Goal: Task Accomplishment & Management: Manage account settings

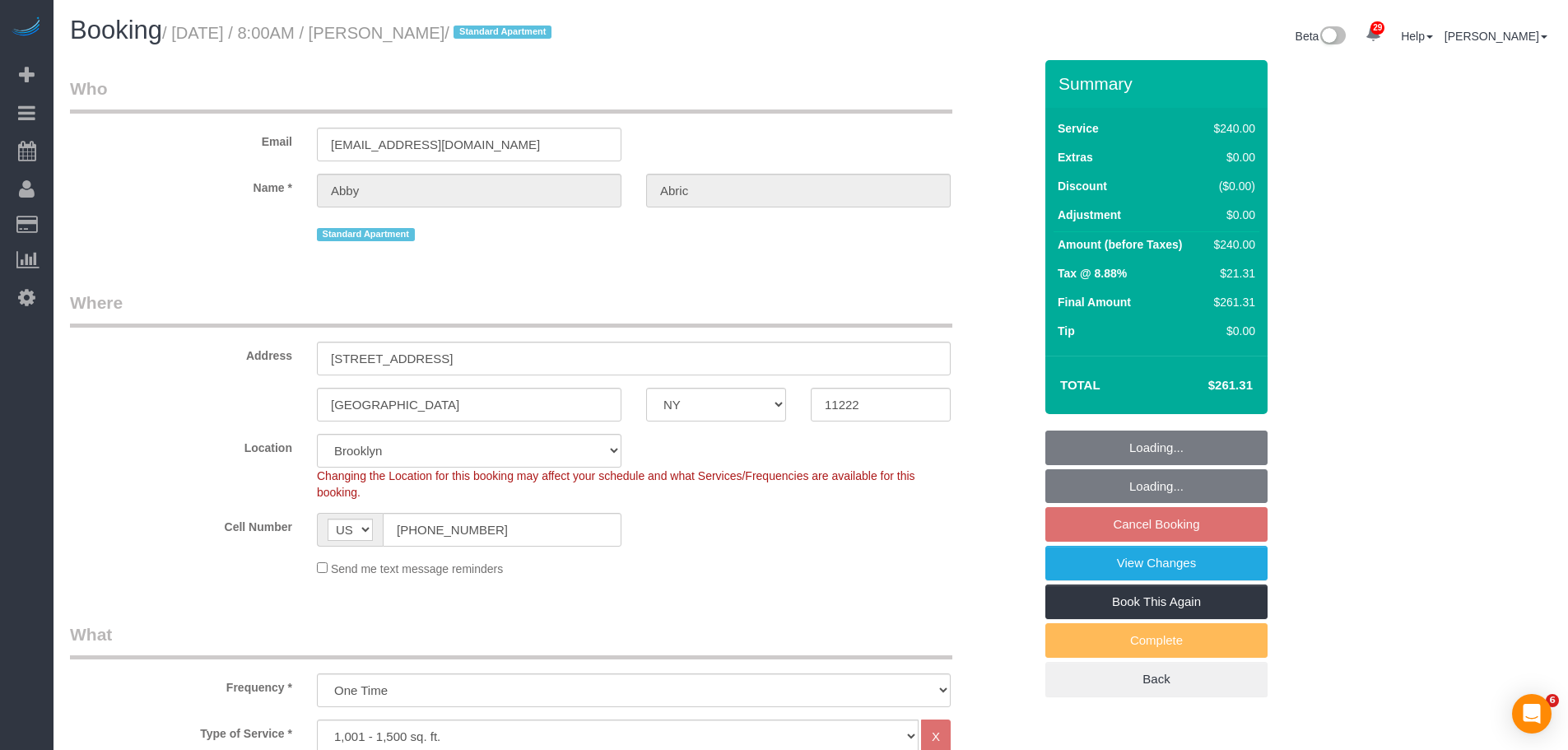
select select "NY"
select select "180"
select select "string:stripe-pm_1SCW294VGloSiKo7TH4ja96U"
select select "spot1"
select select "number:56"
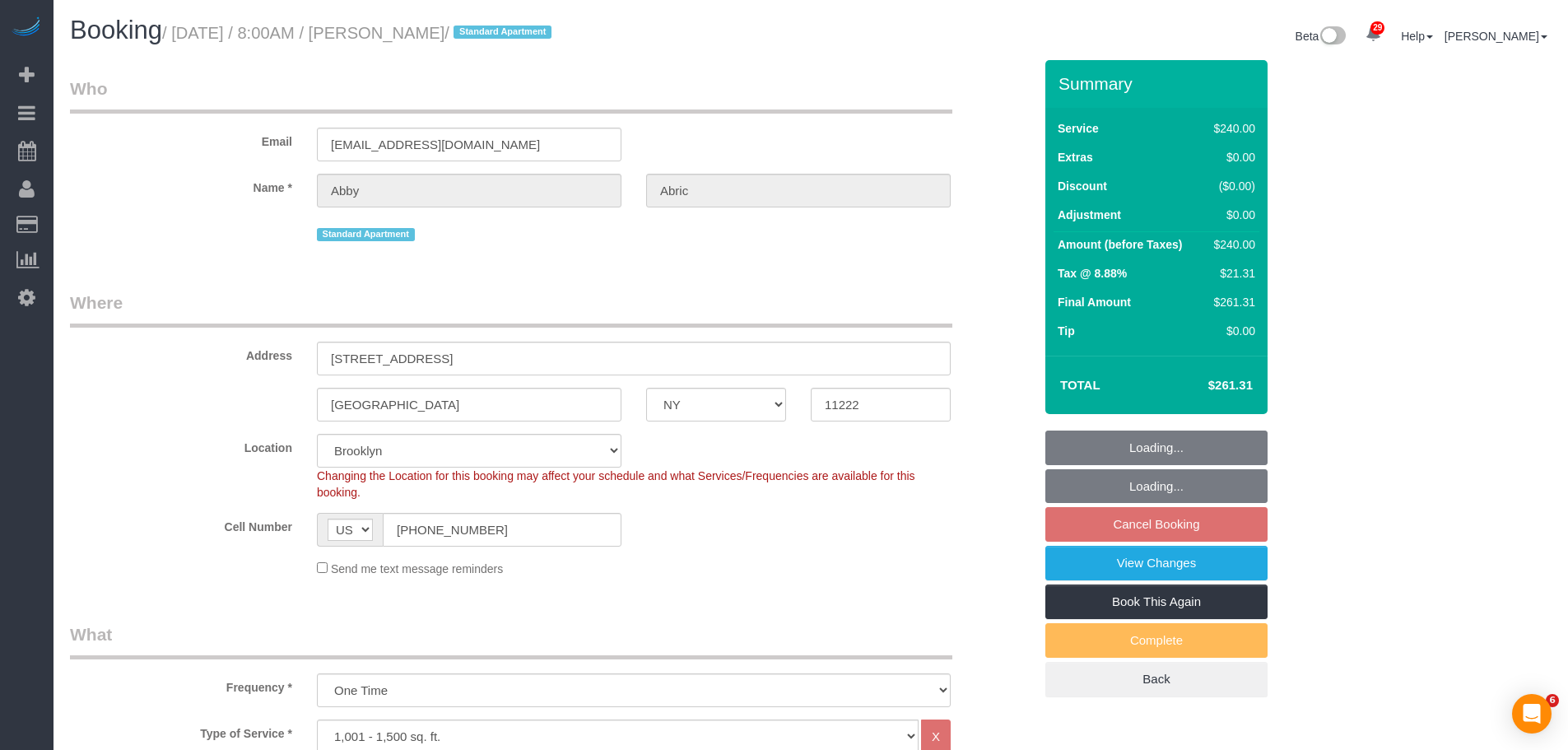
select select "number:72"
select select "number:15"
select select "number:5"
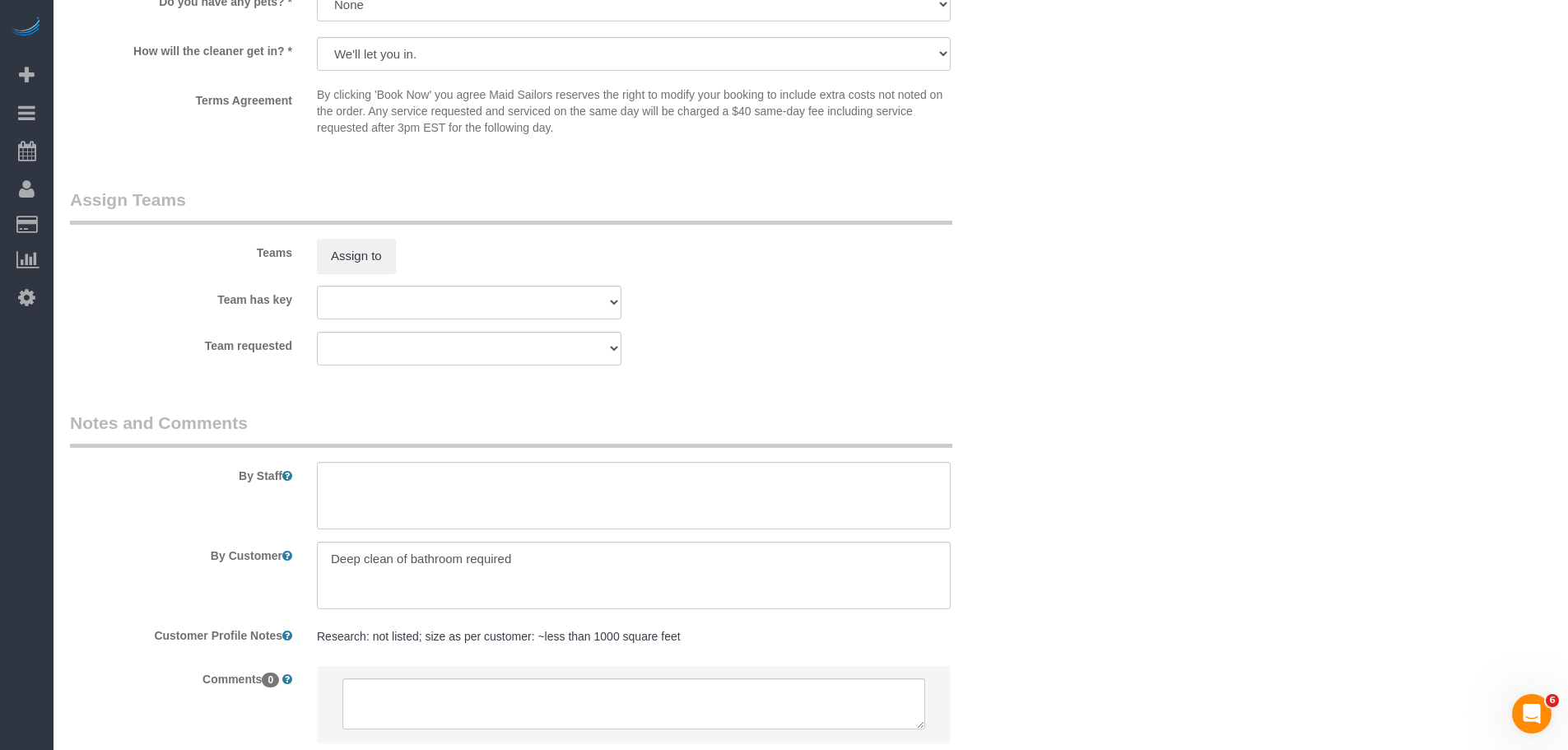
scroll to position [1775, 0]
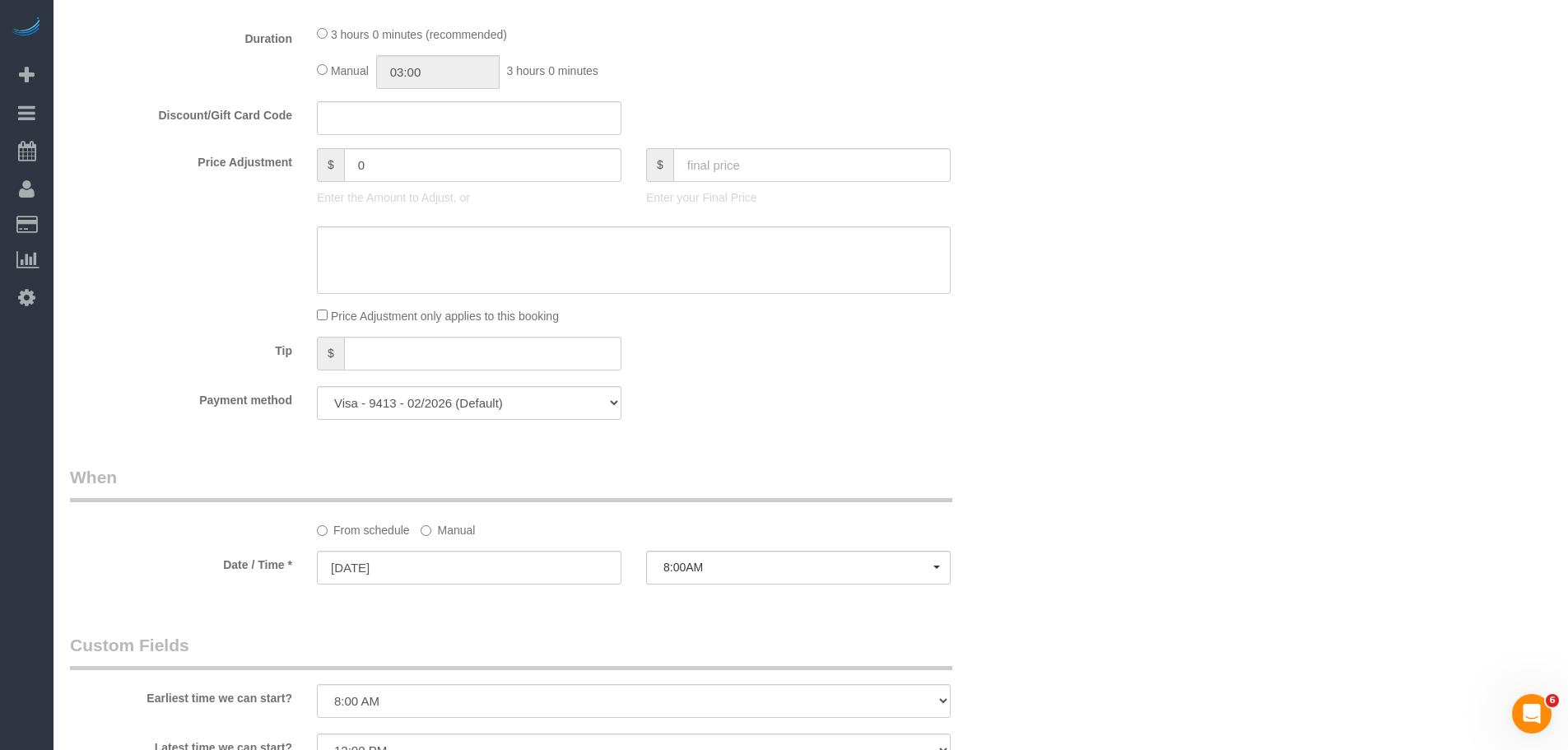
scroll to position [1070, 0]
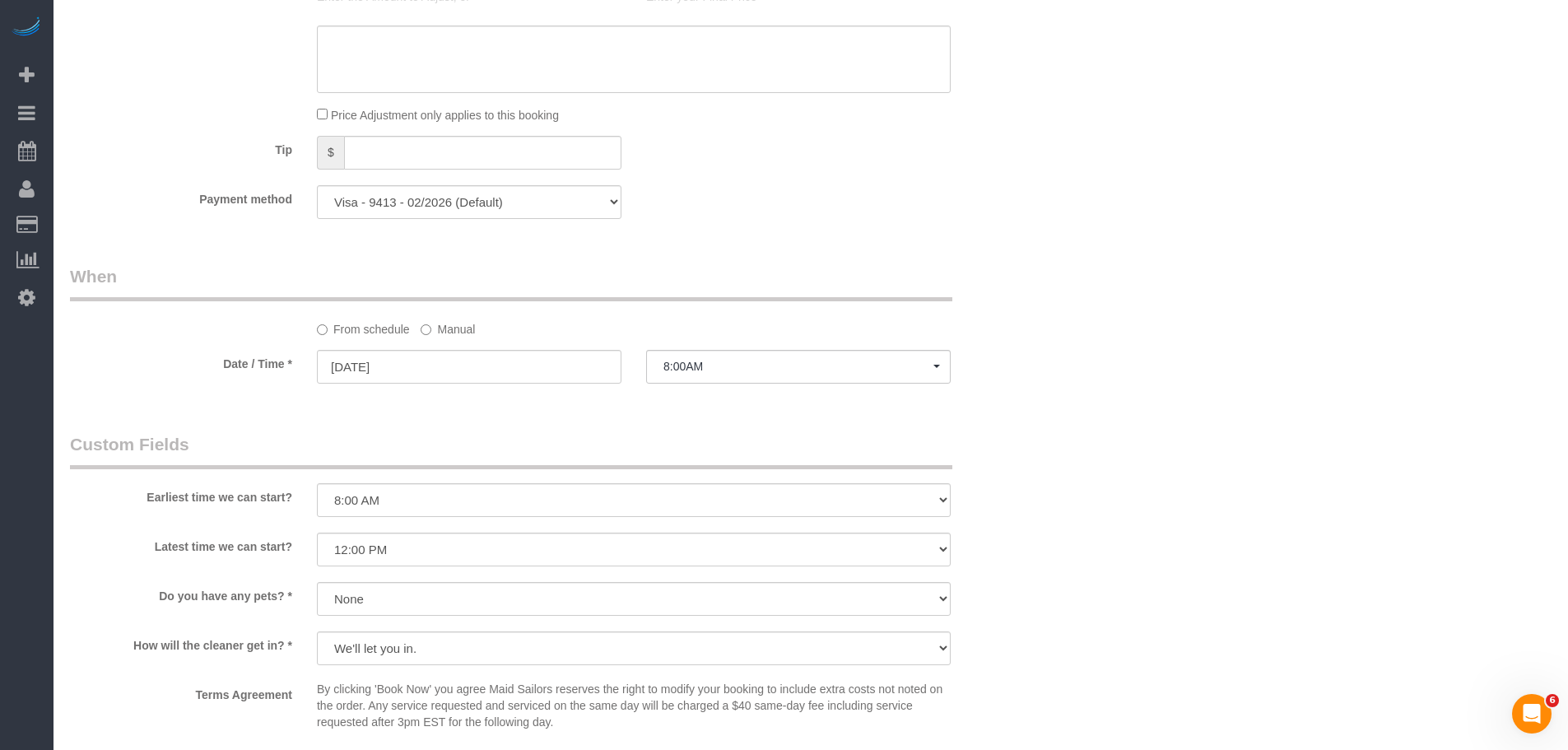
click at [986, 251] on div "Who Email abbyabric@gmail.com Name * Abby Abric Standard Apartment Where Addres…" at bounding box center [551, 194] width 987 height 2408
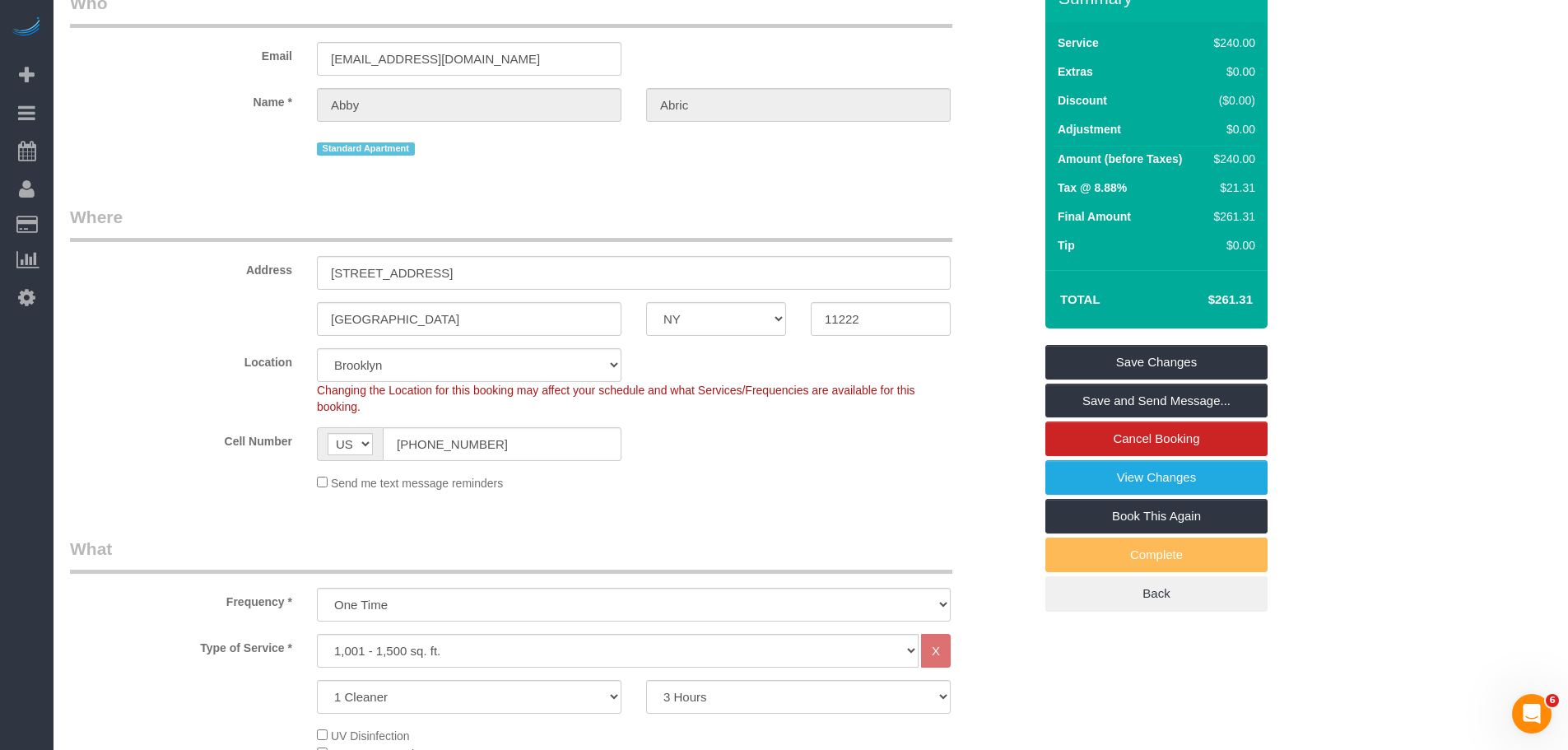
scroll to position [0, 0]
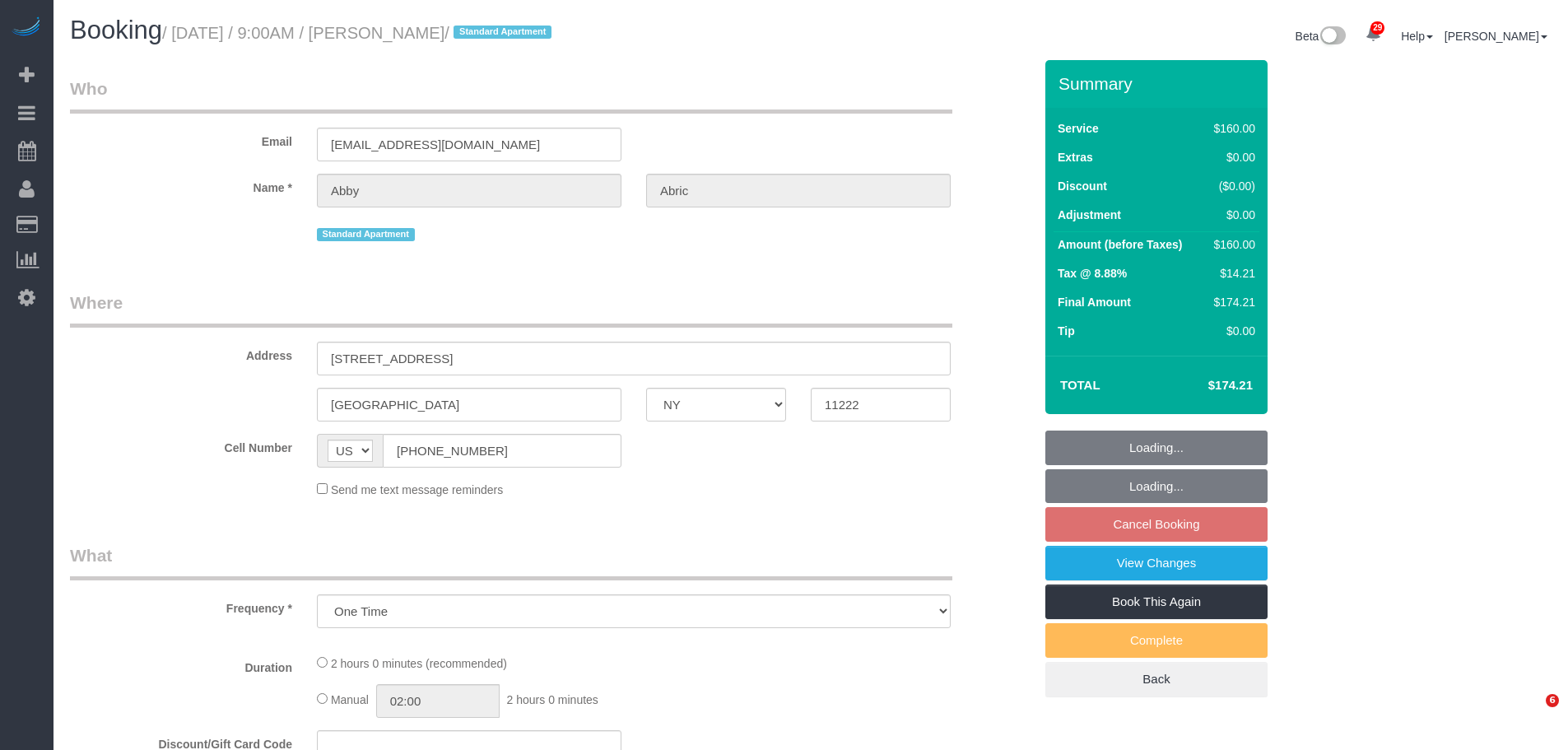
select select "NY"
select select "string:stripe-pm_1SCN2Z4VGloSiKo77nCsbrMo"
select select "number:57"
select select "number:72"
select select "number:15"
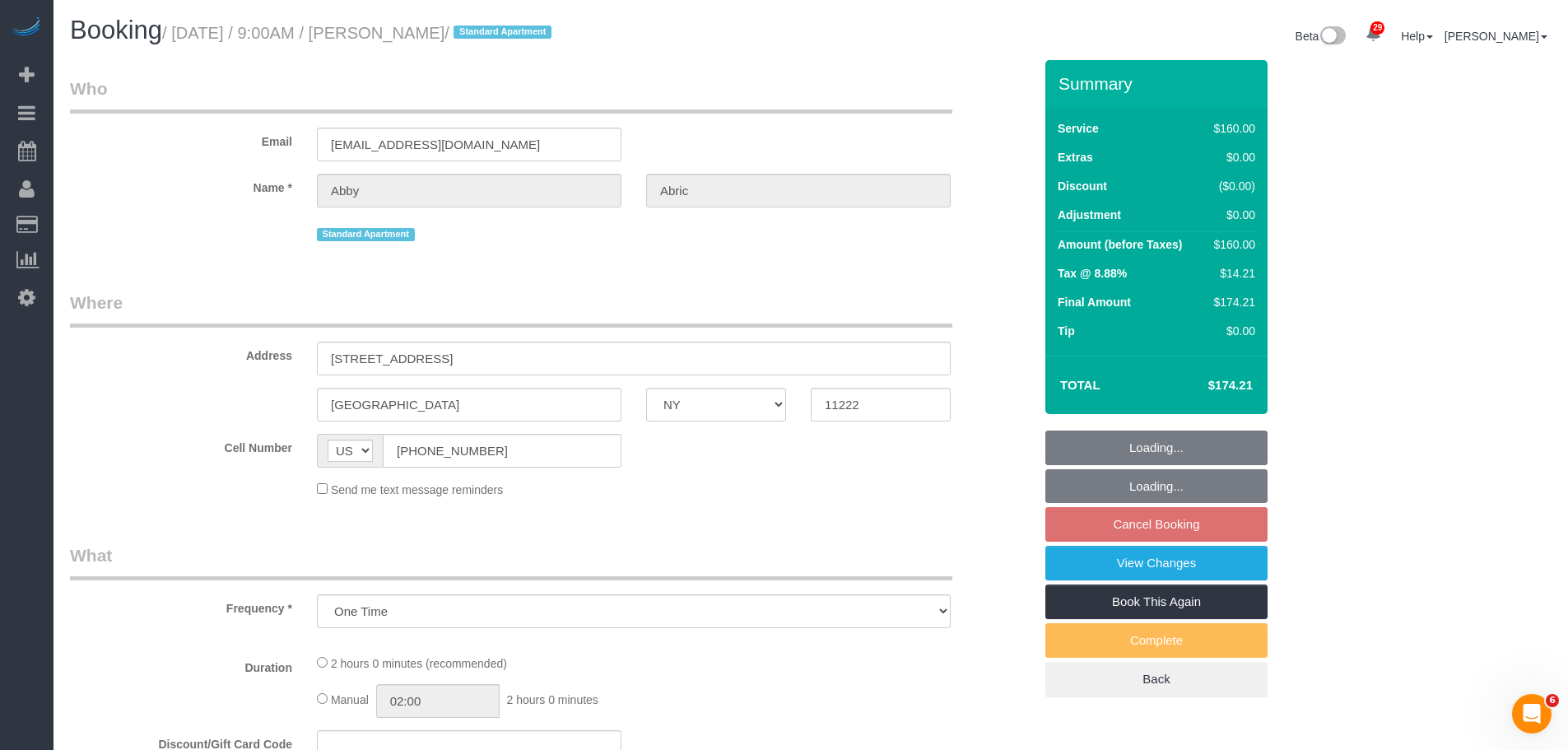
select select "number:5"
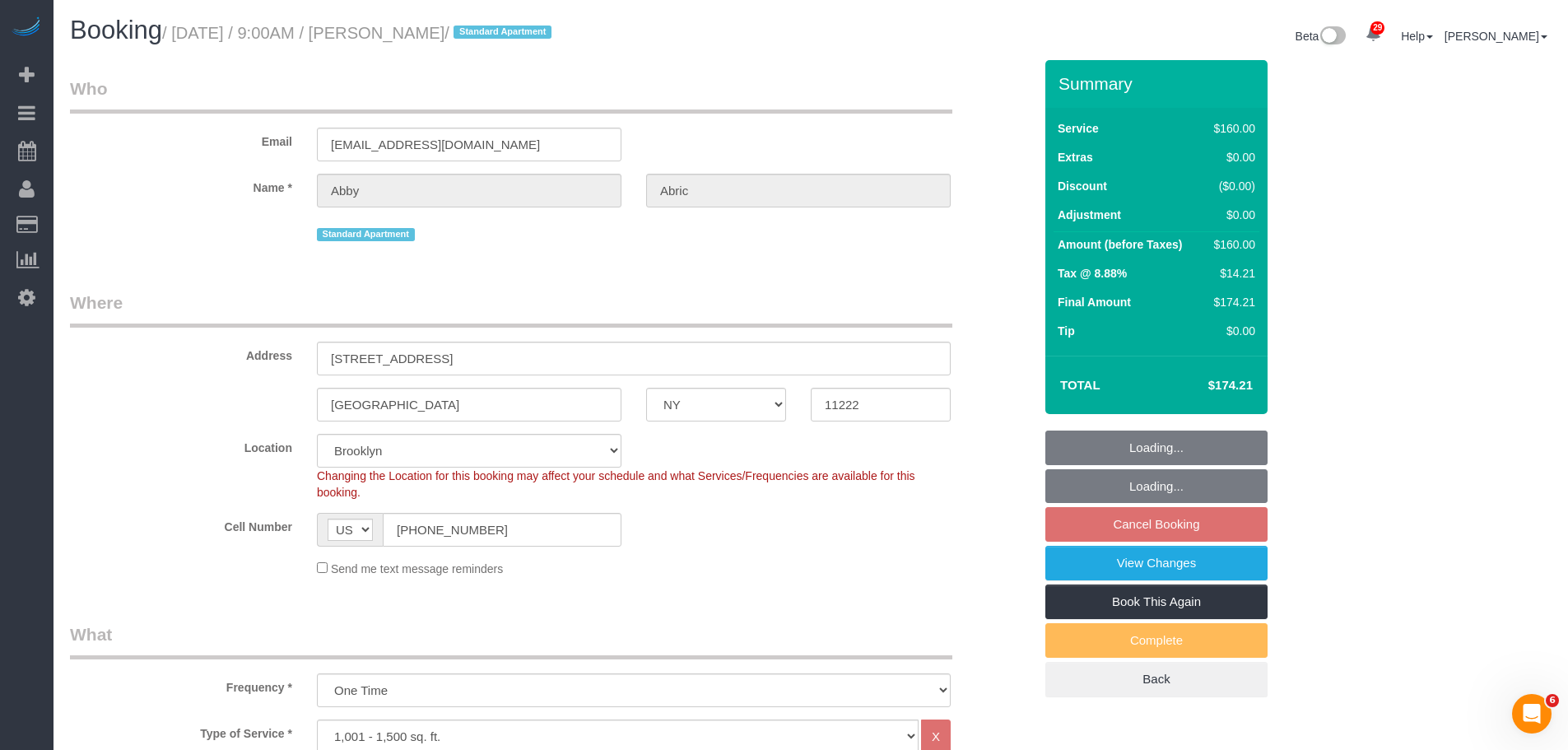
select select "spot2"
select select "object:1427"
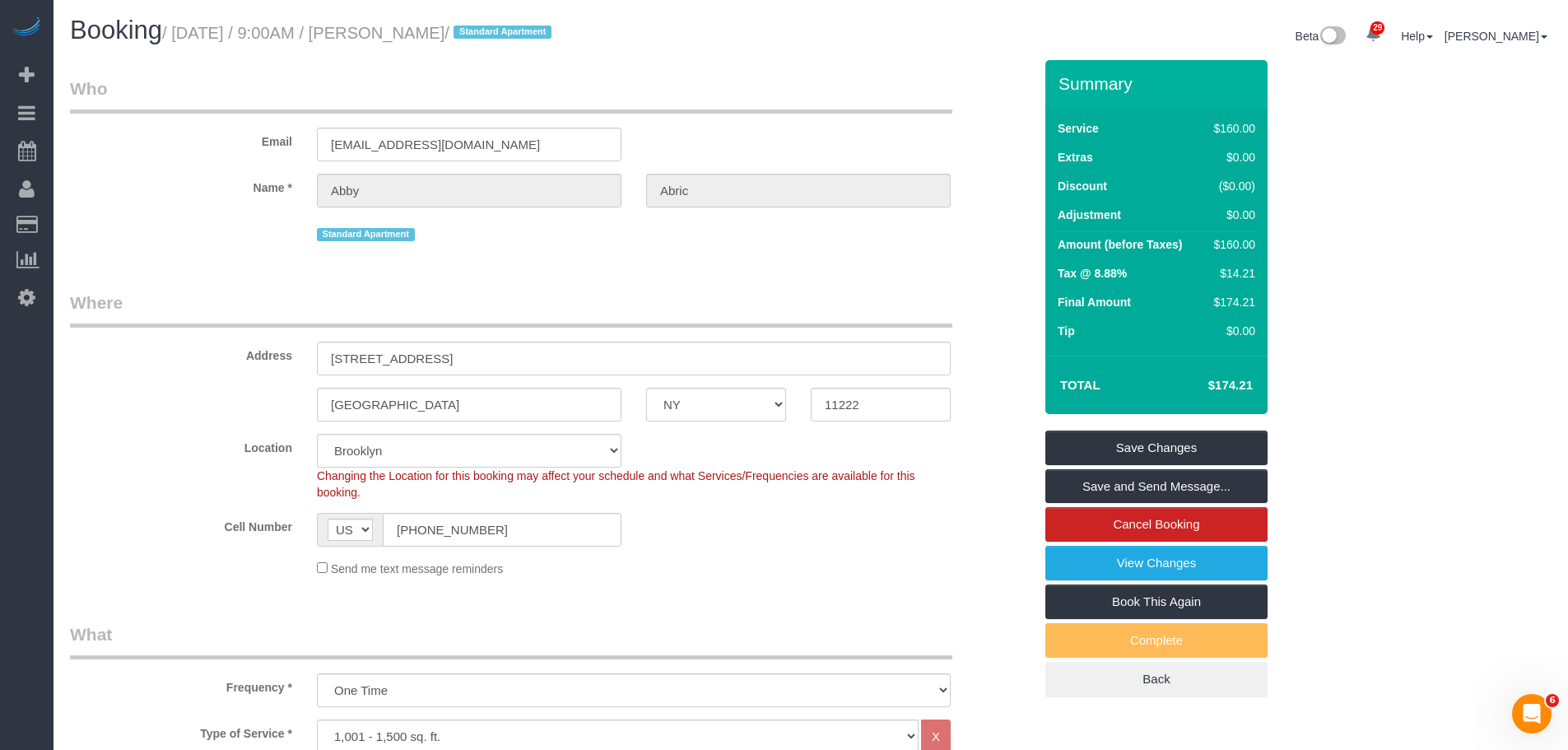
click at [424, 34] on small "/ September 30, 2025 / 9:00AM / Abby Abric / Standard Apartment" at bounding box center [358, 33] width 394 height 18
click at [462, 38] on small "/ September 30, 2025 / 9:00AM / Abby Abric / Standard Apartment" at bounding box center [358, 33] width 394 height 18
copy small "Abby Abric"
click at [1152, 529] on link "Cancel Booking" at bounding box center [1156, 524] width 222 height 35
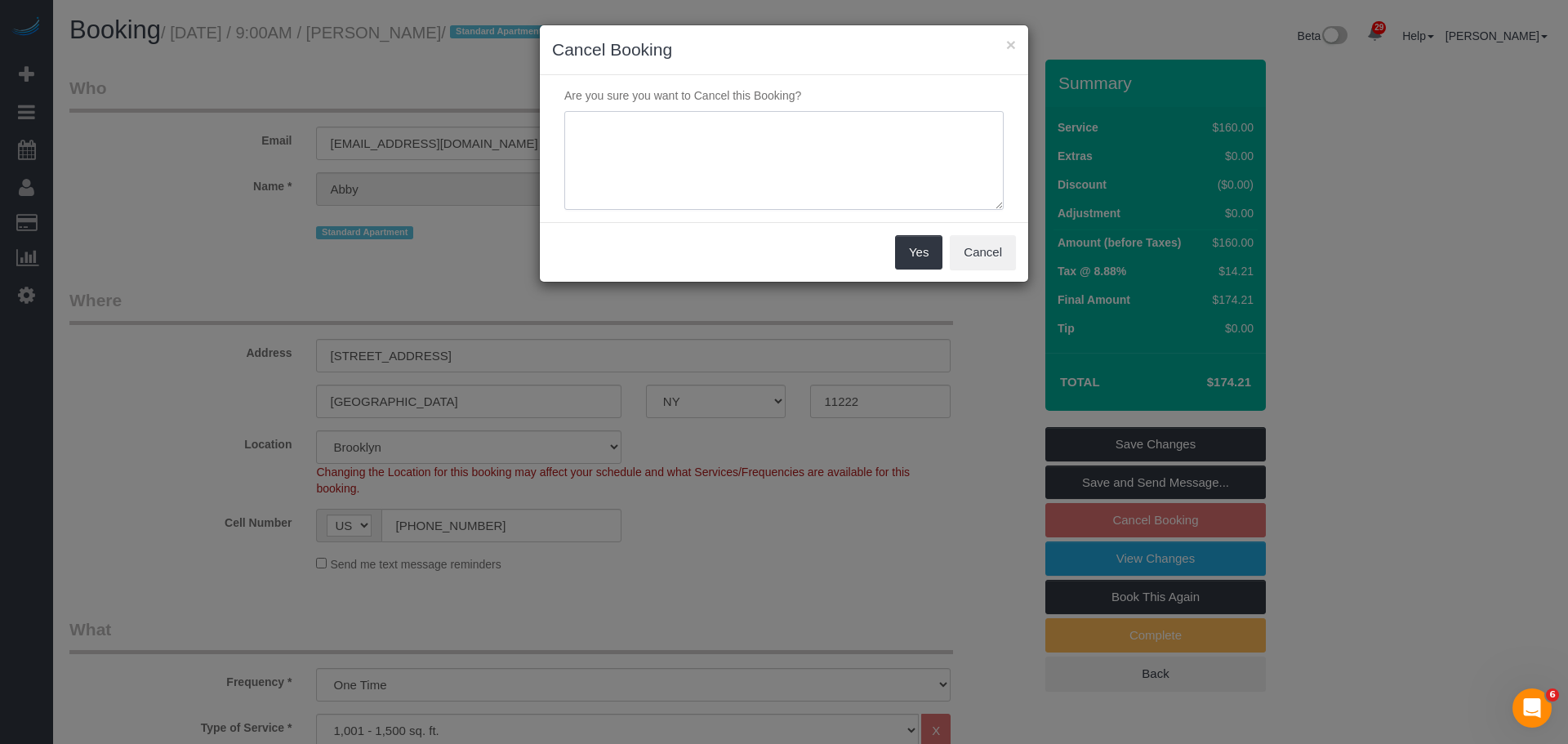
click at [804, 176] on textarea at bounding box center [784, 161] width 440 height 100
type textarea "Cancelled per client's request. New booking was created"
click at [920, 255] on button "Yes" at bounding box center [919, 252] width 47 height 34
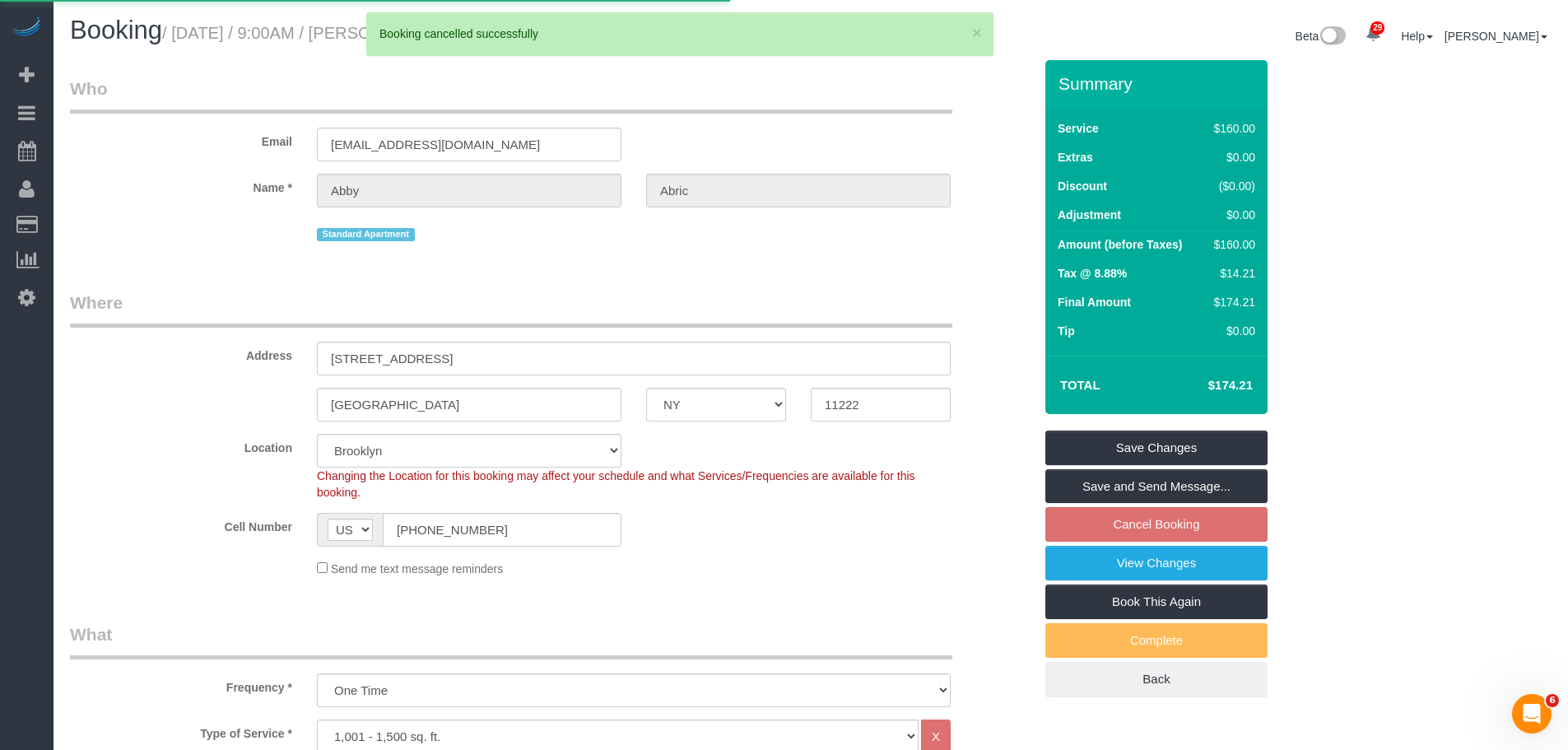
select select "**********"
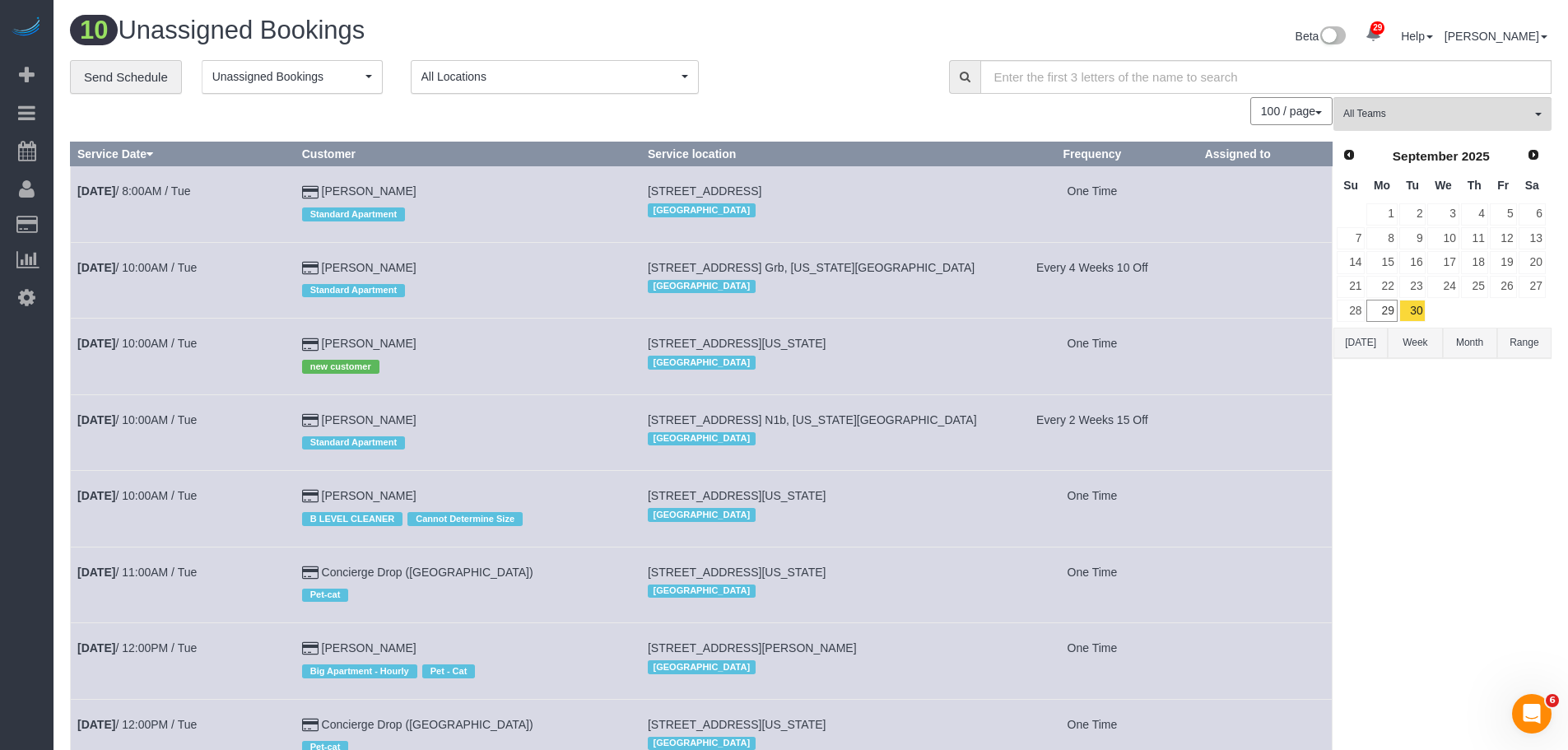
click at [811, 61] on div "**********" at bounding box center [497, 77] width 854 height 35
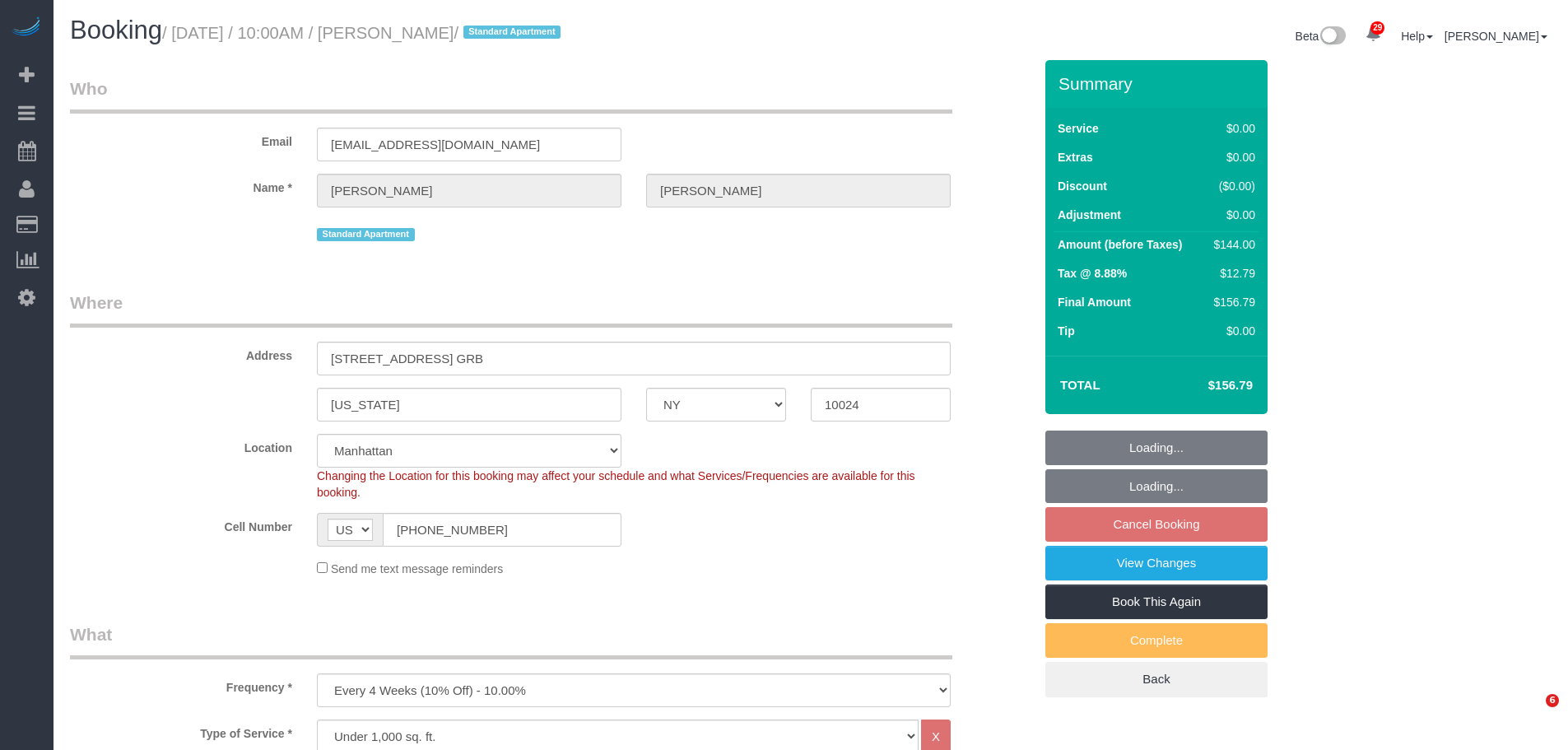
select select "NY"
select select "1"
select select "number:58"
select select "number:76"
select select "number:15"
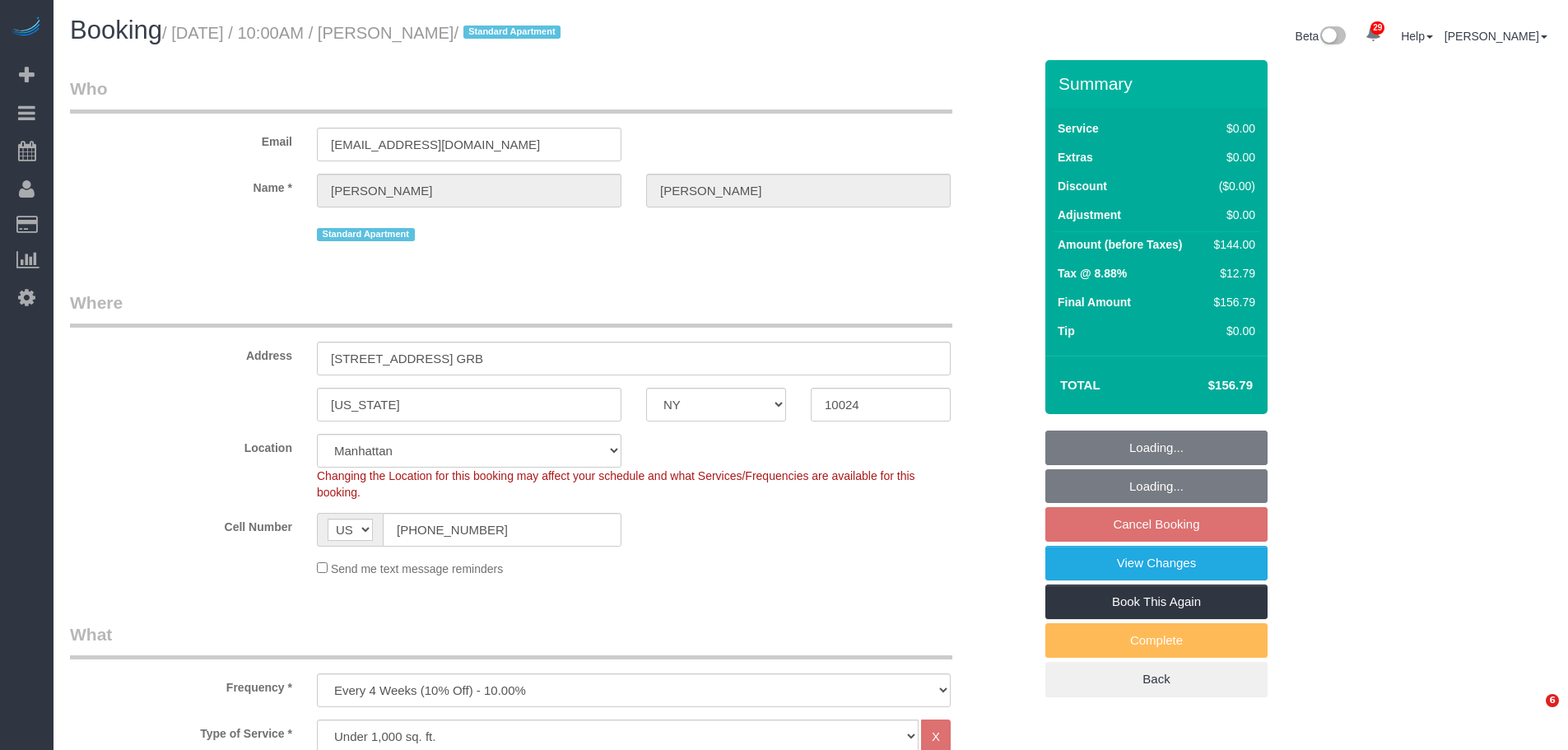
select select "number:6"
select select "object:1523"
select select "spot3"
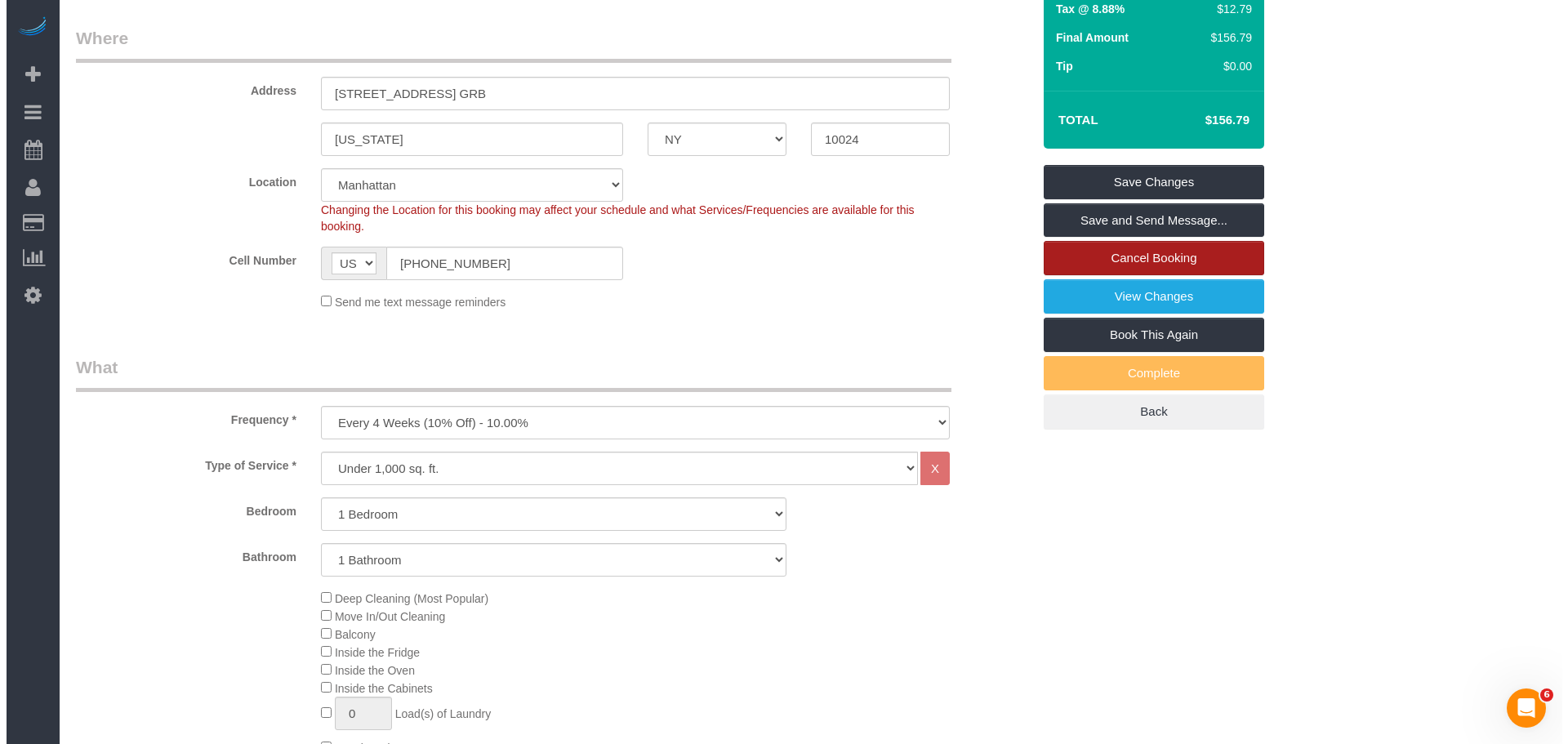
scroll to position [245, 0]
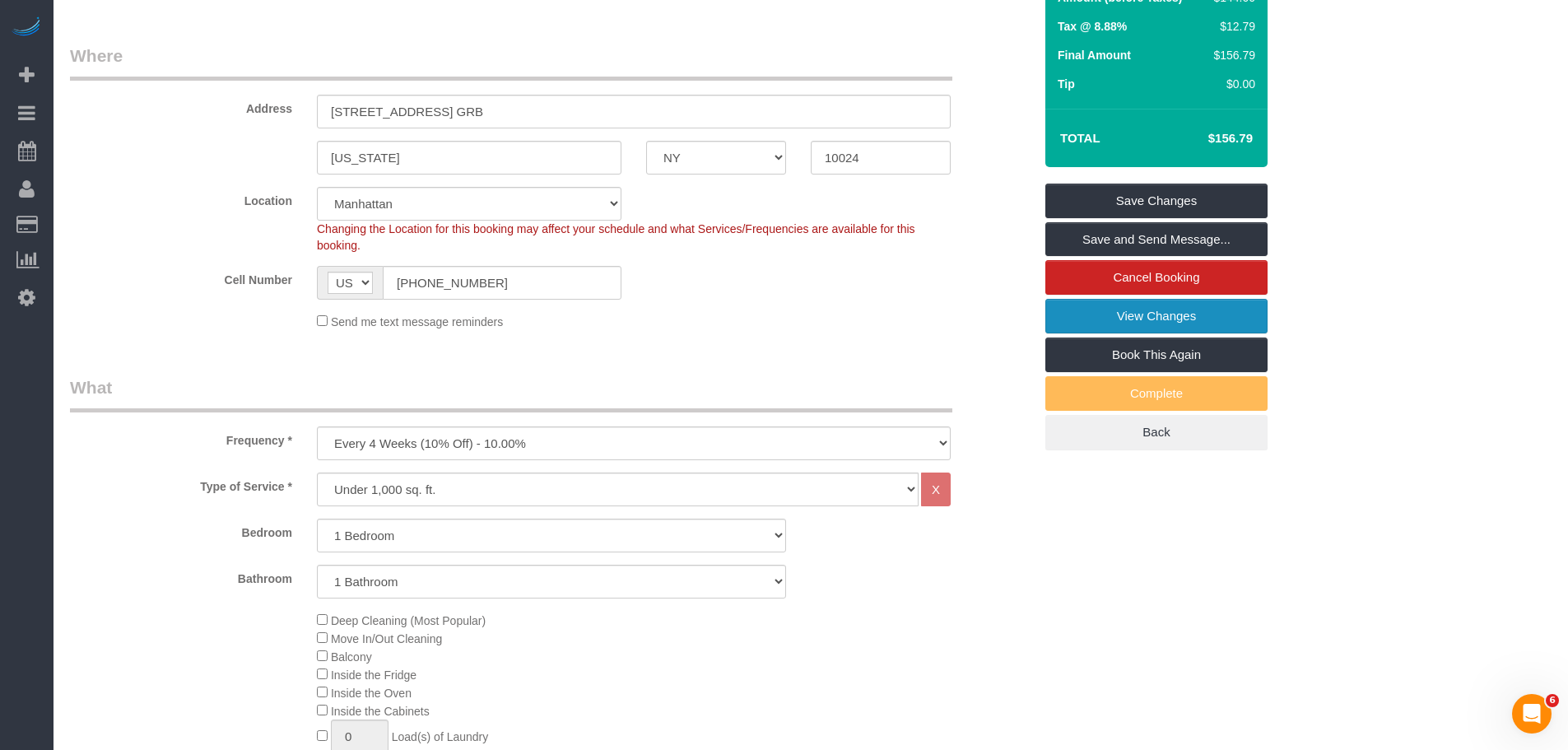
click at [1193, 315] on link "View Changes" at bounding box center [1156, 316] width 222 height 35
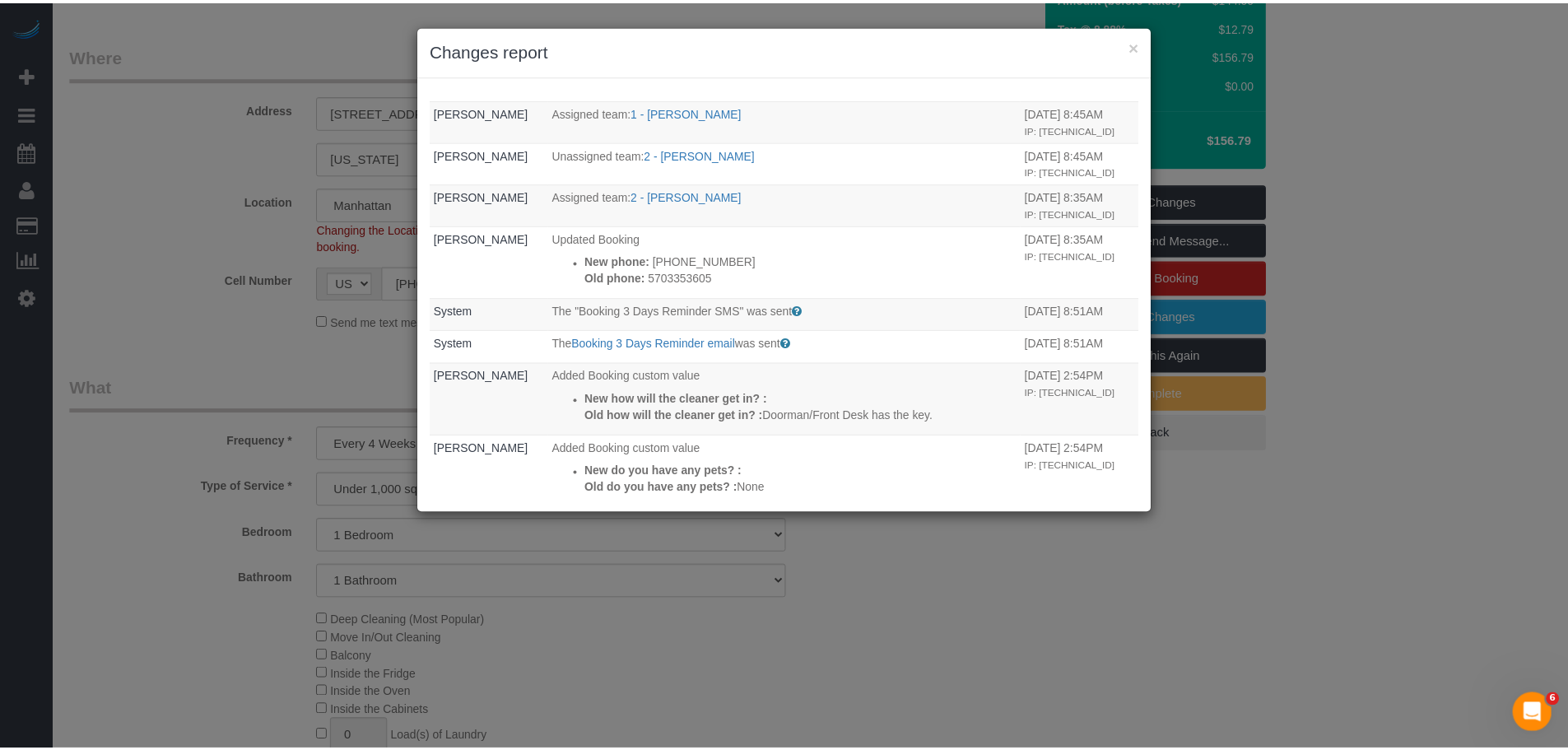
scroll to position [329, 0]
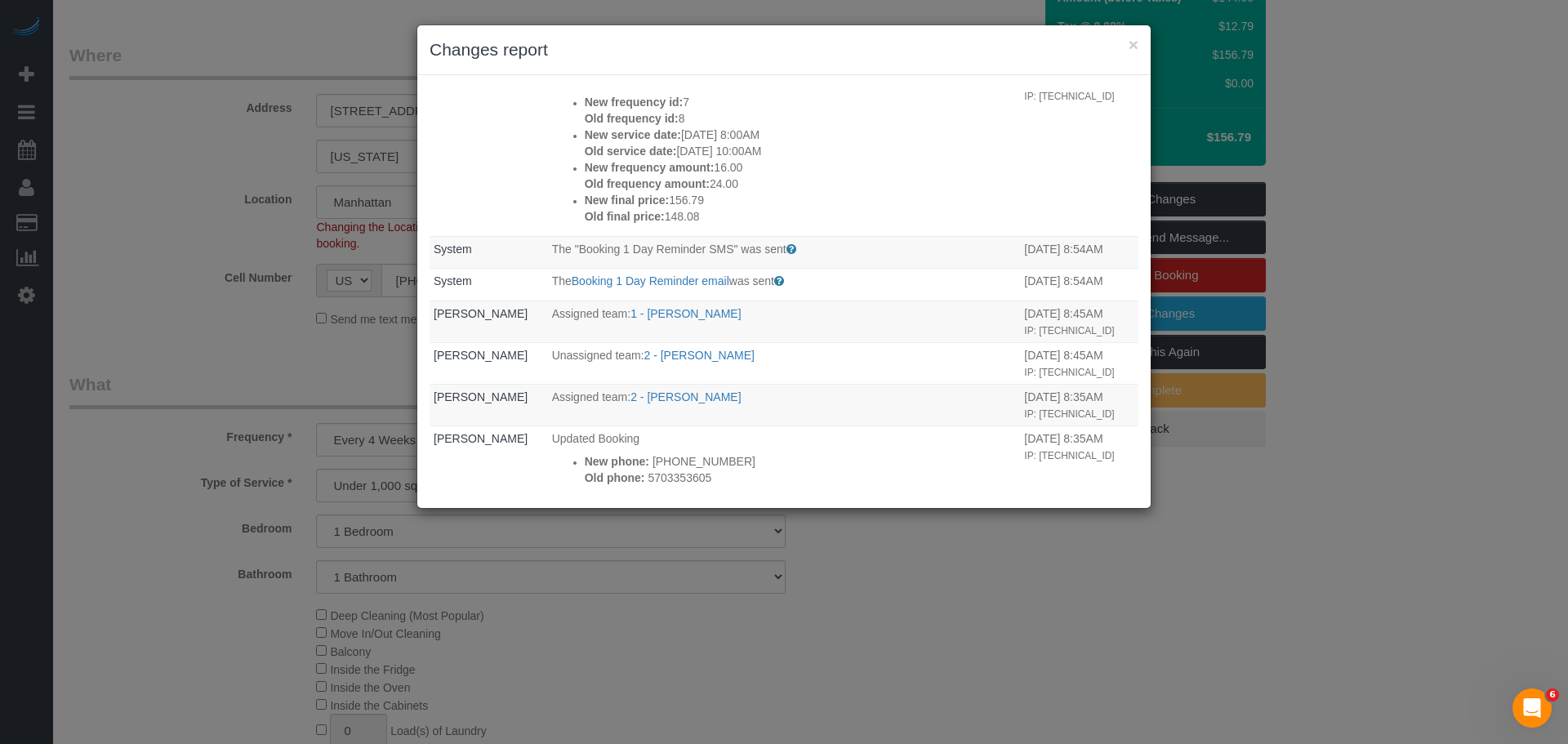
click at [1140, 42] on div "× Changes report" at bounding box center [784, 50] width 734 height 50
click at [1137, 44] on button "×" at bounding box center [1133, 45] width 10 height 18
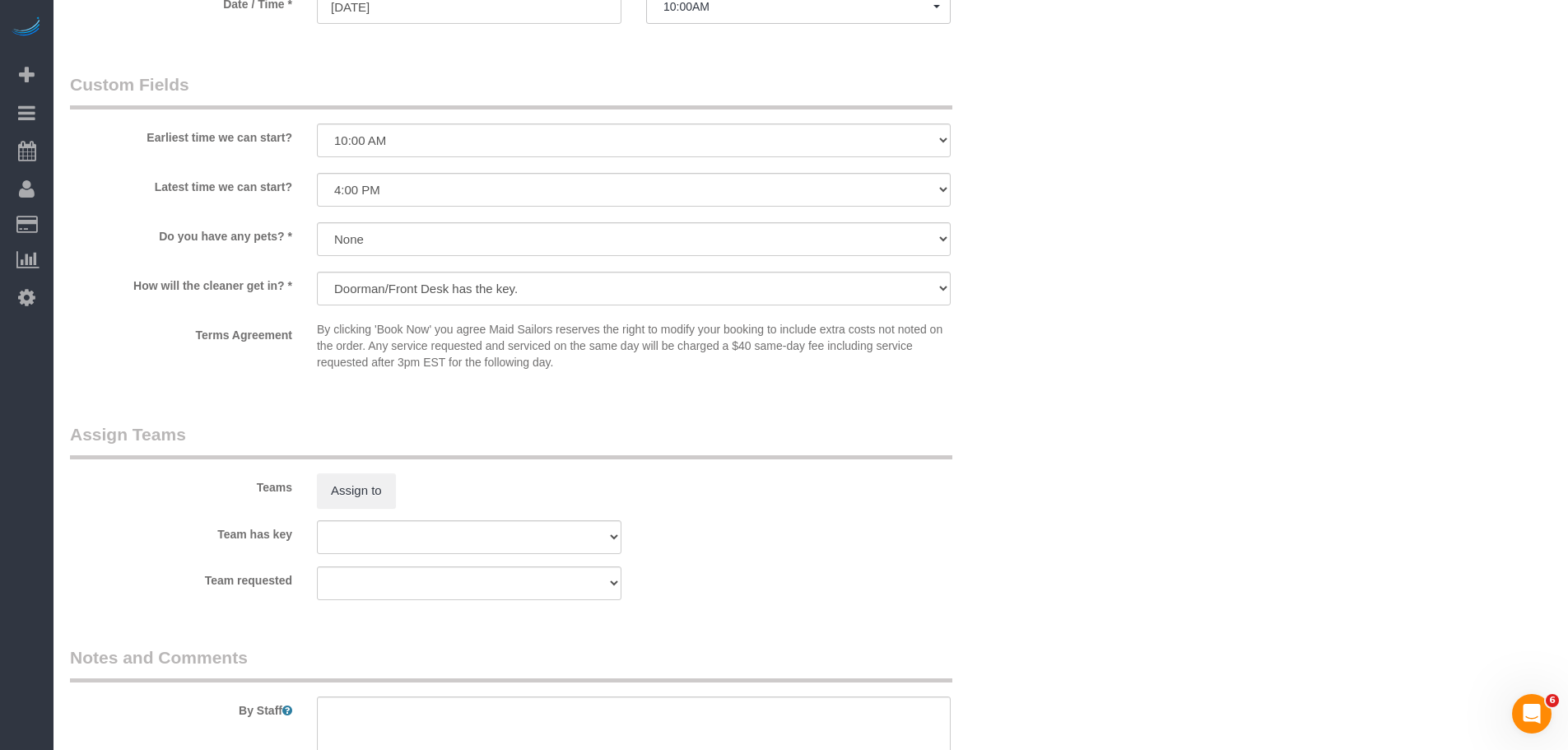
scroll to position [2057, 0]
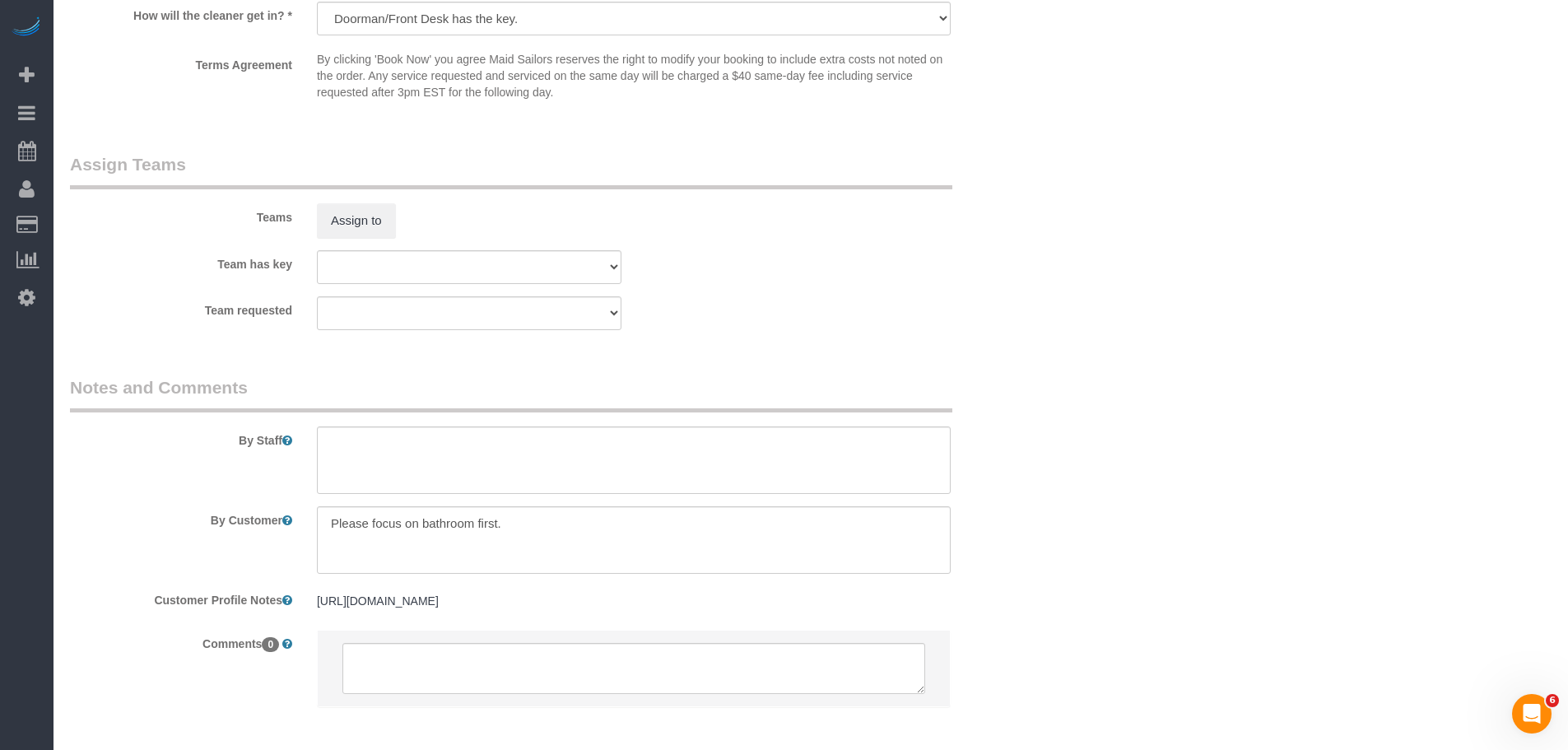
click at [873, 296] on div "Team requested 000- Donna Mercado 000 - Partnerships 000 - TEAM JOB 0 - Christo…" at bounding box center [551, 313] width 987 height 34
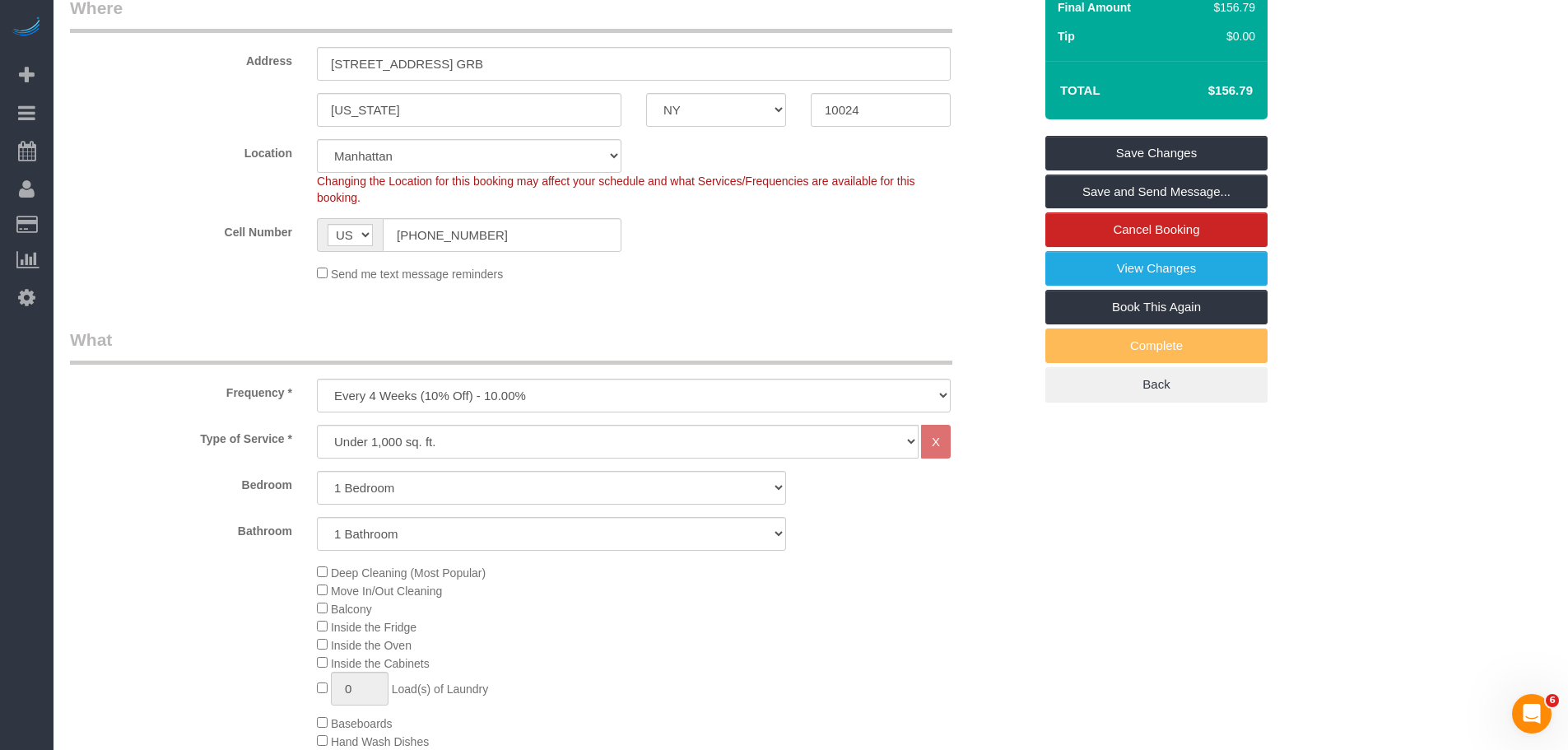
scroll to position [247, 0]
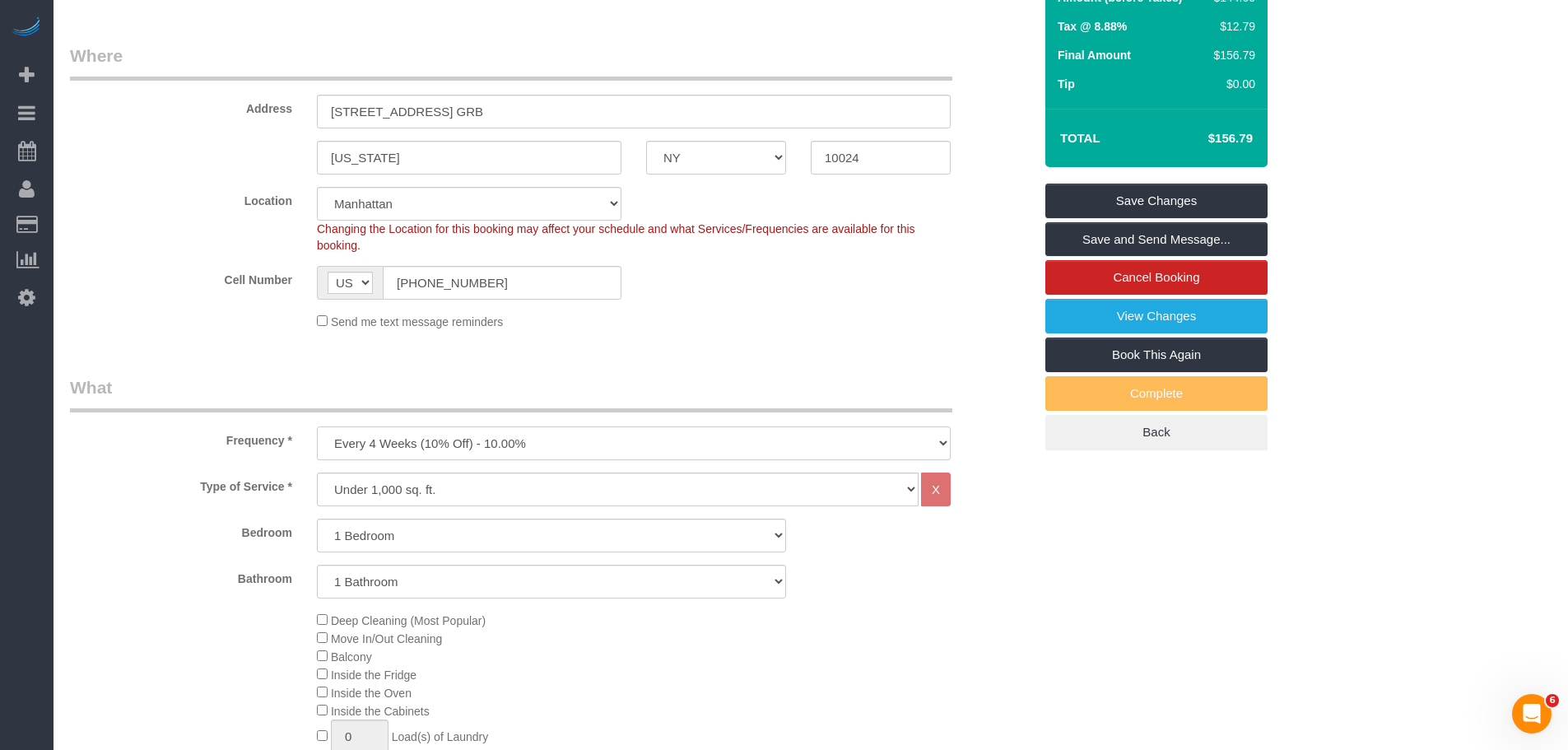
drag, startPoint x: 671, startPoint y: 427, endPoint x: 669, endPoint y: 439, distance: 12.2
click at [671, 427] on select "One Time Weekly (20% Off) - 20.00% Every 2 Weeks (15% Off) - 15.00% Every 4 Wee…" at bounding box center [634, 443] width 634 height 34
select select "object:1524"
click at [317, 426] on select "One Time Weekly (20% Off) - 20.00% Every 2 Weeks (15% Off) - 15.00% Every 4 Wee…" at bounding box center [634, 443] width 634 height 34
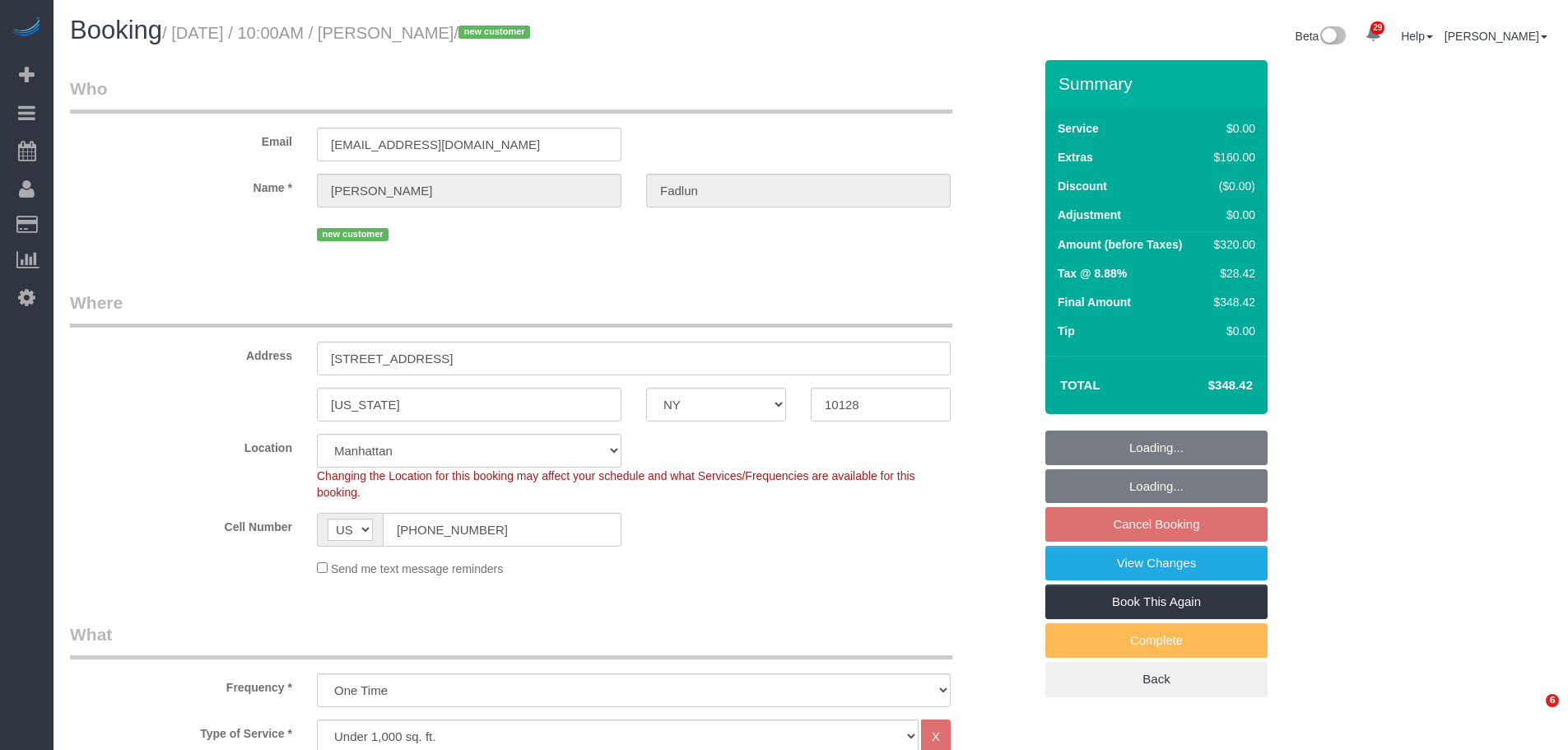
select select "NY"
select select "1"
select select "2"
select select "spot3"
select select "number:89"
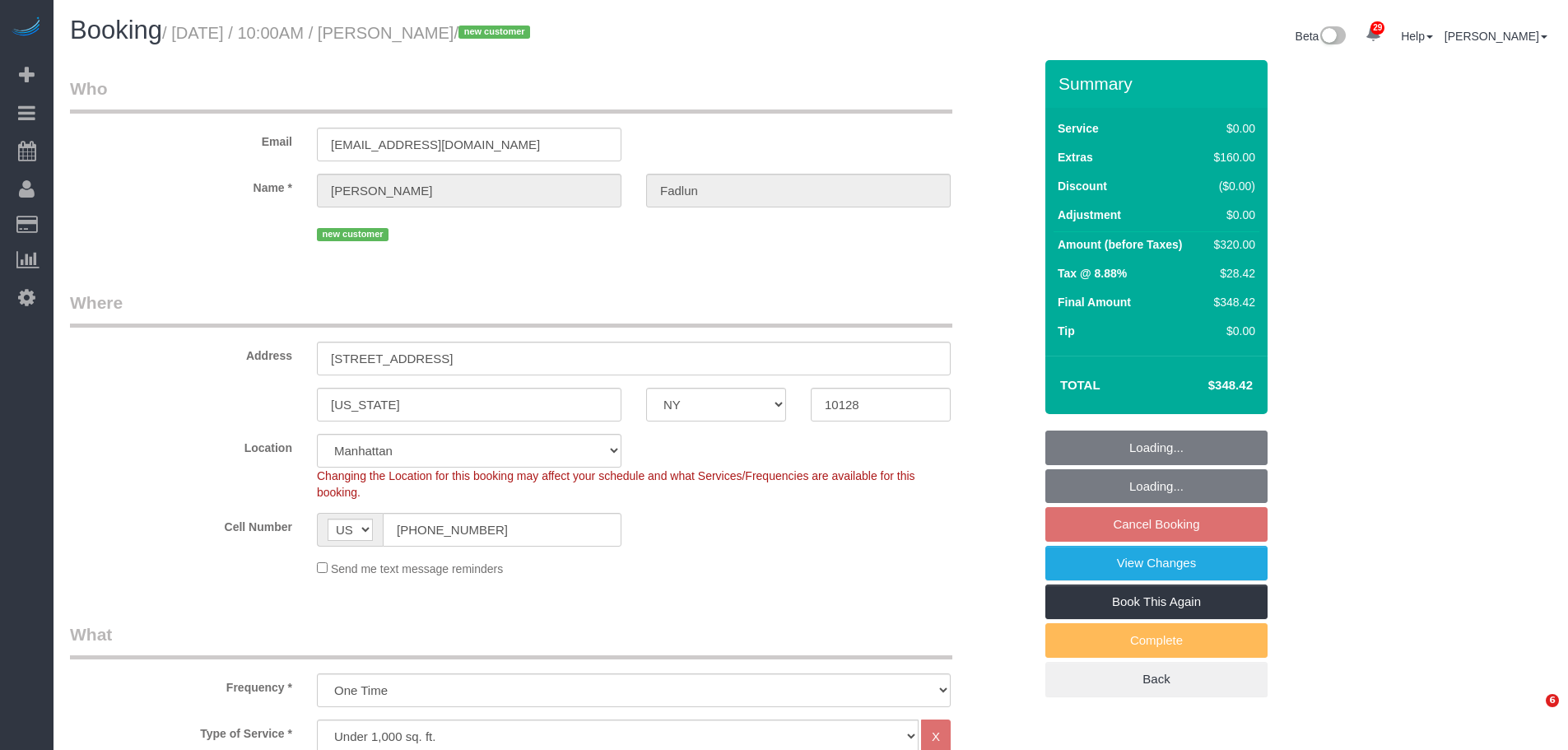
select select "number:90"
select select "number:15"
select select "number:5"
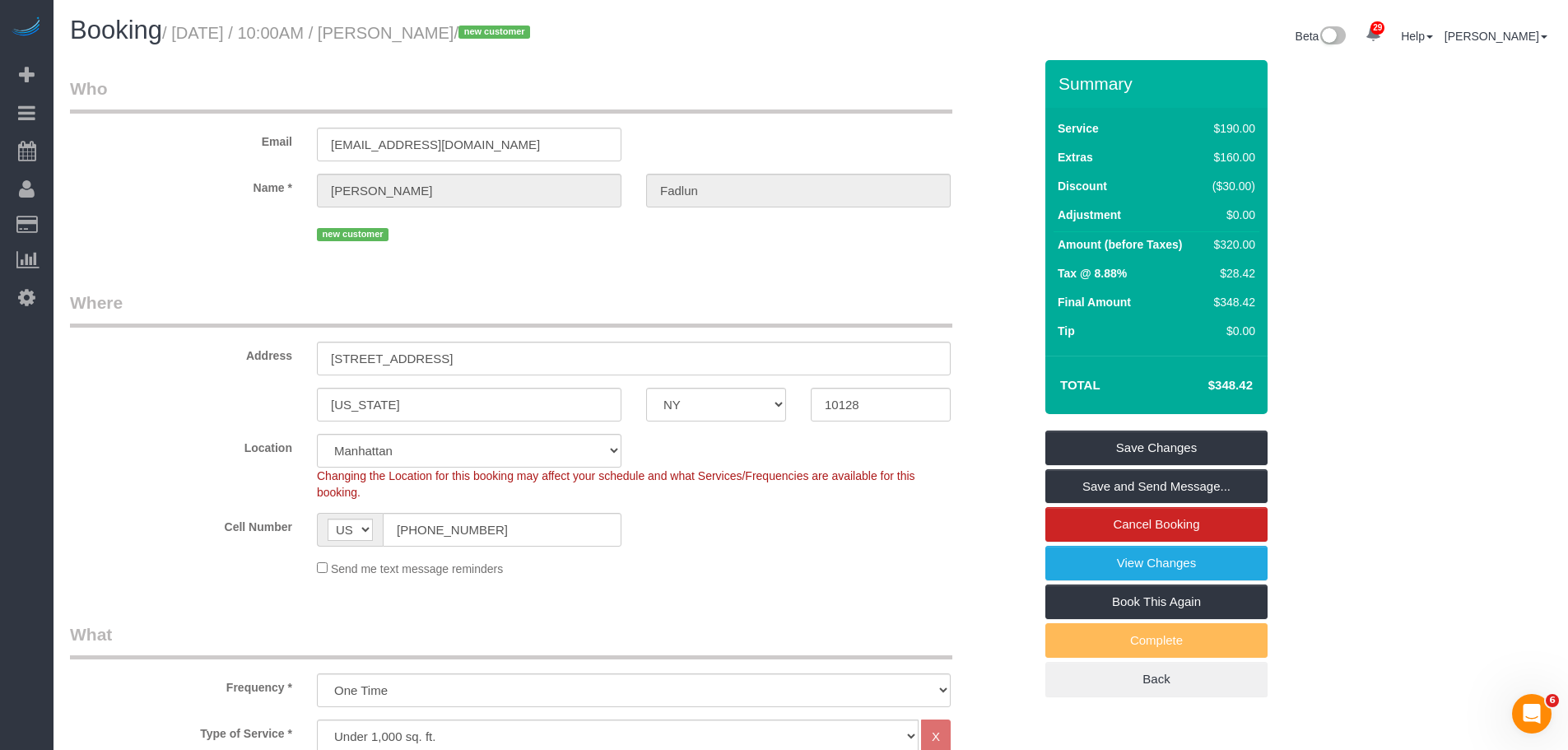
drag, startPoint x: 773, startPoint y: 87, endPoint x: 724, endPoint y: 100, distance: 50.7
click at [773, 88] on legend "Who" at bounding box center [511, 96] width 883 height 38
click at [636, 104] on legend "Who" at bounding box center [511, 96] width 883 height 38
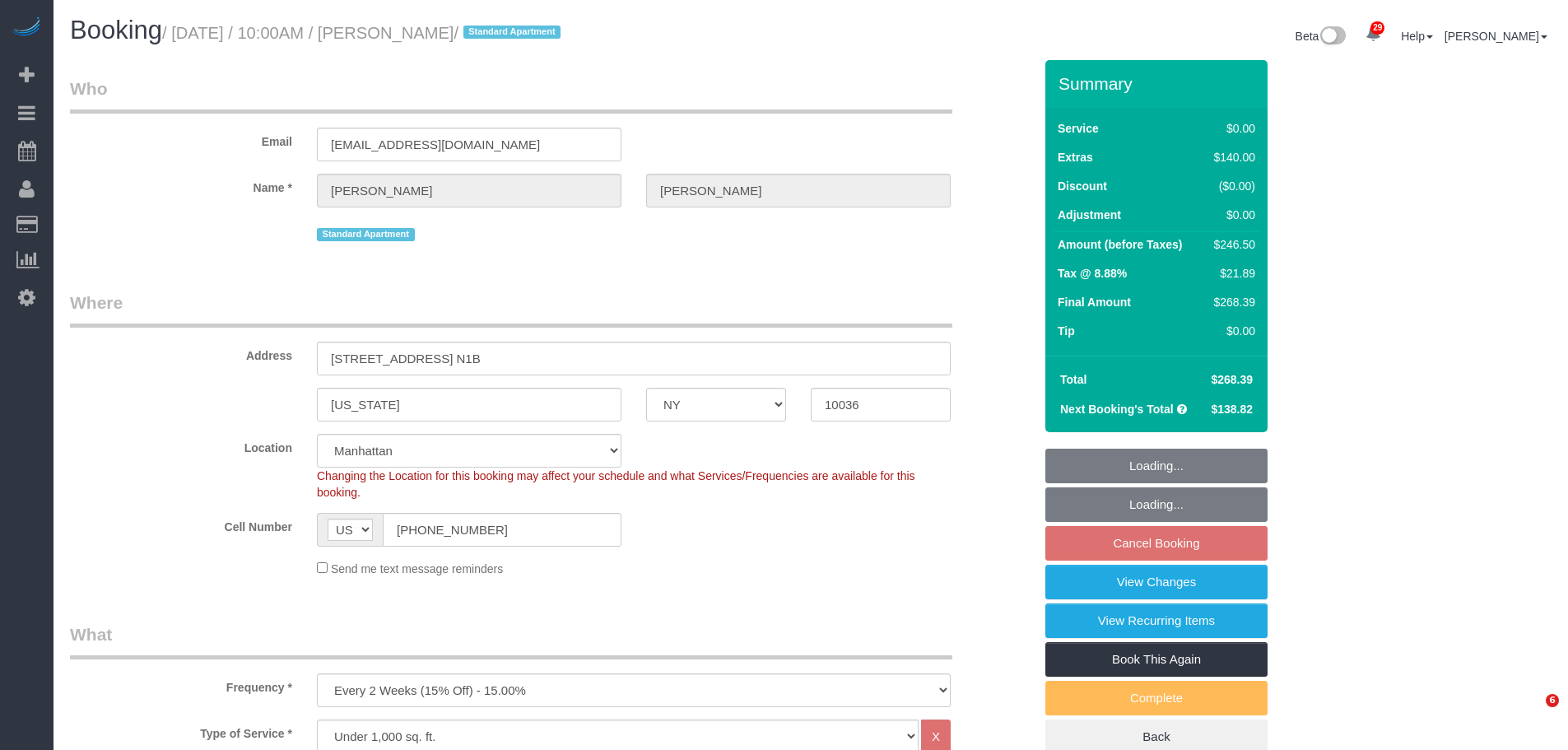
select select "NY"
select select "spot3"
select select "number:58"
select select "number:77"
select select "number:15"
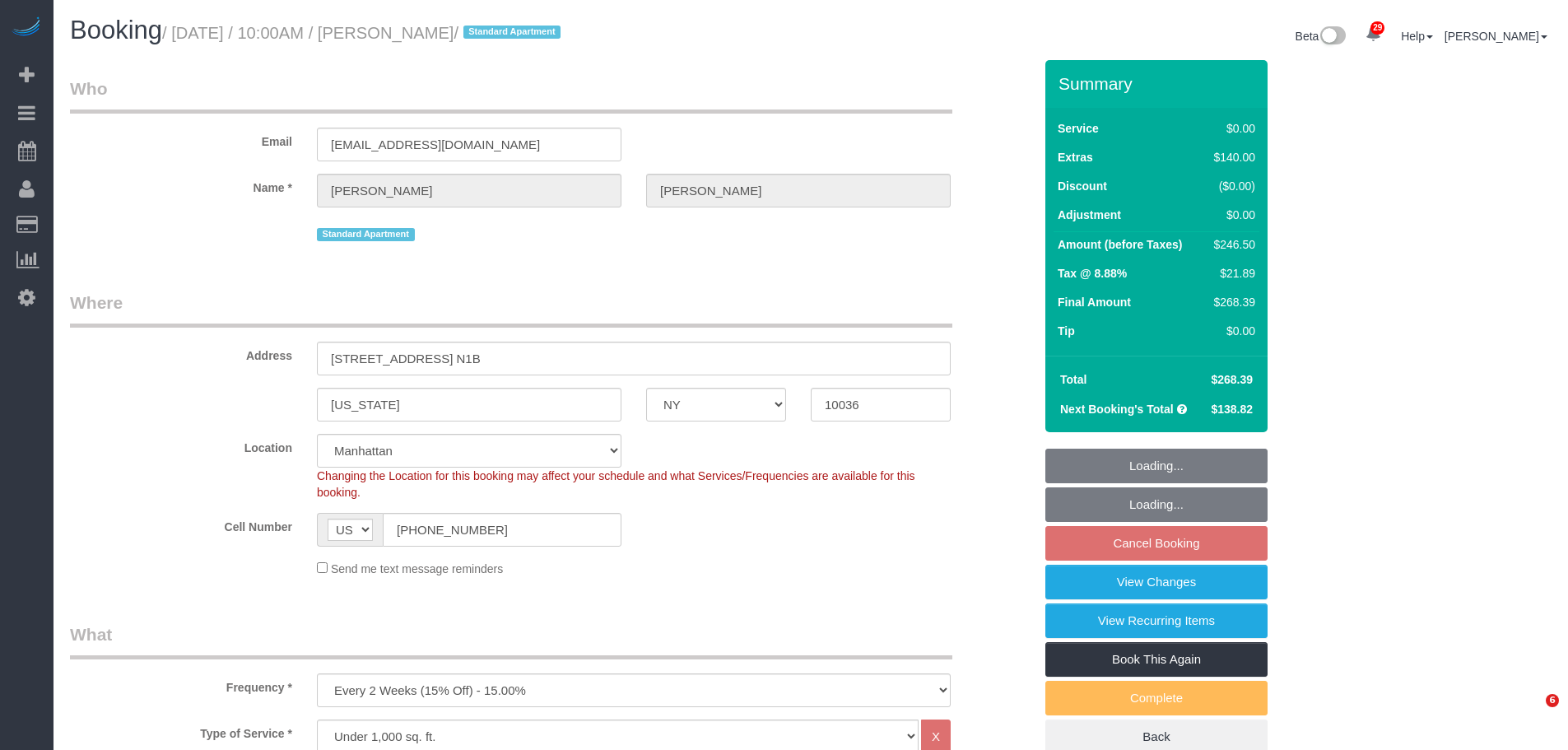
select select "number:6"
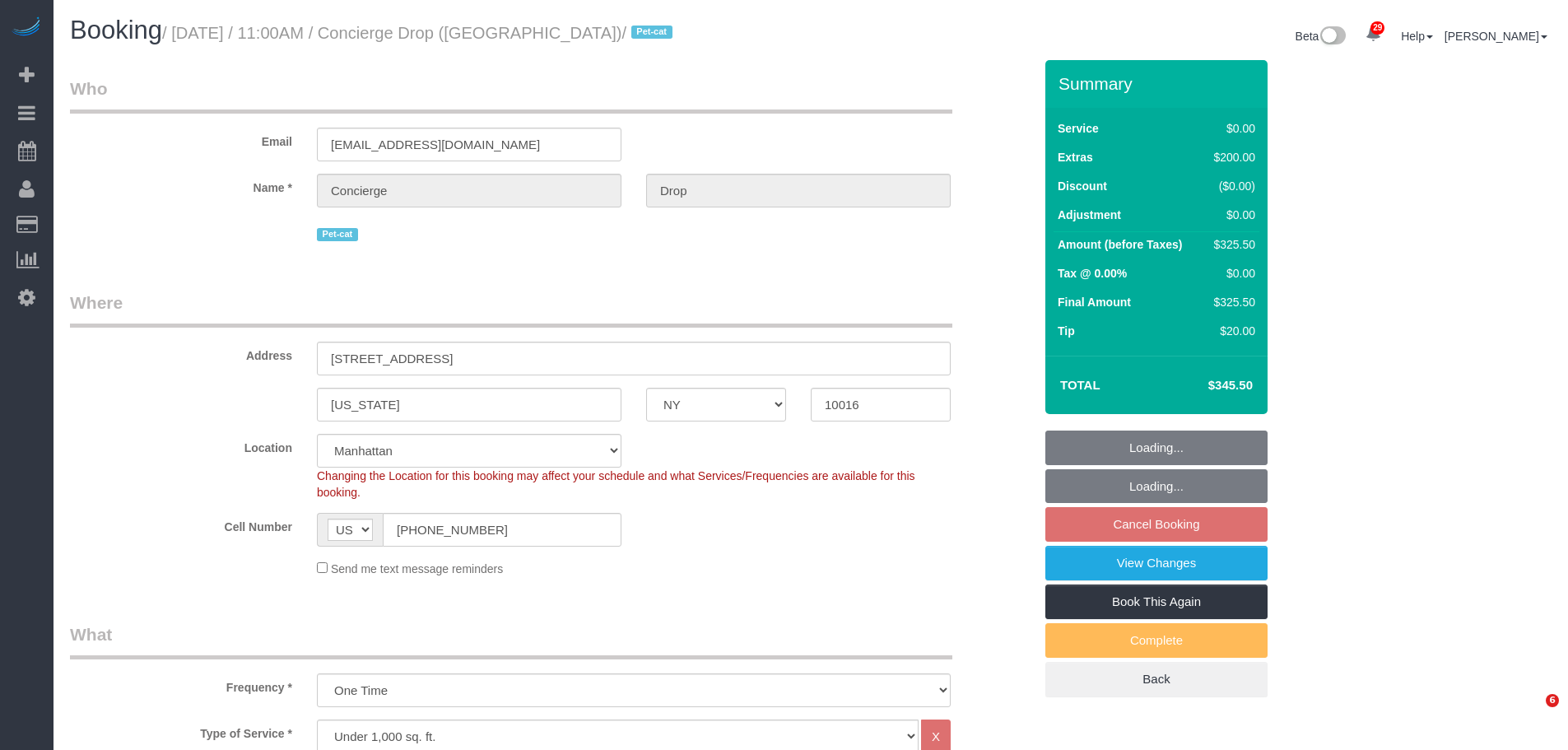
select select "NY"
select select "2"
select select "number:89"
select select "number:90"
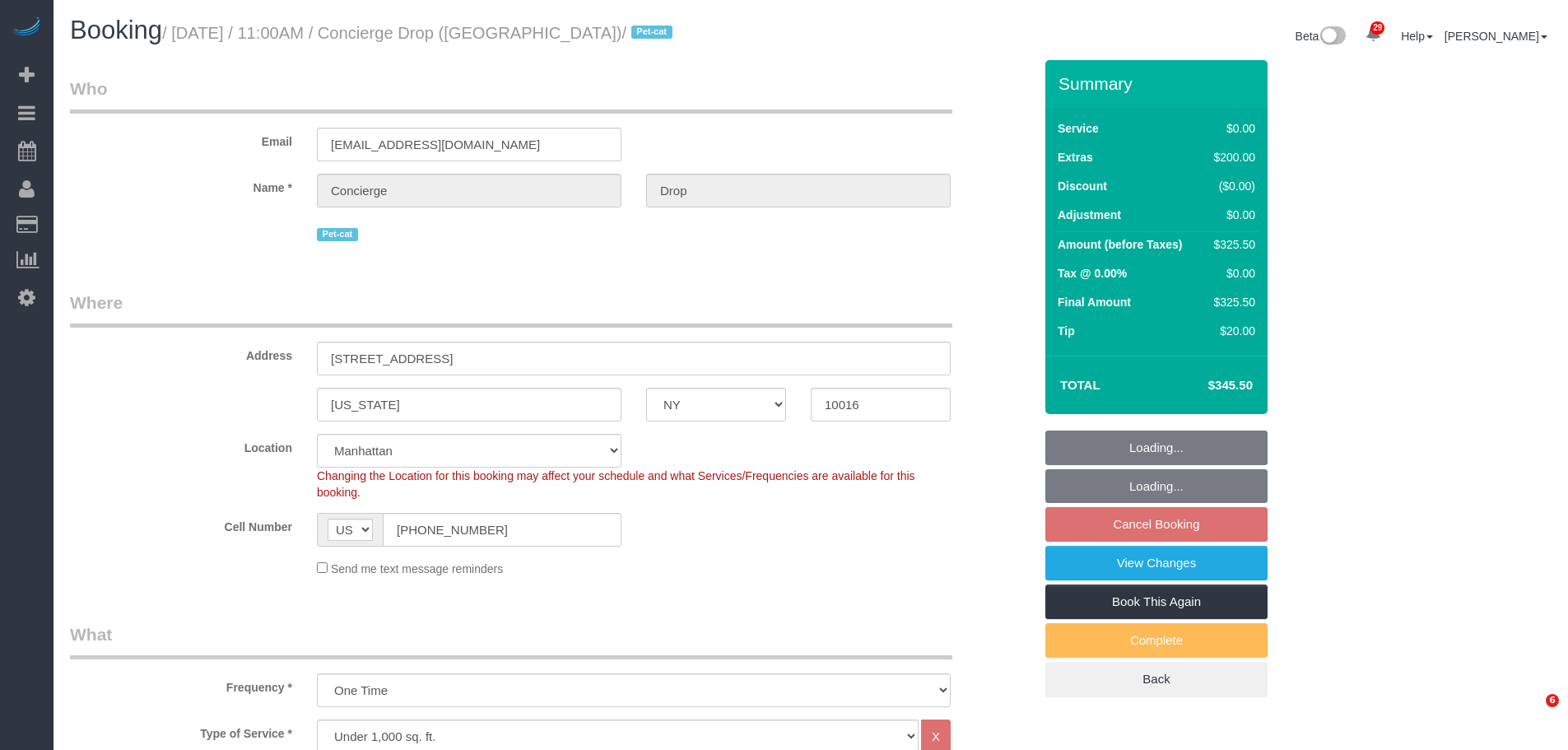
select select "number:13"
select select "number:6"
select select "spot4"
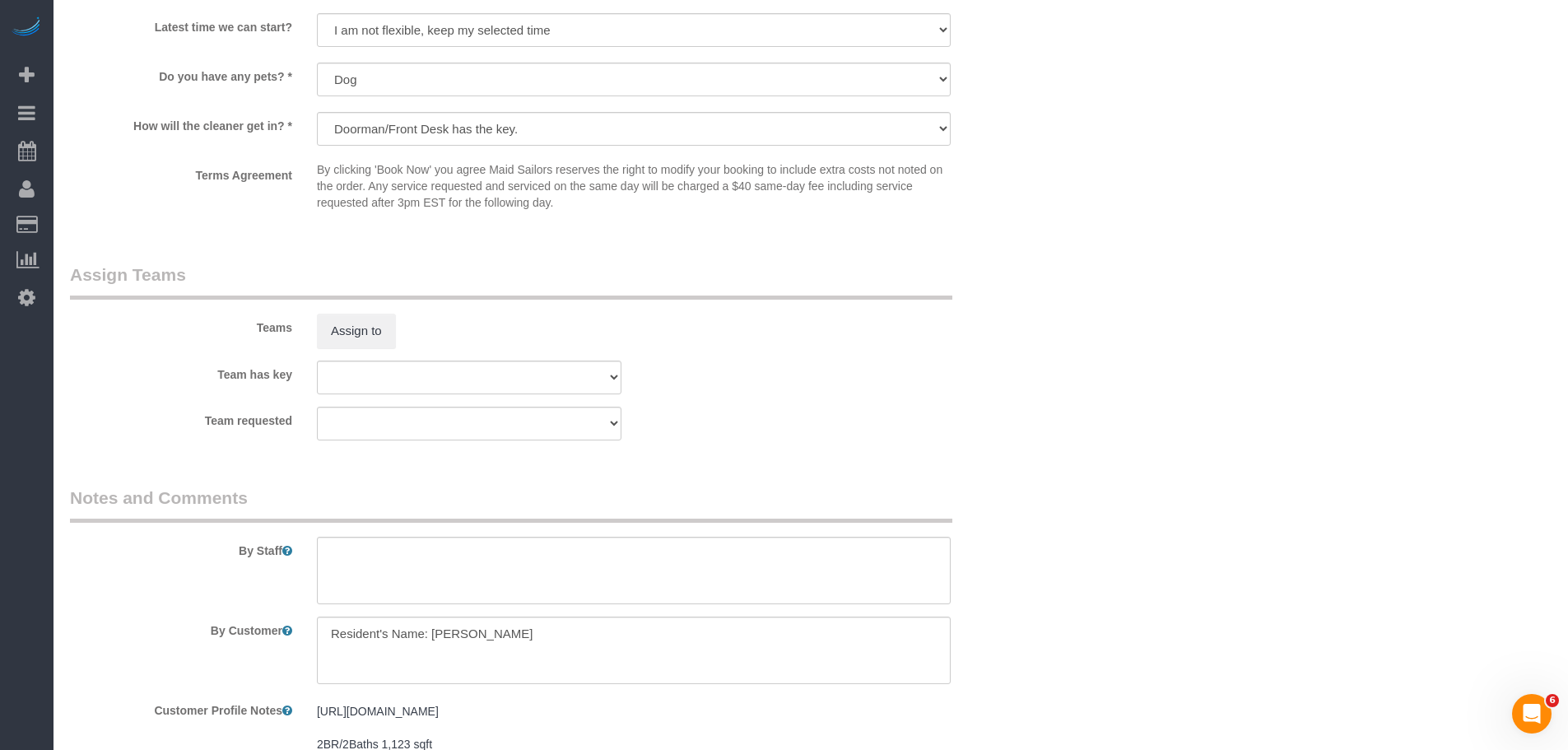
scroll to position [1760, 0]
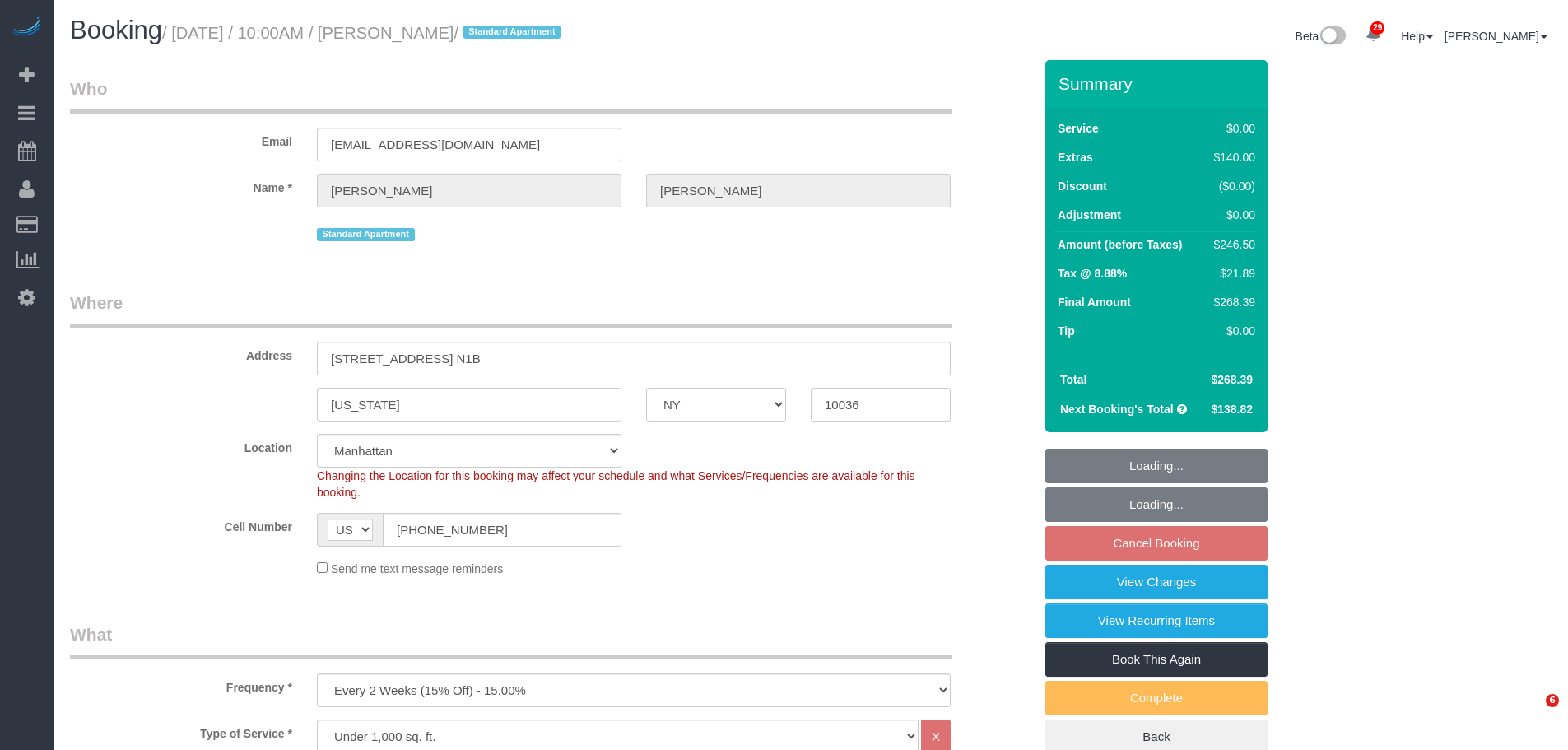
select select "NY"
select select "spot3"
select select "number:58"
select select "number:77"
select select "number:15"
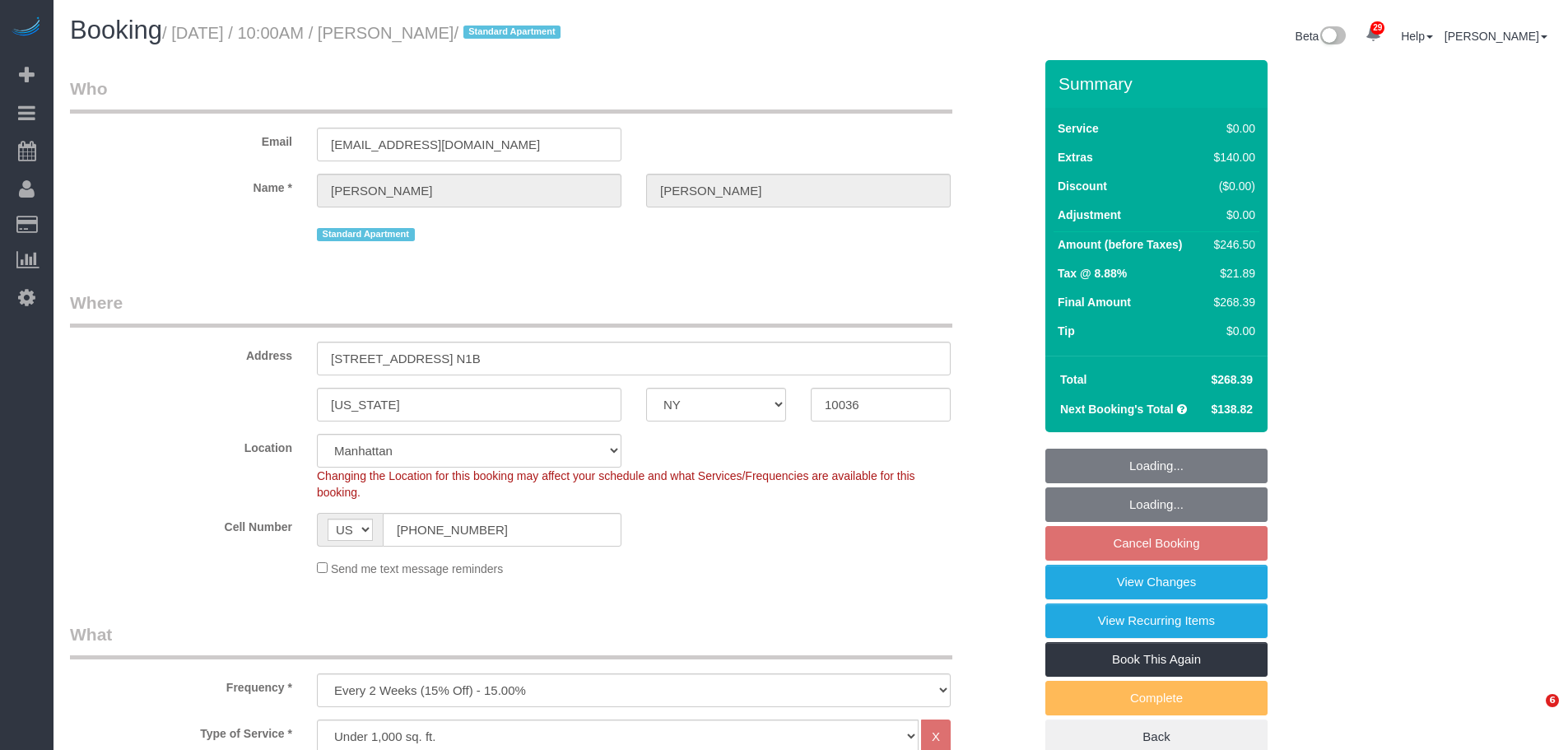
select select "number:6"
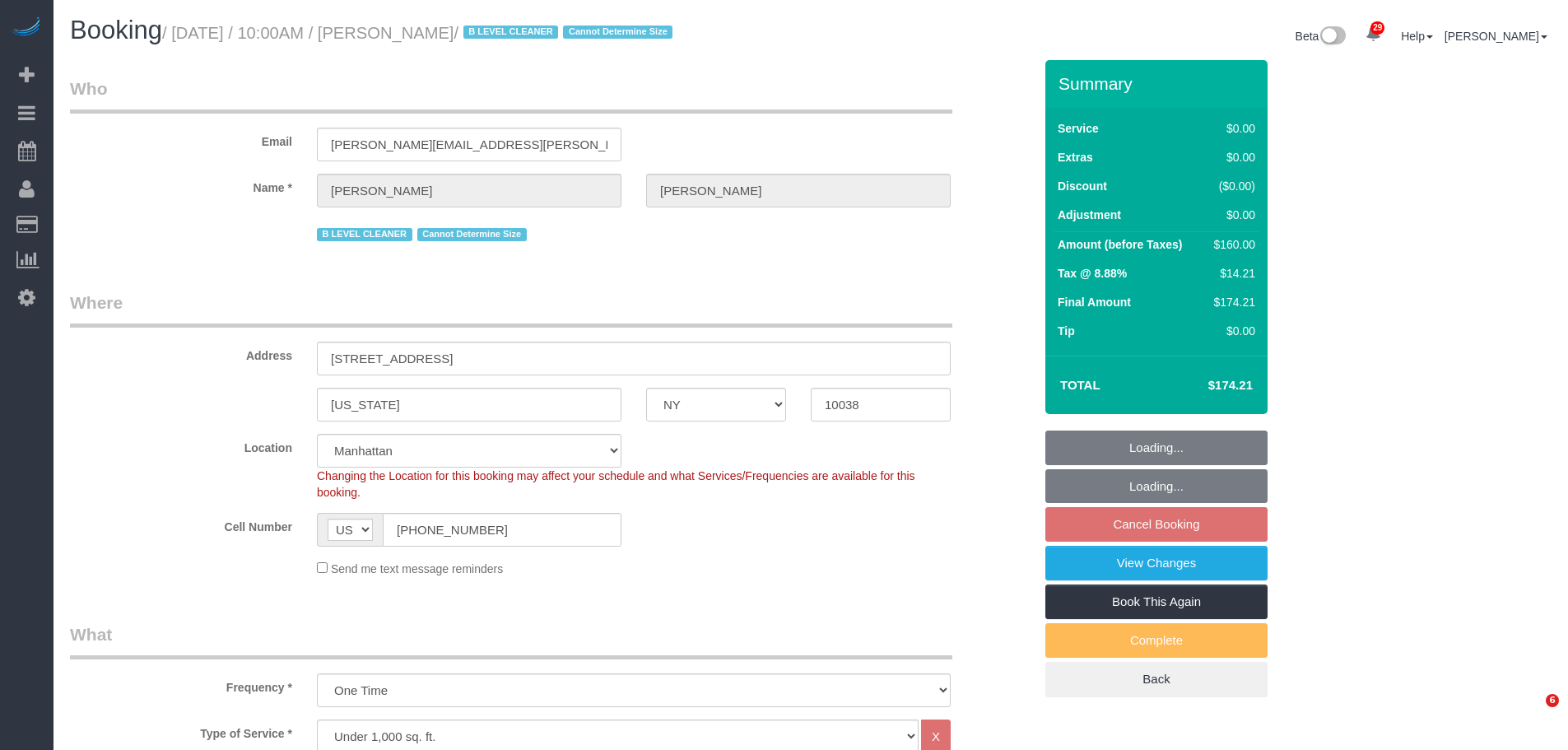
select select "NY"
select select "1"
select select "spot3"
select select "number:89"
select select "number:90"
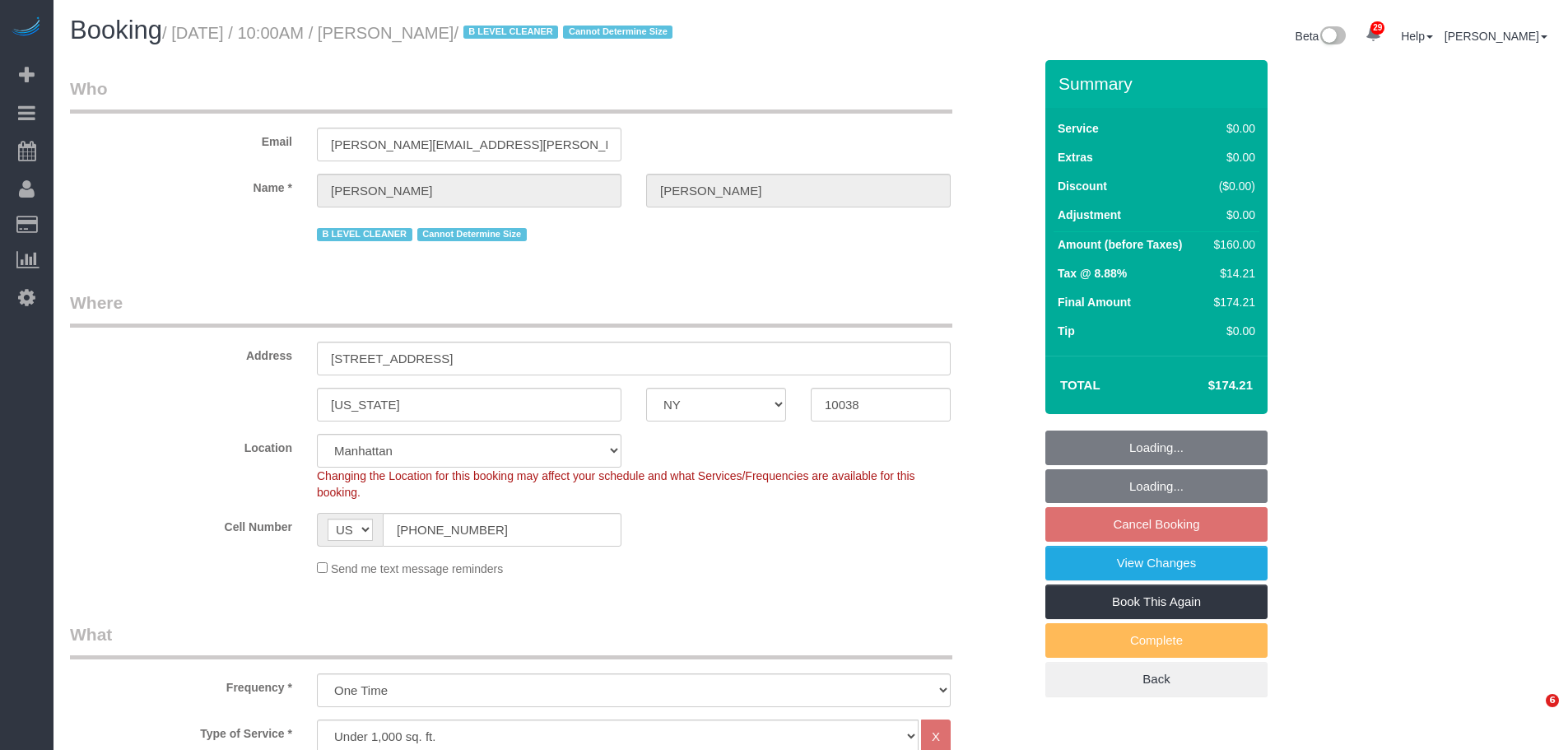
select select "number:15"
select select "number:5"
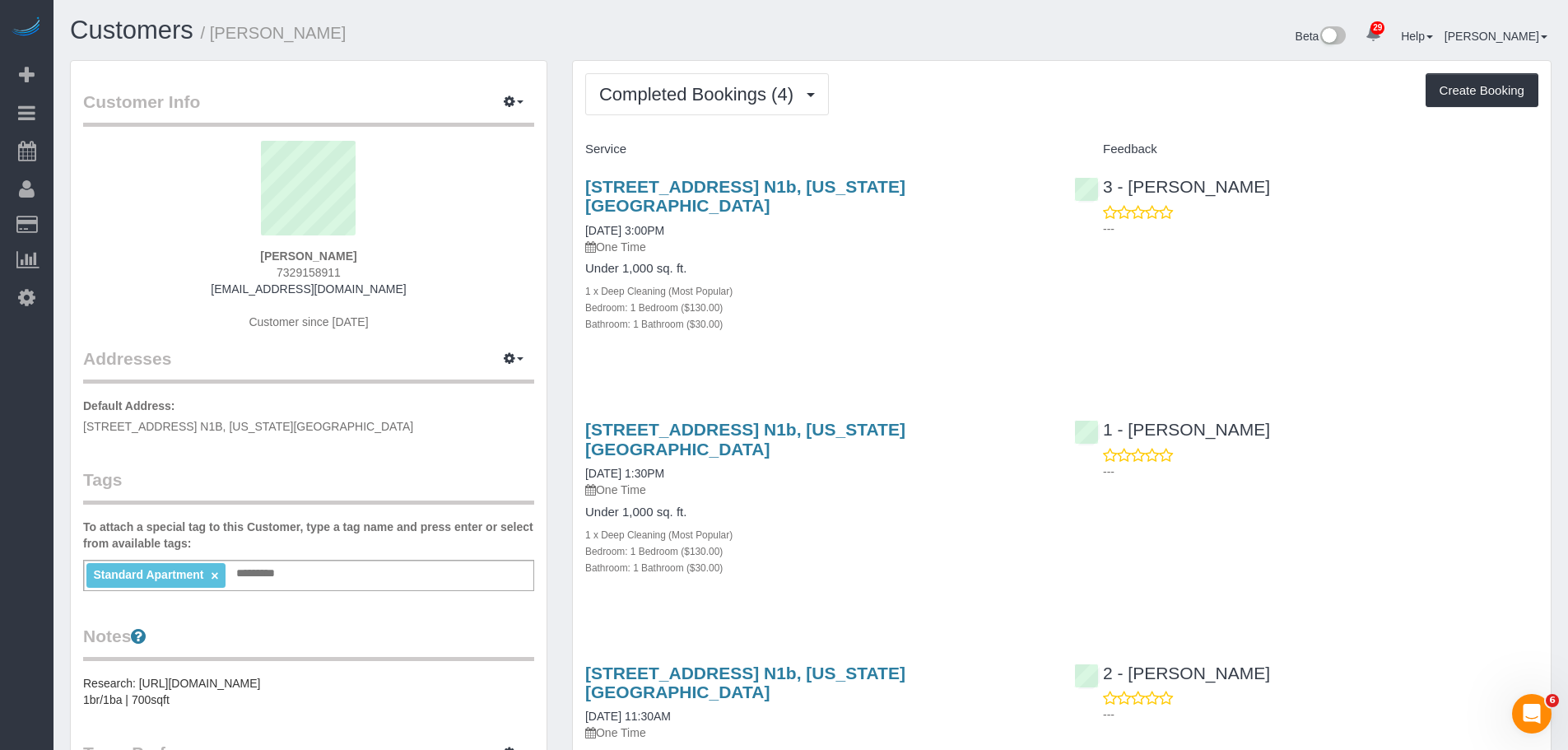
click at [1000, 128] on div "Completed Bookings (4) Completed Bookings (4) Upcoming Bookings (6) Cancelled B…" at bounding box center [1061, 604] width 978 height 1087
click at [671, 84] on span "Completed Bookings (4)" at bounding box center [700, 94] width 202 height 21
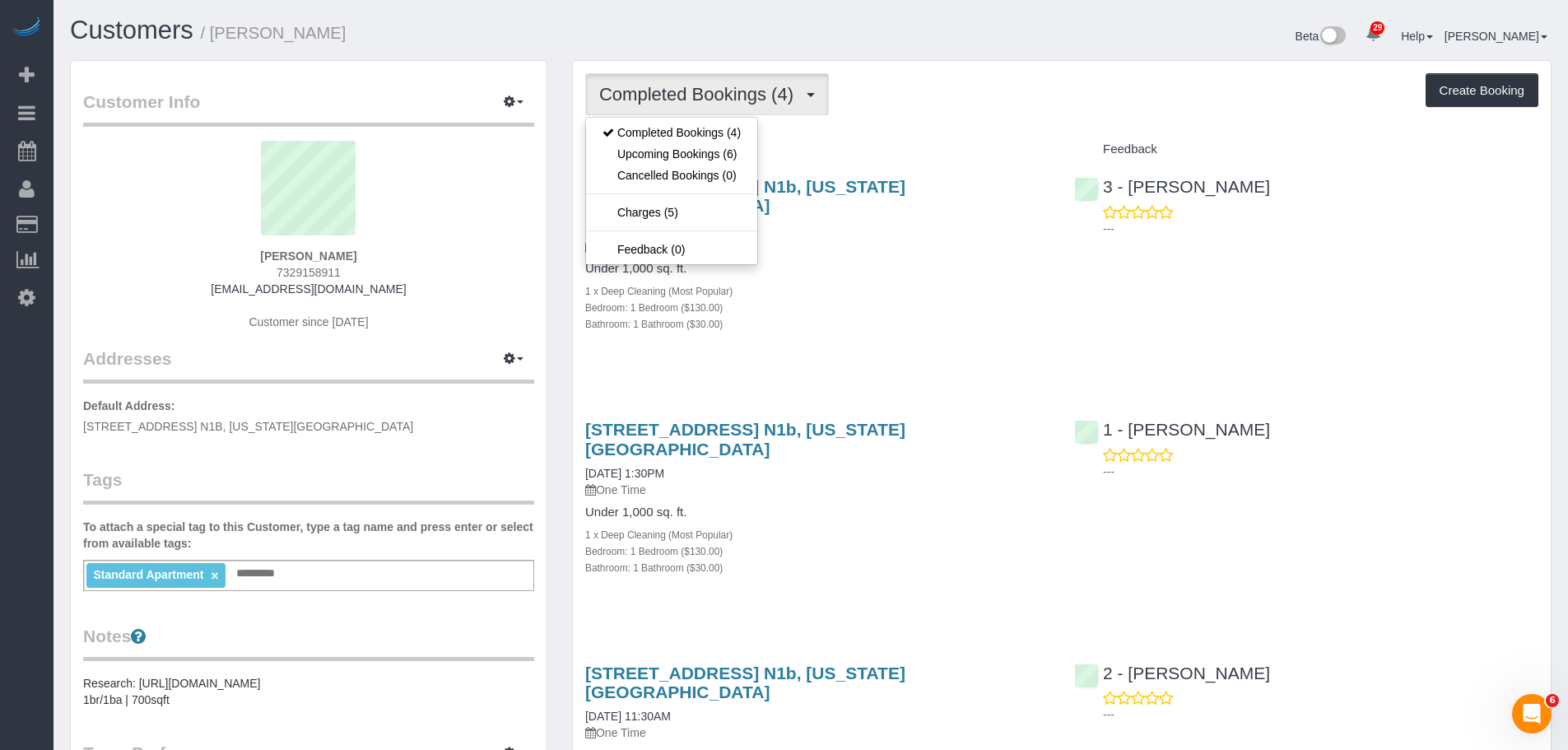
click at [1084, 103] on div "Completed Bookings (4) Completed Bookings (4) Upcoming Bookings (6) Cancelled B…" at bounding box center [1061, 94] width 953 height 42
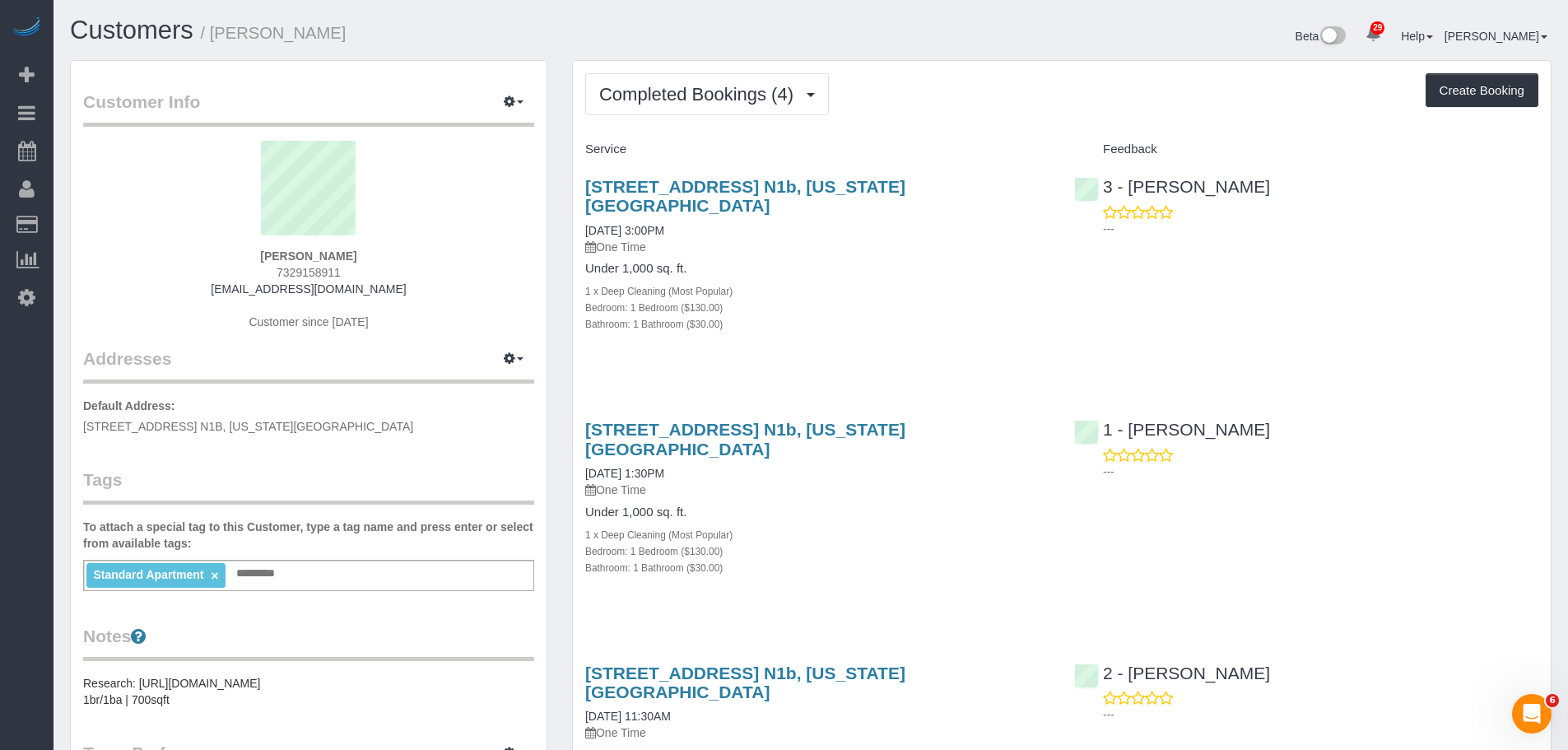
drag, startPoint x: 972, startPoint y: 313, endPoint x: 960, endPoint y: 318, distance: 13.0
click at [972, 315] on div "Bathroom: 1 Bathroom ($30.00)" at bounding box center [818, 323] width 464 height 17
click at [728, 110] on button "Completed Bookings (4)" at bounding box center [707, 94] width 244 height 42
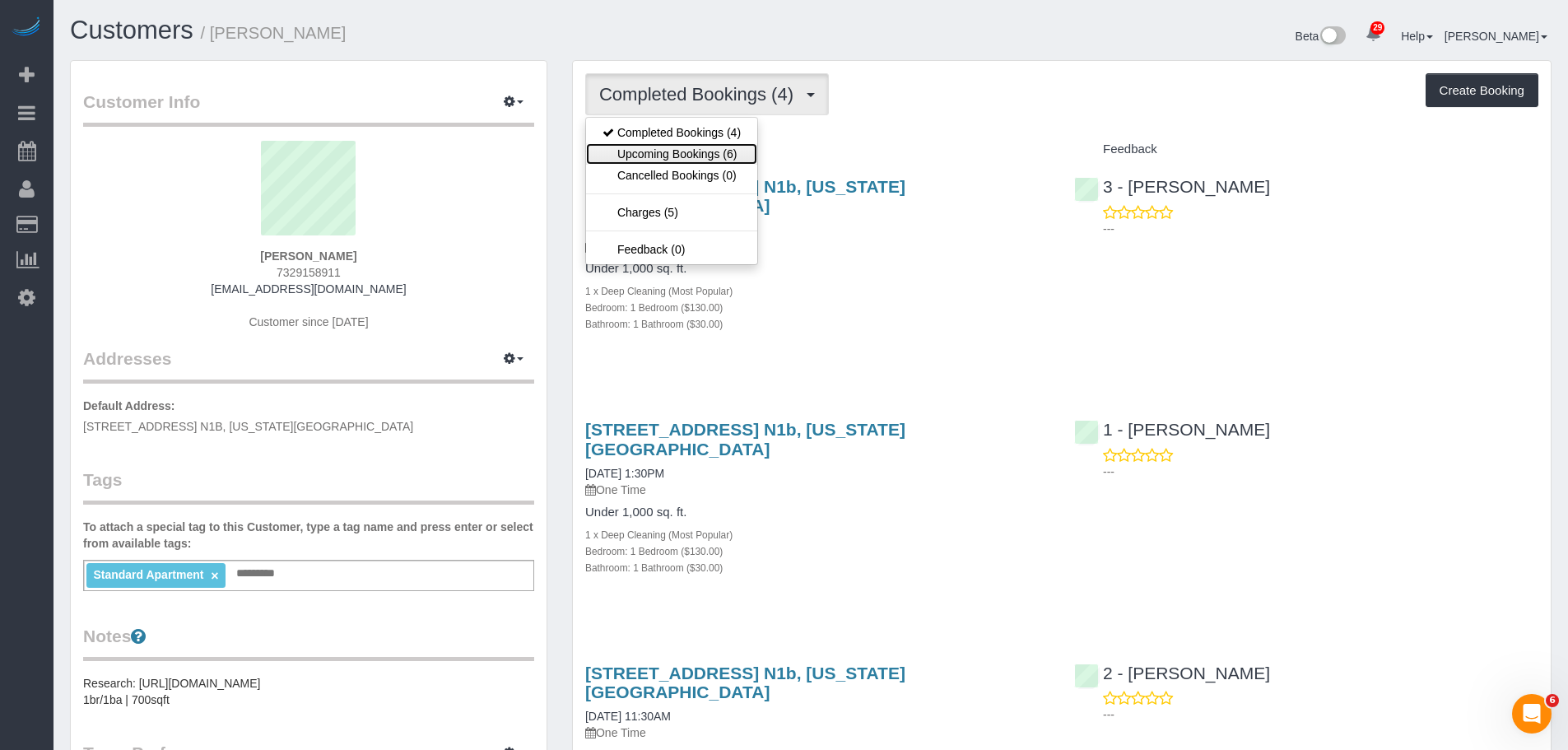
click at [710, 155] on link "Upcoming Bookings (6)" at bounding box center [671, 154] width 171 height 22
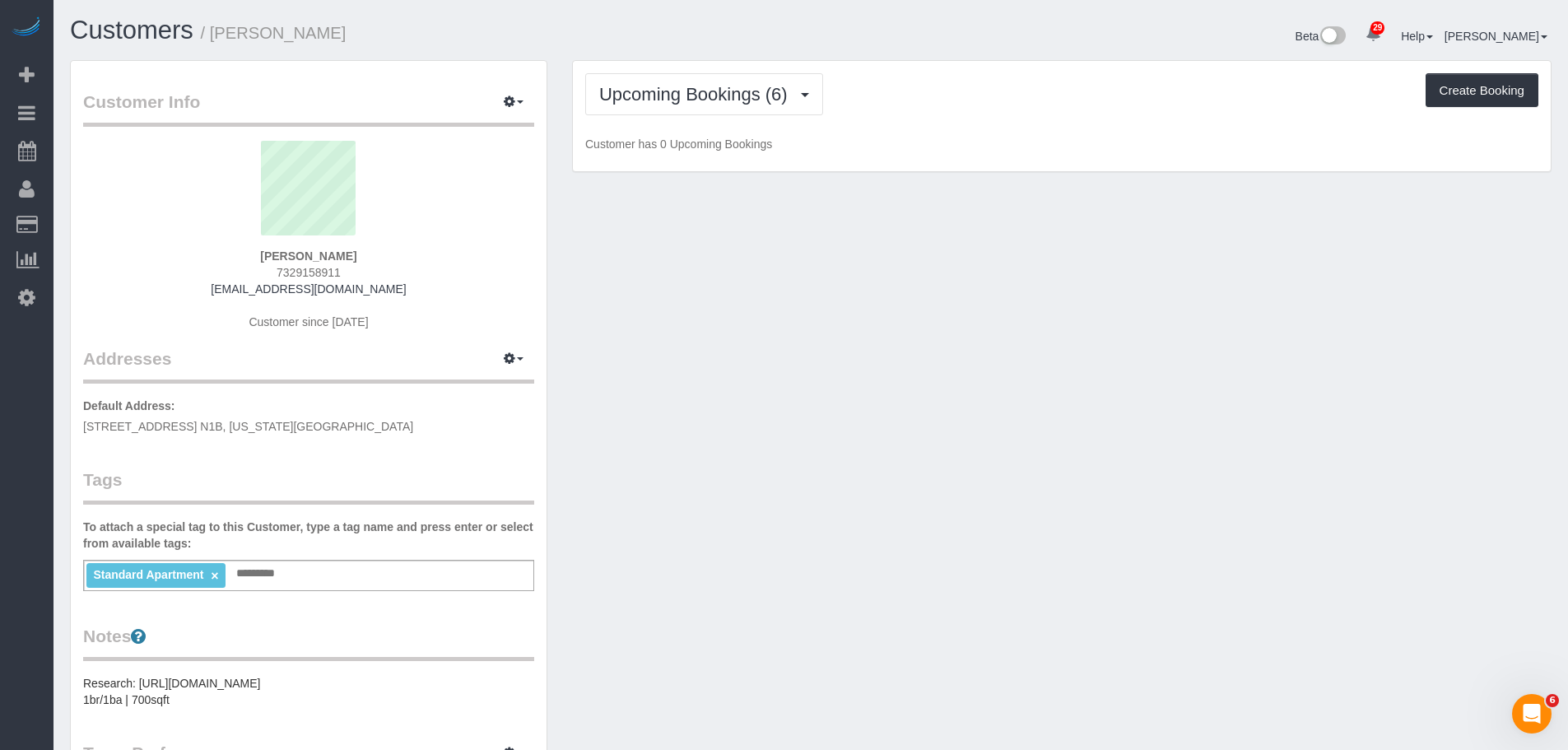
click at [946, 132] on div "Upcoming Bookings (6) Completed Bookings (4) Upcoming Bookings (6) Cancelled Bo…" at bounding box center [1061, 116] width 978 height 112
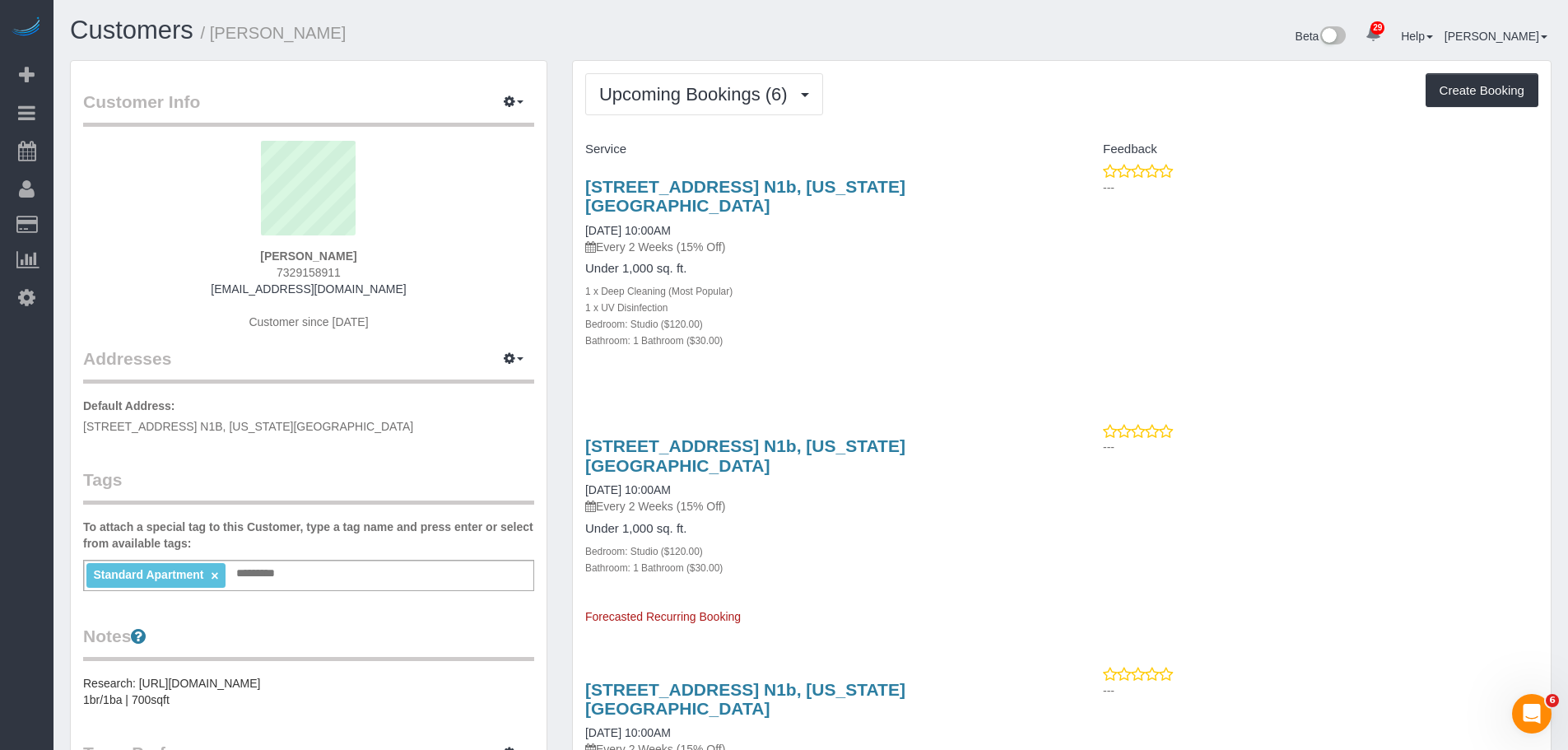
click at [989, 141] on div "Service" at bounding box center [817, 150] width 489 height 28
click at [986, 334] on div "516 West 47th Street, Apt. N1b, New York, NY 10036 09/30/2025 10:00AM Every 2 W…" at bounding box center [817, 271] width 489 height 218
click at [937, 92] on div "Upcoming Bookings (6) Completed Bookings (4) Upcoming Bookings (6) Cancelled Bo…" at bounding box center [1061, 94] width 953 height 42
drag, startPoint x: 675, startPoint y: 102, endPoint x: 675, endPoint y: 114, distance: 12.0
click at [675, 102] on span "Upcoming Bookings (6)" at bounding box center [697, 94] width 196 height 21
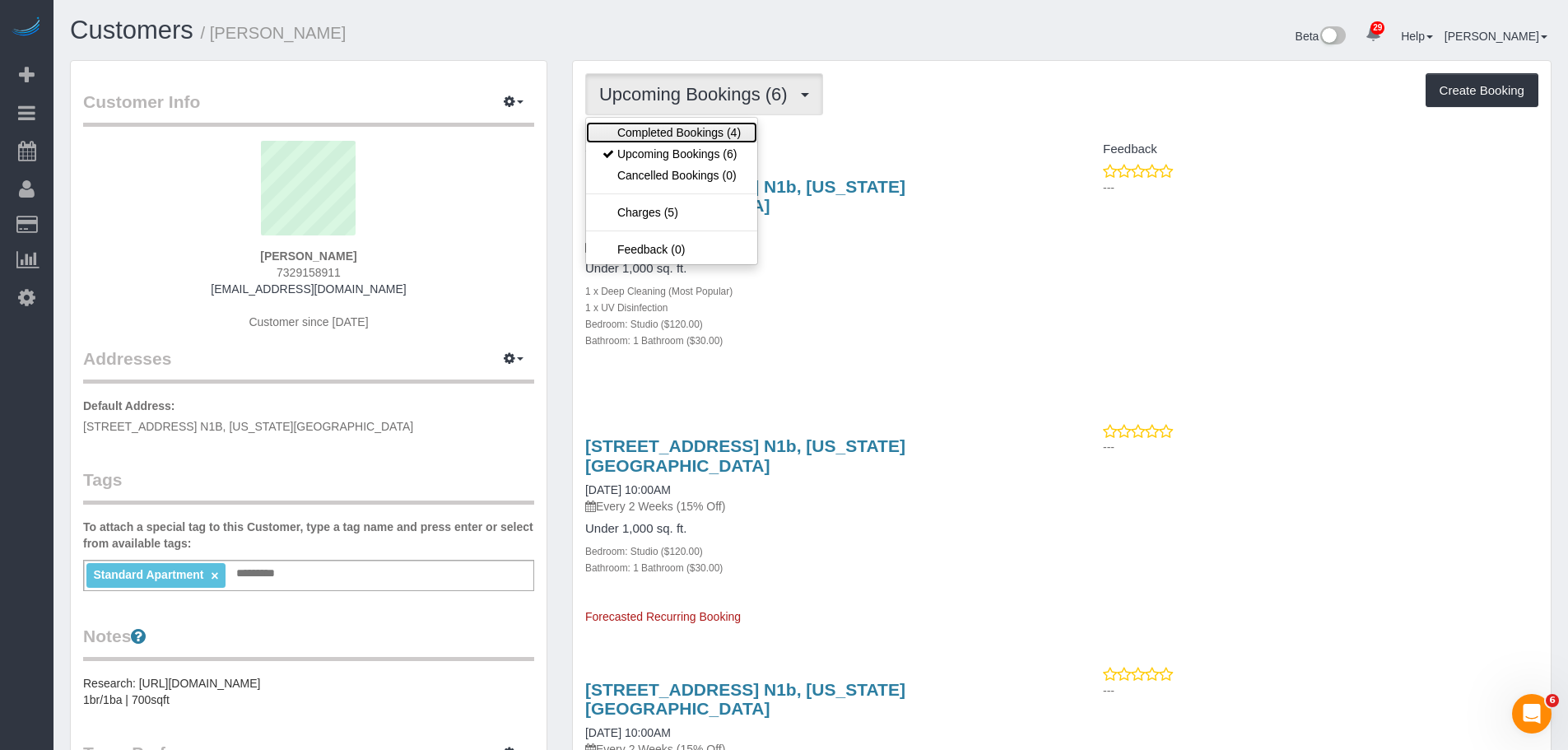
click at [674, 131] on link "Completed Bookings (4)" at bounding box center [671, 132] width 171 height 22
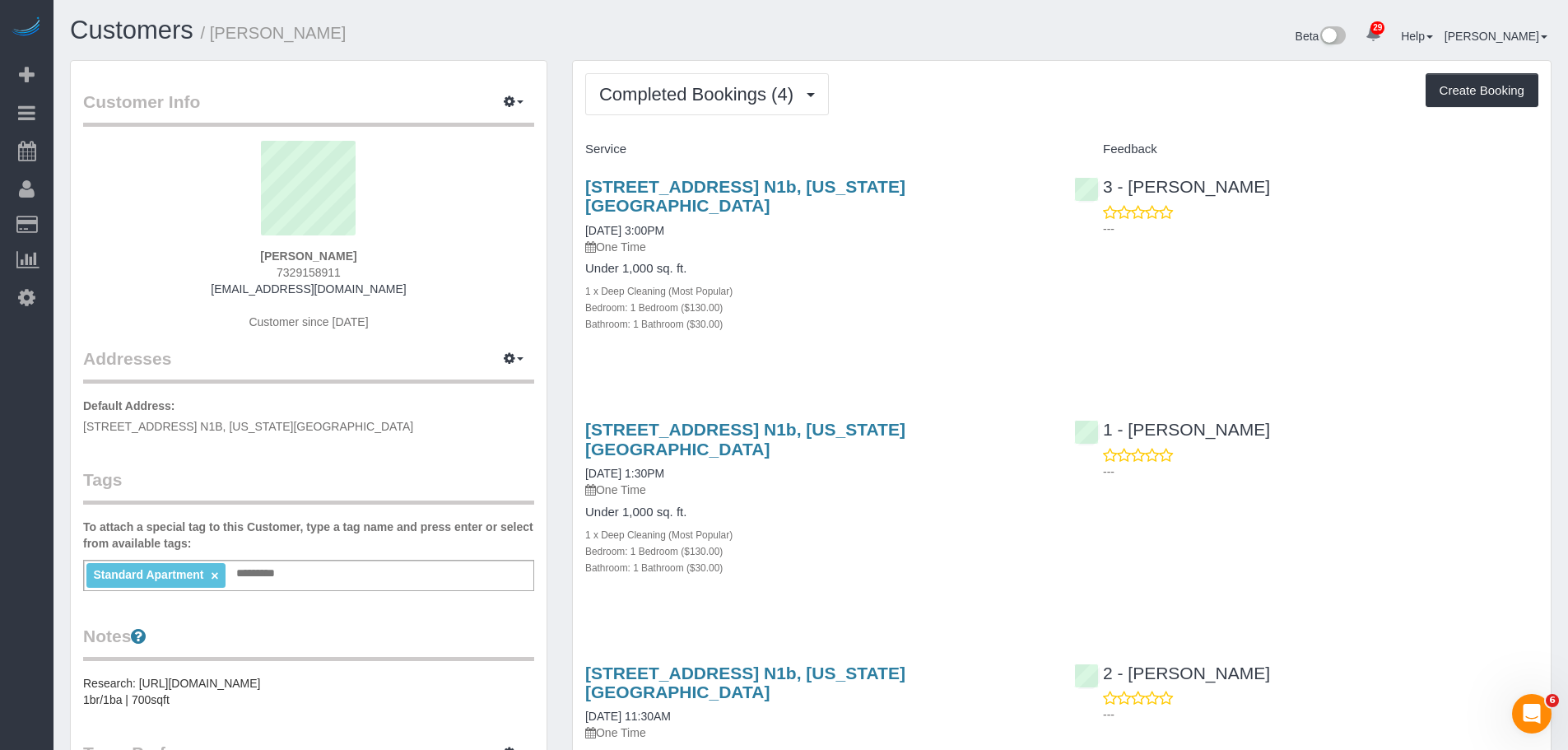
click at [963, 106] on div "Completed Bookings (4) Completed Bookings (4) Upcoming Bookings (6) Cancelled B…" at bounding box center [1061, 94] width 953 height 42
click at [670, 91] on span "Completed Bookings (4)" at bounding box center [700, 94] width 202 height 21
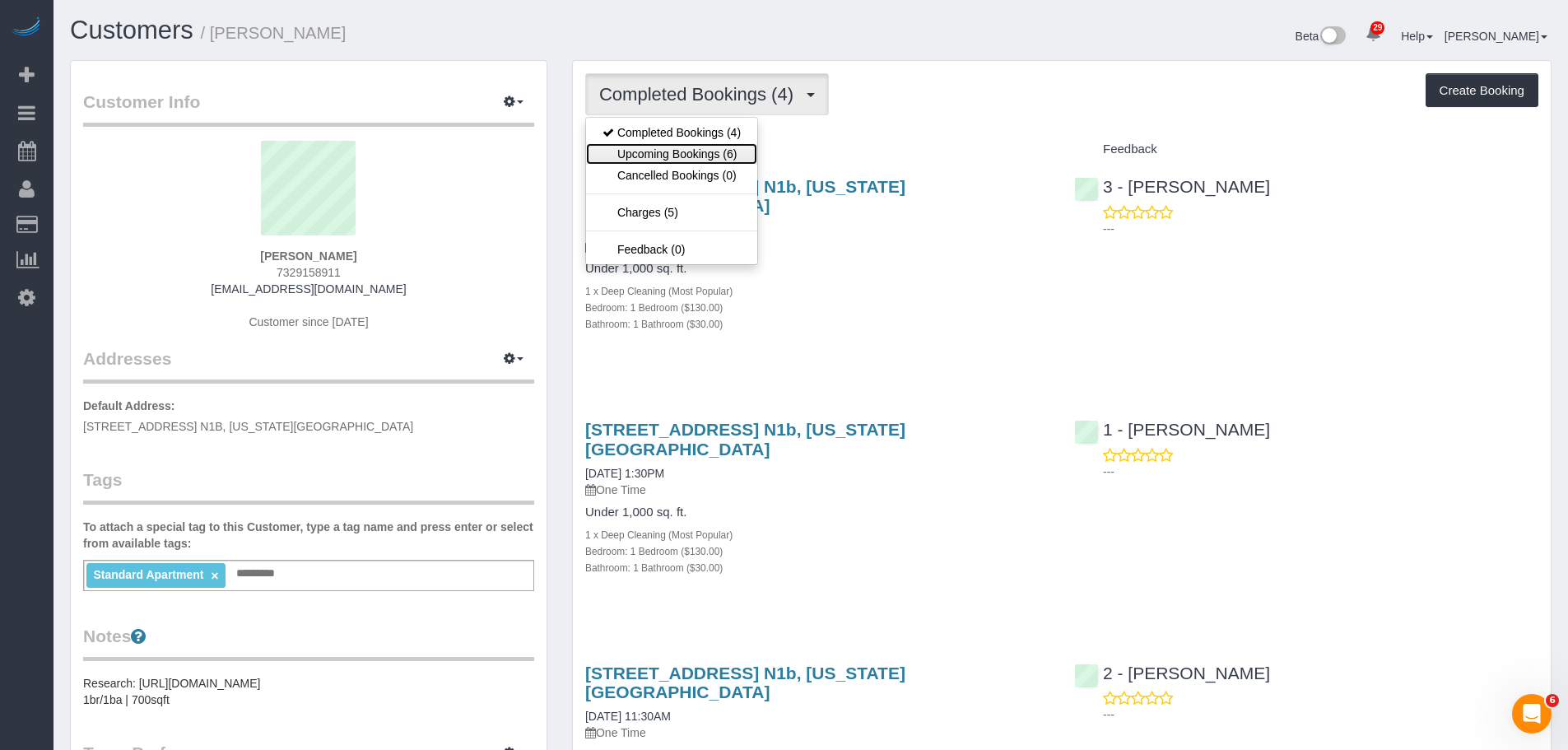
click at [663, 149] on link "Upcoming Bookings (6)" at bounding box center [671, 154] width 171 height 22
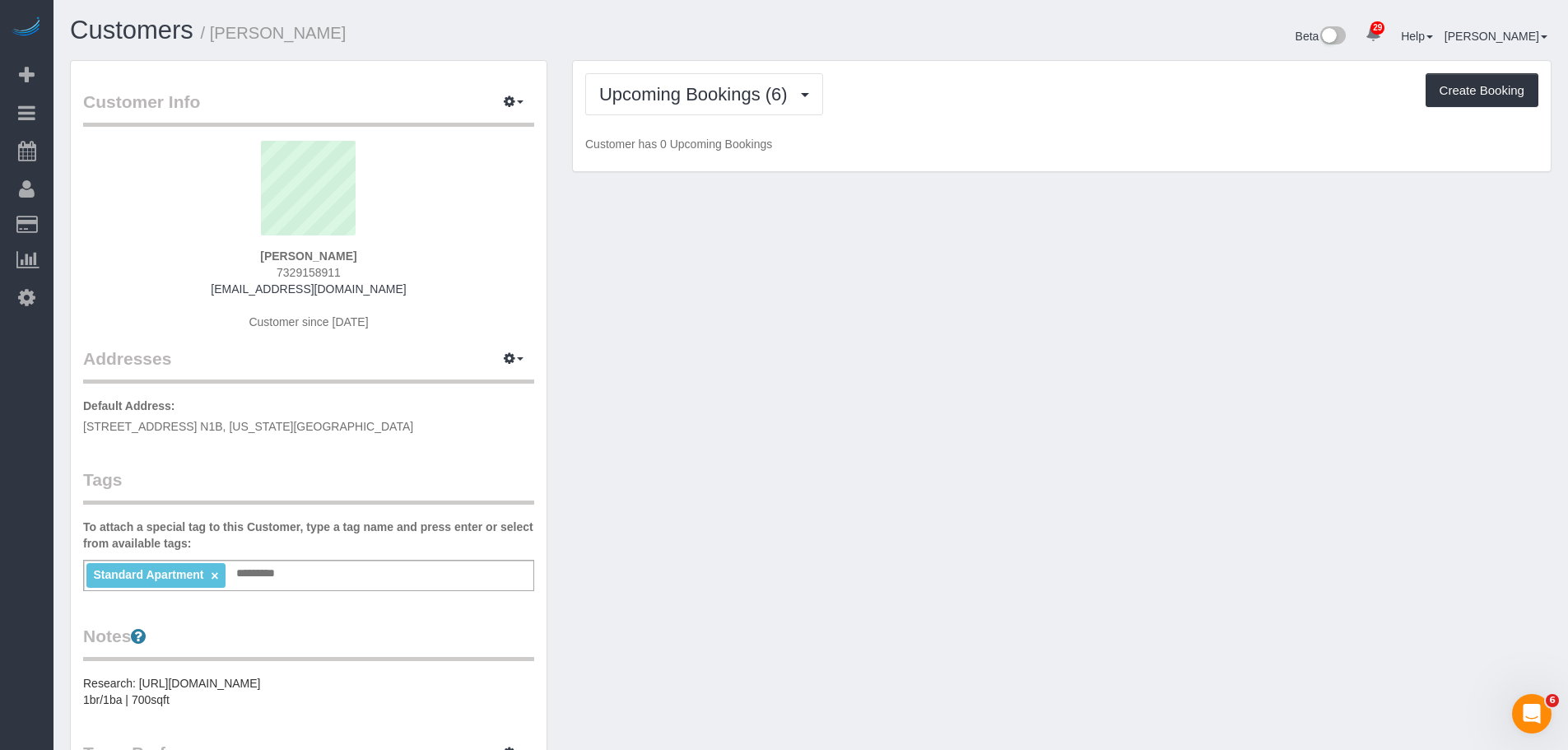
click at [854, 133] on div "Upcoming Bookings (6) Completed Bookings (4) Upcoming Bookings (6) Cancelled Bo…" at bounding box center [1061, 116] width 978 height 112
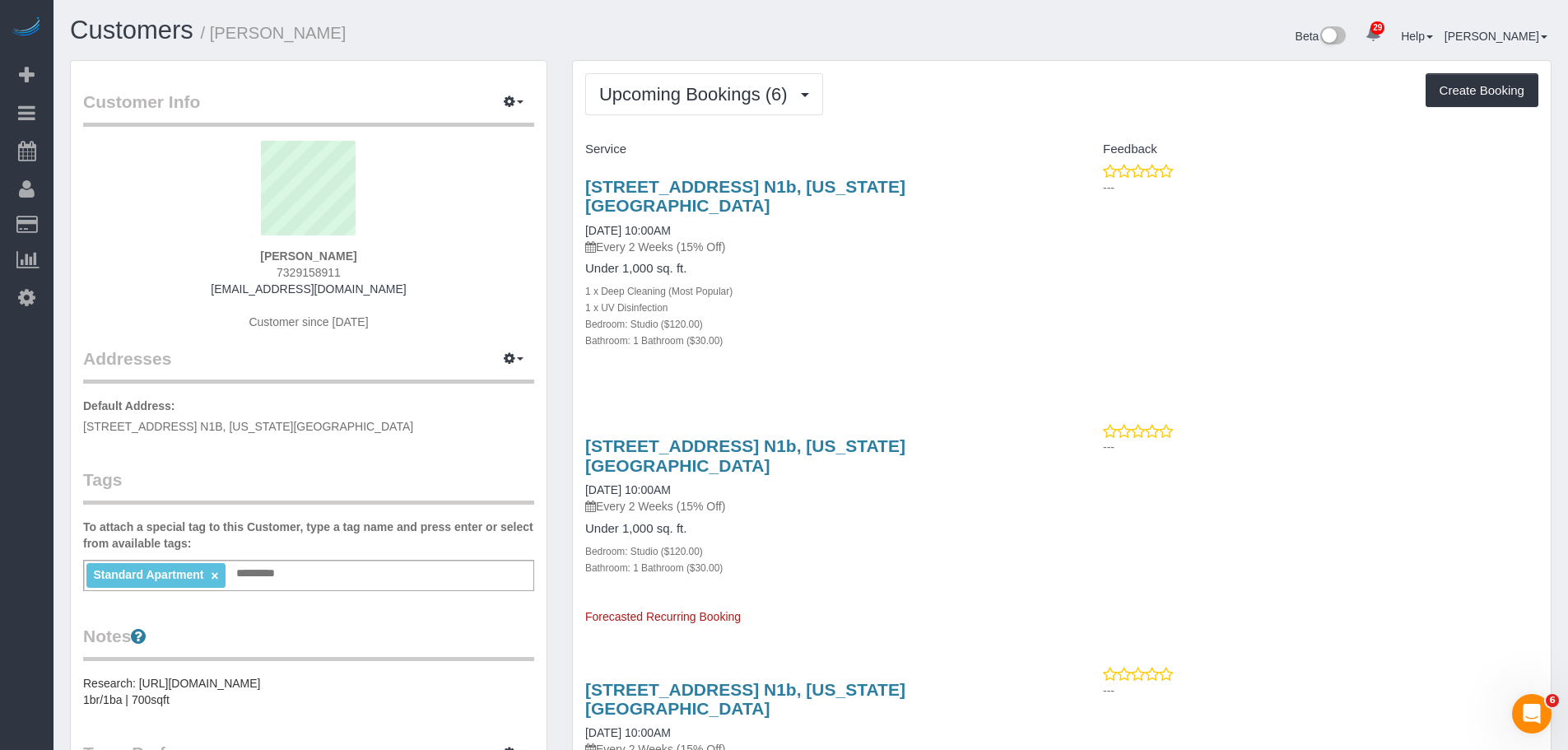
click at [646, 94] on span "Upcoming Bookings (6)" at bounding box center [697, 94] width 196 height 21
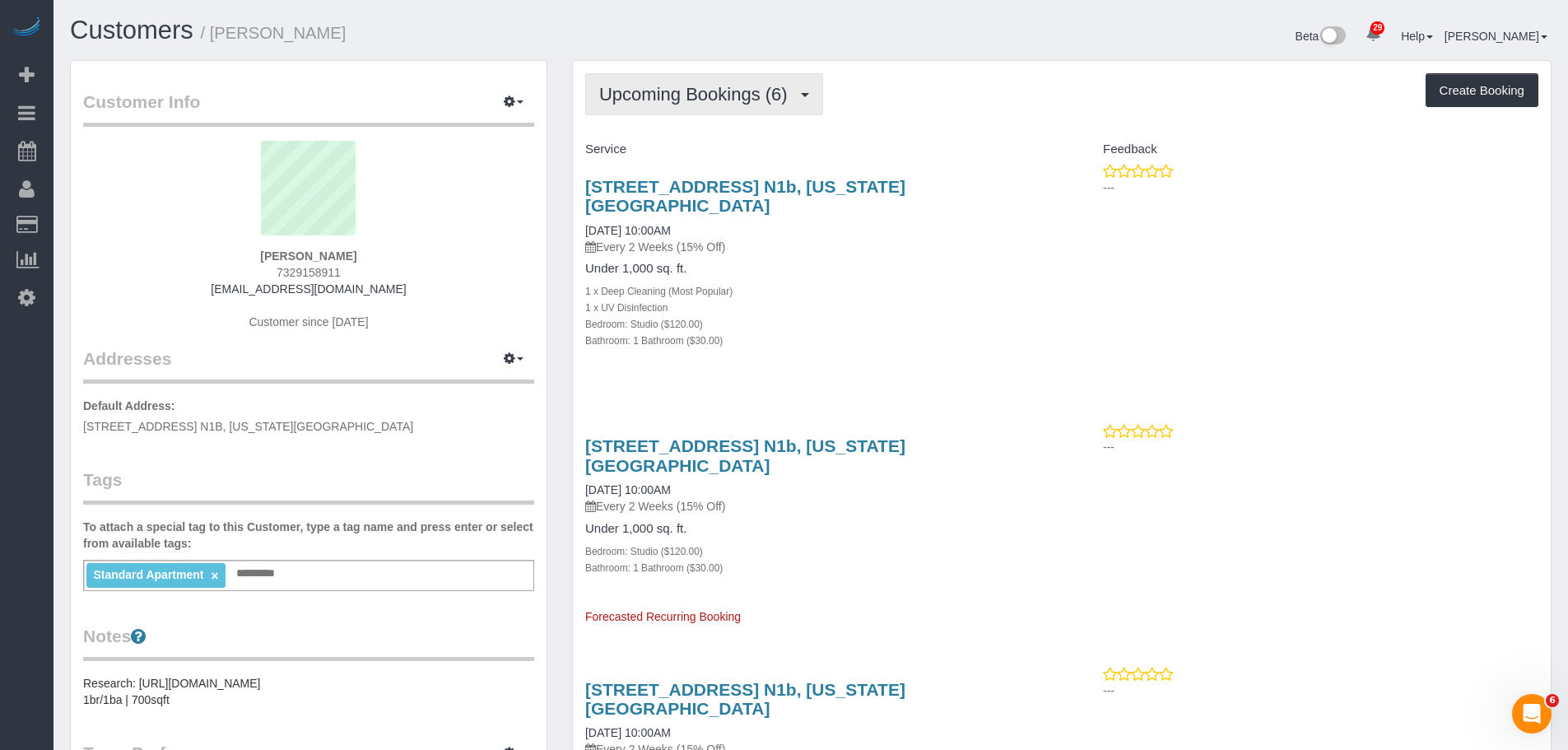
click at [703, 76] on button "Upcoming Bookings (6)" at bounding box center [704, 94] width 238 height 42
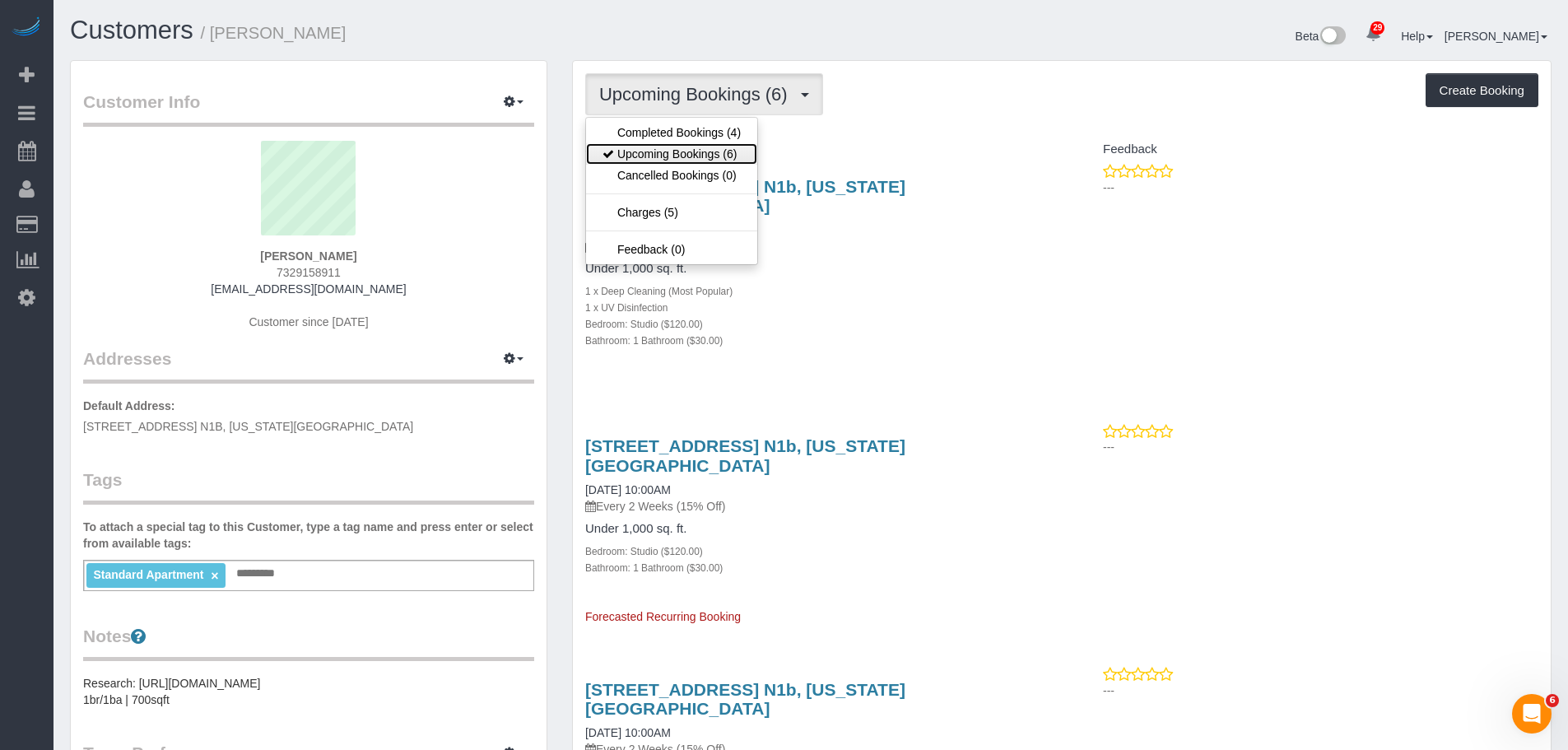
click at [710, 151] on link "Upcoming Bookings (6)" at bounding box center [671, 154] width 171 height 22
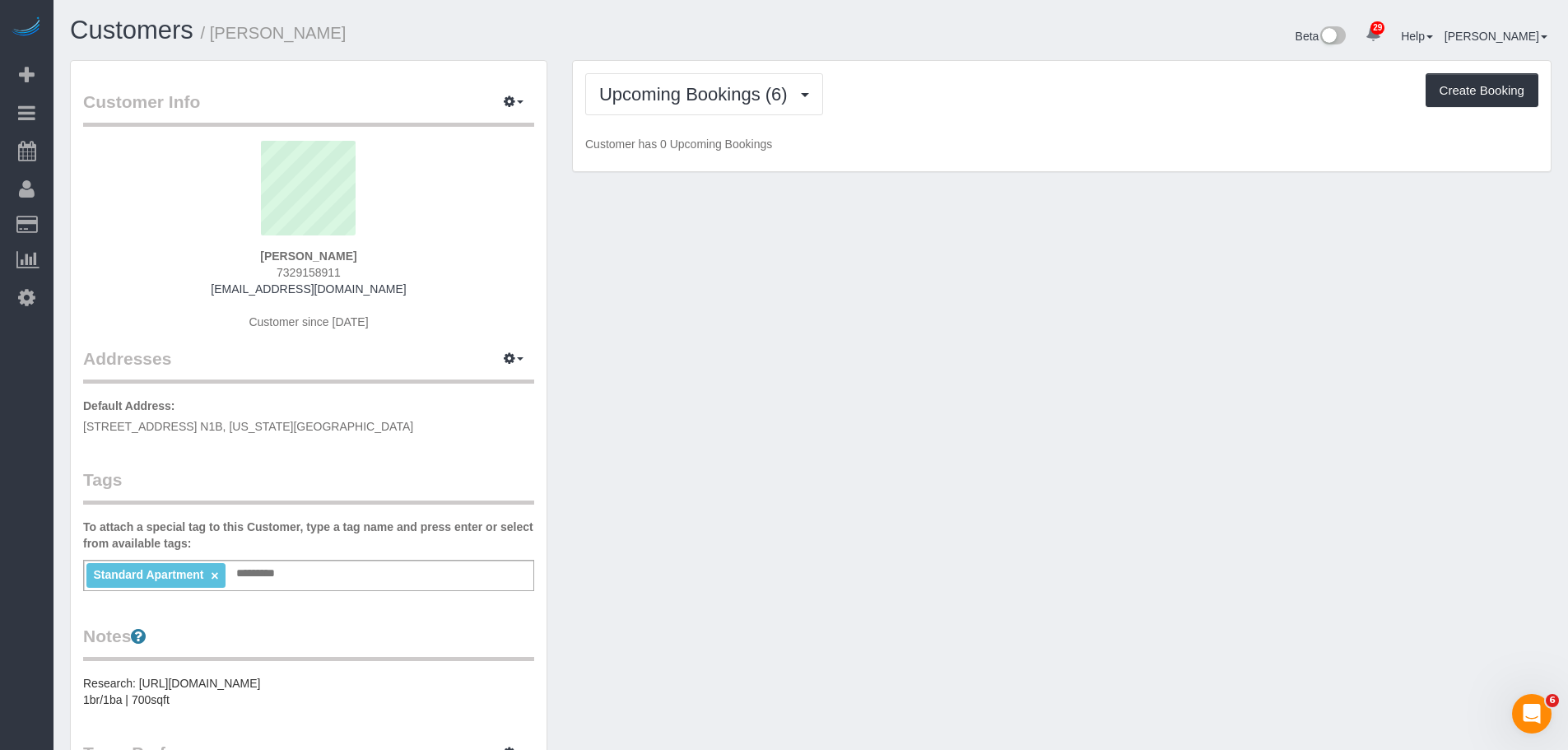
click at [1016, 116] on div "Upcoming Bookings (6) Completed Bookings (4) Upcoming Bookings (6) Cancelled Bo…" at bounding box center [1061, 116] width 978 height 112
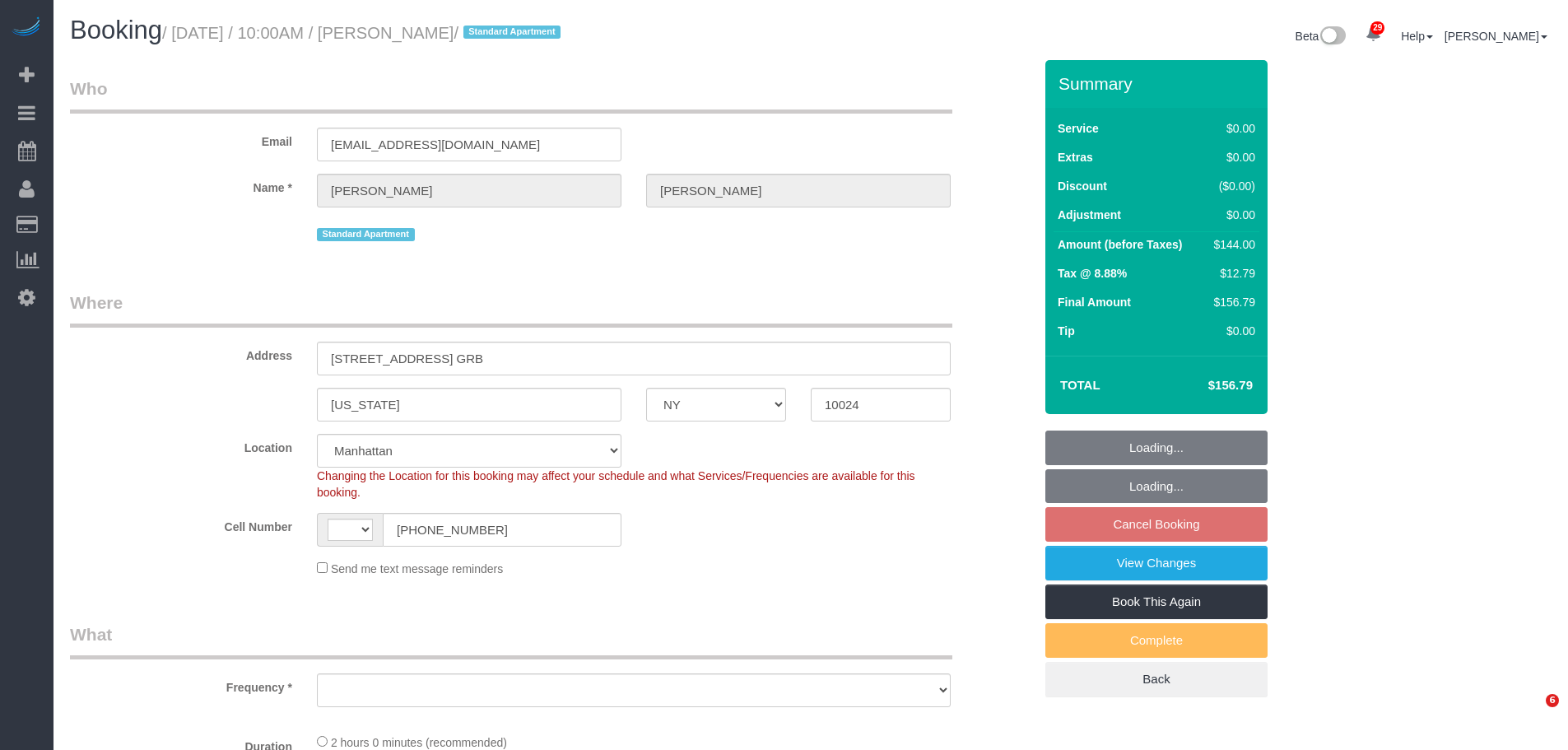
select select "NY"
select select "string:[GEOGRAPHIC_DATA]"
select select "number:58"
select select "number:76"
select select "number:15"
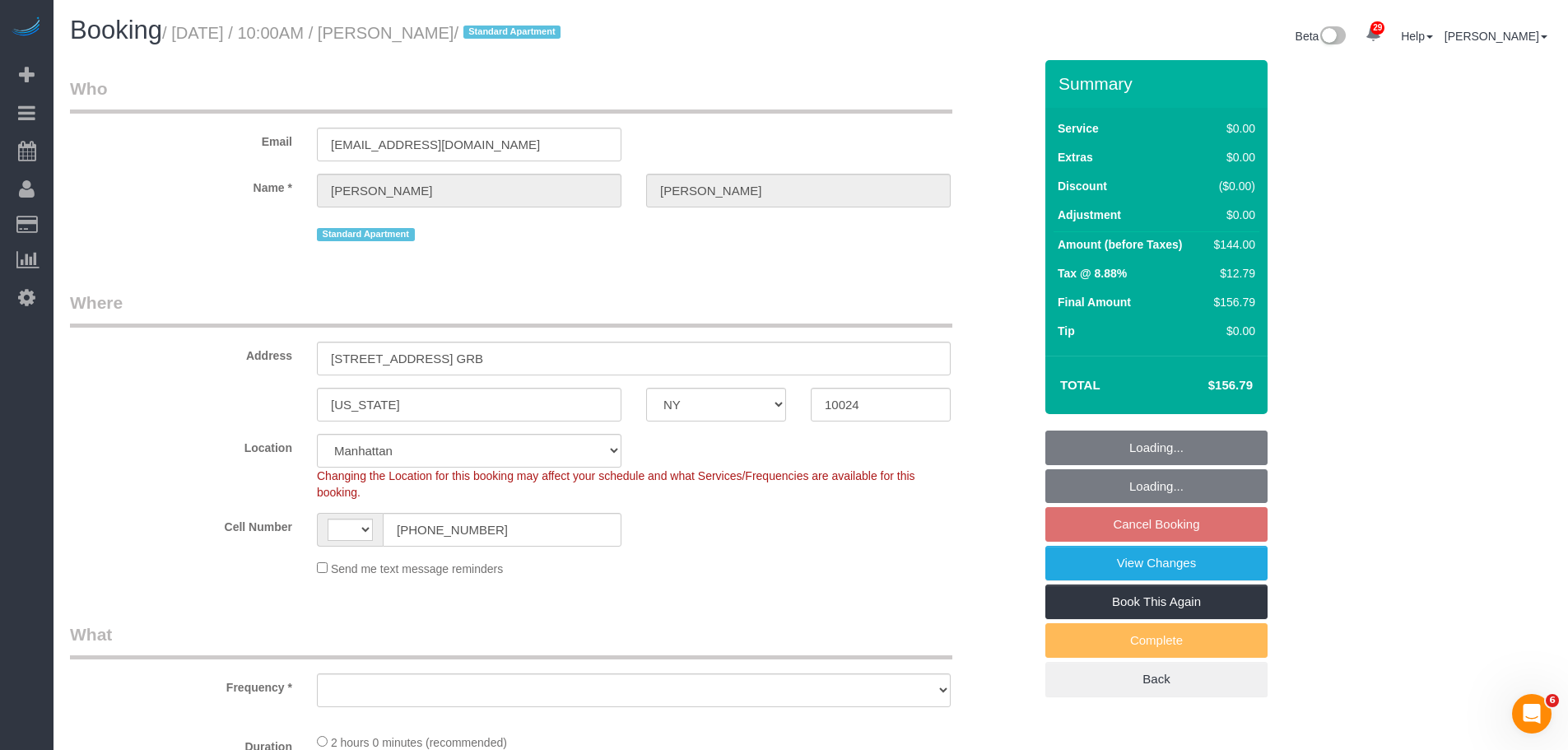
select select "number:6"
select select "object:964"
select select "spot3"
select select "1"
select select "object:1487"
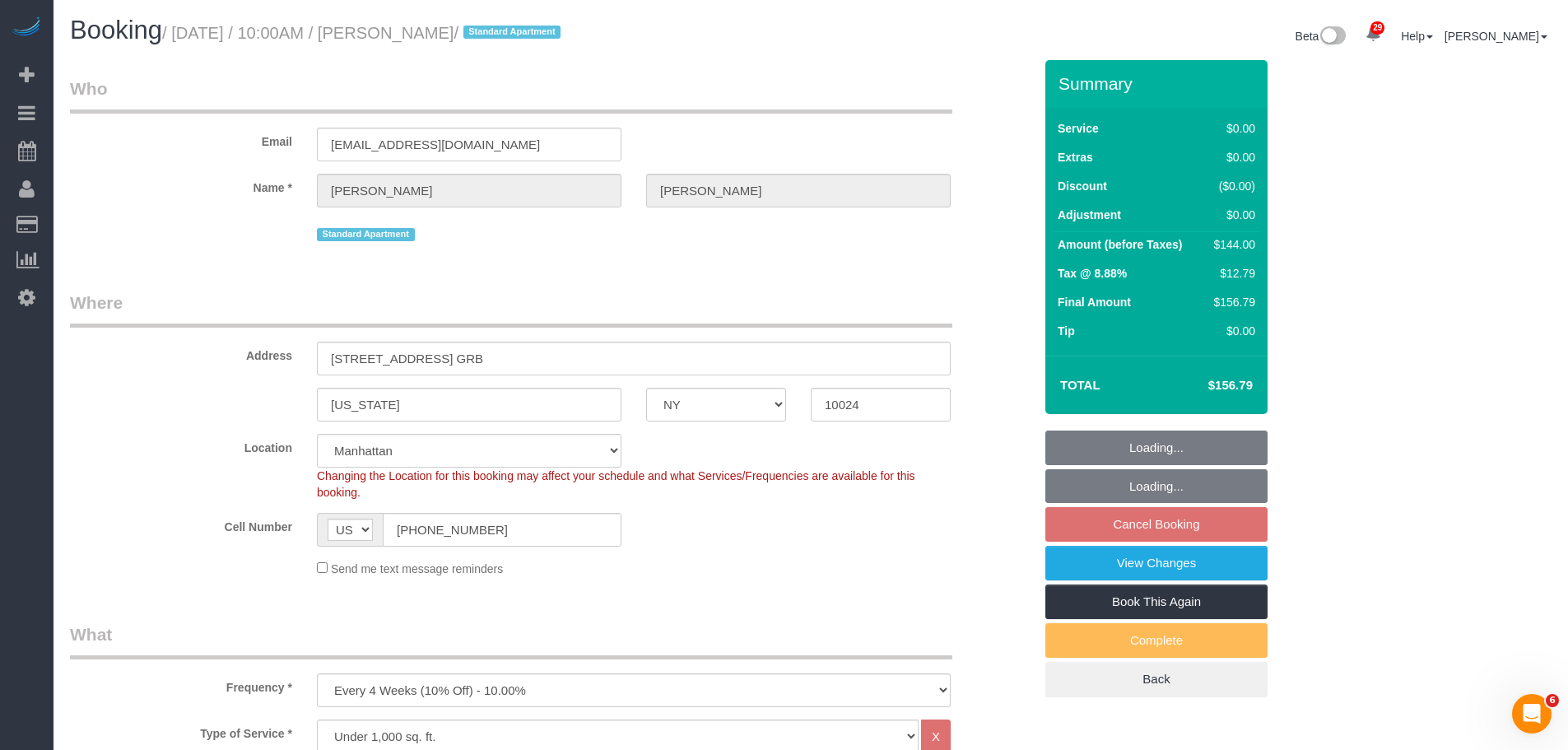
select select "1"
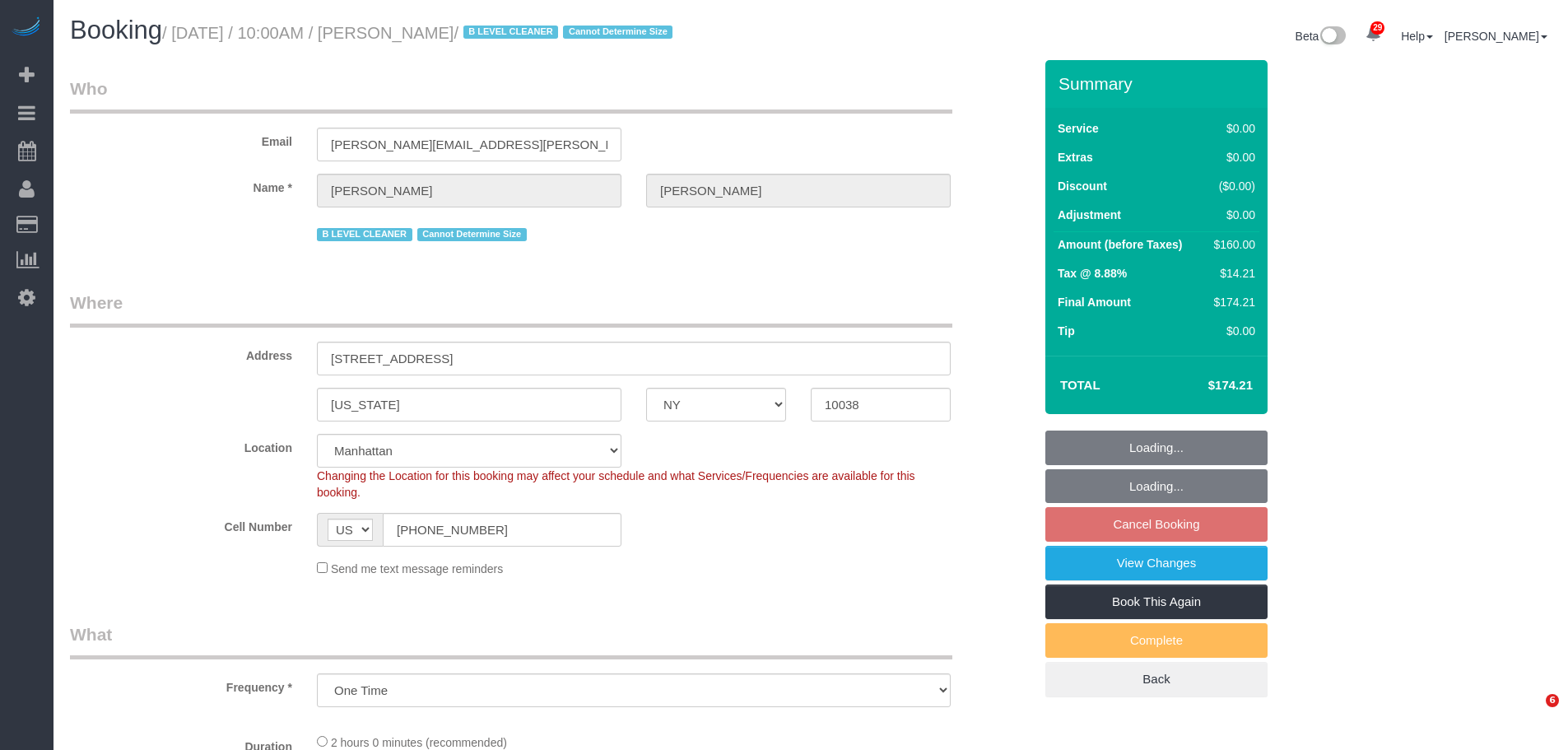
select select "NY"
select select "number:89"
select select "number:90"
select select "number:15"
select select "number:5"
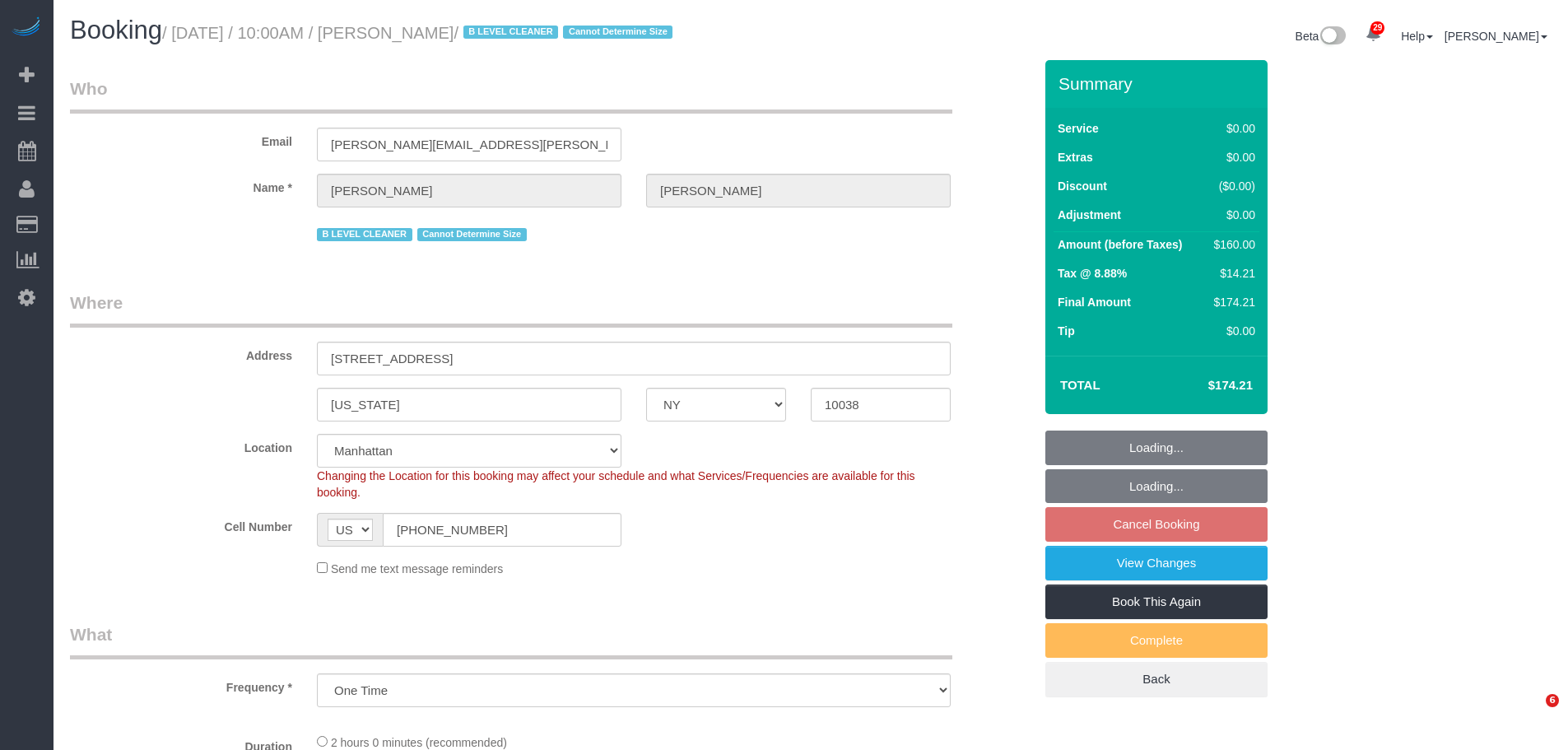
select select "object:1067"
select select "1"
select select "spot3"
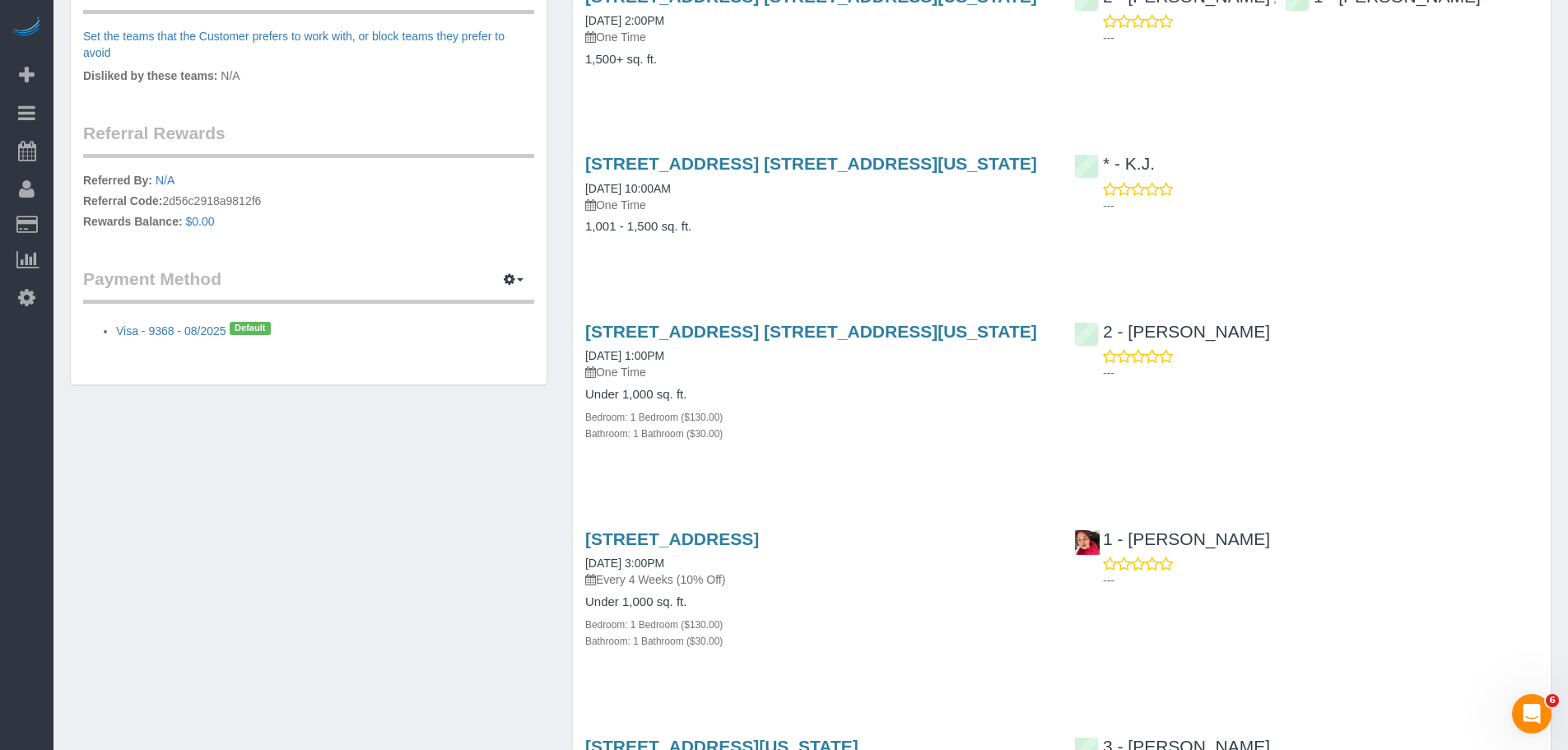
scroll to position [987, 0]
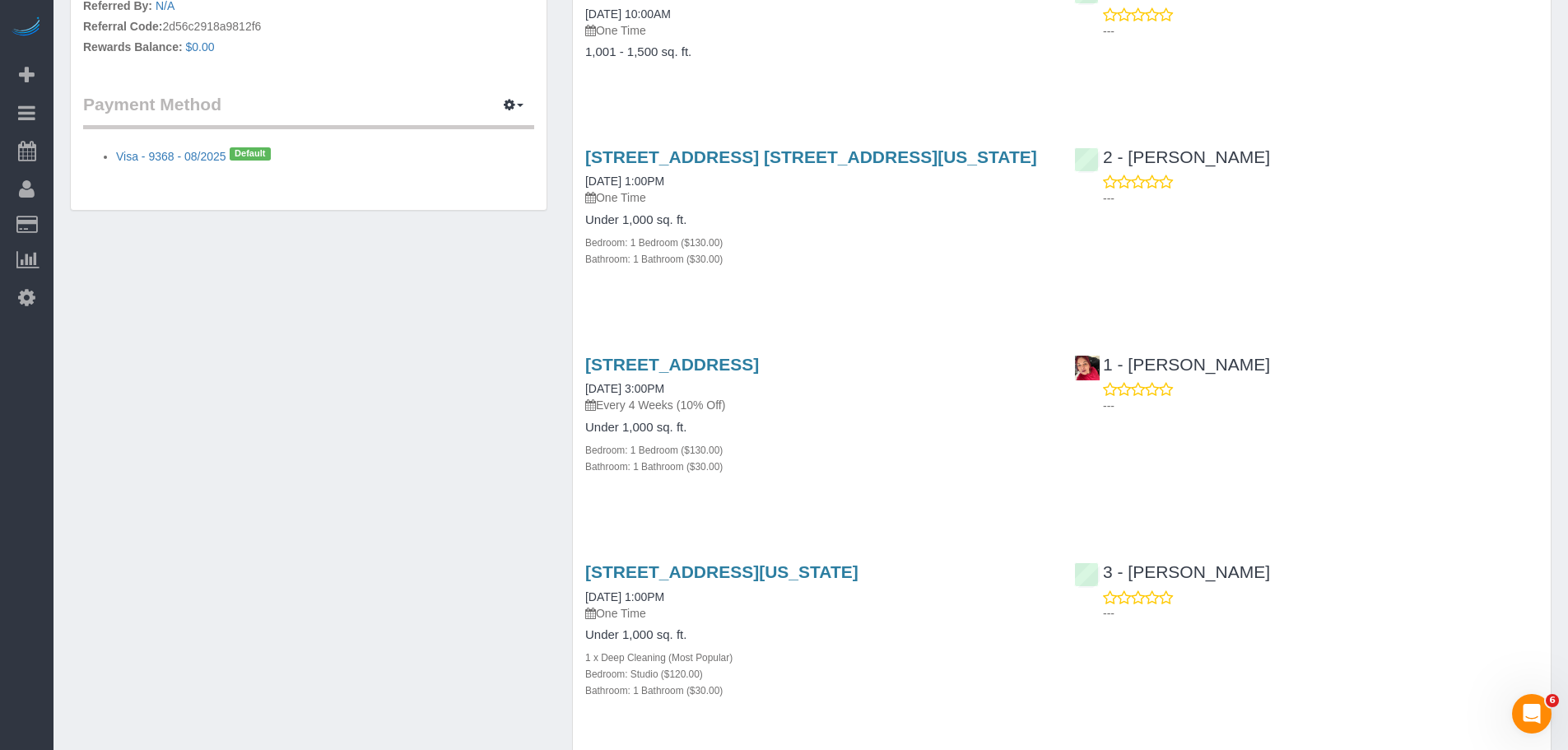
click at [1017, 466] on div "Bathroom: 1 Bathroom ($30.00)" at bounding box center [818, 466] width 464 height 17
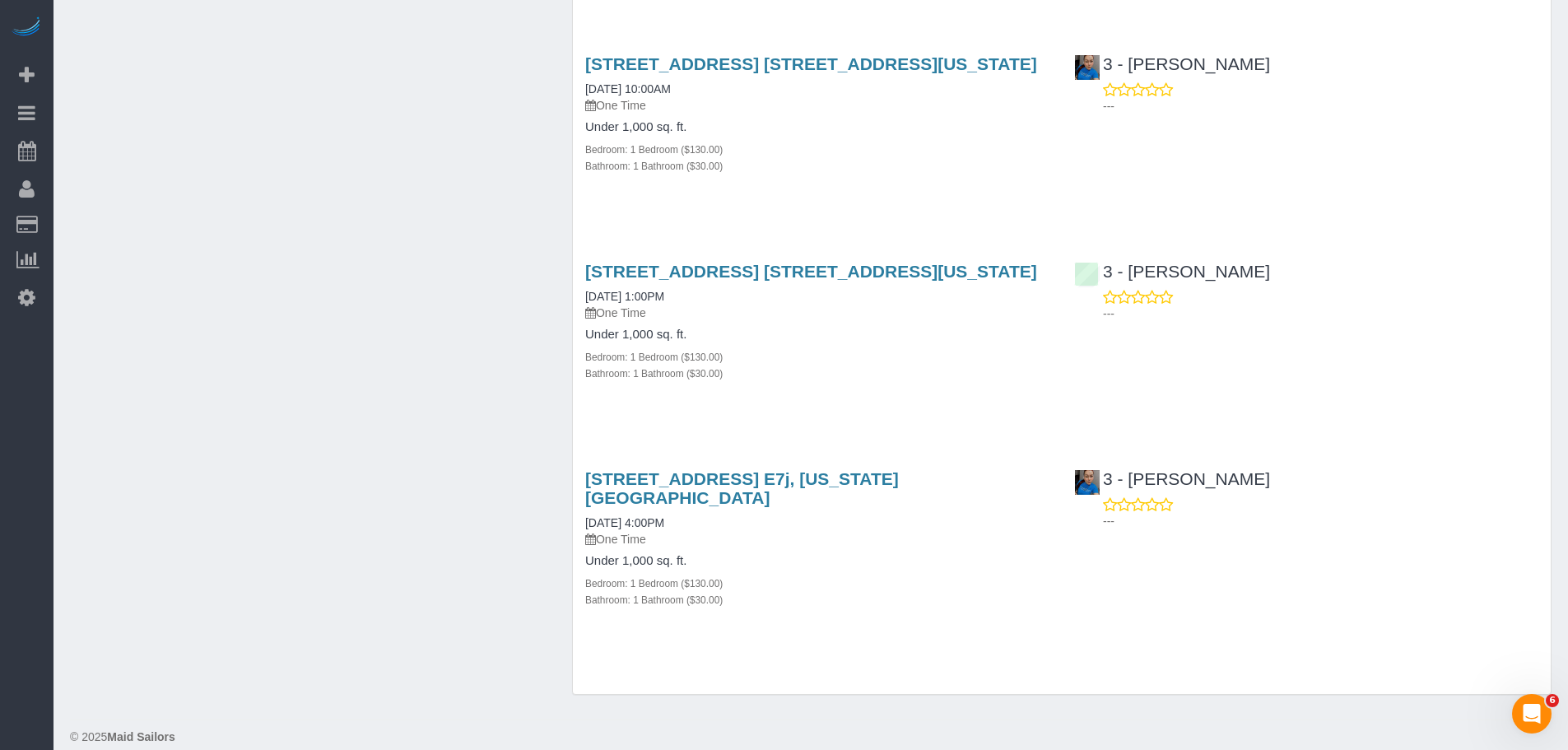
drag, startPoint x: 284, startPoint y: 317, endPoint x: 333, endPoint y: 315, distance: 49.0
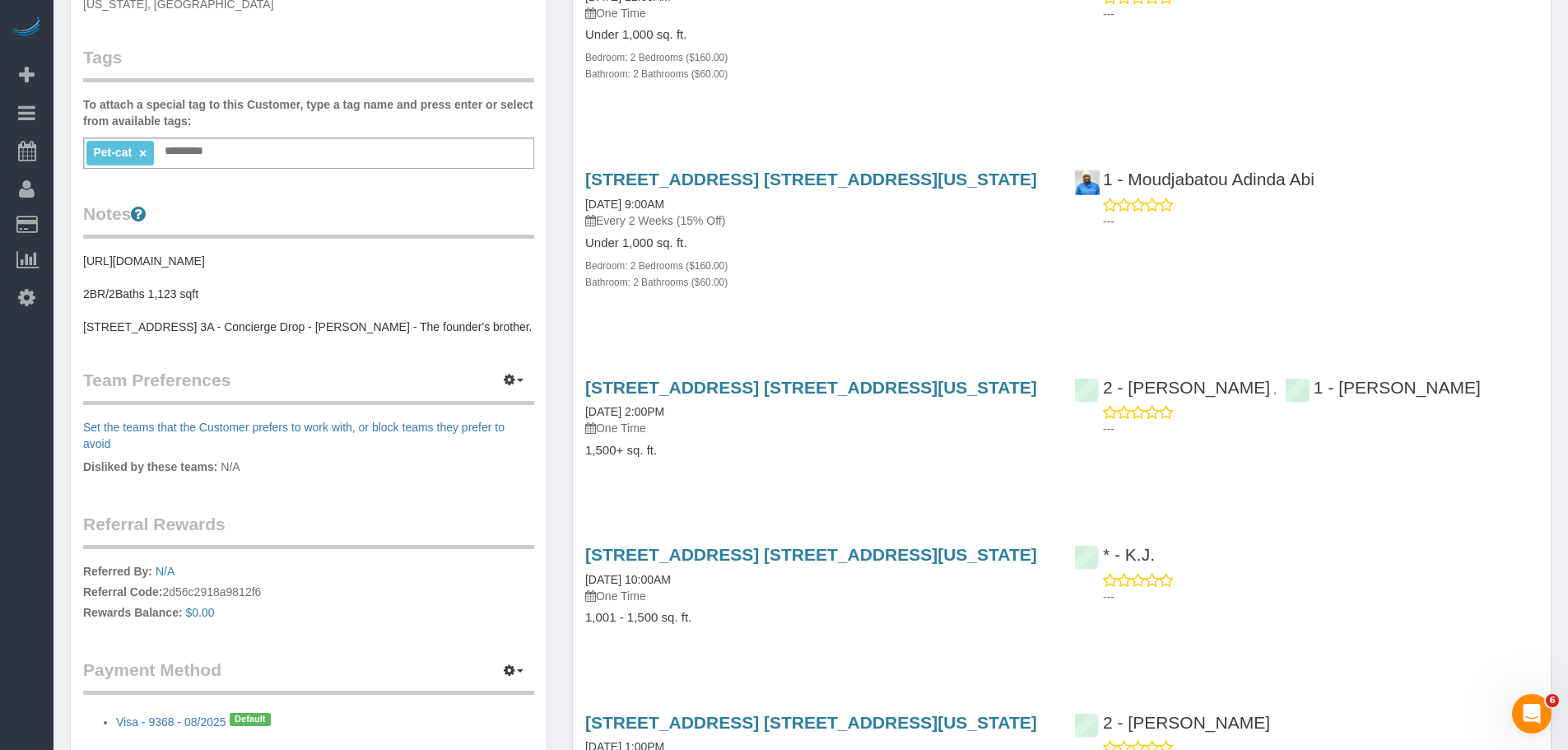
scroll to position [403, 0]
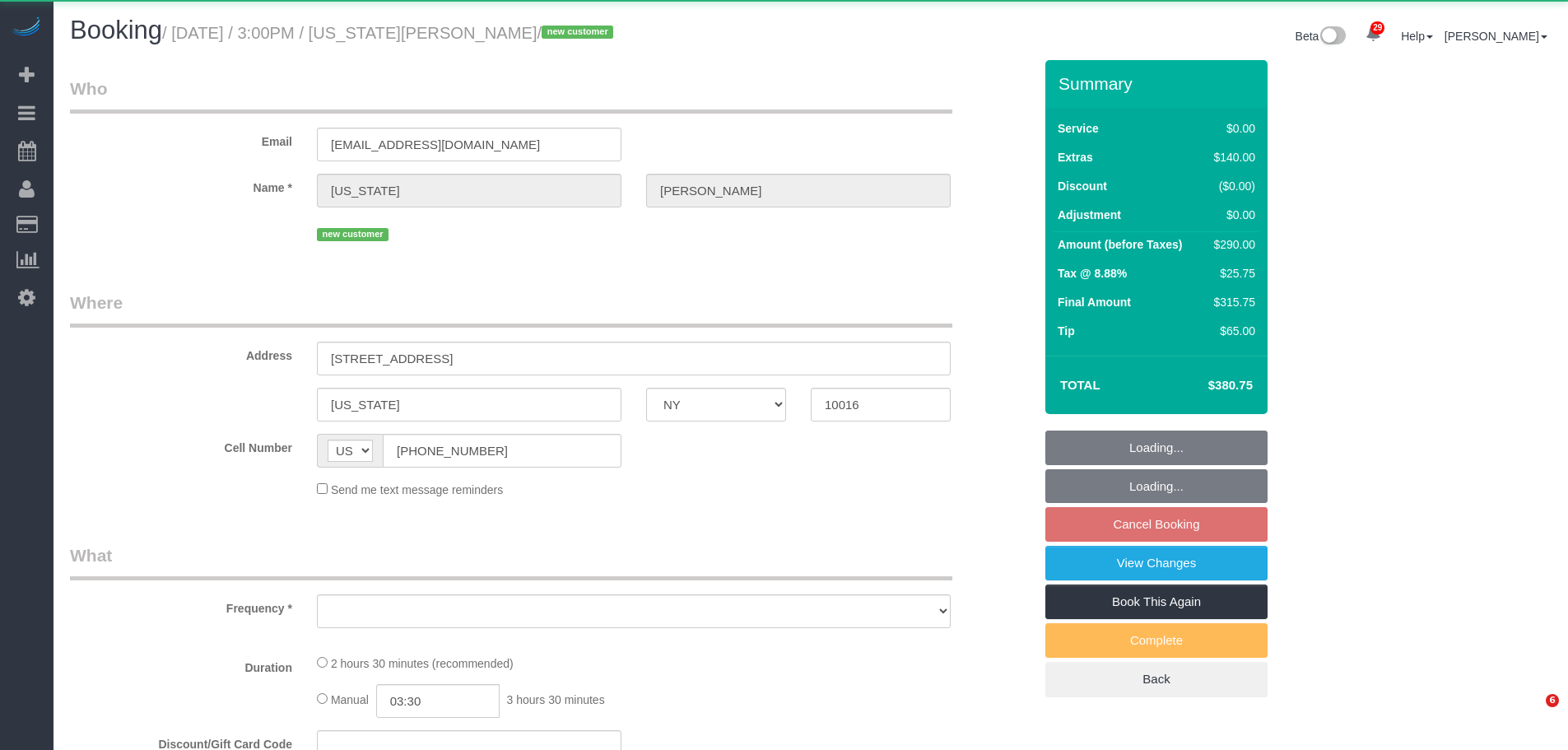
select select "NY"
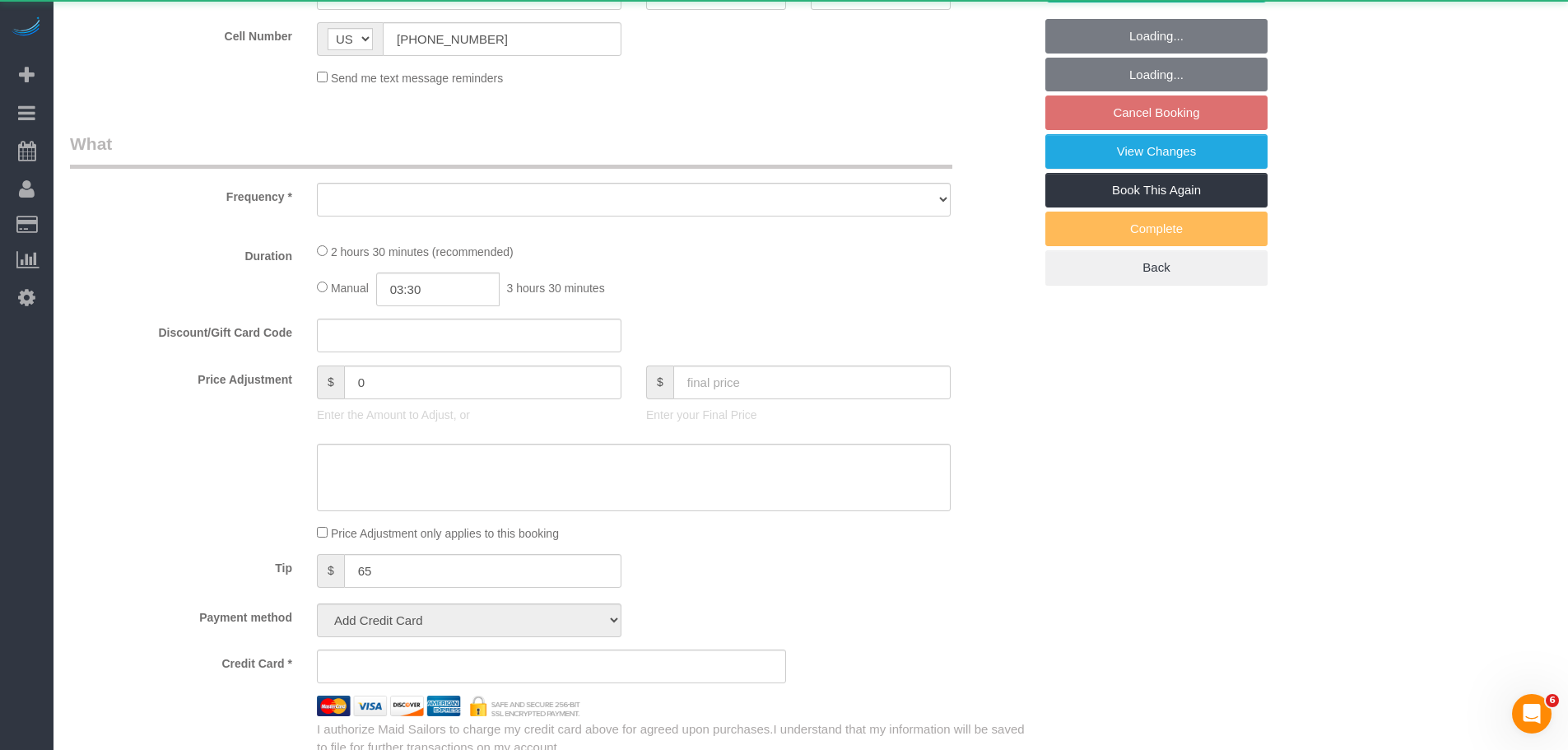
select select "string:stripe-pm_1SCUrU4VGloSiKo713NVIWVg"
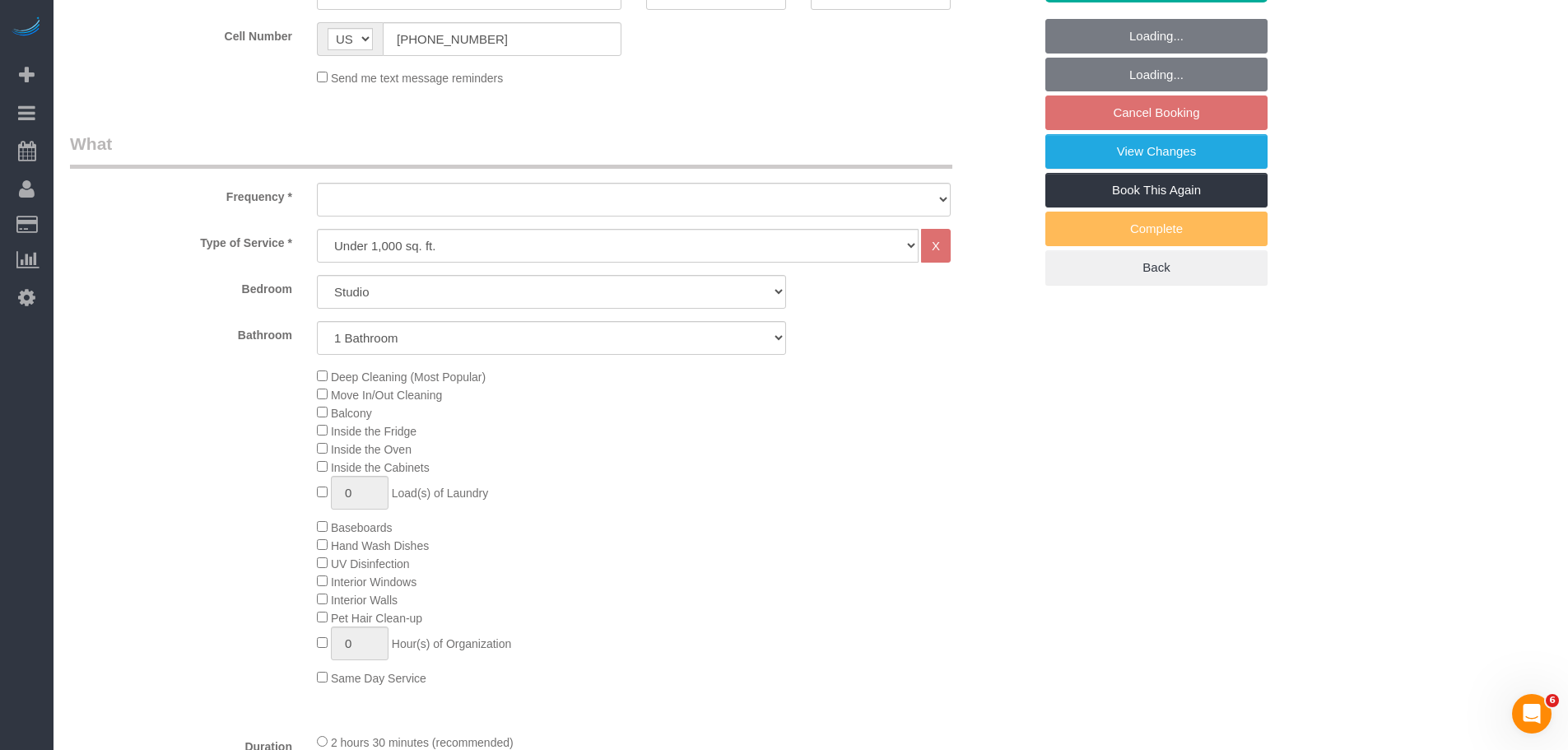
select select "object:1059"
select select "spot8"
select select "number:89"
select select "number:90"
select select "number:15"
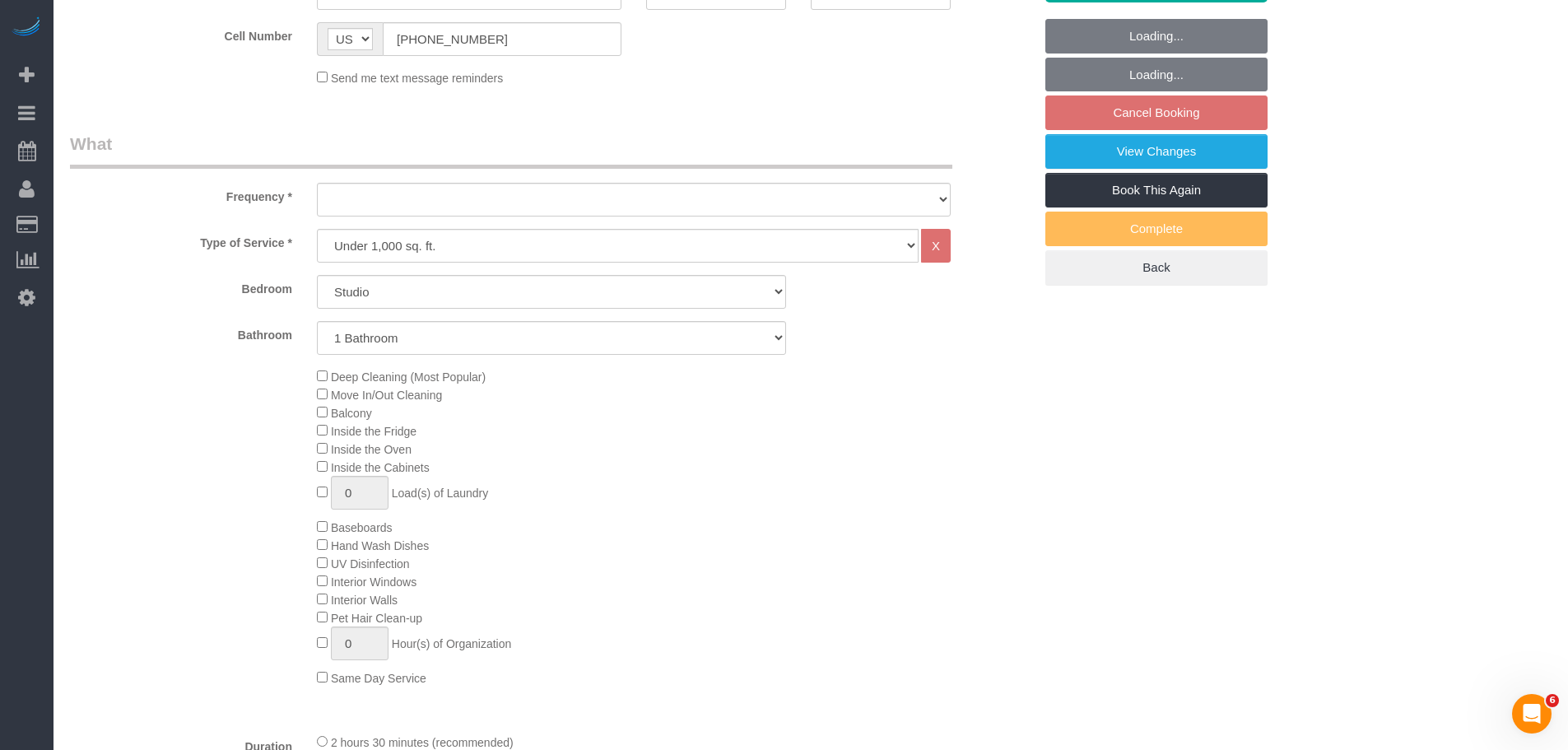
select select "number:5"
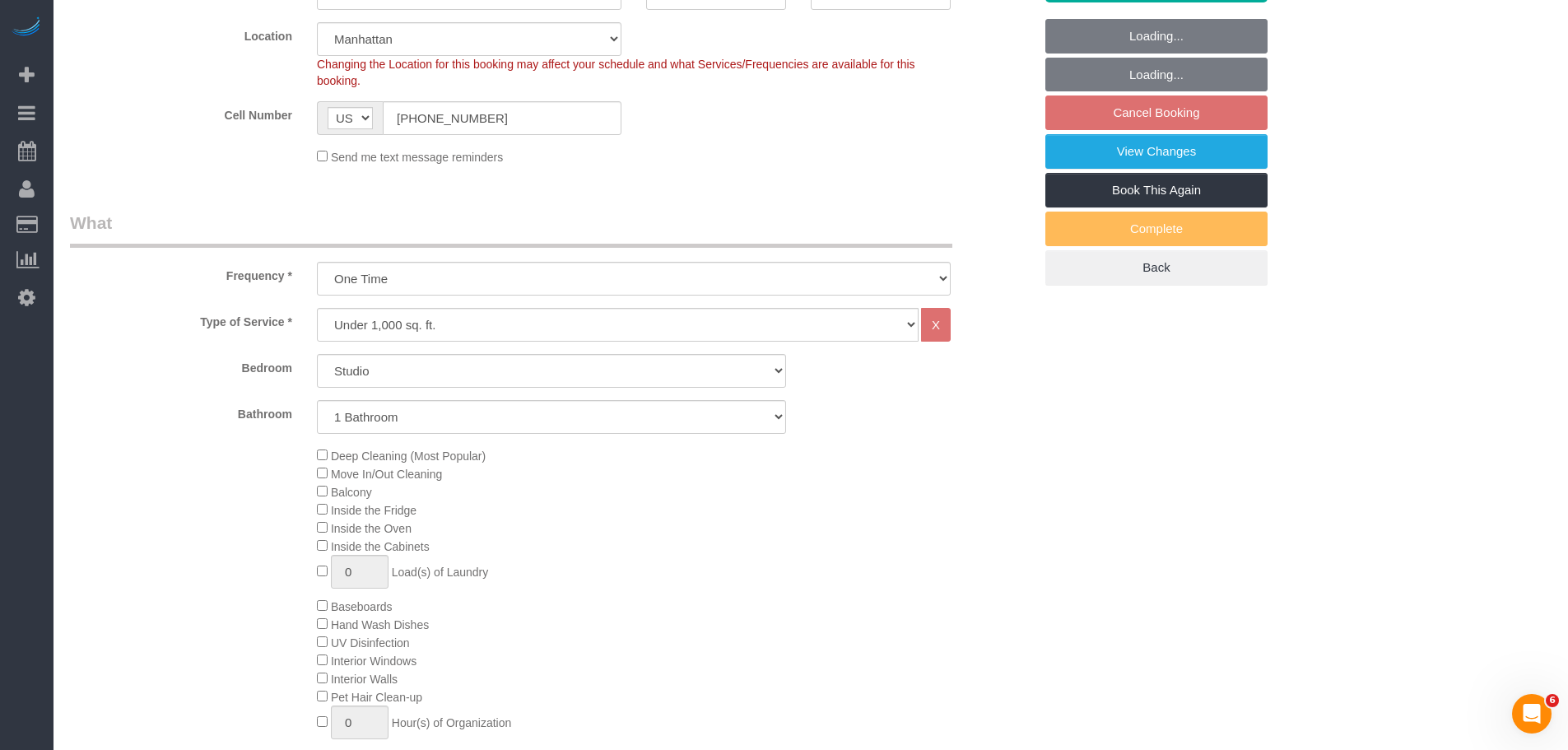
select select "object:1484"
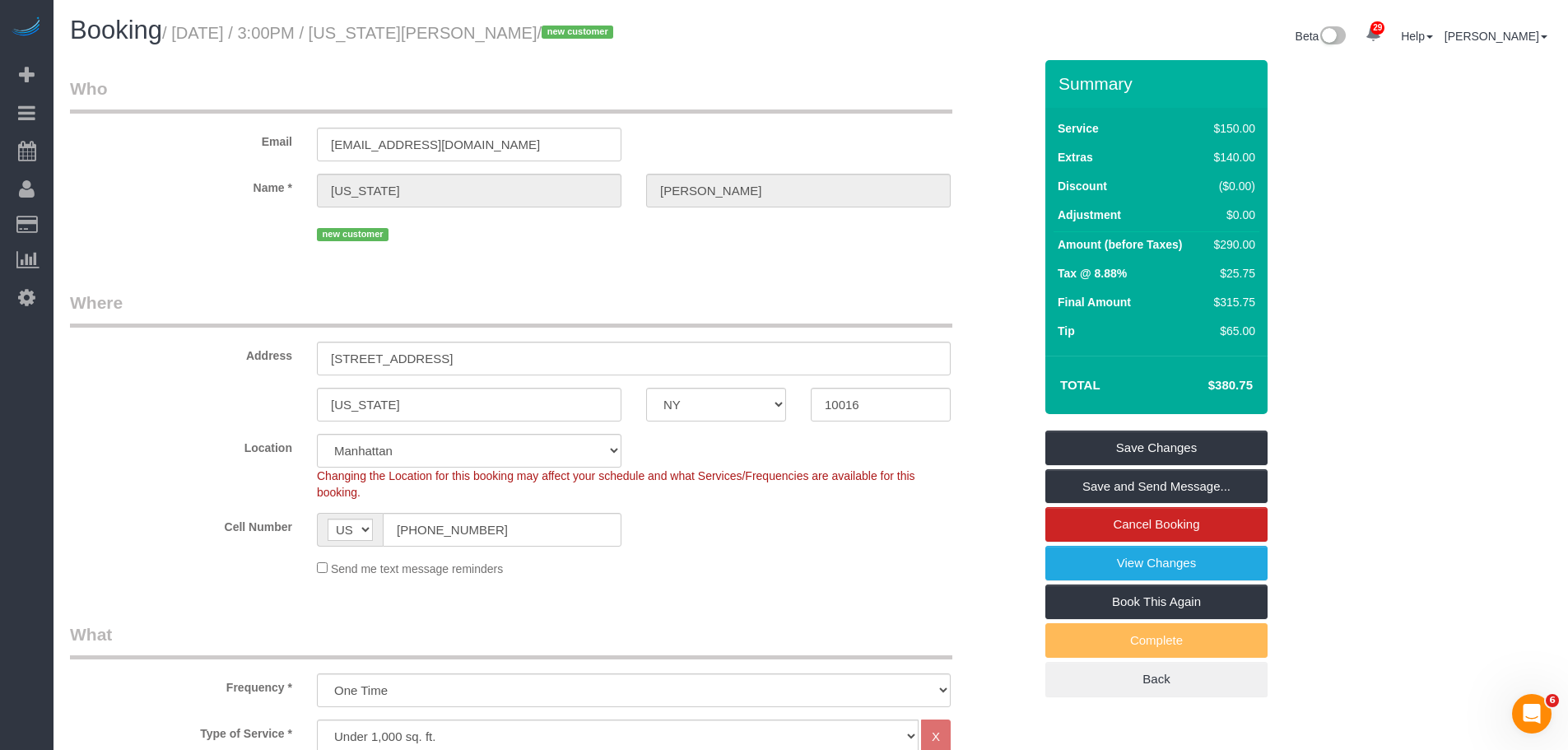
drag, startPoint x: 645, startPoint y: 290, endPoint x: 633, endPoint y: 293, distance: 12.4
click at [646, 290] on legend "Where" at bounding box center [511, 309] width 883 height 38
click at [777, 112] on legend "Who" at bounding box center [511, 96] width 883 height 38
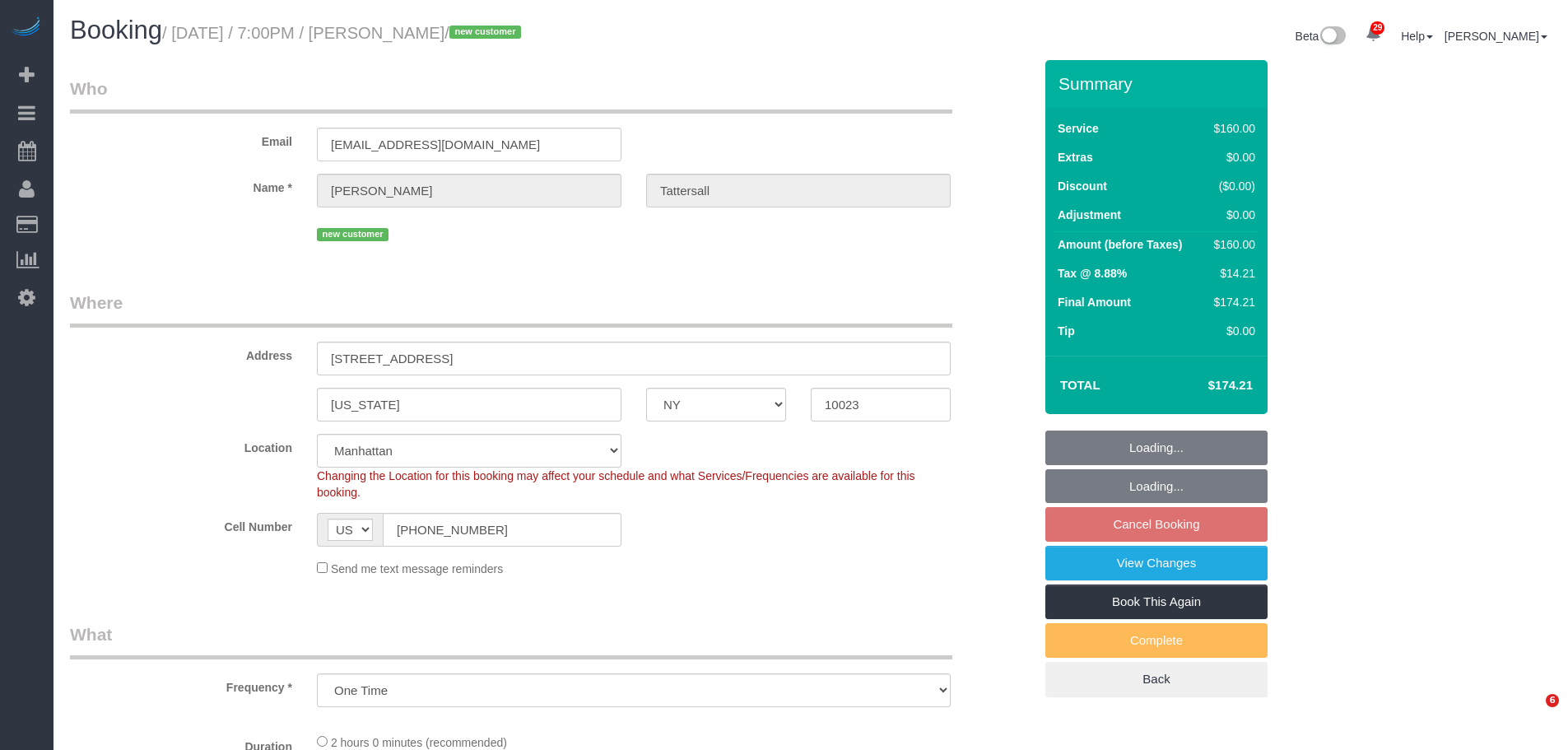
select select "NY"
select select "spot11"
select select "number:66"
select select "number:79"
select select "number:15"
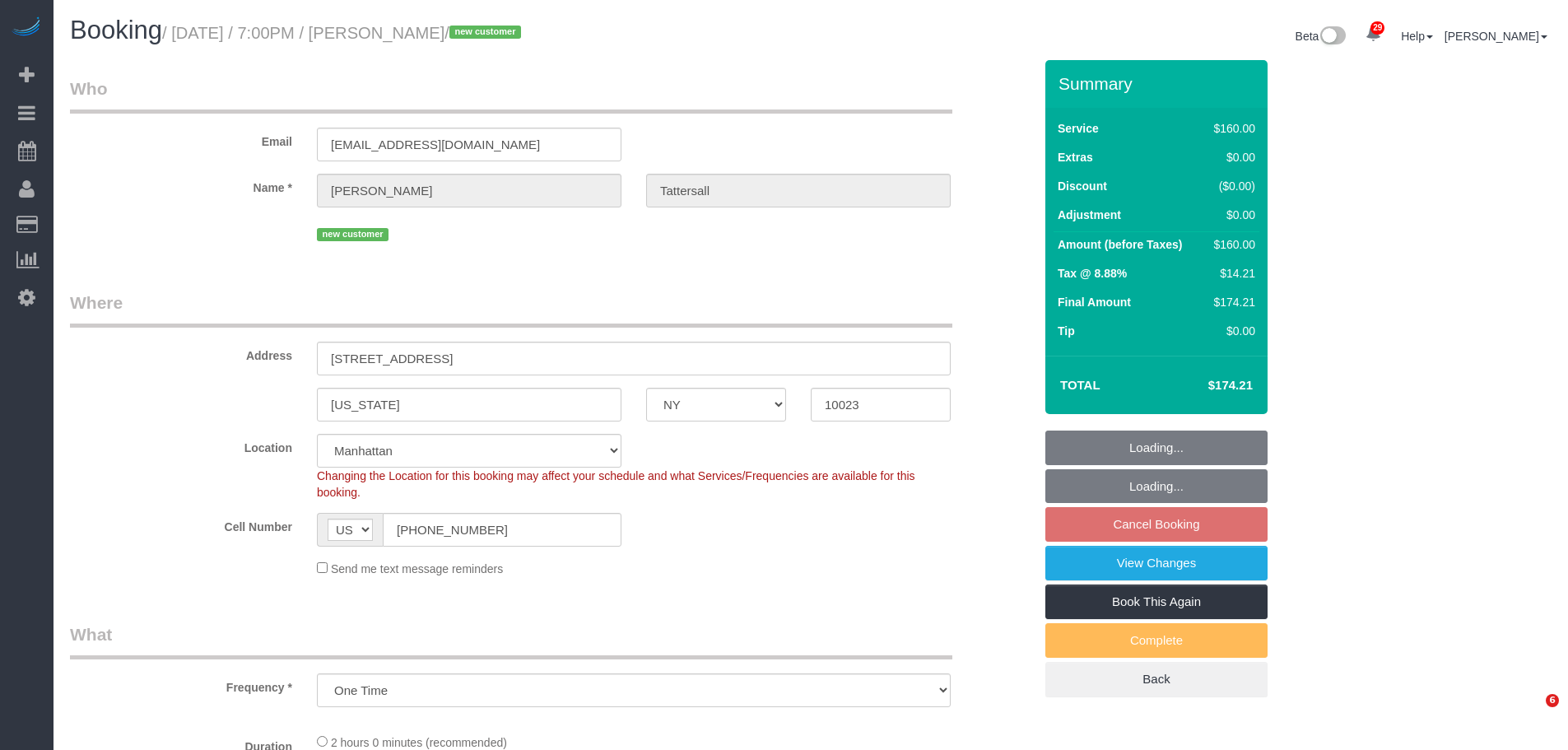
select select "number:5"
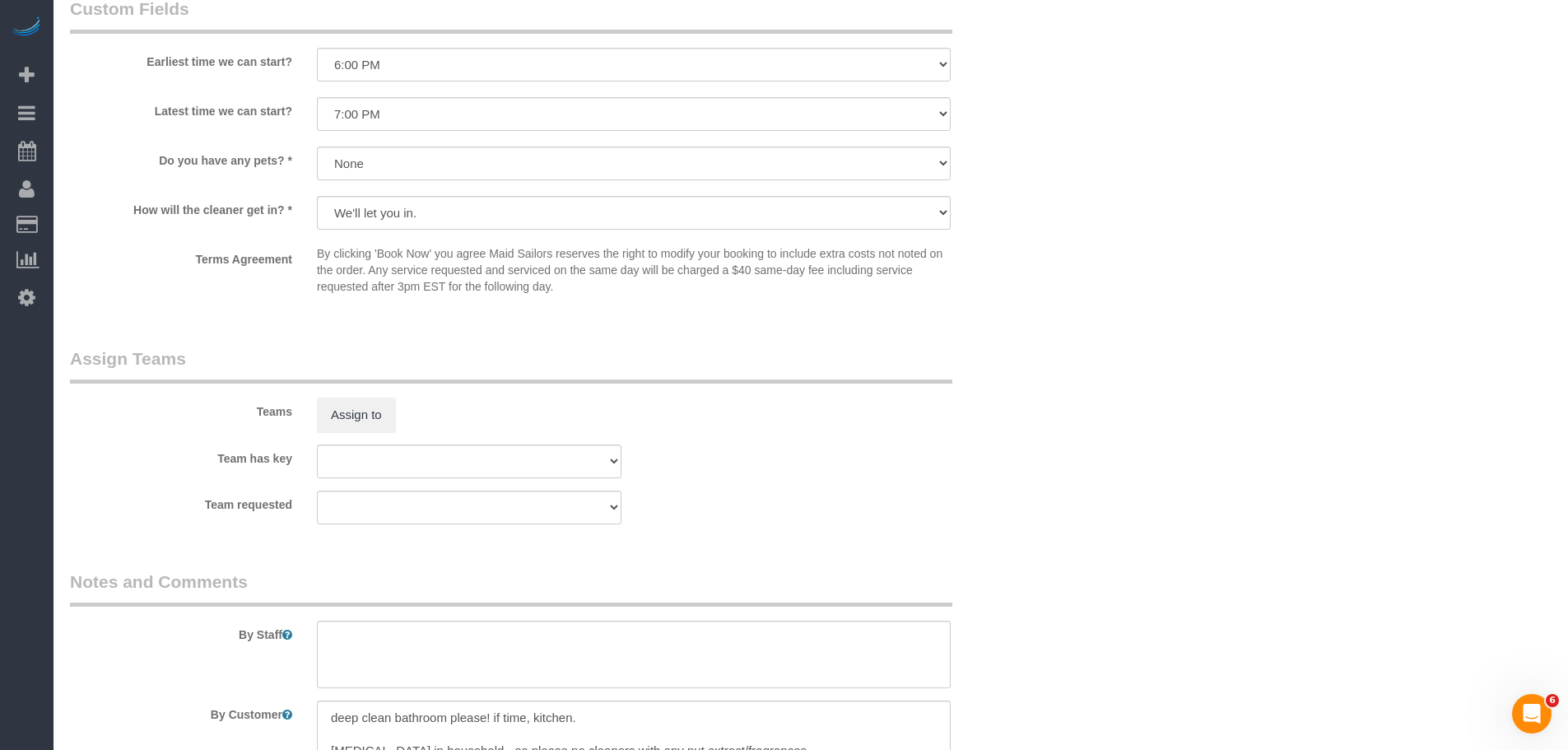
scroll to position [1728, 0]
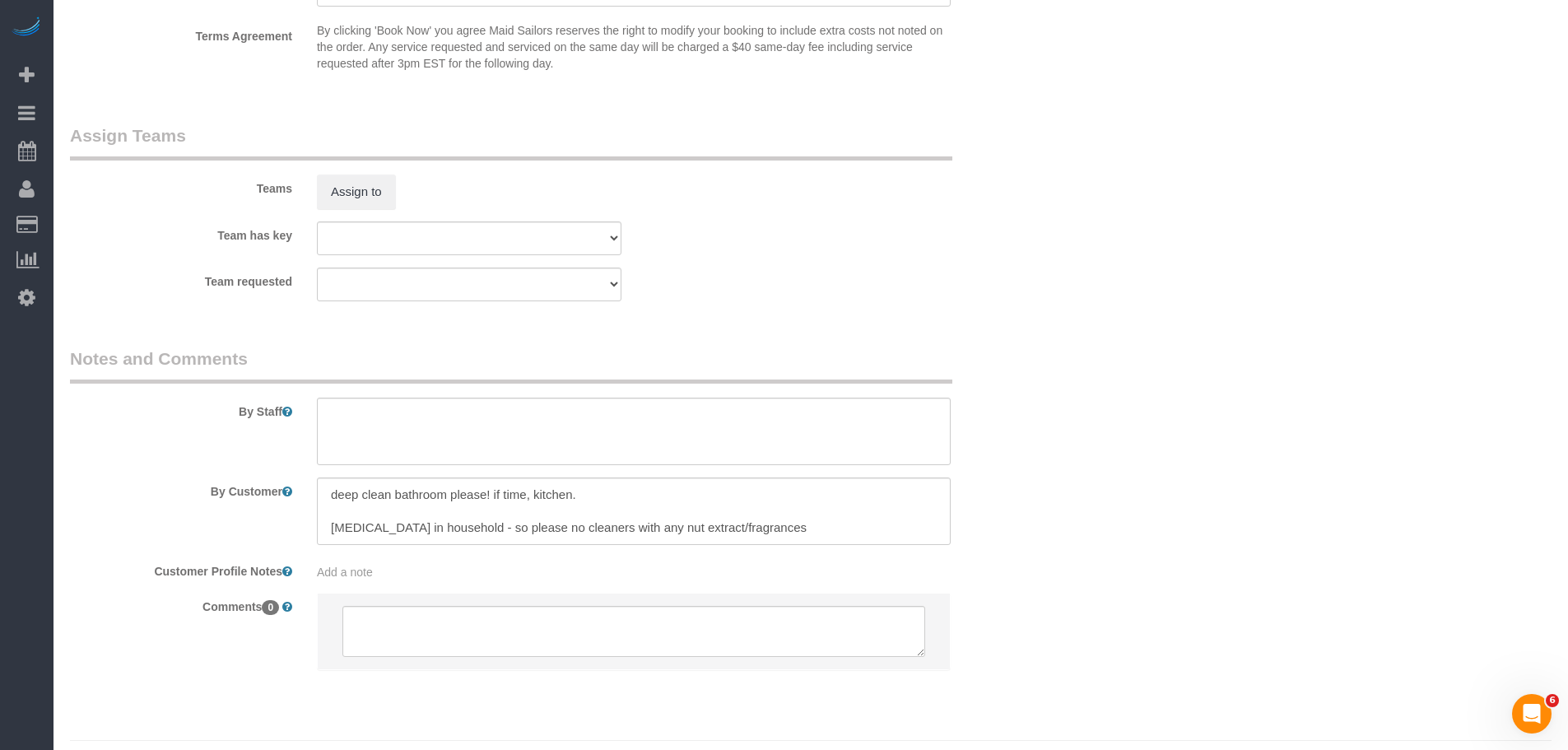
click at [1039, 512] on div "By Customer" at bounding box center [551, 511] width 987 height 67
drag, startPoint x: 499, startPoint y: 519, endPoint x: 571, endPoint y: 537, distance: 74.2
click at [571, 537] on textarea at bounding box center [634, 511] width 634 height 67
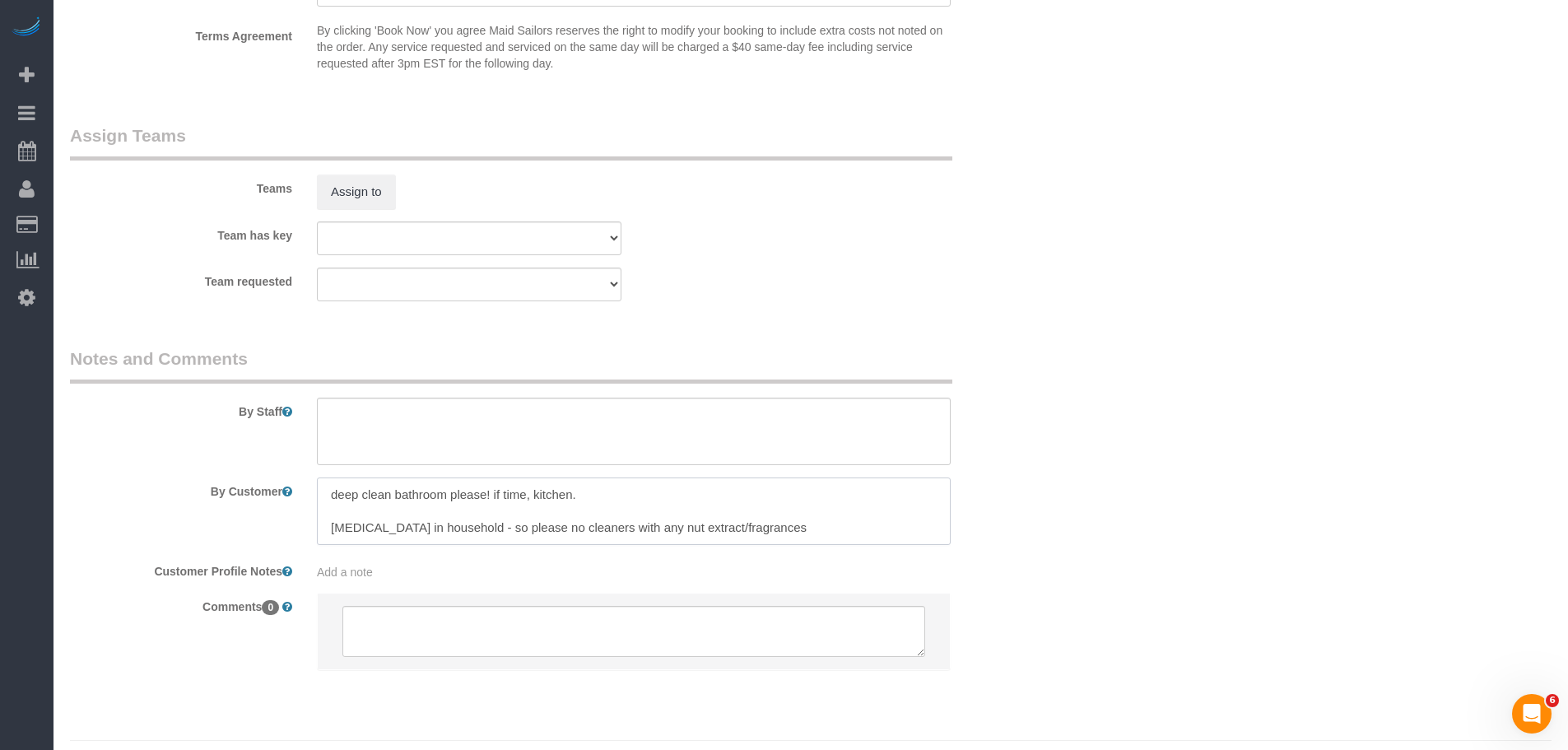
drag, startPoint x: 647, startPoint y: 531, endPoint x: 688, endPoint y: 531, distance: 41.0
click at [660, 531] on textarea at bounding box center [634, 511] width 634 height 67
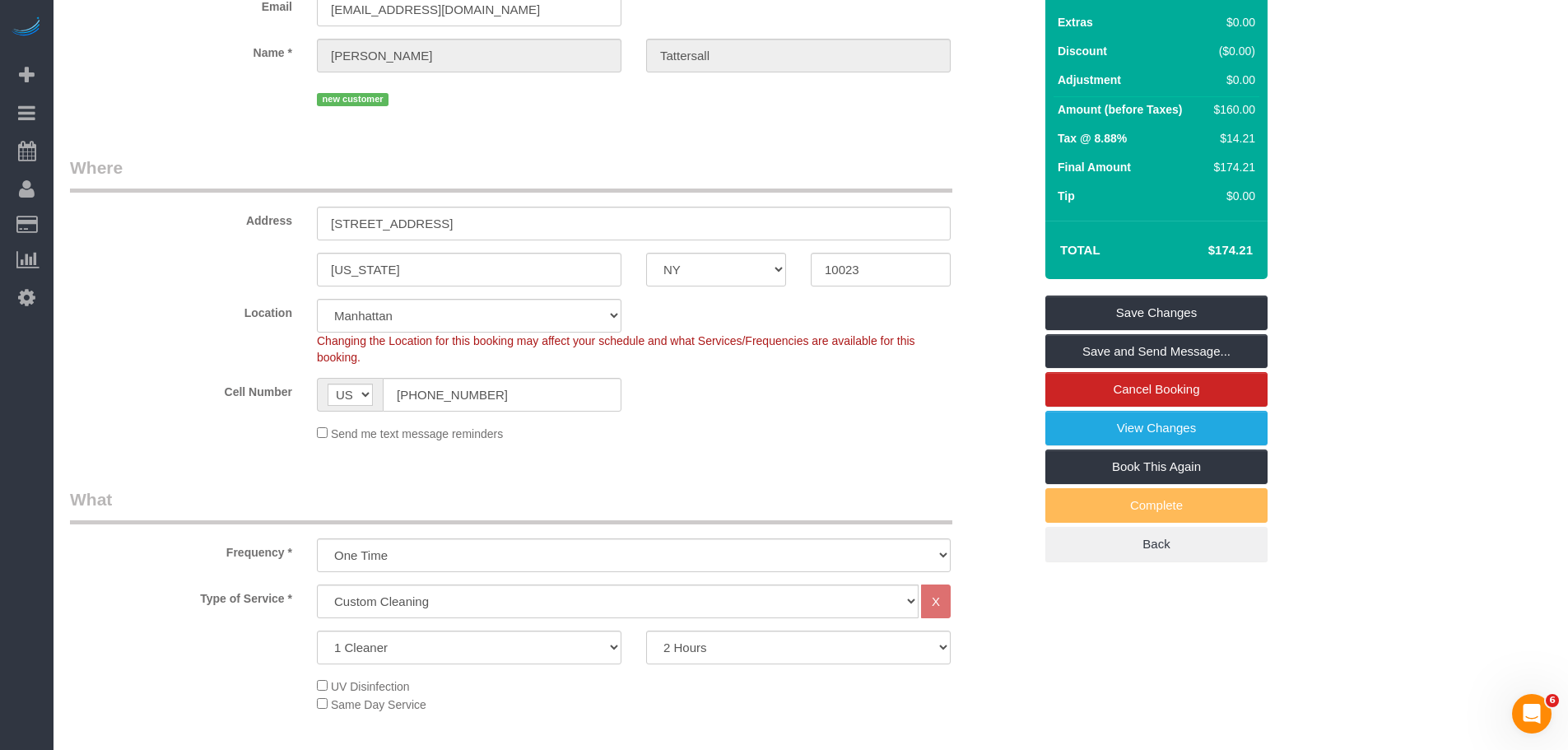
scroll to position [0, 0]
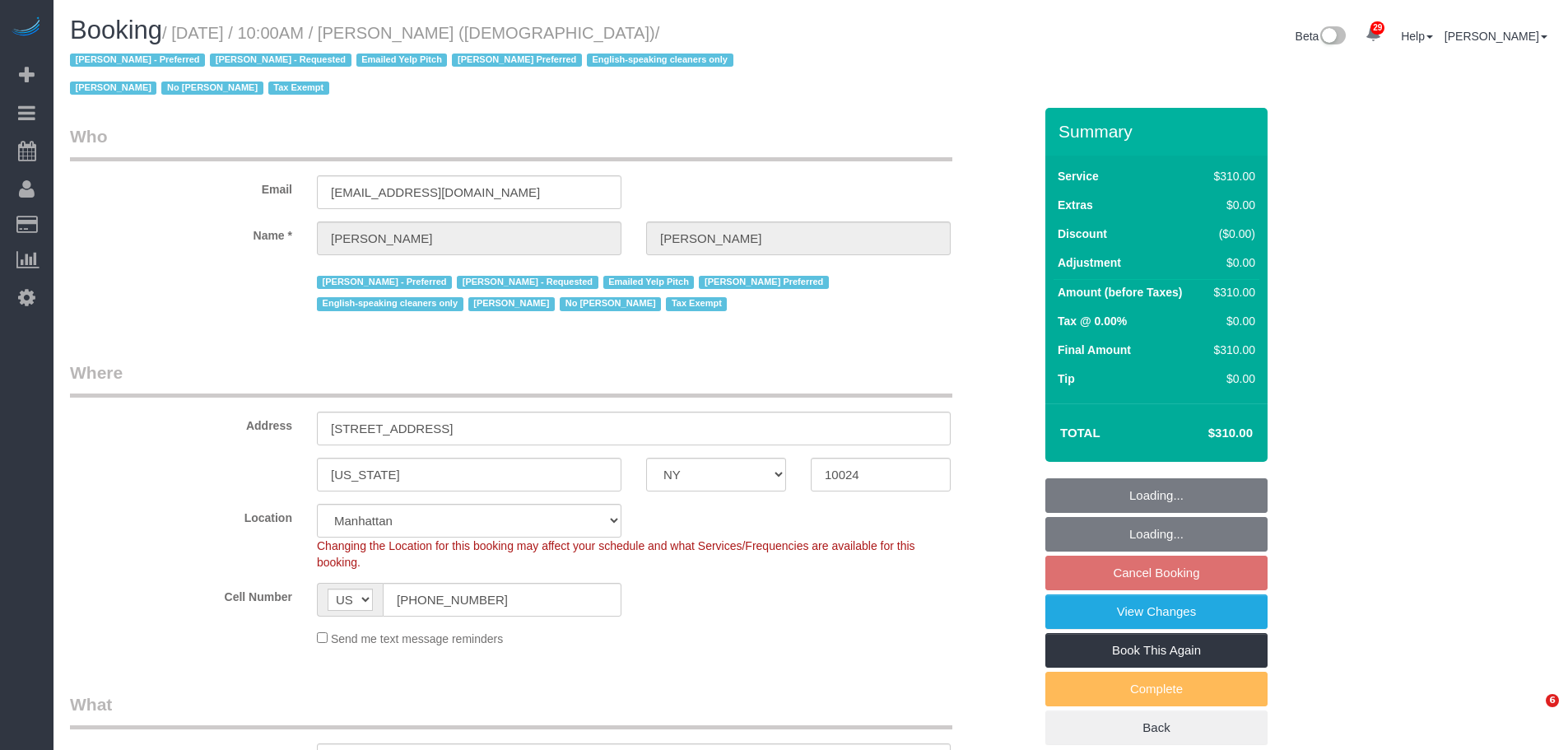
select select "NY"
select select "300"
select select "spot59"
select select "number:89"
select select "number:90"
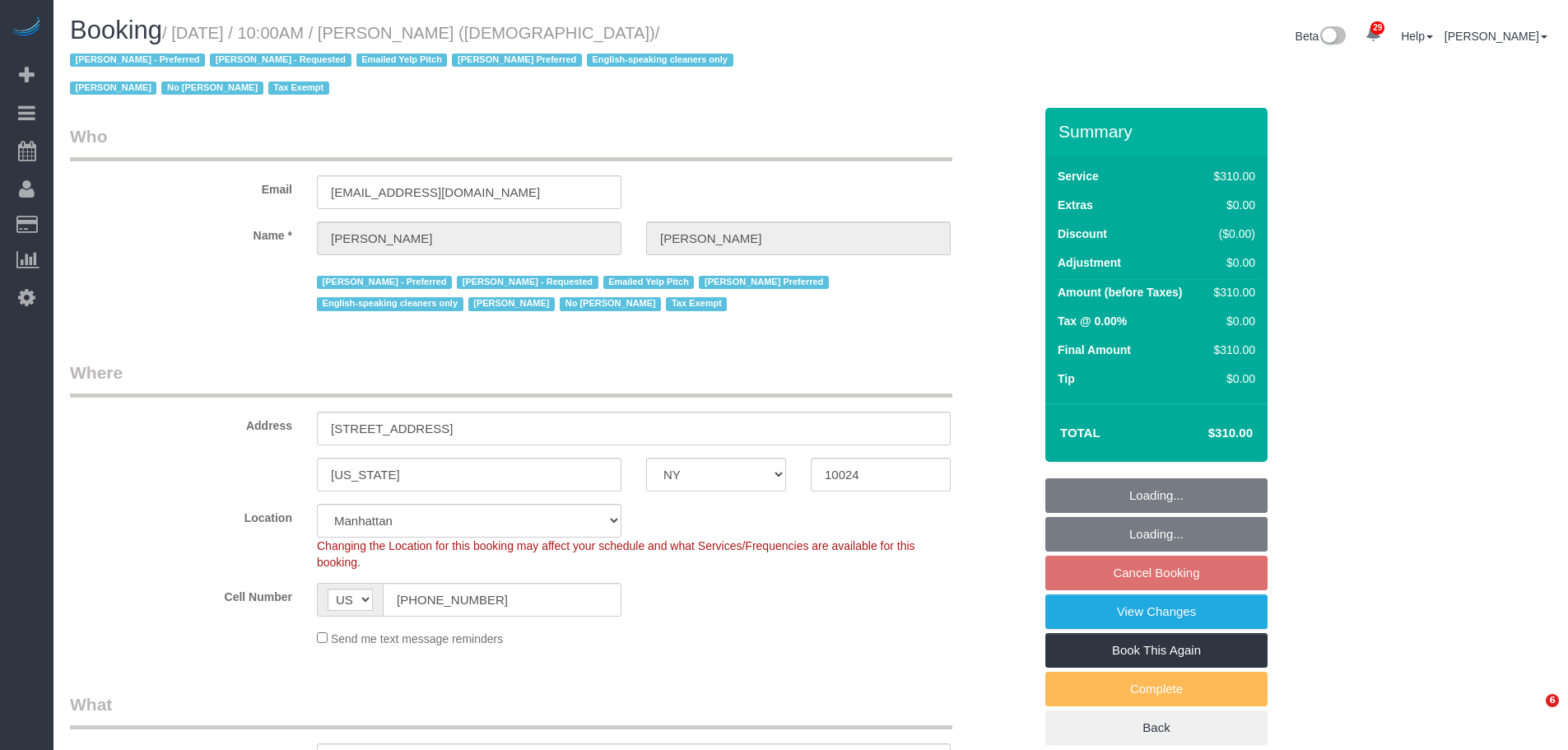
select select "number:15"
select select "number:7"
select select "object:1470"
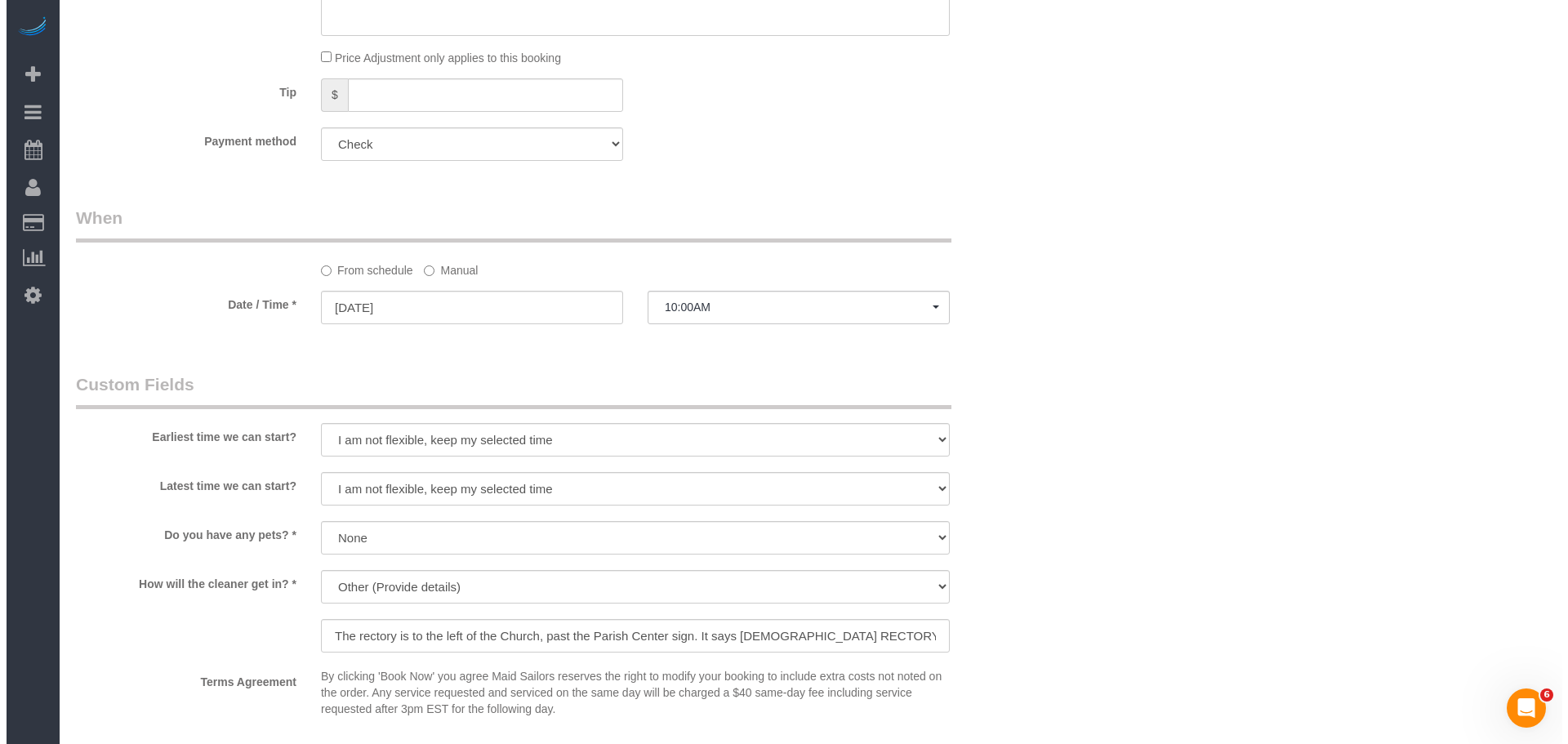
scroll to position [1387, 0]
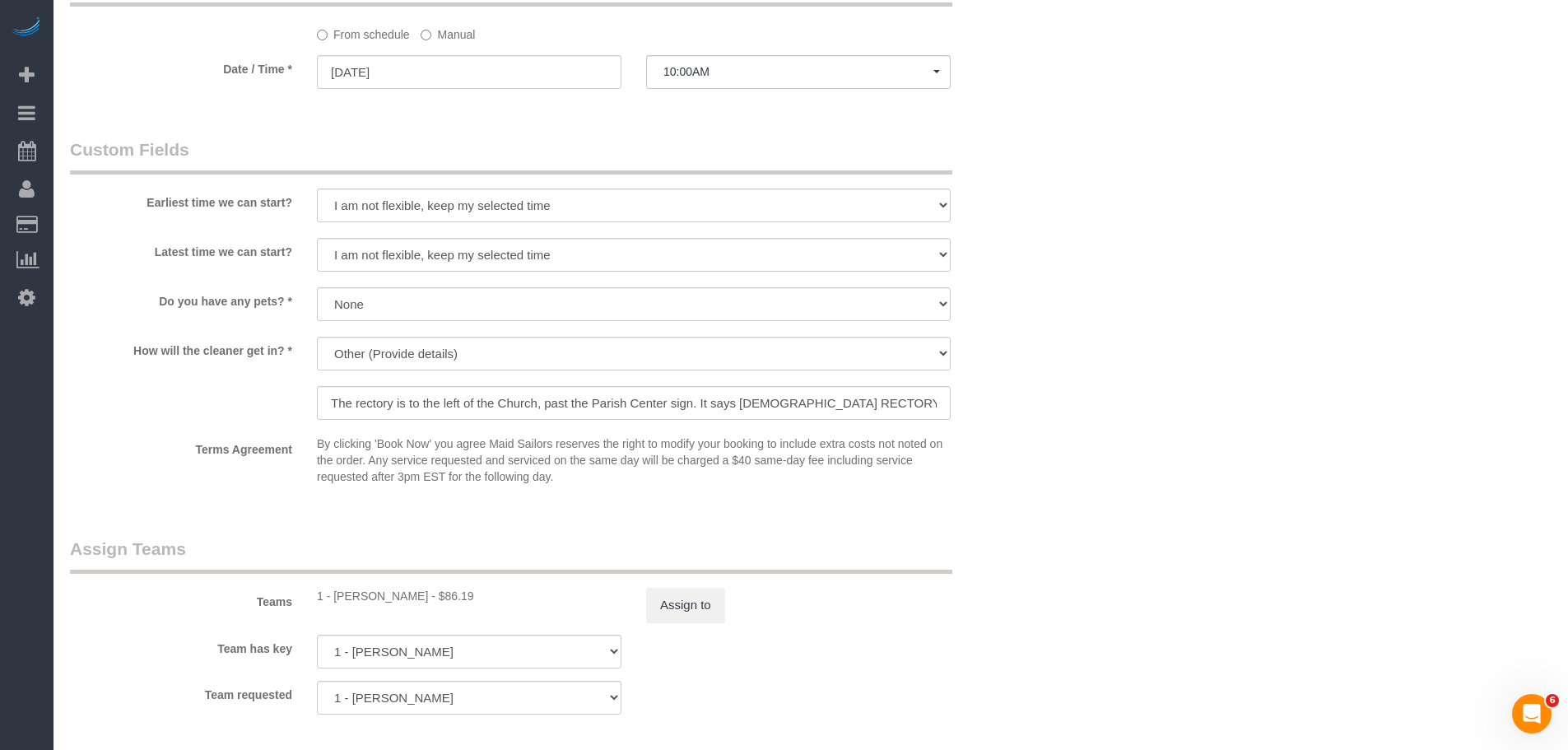
click at [699, 602] on button "Assign to" at bounding box center [685, 604] width 79 height 35
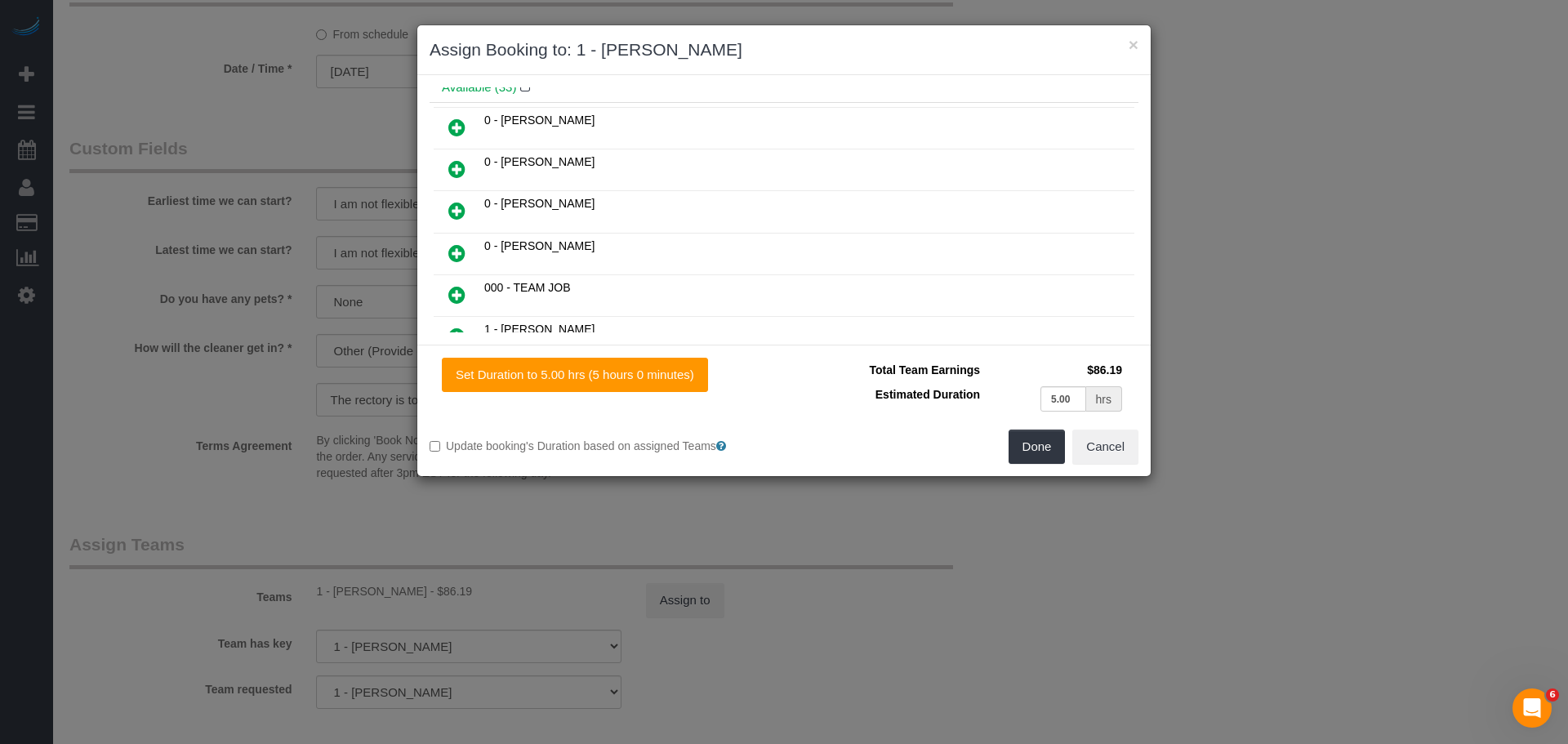
scroll to position [81, 0]
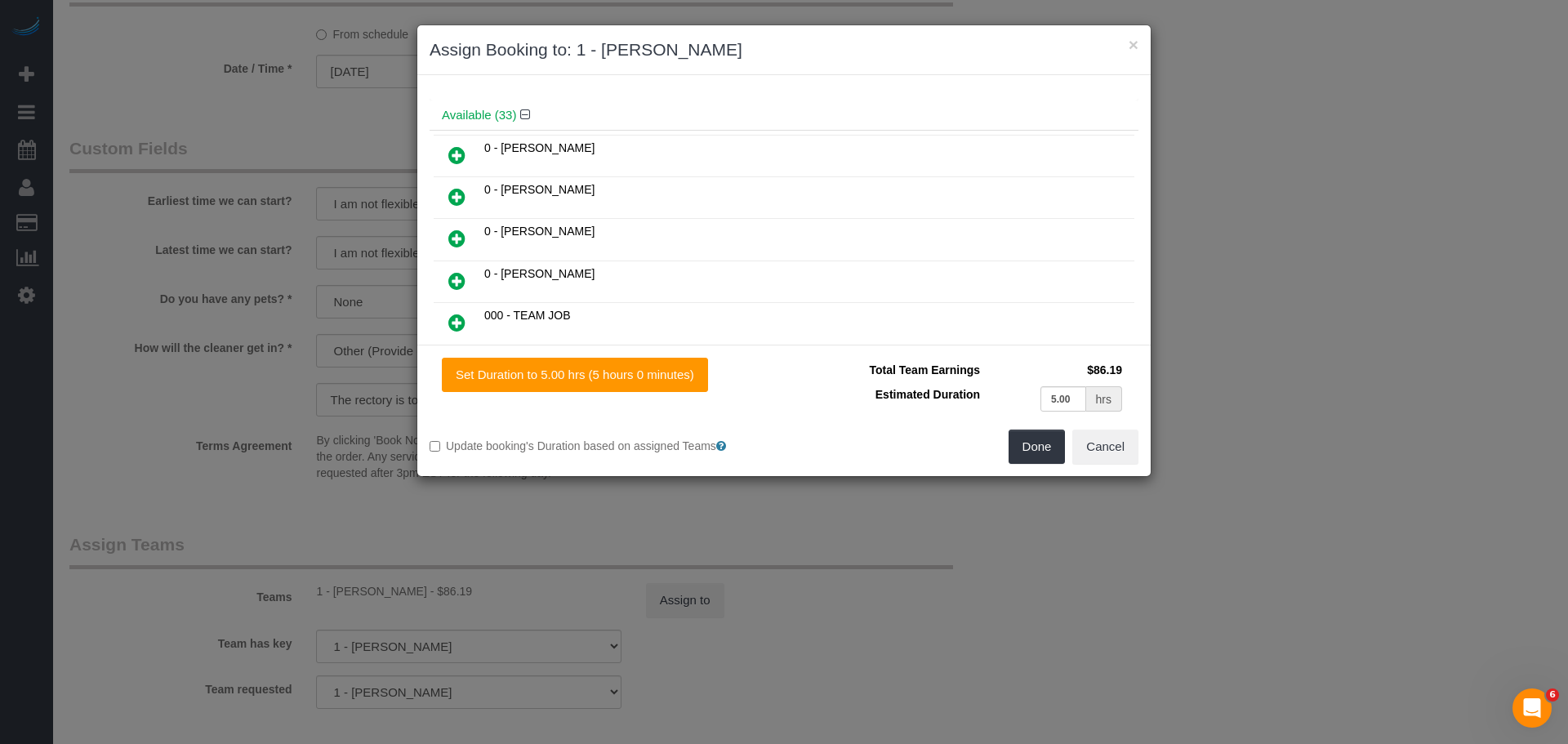
click at [454, 195] on icon at bounding box center [457, 197] width 18 height 20
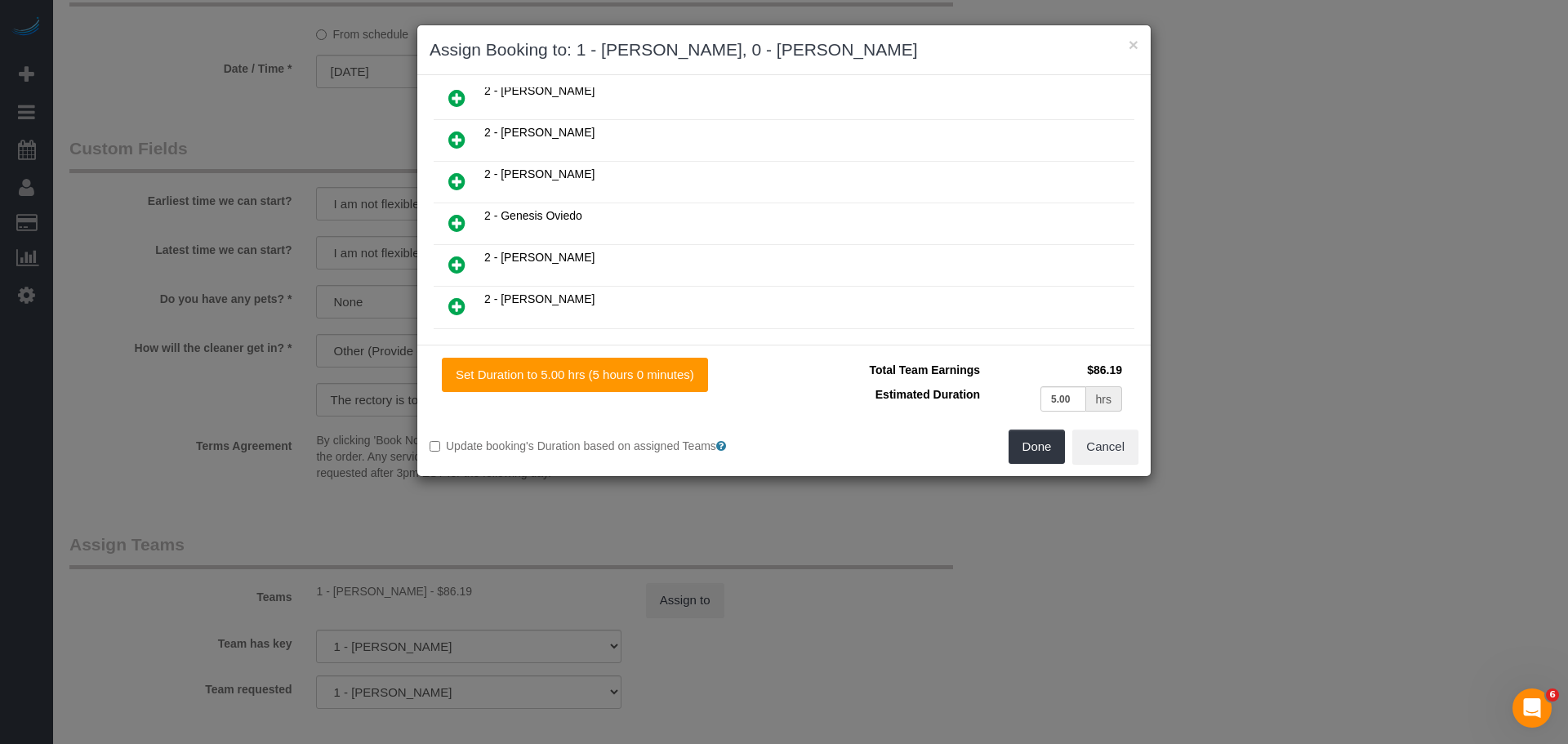
scroll to position [898, 0]
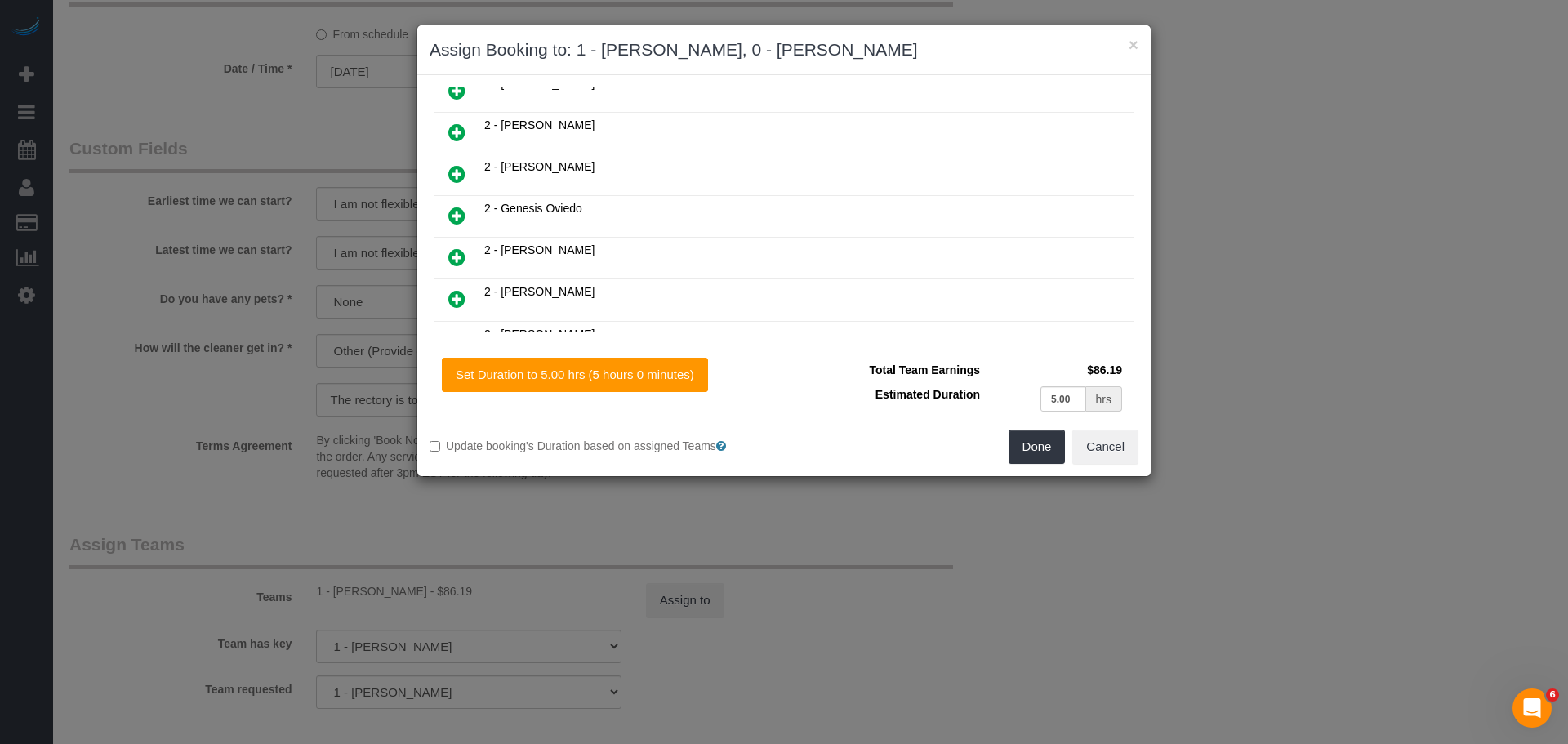
click at [450, 215] on icon at bounding box center [457, 215] width 18 height 20
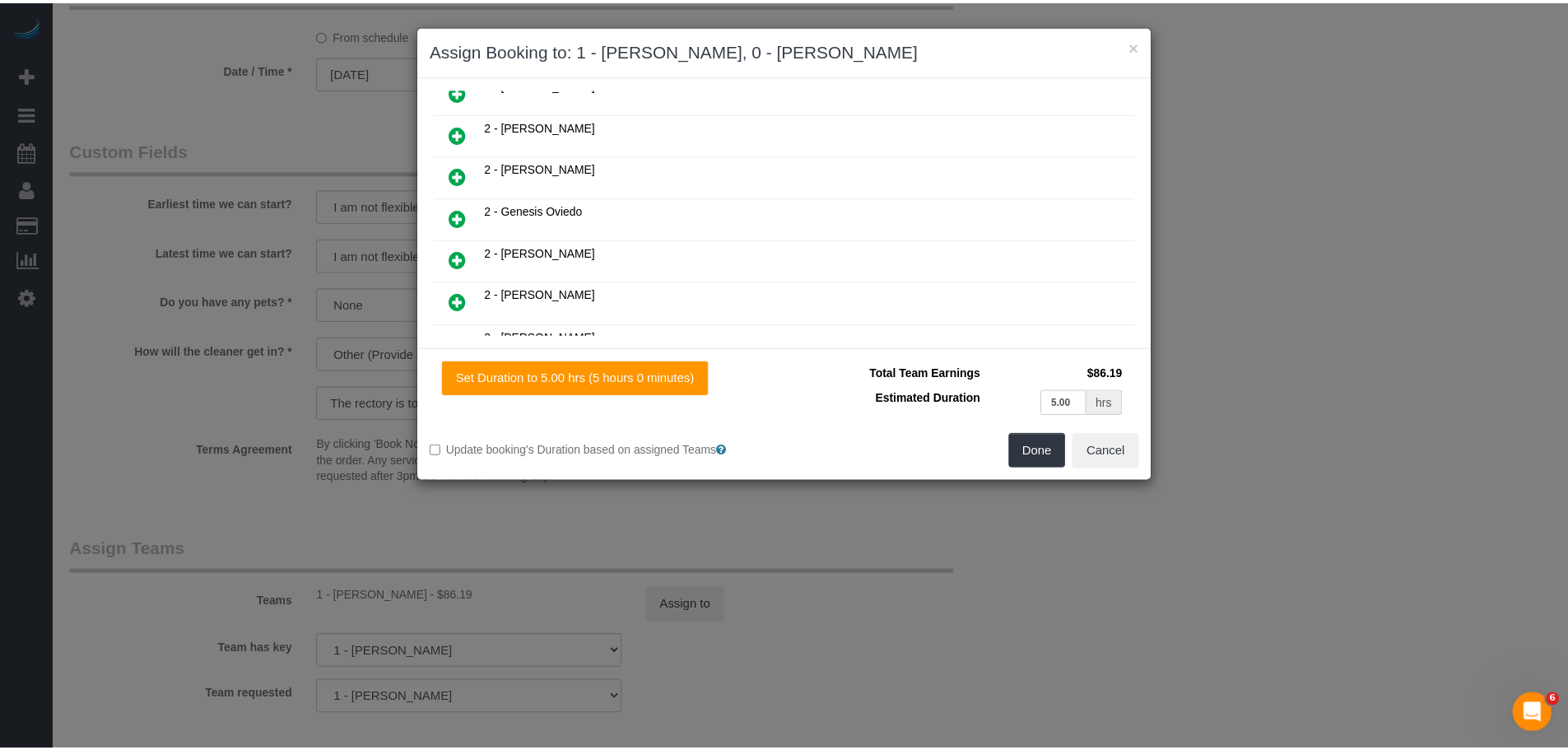
scroll to position [947, 0]
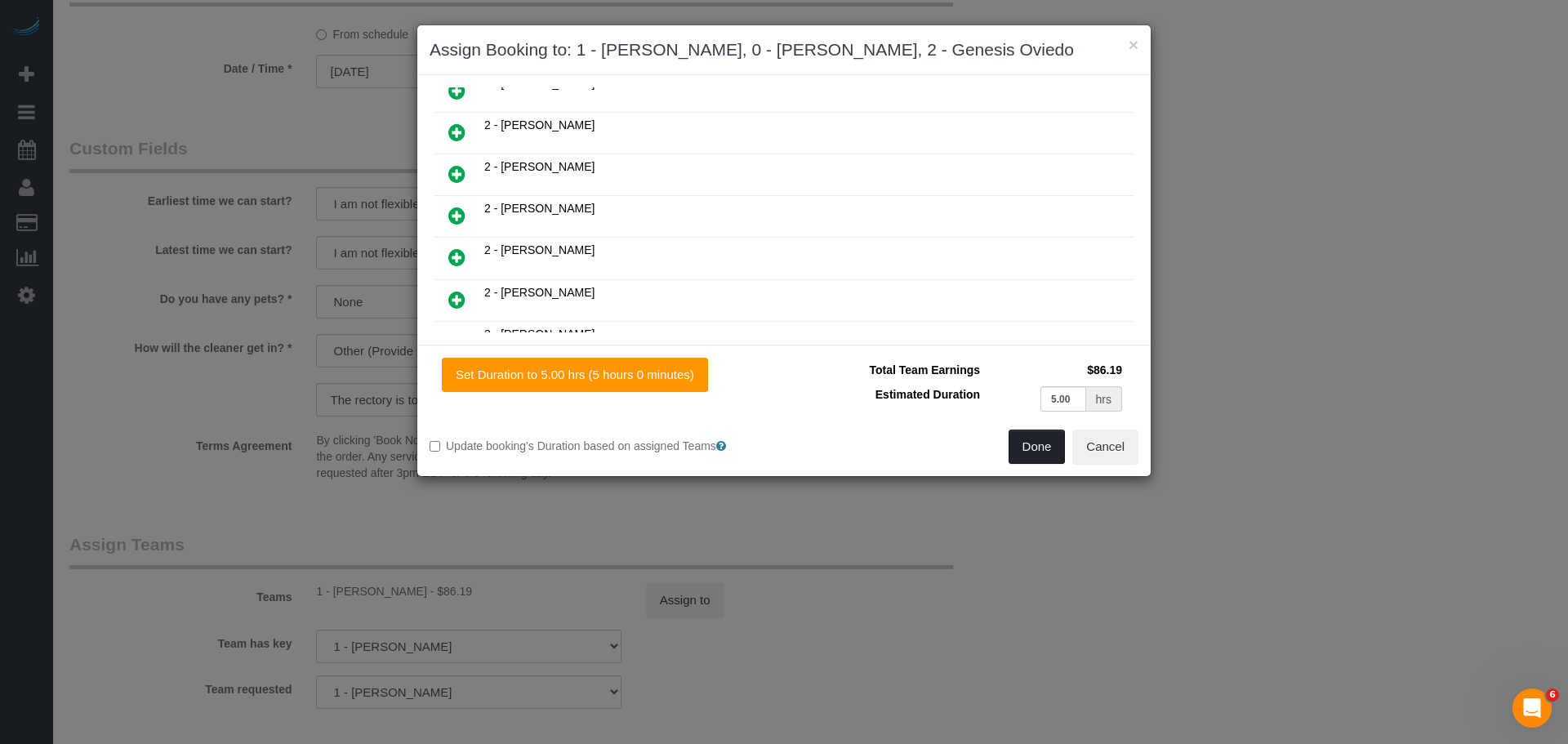
click at [1020, 446] on button "Done" at bounding box center [1037, 446] width 57 height 34
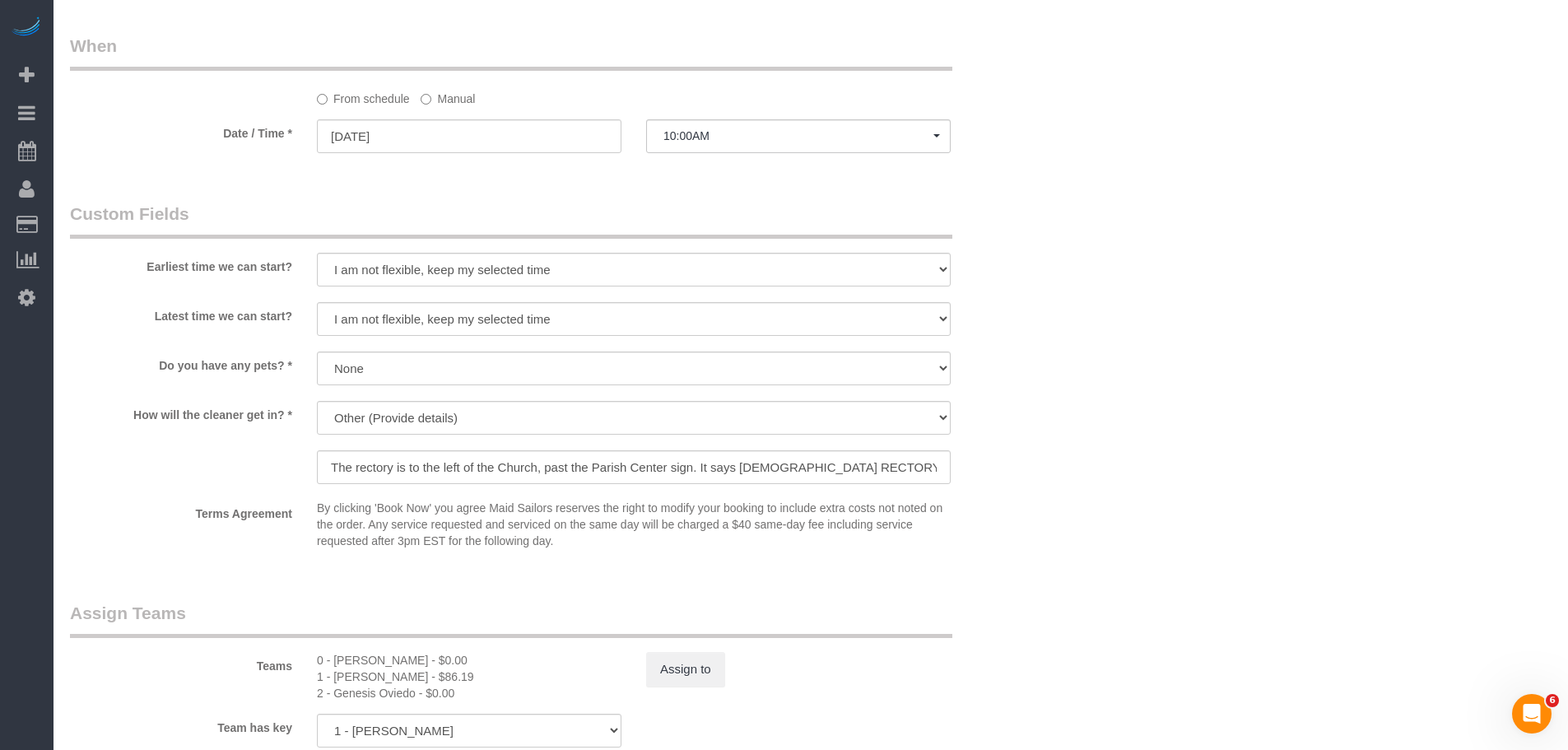
scroll to position [1563, 0]
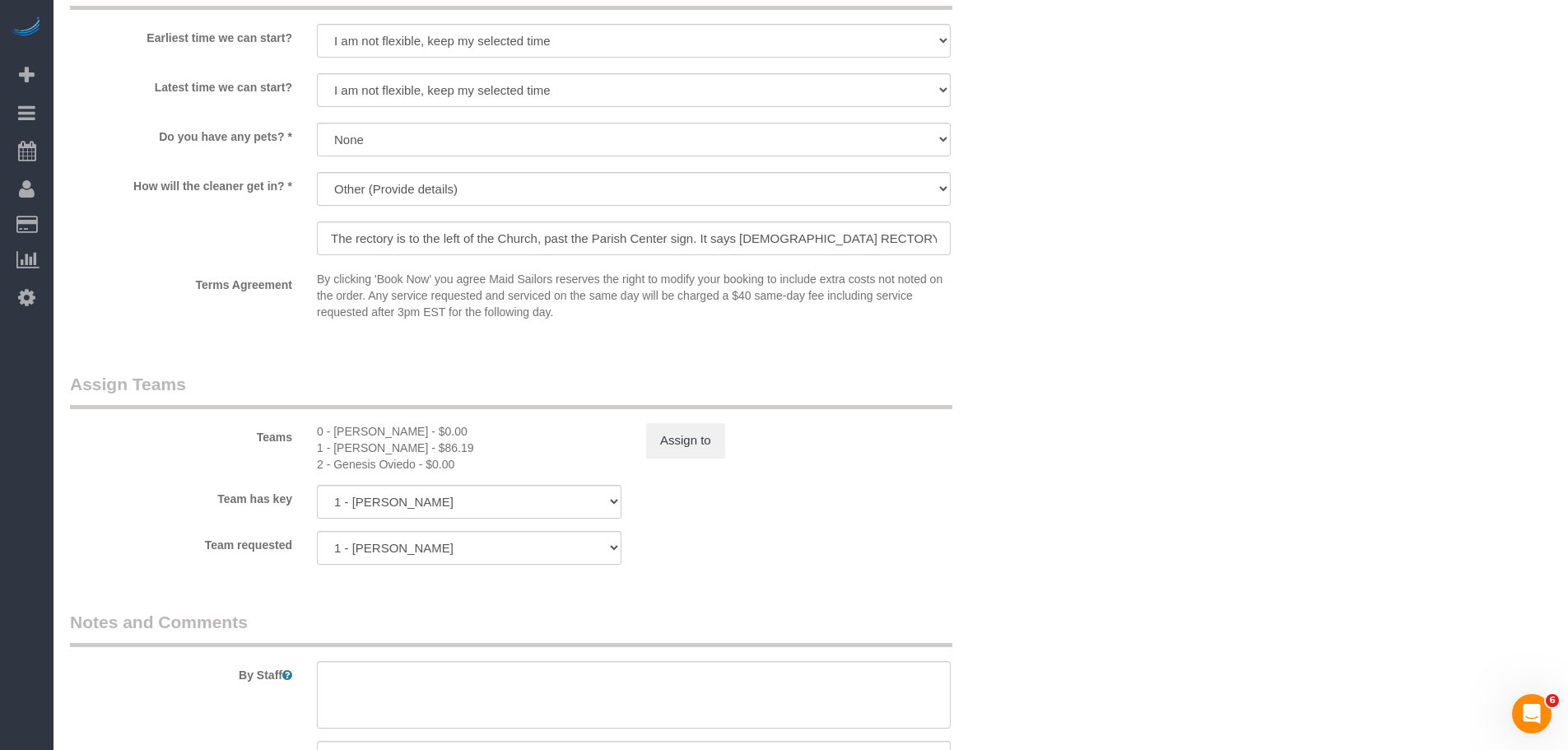
click at [686, 444] on button "Assign to" at bounding box center [685, 440] width 79 height 35
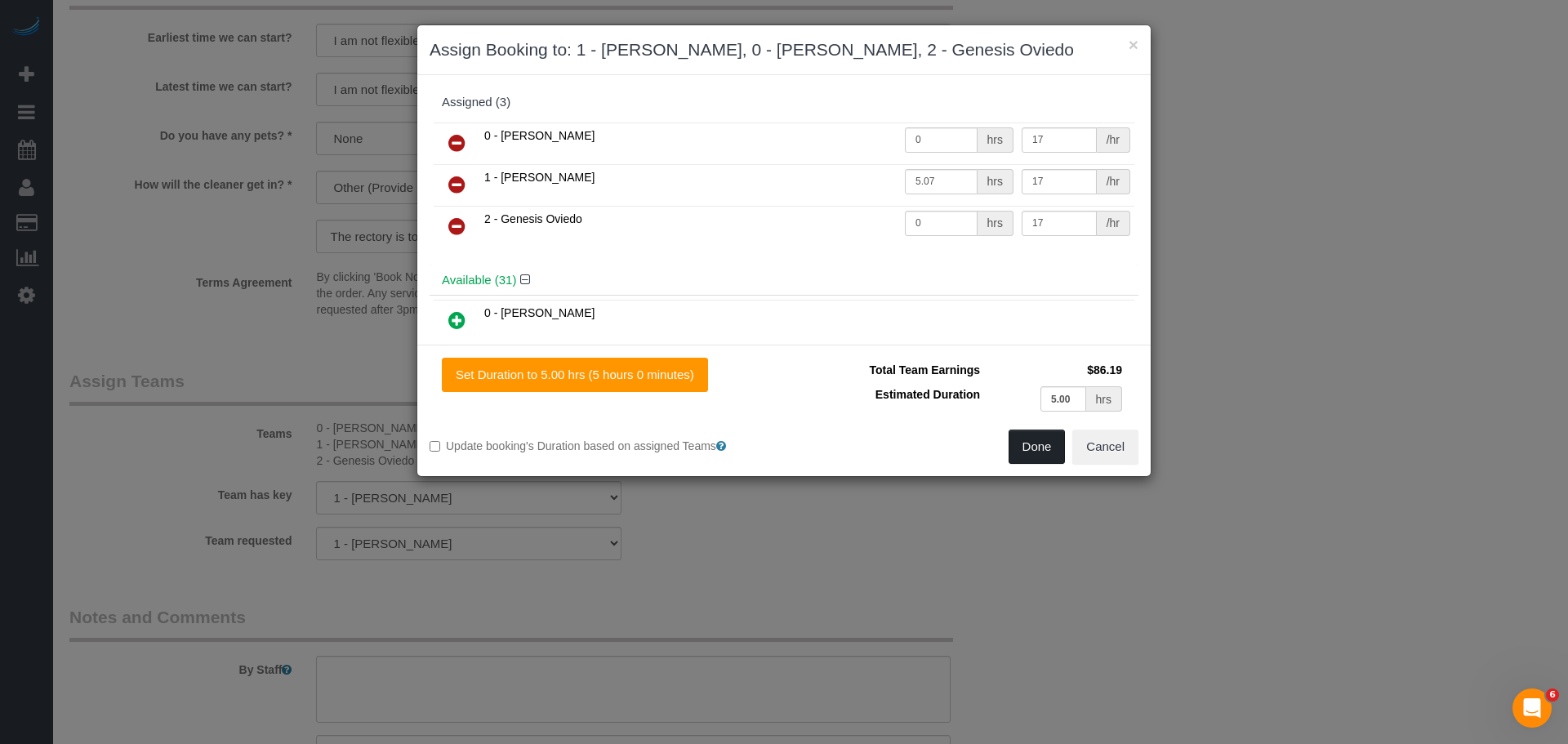
click at [1024, 440] on button "Done" at bounding box center [1037, 446] width 57 height 34
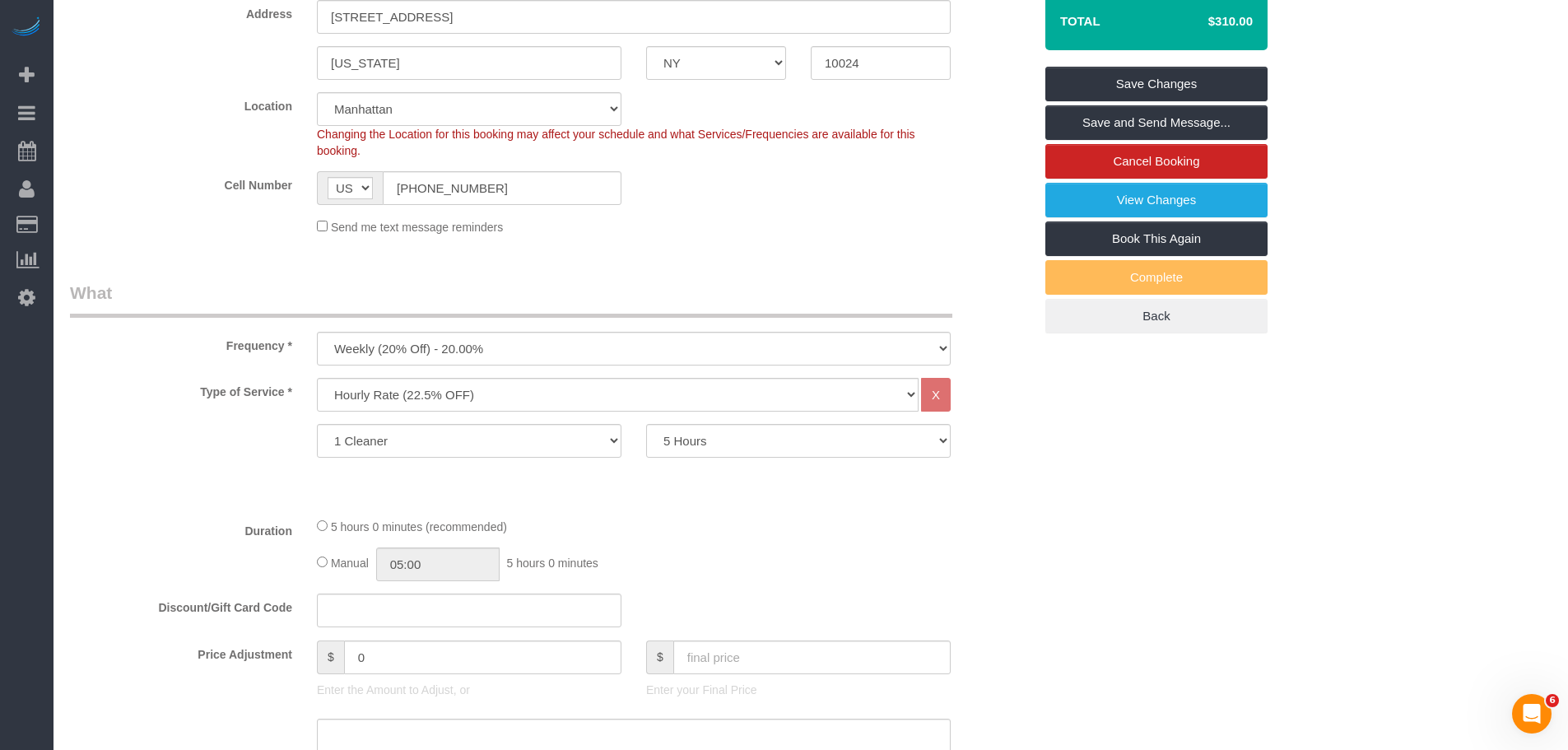
scroll to position [576, 0]
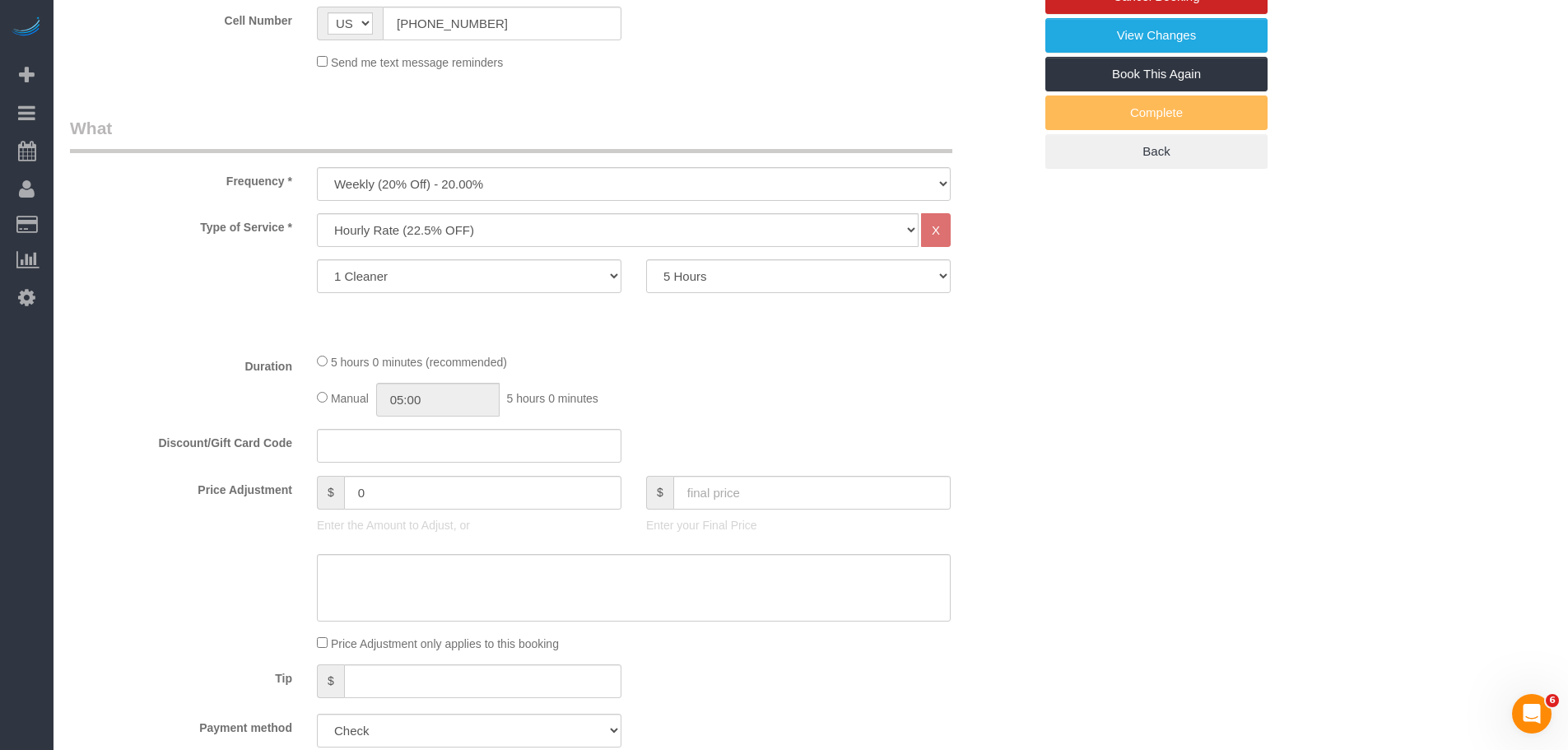
click at [320, 406] on div "Manual 05:00 5 hours 0 minutes" at bounding box center [634, 400] width 634 height 34
click at [422, 403] on input "05:00" at bounding box center [437, 400] width 123 height 34
type input "03:00"
click at [420, 448] on li "03:00" at bounding box center [420, 446] width 73 height 22
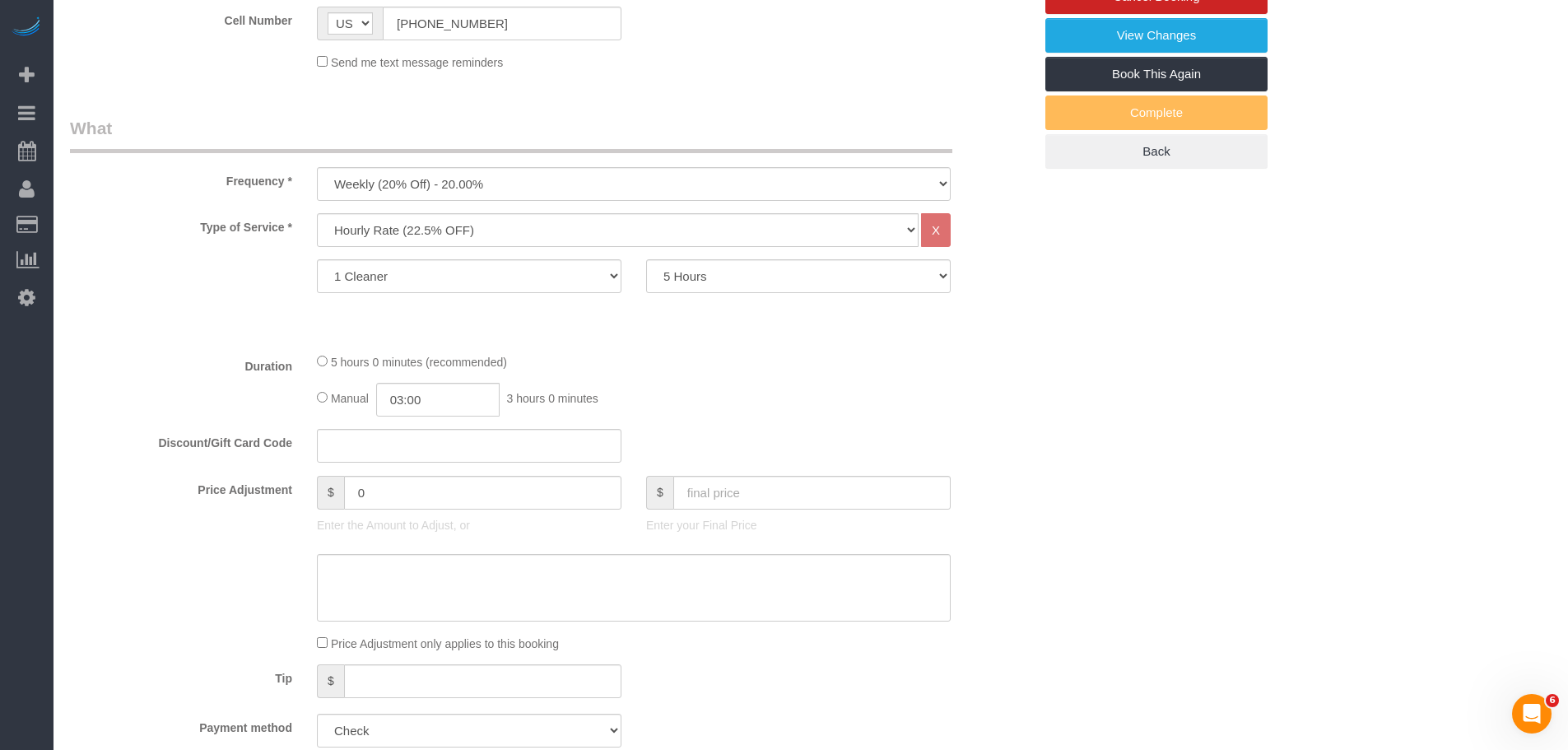
click at [854, 379] on div "5 hours 0 minutes (recommended) Manual 03:00 3 hours 0 minutes" at bounding box center [633, 384] width 659 height 64
select select "spot115"
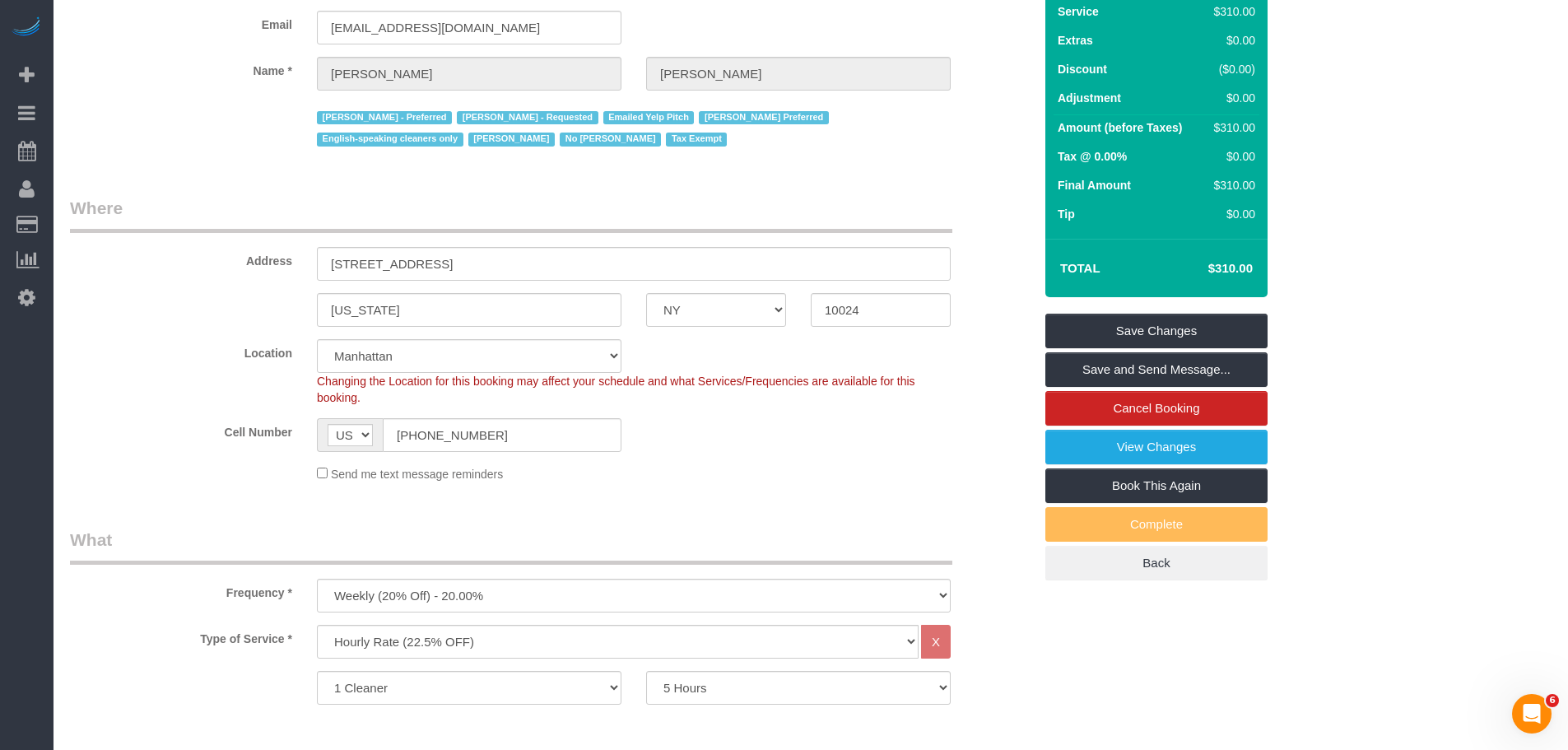
scroll to position [576, 0]
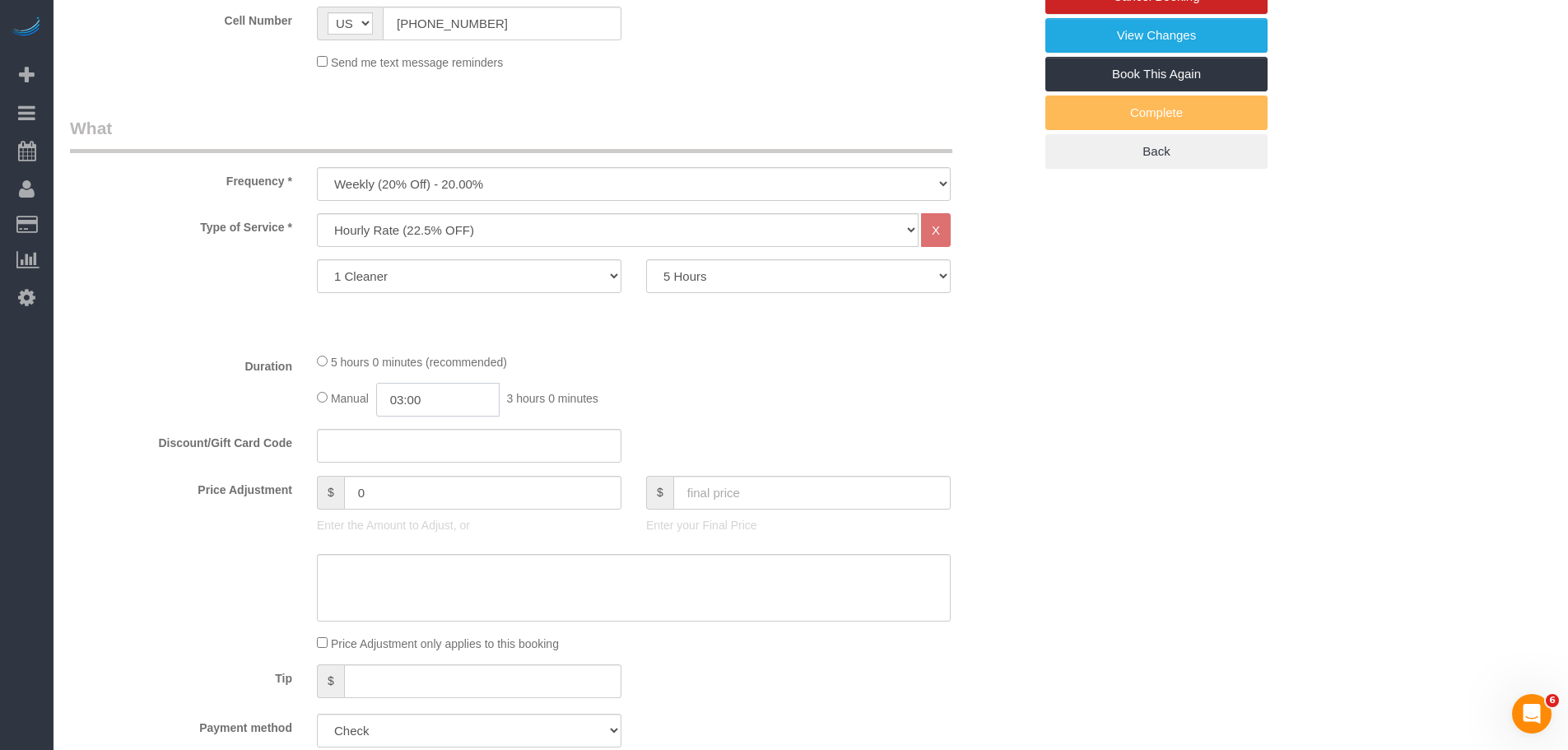
click at [433, 407] on input "03:00" at bounding box center [437, 400] width 123 height 34
type input "02:30"
click at [424, 429] on li "02:30" at bounding box center [420, 428] width 73 height 22
select select "spot171"
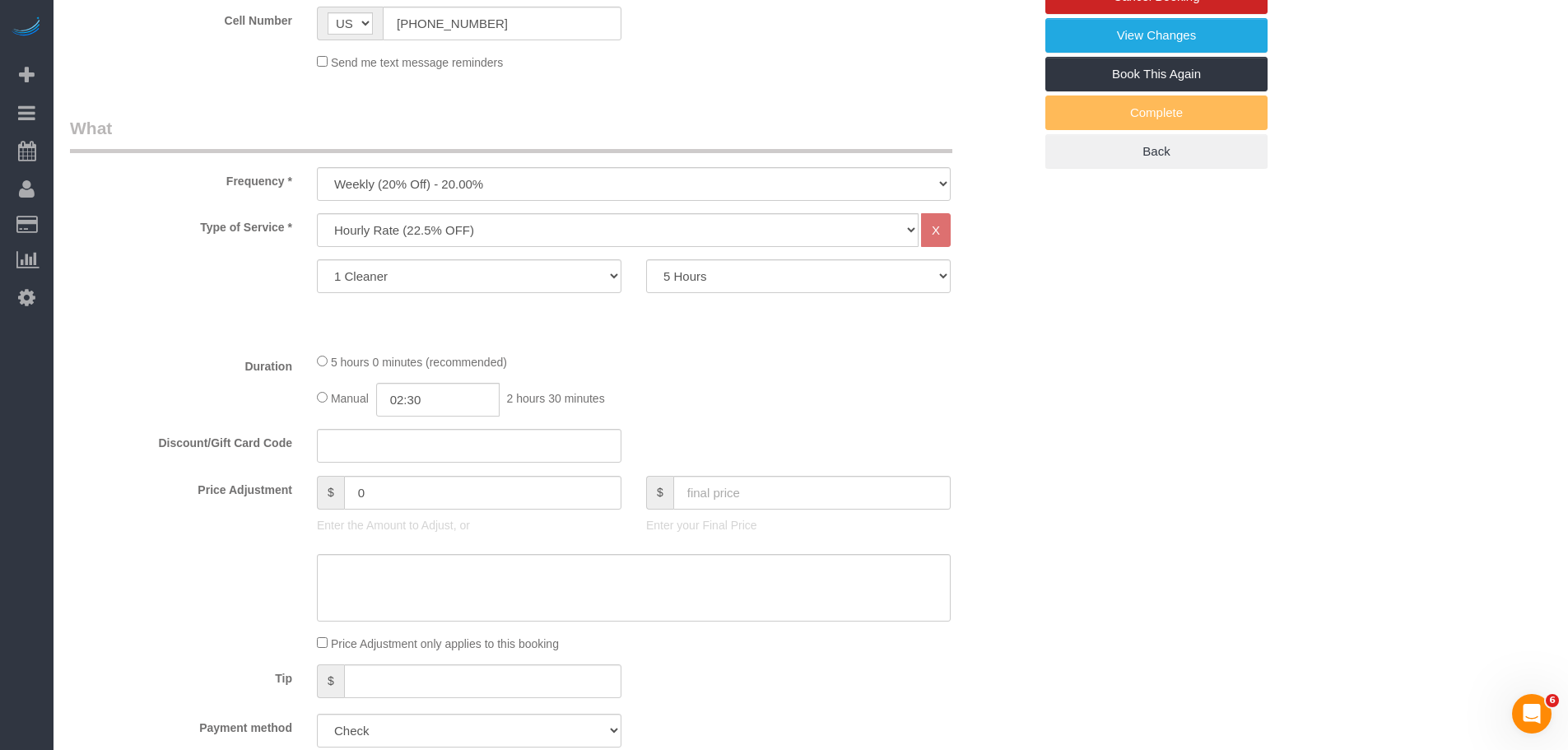
click at [772, 394] on div "Manual 02:30 2 hours 30 minutes" at bounding box center [634, 400] width 634 height 34
click at [453, 394] on input "02:30" at bounding box center [437, 400] width 123 height 34
type input "02:00"
click at [427, 432] on li "02:00" at bounding box center [420, 428] width 73 height 22
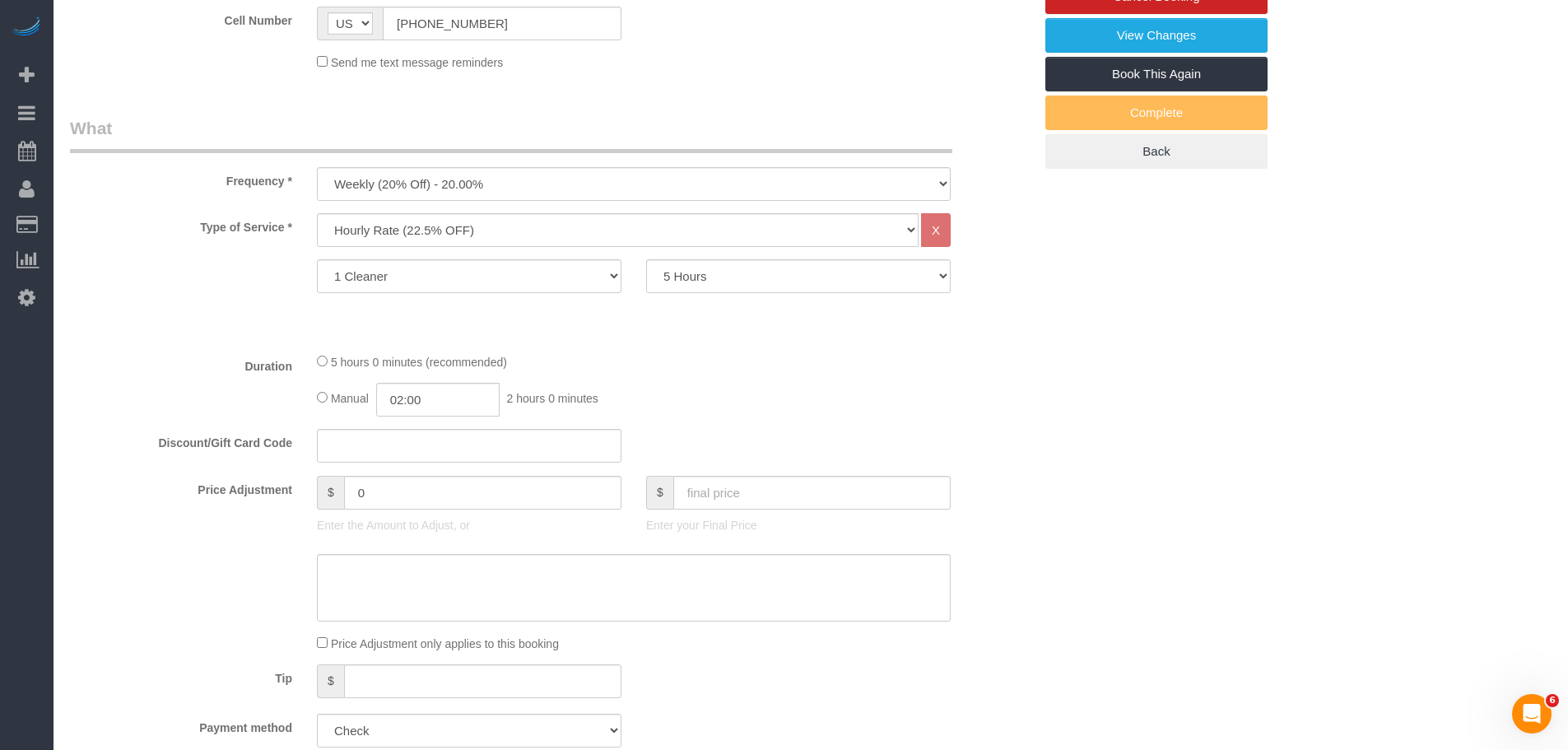
click at [956, 378] on div "5 hours 0 minutes (recommended) Manual 02:00 2 hours 0 minutes" at bounding box center [633, 384] width 659 height 64
select select "spot227"
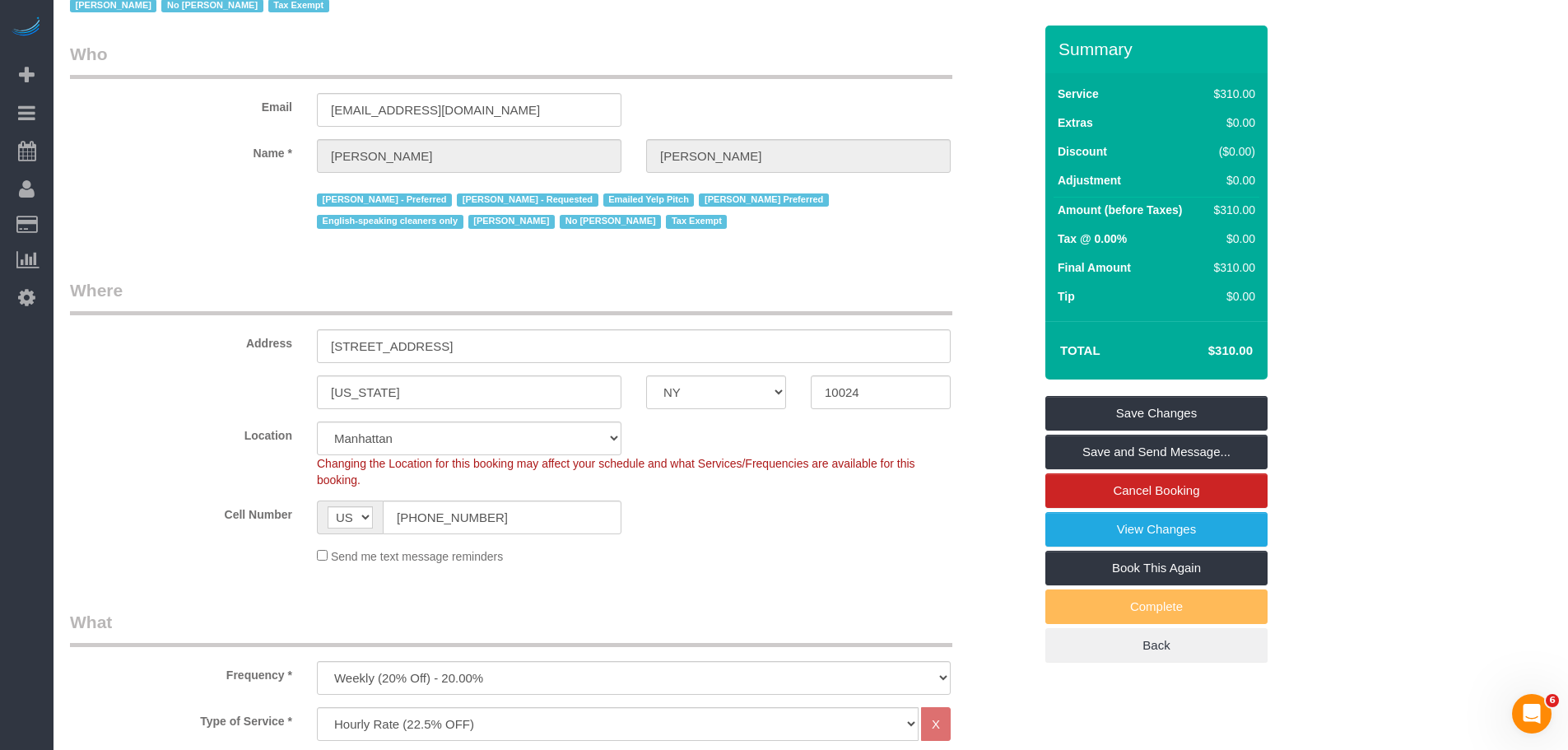
click at [854, 533] on div "Cell Number AF AL DZ AD AO AI AQ AG AR AM AW AU AT AZ BS BH BD BB BY BE BZ BJ B…" at bounding box center [551, 517] width 987 height 34
click at [901, 294] on legend "Where" at bounding box center [511, 297] width 883 height 38
drag, startPoint x: 1135, startPoint y: 412, endPoint x: 835, endPoint y: 436, distance: 301.0
click at [1135, 412] on link "Save Changes" at bounding box center [1156, 412] width 222 height 35
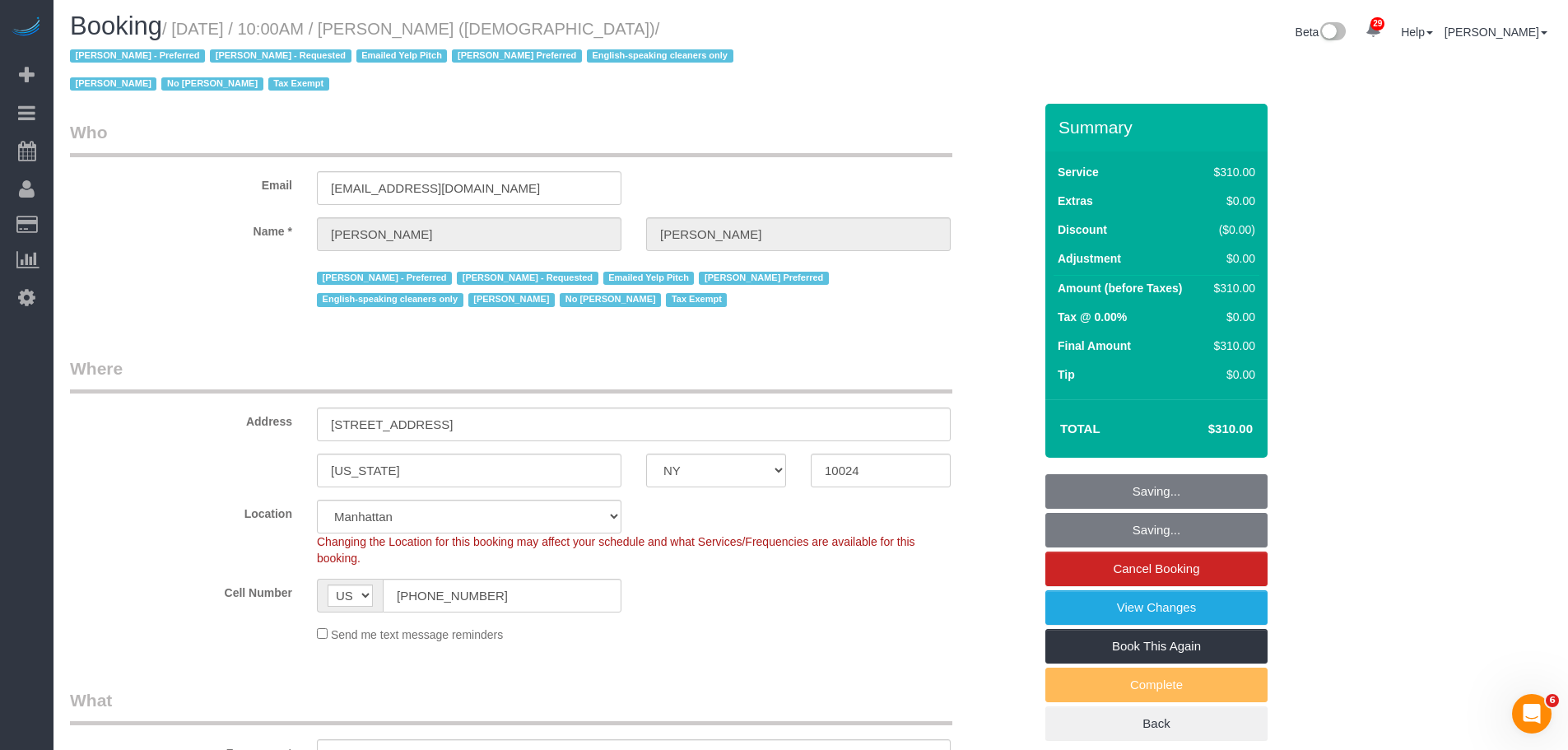
scroll to position [0, 0]
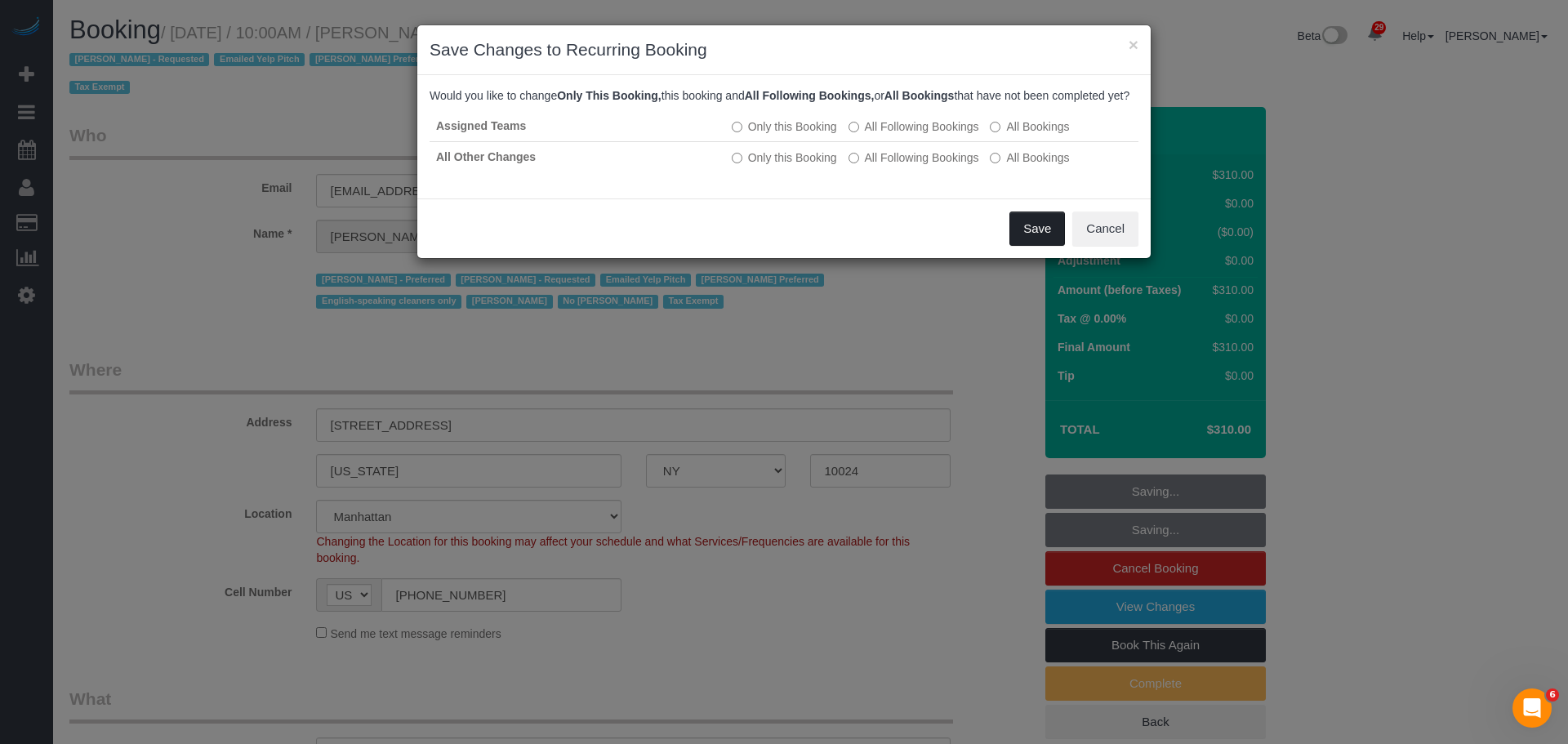
click at [1035, 246] on button "Save" at bounding box center [1036, 228] width 56 height 34
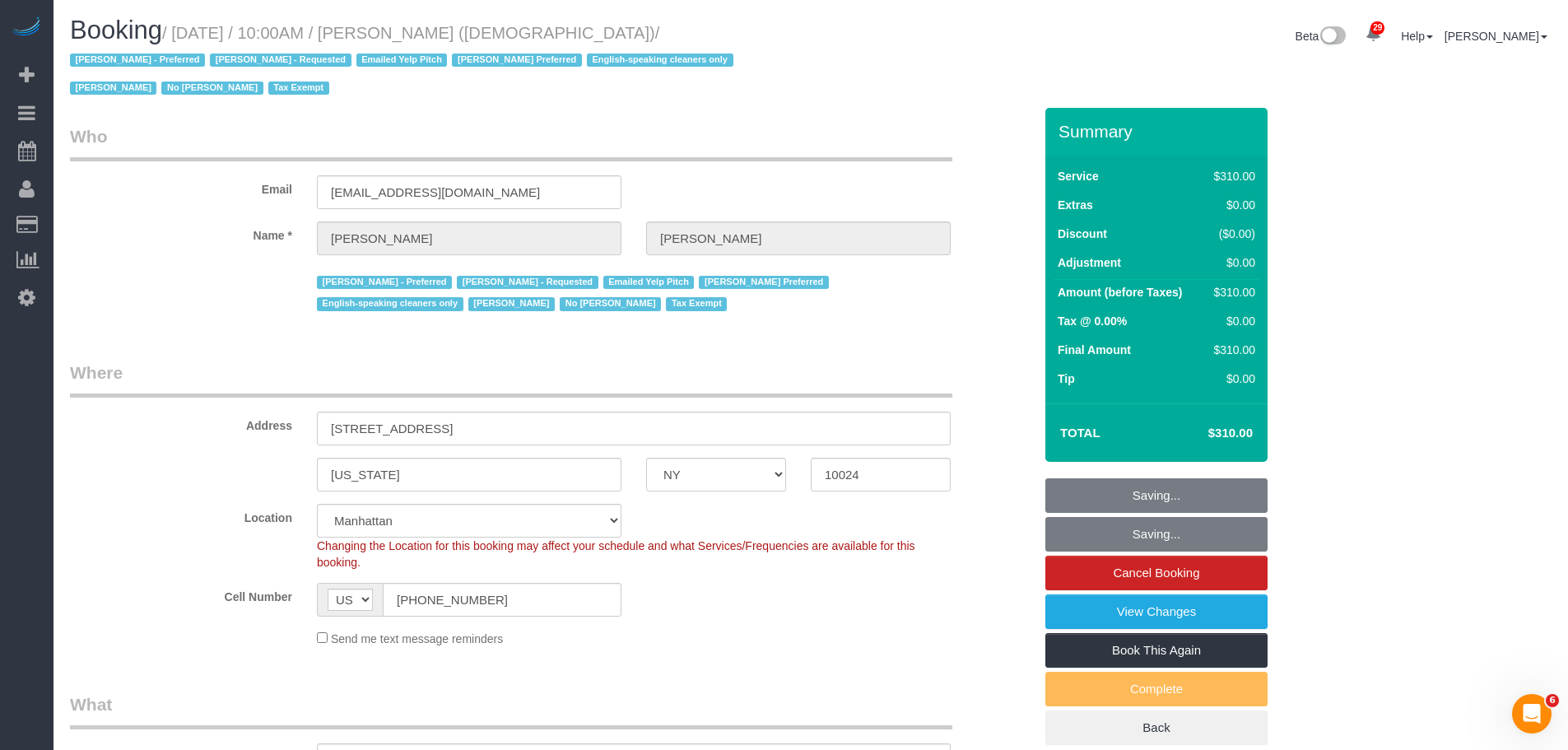
click at [808, 157] on legend "Who" at bounding box center [511, 143] width 883 height 38
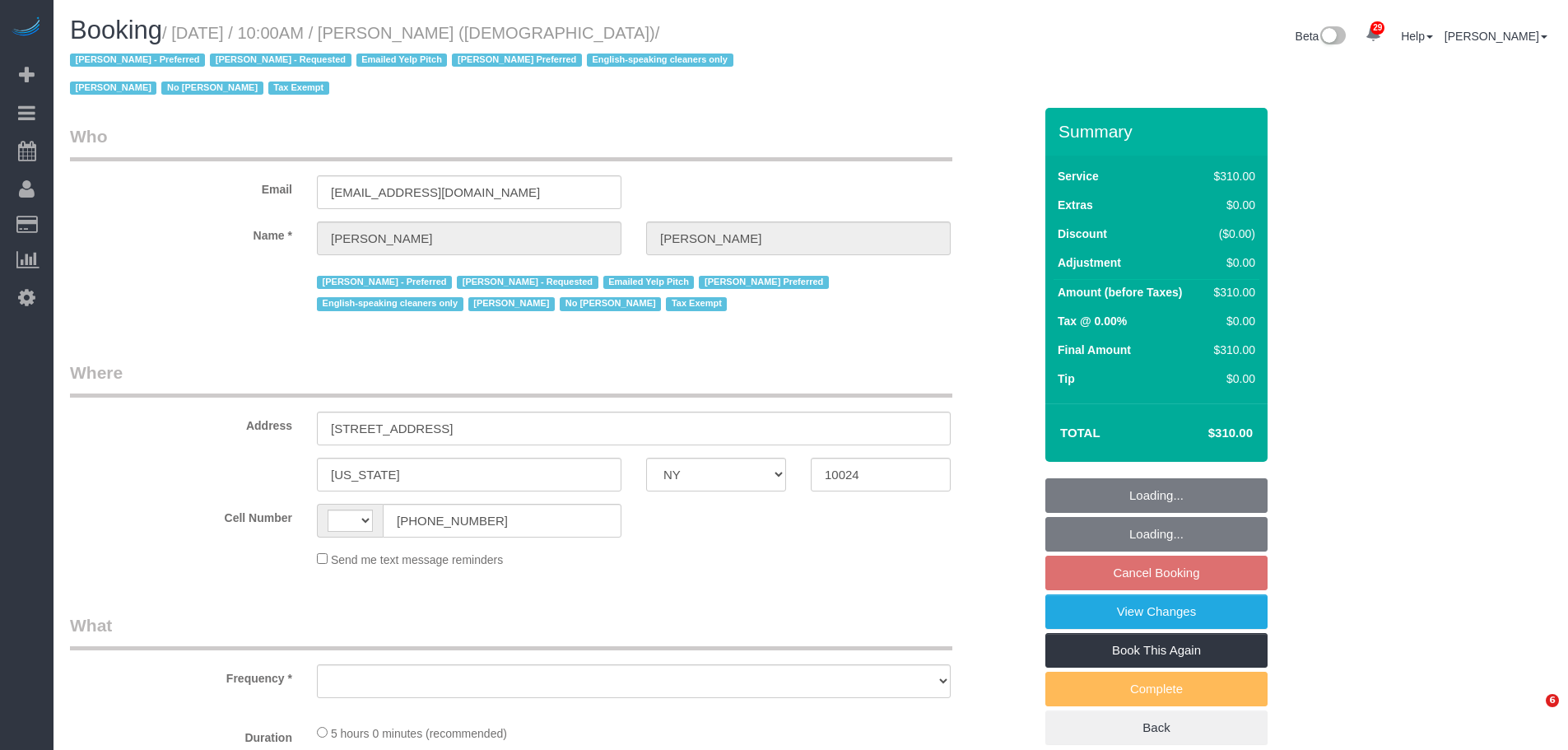
select select "NY"
select select "object:588"
select select "number:89"
select select "number:90"
select select "number:15"
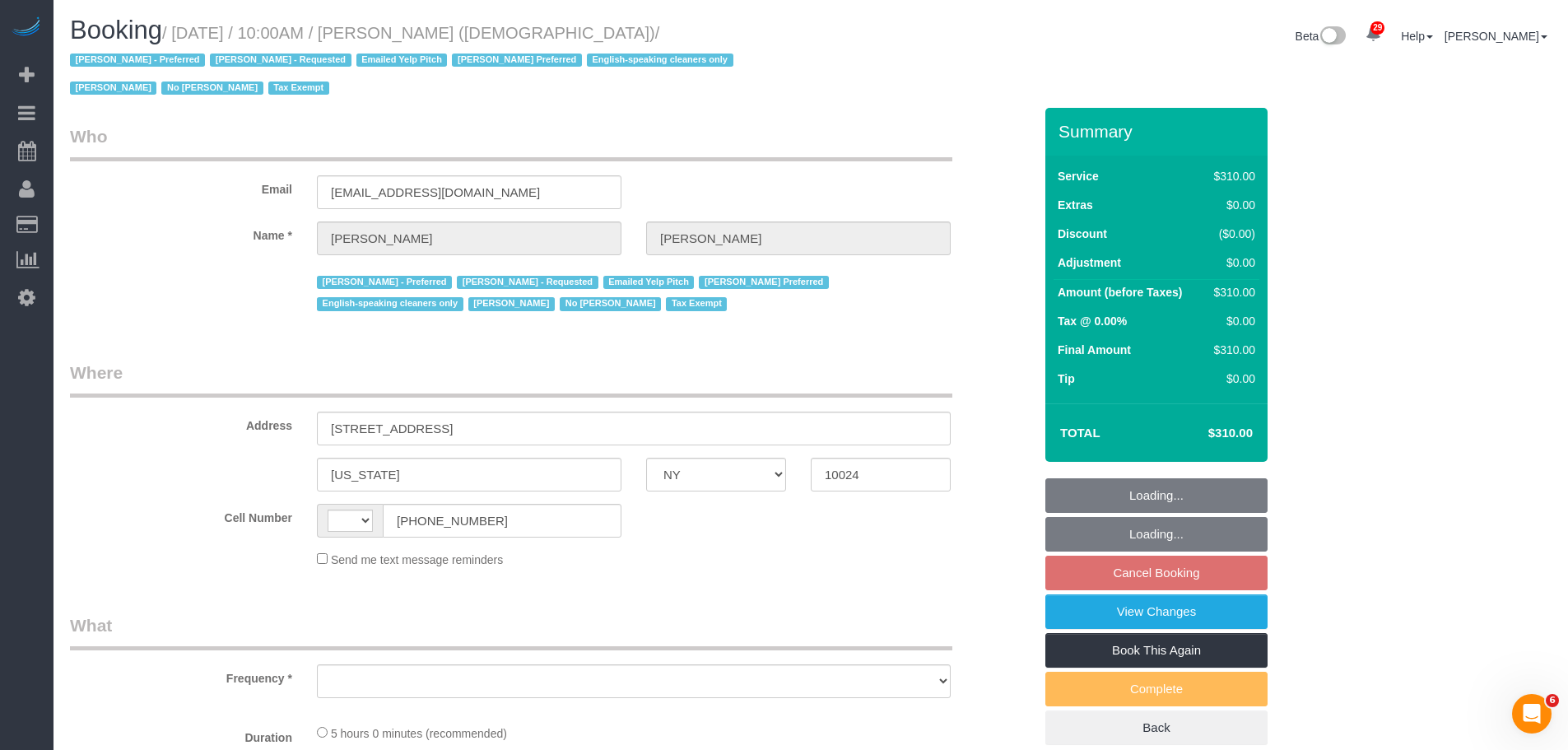
select select "number:7"
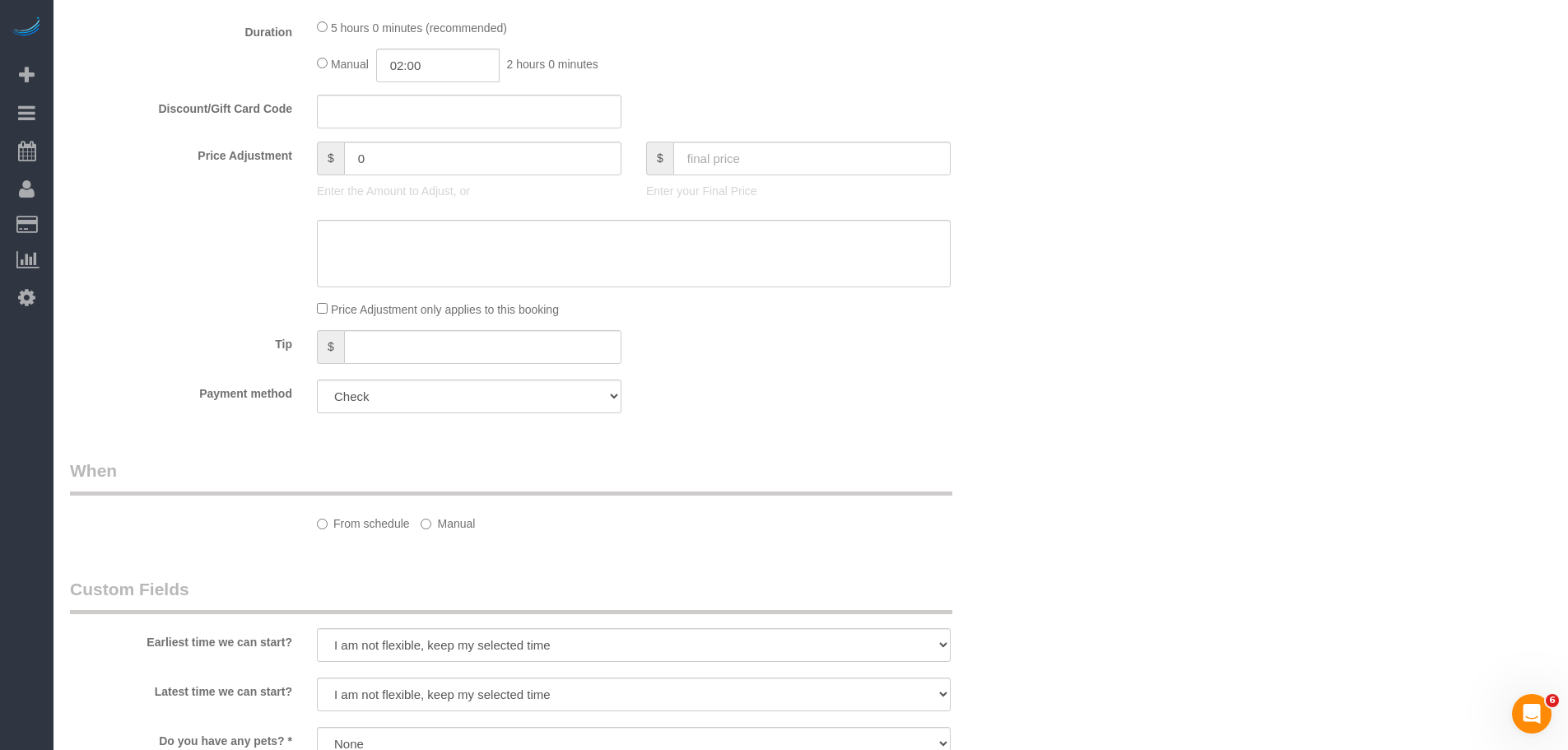
select select "object:1059"
select select "string:US"
select select "300"
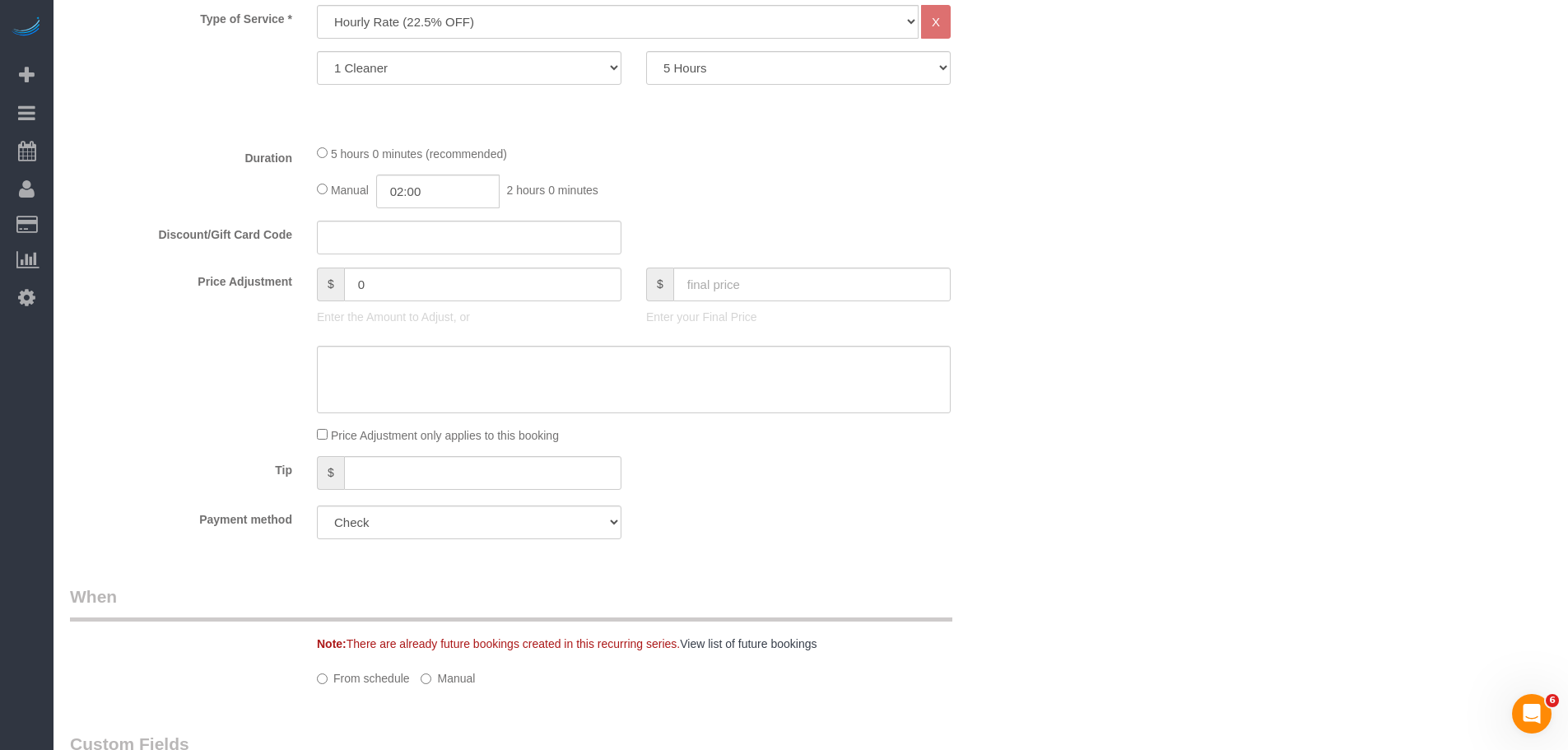
scroll to position [905, 0]
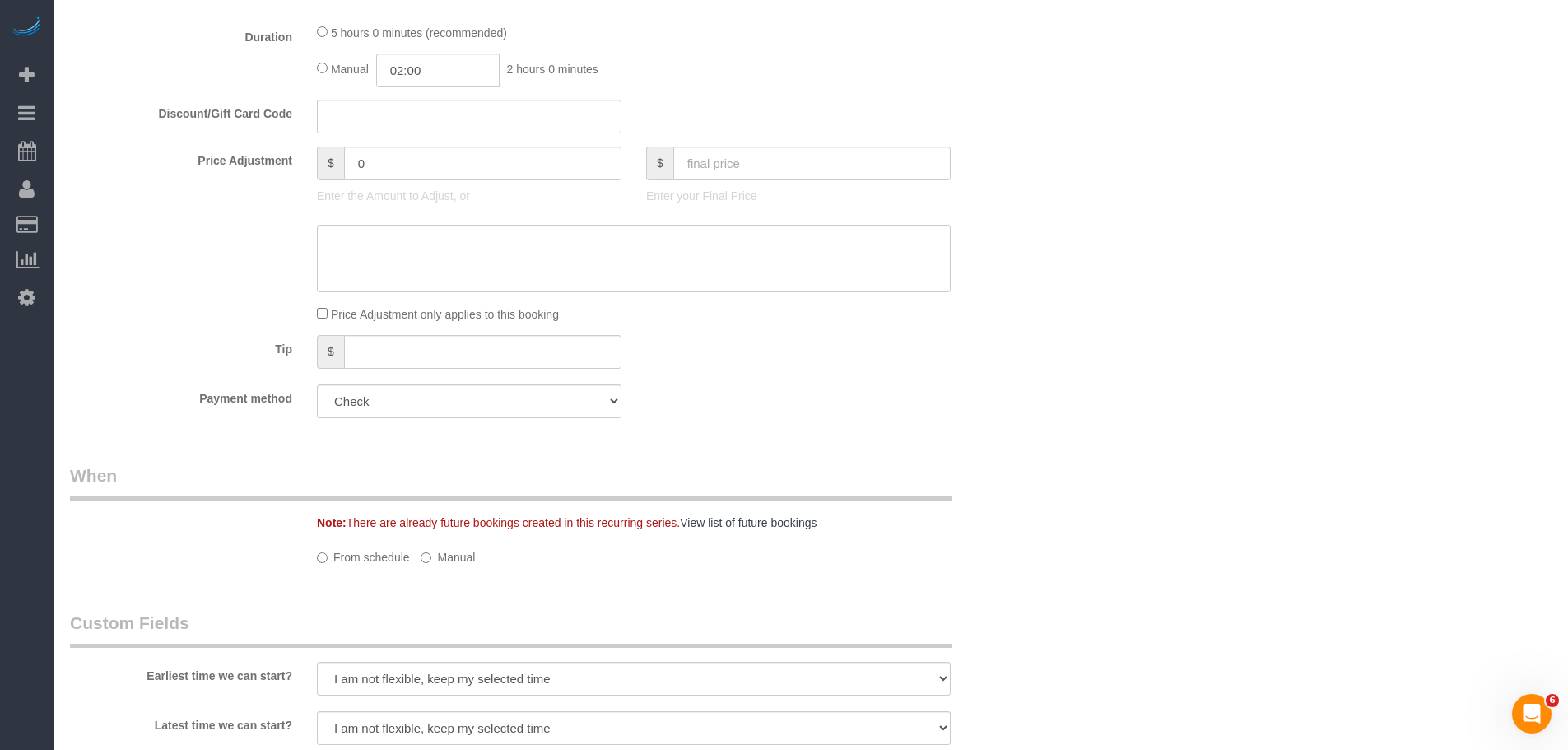
select select "spot3"
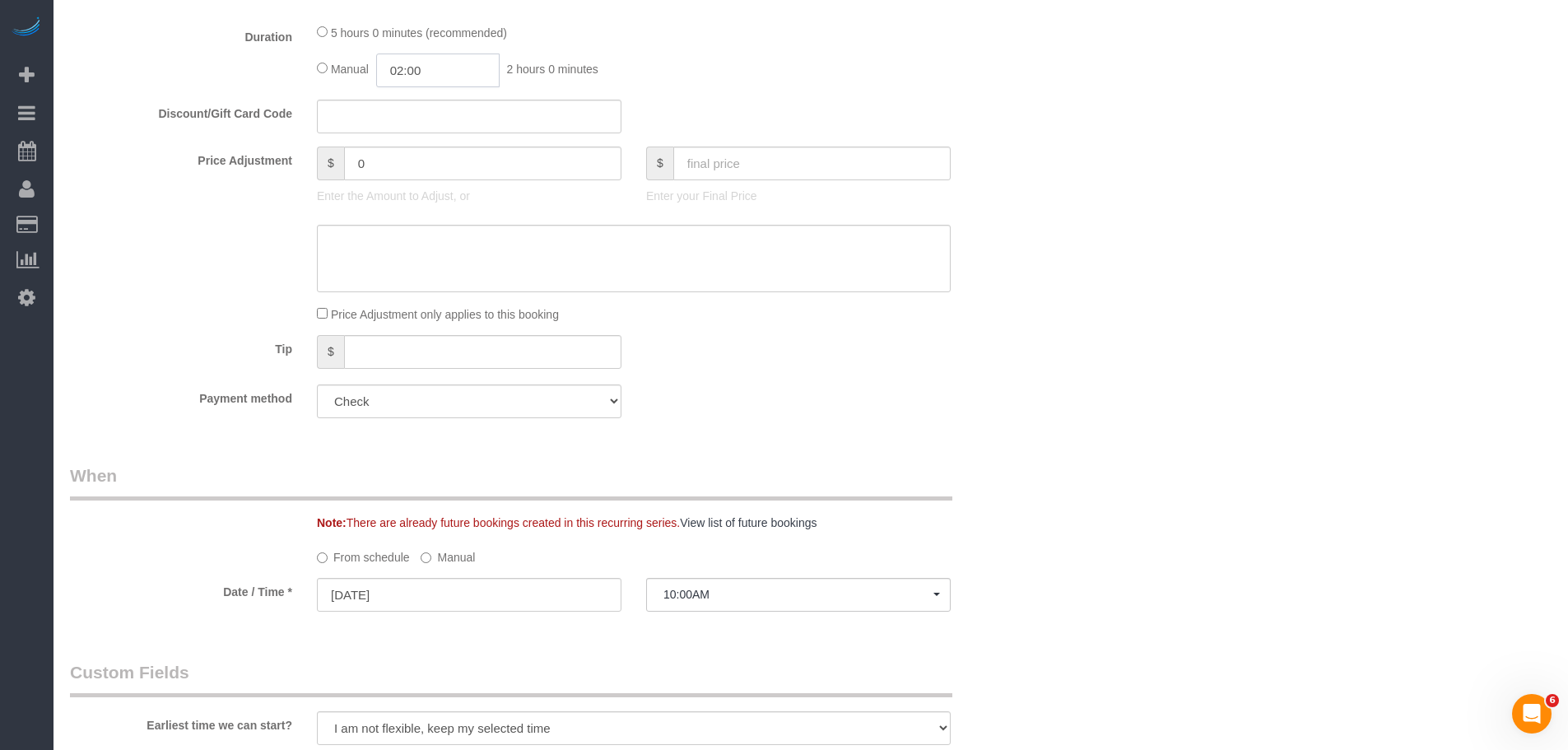
click at [443, 72] on input "02:00" at bounding box center [437, 70] width 123 height 34
click at [422, 142] on li "02:30" at bounding box center [420, 142] width 73 height 22
type input "02:30"
click at [909, 125] on div "Discount/Gift Card Code" at bounding box center [551, 116] width 987 height 35
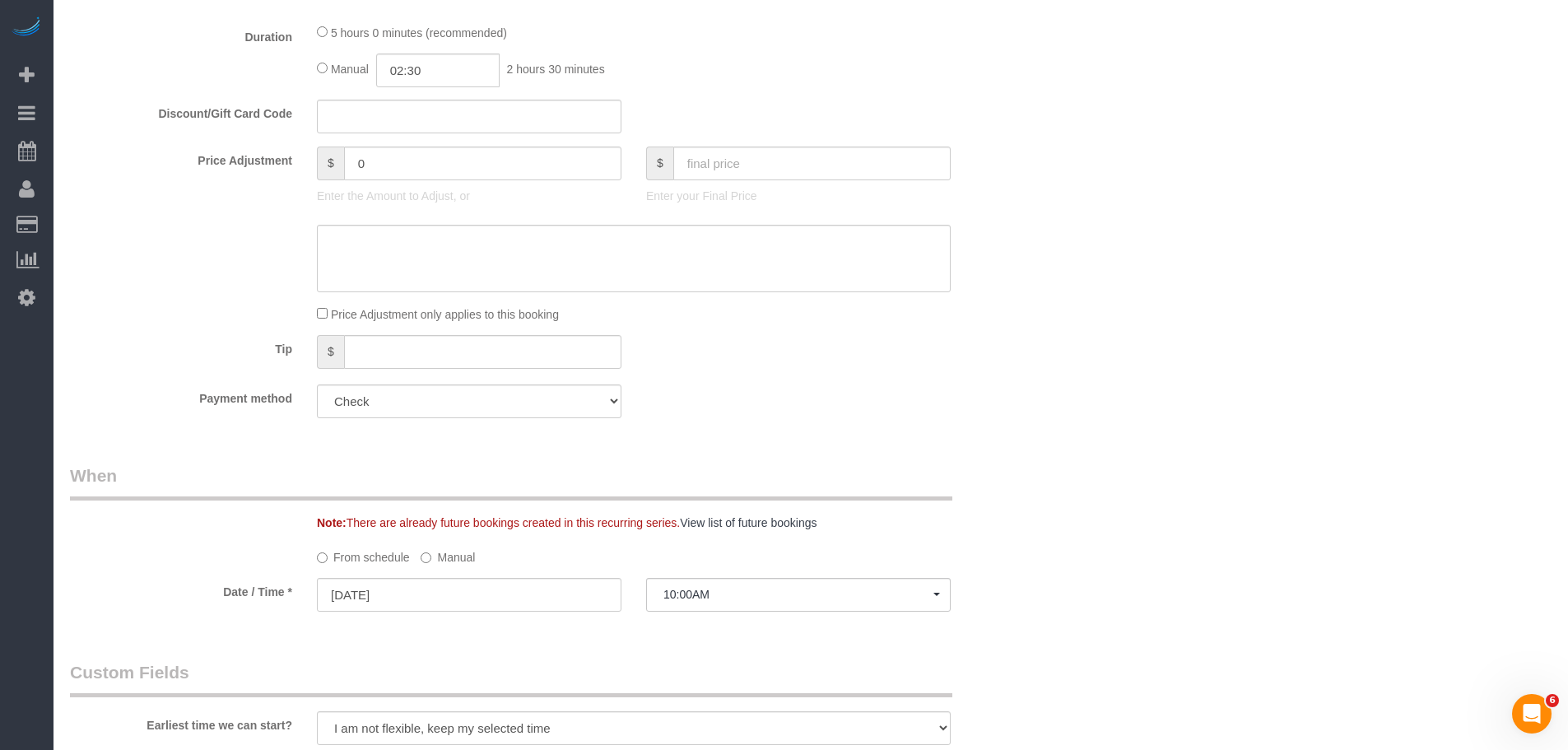
select select "spot59"
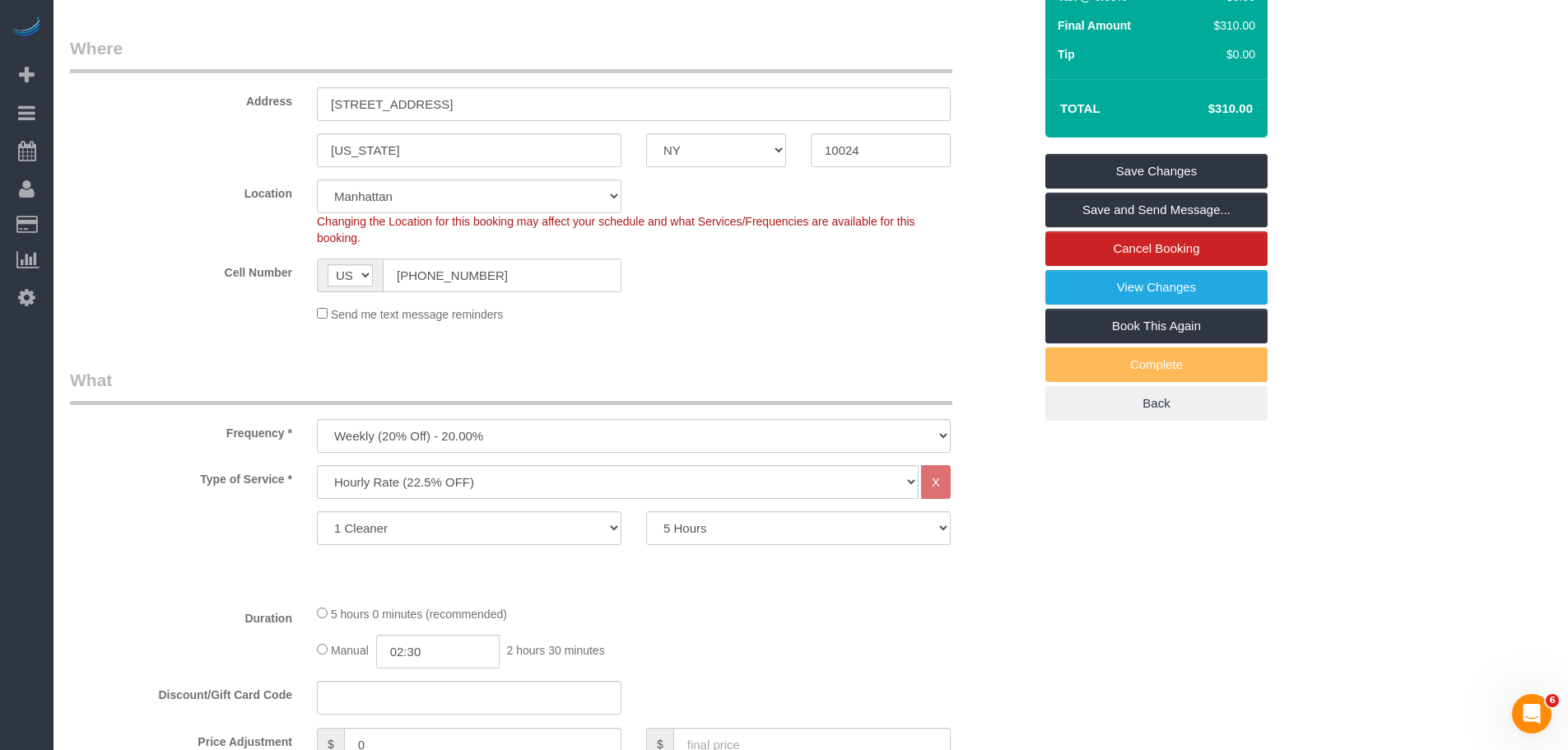
scroll to position [290, 0]
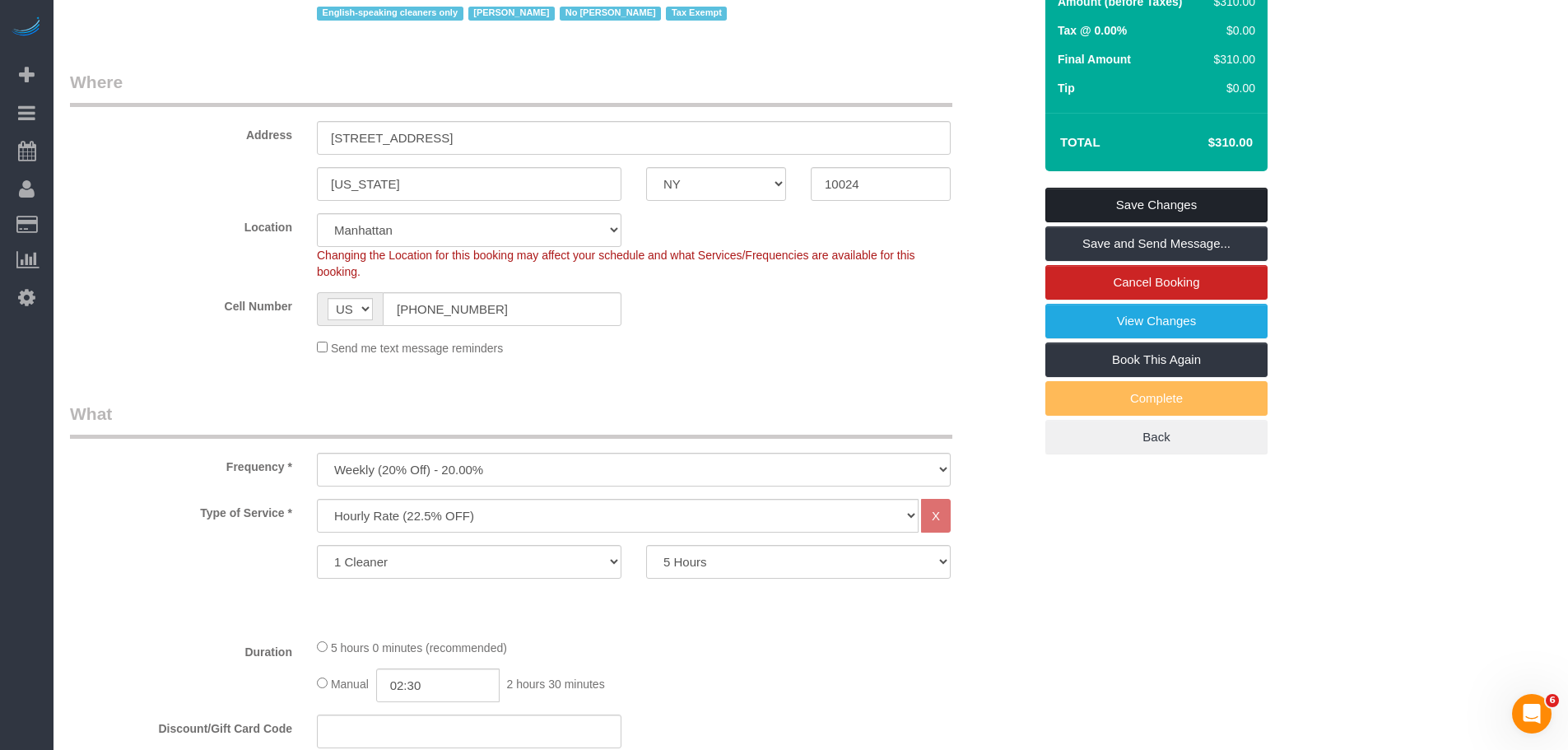
click at [1187, 188] on link "Save Changes" at bounding box center [1156, 204] width 222 height 35
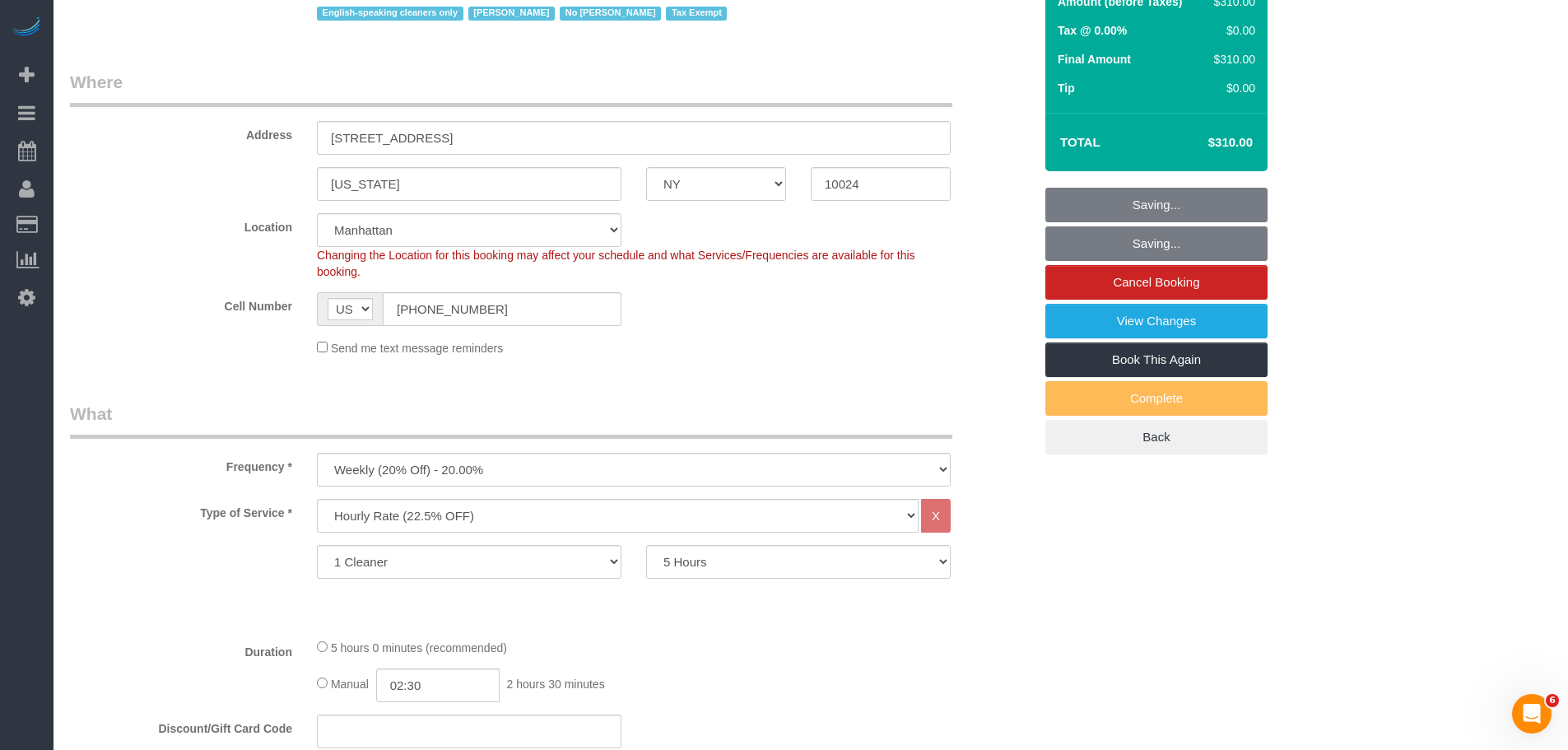
click at [797, 112] on div "Address 213 West 82nd Street" at bounding box center [551, 112] width 987 height 85
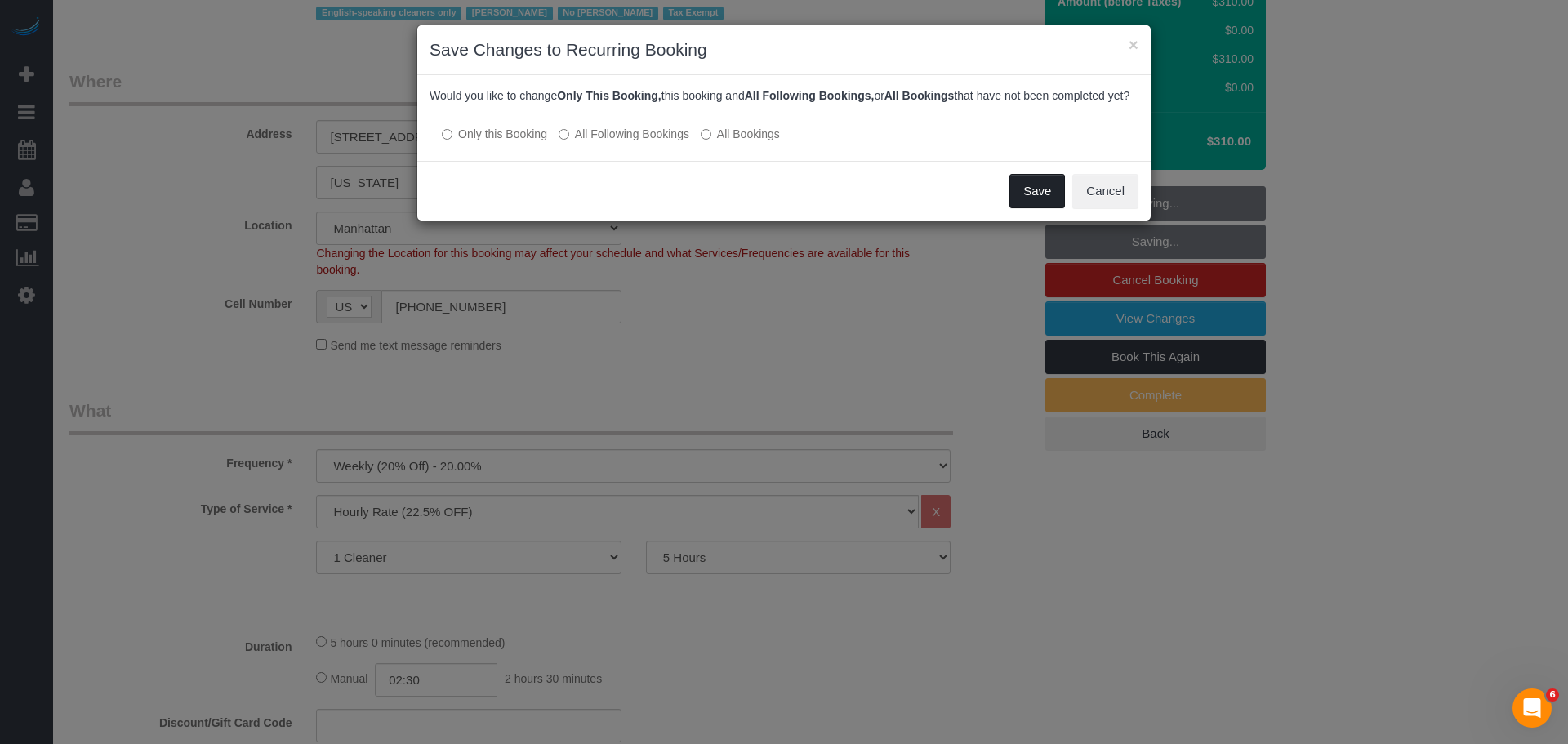
click at [1033, 206] on button "Save" at bounding box center [1036, 191] width 56 height 34
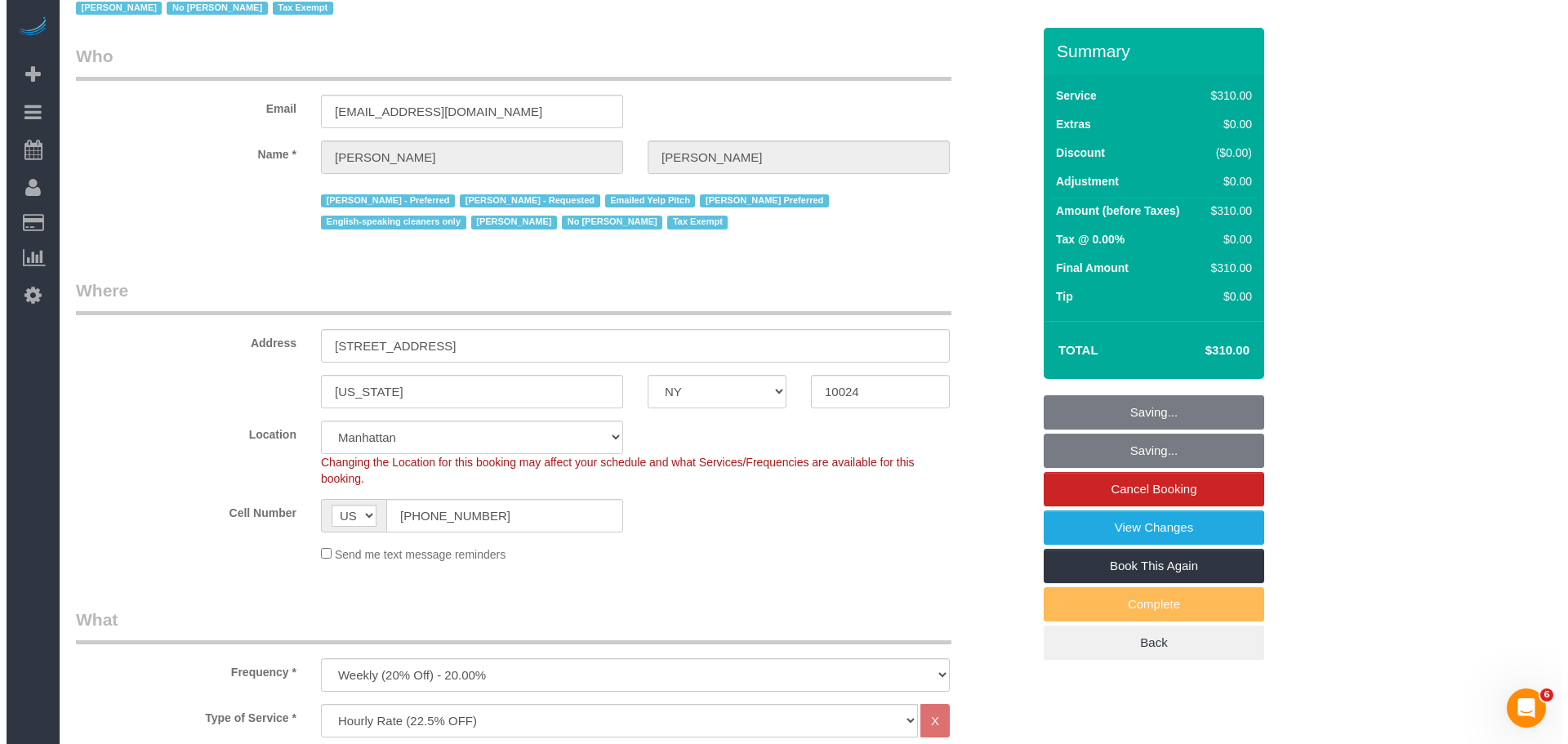
scroll to position [0, 0]
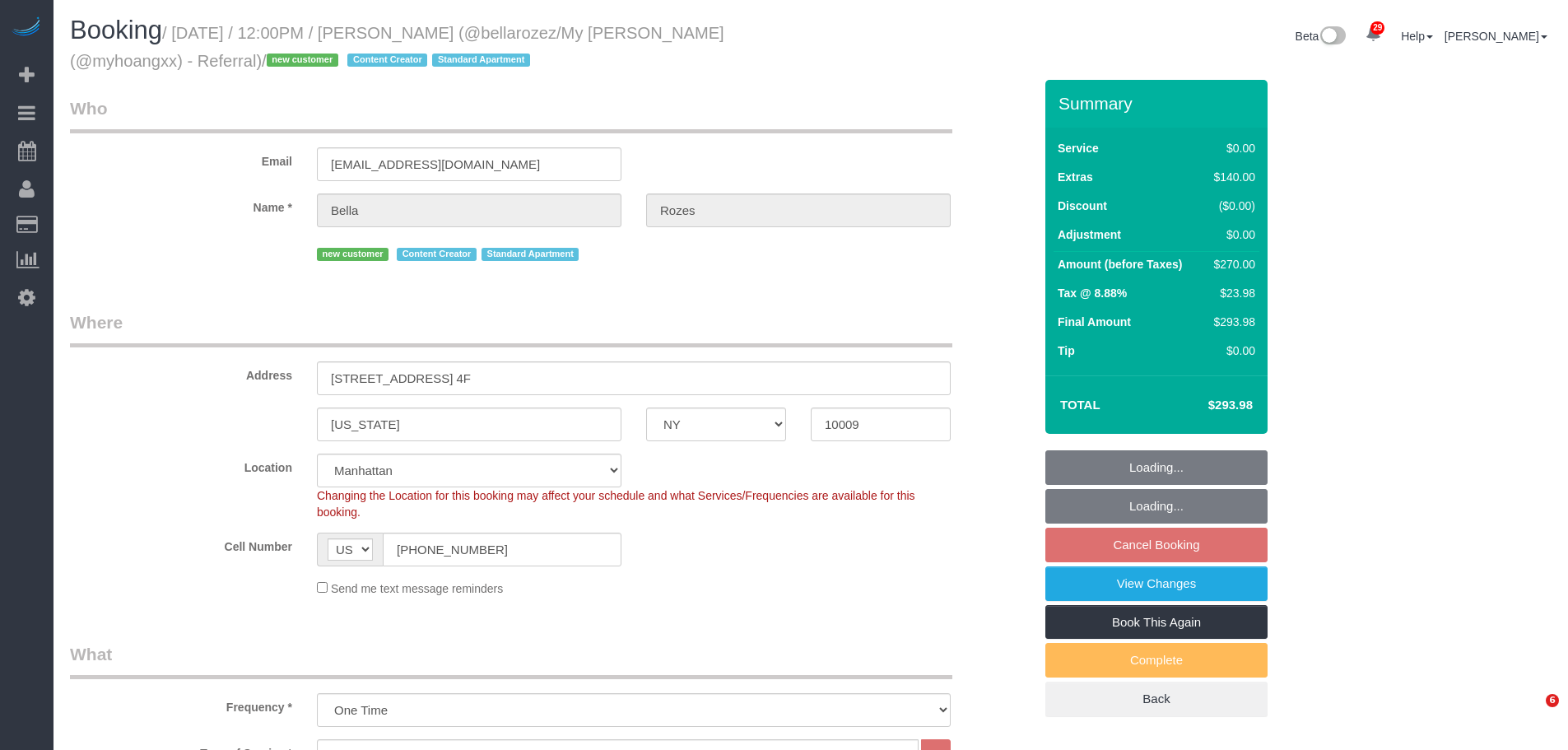
select select "NY"
select select "2"
select select "spot5"
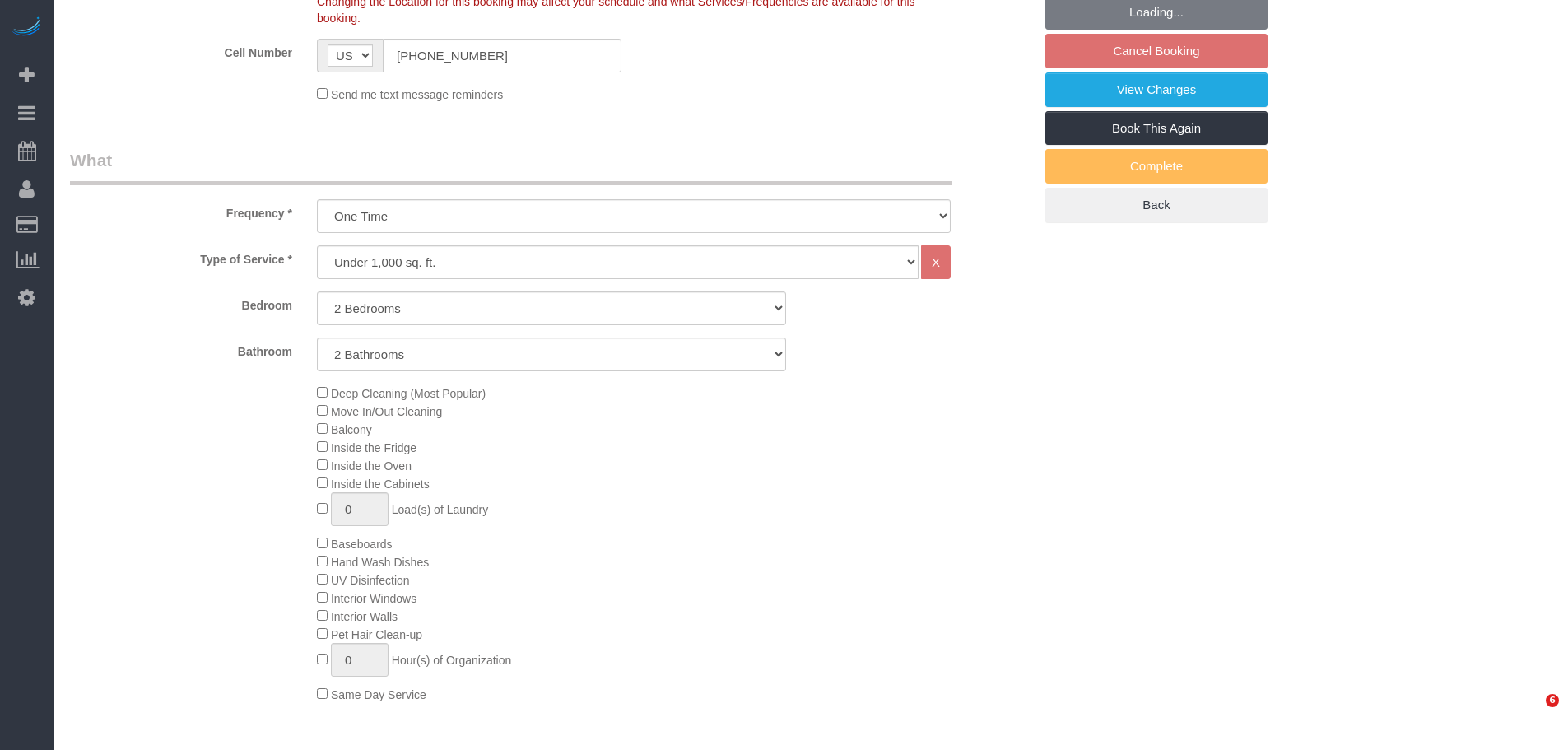
select select "object:1082"
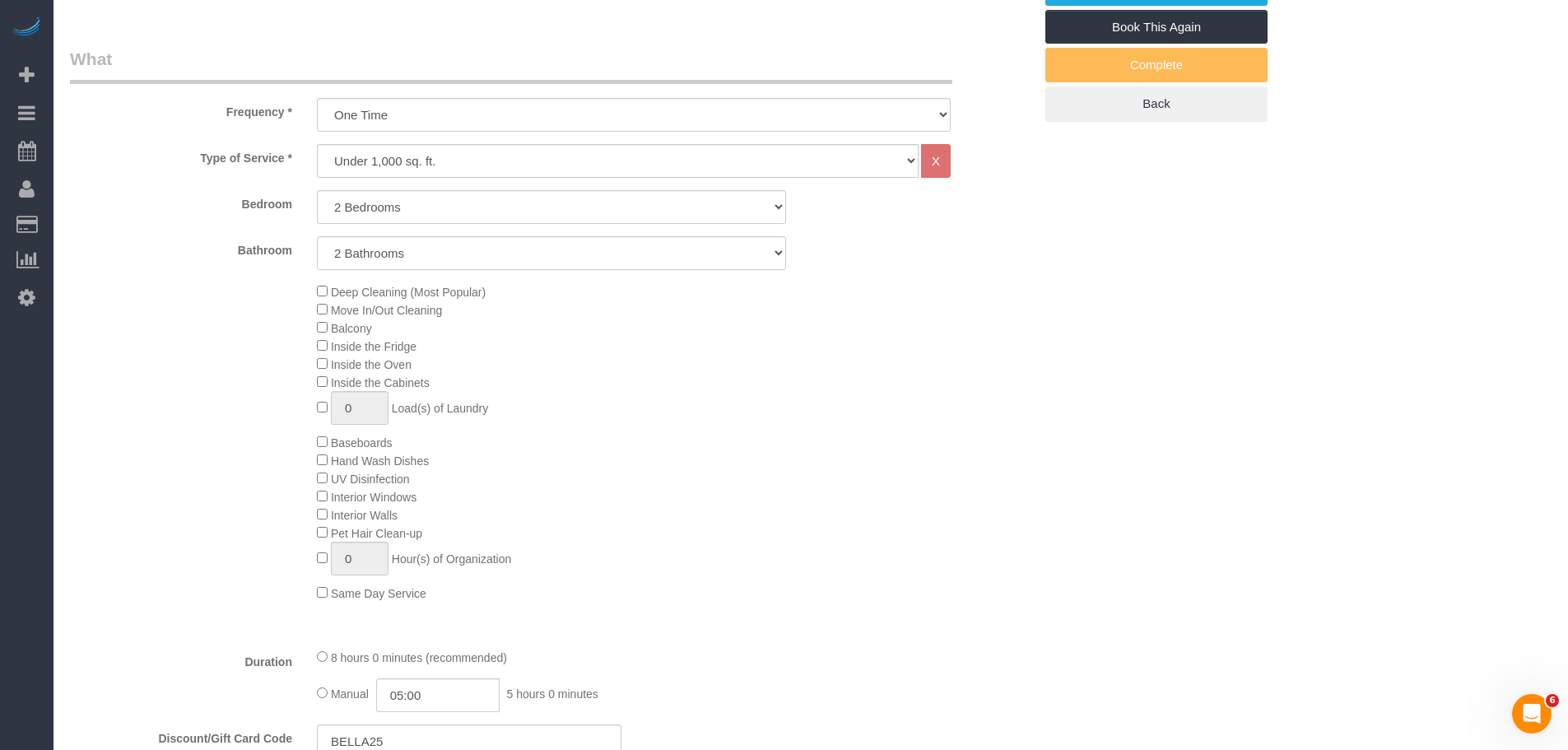
select select "number:89"
select select "number:90"
select select "number:15"
select select "number:5"
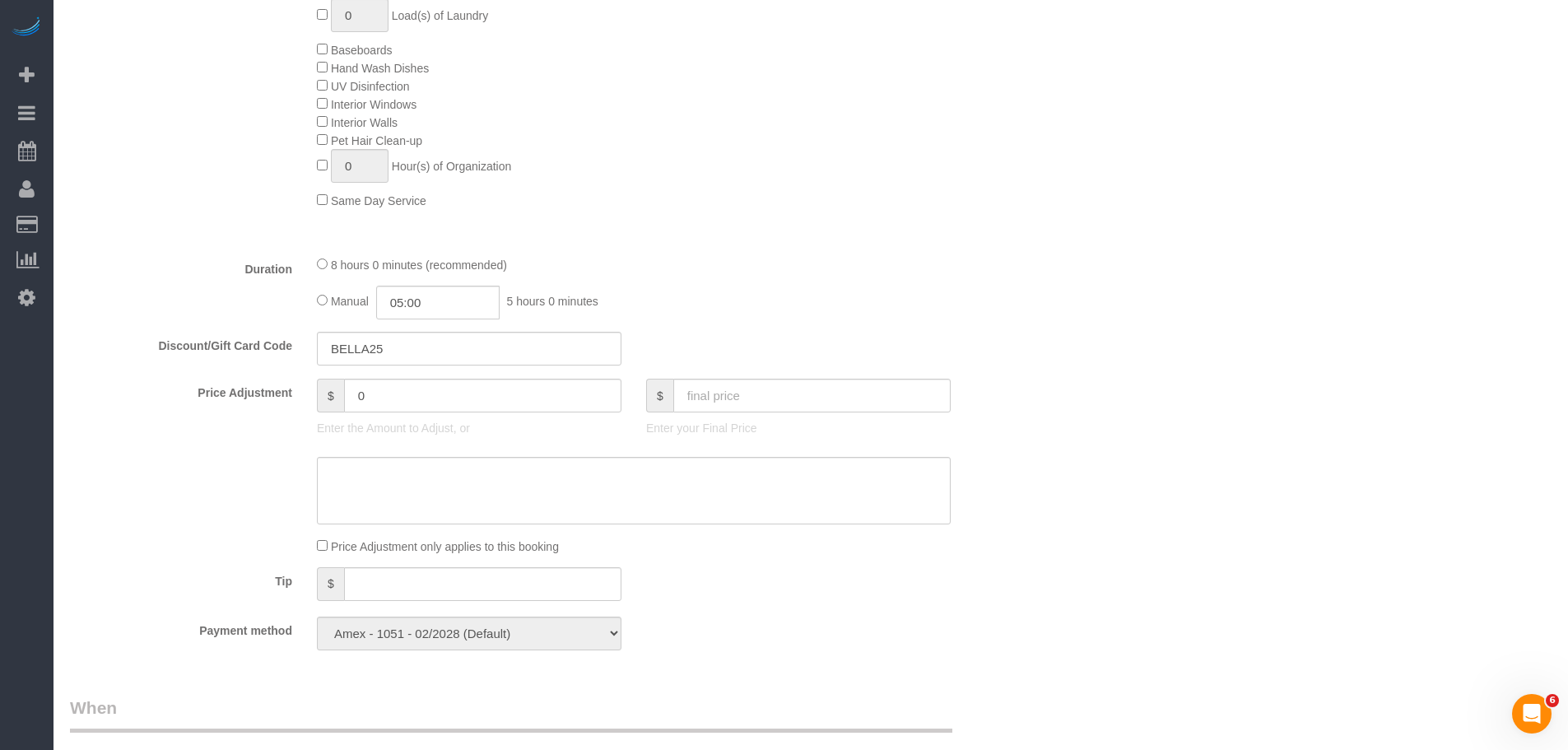
select select "2"
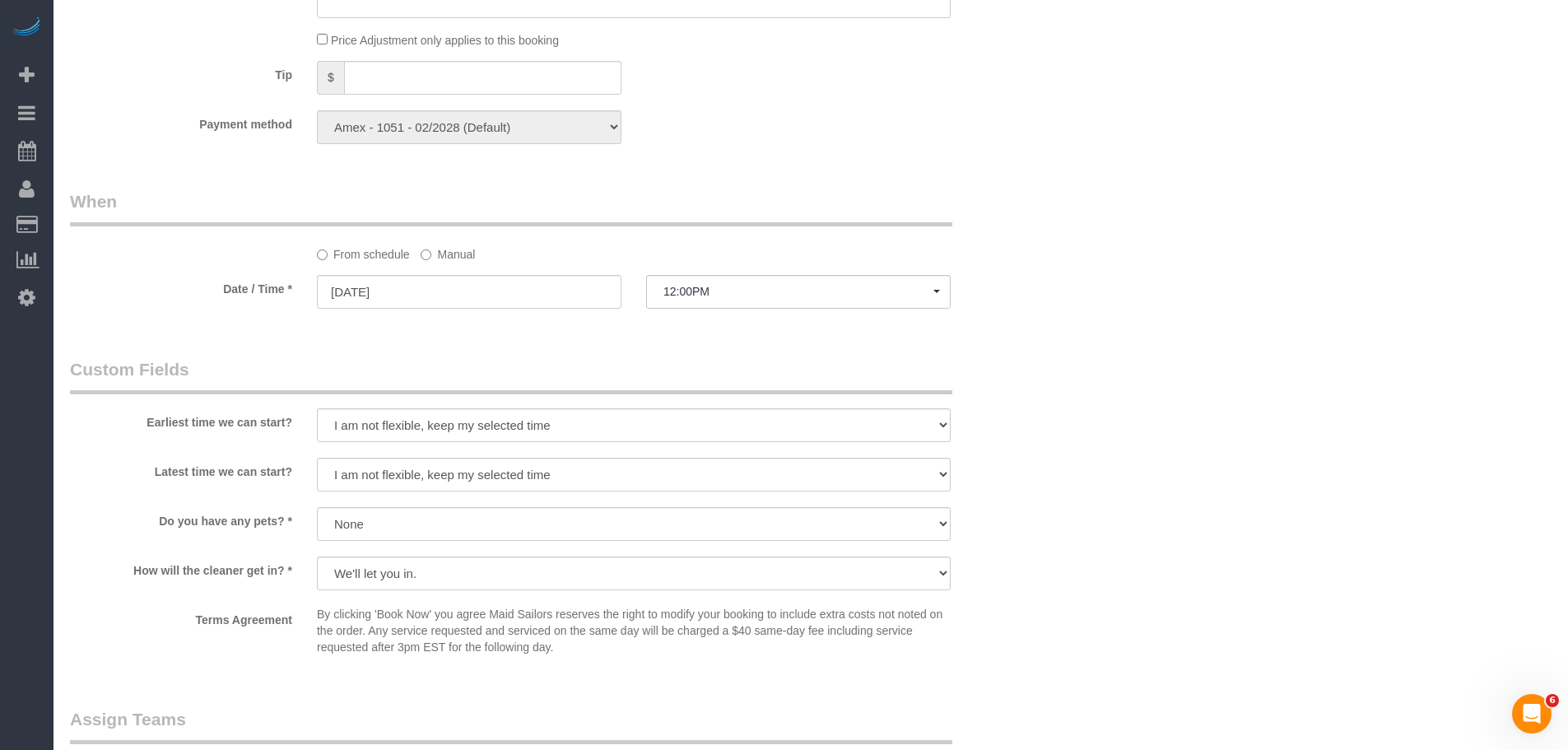
scroll to position [1186, 0]
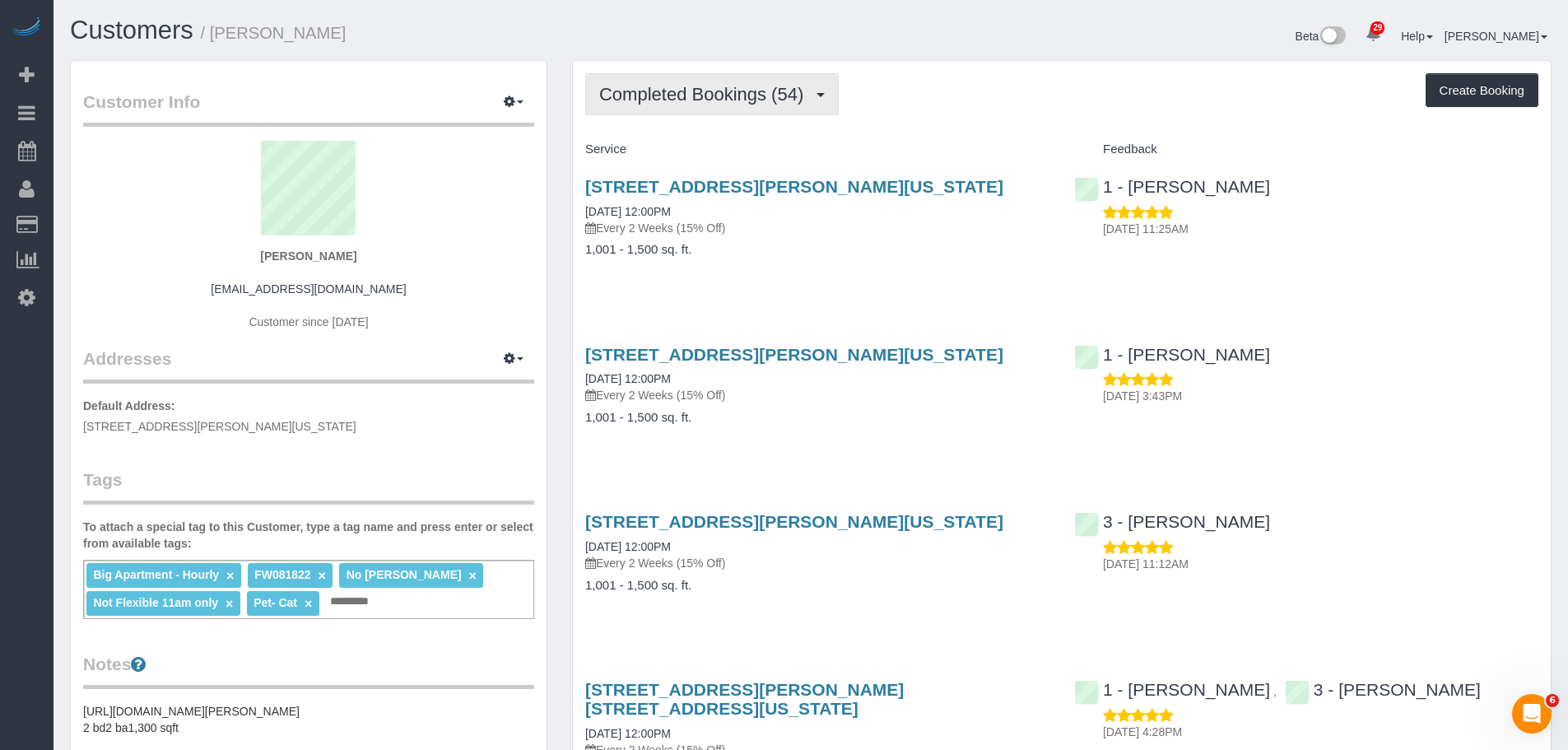
click at [764, 92] on span "Completed Bookings (54)" at bounding box center [705, 94] width 212 height 21
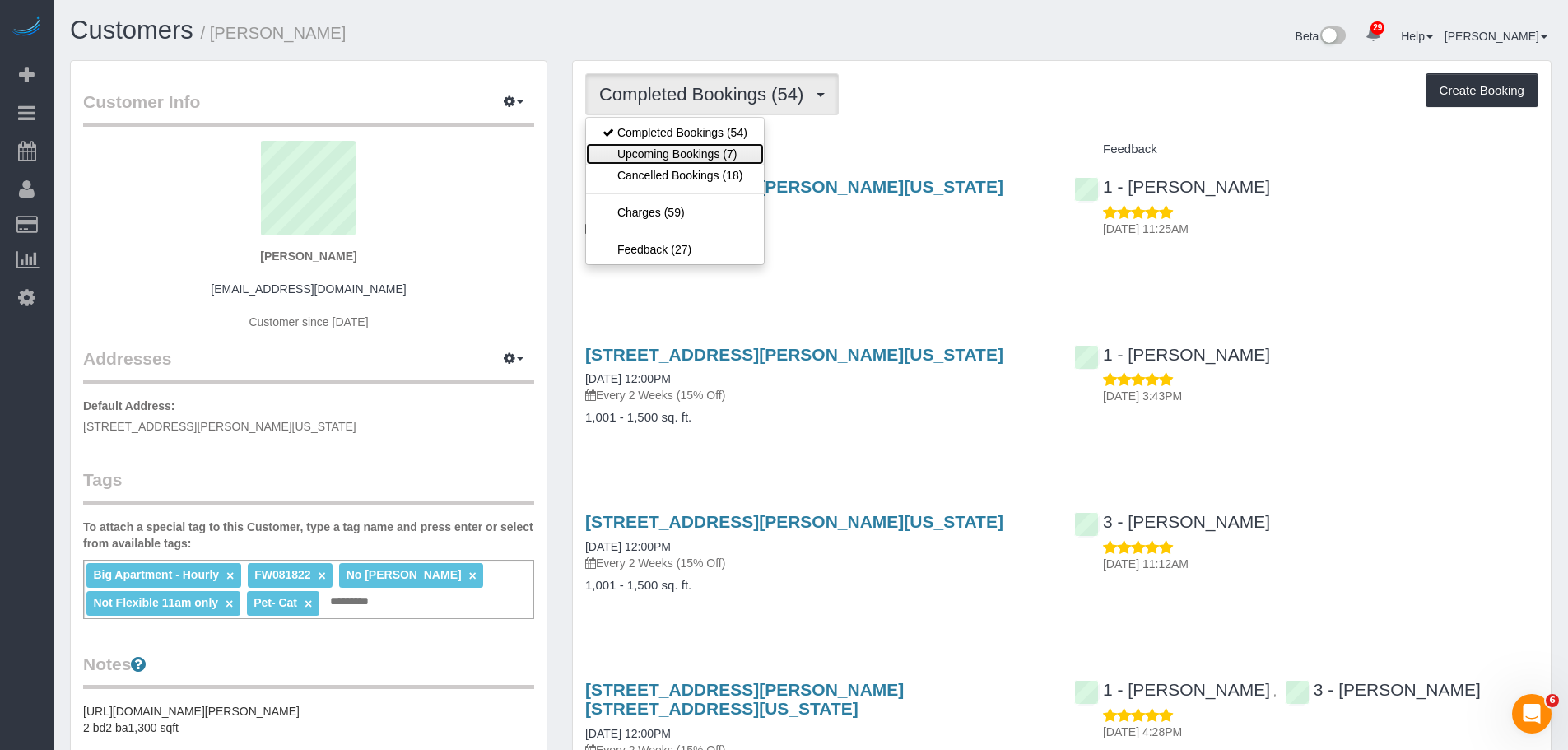
click at [745, 161] on link "Upcoming Bookings (7)" at bounding box center [675, 154] width 178 height 22
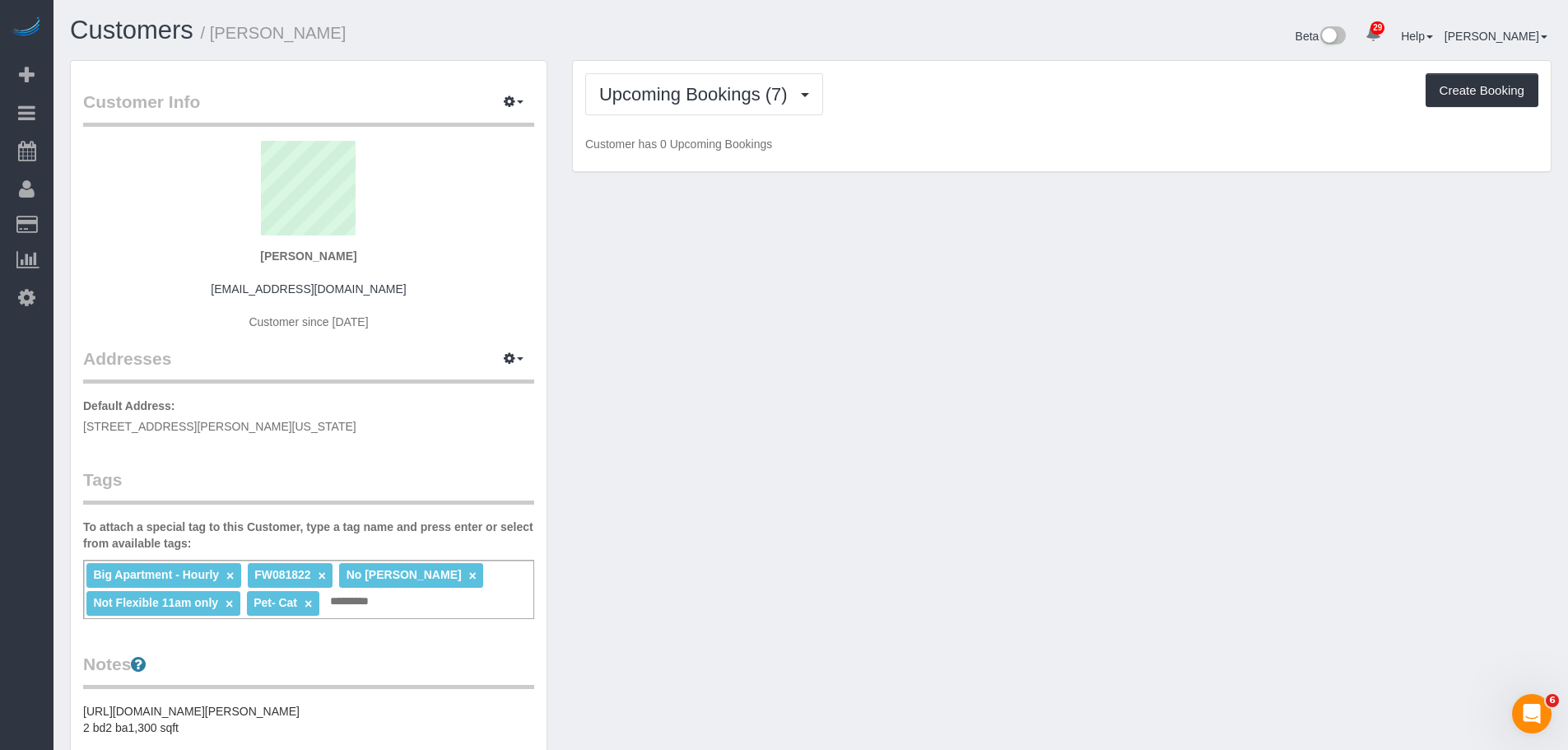
click at [973, 132] on div "Upcoming Bookings (7) Completed Bookings (54) Upcoming Bookings (7) Cancelled B…" at bounding box center [1061, 116] width 978 height 112
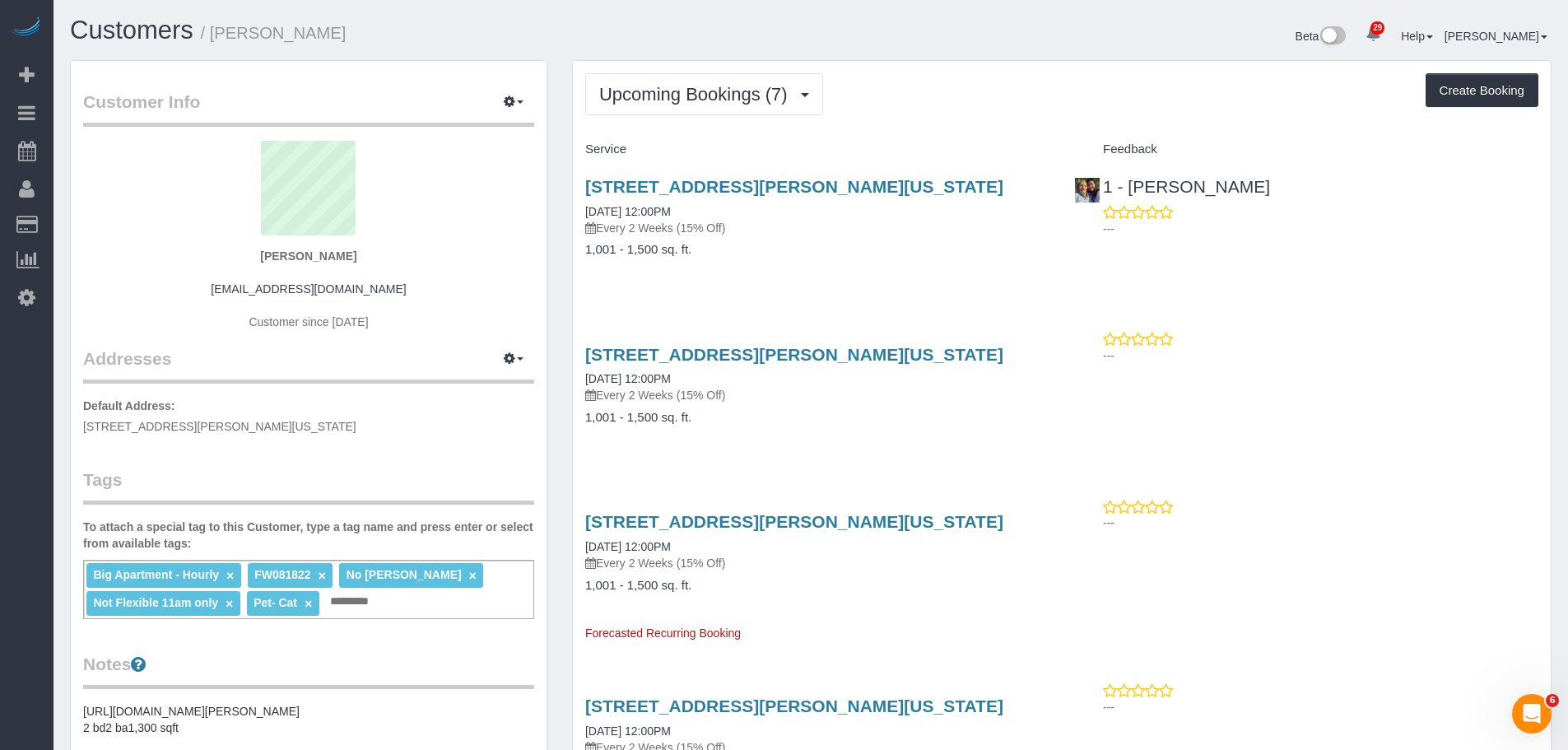
click at [908, 279] on div "[STREET_ADDRESS][PERSON_NAME][US_STATE] [DATE] 12:00PM Every 2 Weeks (15% Off) …" at bounding box center [817, 226] width 489 height 126
click at [1018, 129] on div "Upcoming Bookings (7) Completed Bookings (54) Upcoming Bookings (7) Cancelled B…" at bounding box center [1061, 746] width 978 height 1370
click at [963, 115] on div "Upcoming Bookings (7) Completed Bookings (54) Upcoming Bookings (7) Cancelled B…" at bounding box center [1061, 746] width 978 height 1370
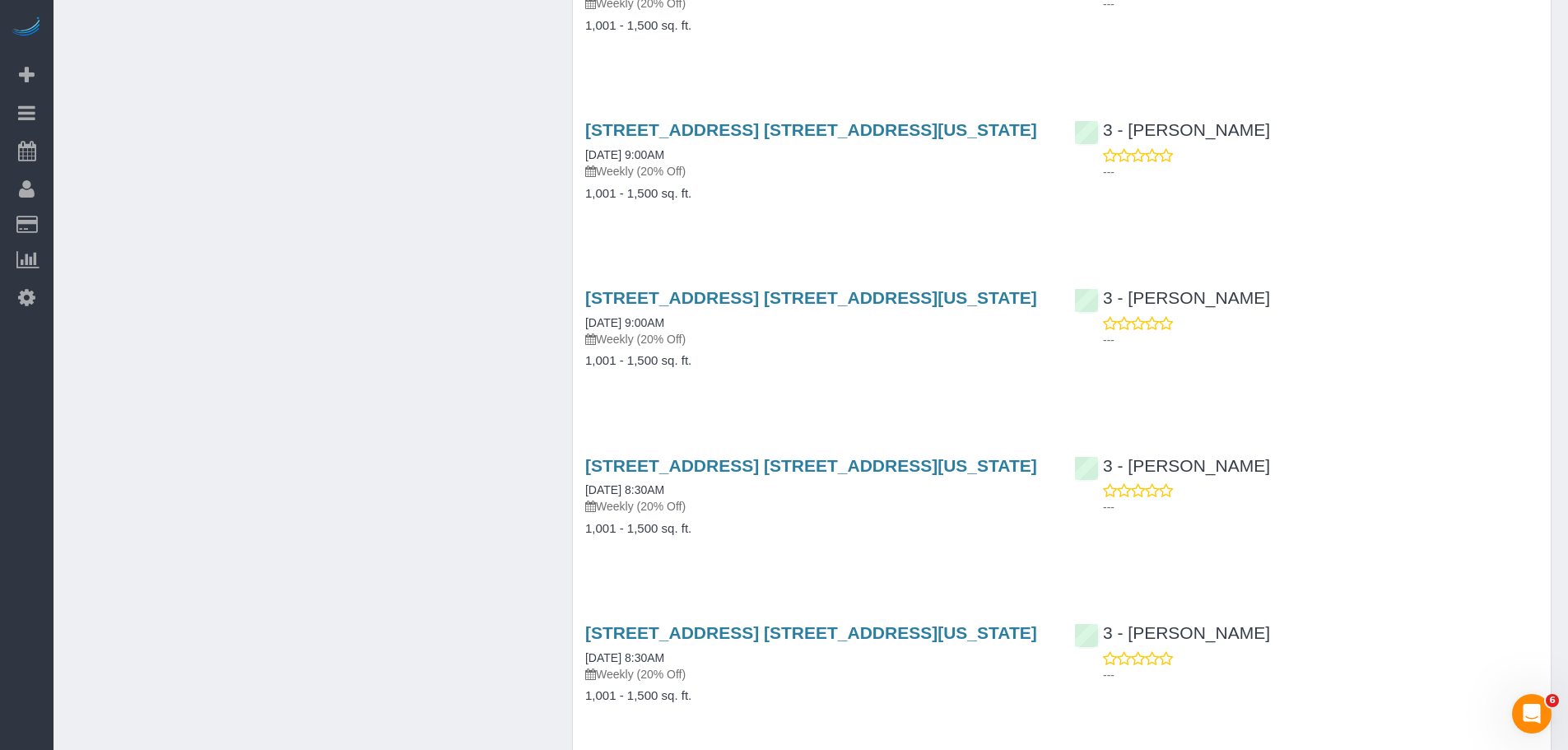
scroll to position [1316, 0]
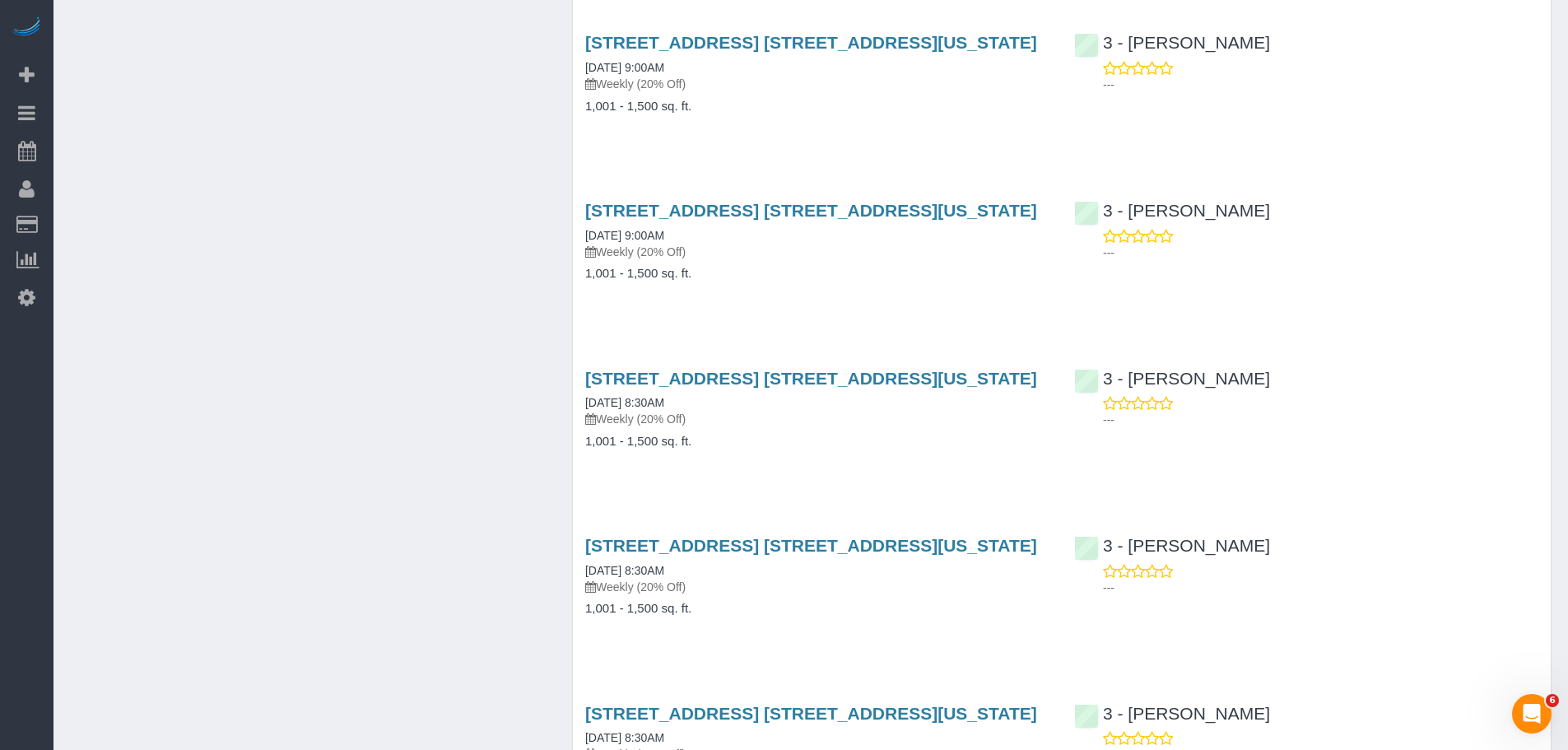
click at [890, 471] on div "[STREET_ADDRESS] [STREET_ADDRESS][US_STATE] [DATE] 8:30AM Weekly (20% Off) 1,00…" at bounding box center [817, 417] width 489 height 126
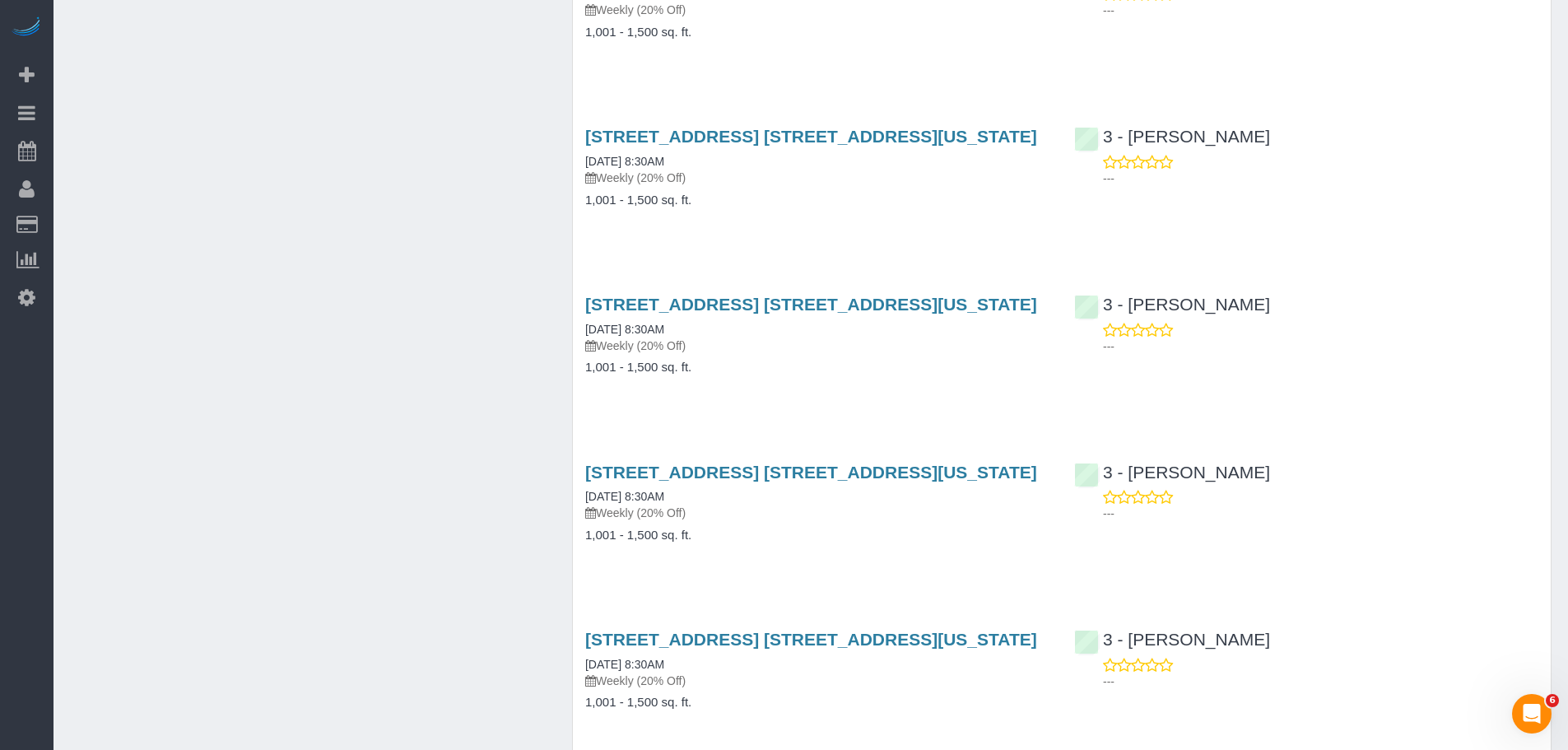
scroll to position [6157, 0]
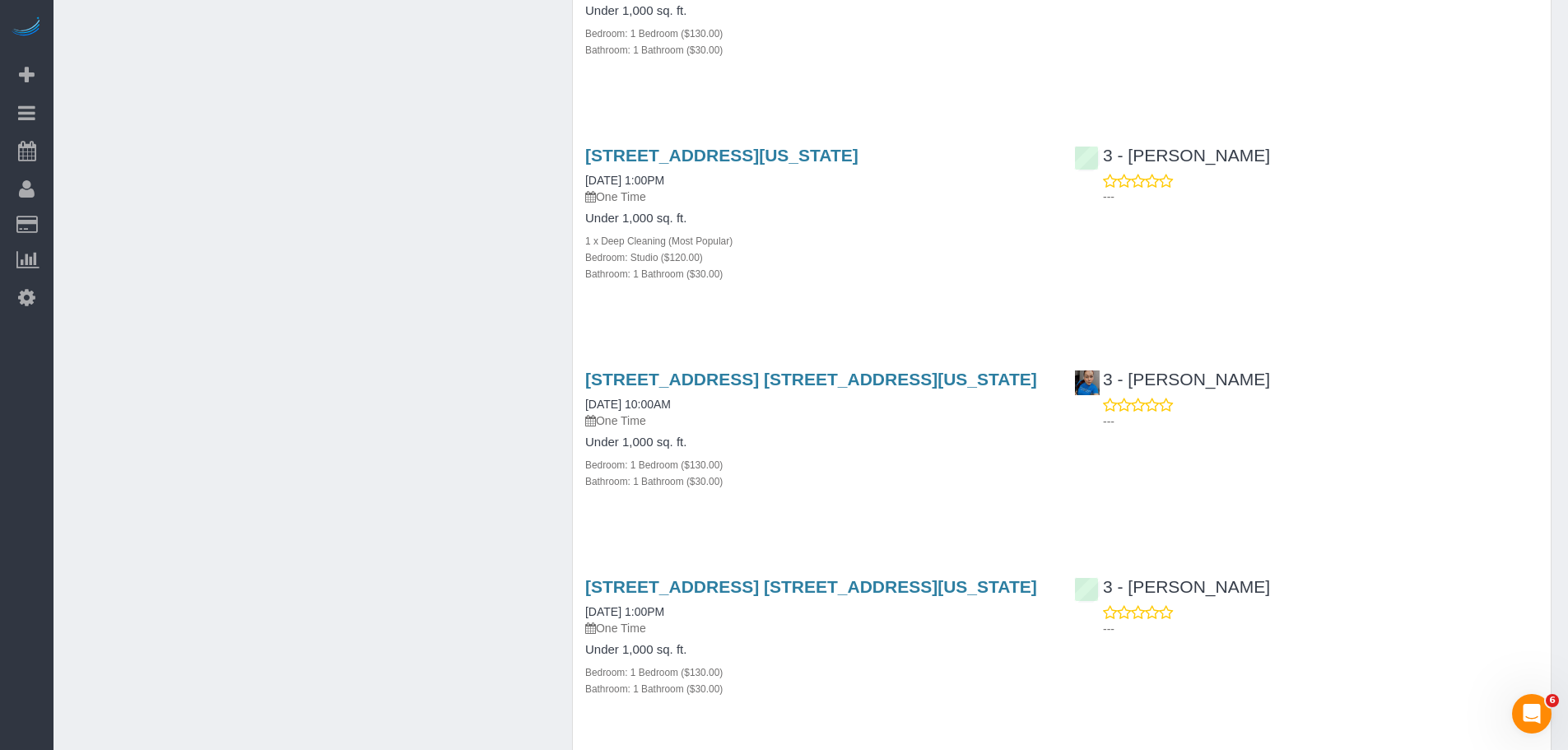
scroll to position [1636, 0]
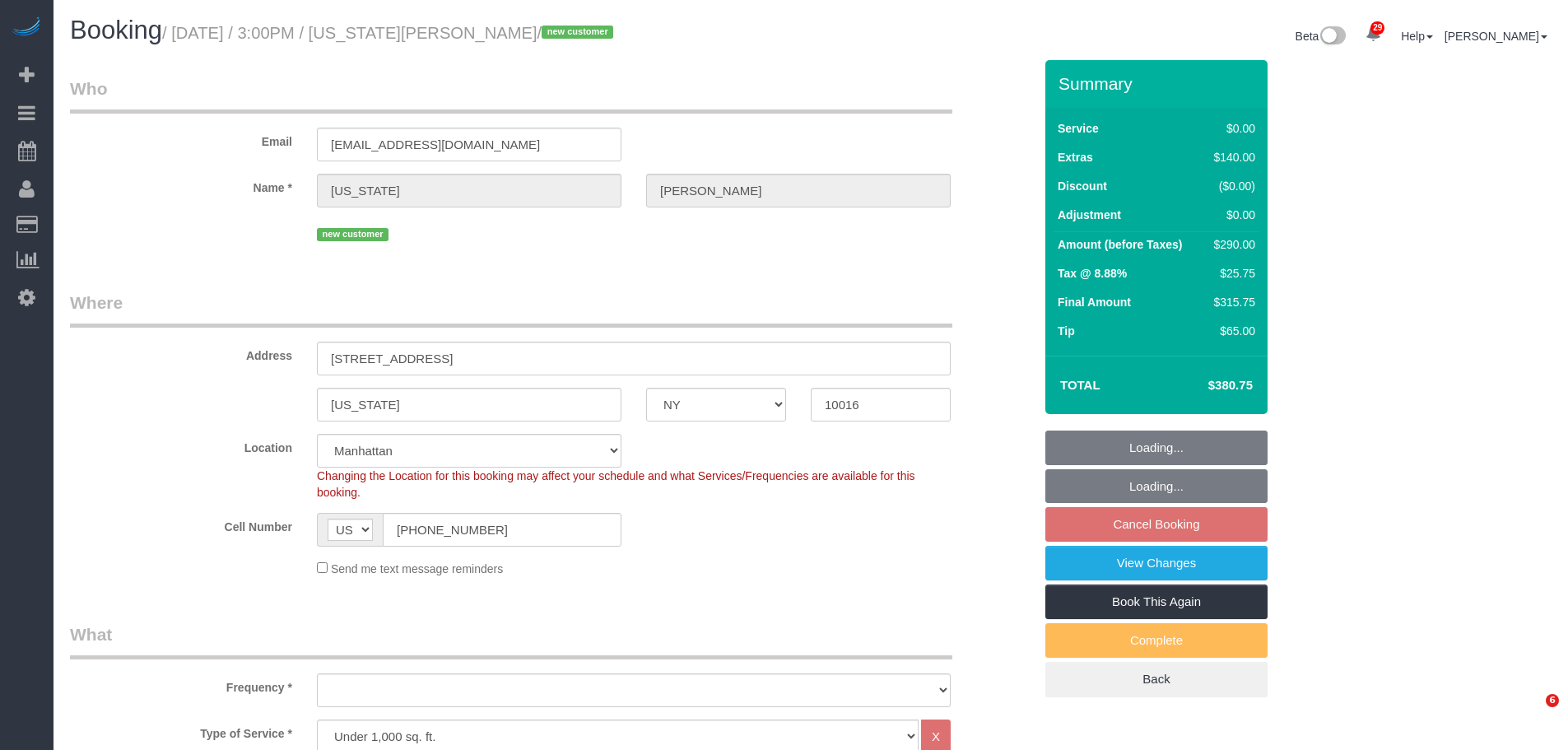
select select "NY"
select select "number:89"
select select "number:90"
select select "number:15"
select select "number:5"
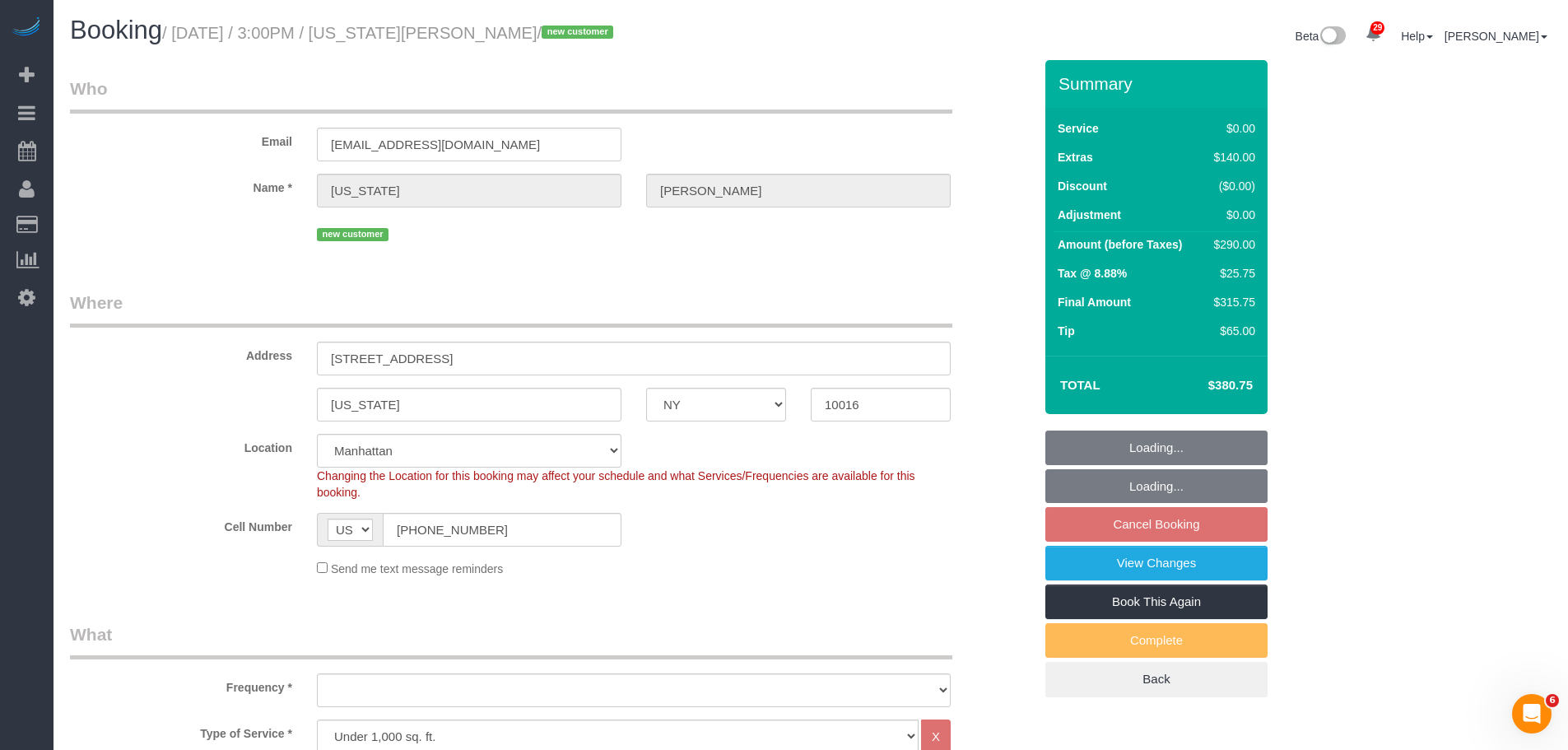
select select "object:1059"
select select "spot8"
select select "object:1520"
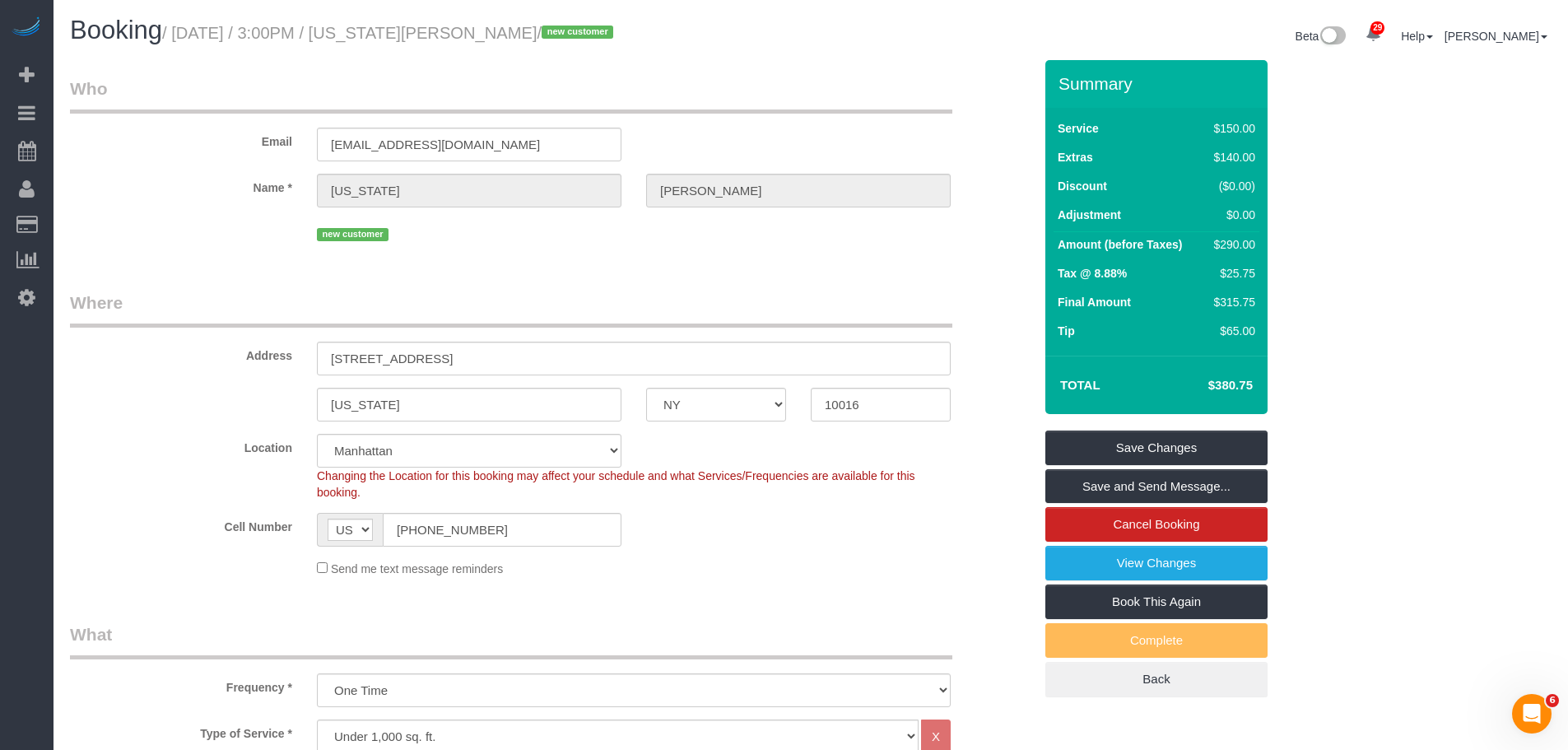
click at [851, 102] on legend "Who" at bounding box center [511, 96] width 883 height 38
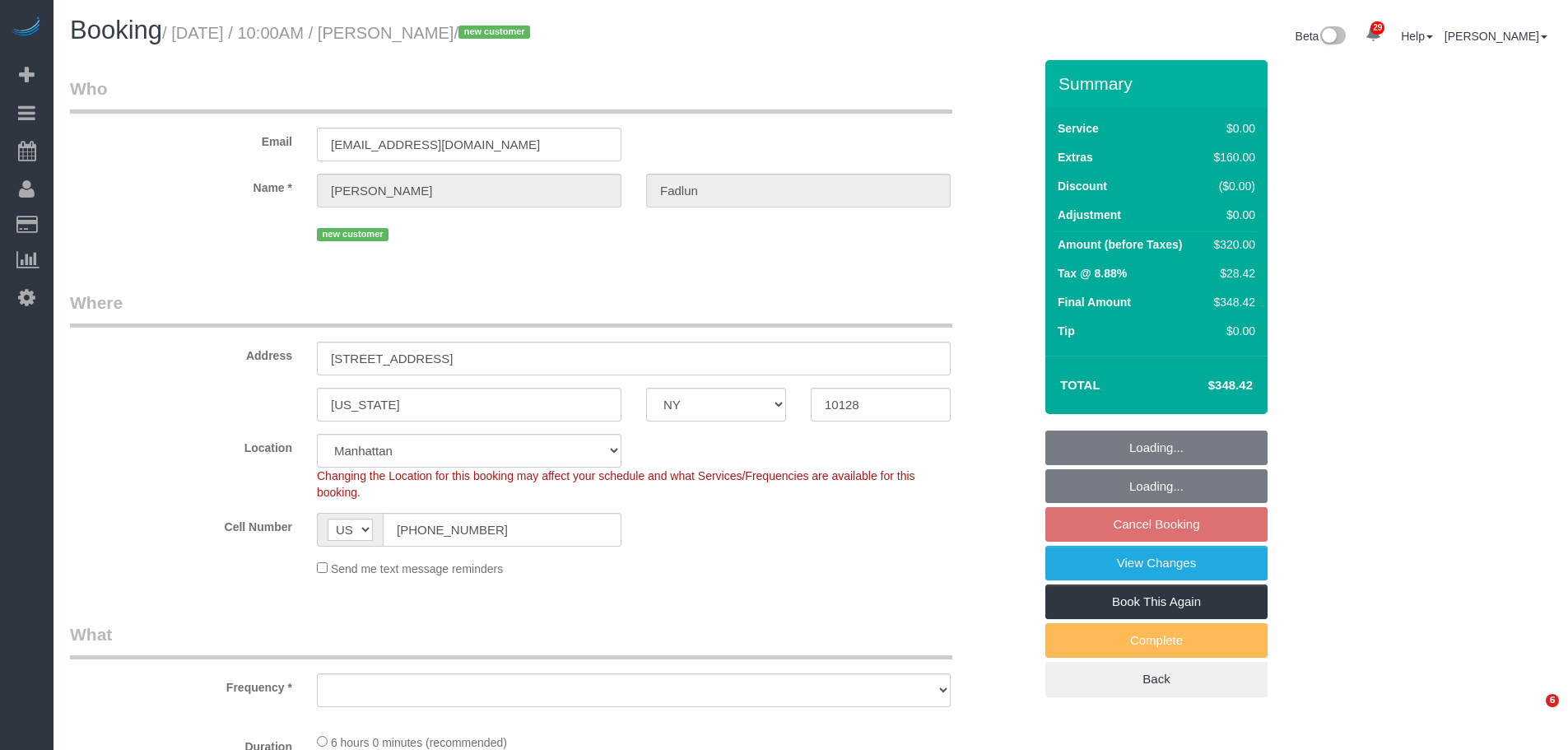
select select "NY"
select select "spot3"
select select "number:89"
select select "number:90"
select select "number:15"
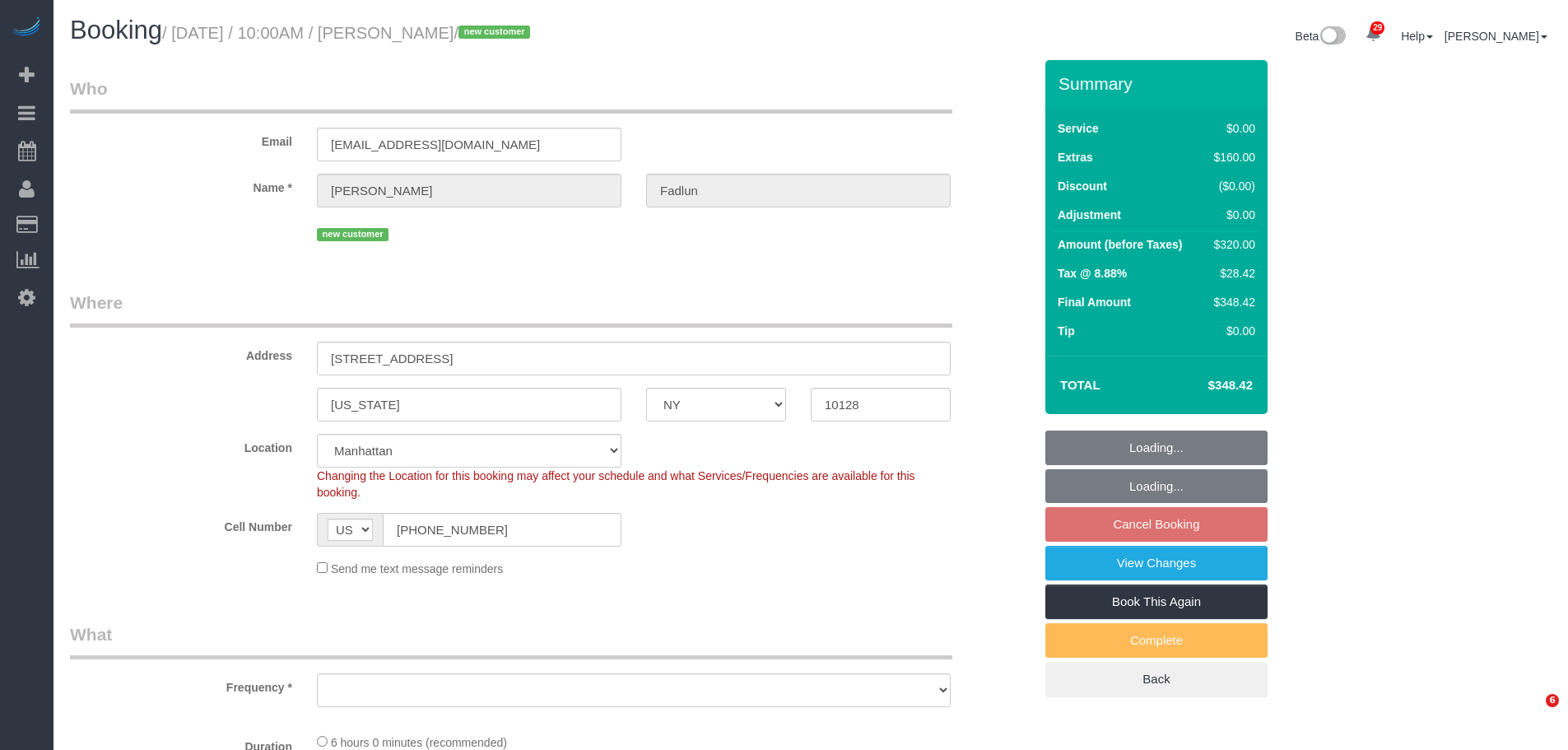
select select "number:5"
select select "1"
select select "2"
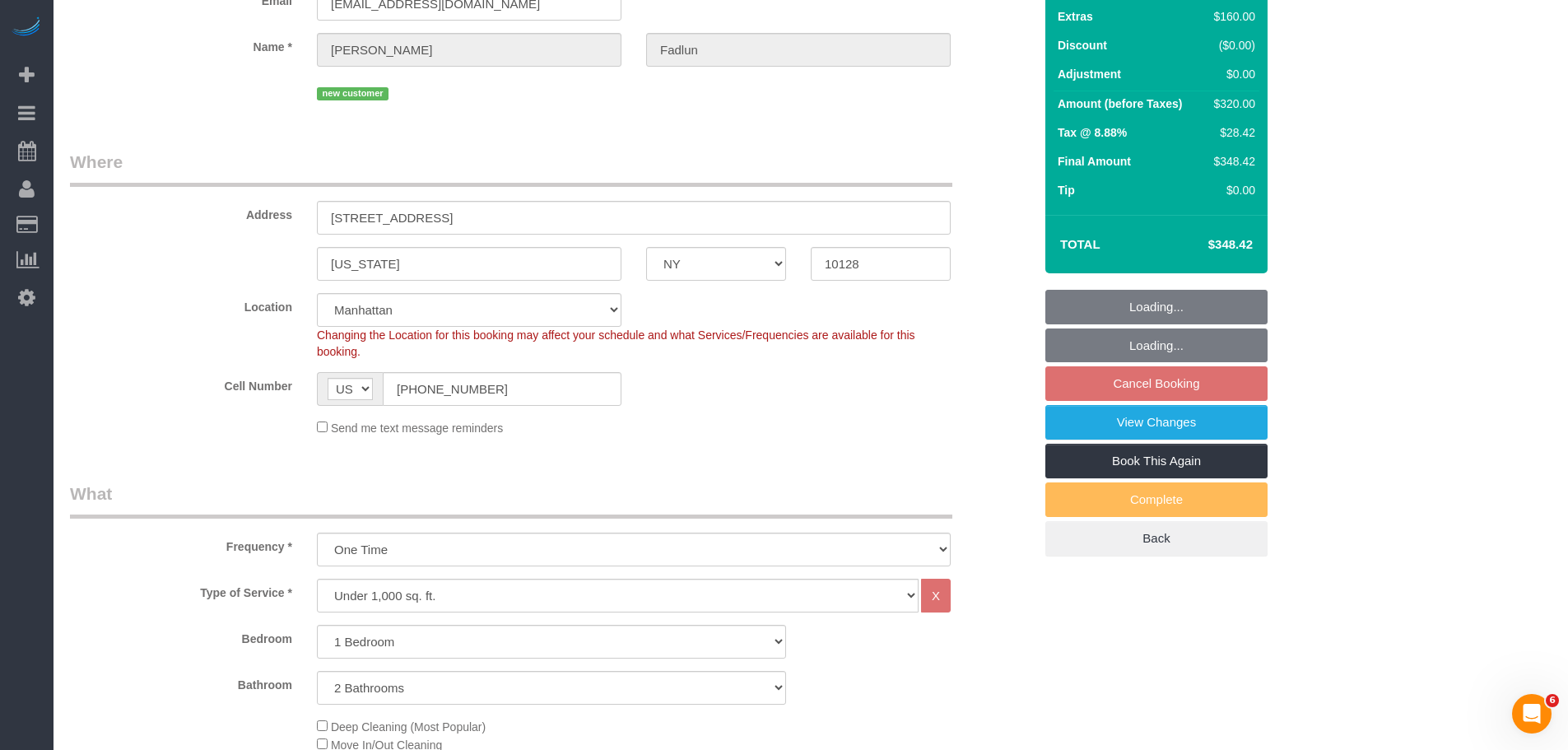
select select "object:1520"
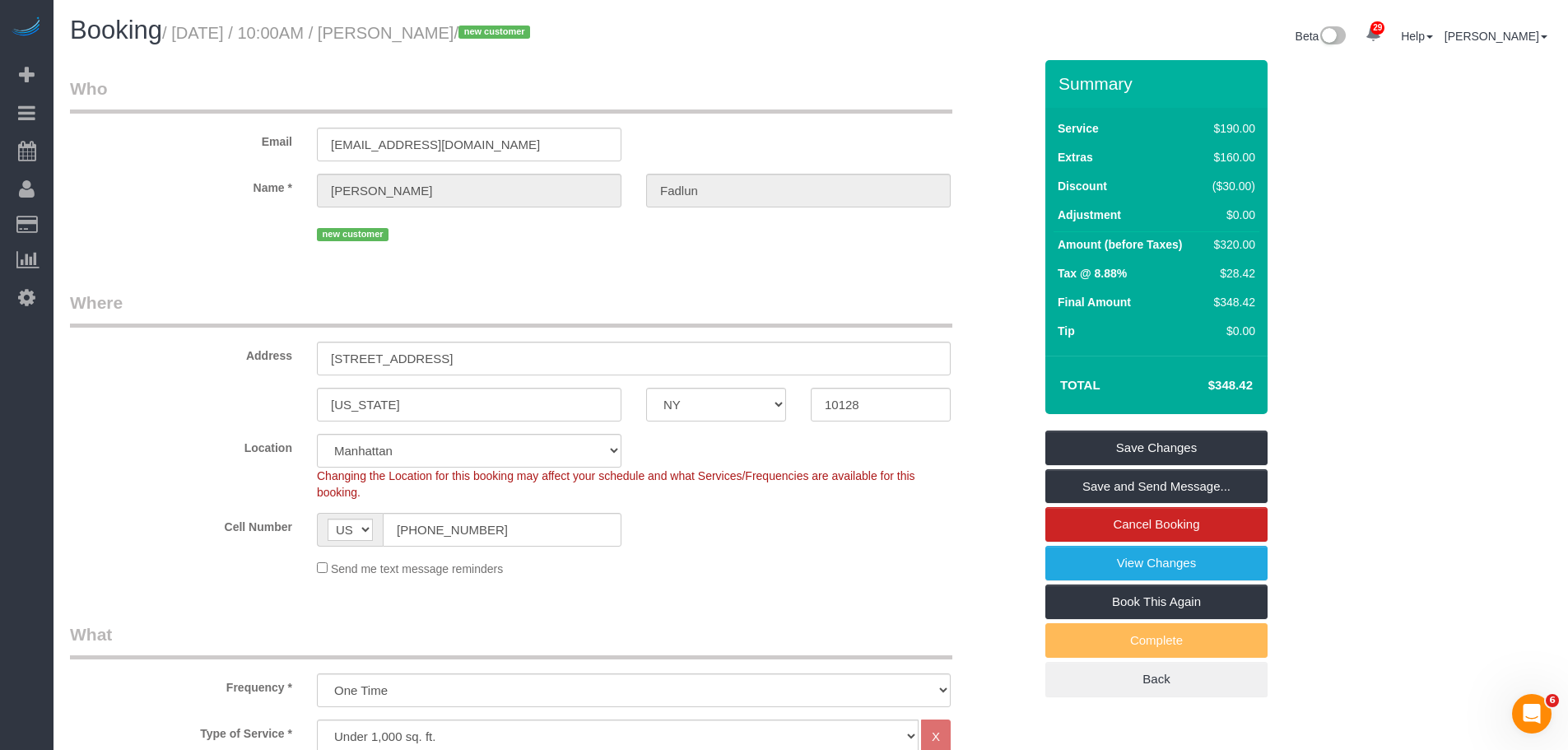
click at [727, 101] on legend "Who" at bounding box center [511, 96] width 883 height 38
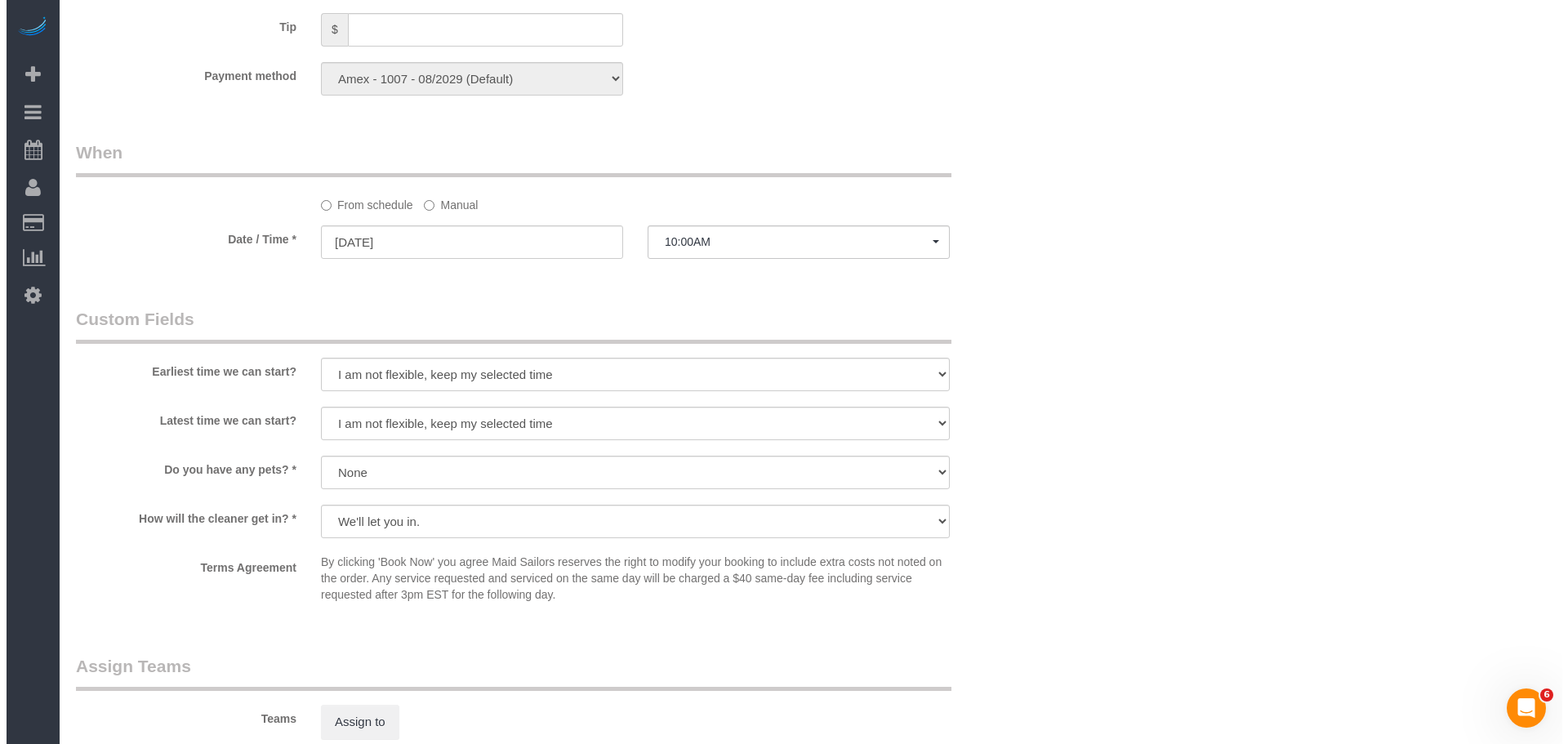
scroll to position [1632, 0]
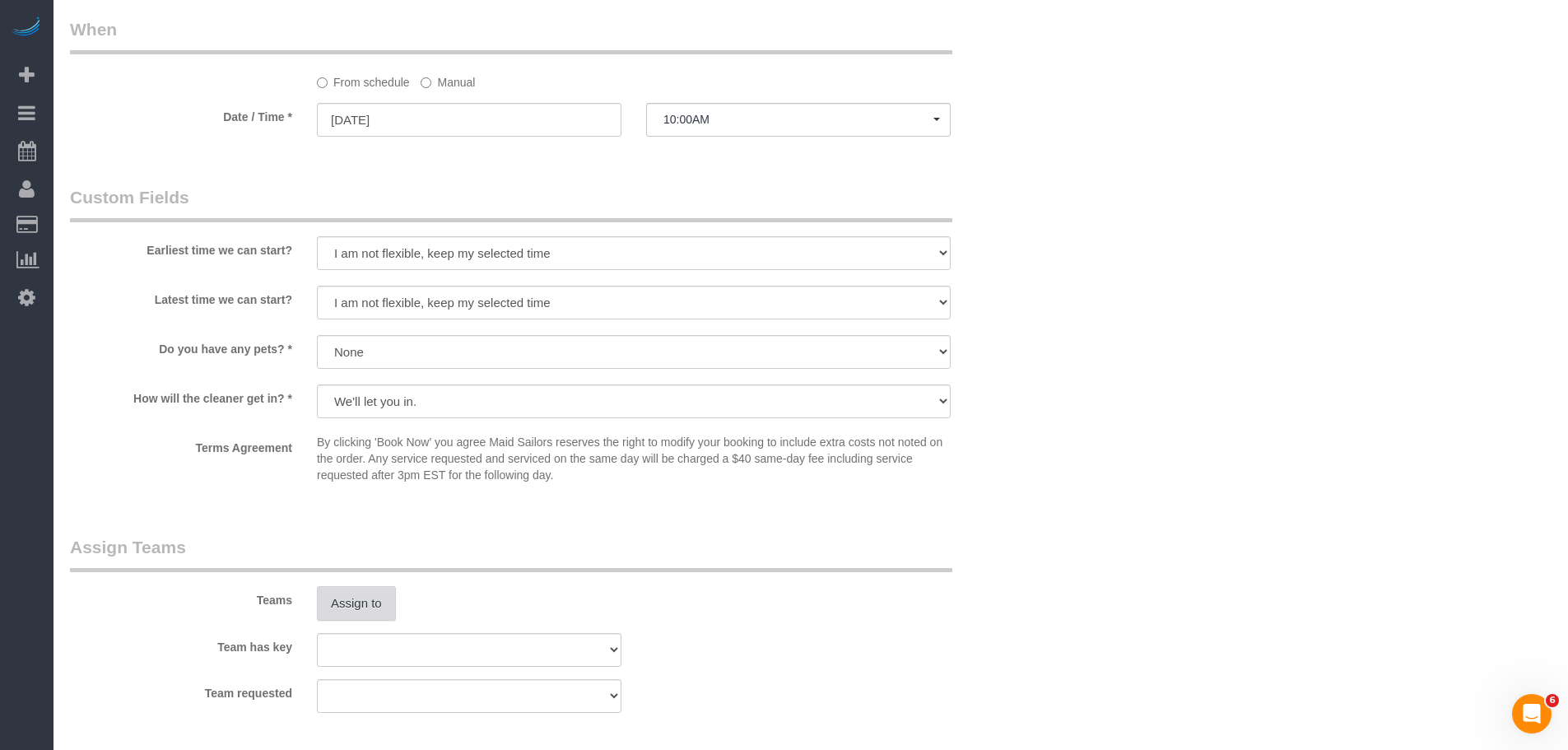
click at [332, 601] on button "Assign to" at bounding box center [356, 603] width 79 height 35
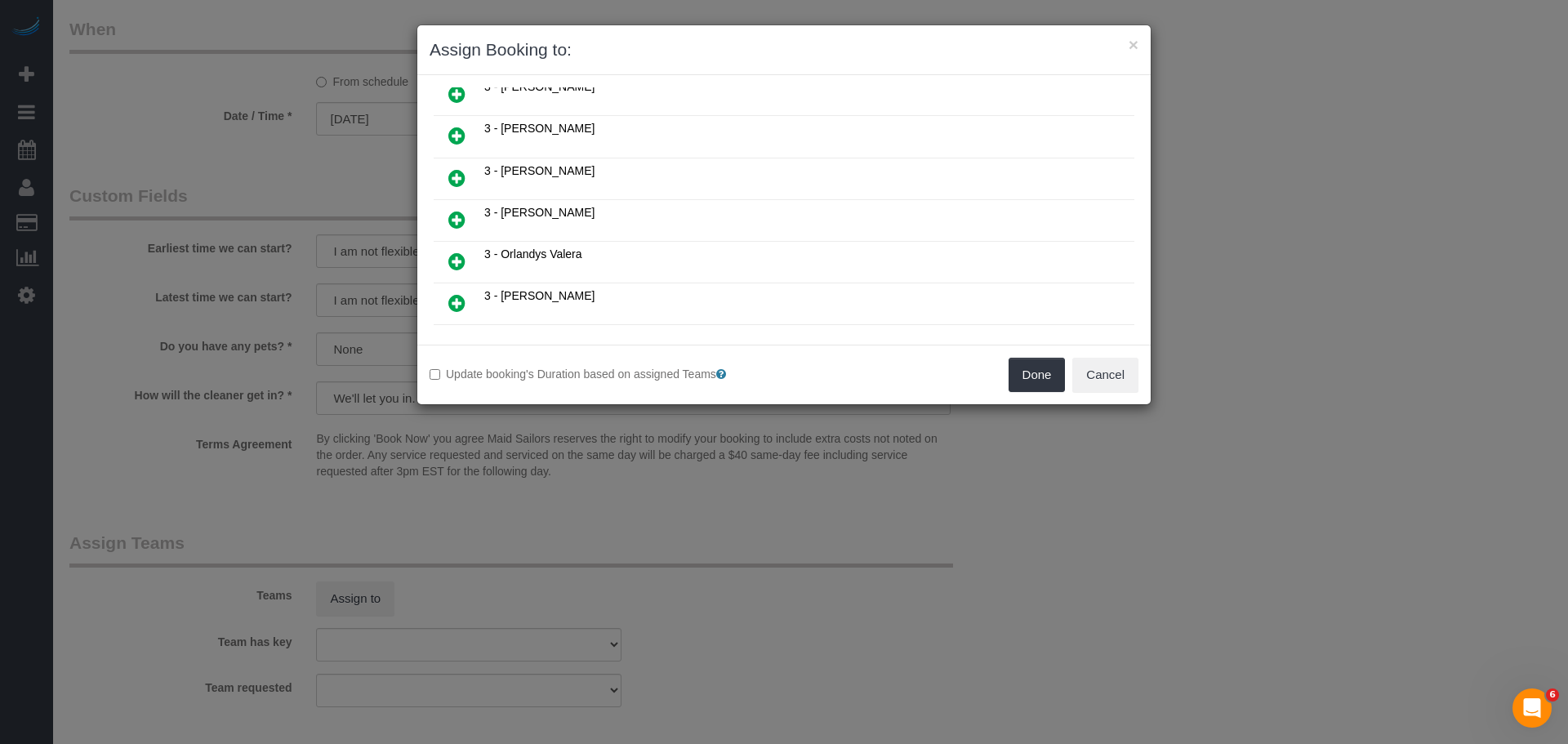
scroll to position [1035, 0]
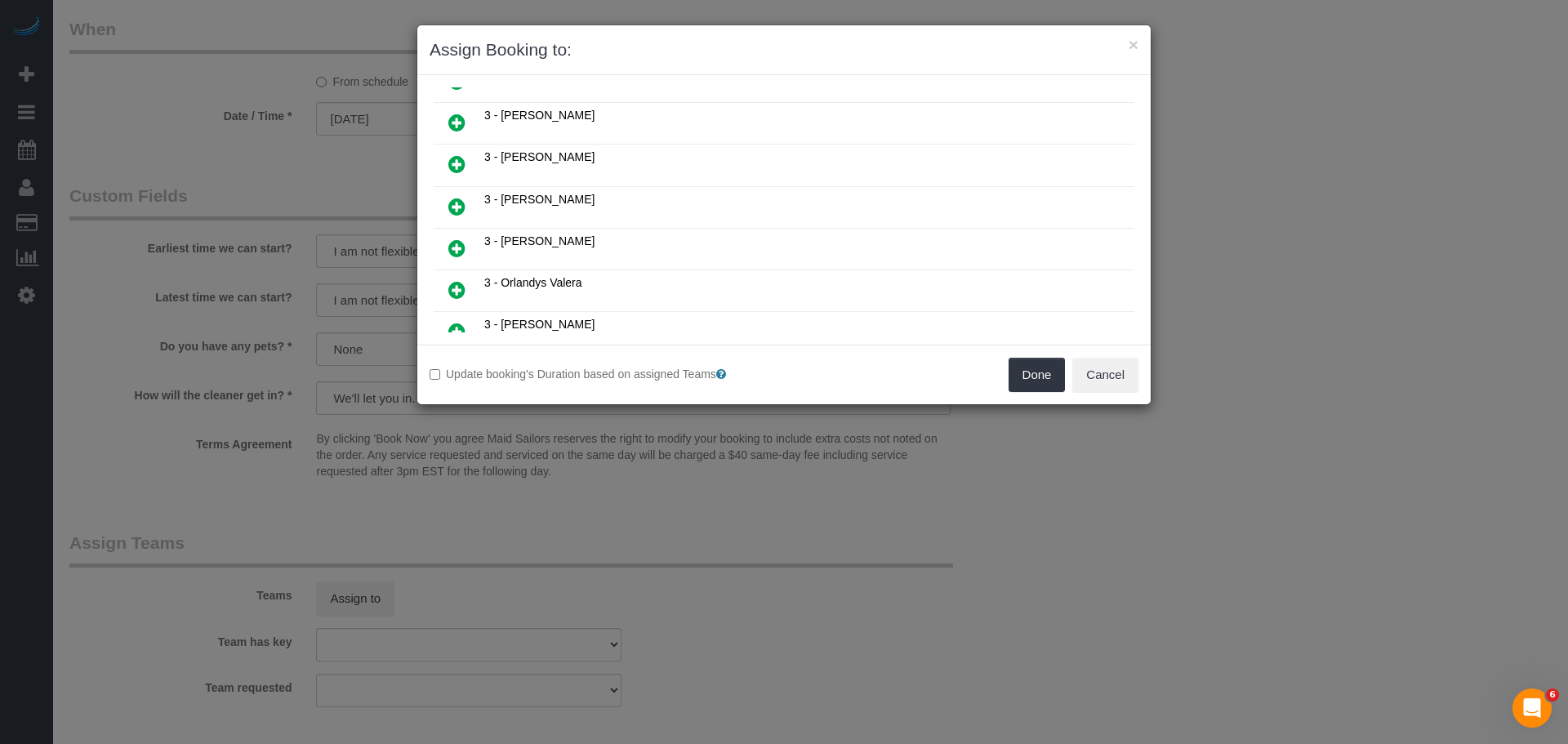
click at [457, 246] on icon at bounding box center [457, 248] width 18 height 20
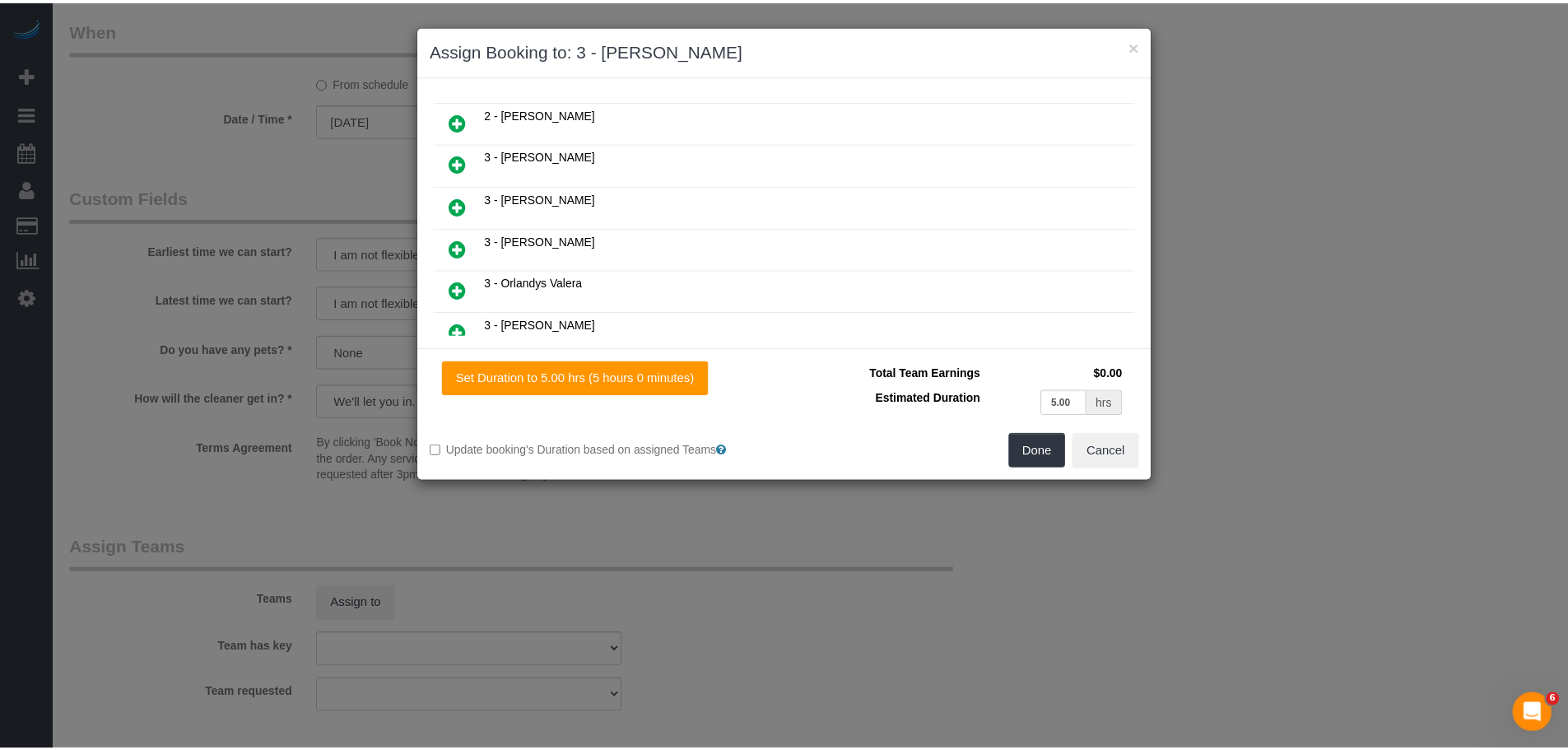
scroll to position [1083, 0]
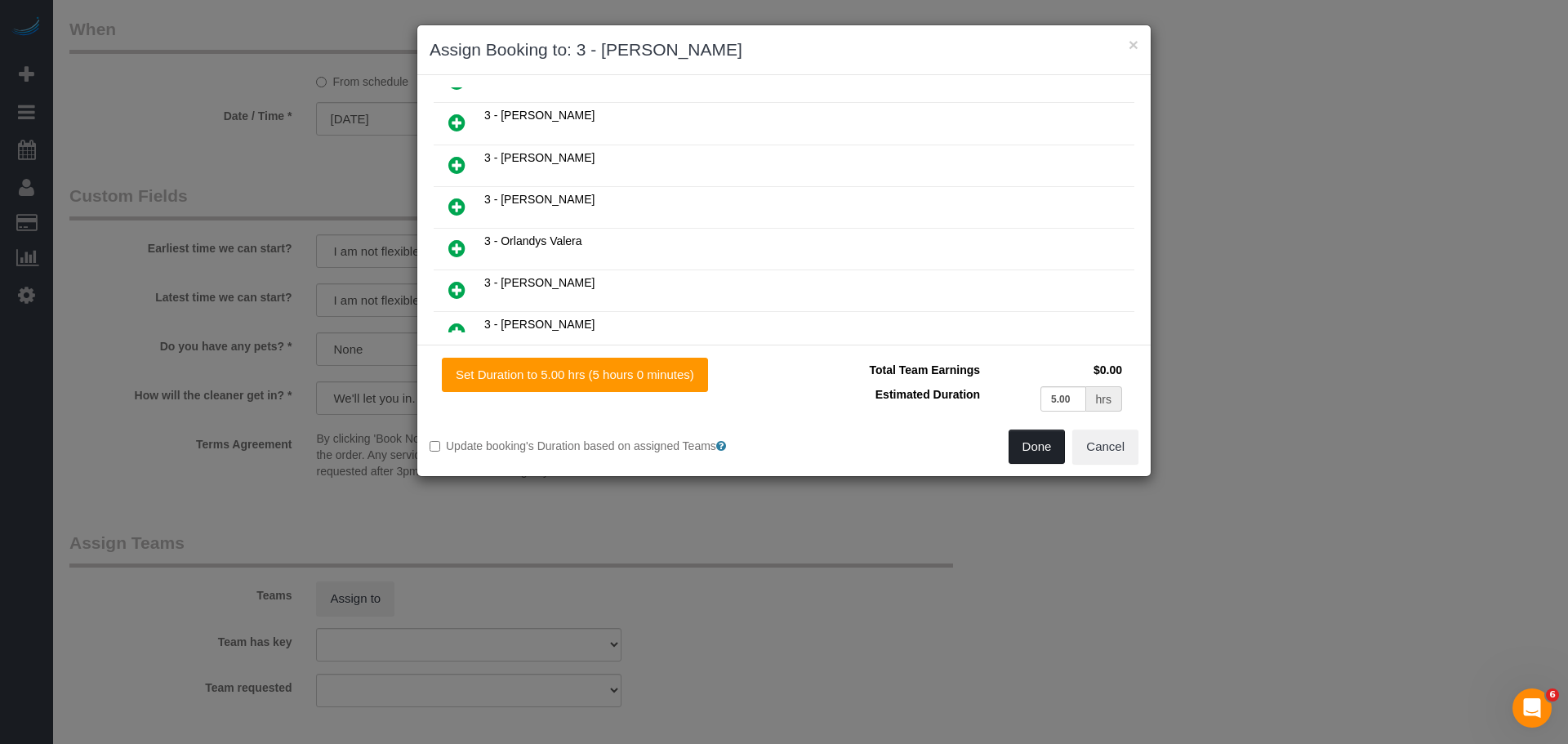
click at [1034, 451] on button "Done" at bounding box center [1037, 446] width 57 height 34
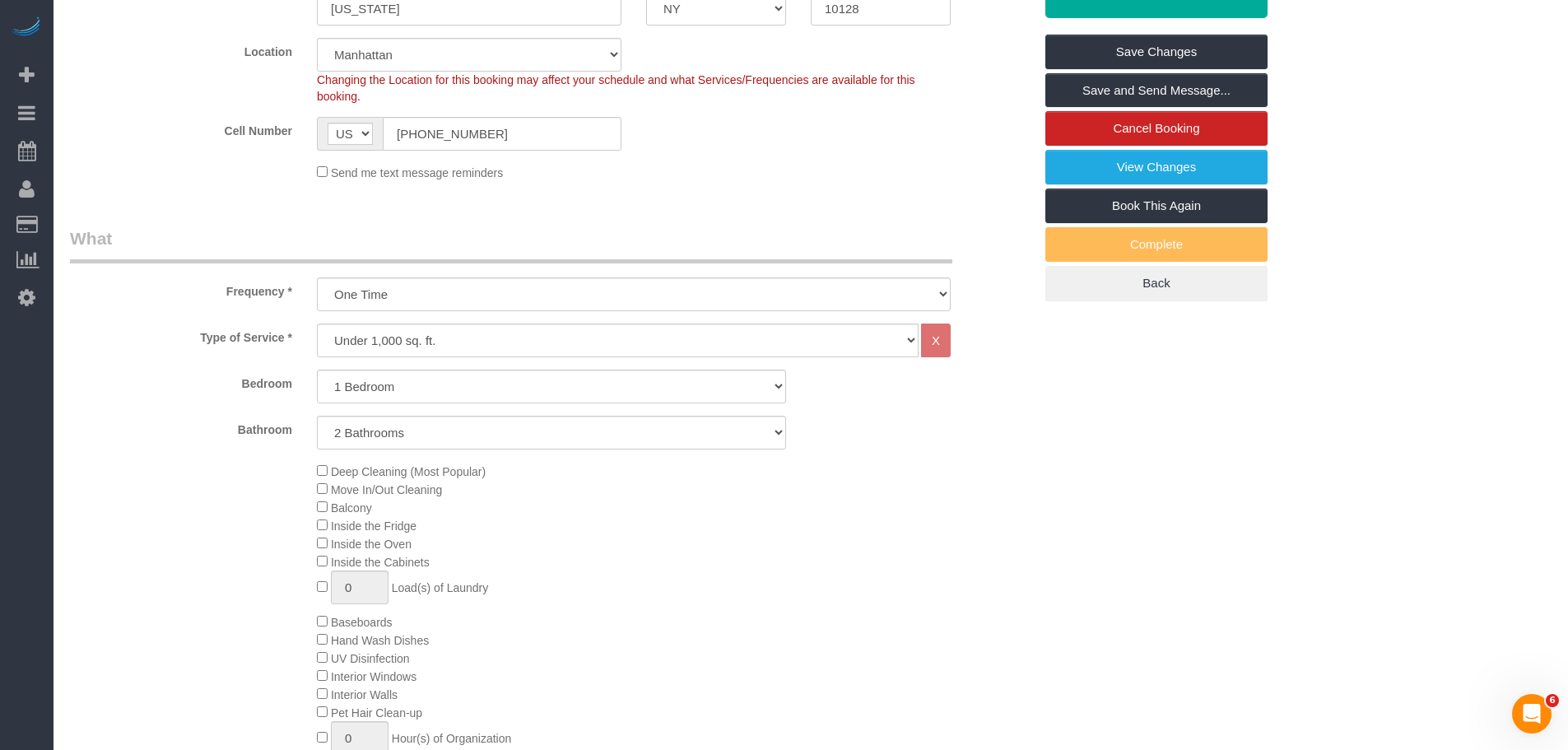
scroll to position [329, 0]
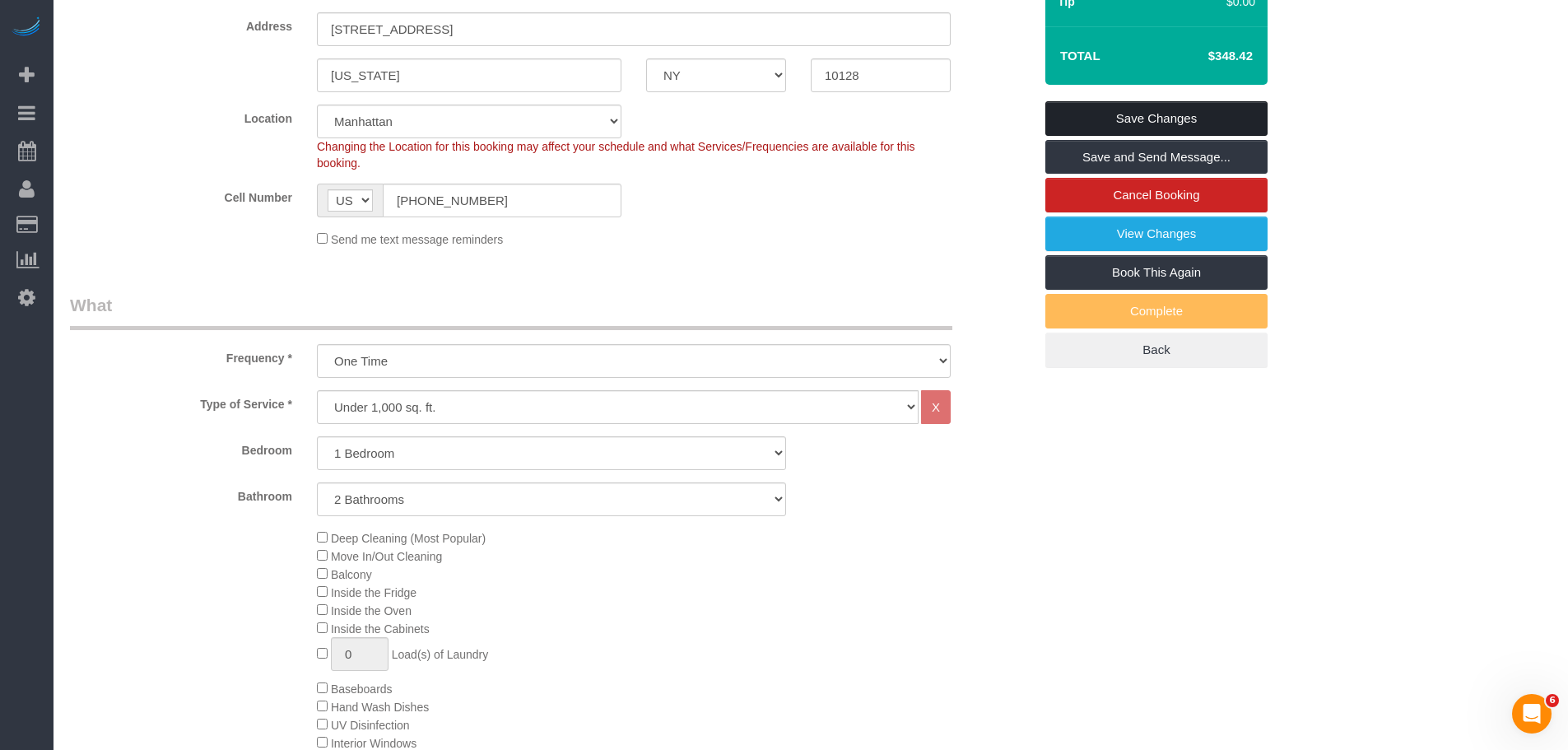
click at [1221, 118] on link "Save Changes" at bounding box center [1156, 118] width 222 height 35
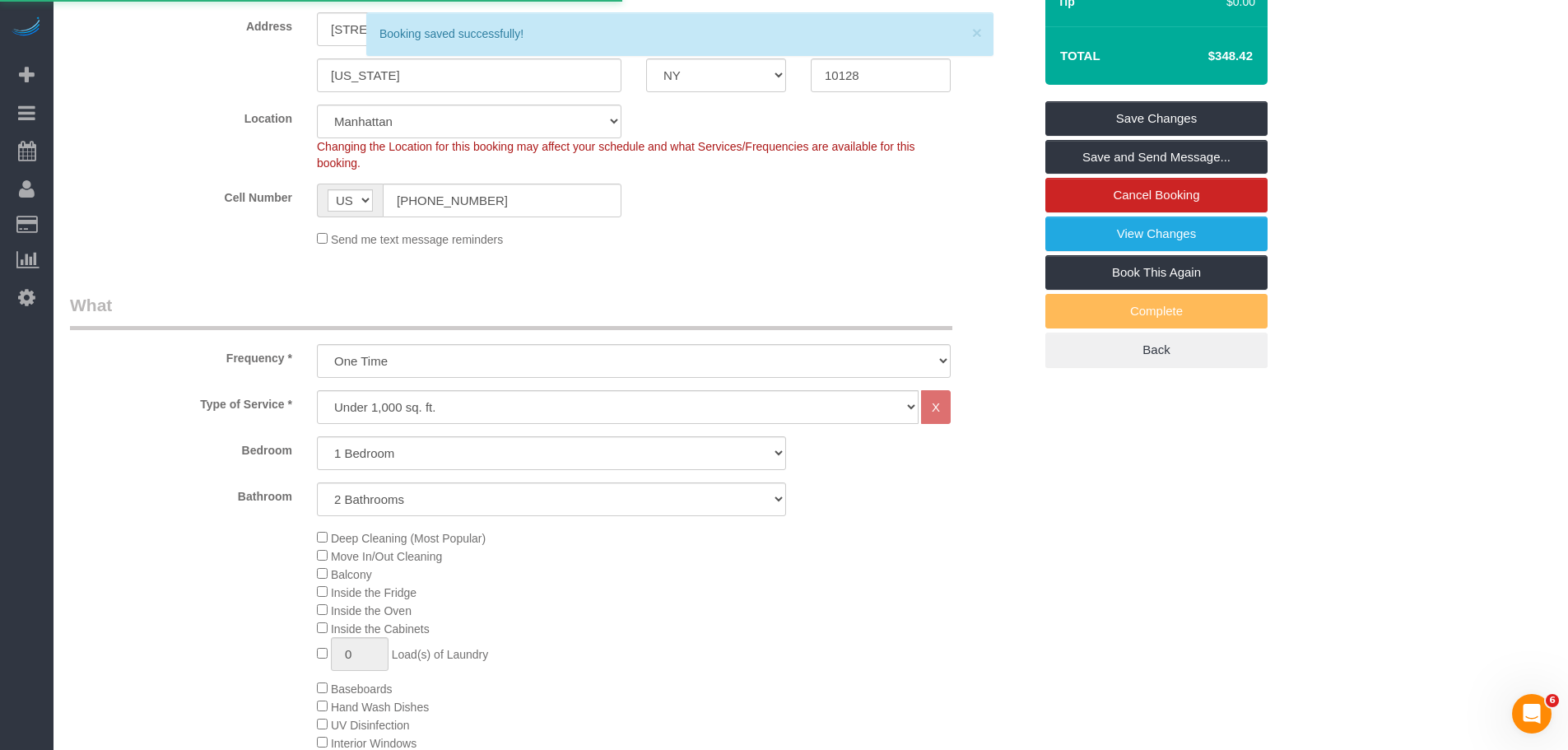
select select "**********"
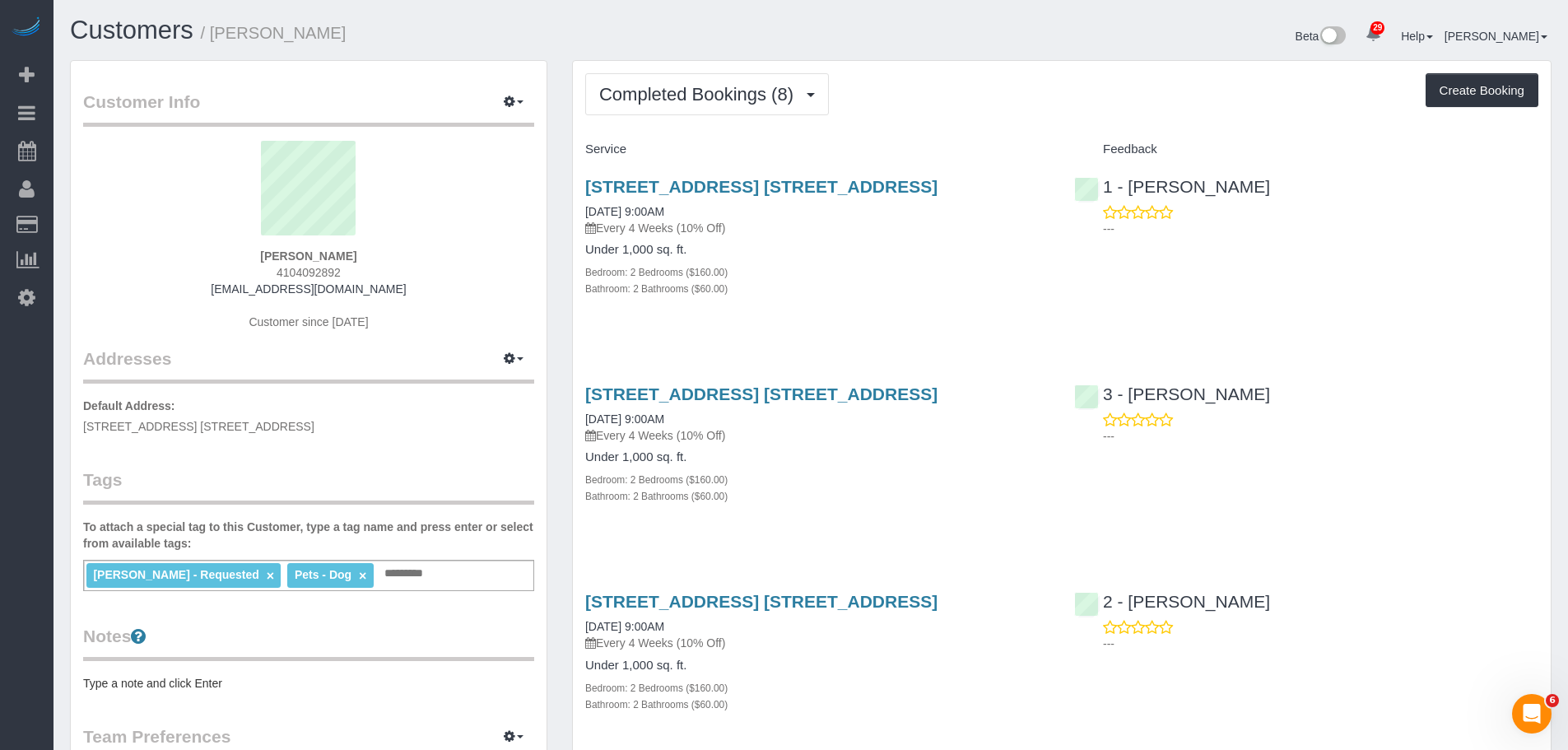
drag, startPoint x: 233, startPoint y: 259, endPoint x: 359, endPoint y: 262, distance: 126.0
click at [359, 262] on div "Gary Bennett 4104092892 gmbennett@gmail.com Customer since 2022" at bounding box center [308, 244] width 451 height 205
click at [696, 78] on button "Completed Bookings (8)" at bounding box center [707, 94] width 244 height 42
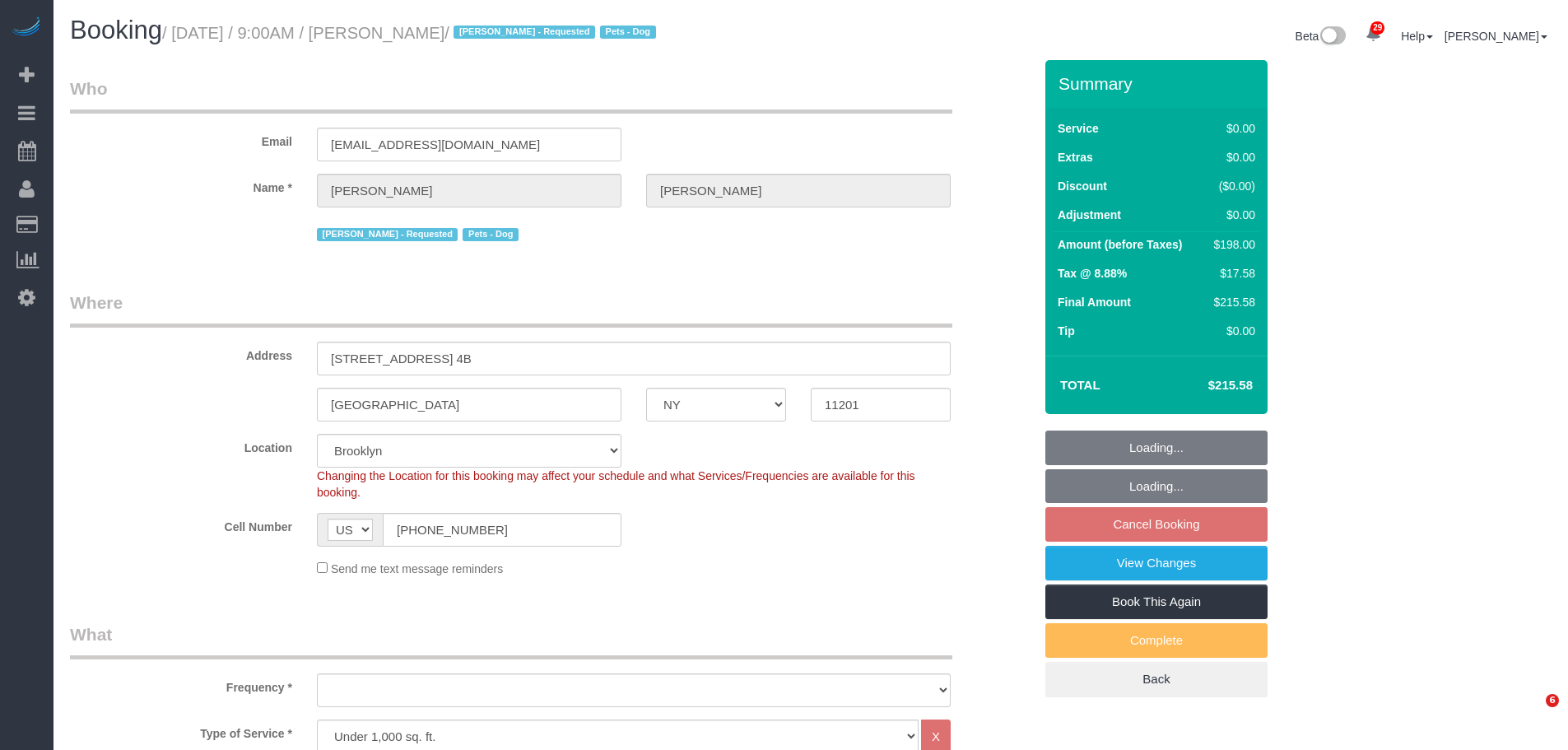
select select "NY"
select select "number:57"
select select "number:72"
select select "number:13"
select select "number:5"
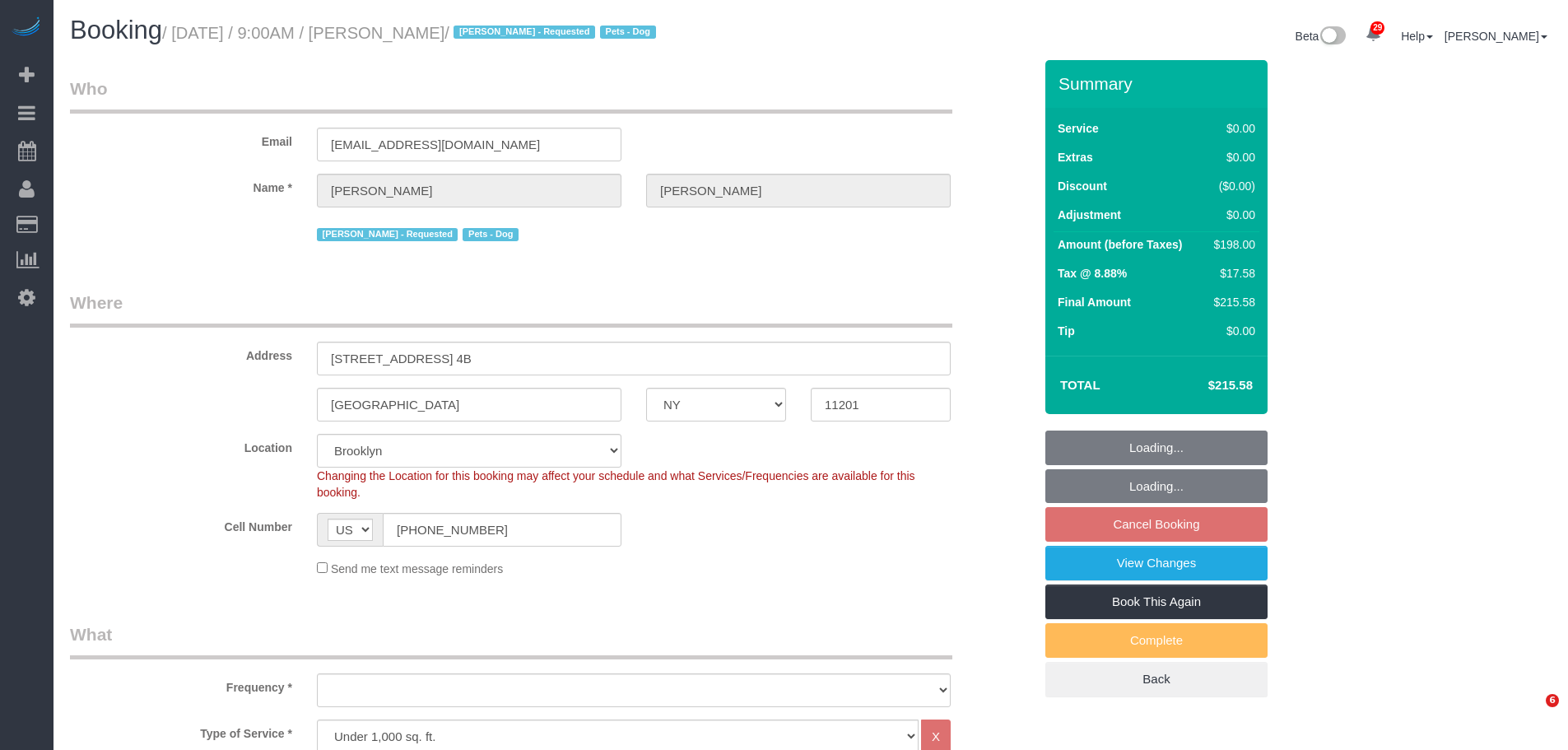
select select "object:1492"
select select "string:stripe-pm_1QRarJ4VGloSiKo7f1CdWVbw"
select select "spot2"
select select "2"
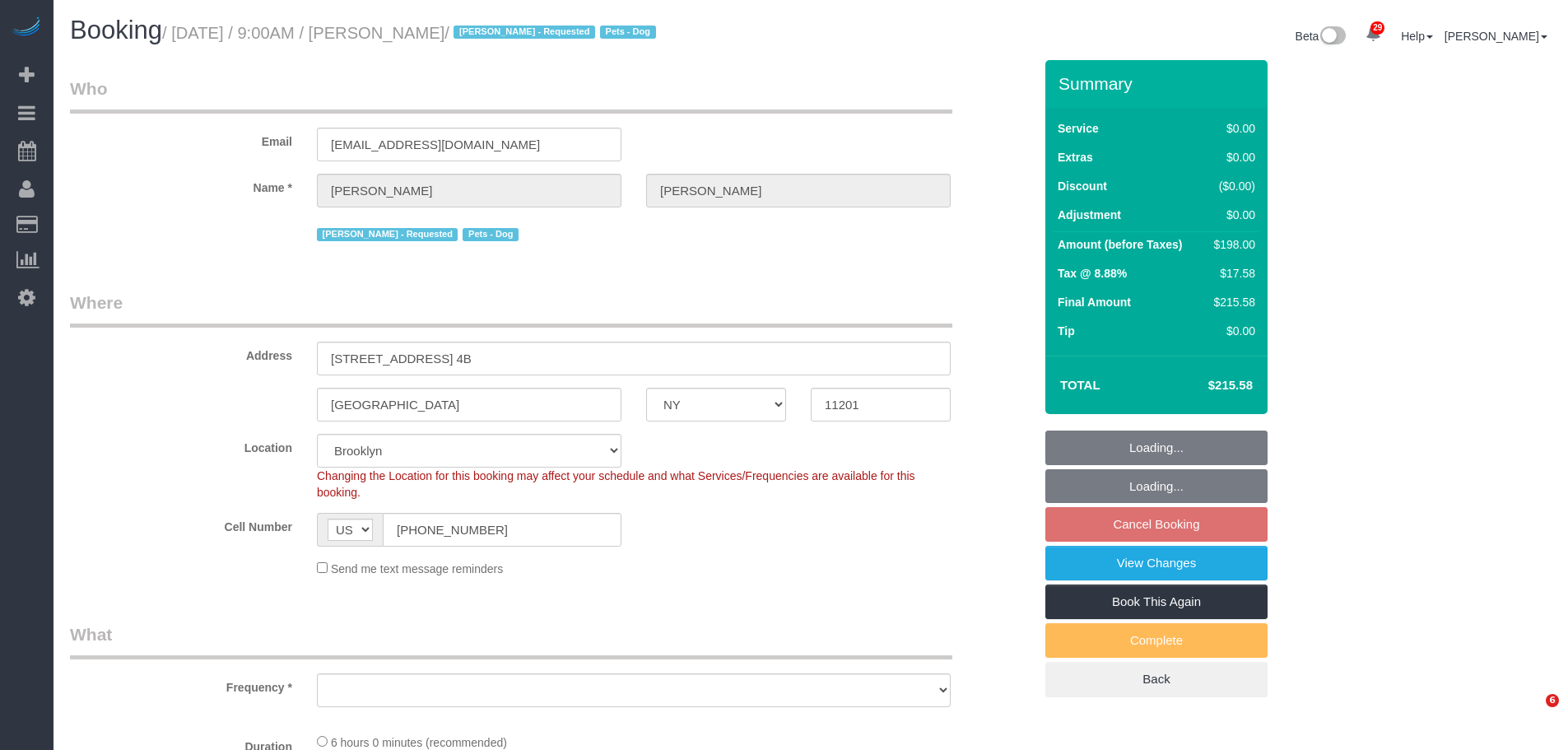
select select "NY"
select select "string:stripe-pm_1QRarJ4VGloSiKo7f1CdWVbw"
select select "object:926"
select select "spot2"
select select "number:57"
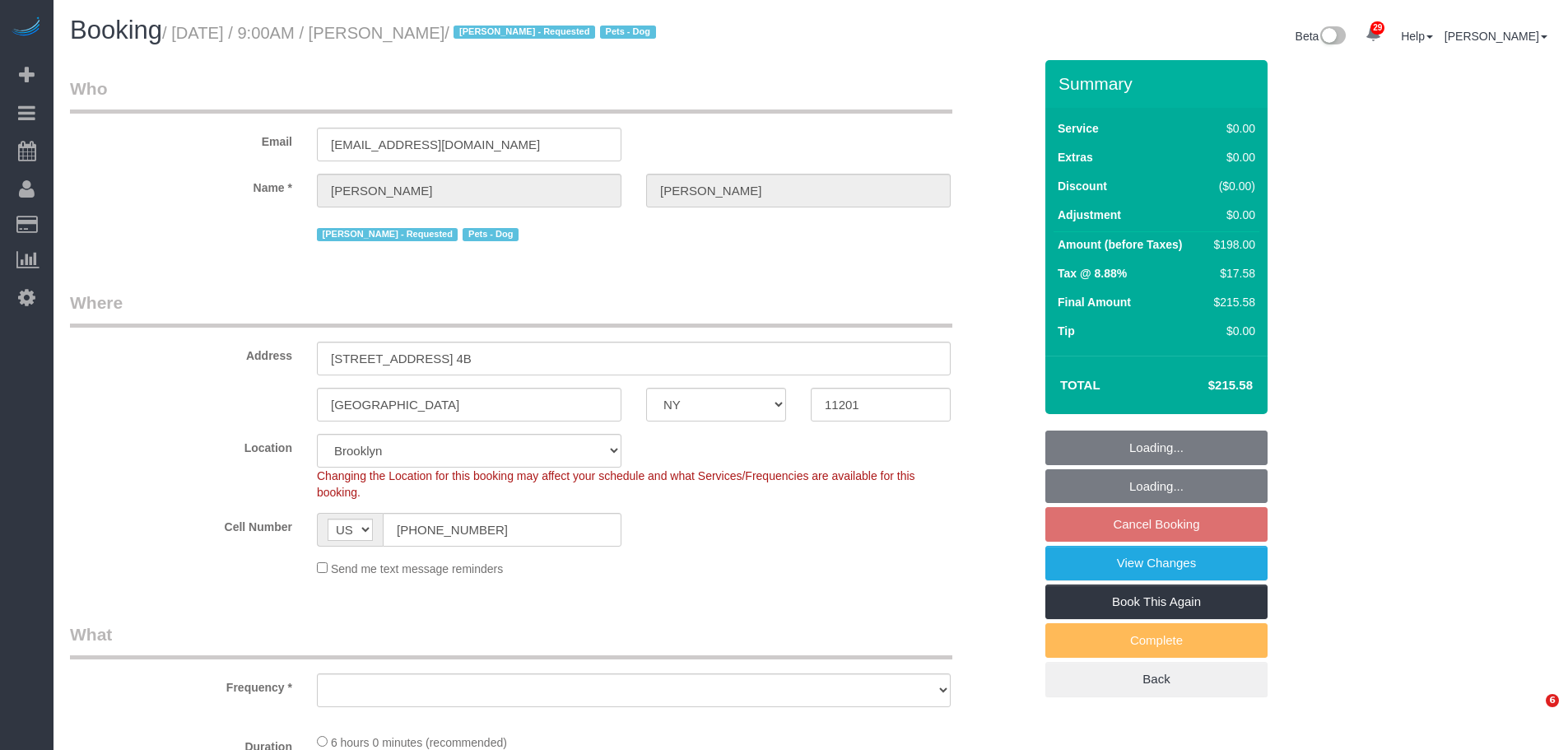
select select "number:72"
select select "number:13"
select select "number:5"
select select "2"
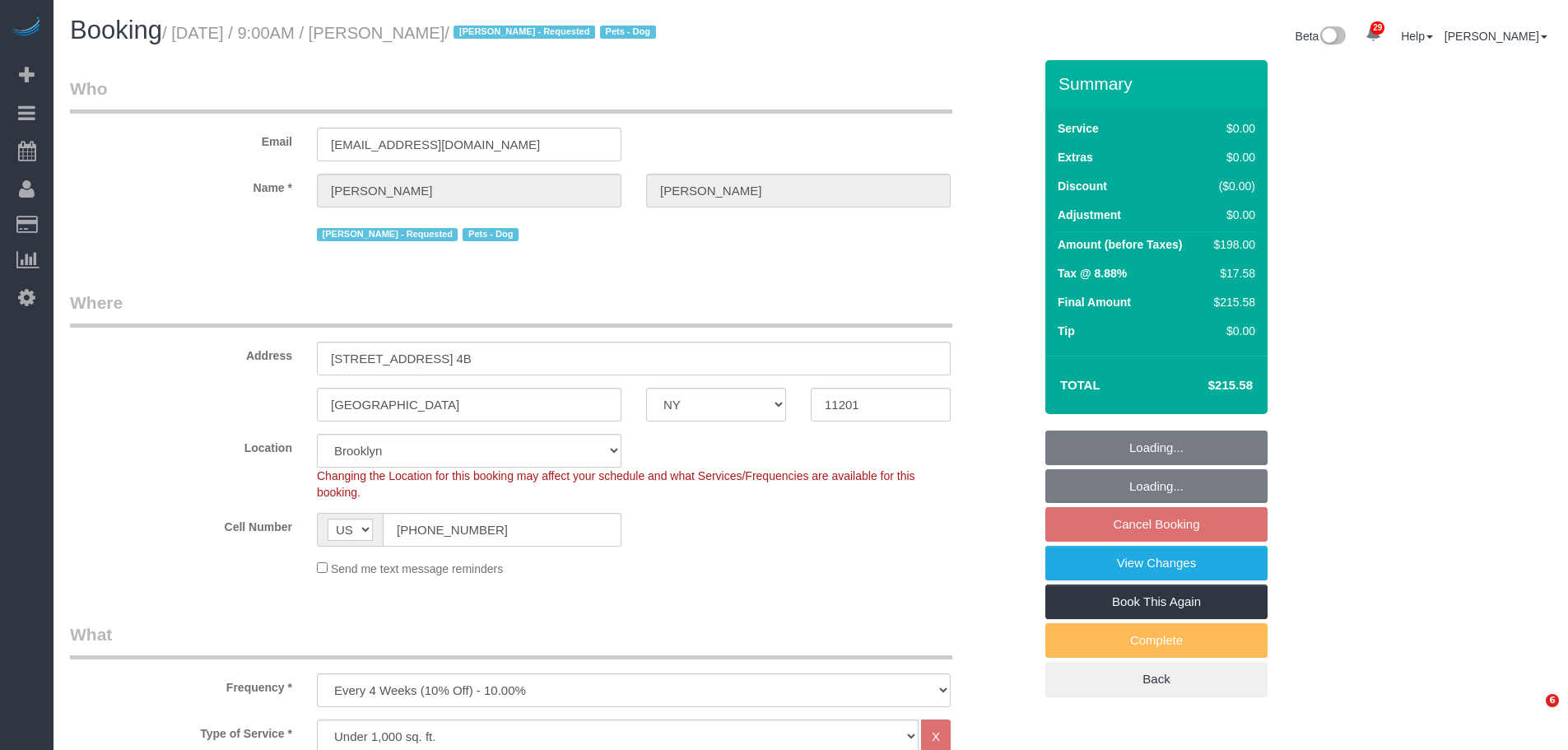
select select "object:1492"
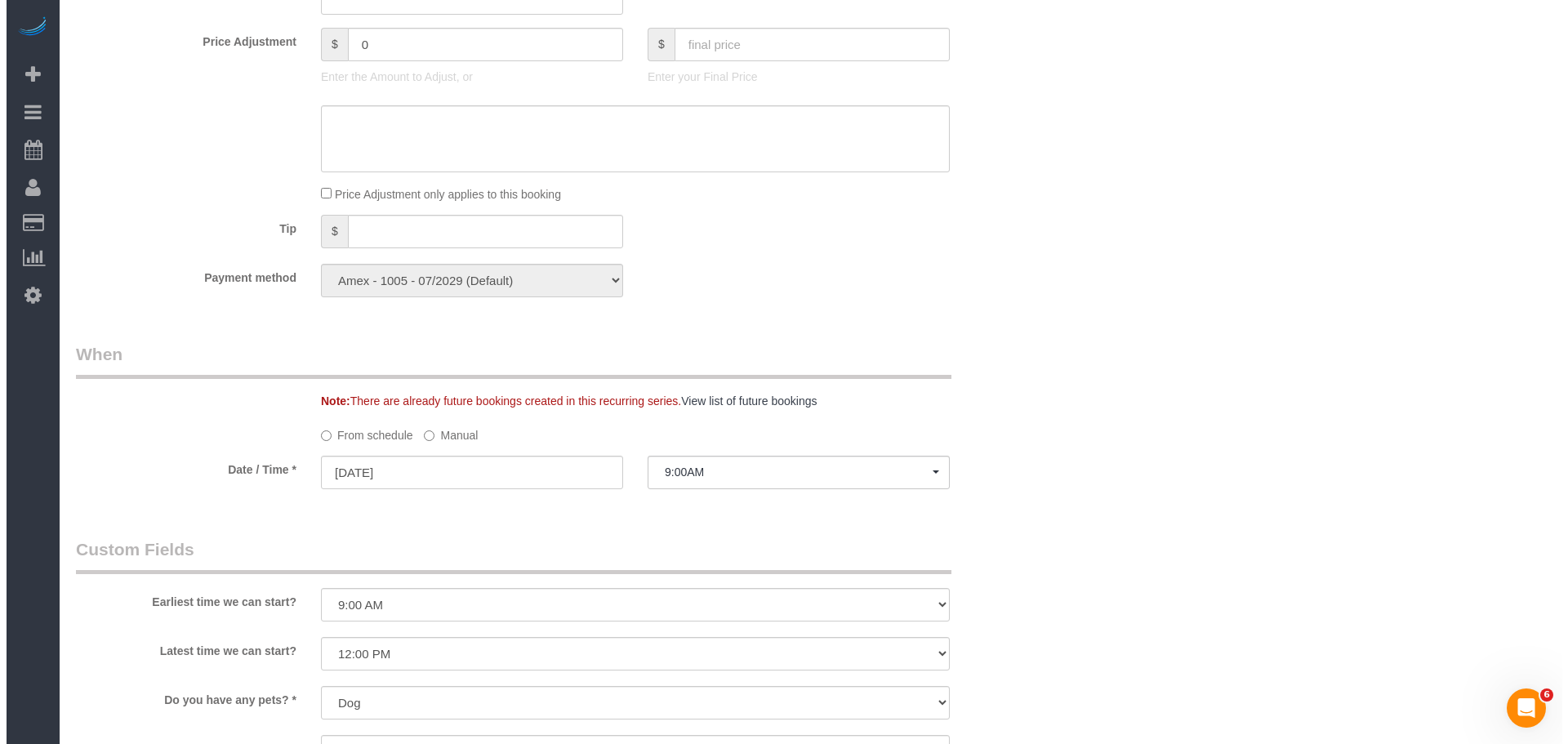
scroll to position [1714, 0]
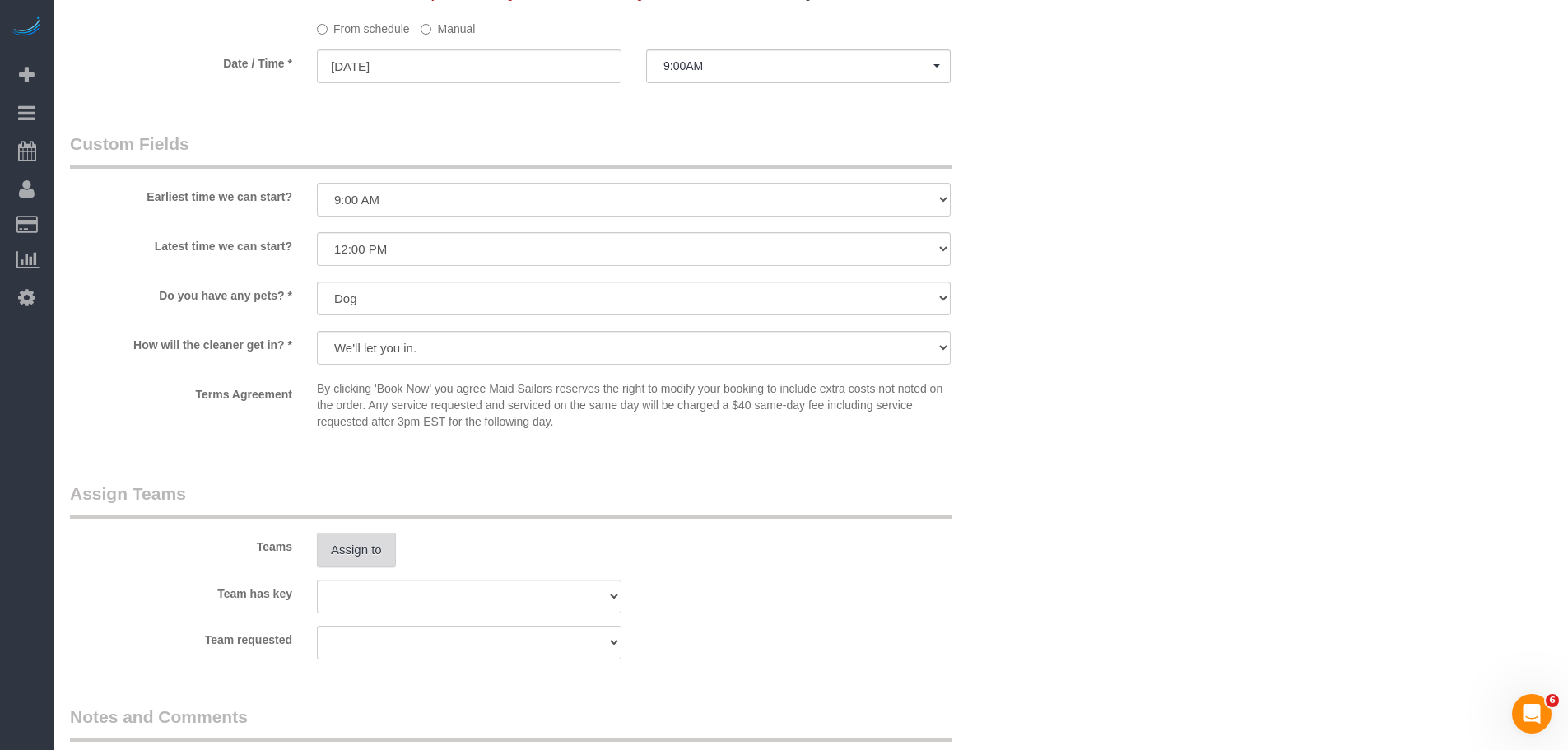
click at [350, 547] on button "Assign to" at bounding box center [356, 549] width 79 height 35
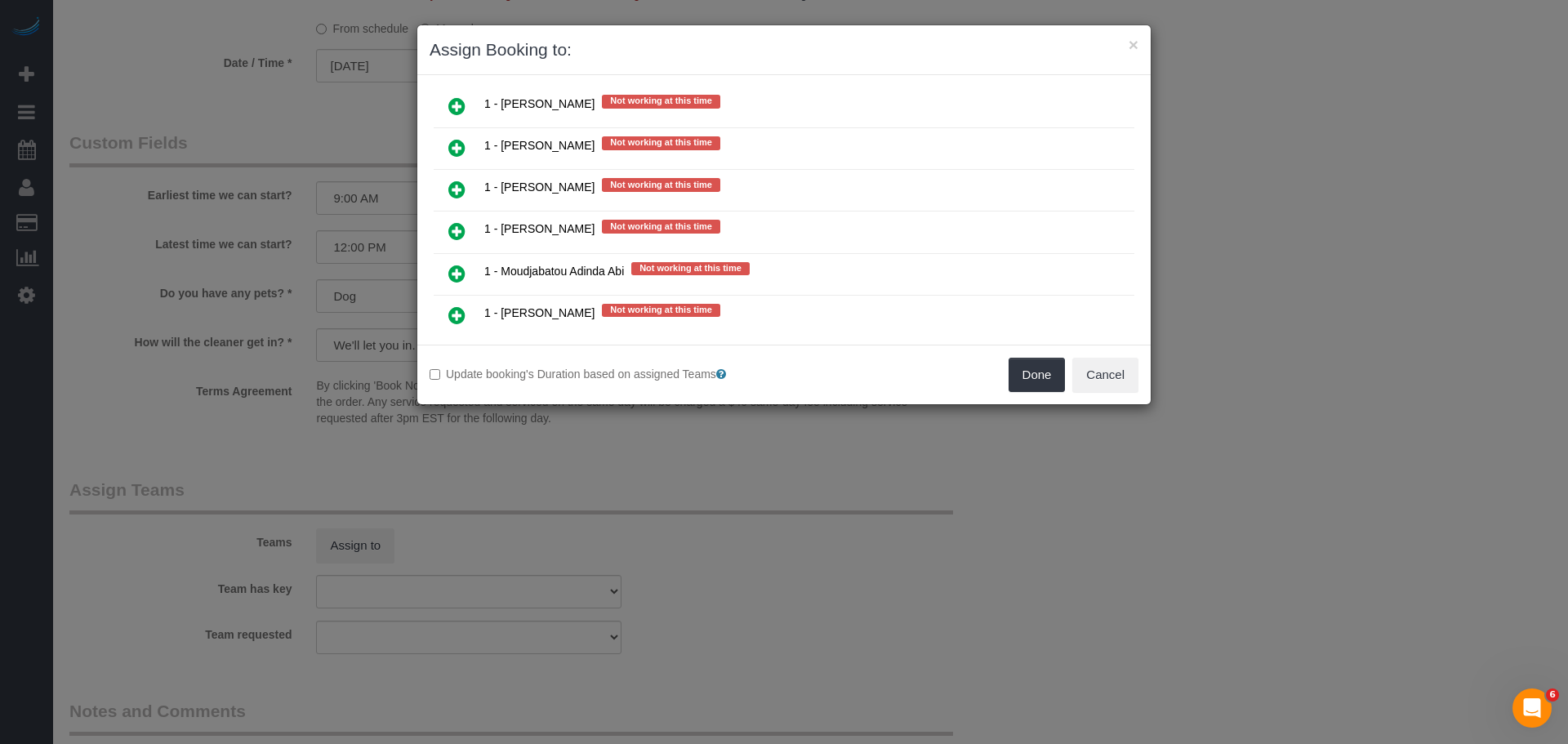
scroll to position [2122, 0]
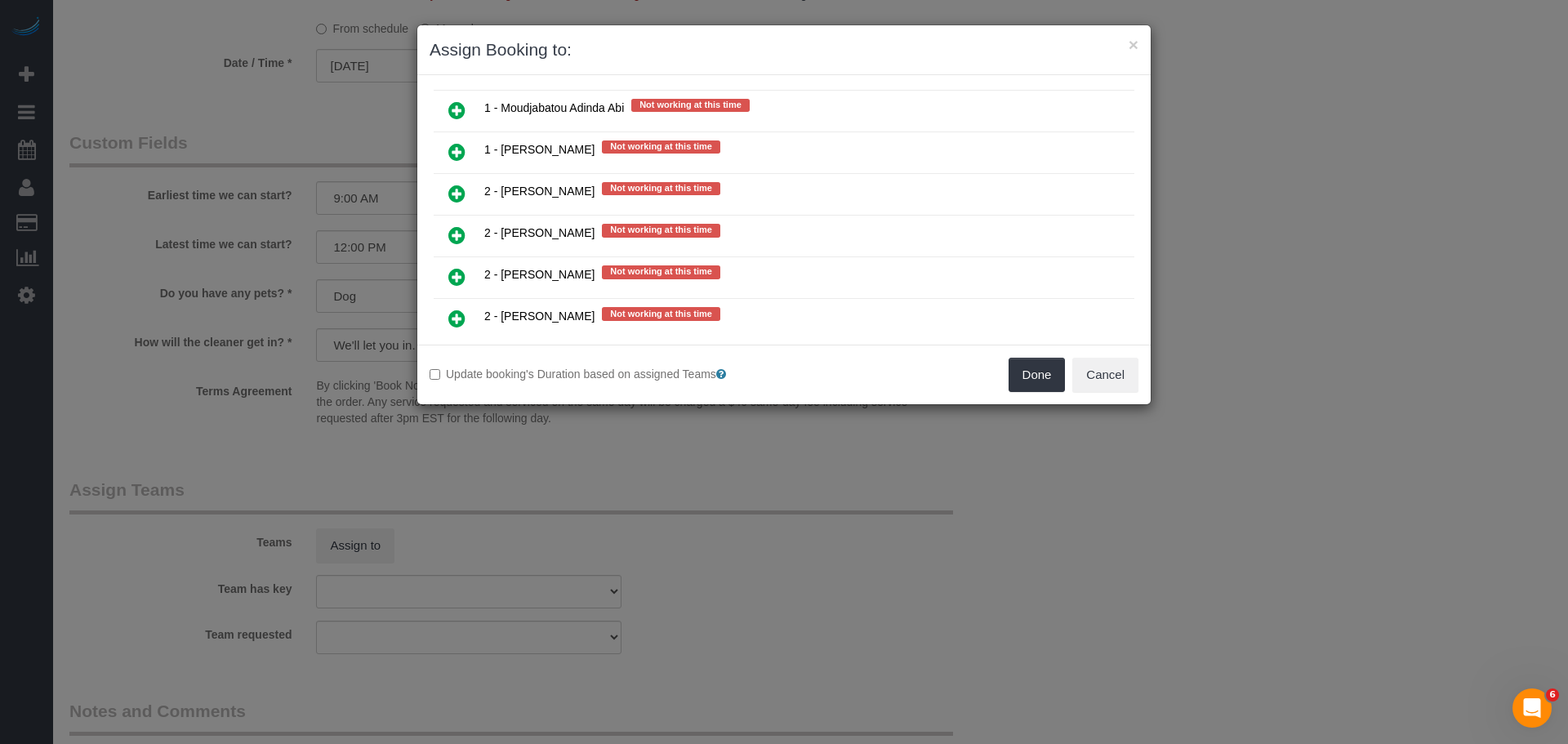
drag, startPoint x: 464, startPoint y: 196, endPoint x: 483, endPoint y: 203, distance: 20.2
click at [464, 195] on icon at bounding box center [457, 194] width 18 height 20
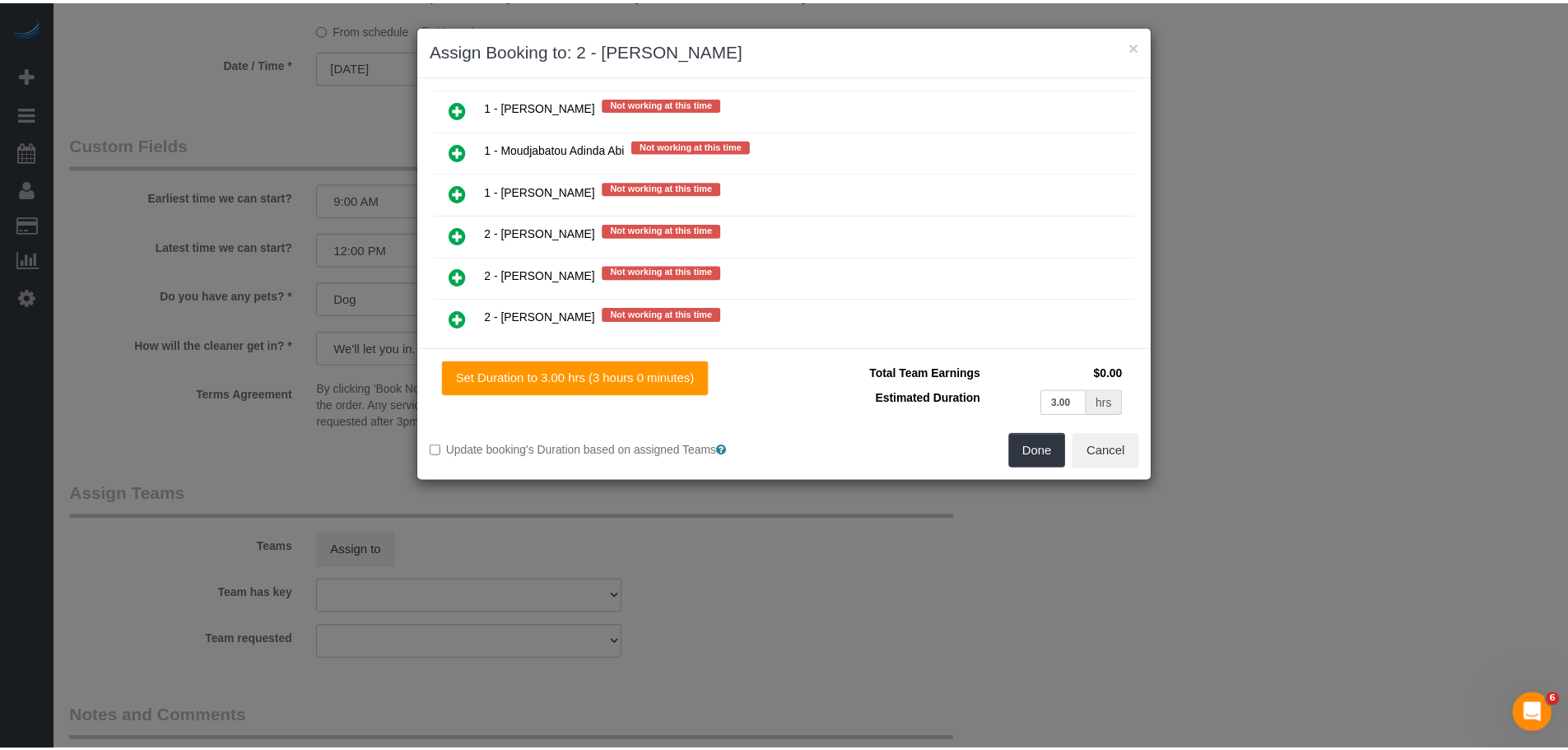
scroll to position [2179, 0]
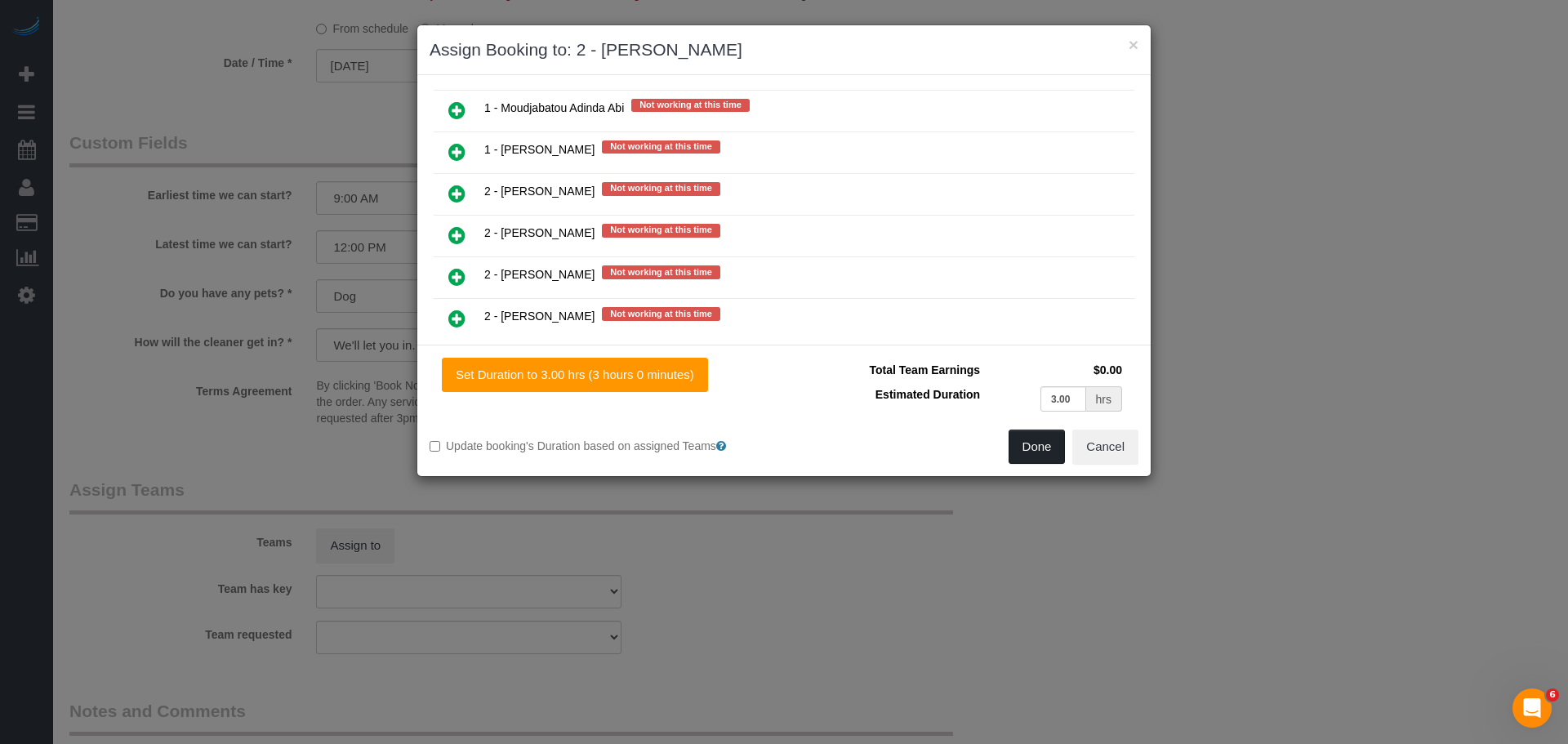
click at [1045, 450] on button "Done" at bounding box center [1037, 446] width 57 height 34
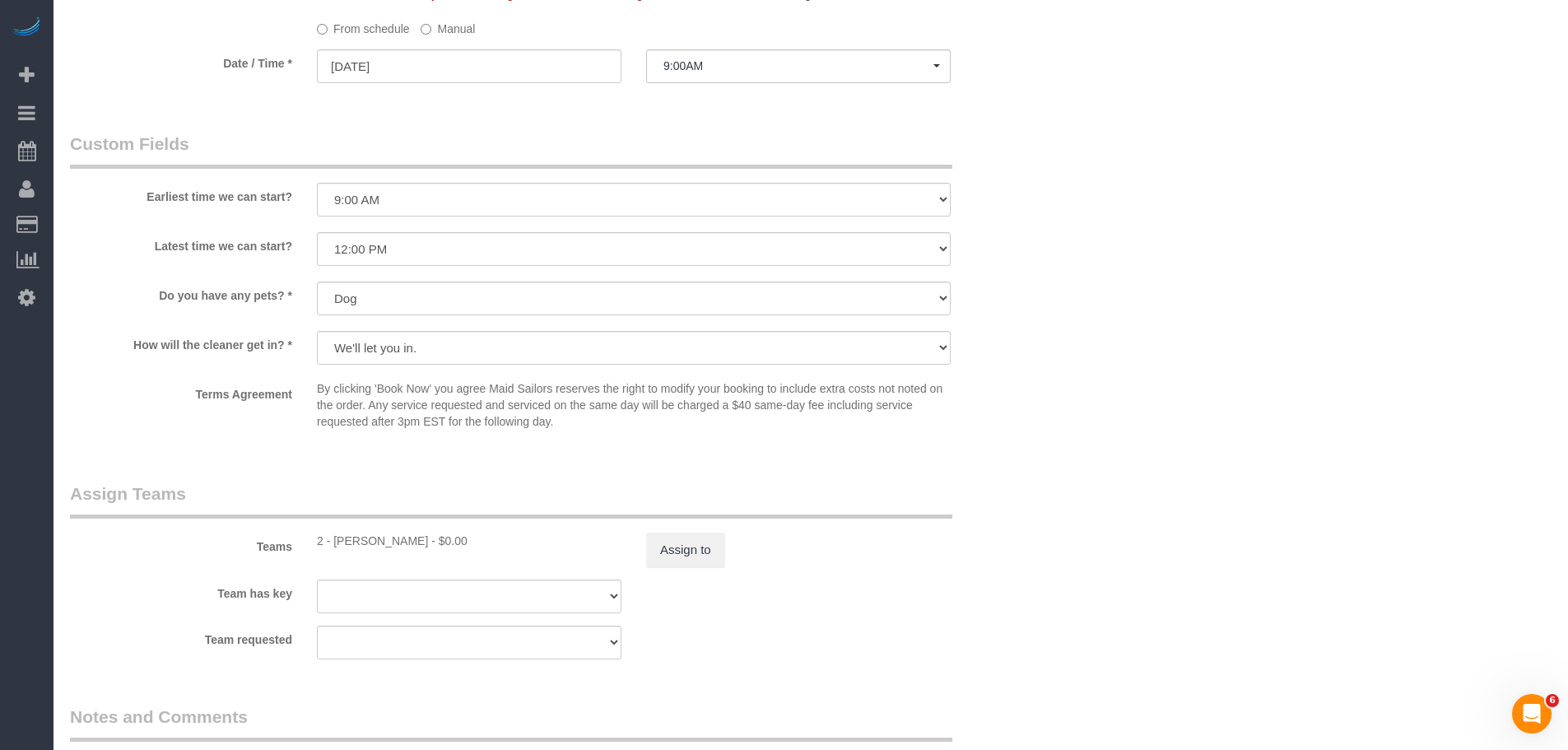
drag, startPoint x: 1075, startPoint y: 330, endPoint x: 1070, endPoint y: 349, distance: 19.6
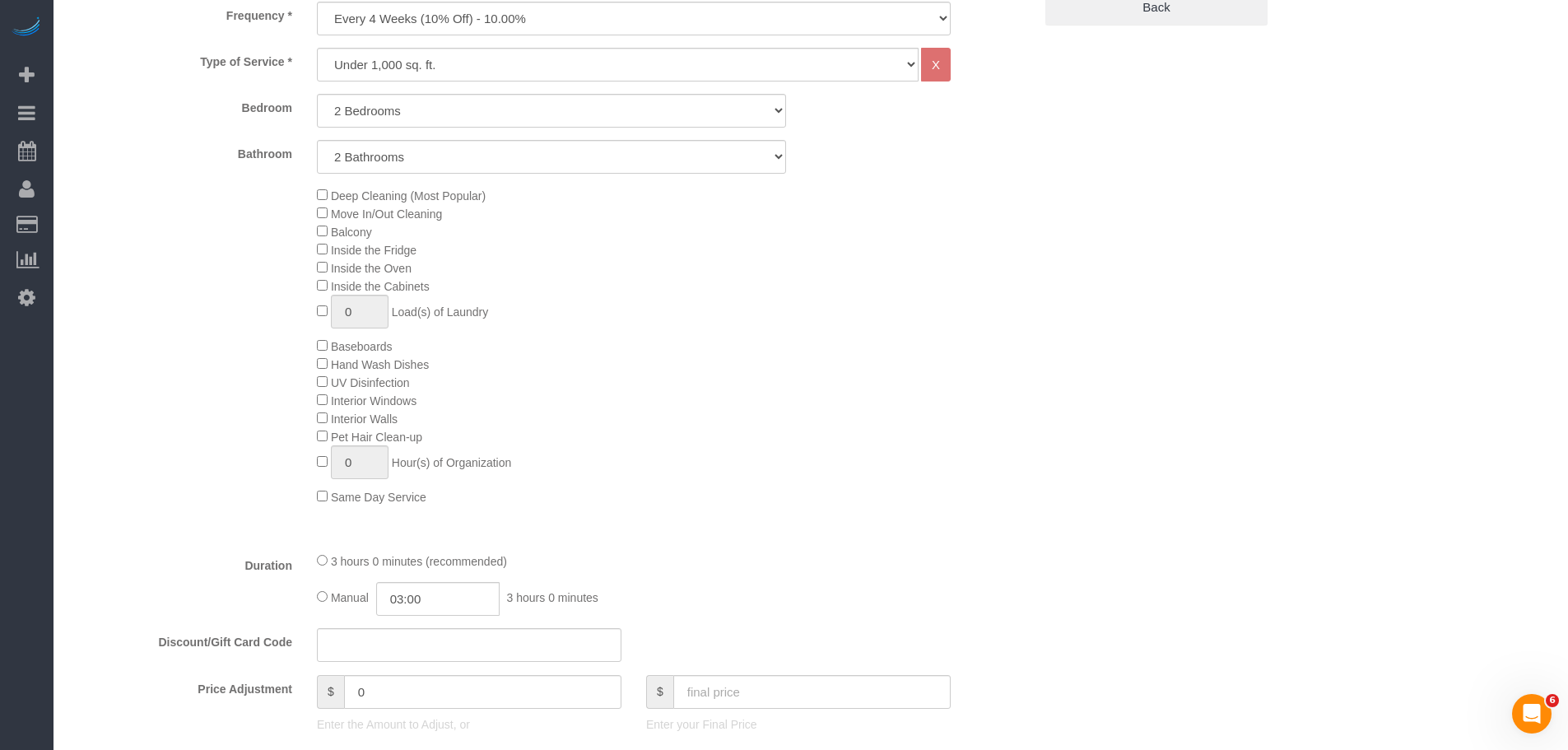
scroll to position [412, 0]
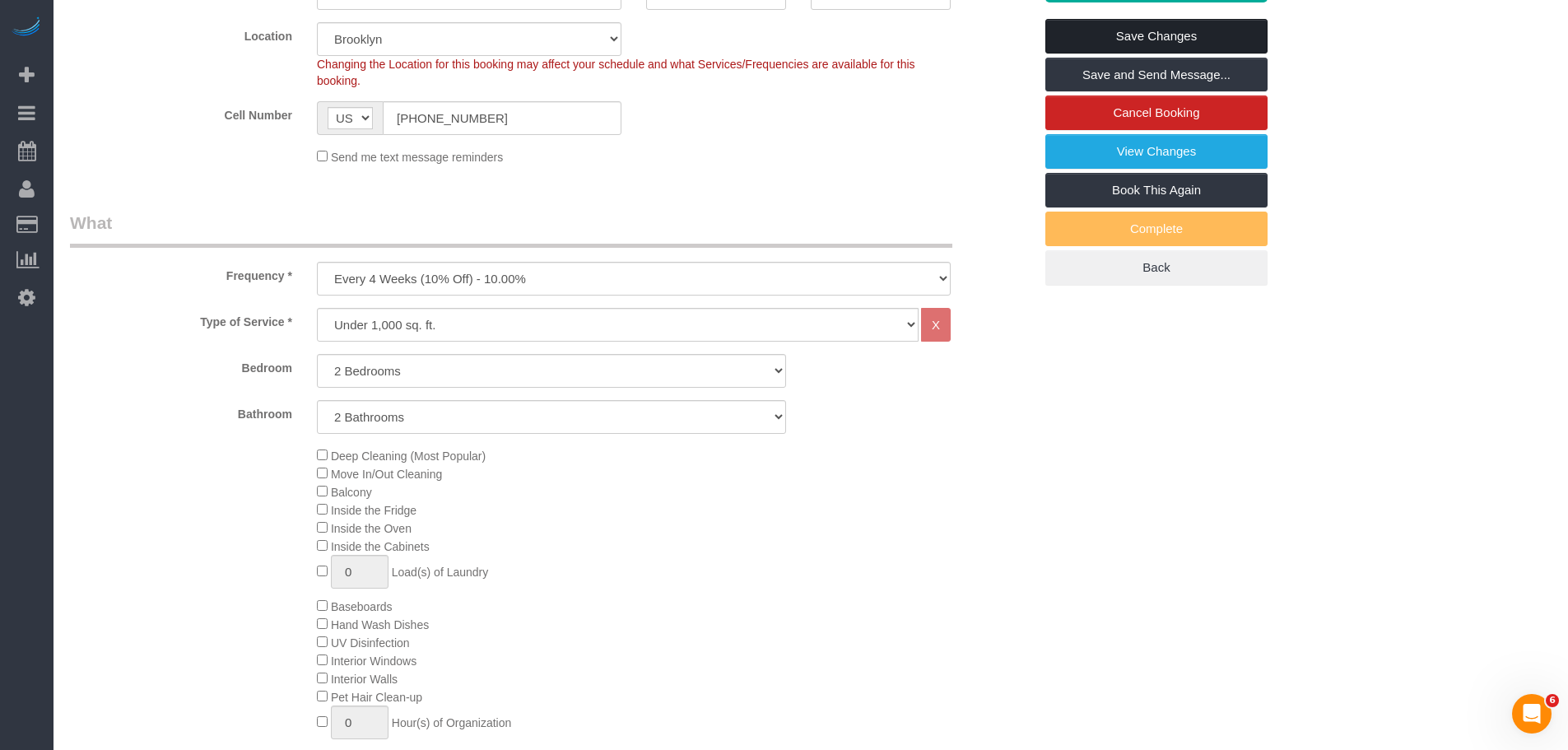
click at [1148, 42] on link "Save Changes" at bounding box center [1156, 36] width 222 height 35
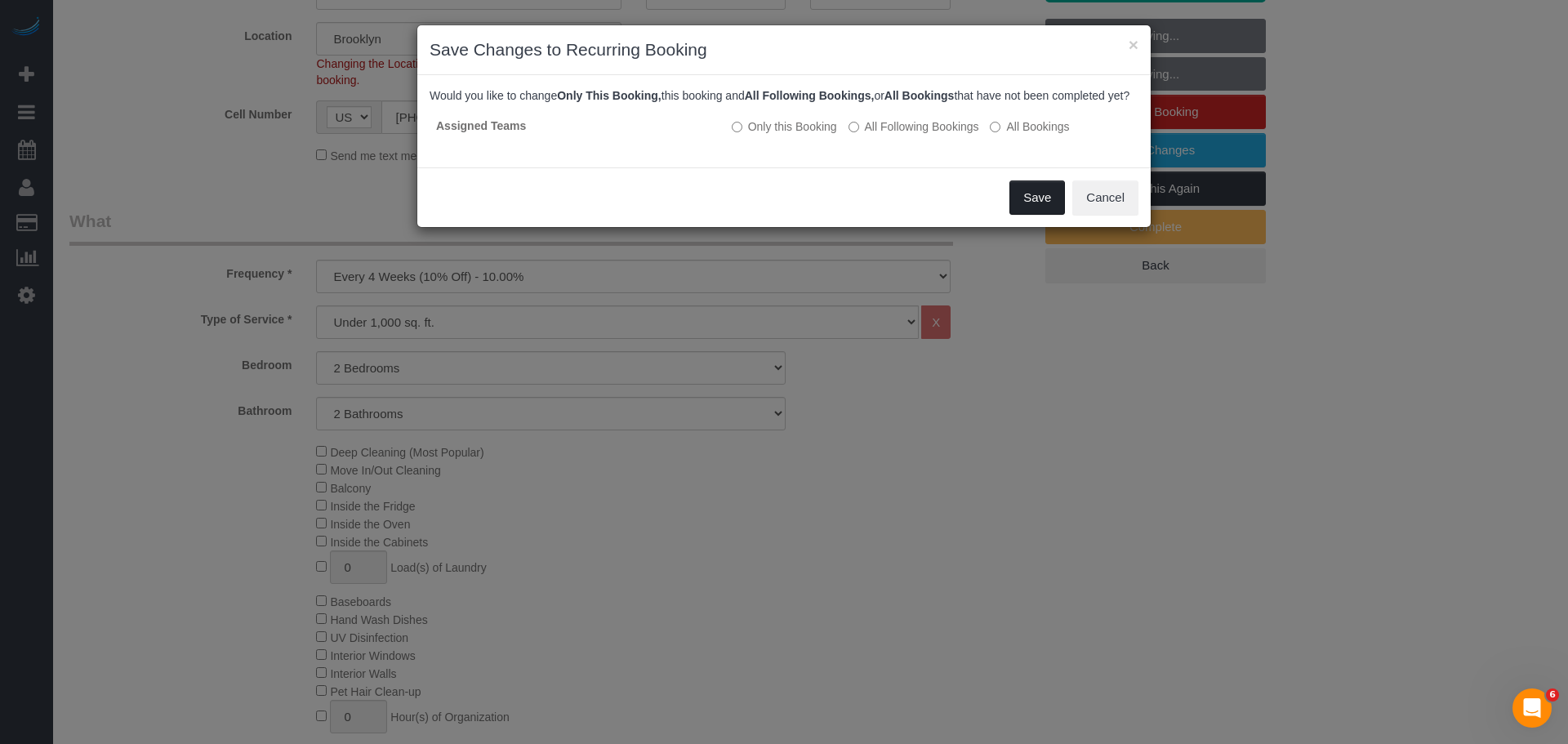
click at [1039, 213] on button "Save" at bounding box center [1036, 197] width 56 height 34
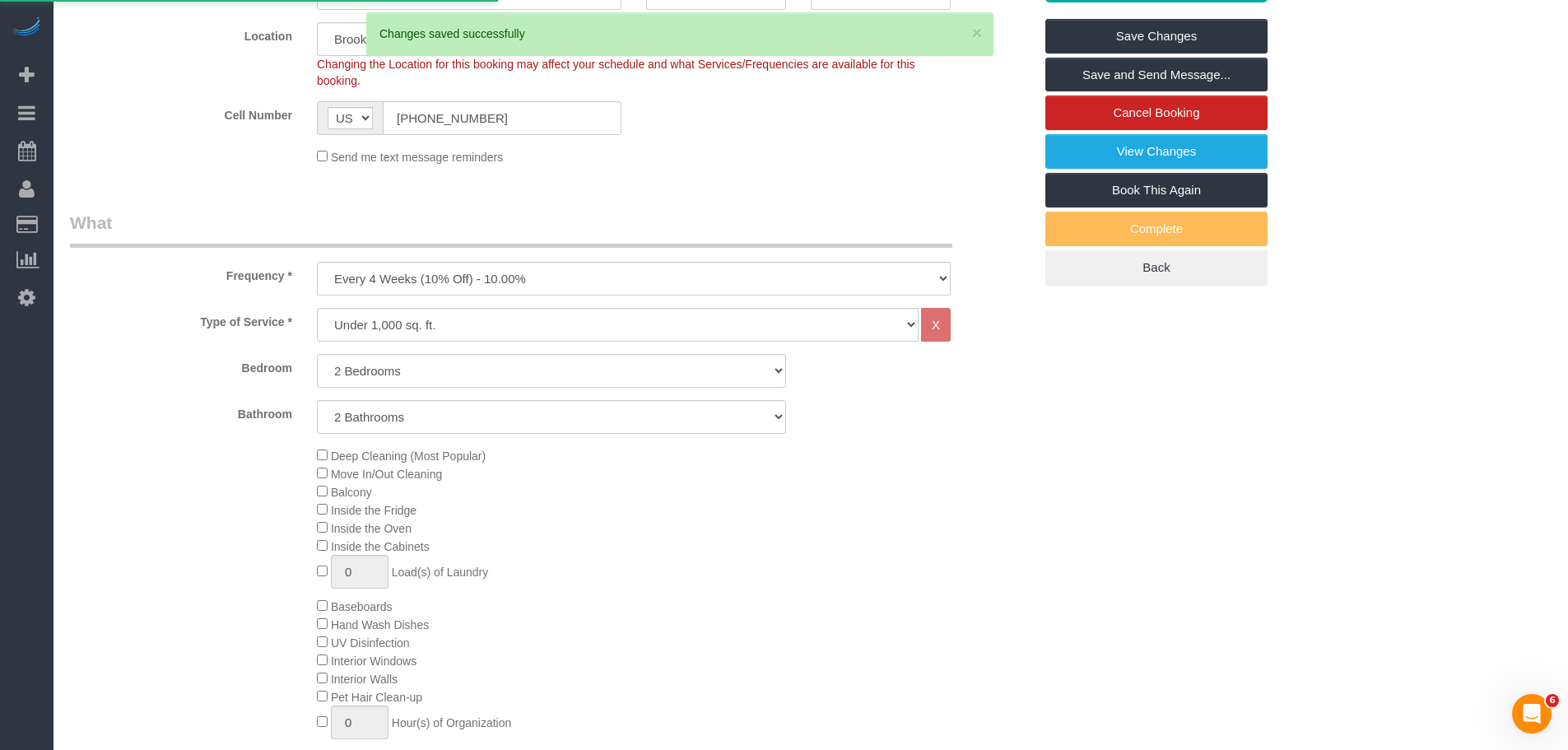
select select "**********"
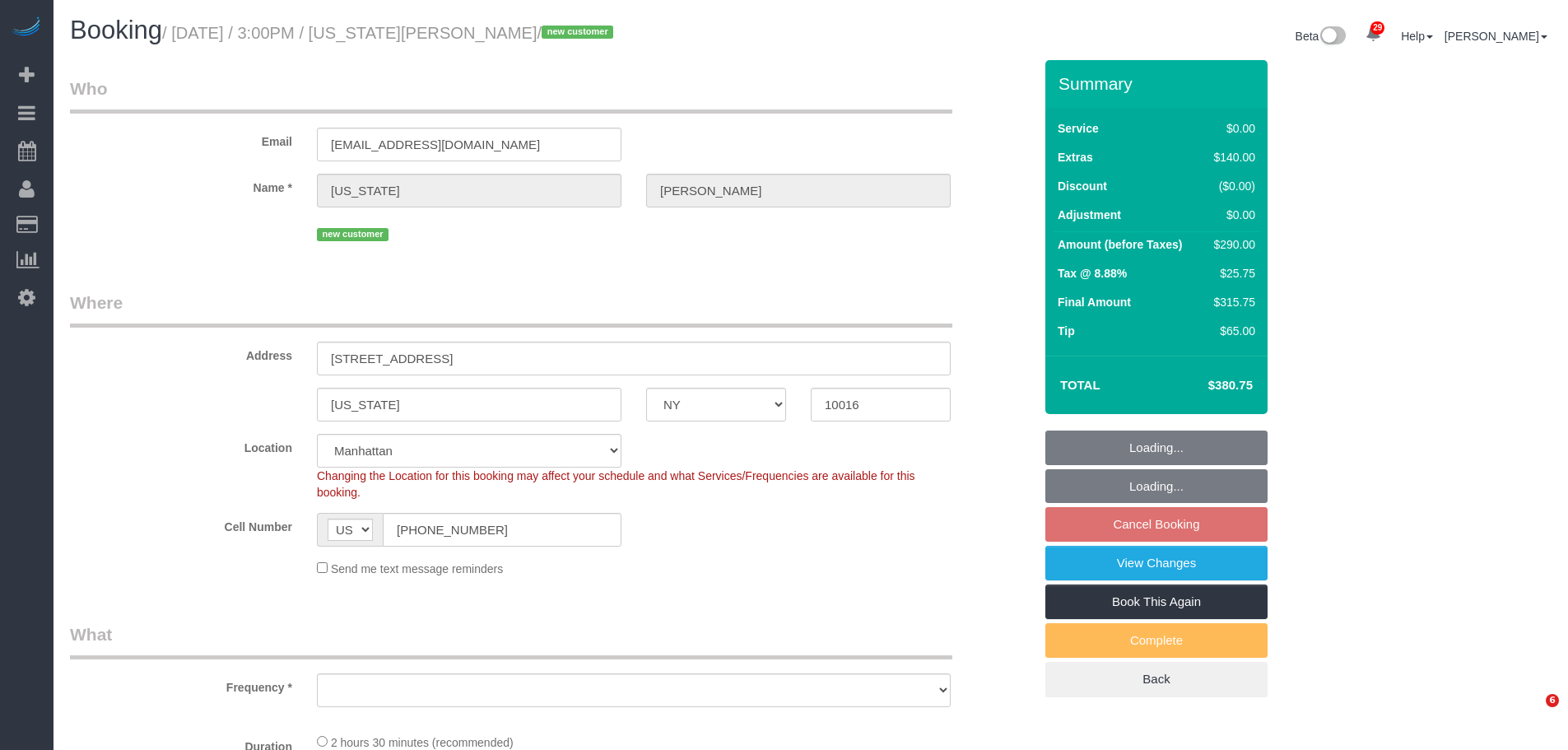
select select "NY"
select select "number:89"
select select "number:90"
select select "number:15"
select select "number:5"
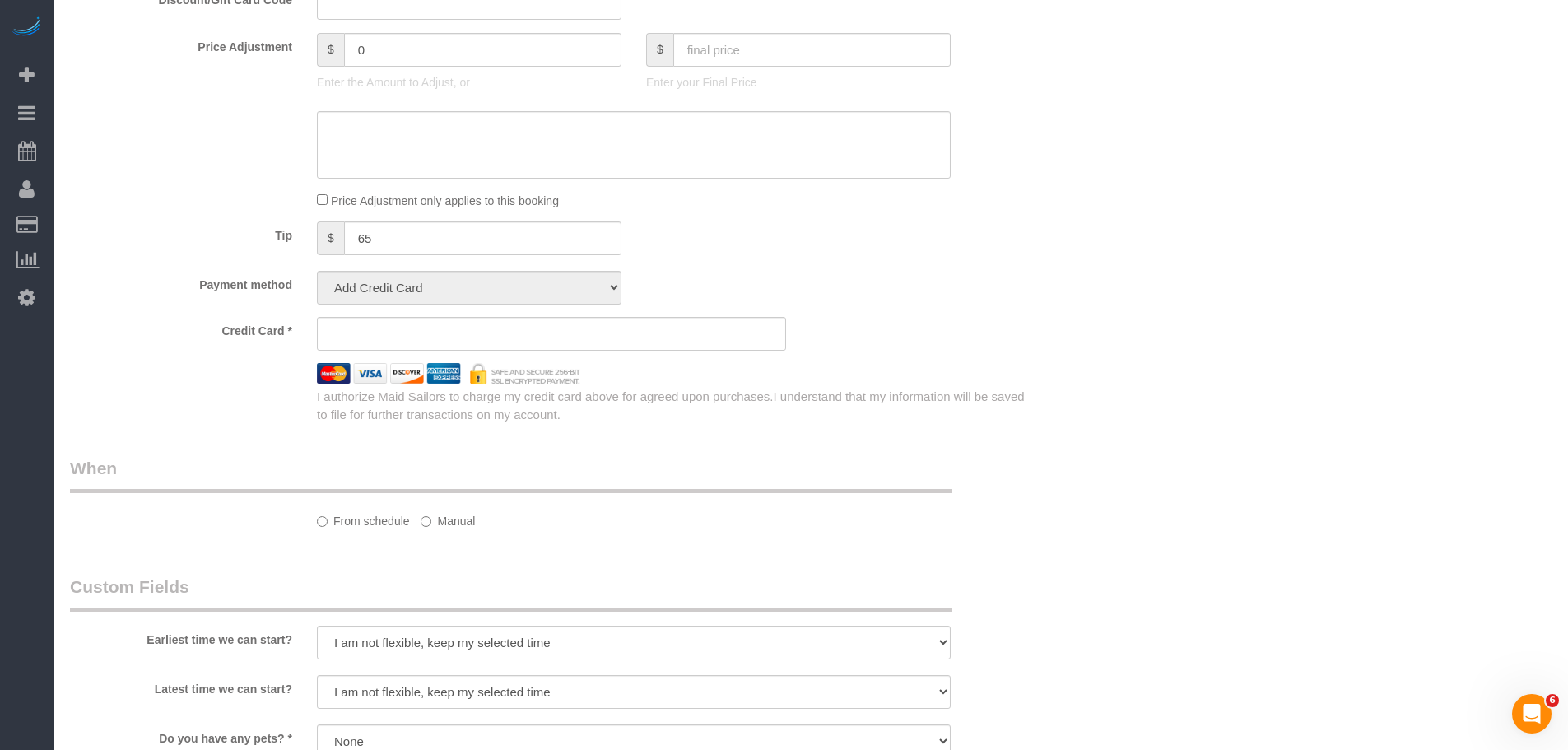
select select "string:stripe-pm_1SCUrU4VGloSiKo713NVIWVg"
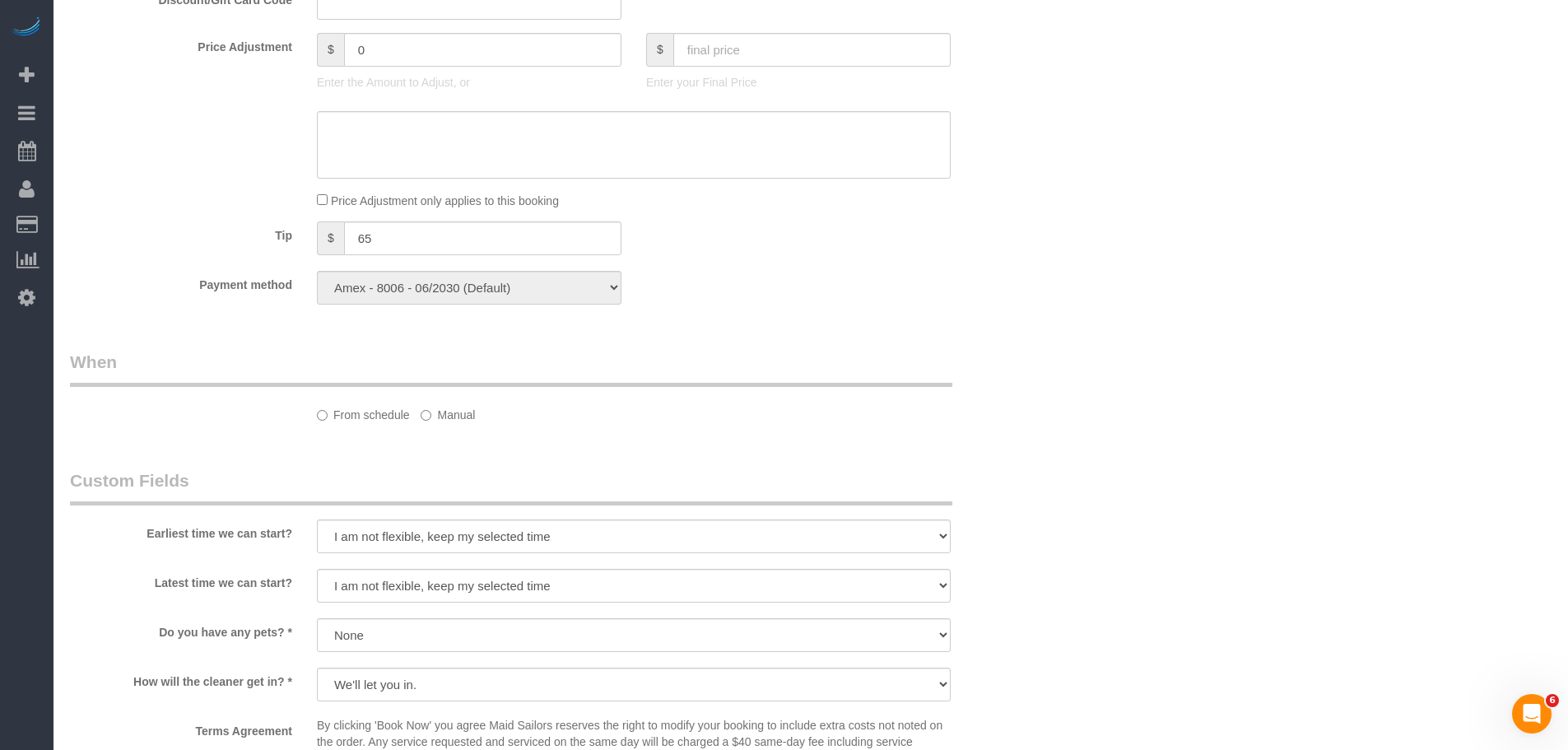
select select "object:1070"
select select "spot8"
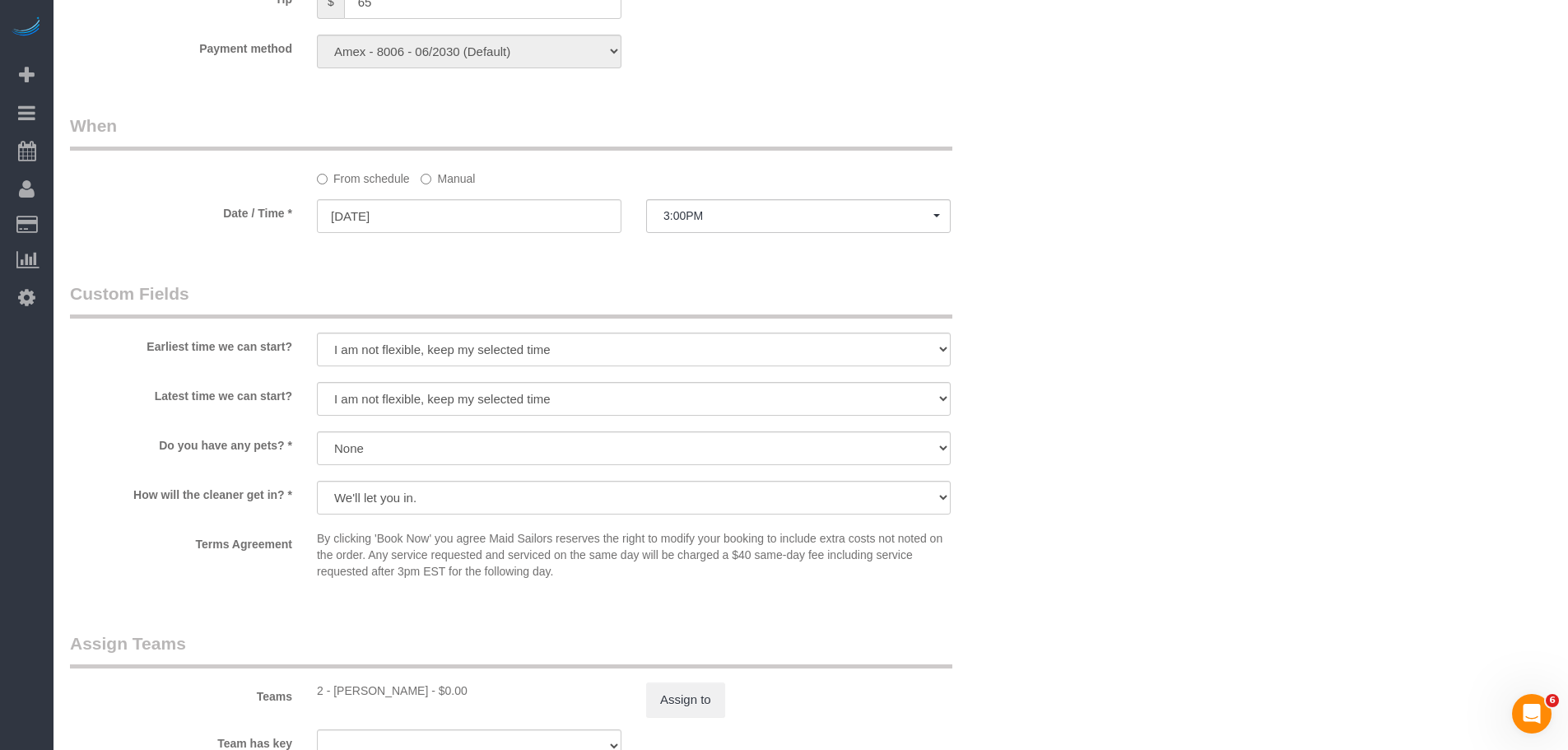
select select "object:1528"
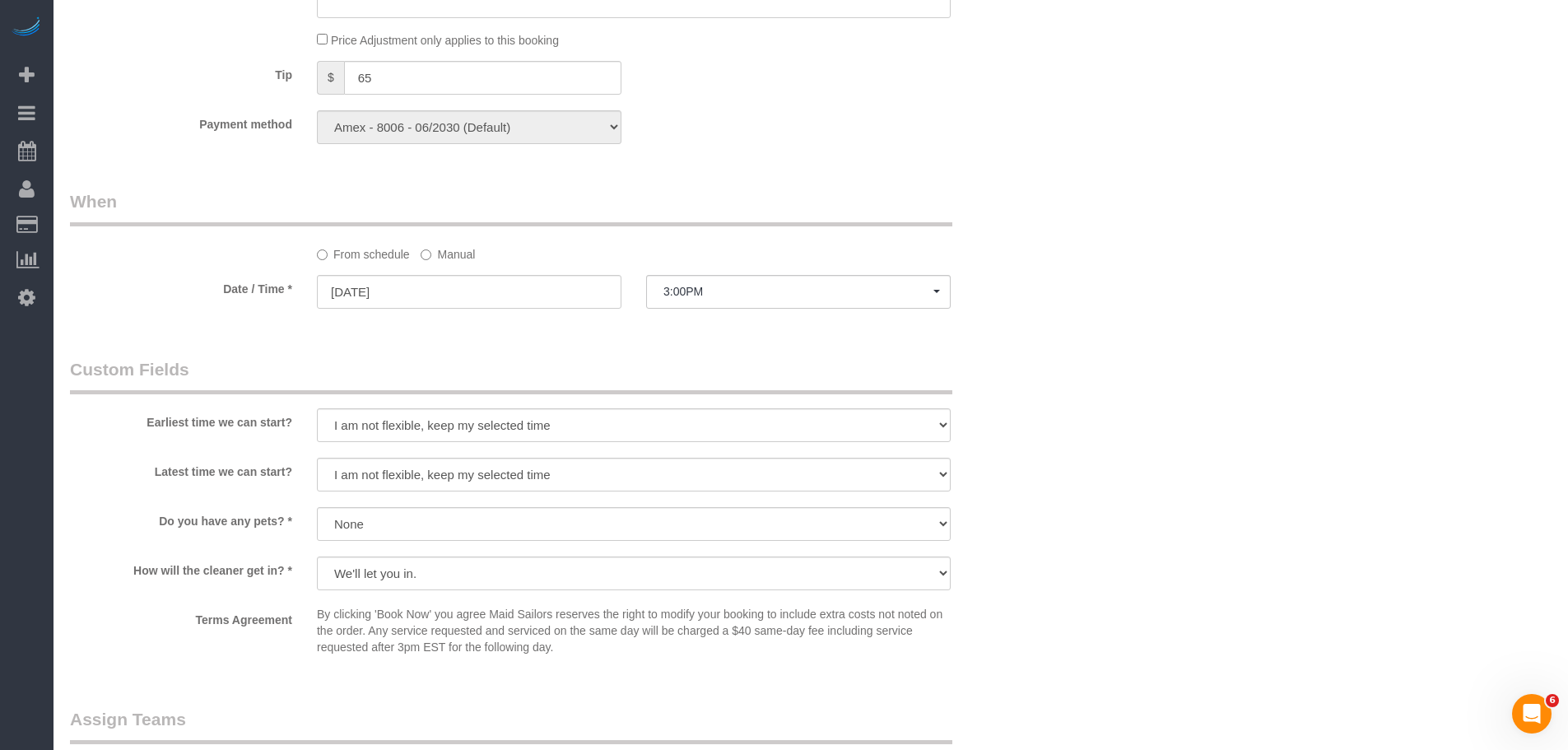
scroll to position [1313, 0]
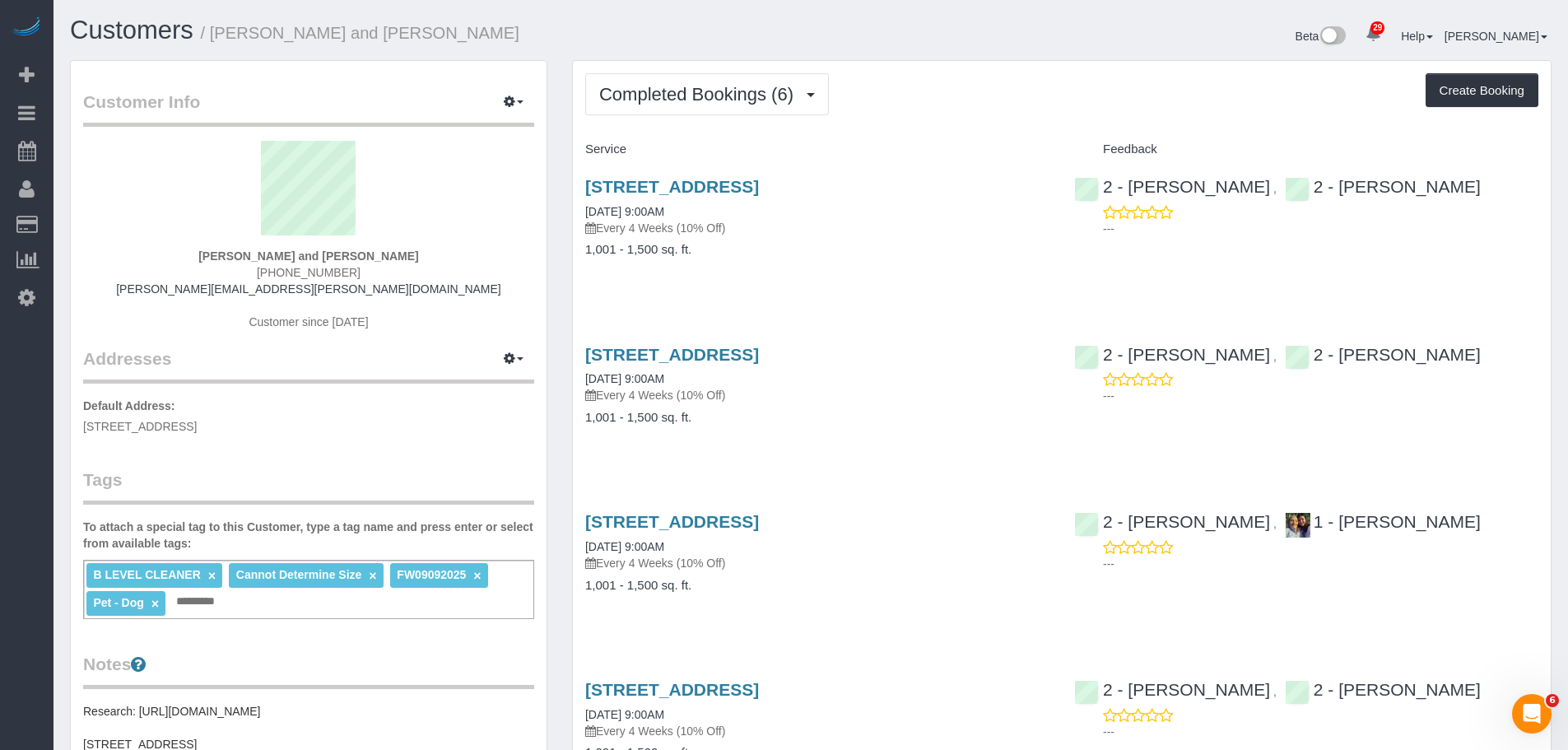
click at [1033, 107] on div "Completed Bookings (6) Completed Bookings (6) Upcoming Bookings (7) Cancelled B…" at bounding box center [1061, 94] width 953 height 42
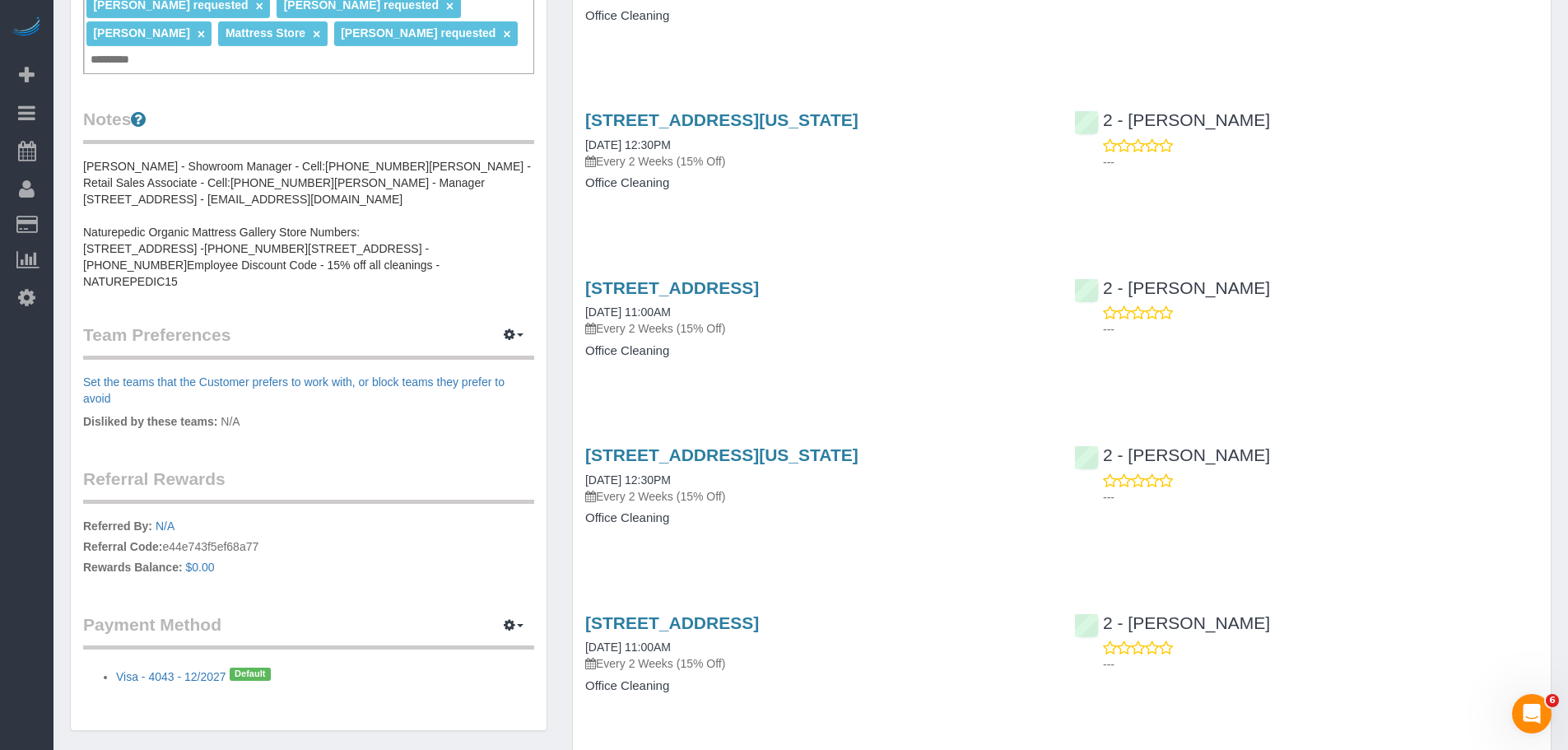
scroll to position [576, 0]
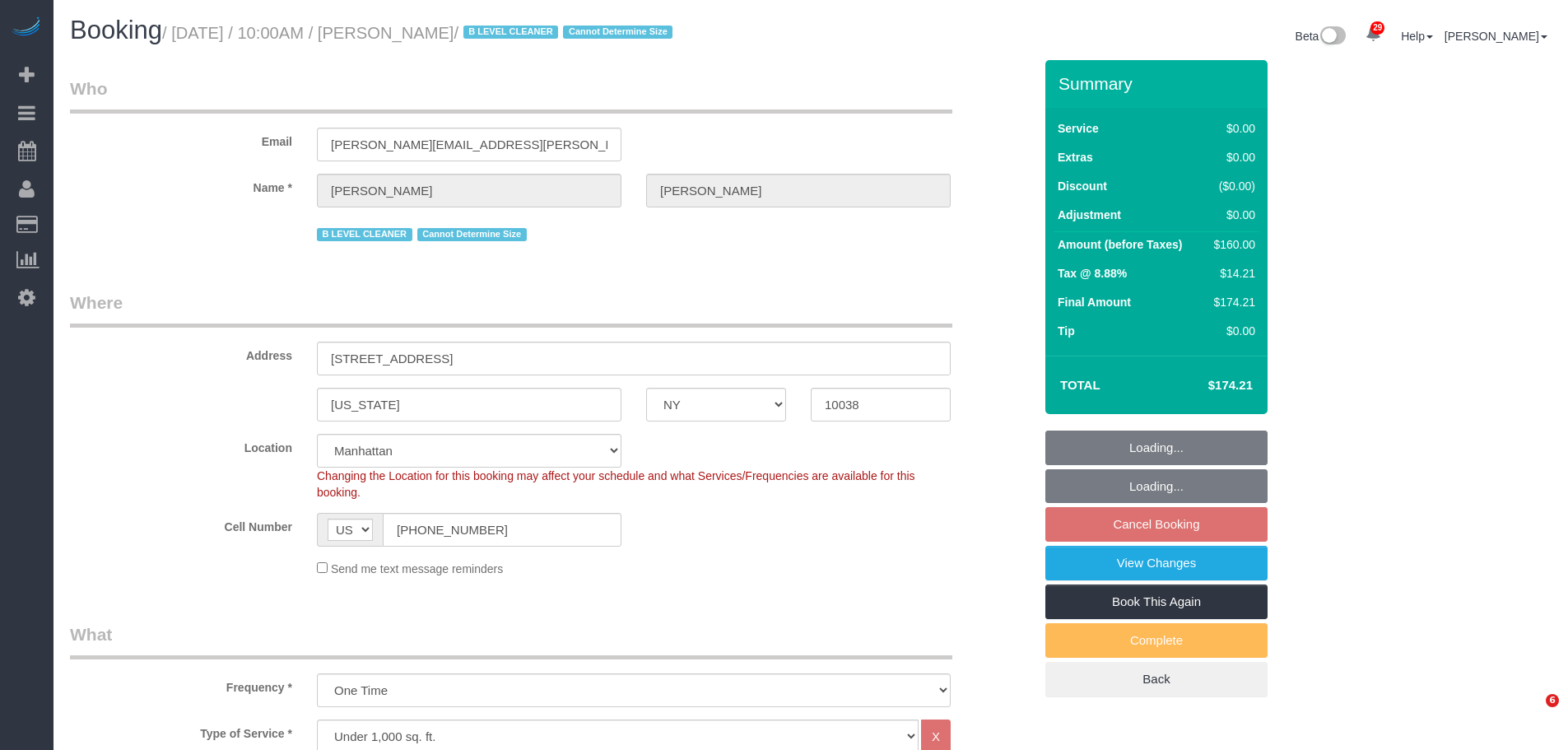
select select "NY"
select select "number:89"
select select "number:90"
select select "number:15"
select select "number:5"
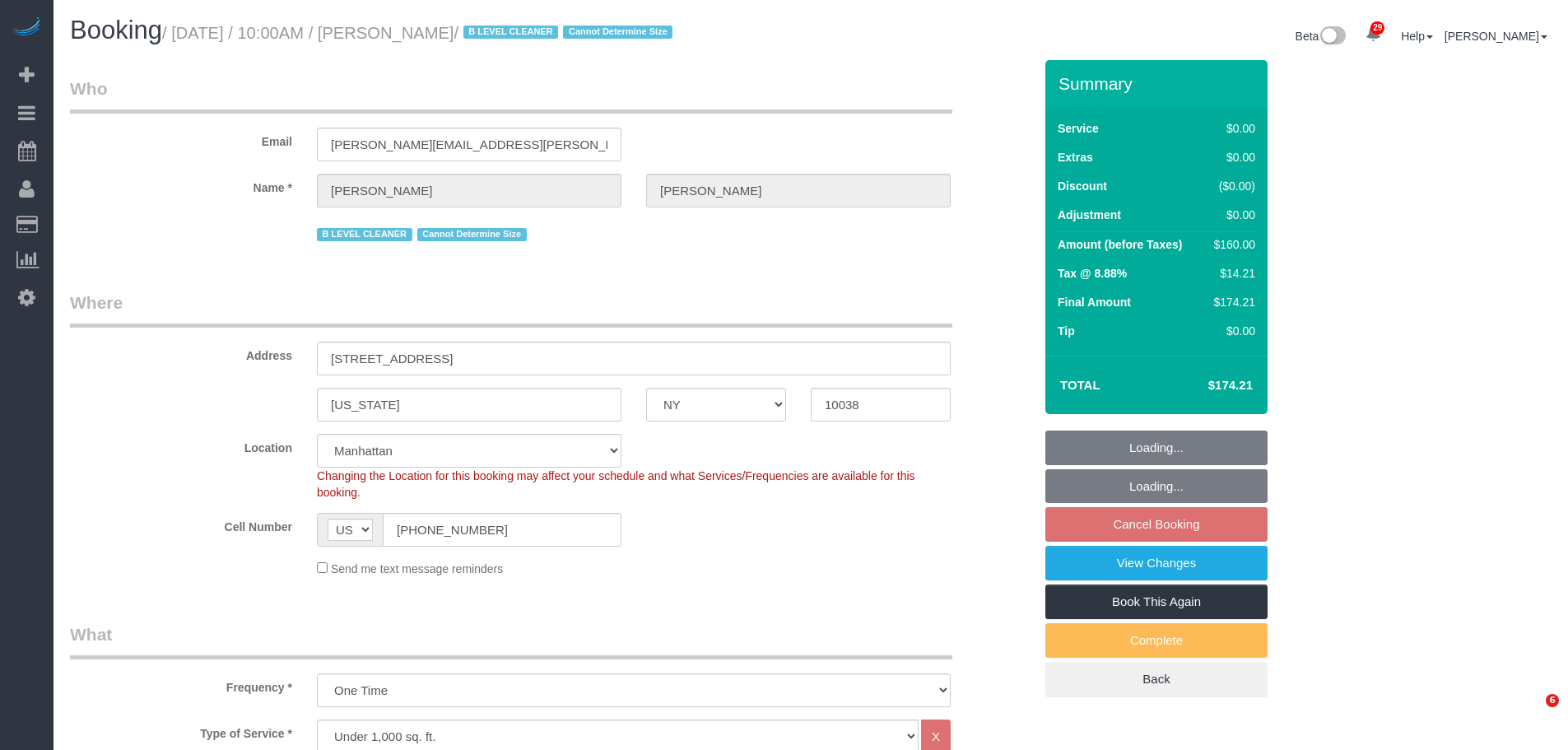
select select "spot3"
select select "1"
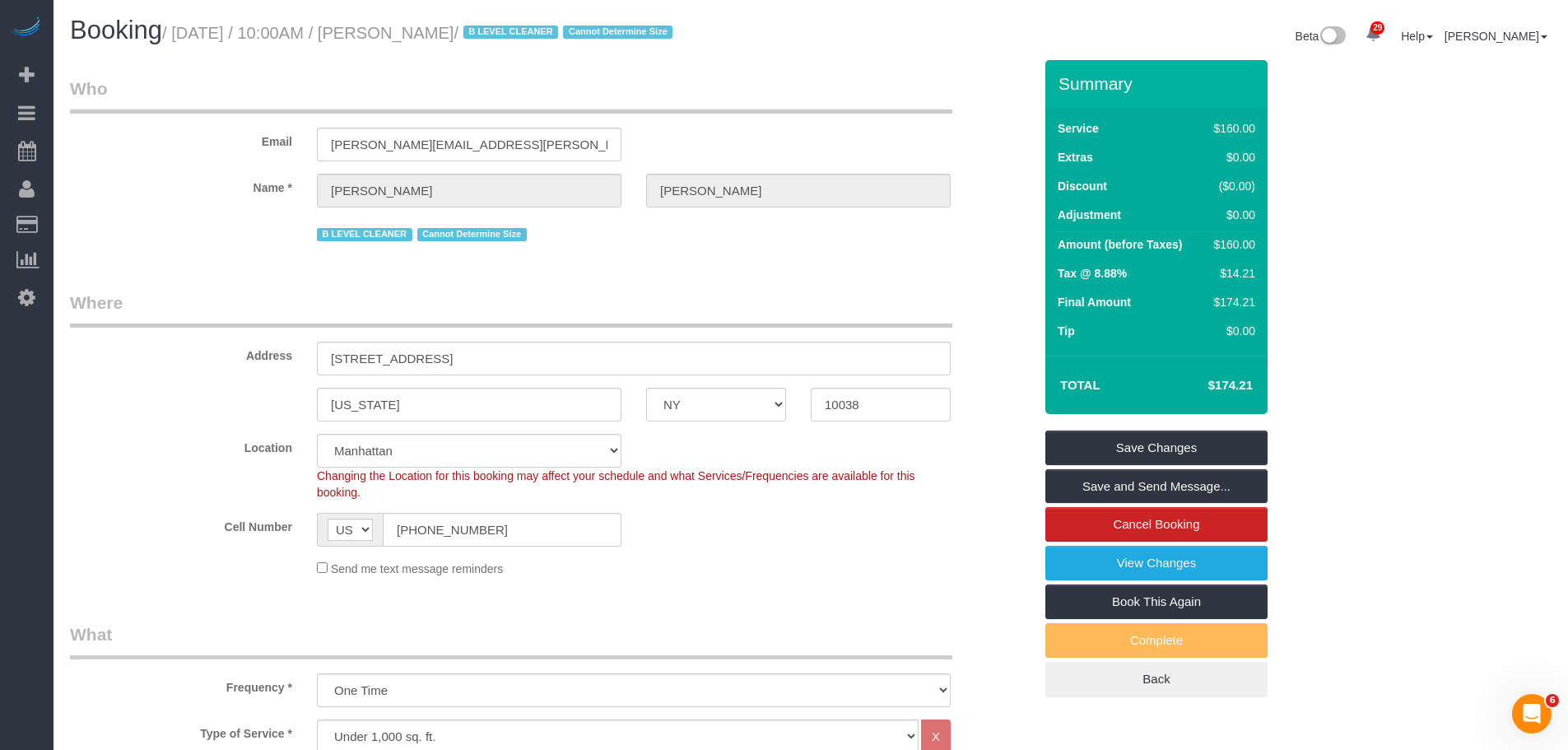
click at [662, 107] on legend "Who" at bounding box center [511, 96] width 883 height 38
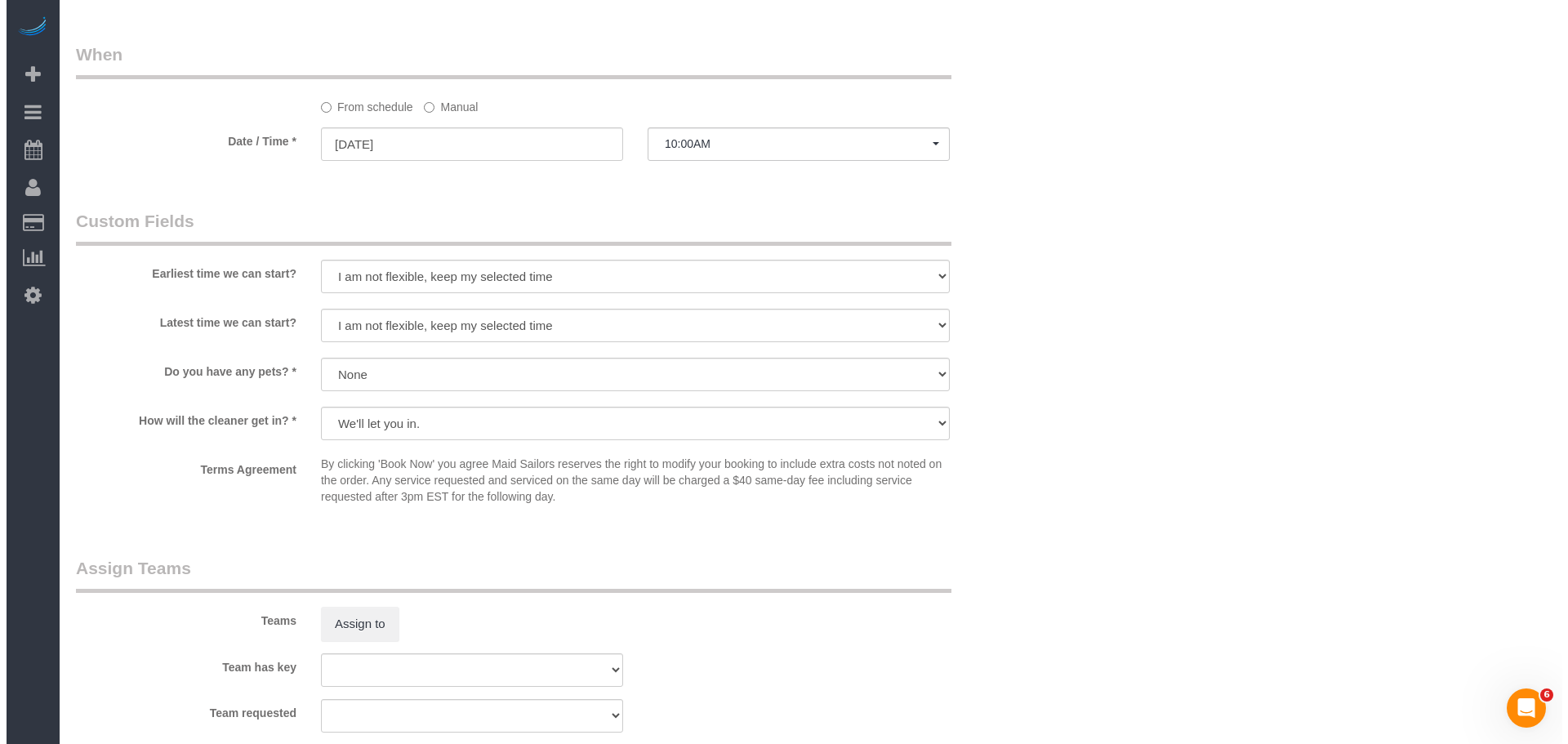
scroll to position [1795, 0]
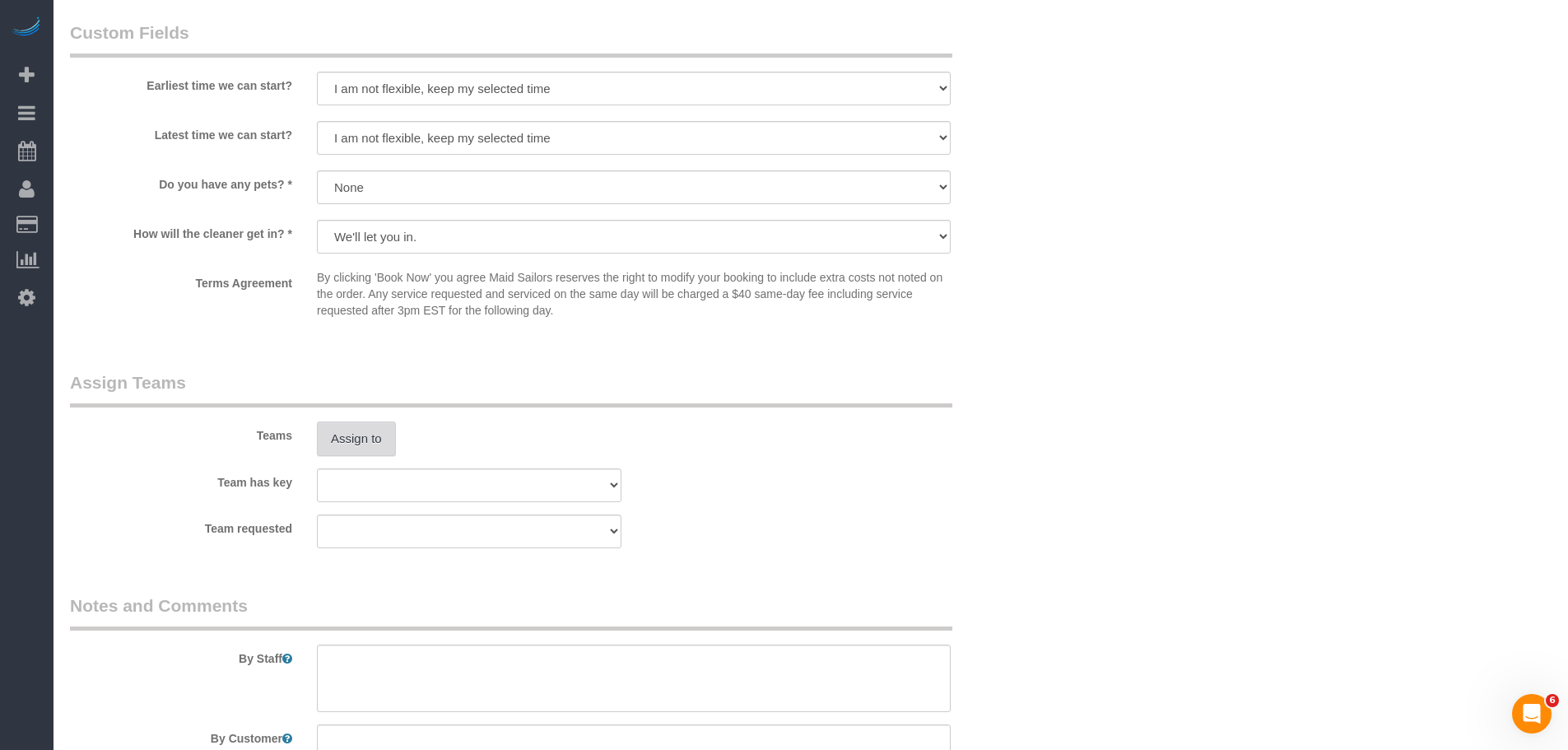
click at [362, 422] on button "Assign to" at bounding box center [356, 438] width 79 height 35
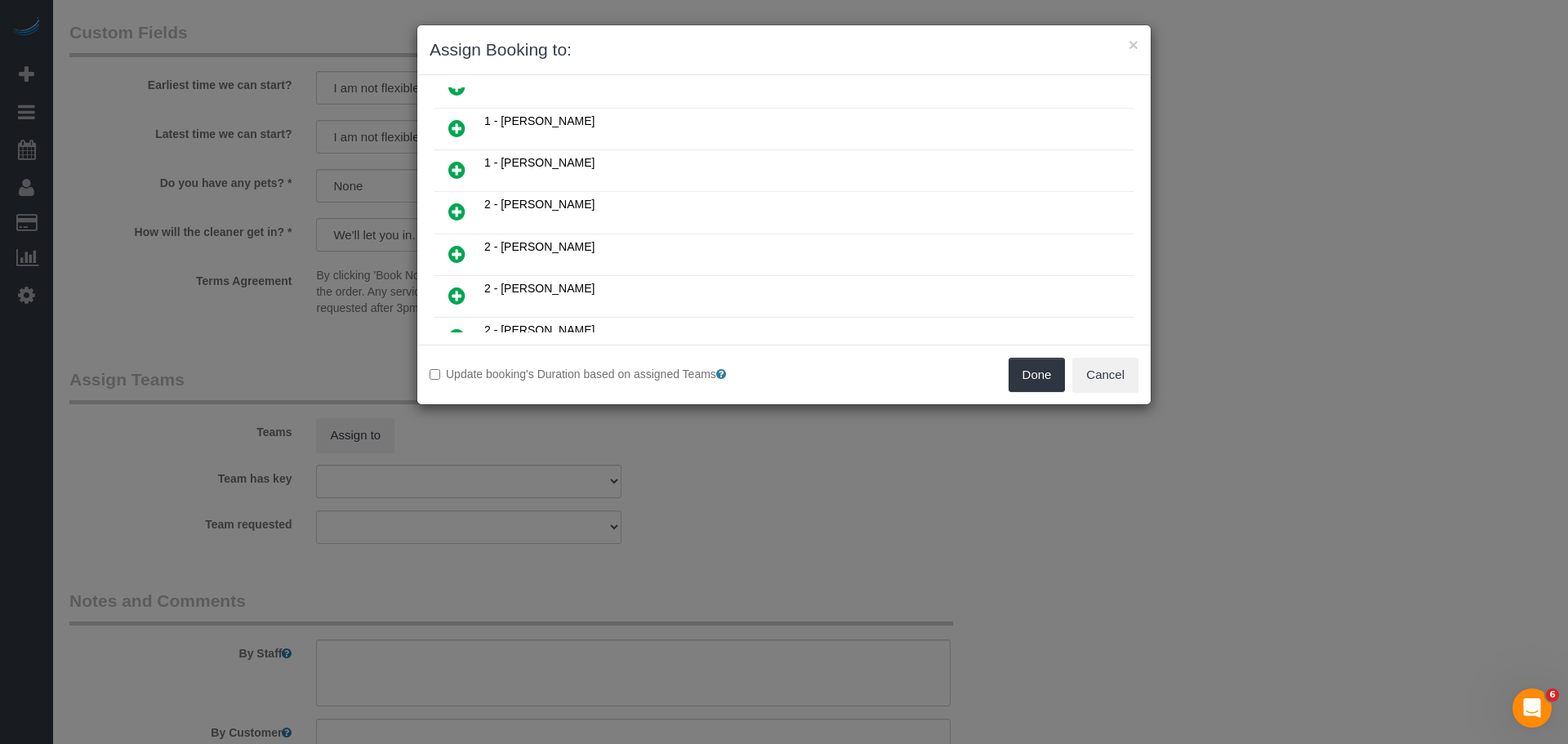
scroll to position [734, 0]
click at [556, 128] on span "1 - [PERSON_NAME]" at bounding box center [539, 122] width 111 height 13
drag, startPoint x: 452, startPoint y: 133, endPoint x: 496, endPoint y: 152, distance: 47.9
click at [452, 133] on icon at bounding box center [457, 130] width 18 height 20
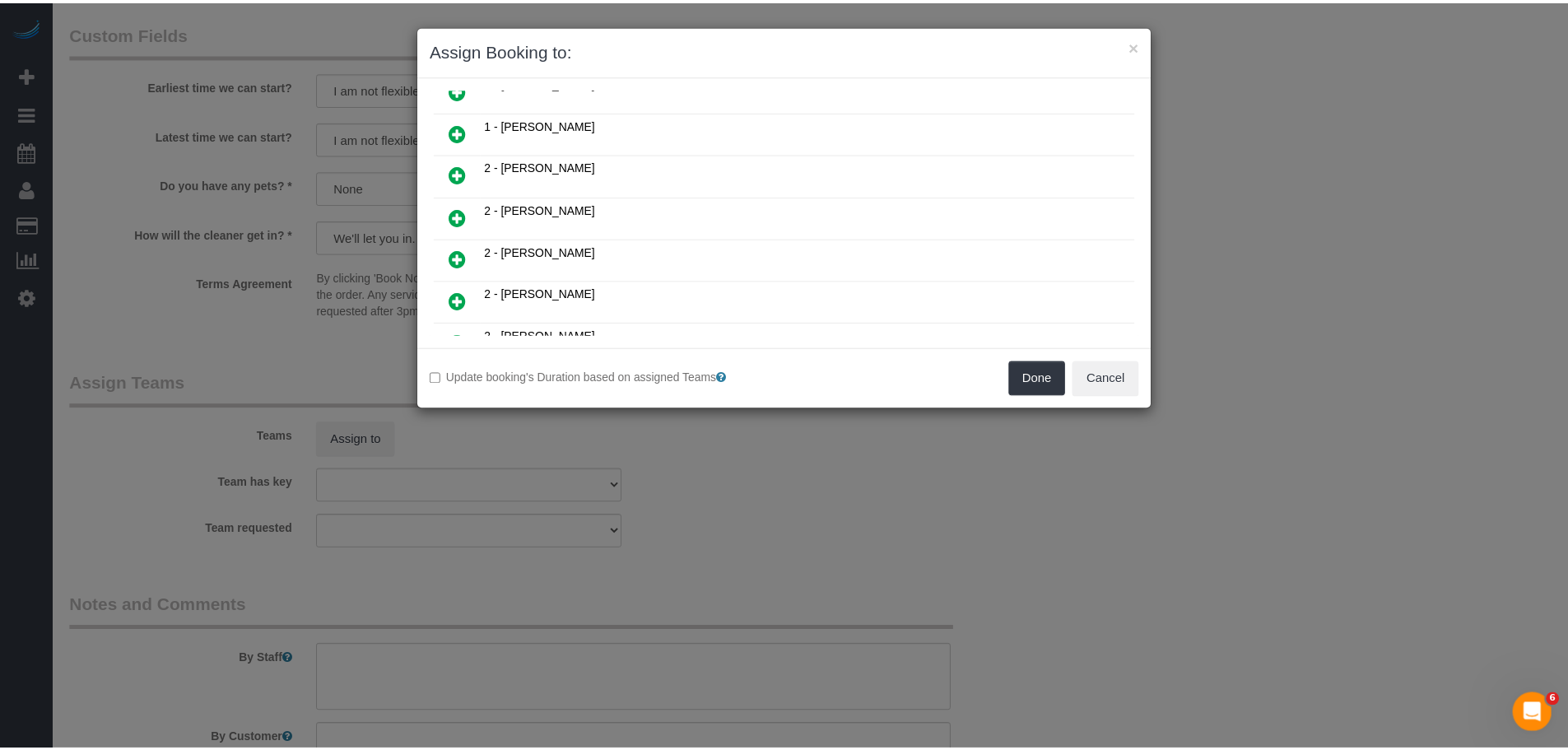
scroll to position [780, 0]
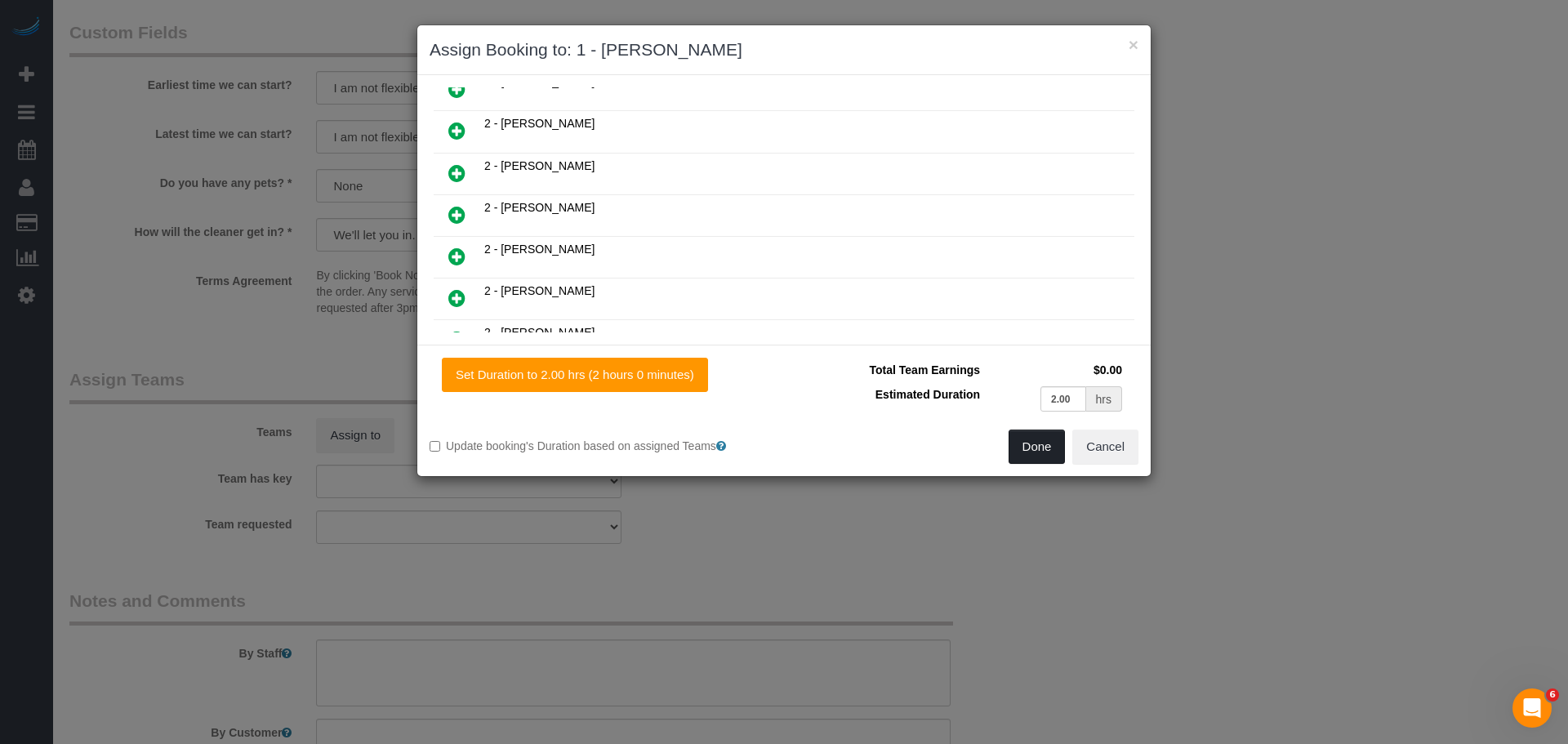
click at [1036, 435] on button "Done" at bounding box center [1037, 446] width 57 height 34
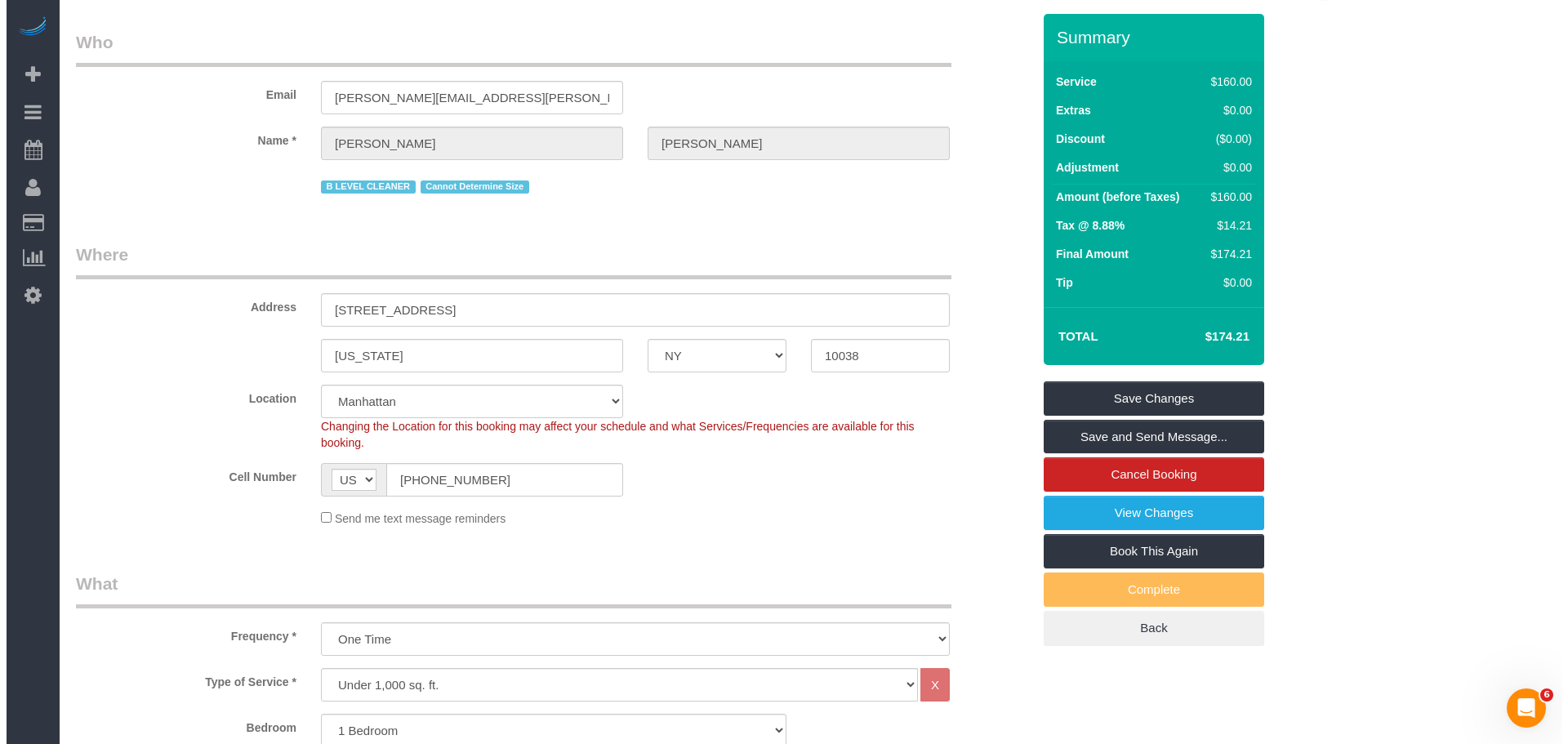
scroll to position [0, 0]
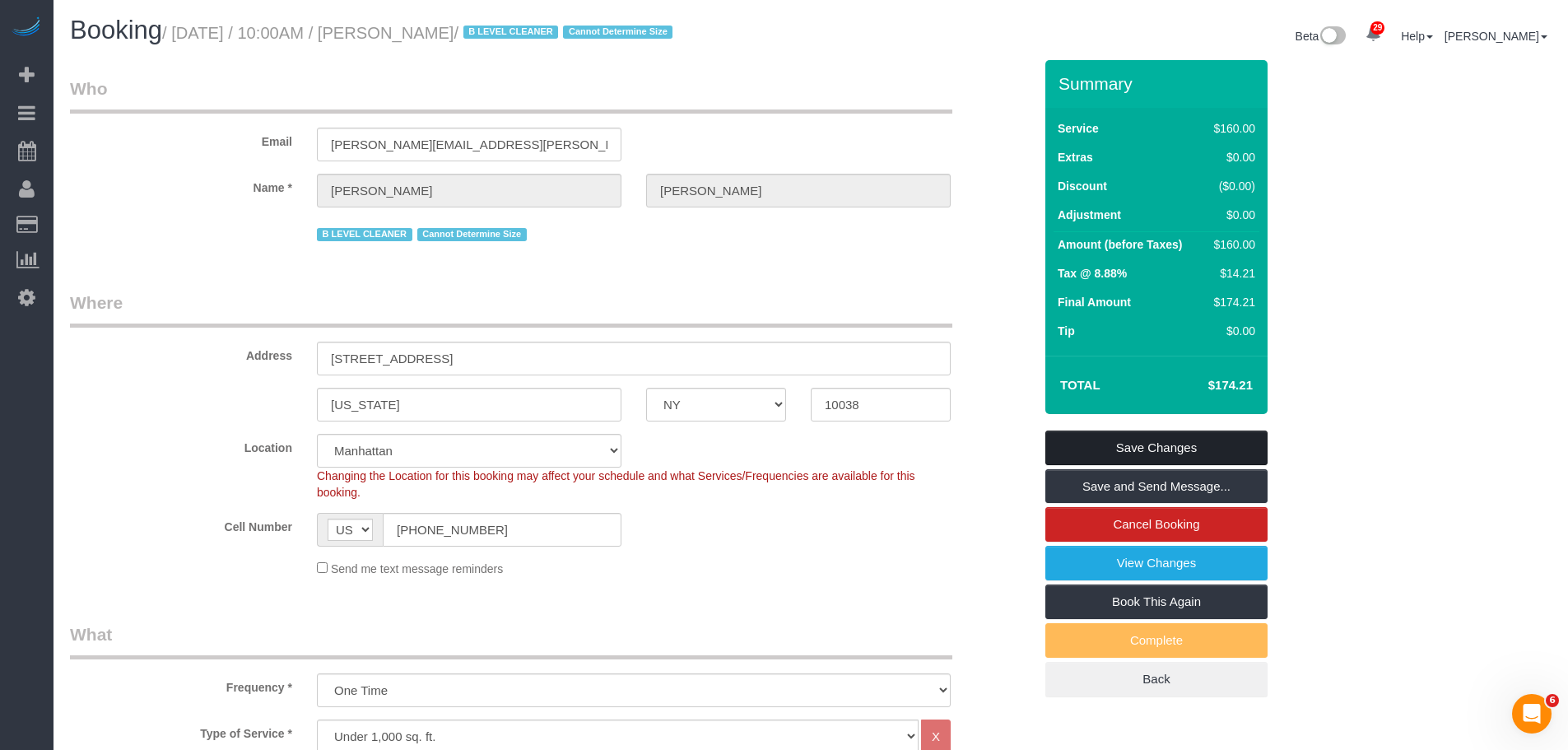
click at [1225, 438] on link "Save Changes" at bounding box center [1156, 447] width 222 height 35
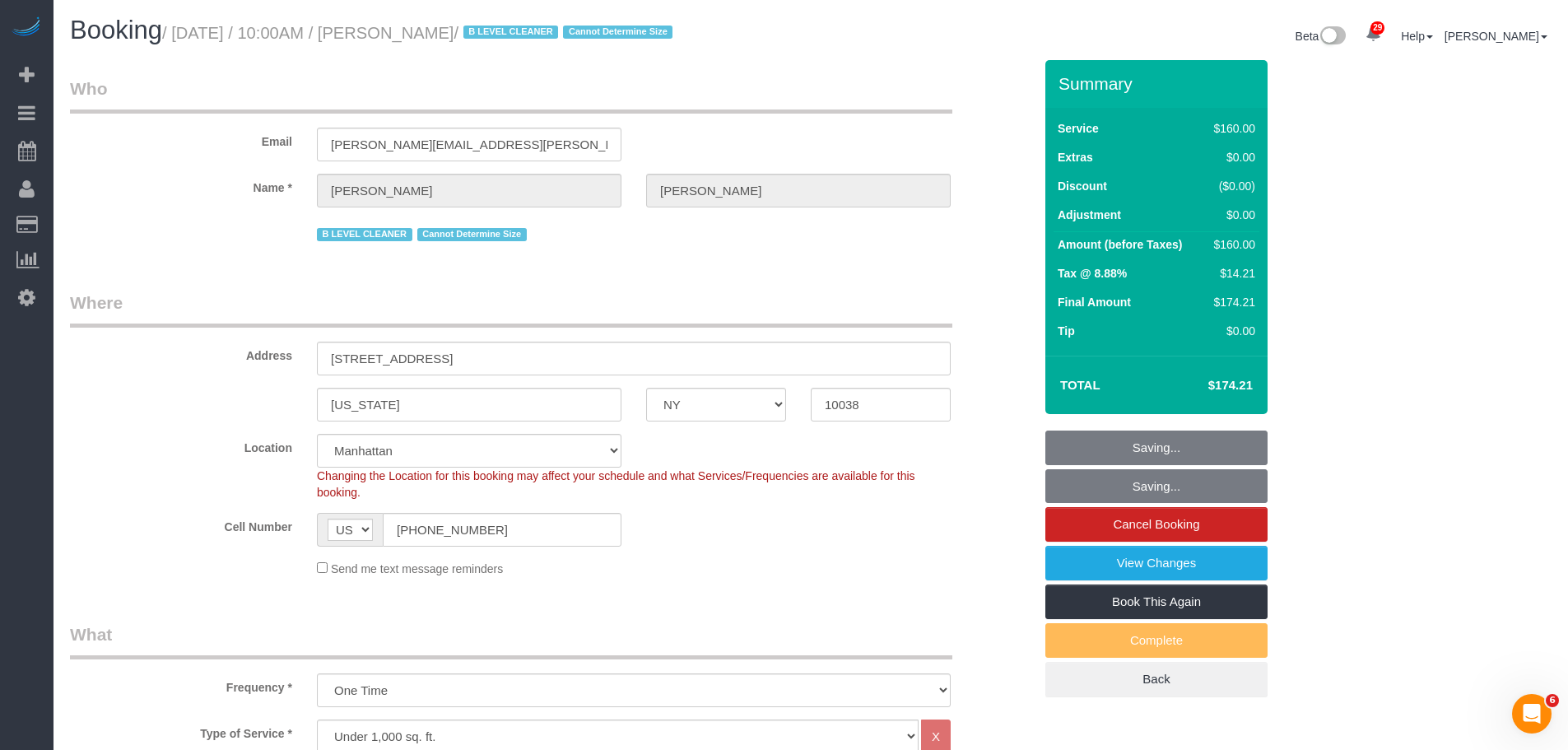
drag, startPoint x: 830, startPoint y: 102, endPoint x: 637, endPoint y: 13, distance: 212.5
click at [830, 101] on legend "Who" at bounding box center [511, 96] width 883 height 38
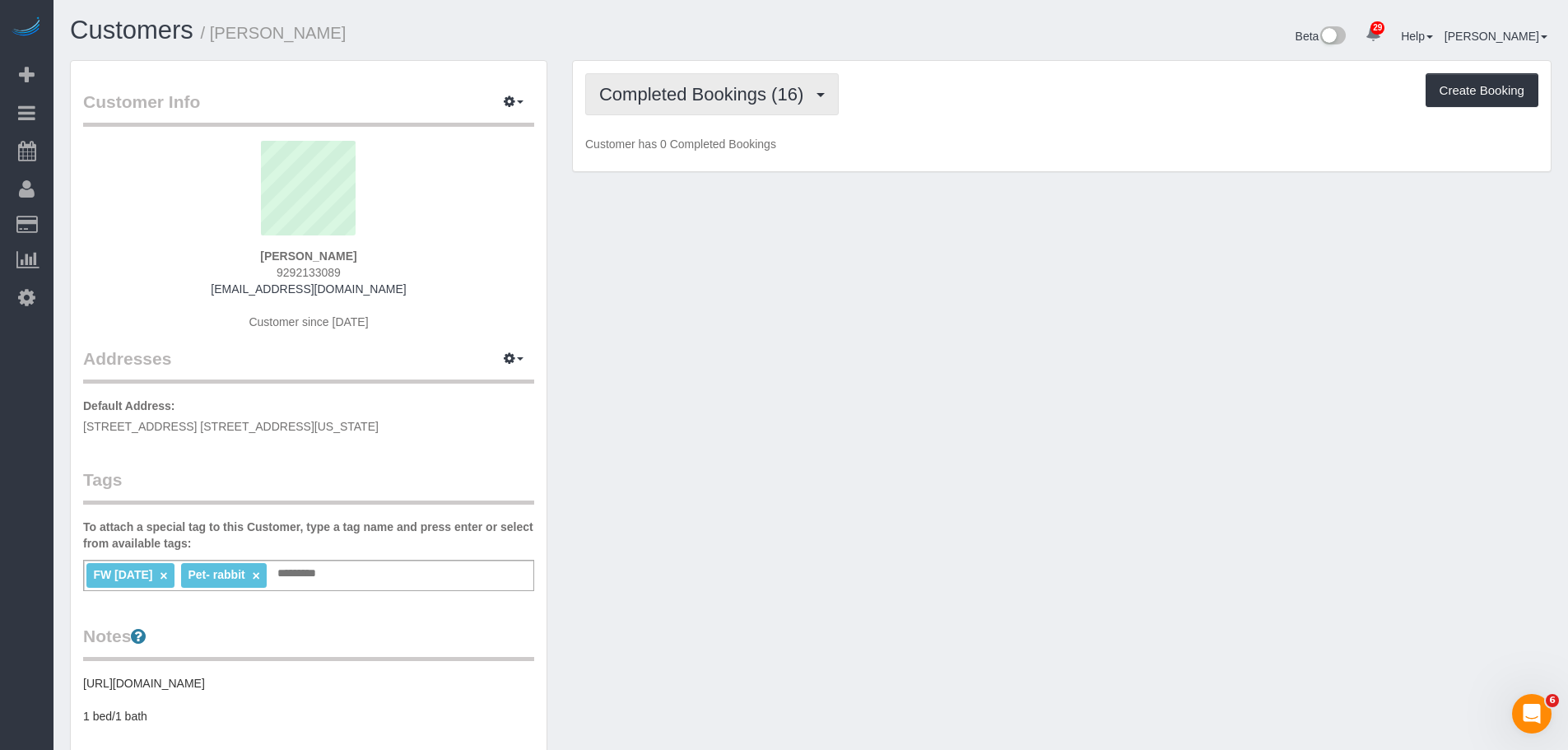
drag, startPoint x: 977, startPoint y: 87, endPoint x: 837, endPoint y: 108, distance: 141.6
click at [973, 87] on div "Completed Bookings (16) Completed Bookings (16) Upcoming Bookings (1) Cancelled…" at bounding box center [1061, 94] width 953 height 42
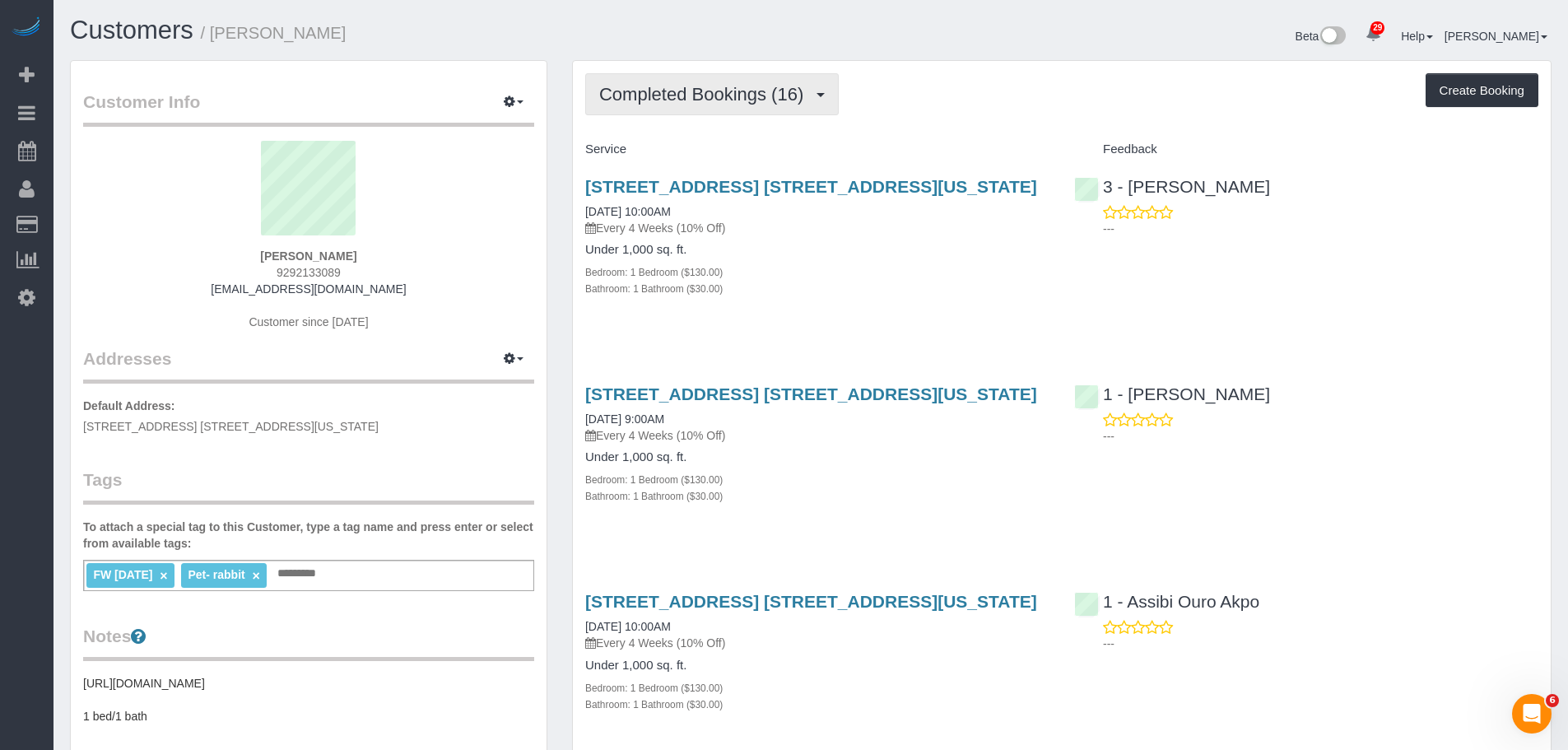
click at [744, 104] on span "Completed Bookings (16)" at bounding box center [705, 94] width 212 height 21
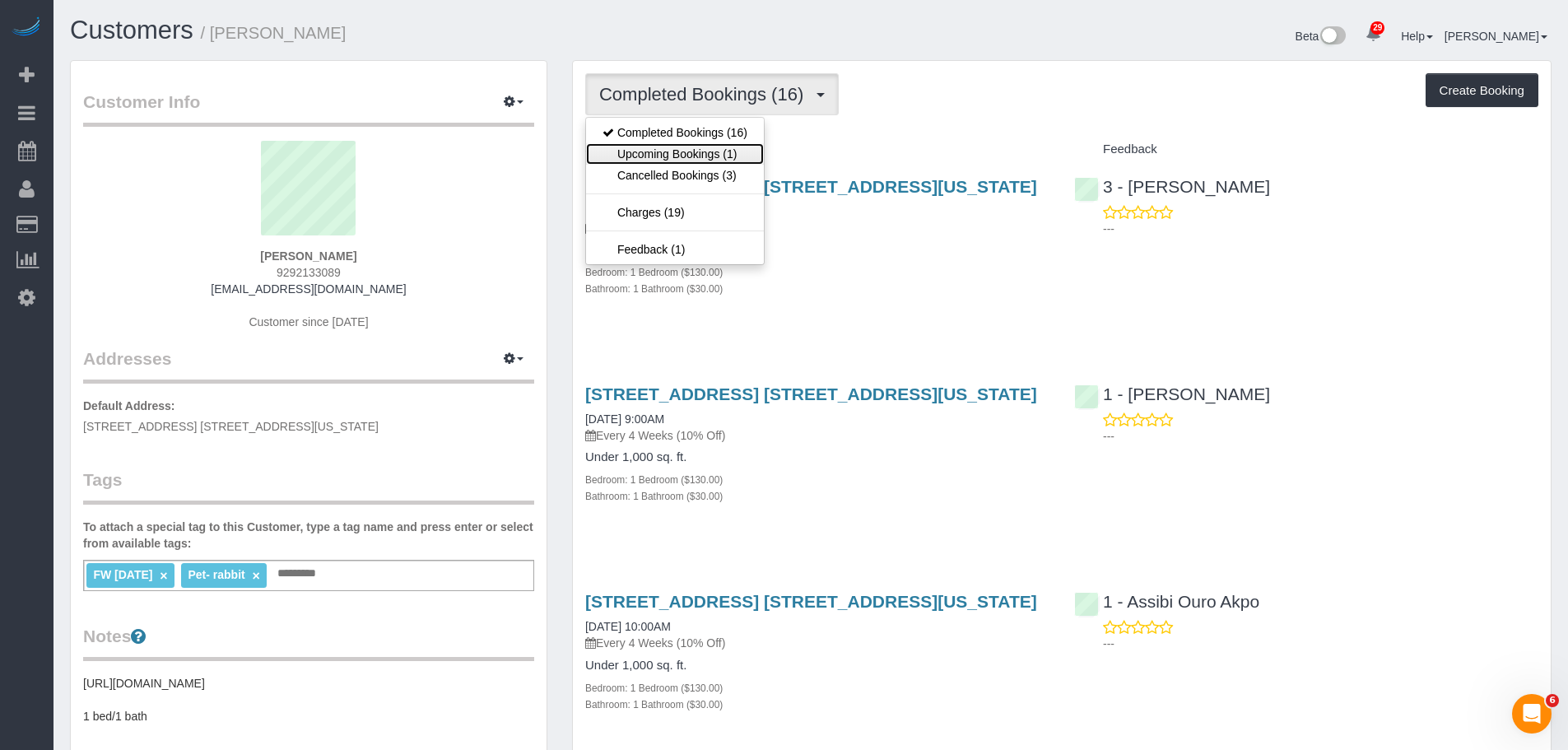
click at [740, 146] on link "Upcoming Bookings (1)" at bounding box center [675, 154] width 178 height 22
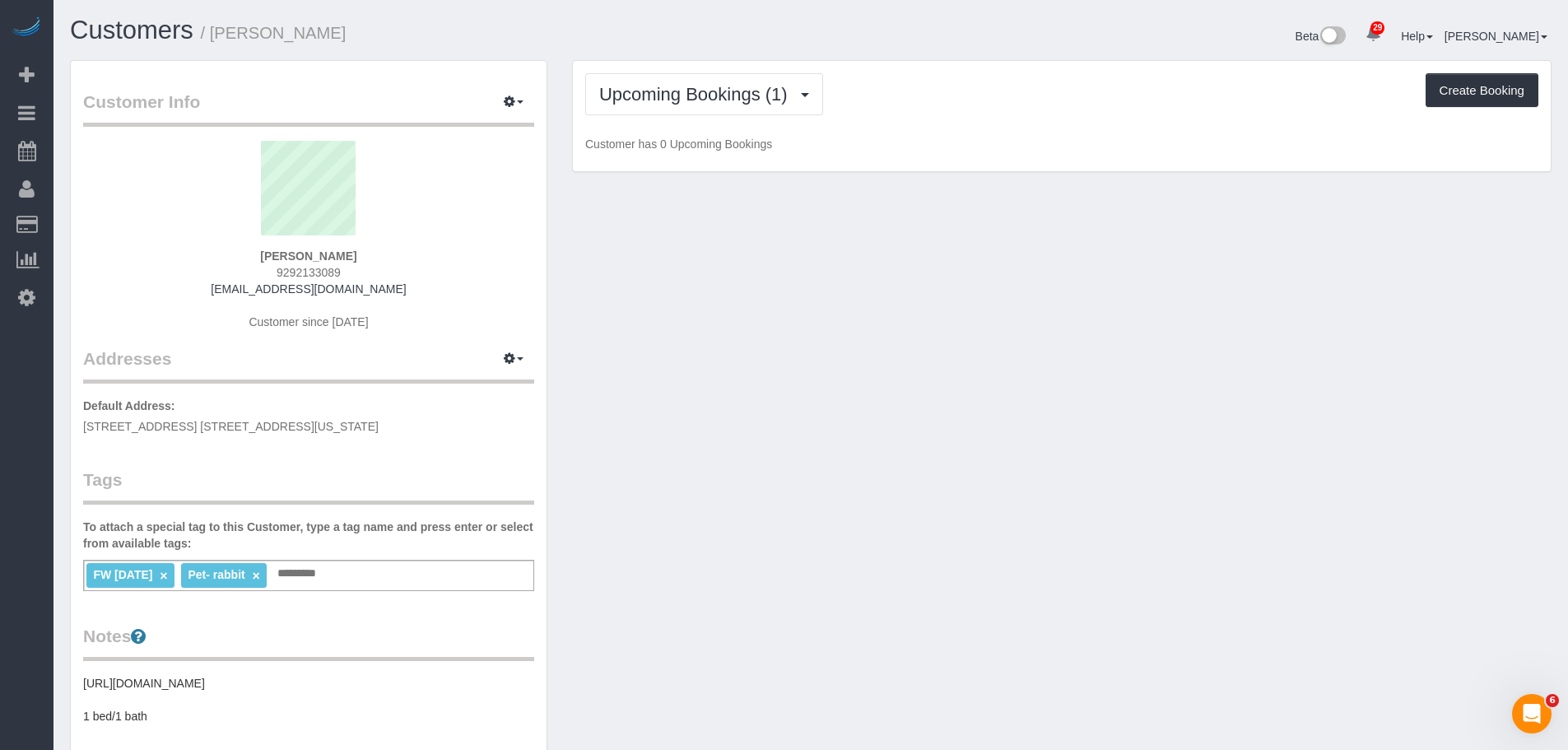
click at [1067, 99] on div "Upcoming Bookings (1) Completed Bookings (16) Upcoming Bookings (1) Cancelled B…" at bounding box center [1061, 94] width 953 height 42
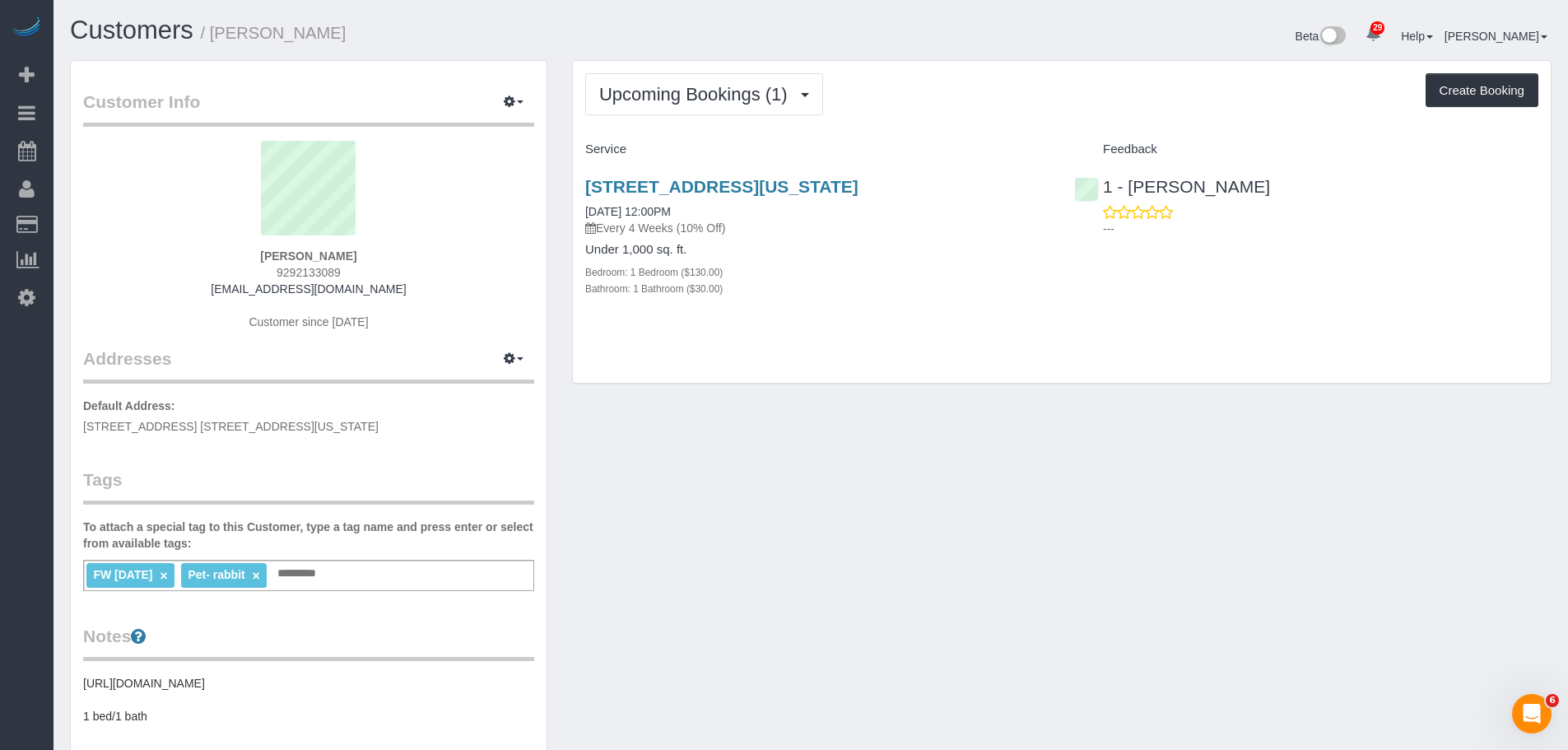
click at [987, 107] on div "Upcoming Bookings (1) Completed Bookings (16) Upcoming Bookings (1) Cancelled B…" at bounding box center [1061, 94] width 953 height 42
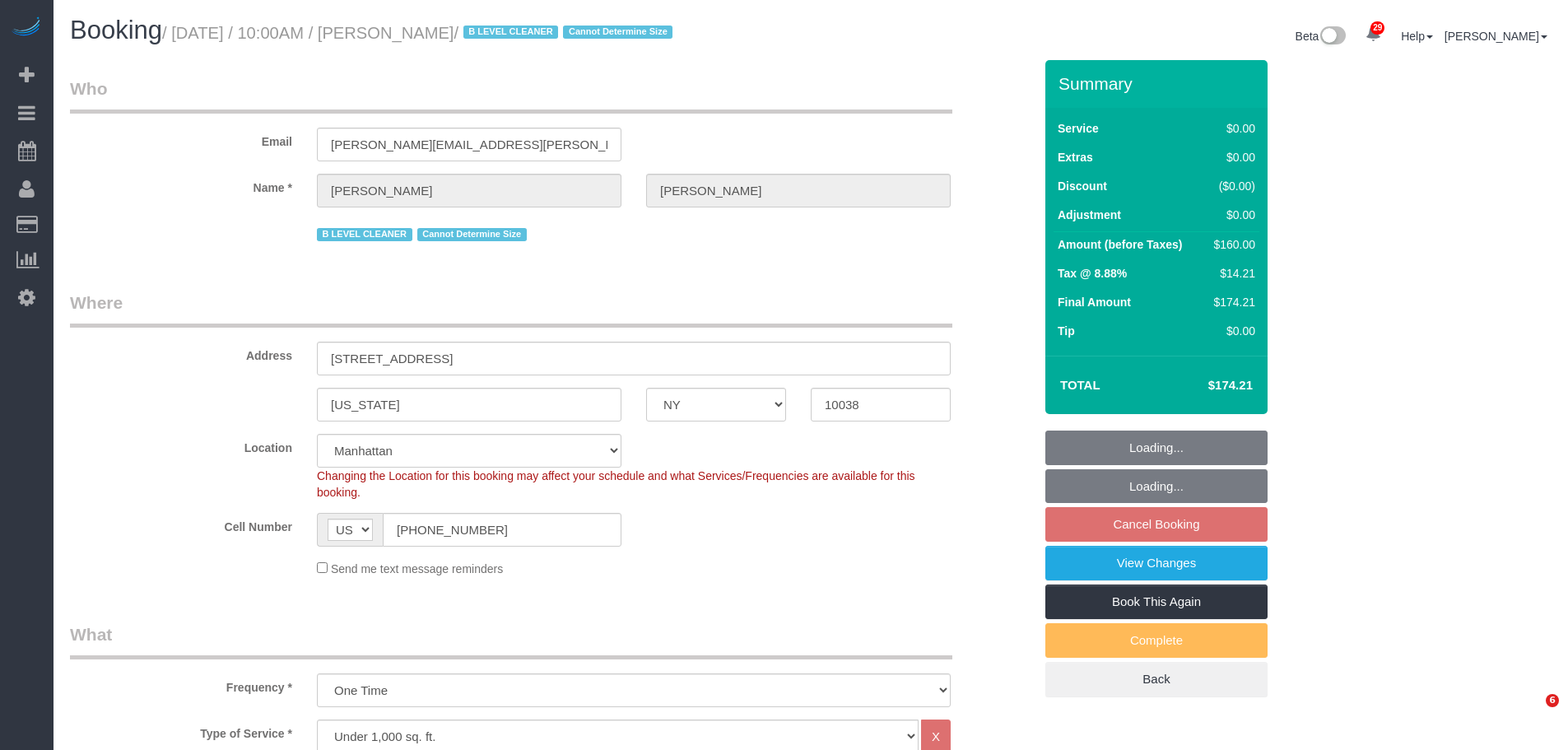
select select "NY"
select select "spot3"
select select "number:89"
select select "number:90"
select select "number:15"
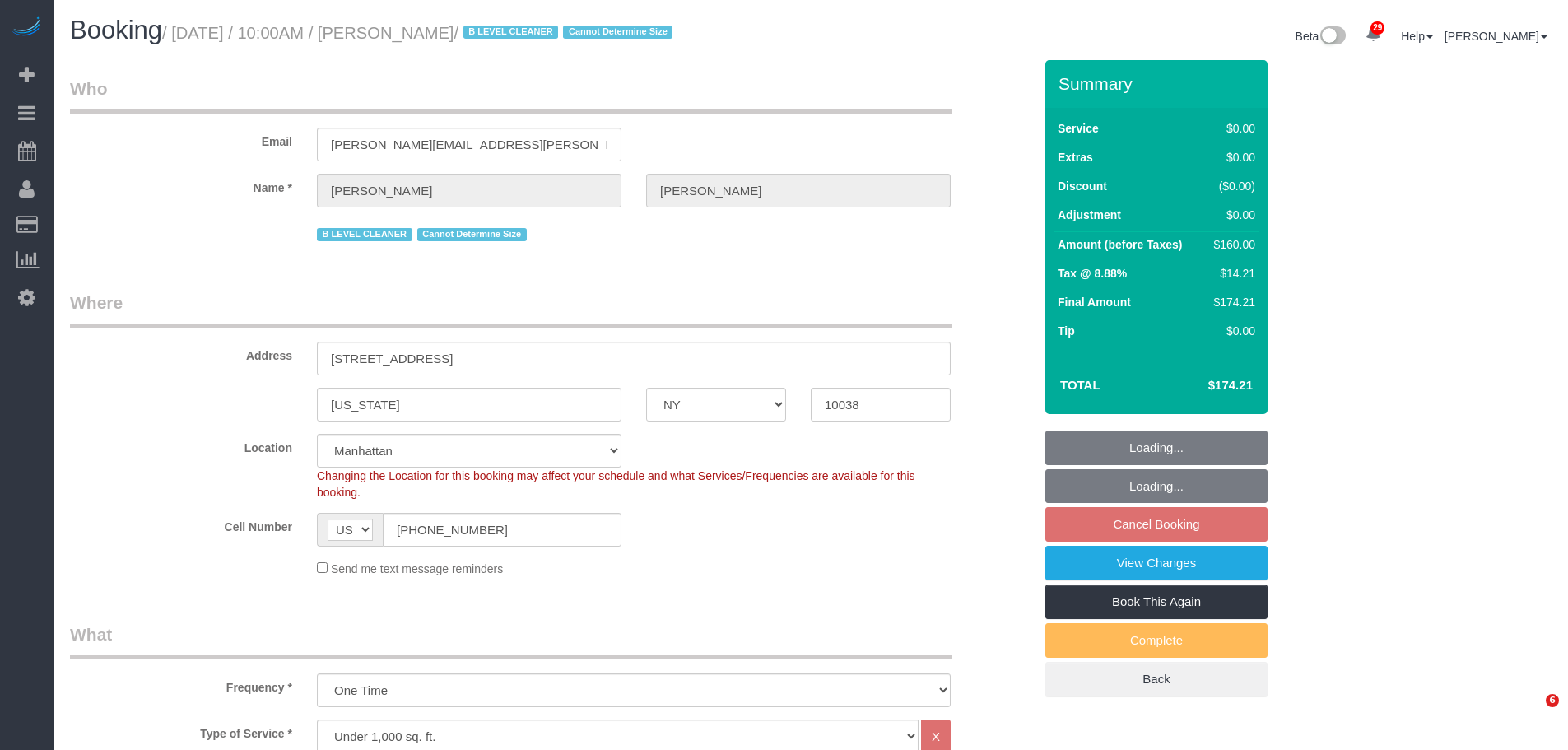
select select "number:5"
select select "1"
select select "NY"
select select "spot3"
select select "number:58"
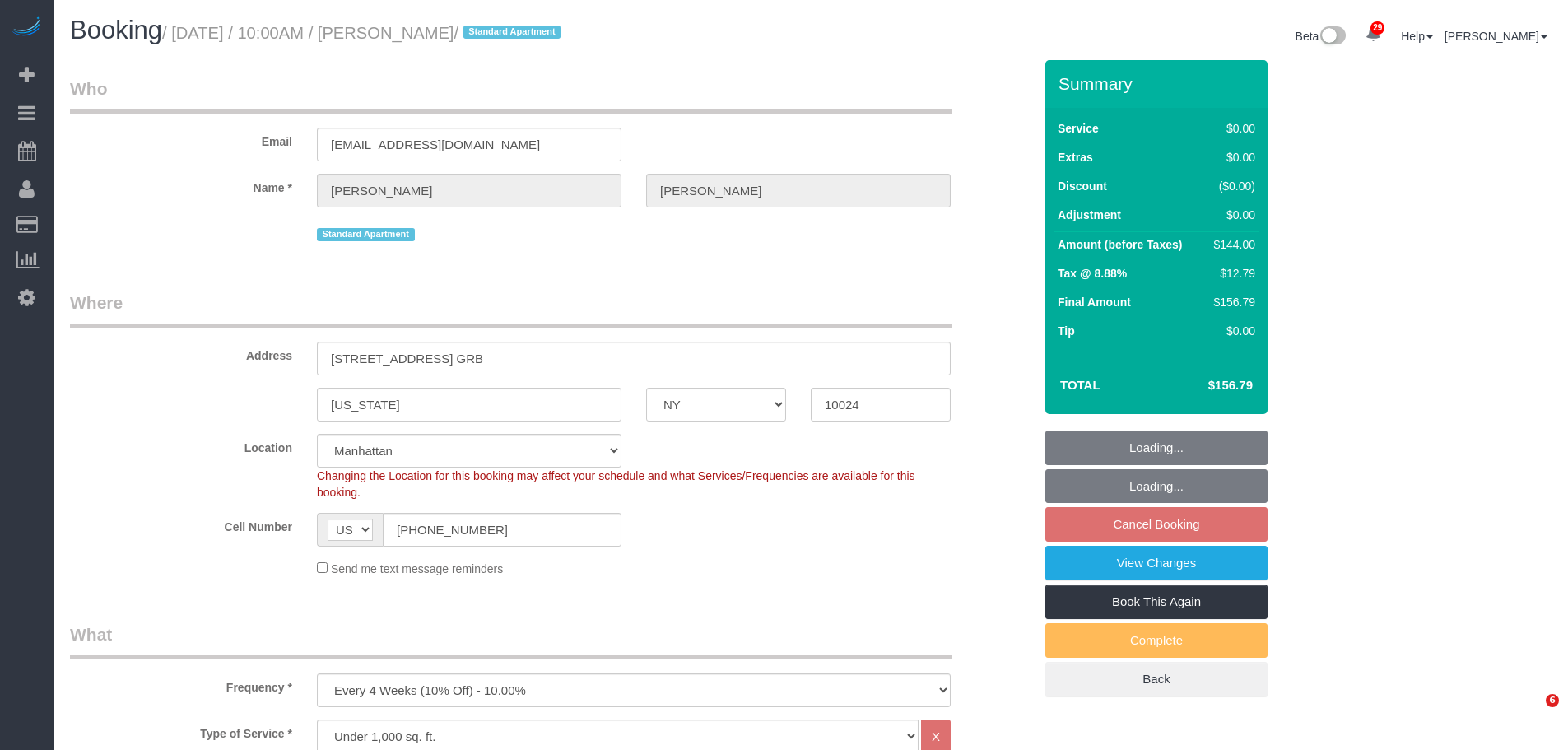
select select "number:76"
select select "number:15"
select select "number:6"
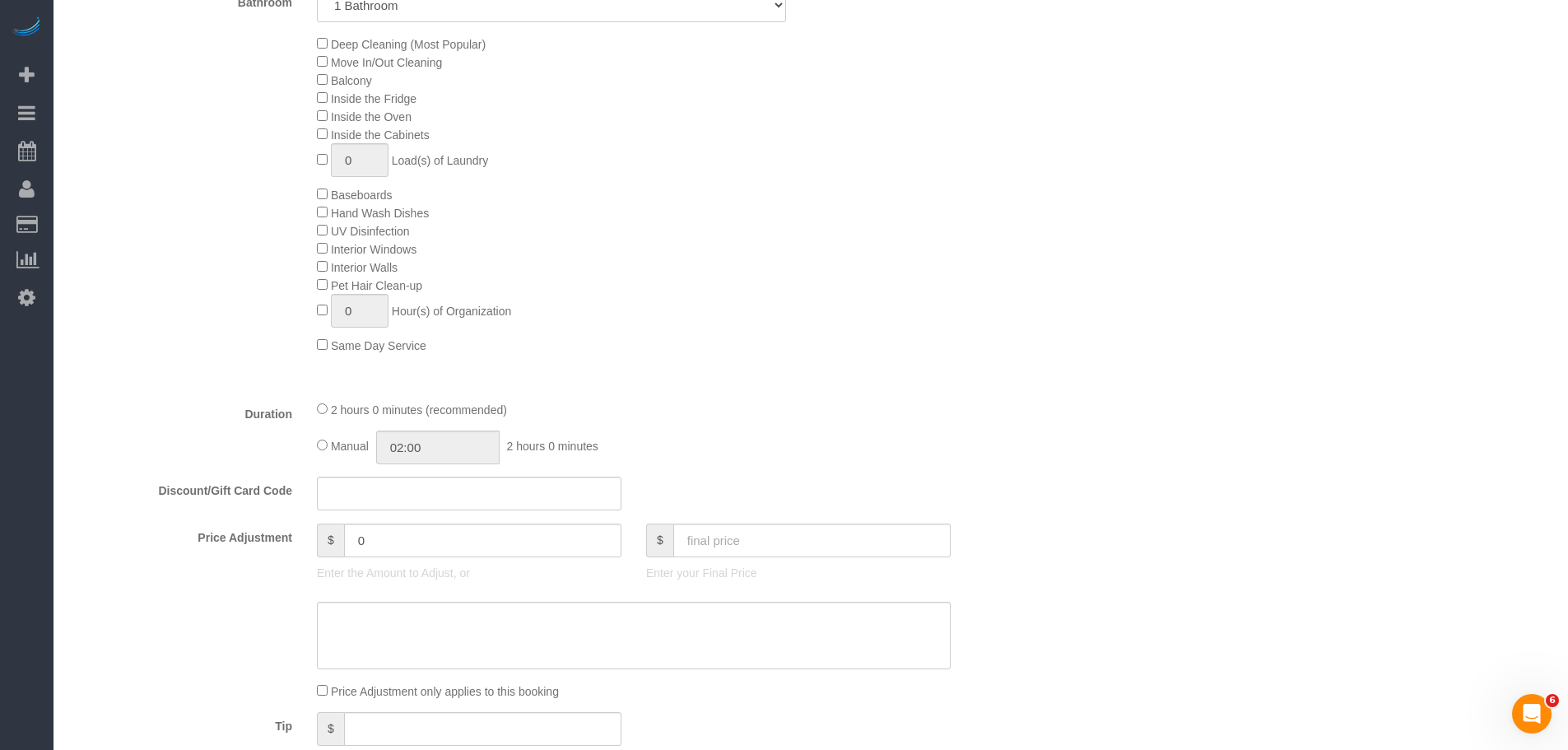
select select "1"
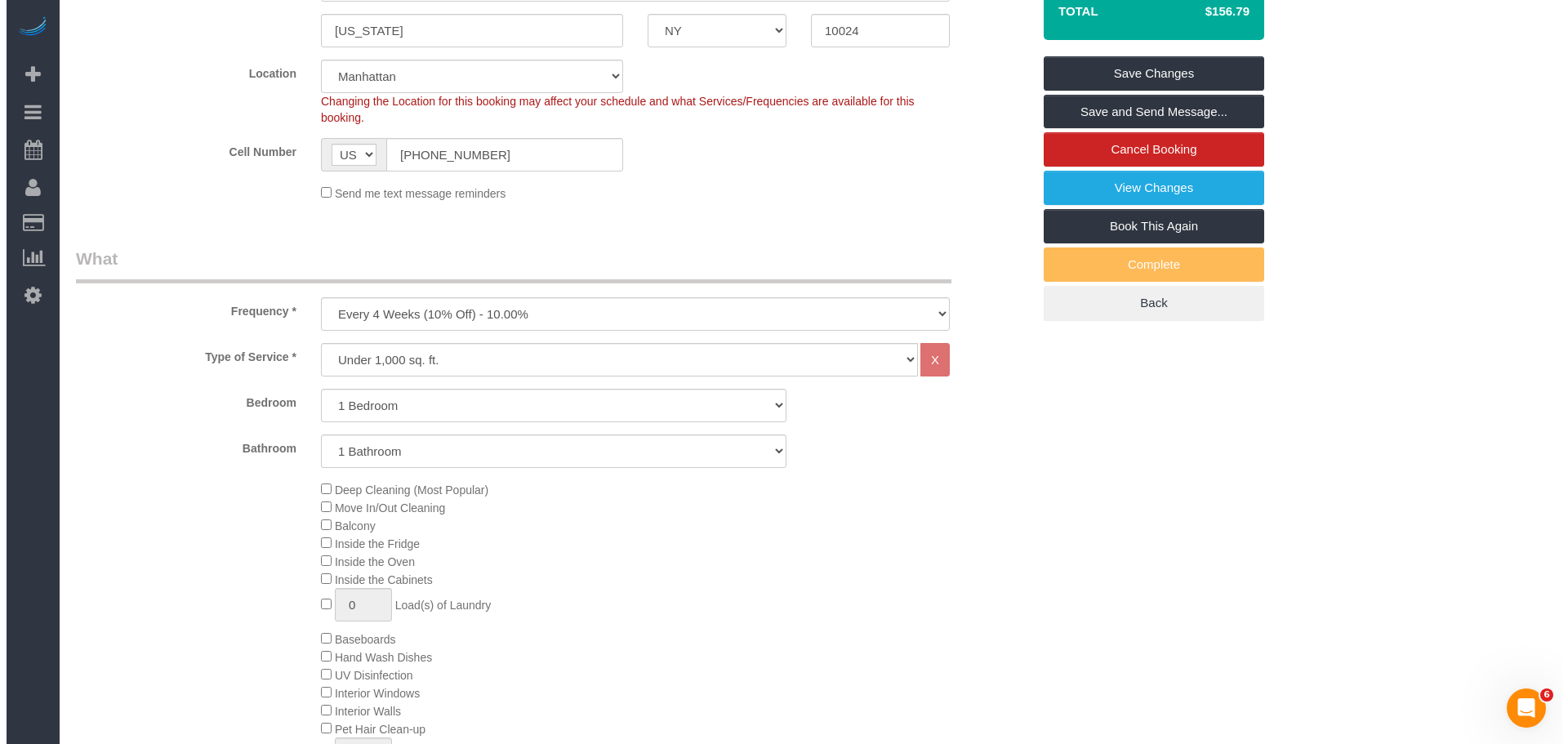
scroll to position [245, 0]
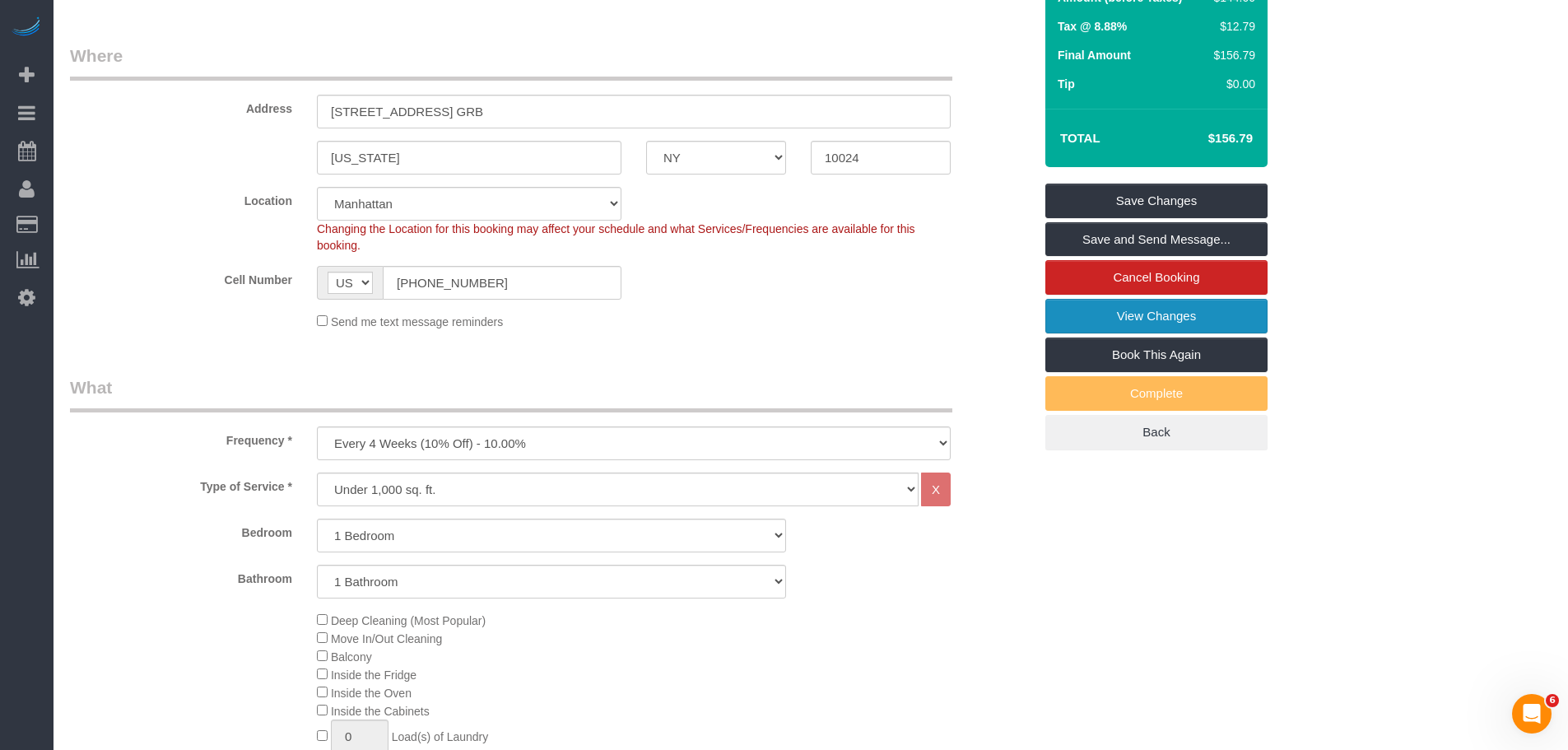
click at [1203, 315] on link "View Changes" at bounding box center [1156, 316] width 222 height 35
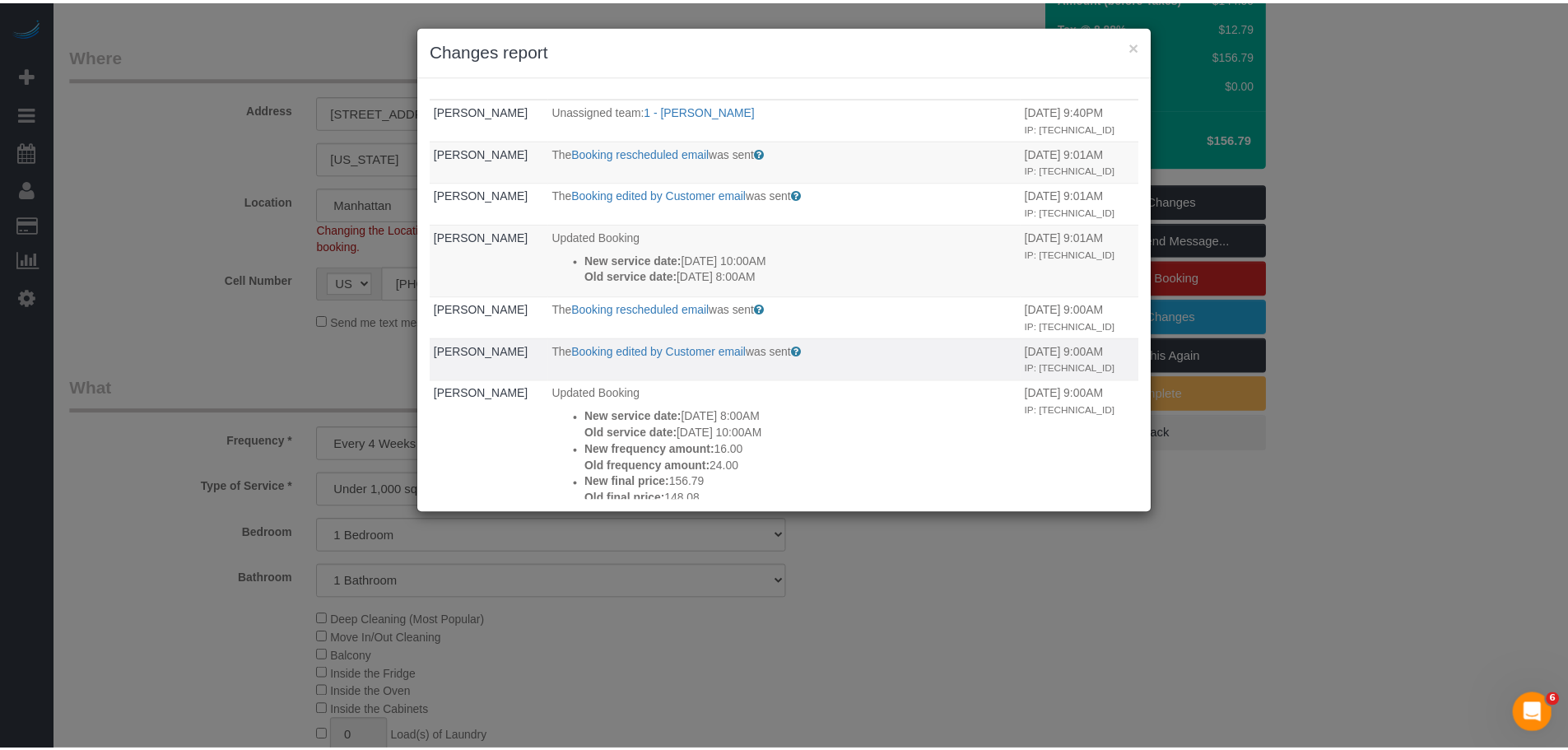
scroll to position [0, 0]
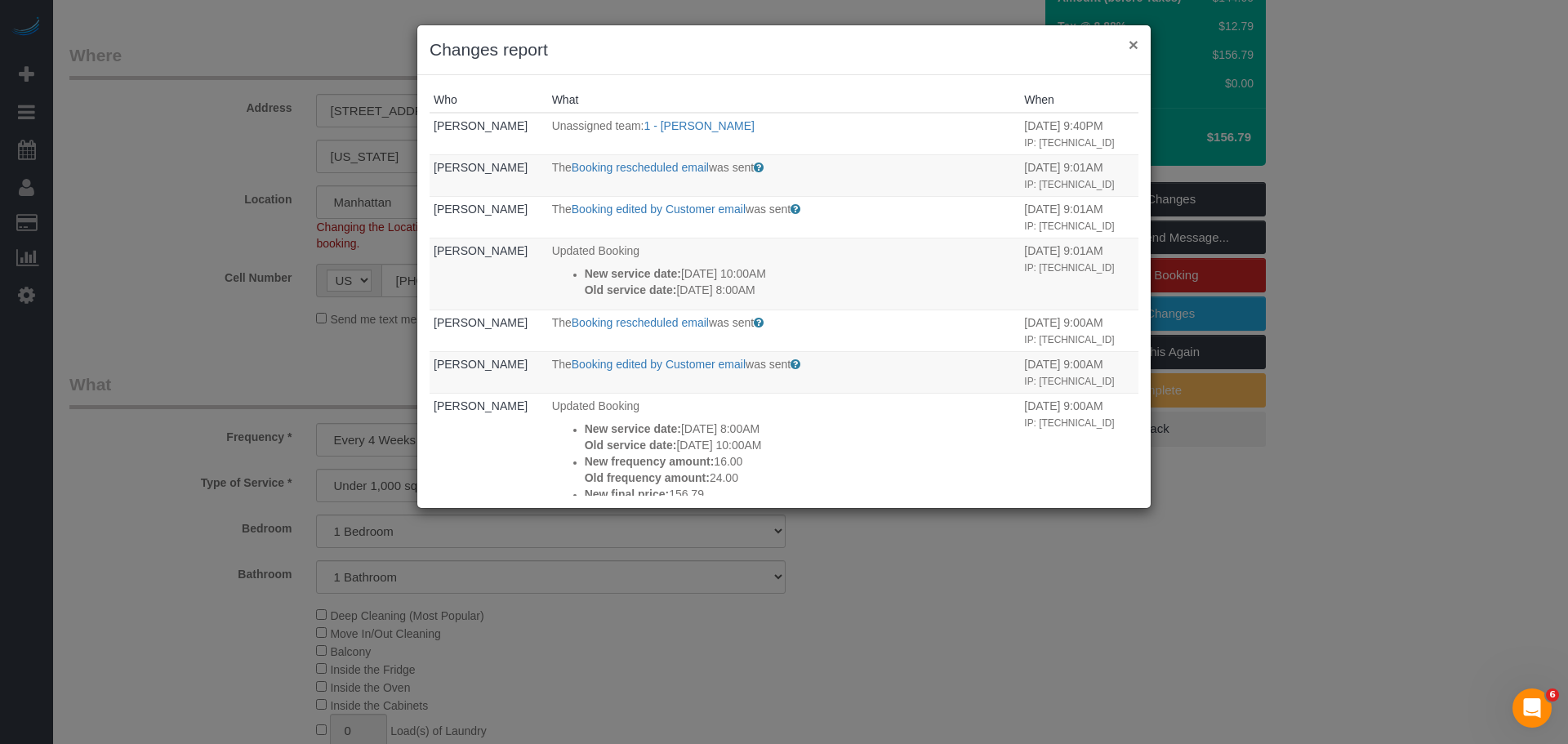
click at [1135, 45] on button "×" at bounding box center [1133, 45] width 10 height 18
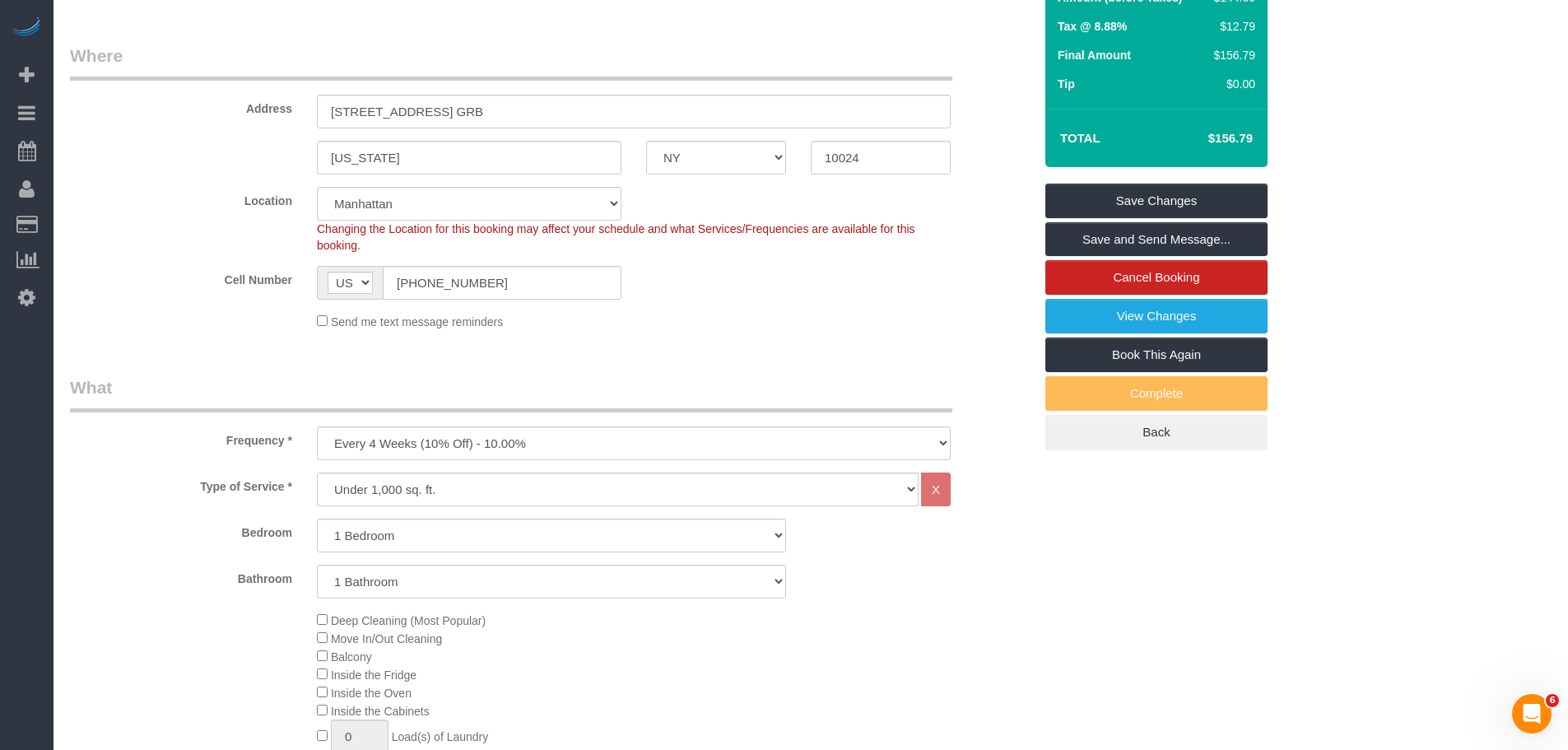
click at [649, 87] on div "Address [STREET_ADDRESS] GRB" at bounding box center [551, 86] width 987 height 85
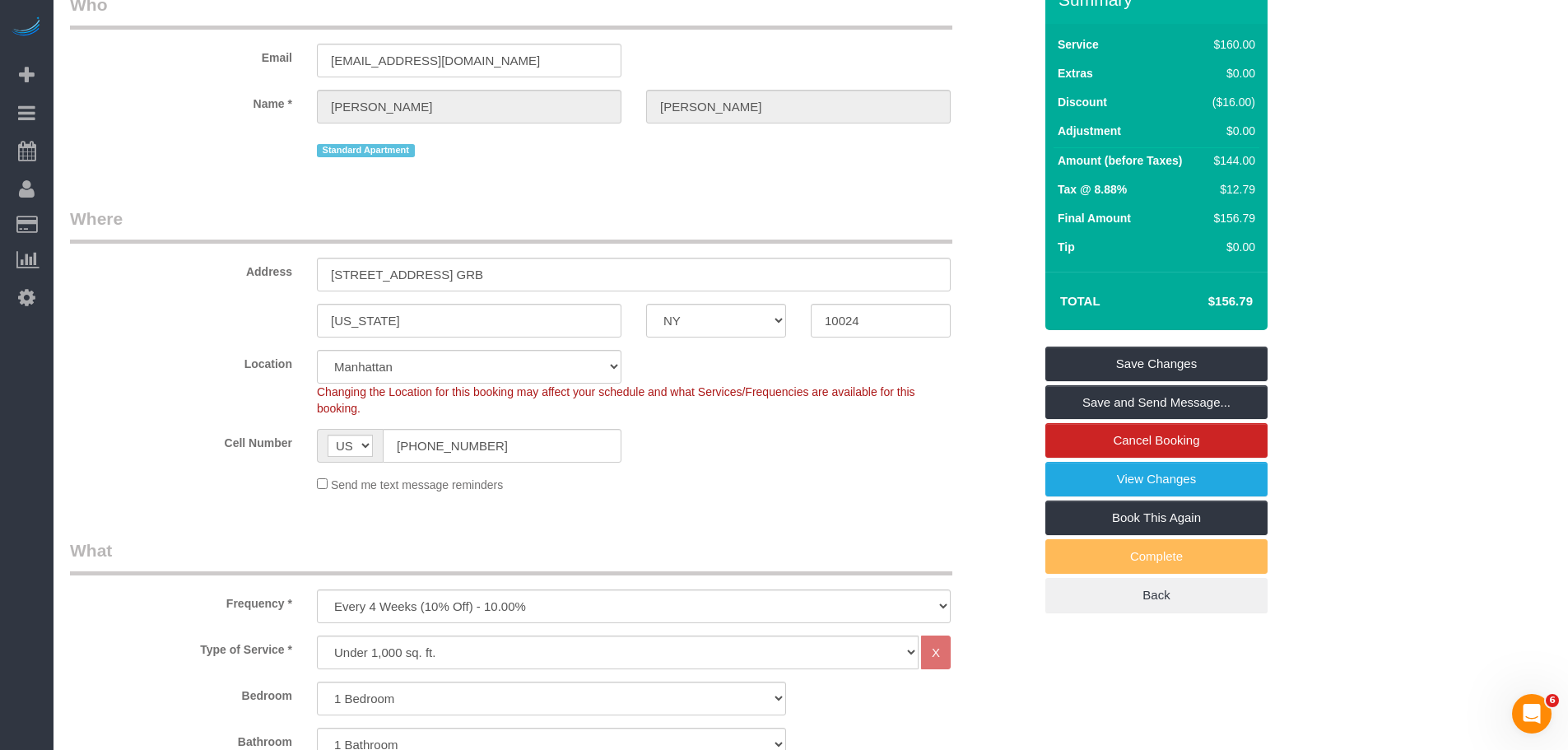
scroll to position [82, 0]
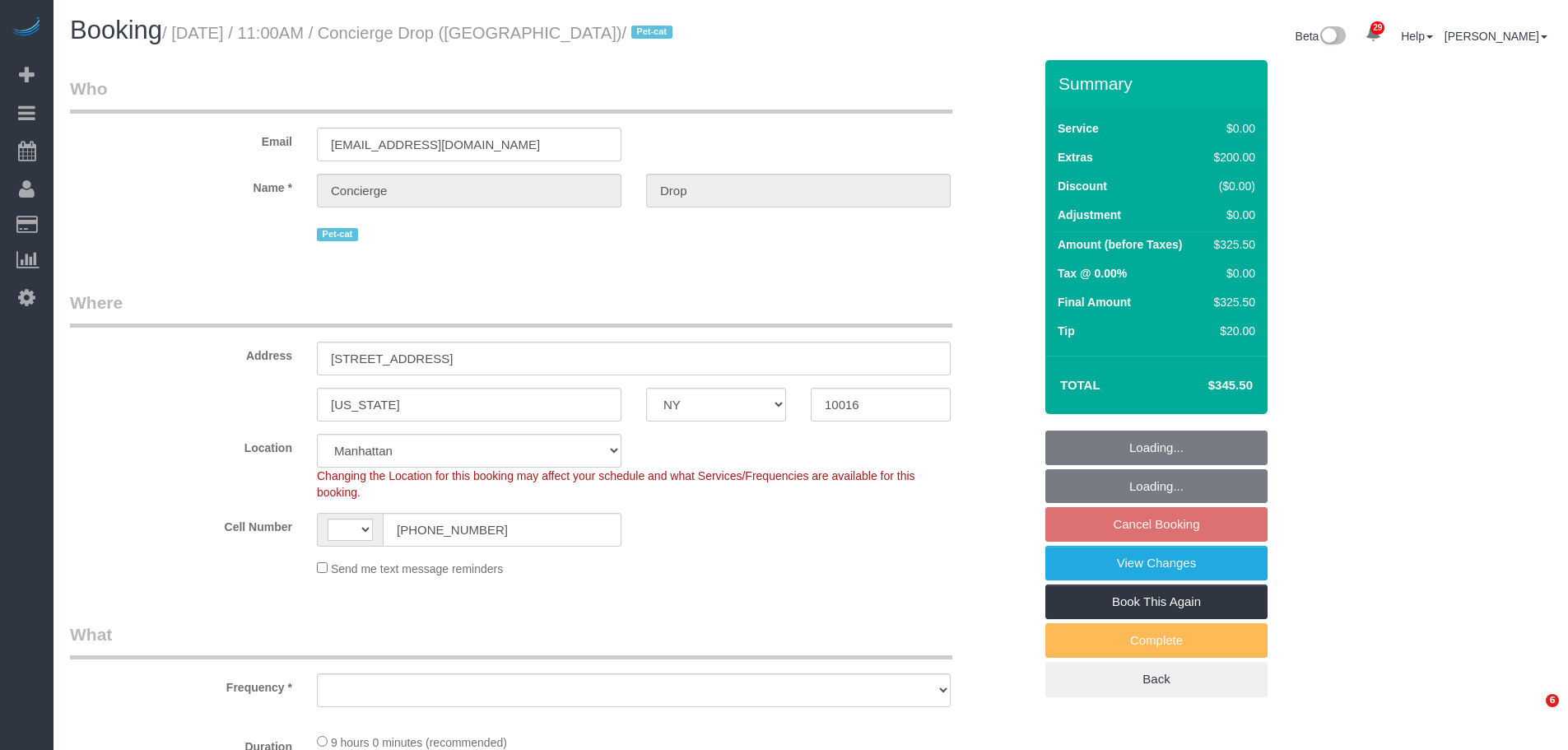
select select "NY"
select select "string:US"
select select "string:stripe-pm_1RaQn24VGloSiKo7zeOF73Wj"
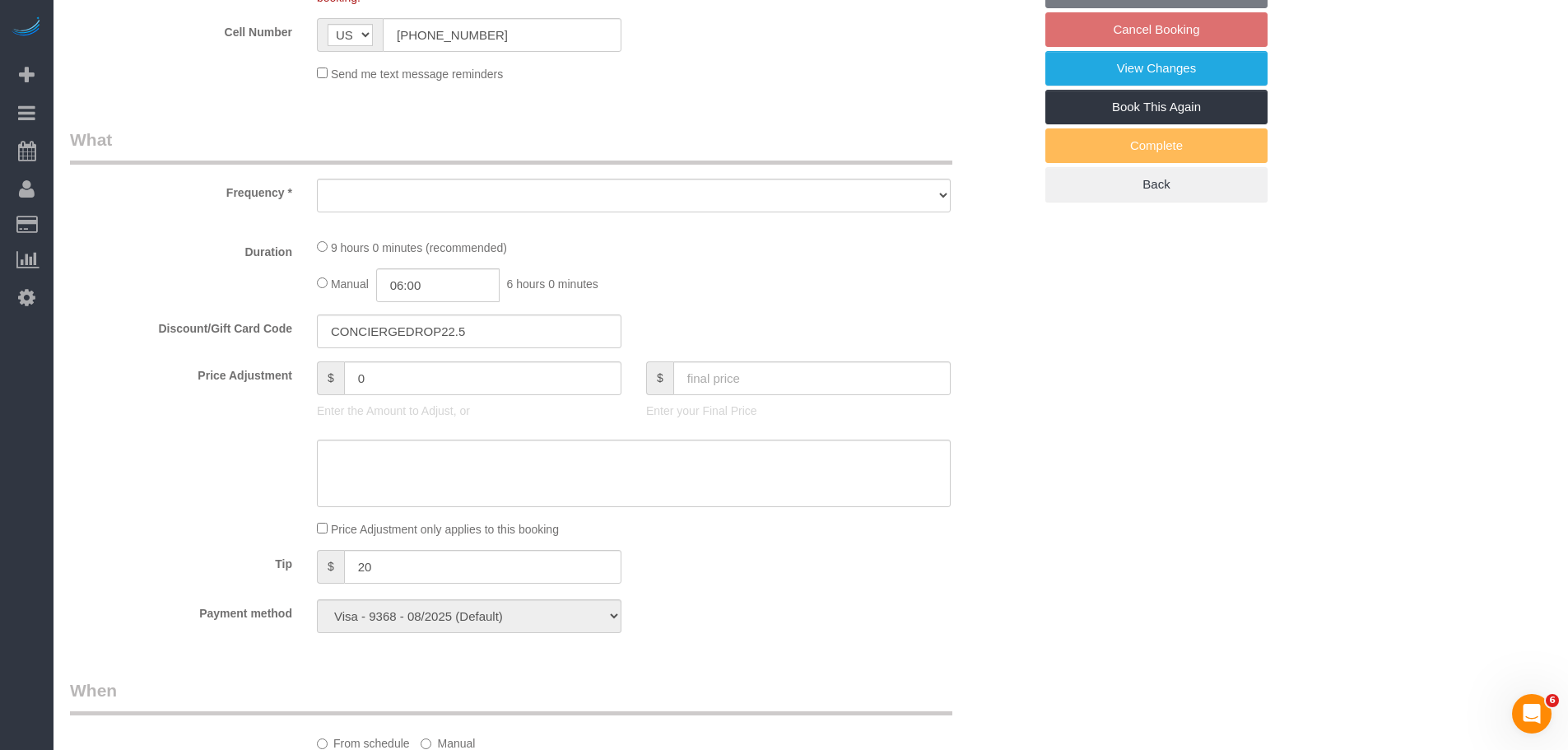
select select "object:962"
select select "number:89"
select select "number:90"
select select "number:13"
select select "number:6"
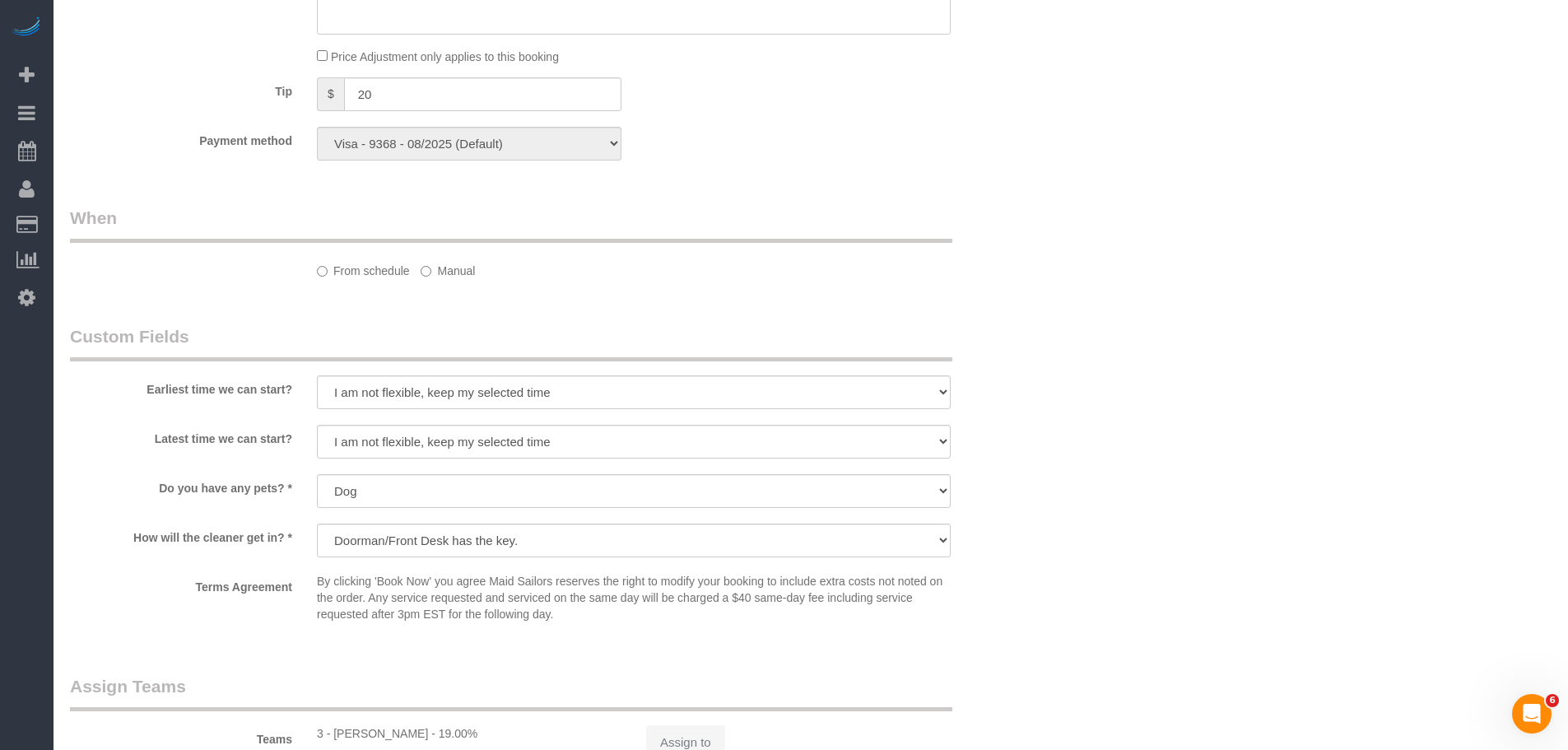
select select "2"
select select "spot4"
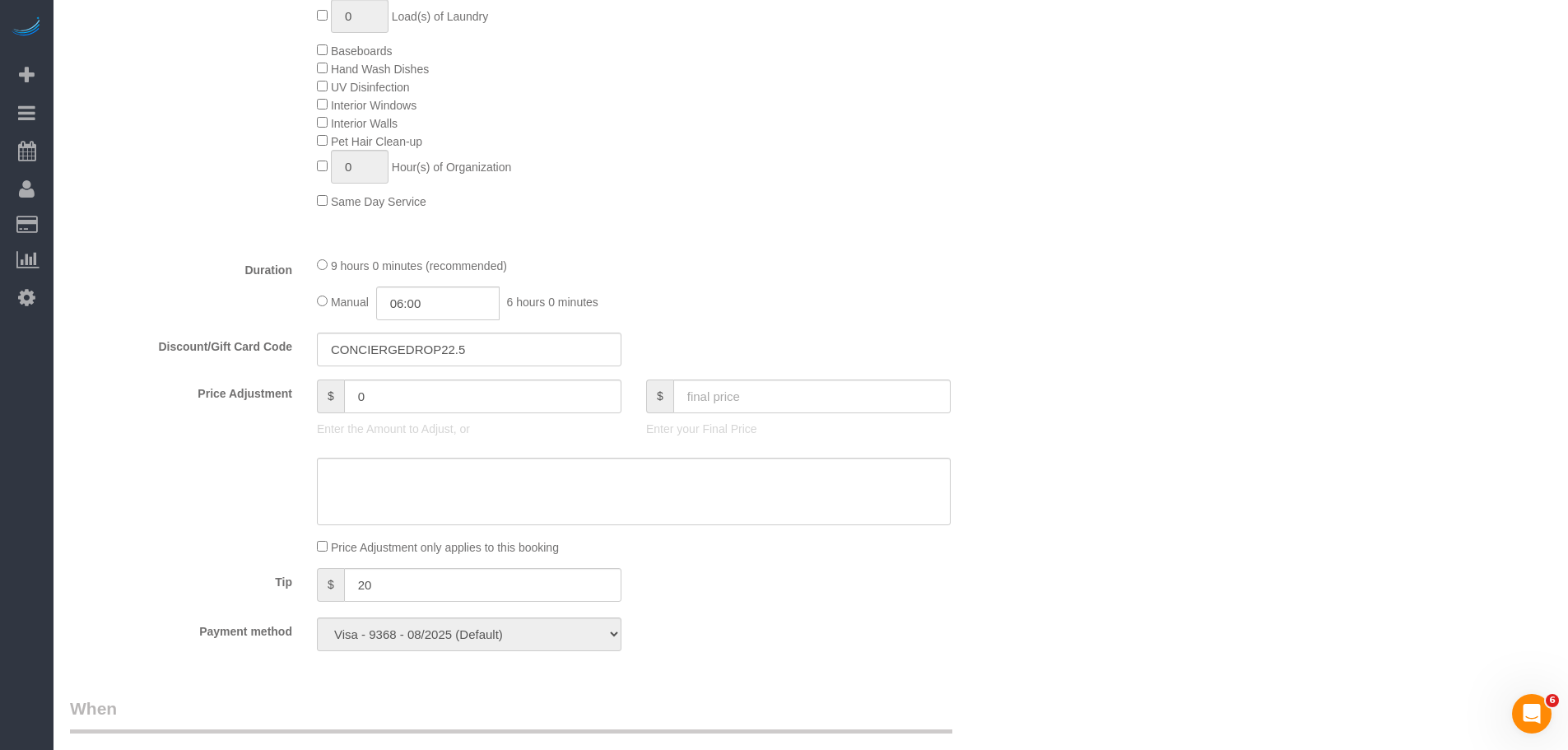
select select "object:1492"
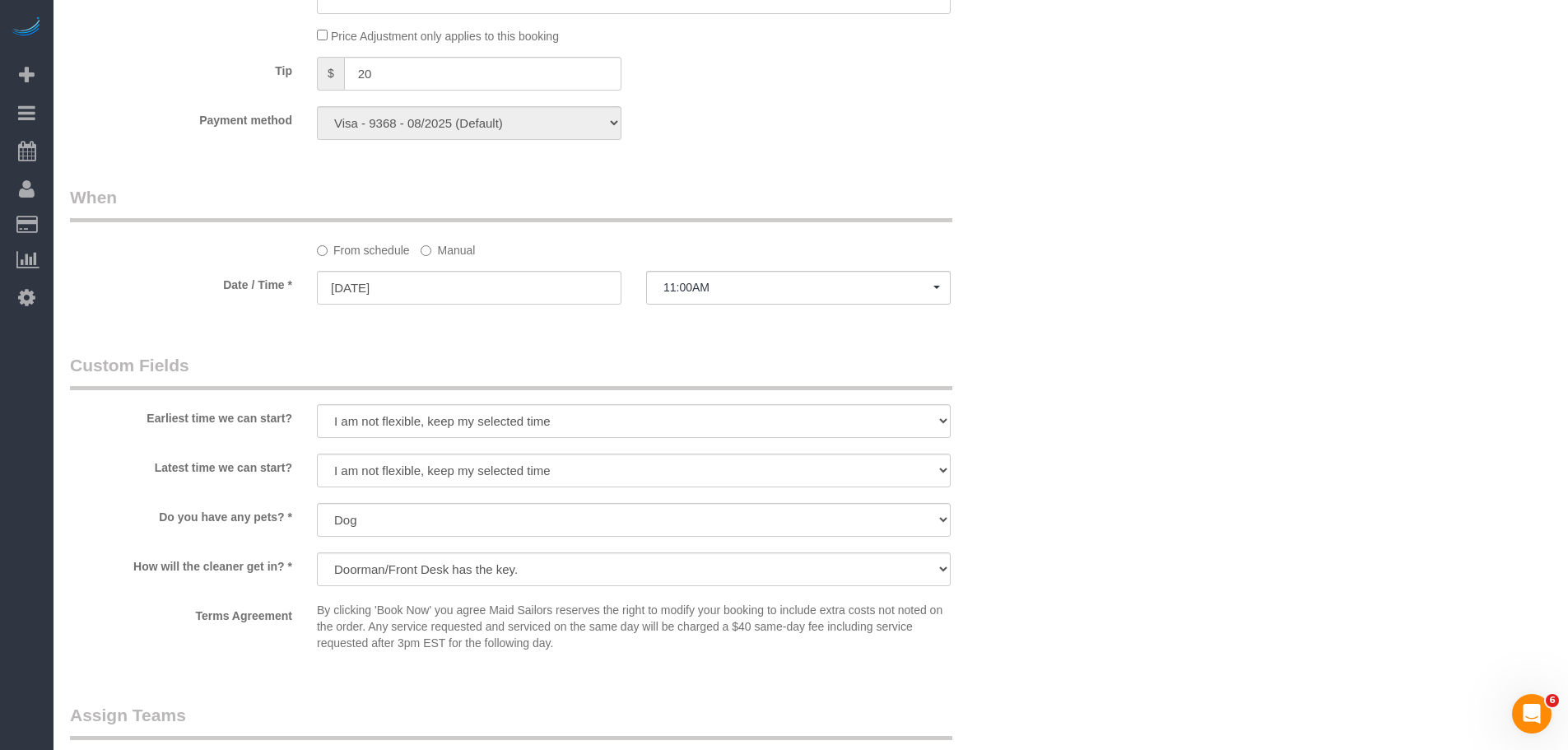
select select "2"
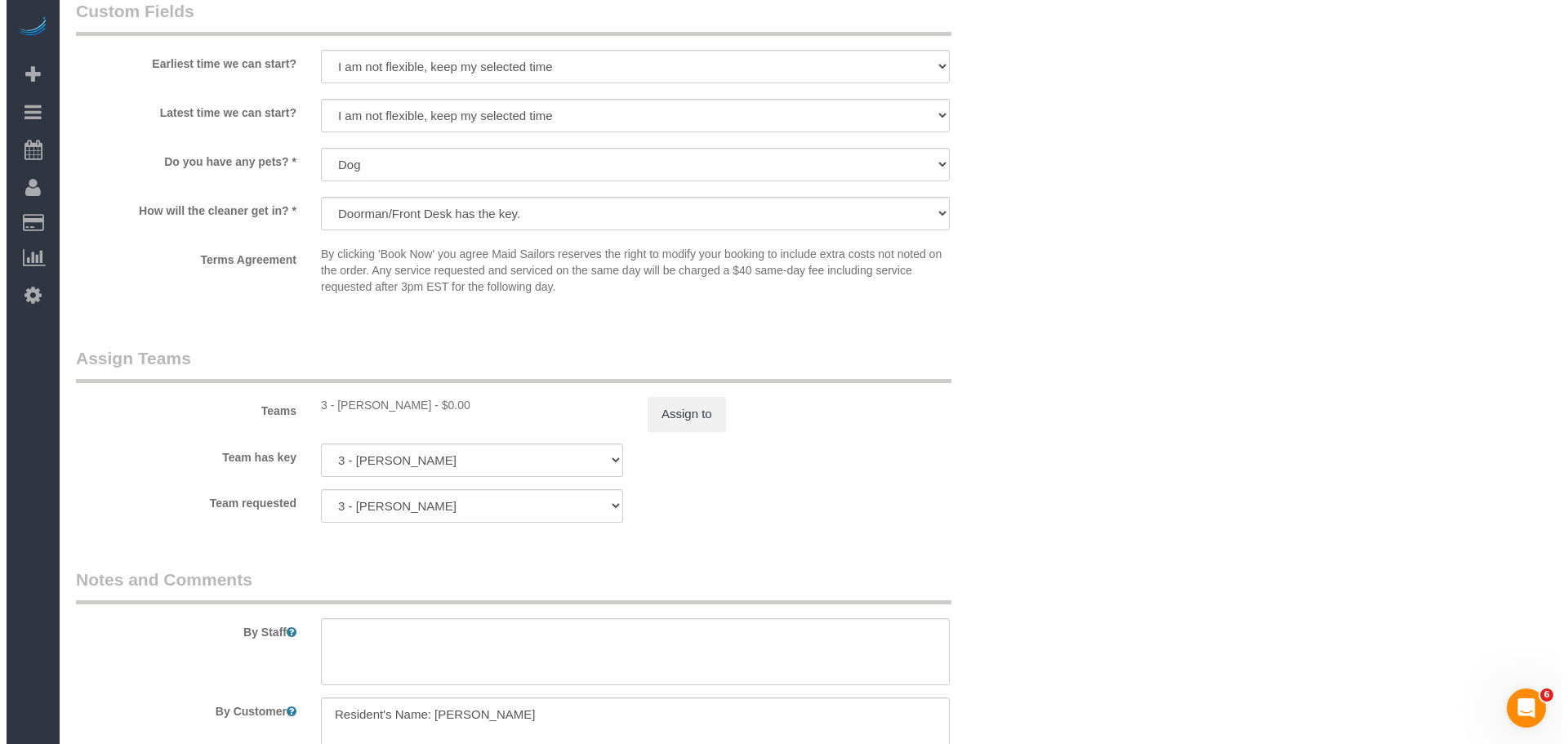
scroll to position [1874, 0]
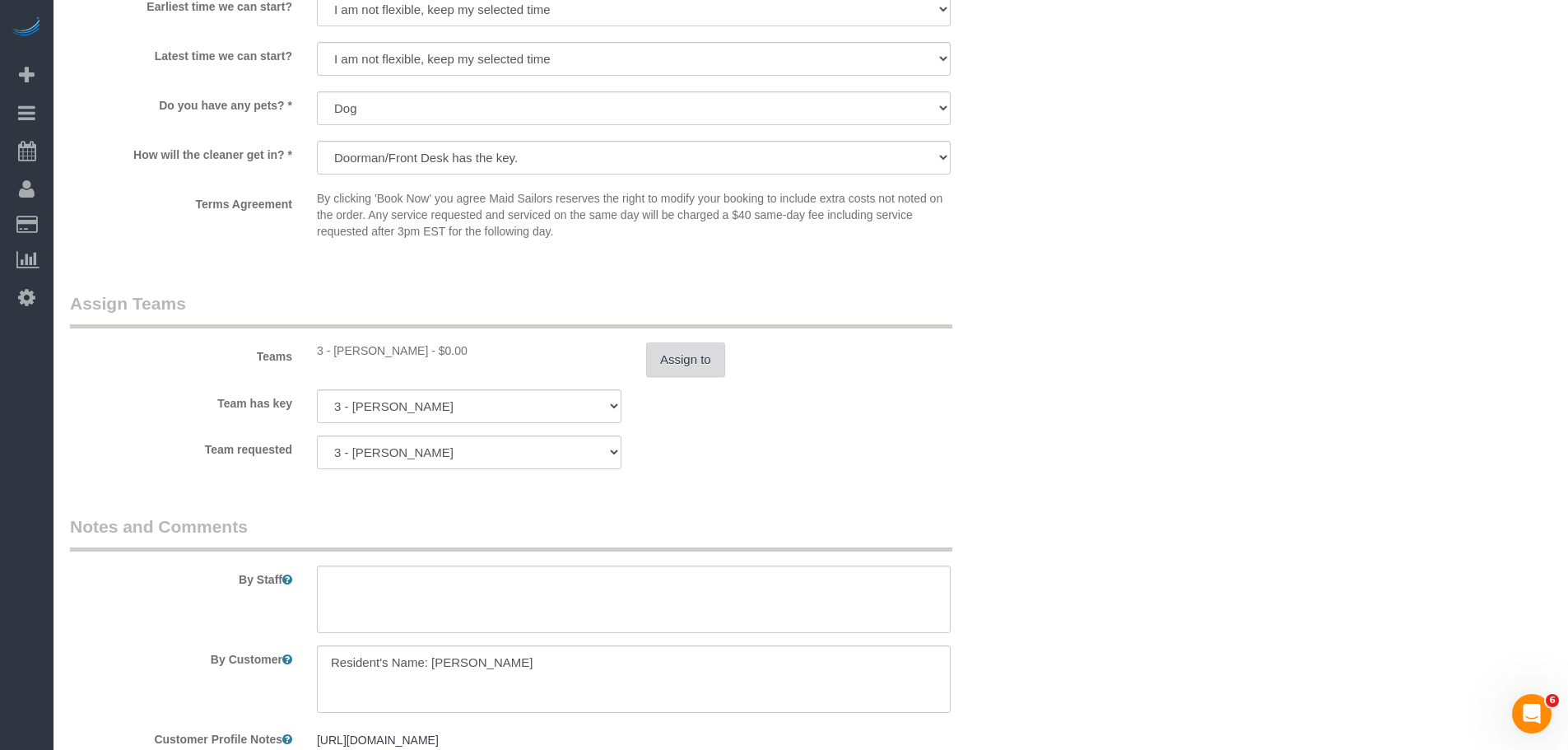
click at [679, 371] on button "Assign to" at bounding box center [685, 359] width 79 height 35
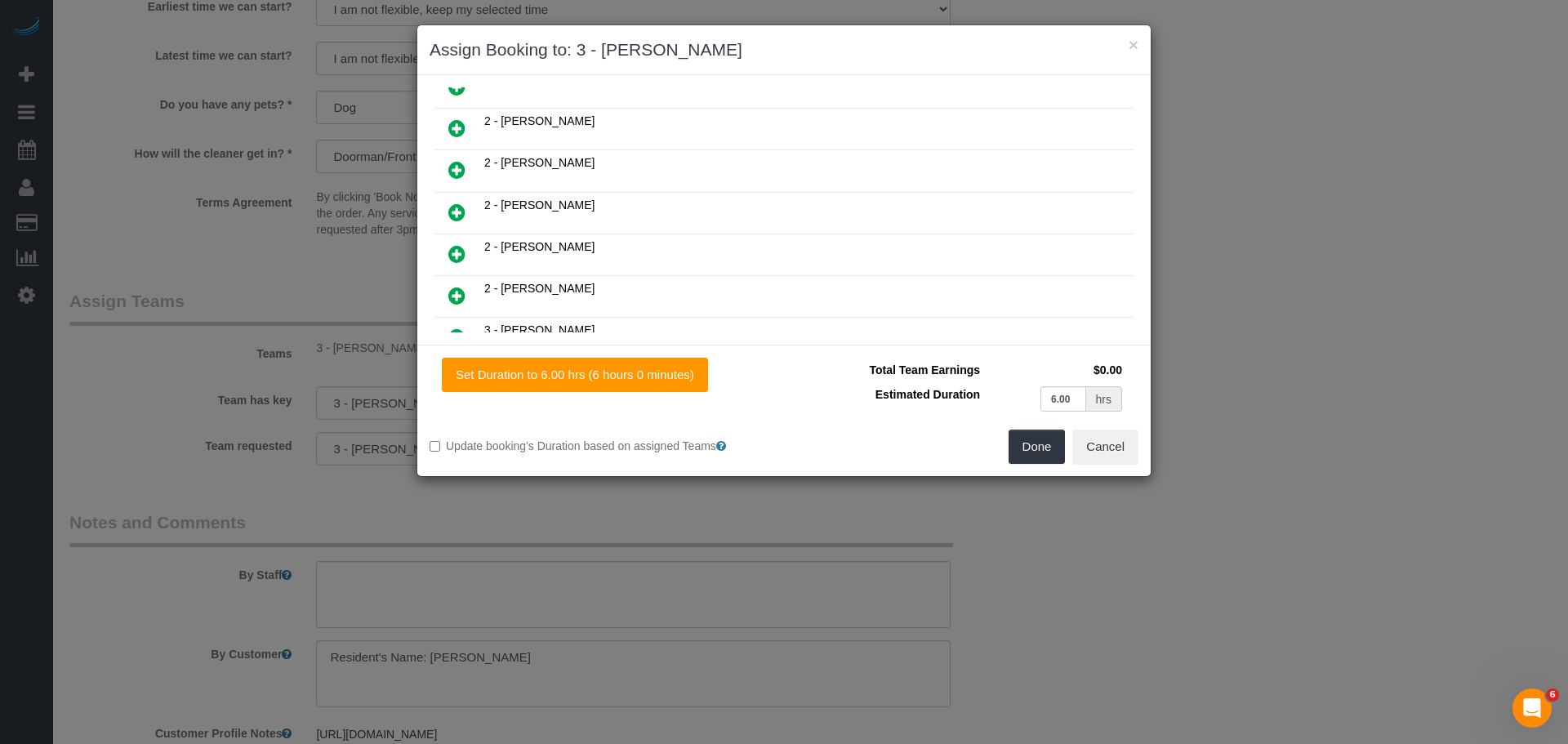
scroll to position [572, 0]
click at [457, 165] on icon at bounding box center [457, 166] width 18 height 20
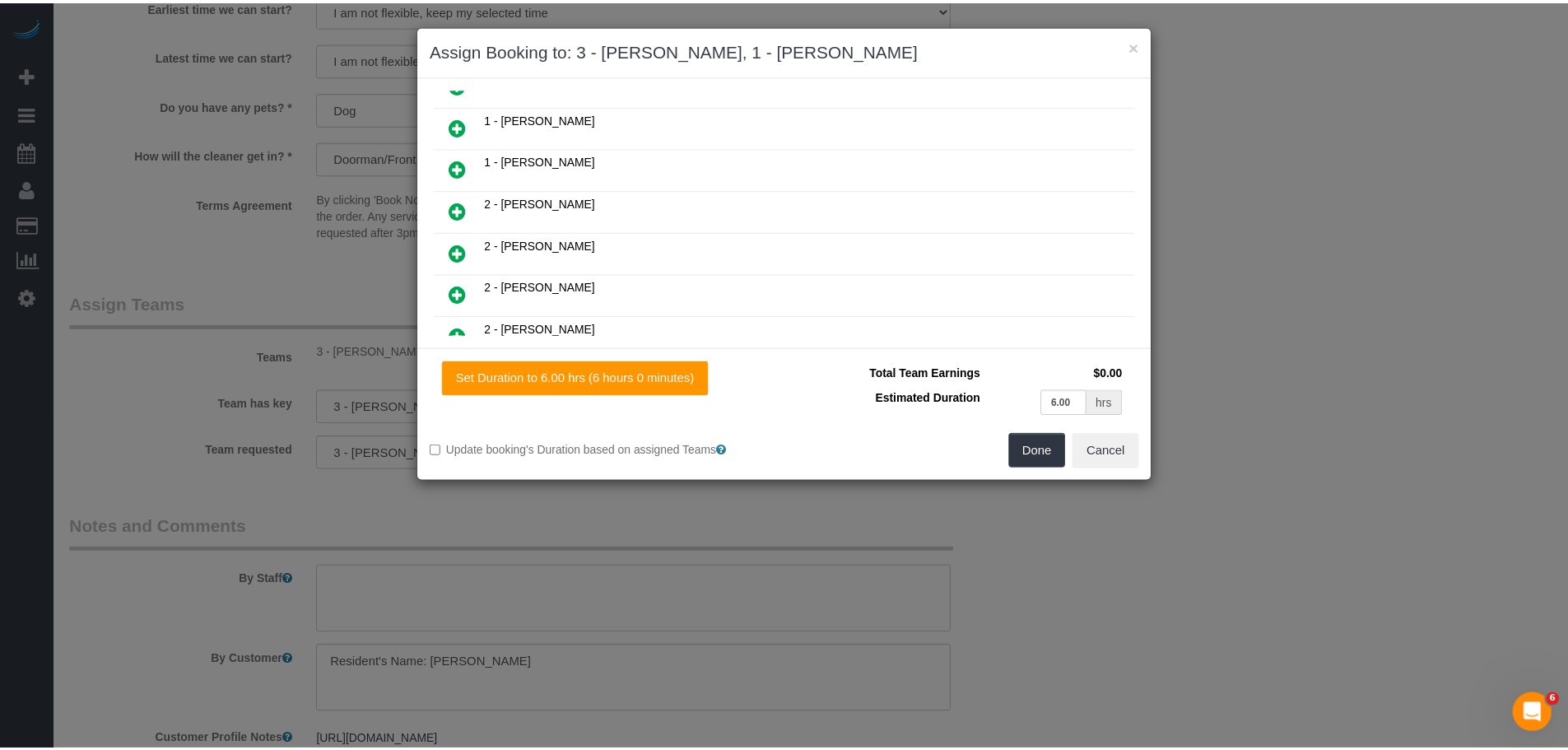
scroll to position [618, 0]
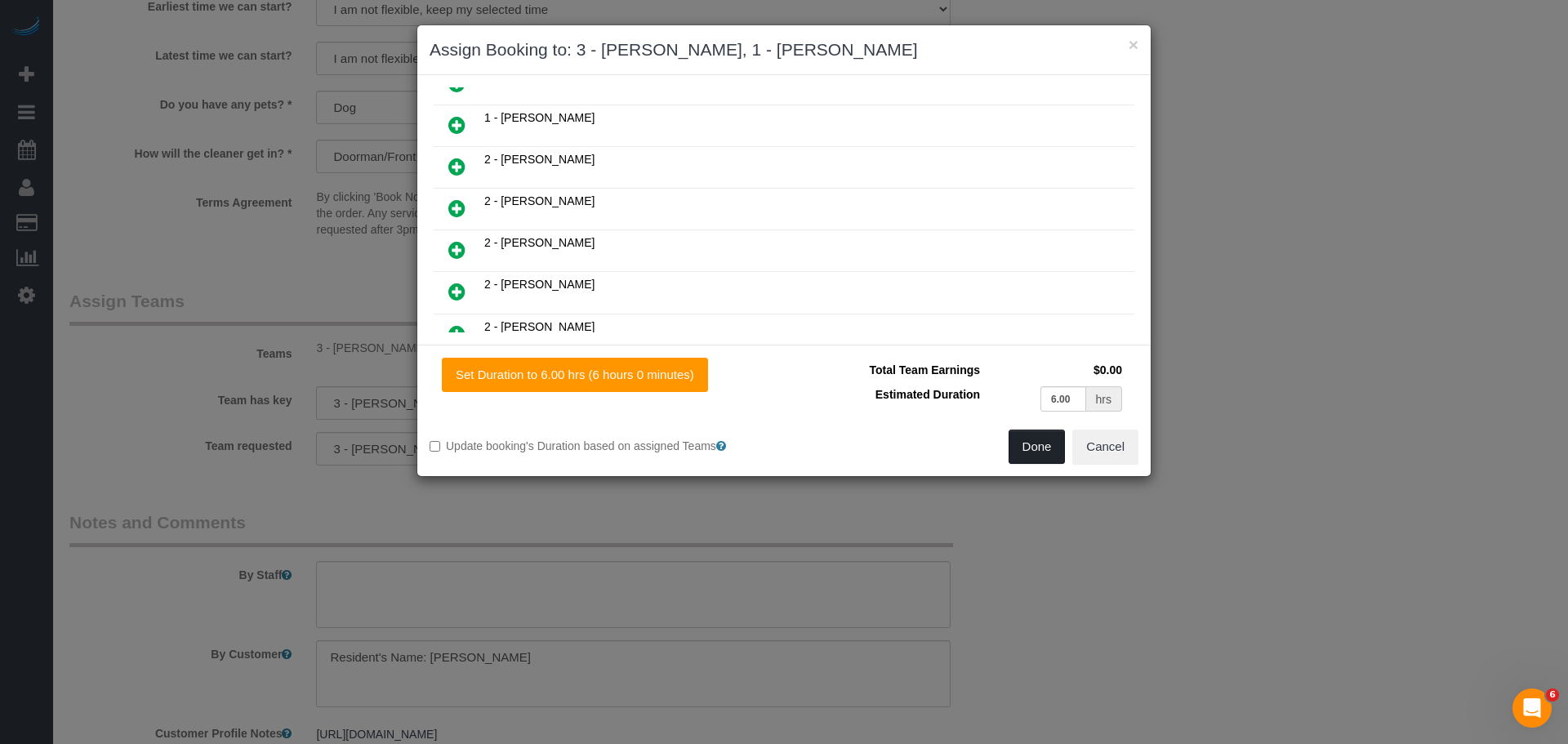
click at [1027, 444] on button "Done" at bounding box center [1037, 446] width 57 height 34
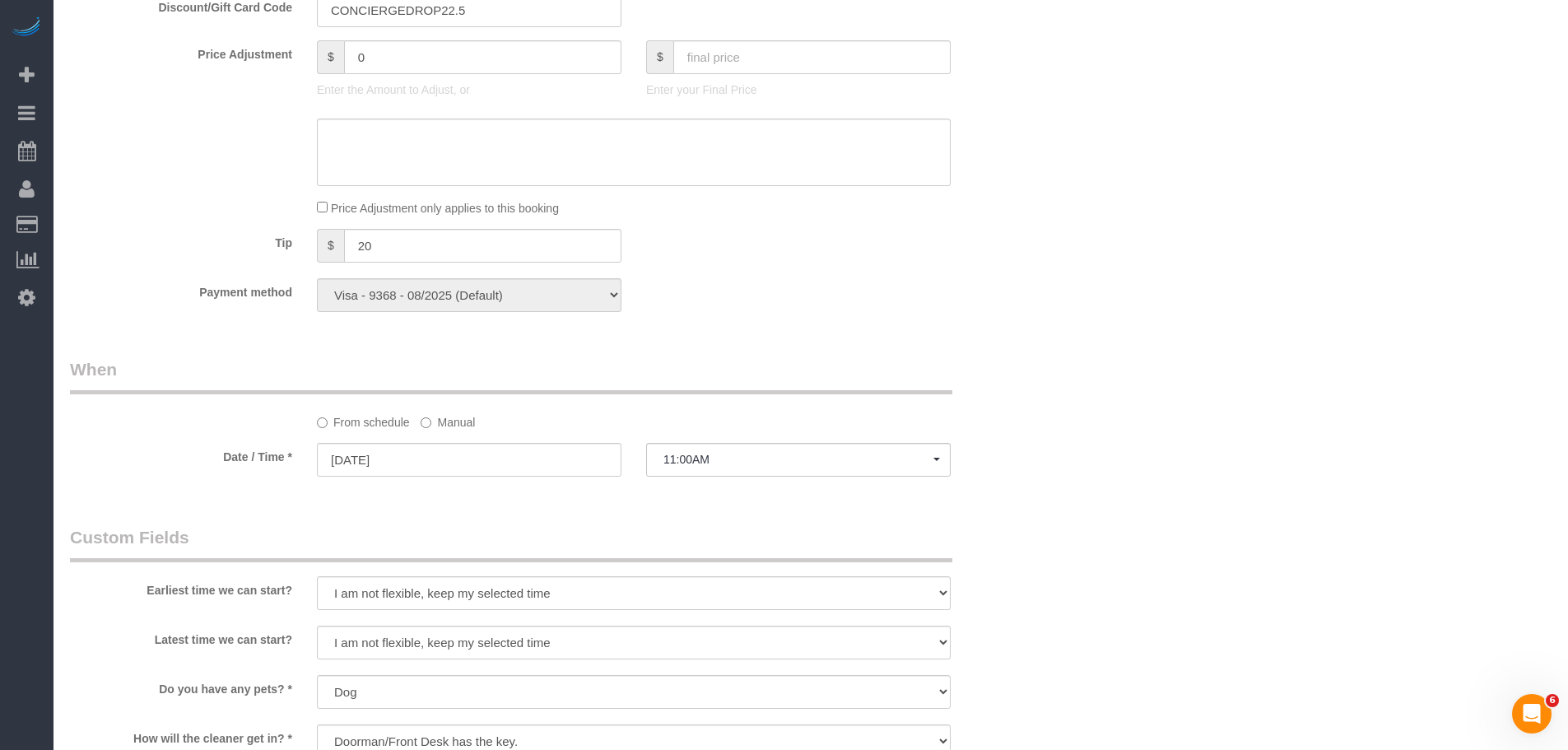
scroll to position [1313, 0]
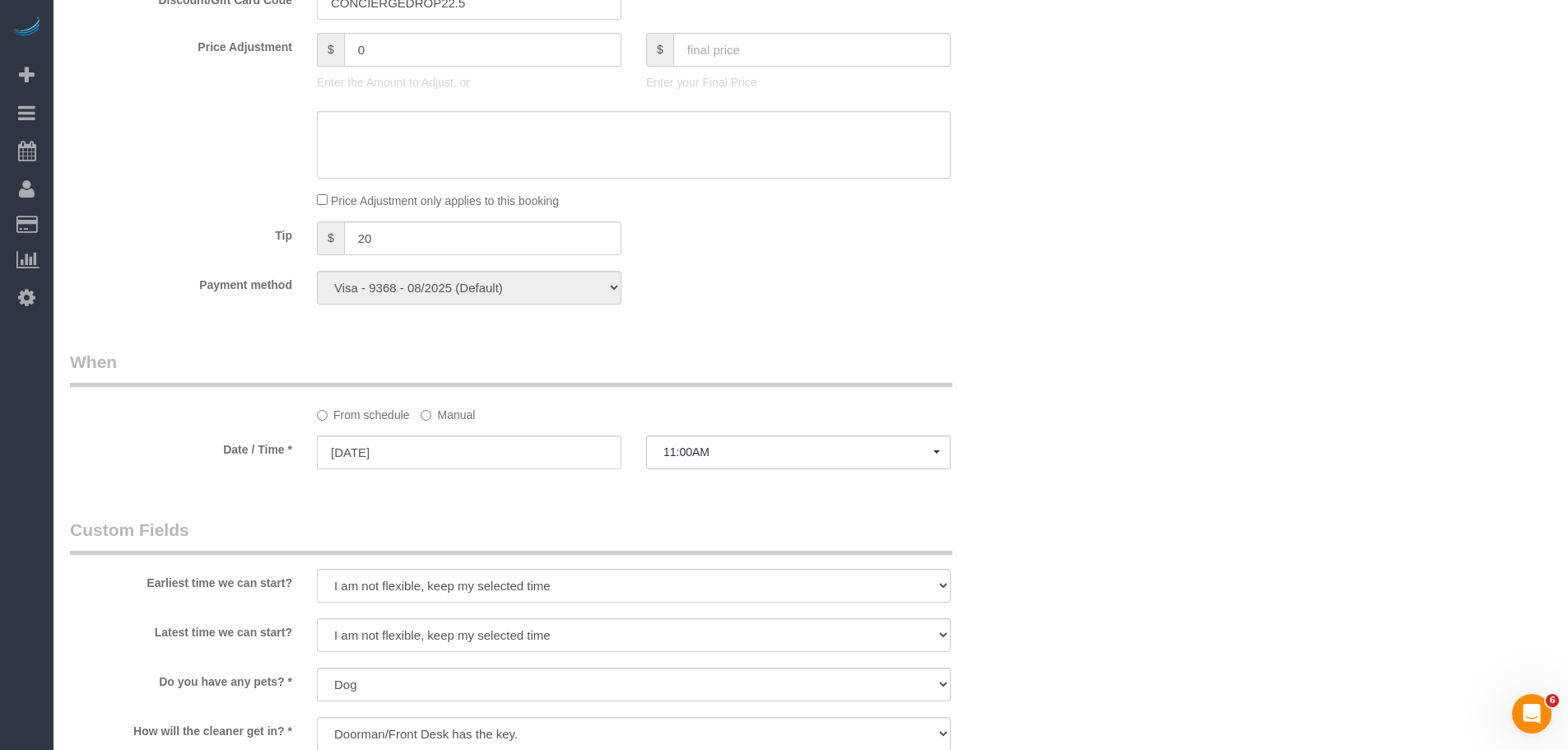
click at [435, 418] on label "Manual" at bounding box center [447, 412] width 54 height 23
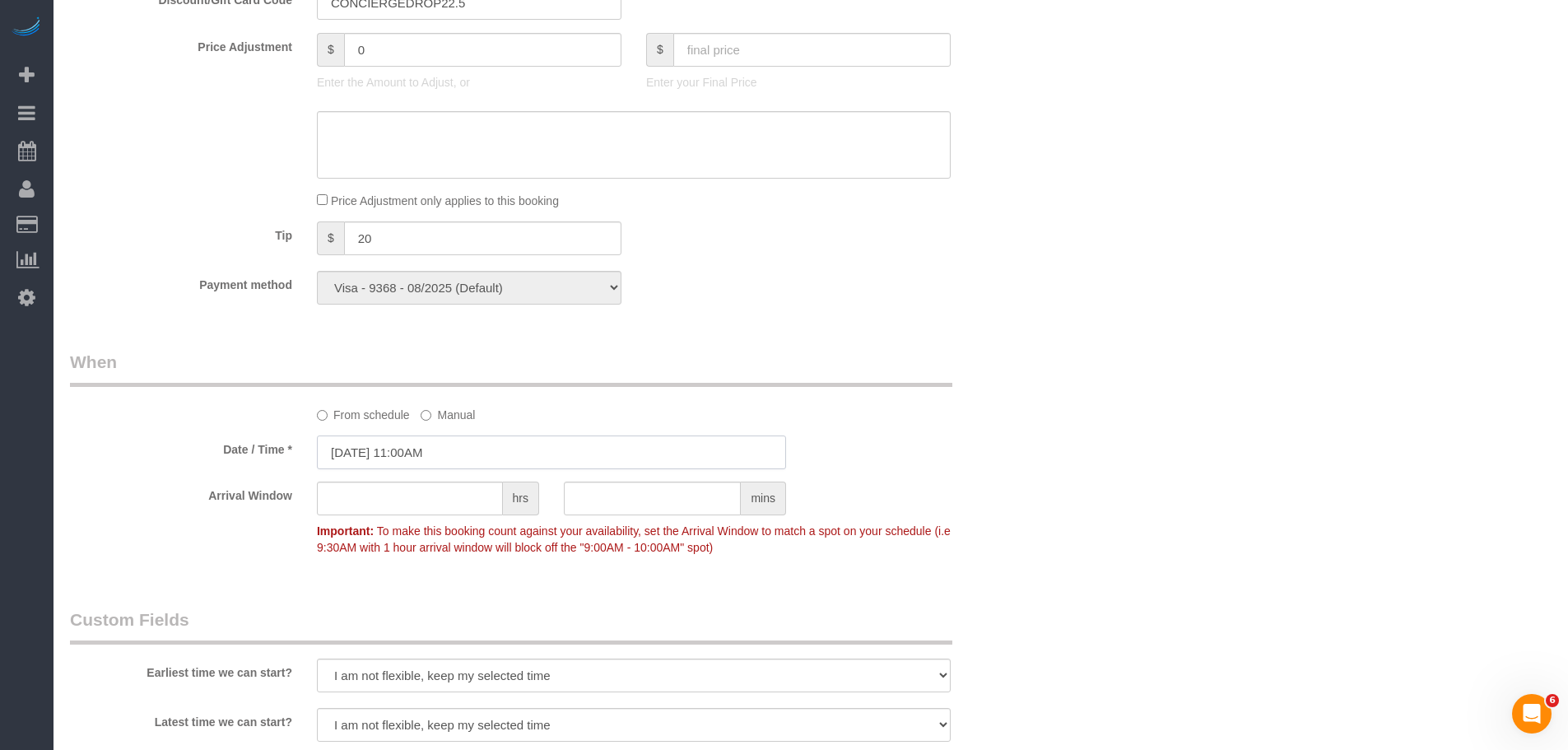
click at [438, 459] on input "09/30/2025 11:00AM" at bounding box center [551, 452] width 469 height 34
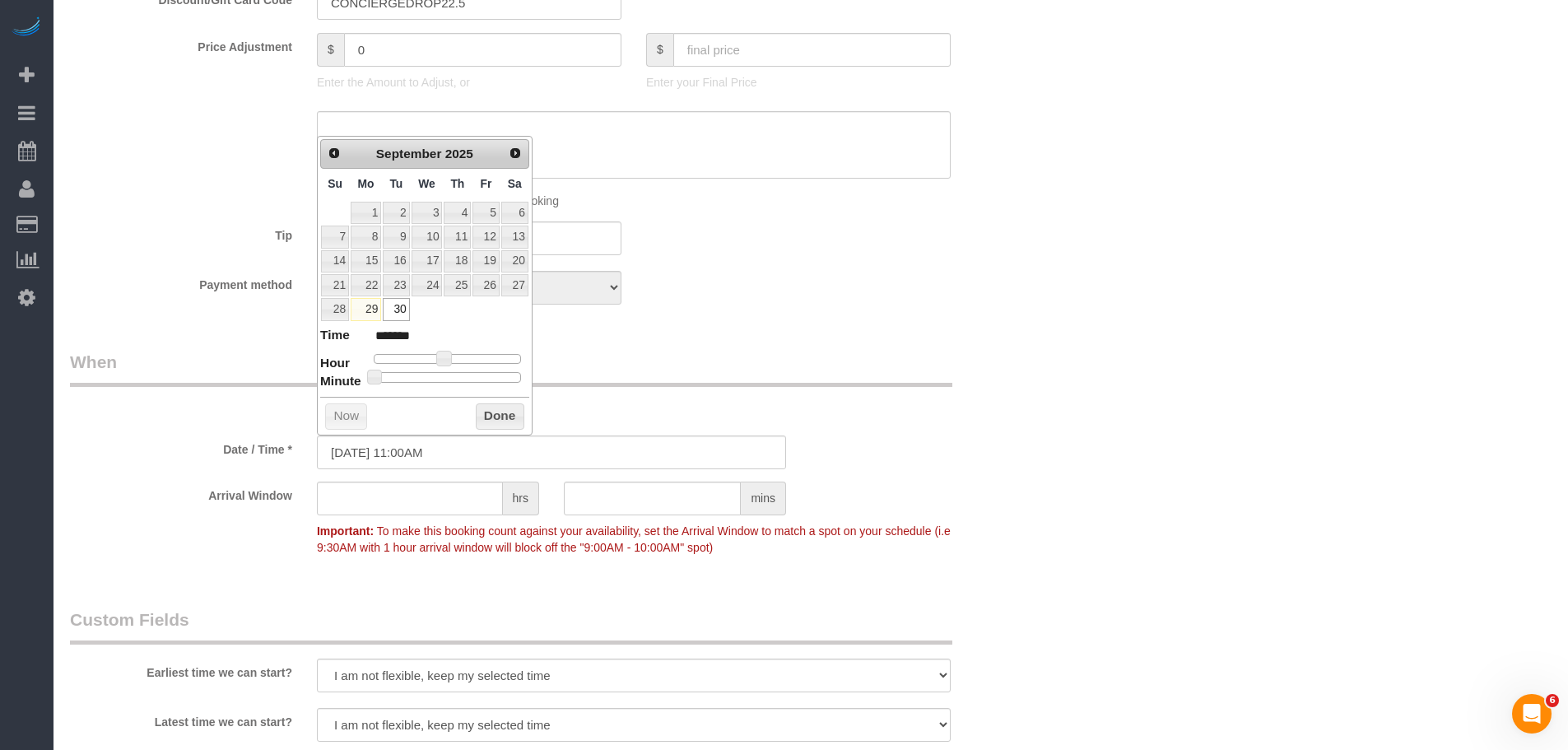
drag, startPoint x: 770, startPoint y: 332, endPoint x: 744, endPoint y: 335, distance: 26.2
click at [770, 331] on div "Who Email support@conciergedrop.com Name * Concierge Drop Pet-cat Where Address…" at bounding box center [551, 192] width 987 height 2892
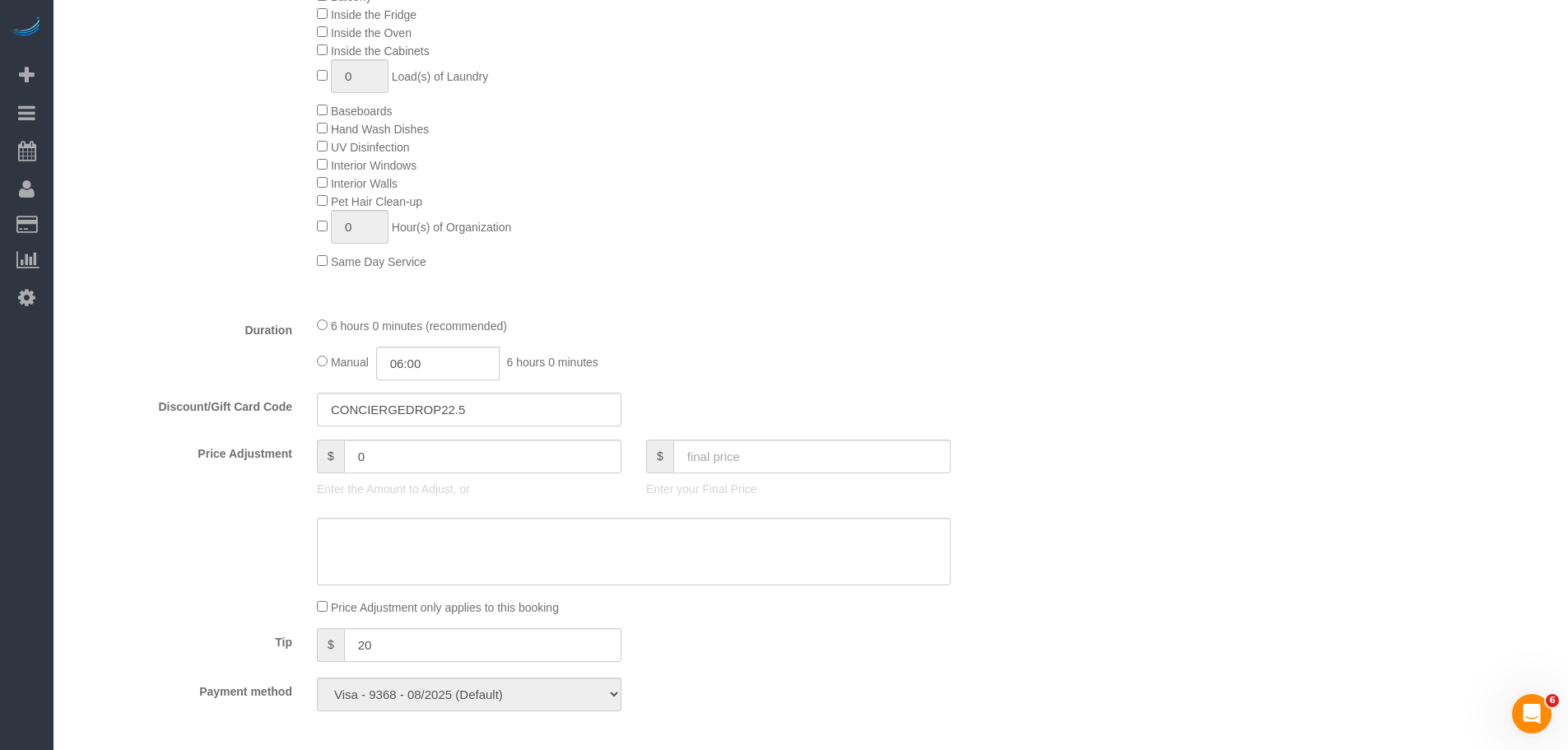
scroll to position [902, 0]
click at [435, 385] on fieldset "What Frequency * One Time Weekly (20% Off) - 20.00% Every 2 Weeks (15% Off) - 1…" at bounding box center [551, 224] width 963 height 1008
click at [430, 365] on input "06:00" at bounding box center [437, 368] width 123 height 34
type input "03:00"
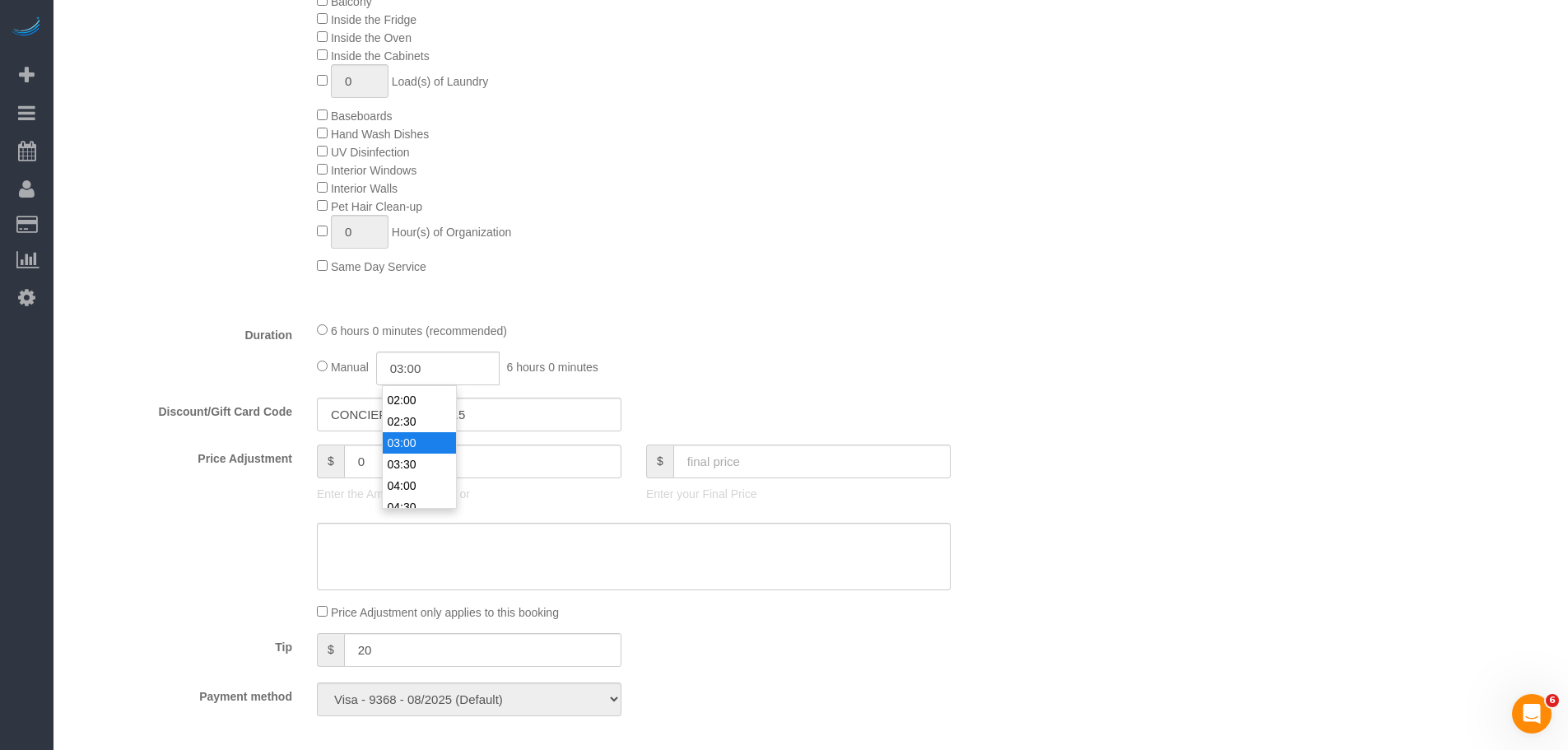
click at [419, 440] on li "03:00" at bounding box center [420, 443] width 73 height 22
click at [851, 309] on fieldset "What Frequency * One Time Weekly (20% Off) - 20.00% Every 2 Weeks (15% Off) - 1…" at bounding box center [551, 224] width 963 height 1008
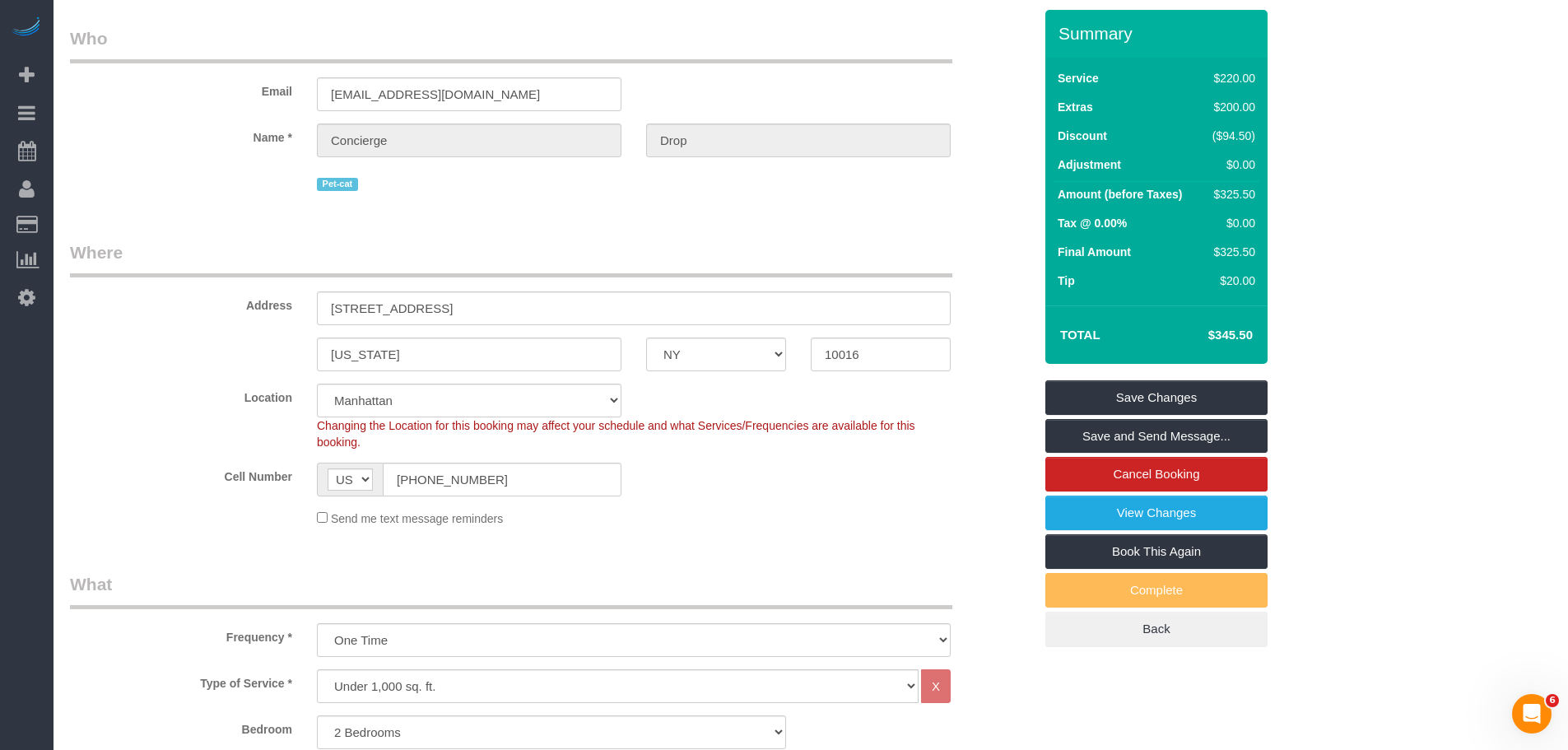
scroll to position [0, 0]
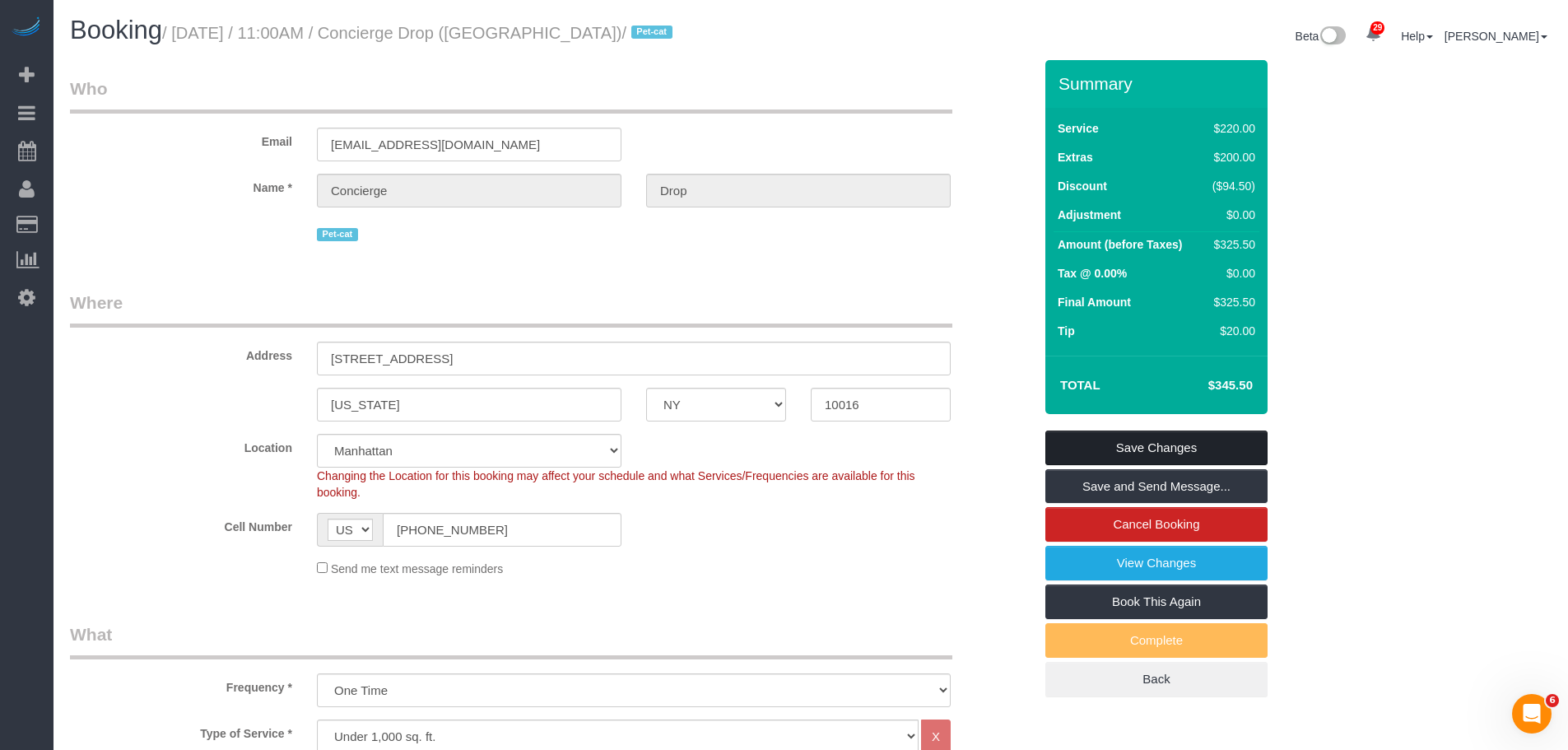
click at [1106, 441] on link "Save Changes" at bounding box center [1156, 447] width 222 height 35
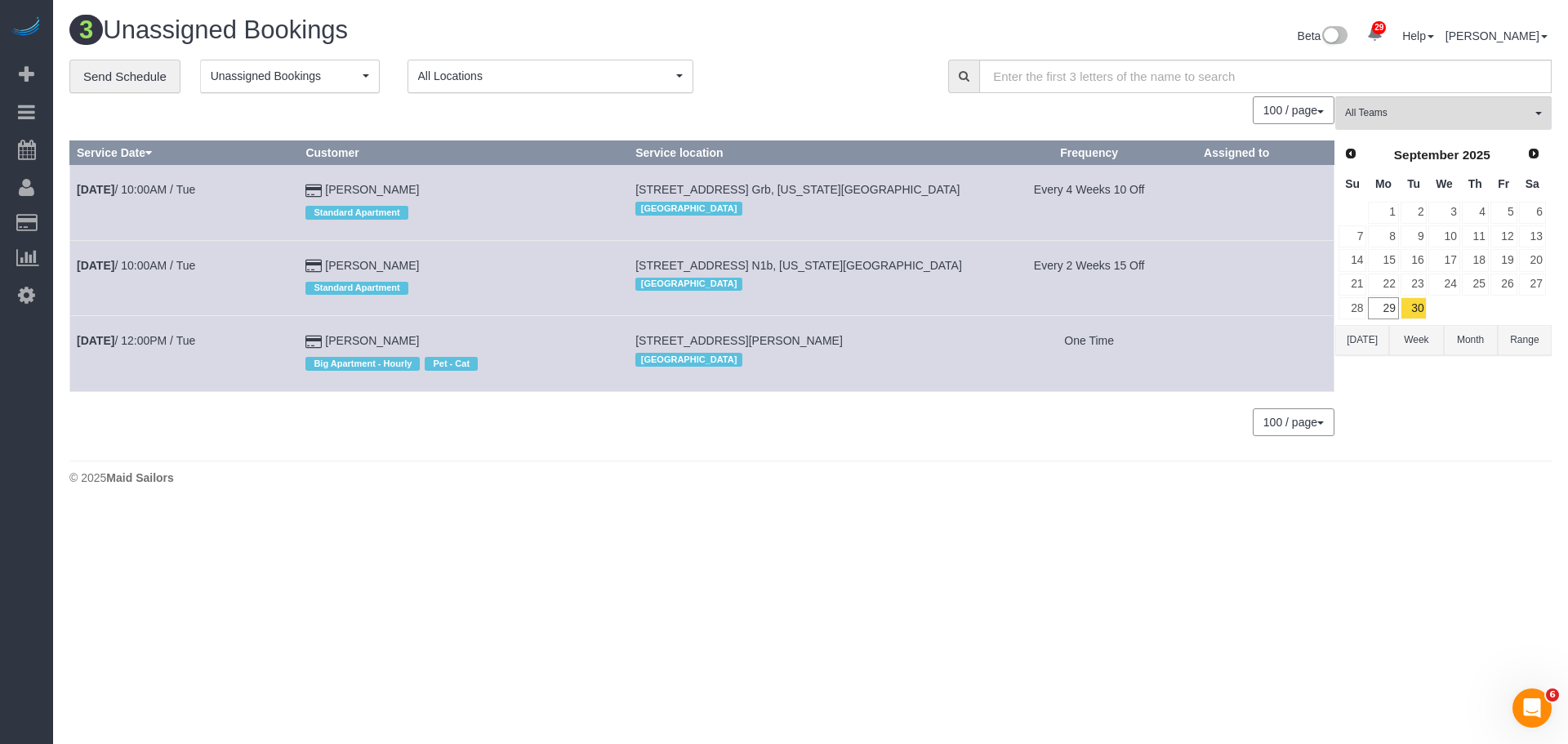
click at [815, 92] on div "**********" at bounding box center [497, 76] width 854 height 34
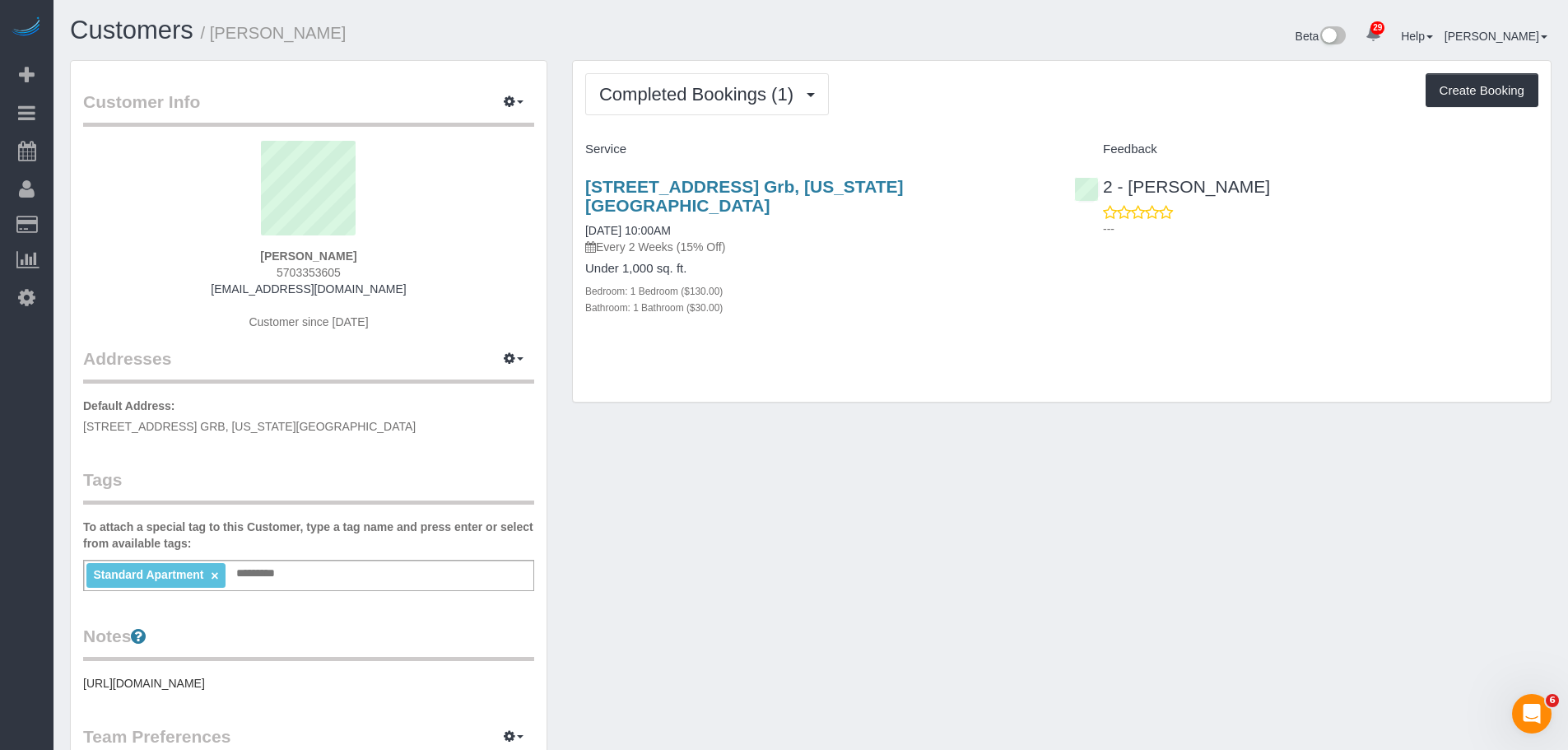
click at [1035, 94] on div "Completed Bookings (1) Completed Bookings (1) Upcoming Bookings (7) Cancelled B…" at bounding box center [1061, 94] width 953 height 42
click at [978, 106] on div "Completed Bookings (1) Completed Bookings (1) Upcoming Bookings (7) Cancelled B…" at bounding box center [1061, 94] width 953 height 42
drag, startPoint x: 951, startPoint y: 115, endPoint x: 636, endPoint y: 31, distance: 326.0
click at [952, 115] on div "Completed Bookings (1) Completed Bookings (1) Upcoming Bookings (7) Cancelled B…" at bounding box center [1061, 232] width 978 height 341
click at [833, 355] on div "Completed Bookings (1) Completed Bookings (1) Upcoming Bookings (7) Cancelled B…" at bounding box center [1061, 232] width 978 height 341
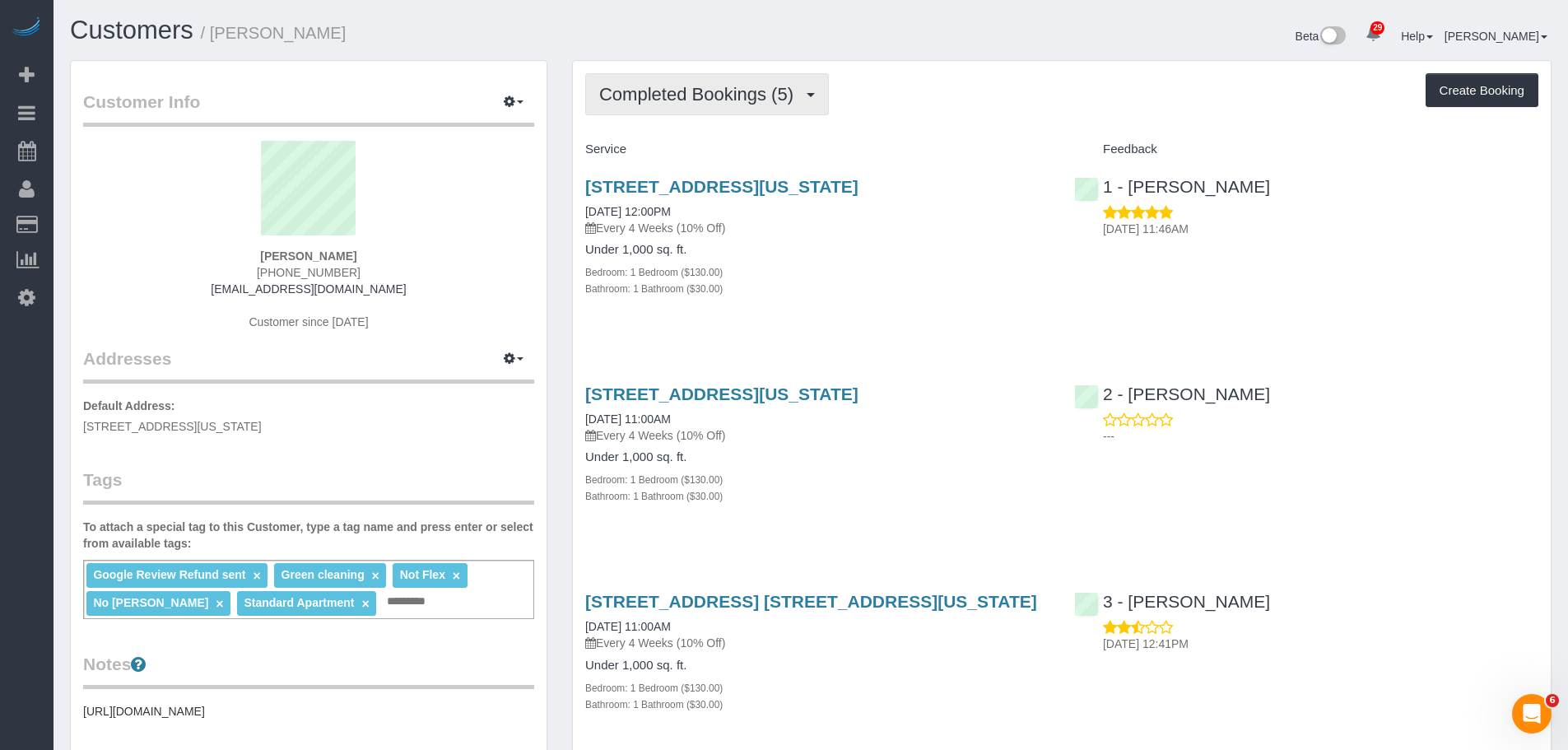
click at [720, 101] on span "Completed Bookings (5)" at bounding box center [700, 94] width 202 height 21
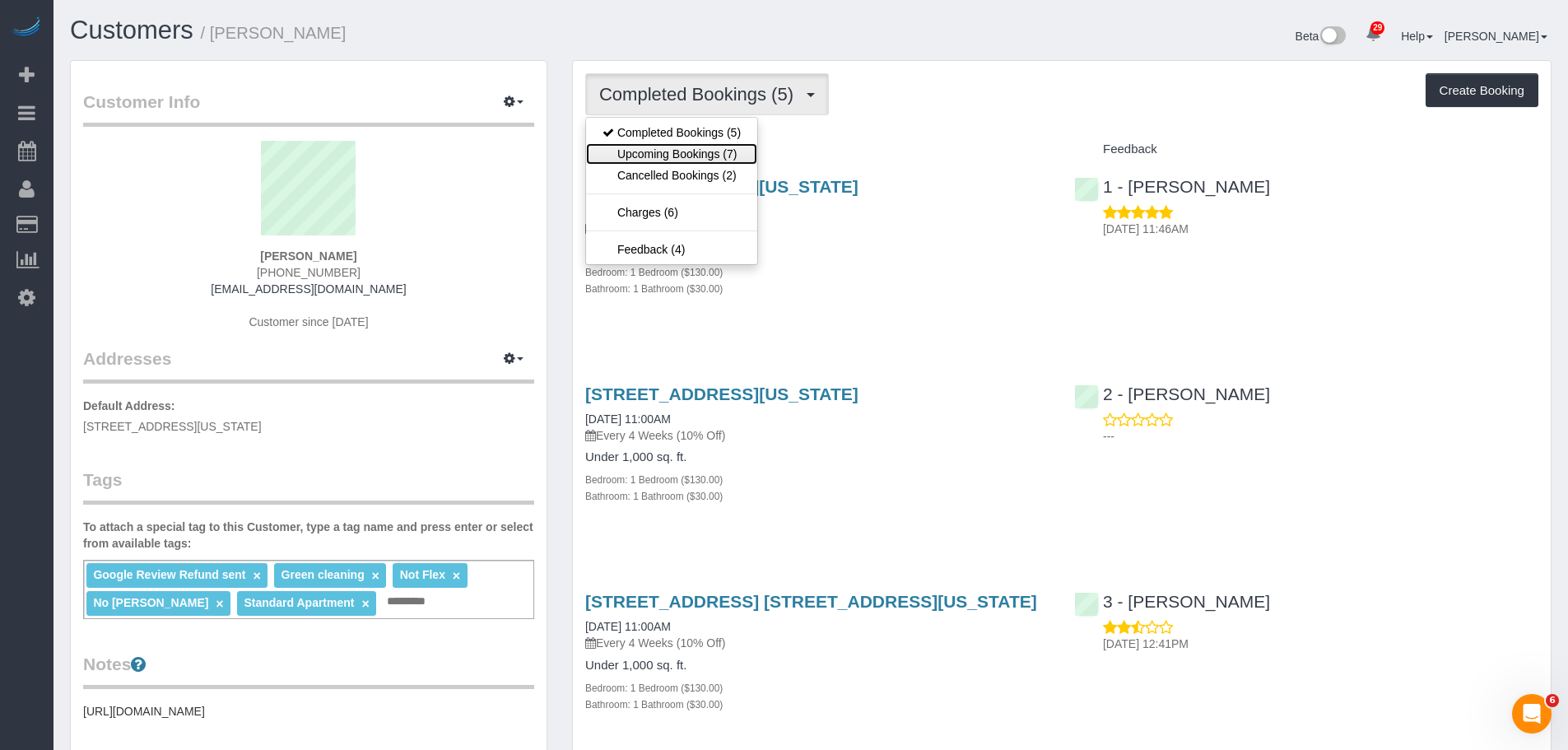
click at [721, 154] on link "Upcoming Bookings (7)" at bounding box center [671, 154] width 171 height 22
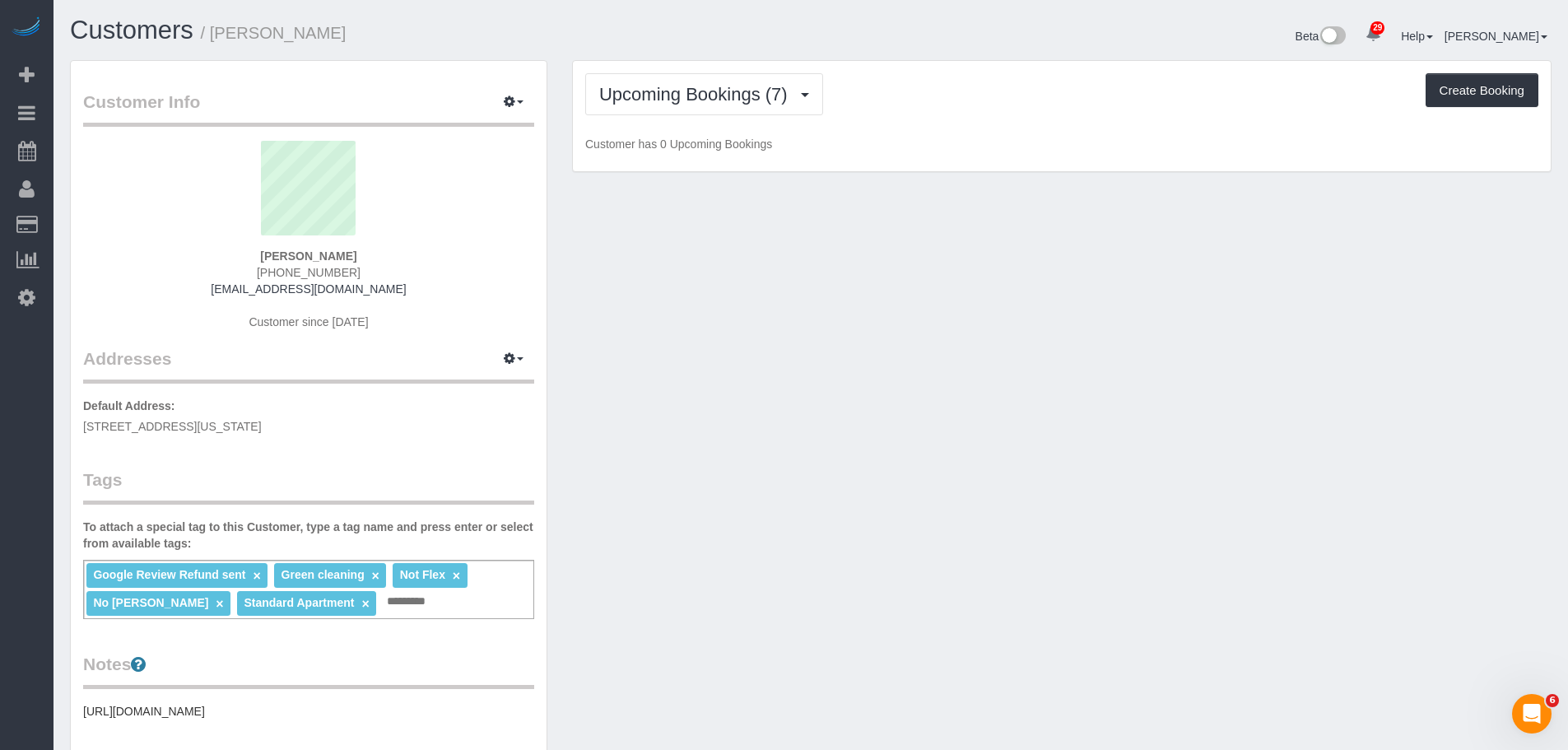
click at [916, 138] on p "Customer has 0 Upcoming Bookings" at bounding box center [1061, 144] width 953 height 17
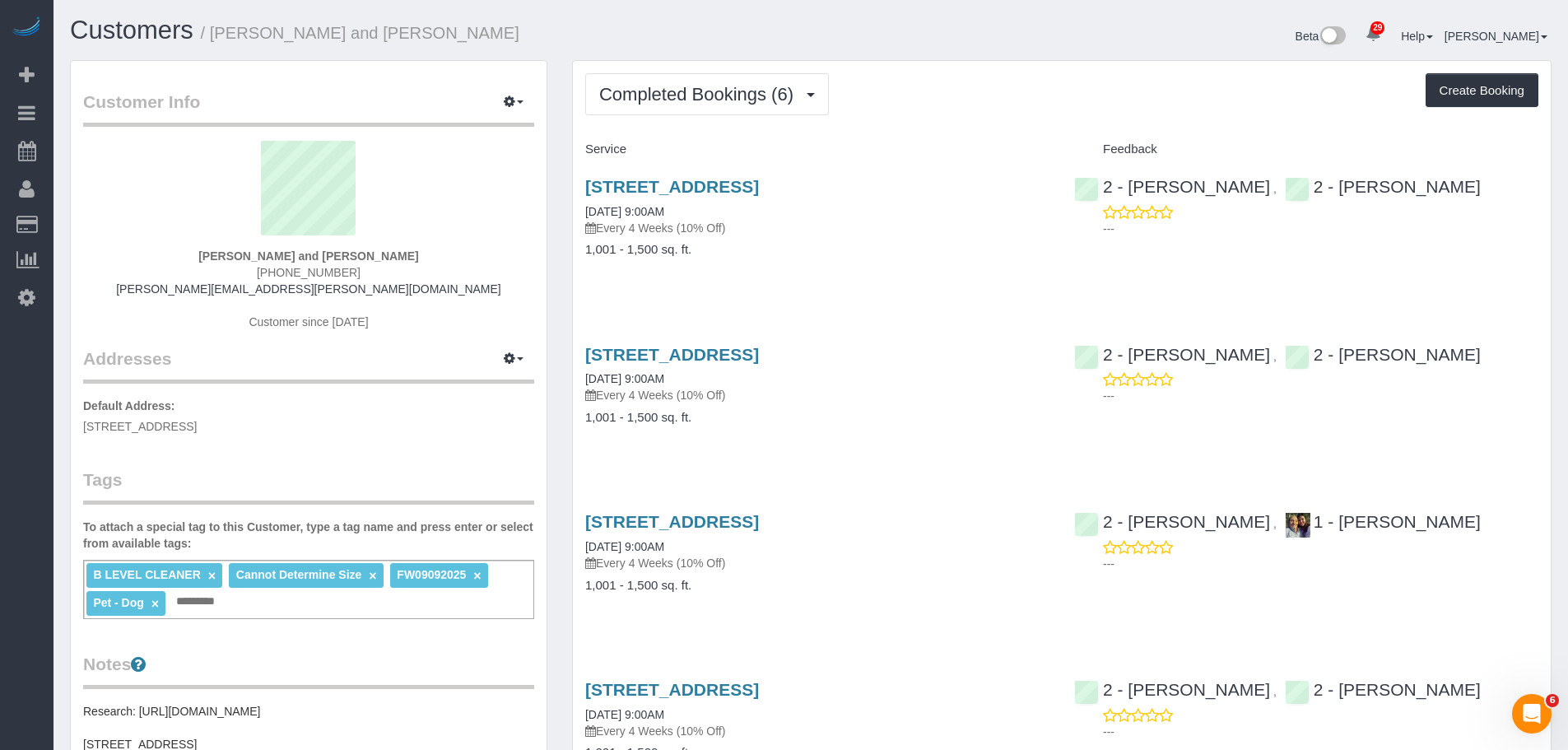
click at [1012, 95] on div "Completed Bookings (6) Completed Bookings (6) Upcoming Bookings (7) Cancelled B…" at bounding box center [1061, 94] width 953 height 42
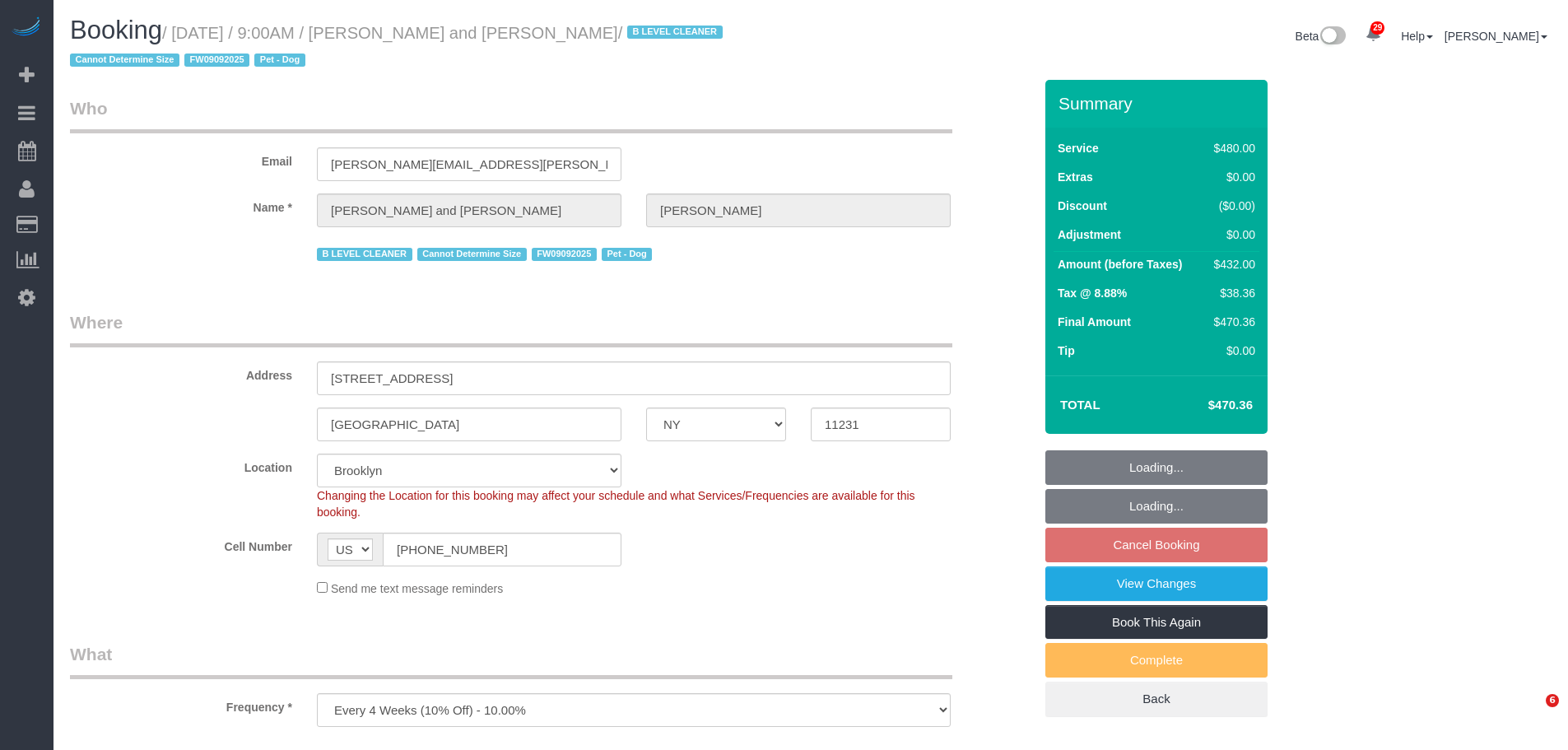
select select "NY"
select select "number:57"
select select "number:72"
select select "number:13"
select select "number:5"
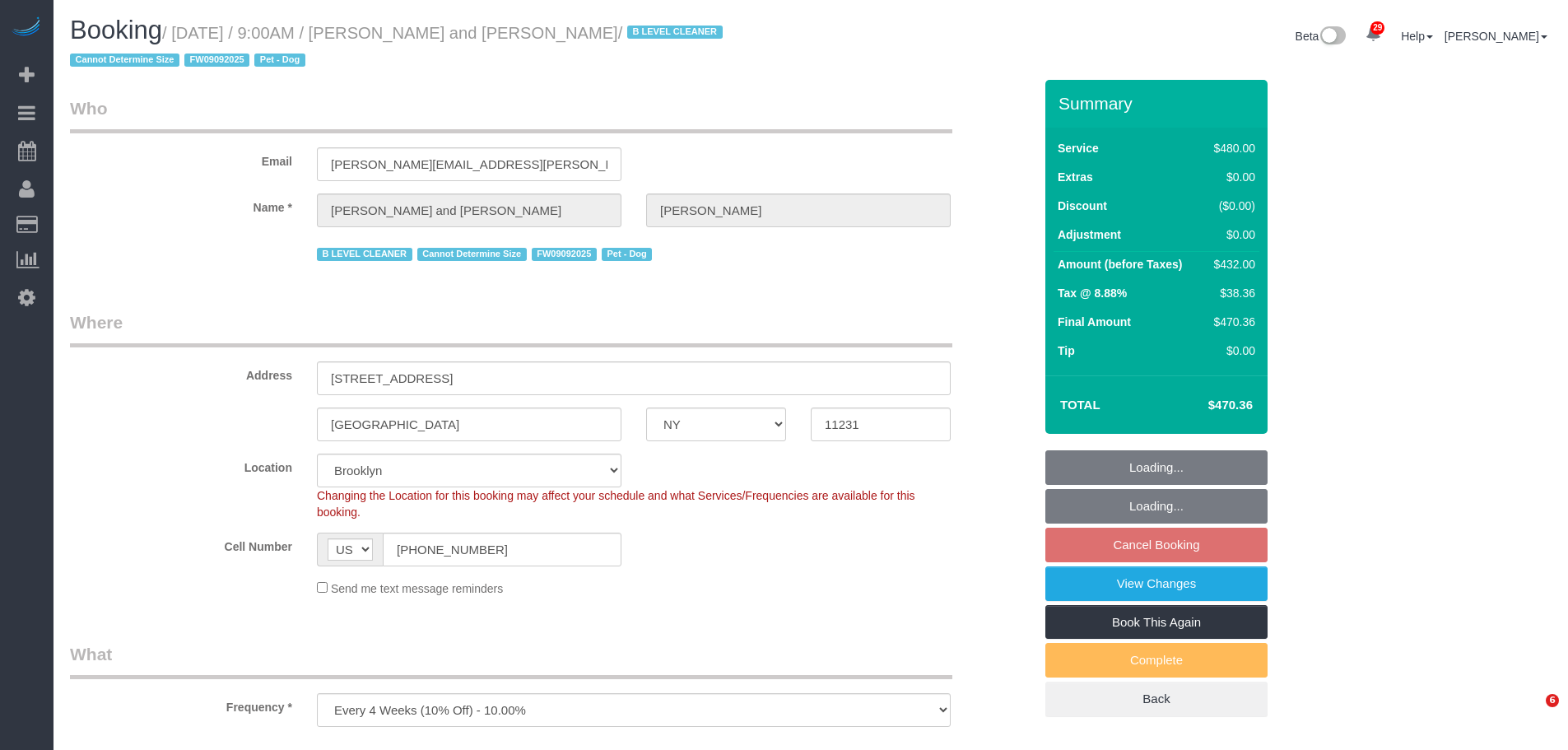
select select "object:1456"
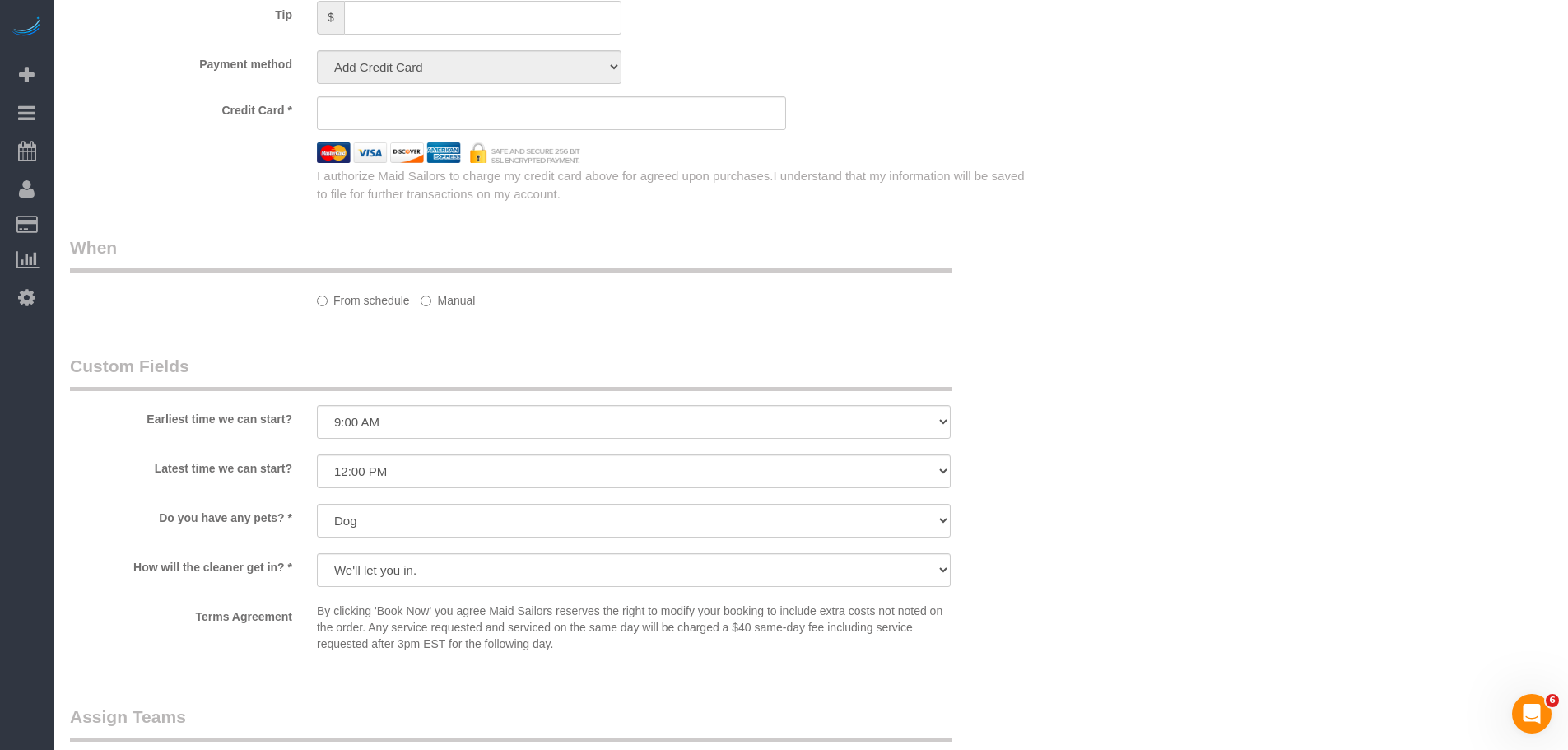
select select "string:stripe-pm_1Fy8G54VGloSiKo73PStrBvB"
select select "2"
select select "180"
select select "spot2"
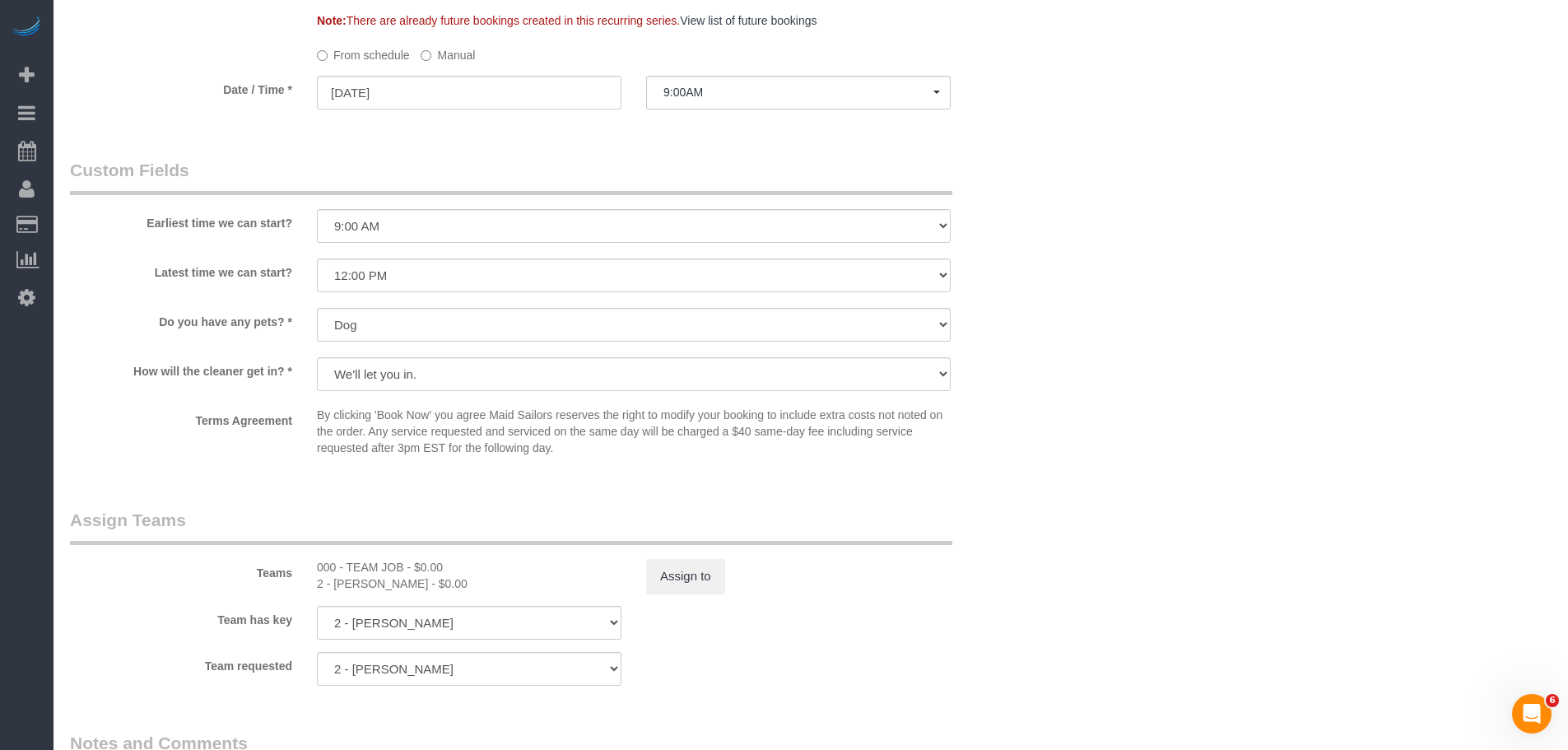
scroll to position [1434, 0]
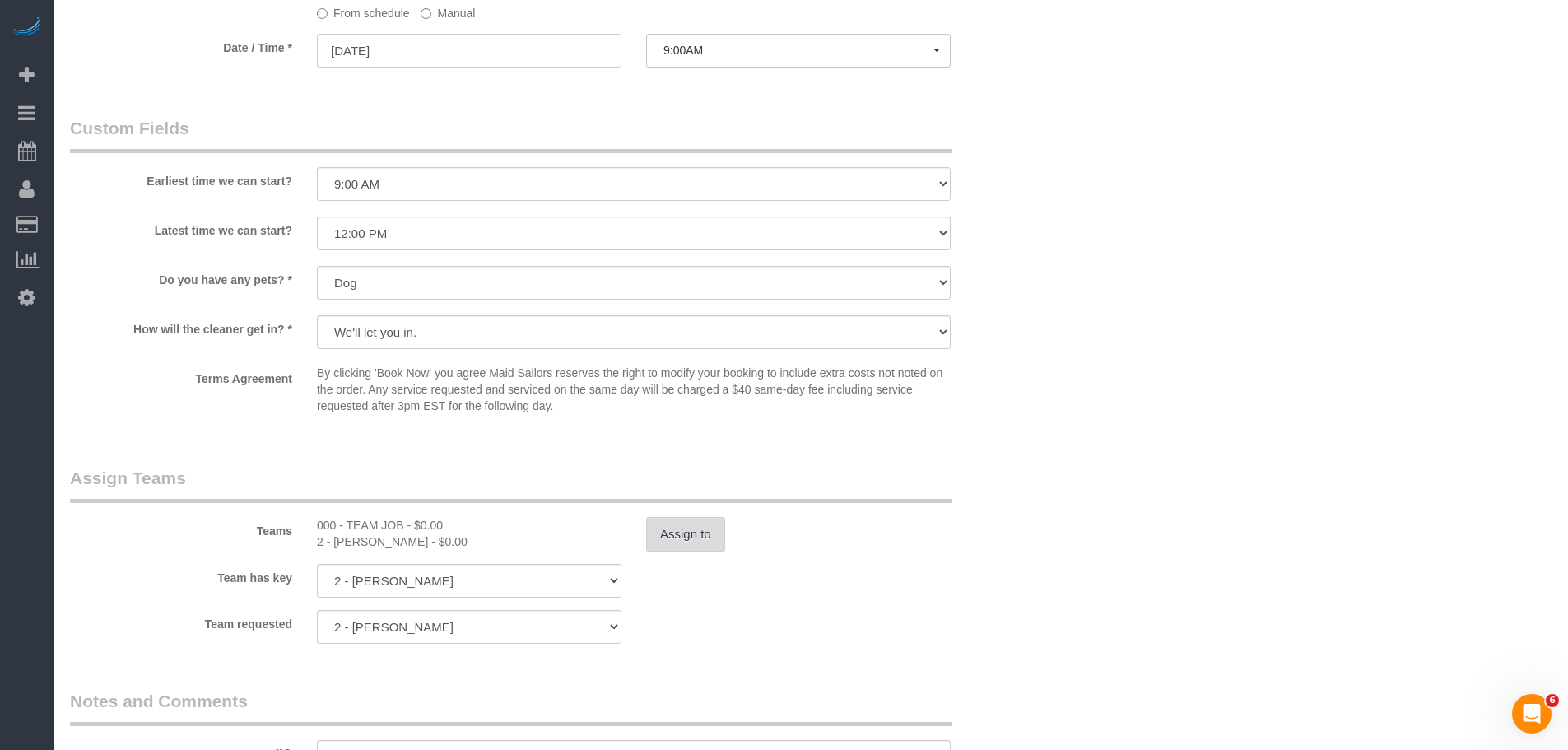
click at [683, 522] on button "Assign to" at bounding box center [685, 534] width 79 height 35
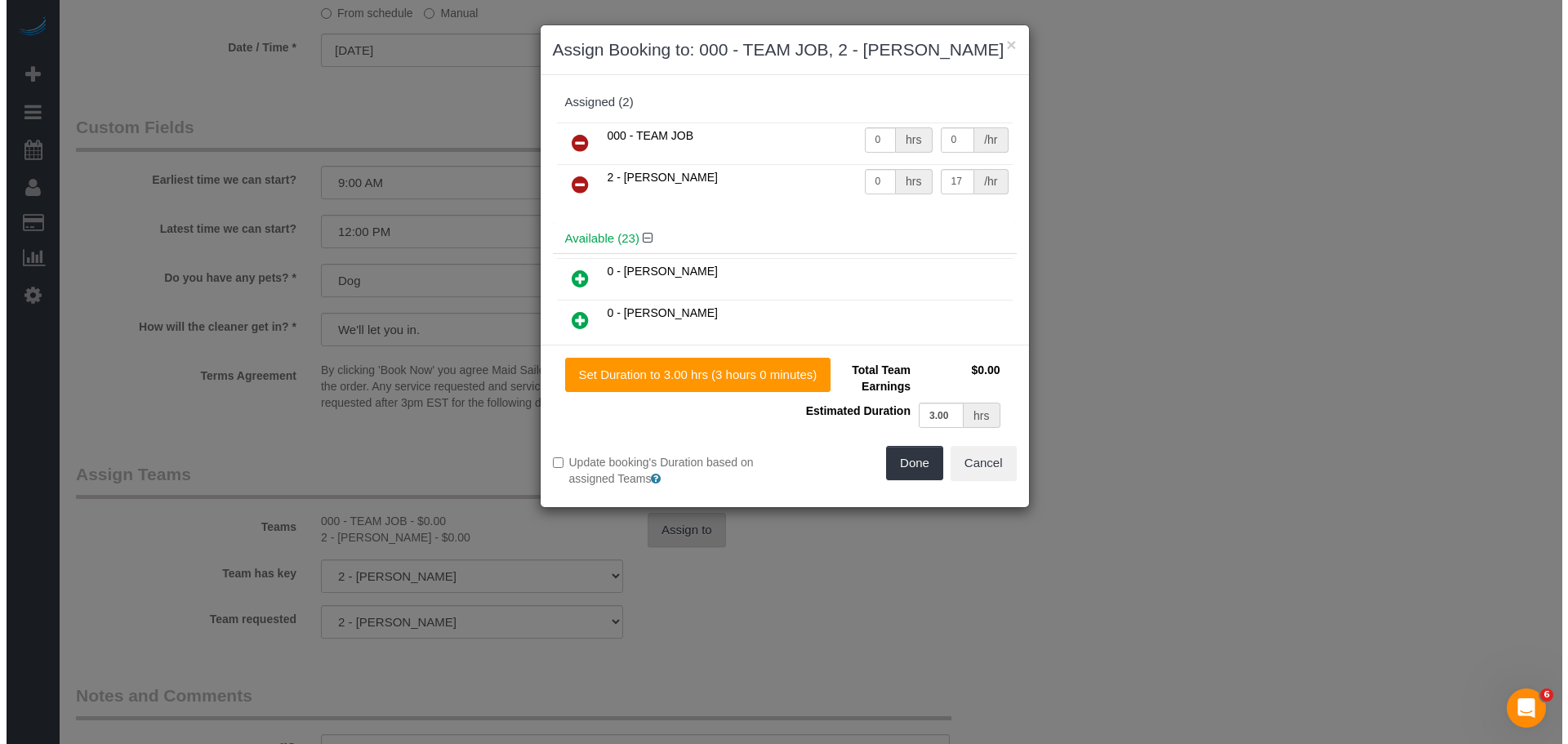
scroll to position [1463, 0]
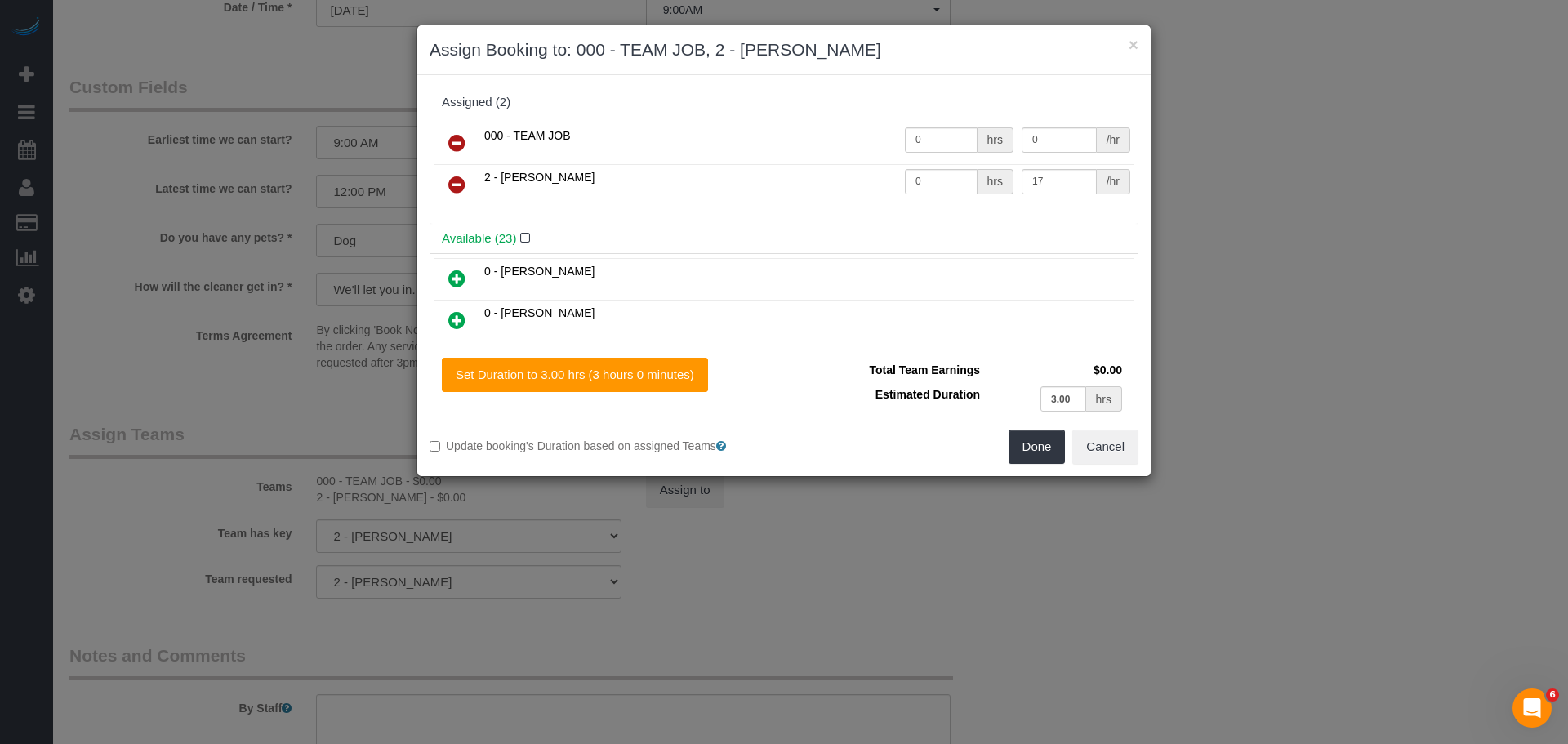
click at [455, 141] on icon at bounding box center [457, 143] width 18 height 20
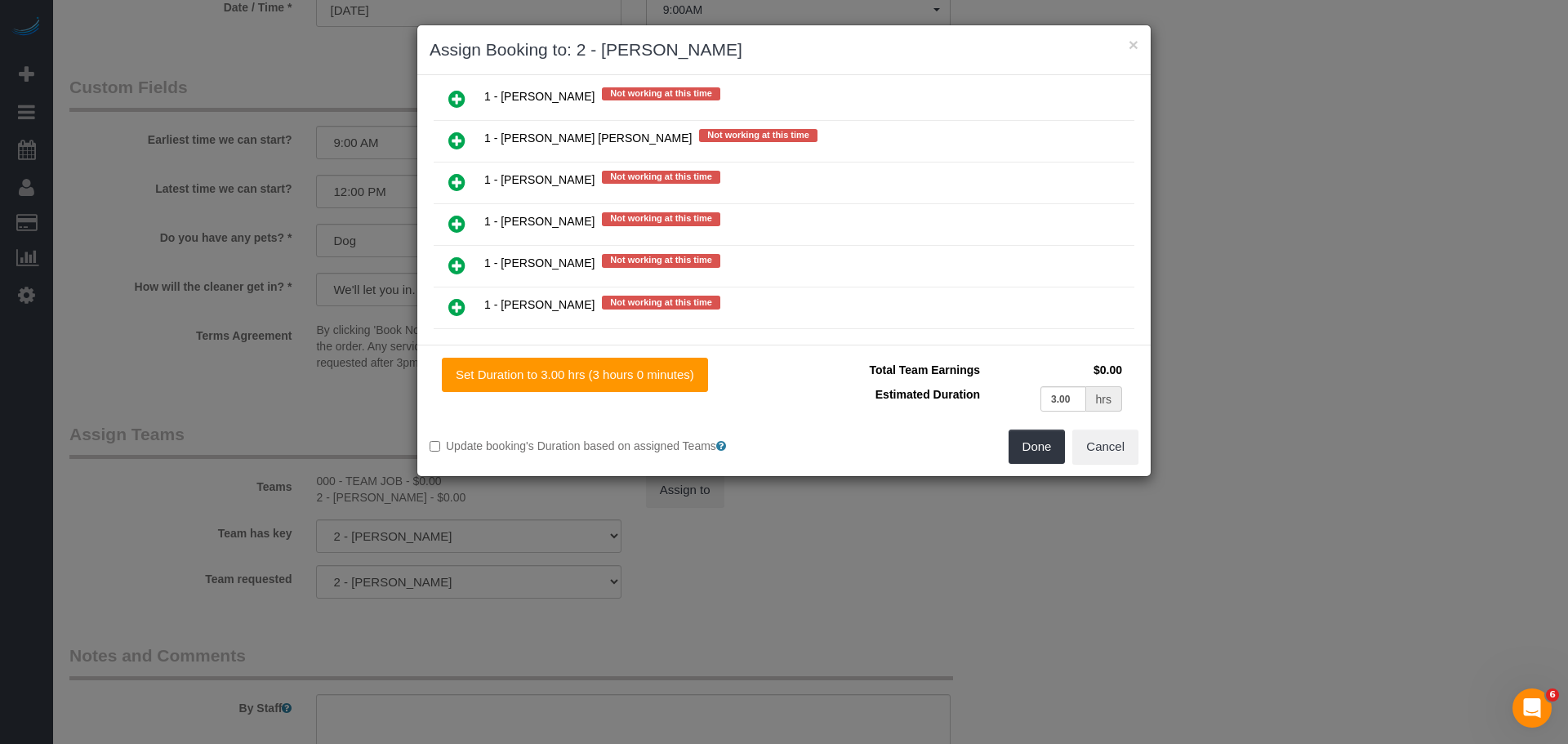
scroll to position [1878, 0]
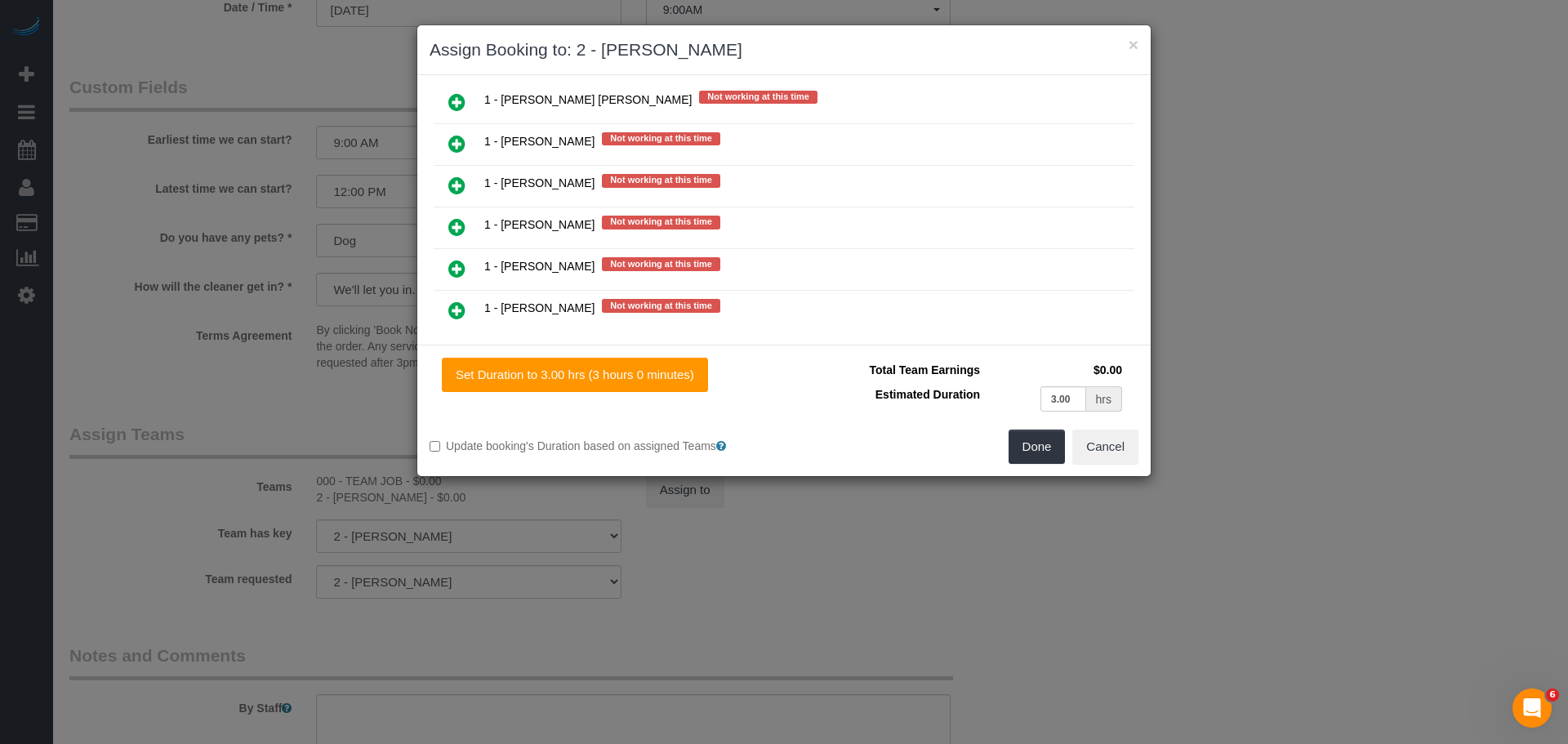
click at [465, 233] on link at bounding box center [456, 227] width 38 height 32
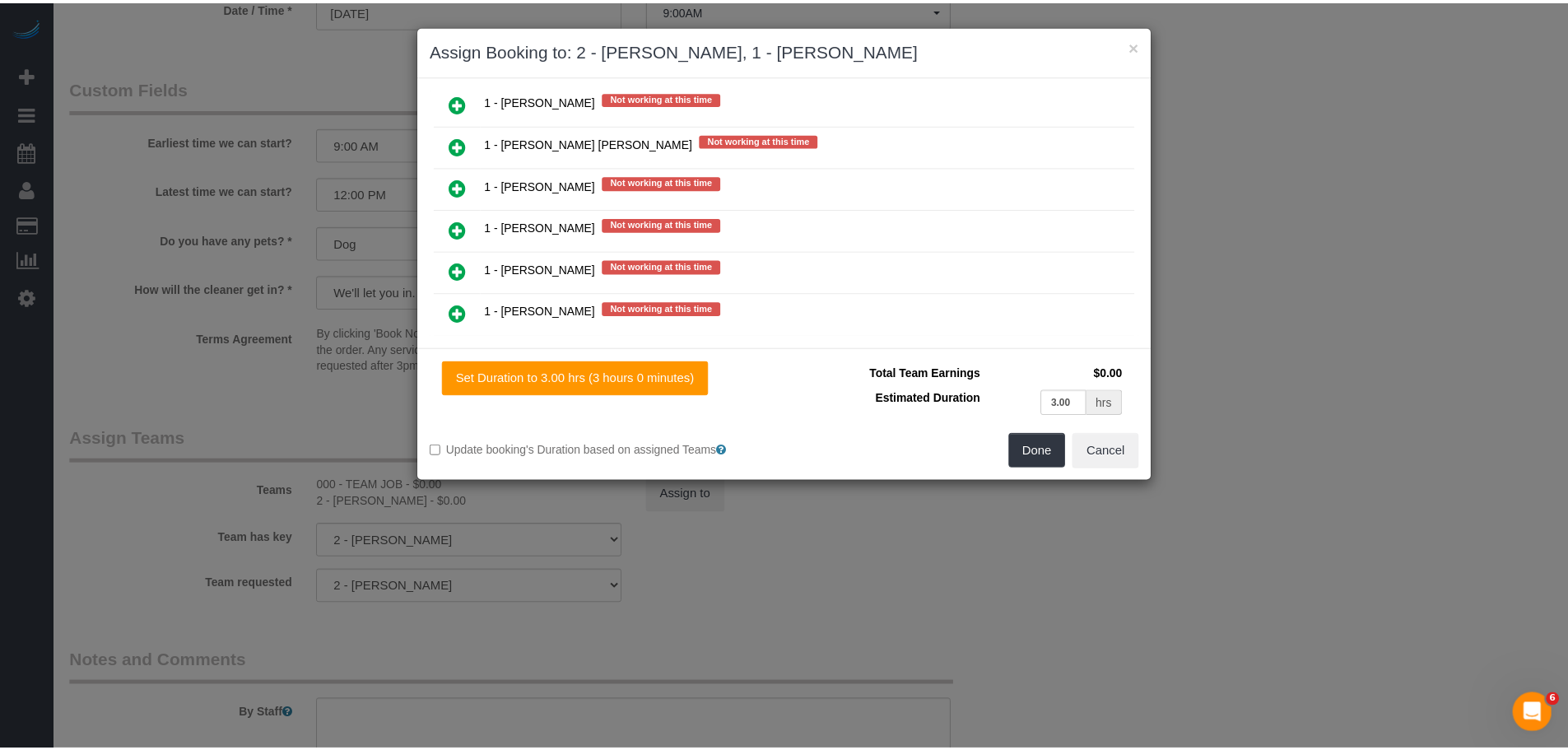
scroll to position [1934, 0]
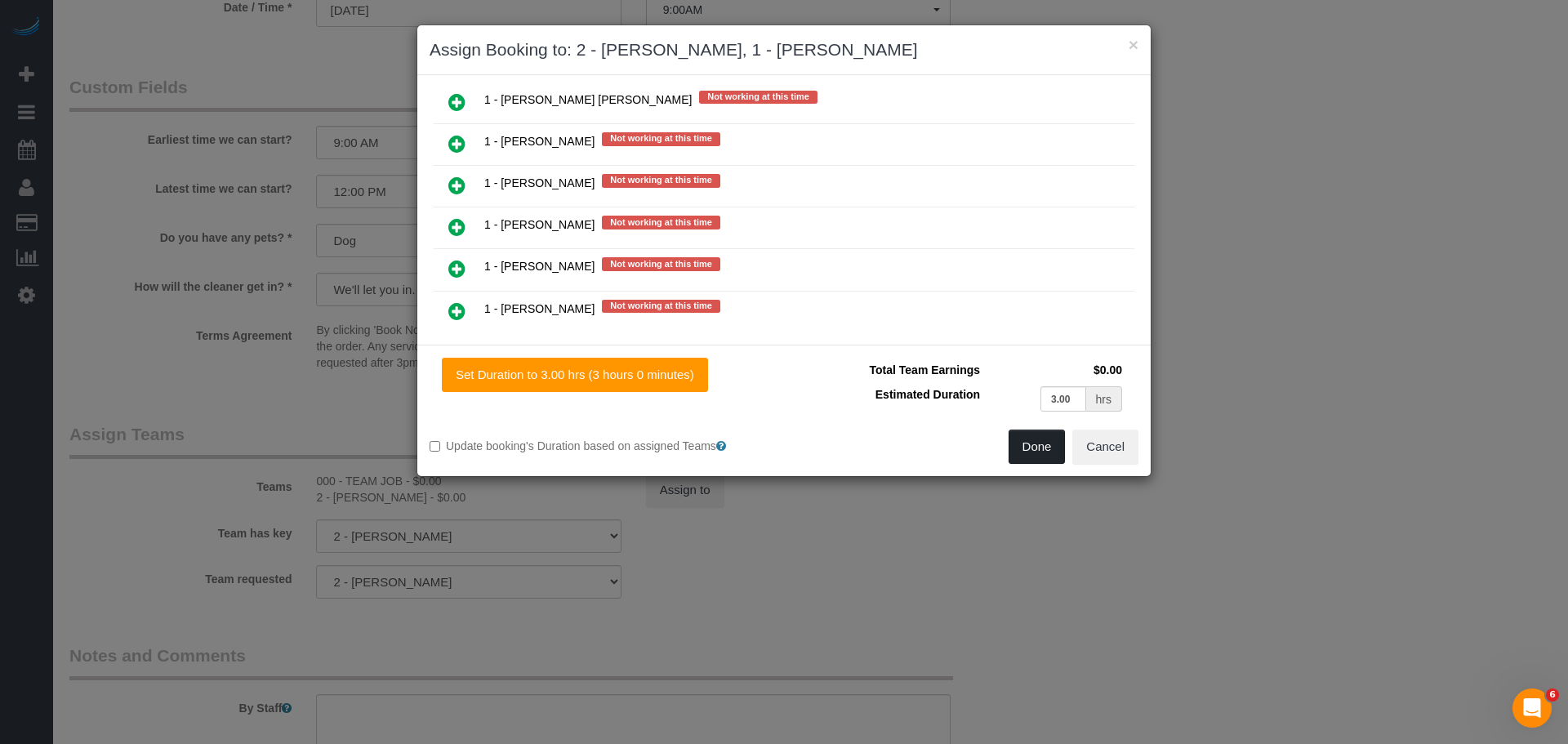
click at [1034, 440] on button "Done" at bounding box center [1037, 446] width 57 height 34
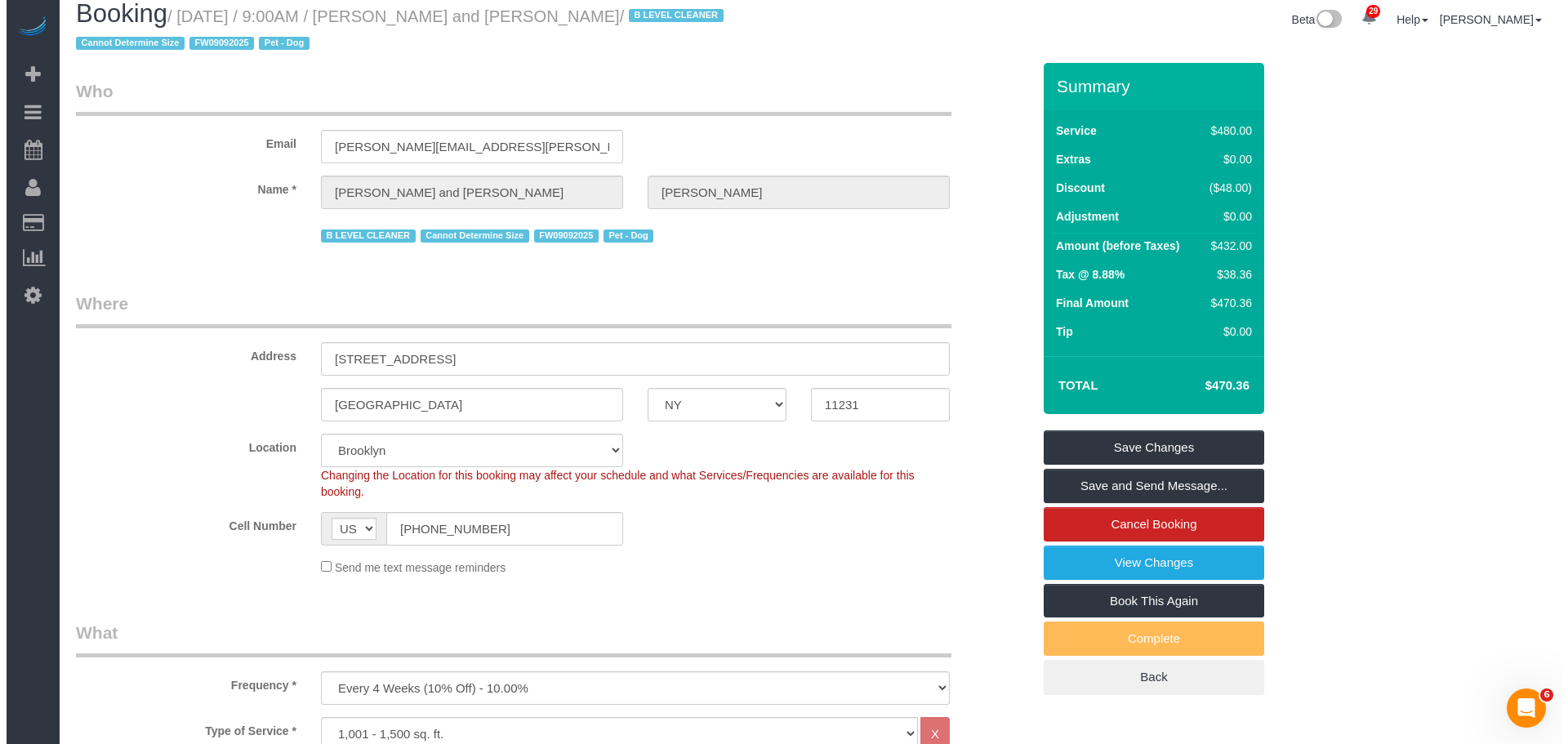
scroll to position [0, 0]
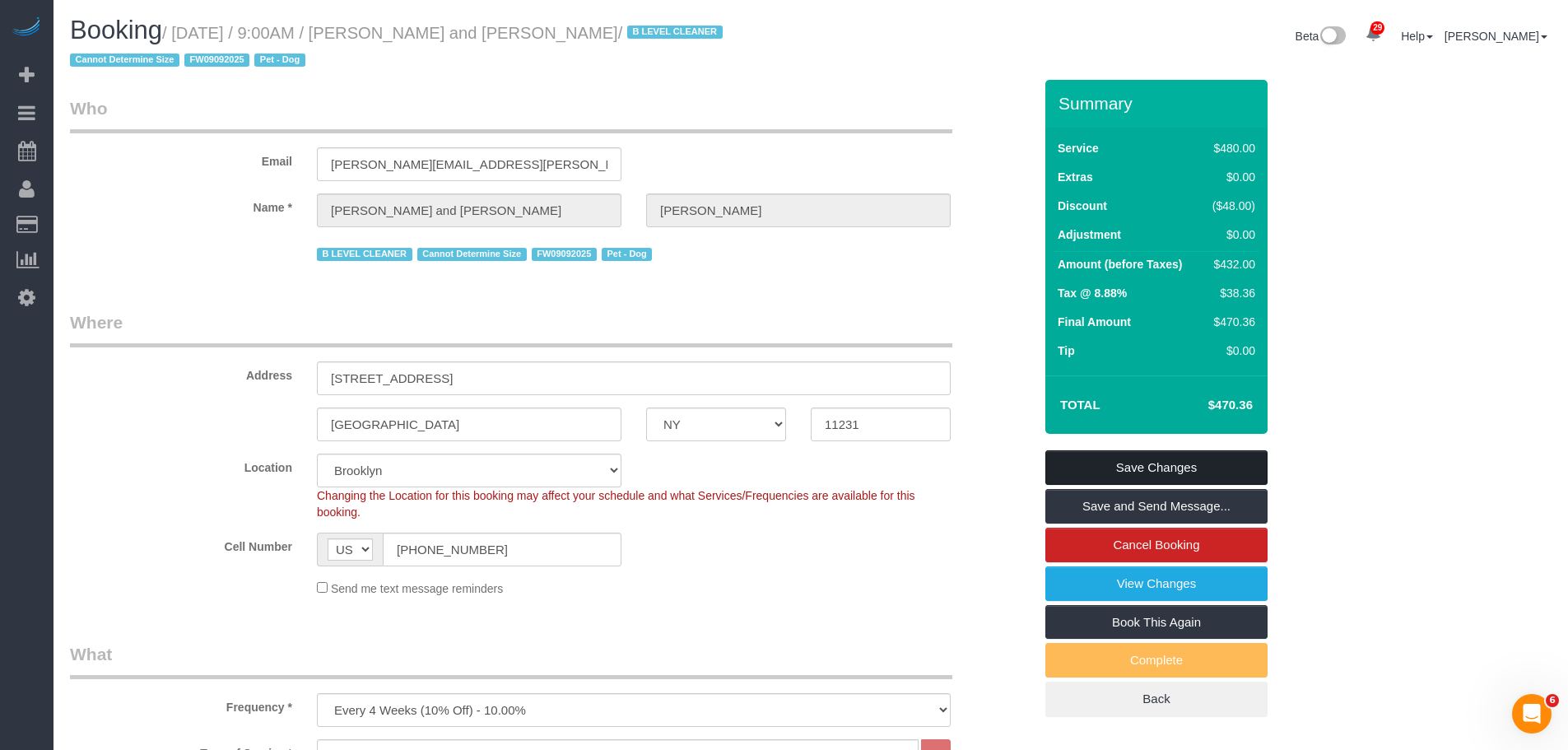
click at [1212, 466] on link "Save Changes" at bounding box center [1156, 467] width 222 height 35
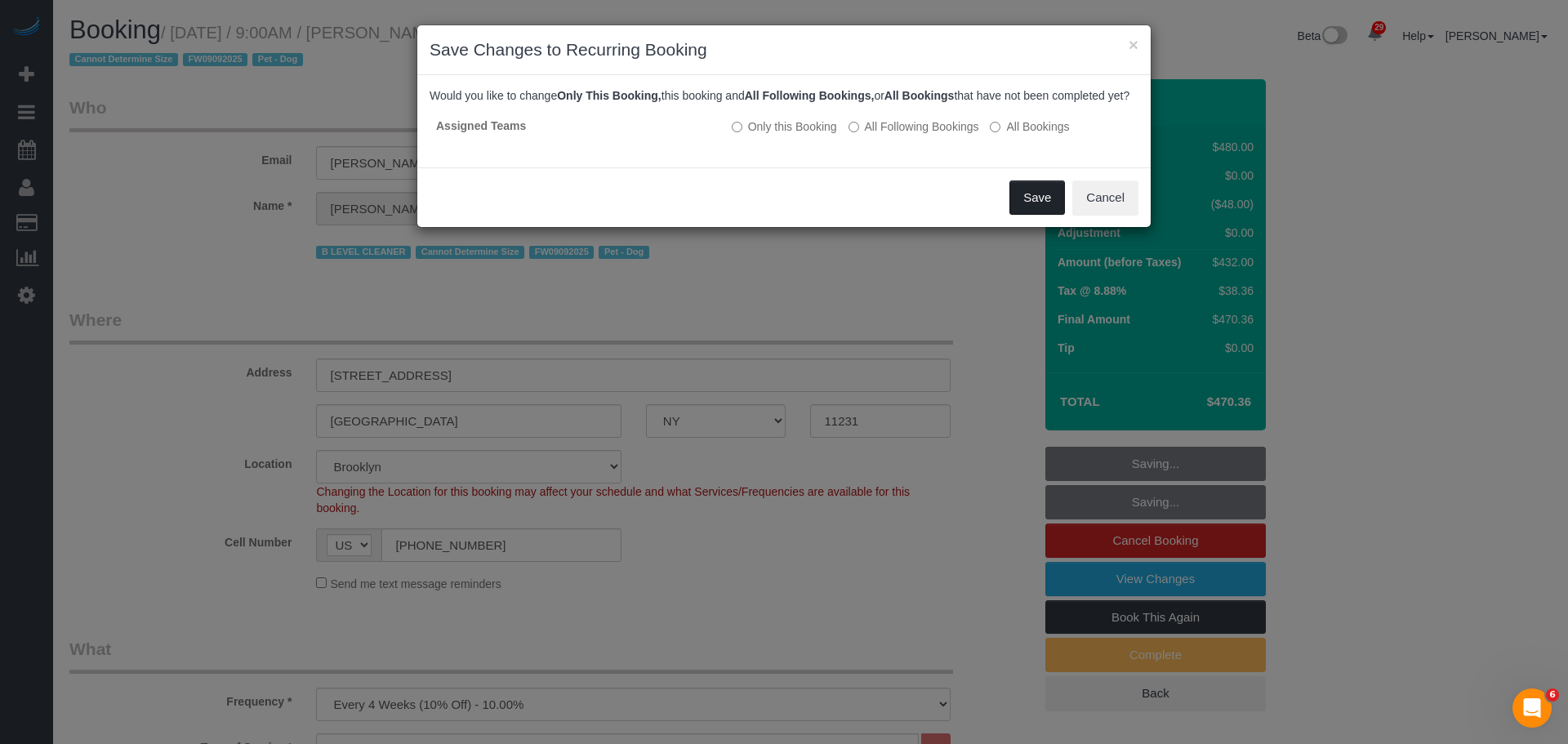
click at [1034, 214] on button "Save" at bounding box center [1036, 197] width 56 height 34
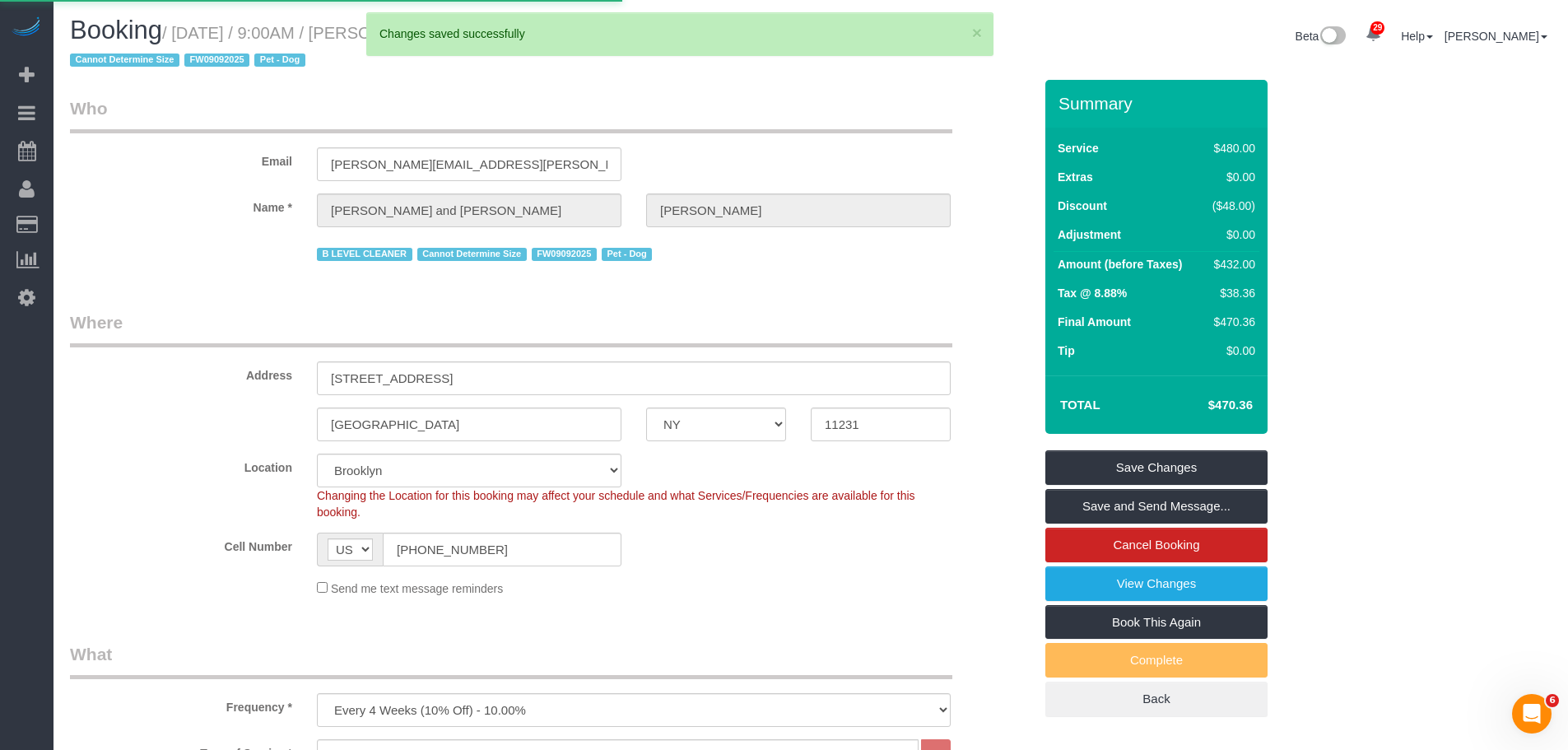
select select "**********"
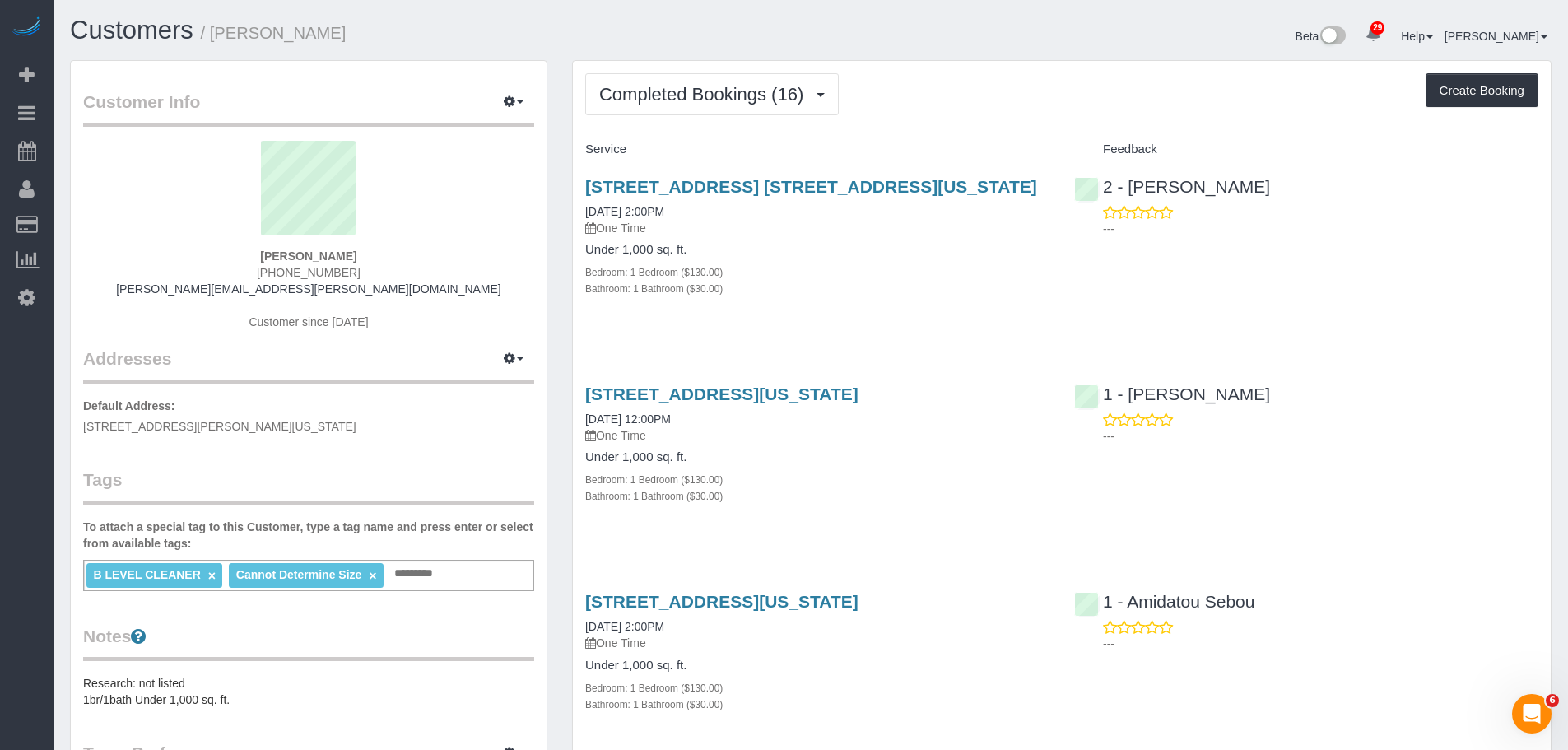
click at [963, 112] on div "Completed Bookings (16) Completed Bookings (16) Upcoming Bookings (1) Cancelled…" at bounding box center [1061, 94] width 953 height 42
drag, startPoint x: 886, startPoint y: 313, endPoint x: 1000, endPoint y: 170, distance: 182.9
click at [886, 313] on div "29 Cliff Street, Apt. 19c, New York, NY 10038 08/20/2025 2:00PM One Time Under …" at bounding box center [817, 246] width 489 height 166
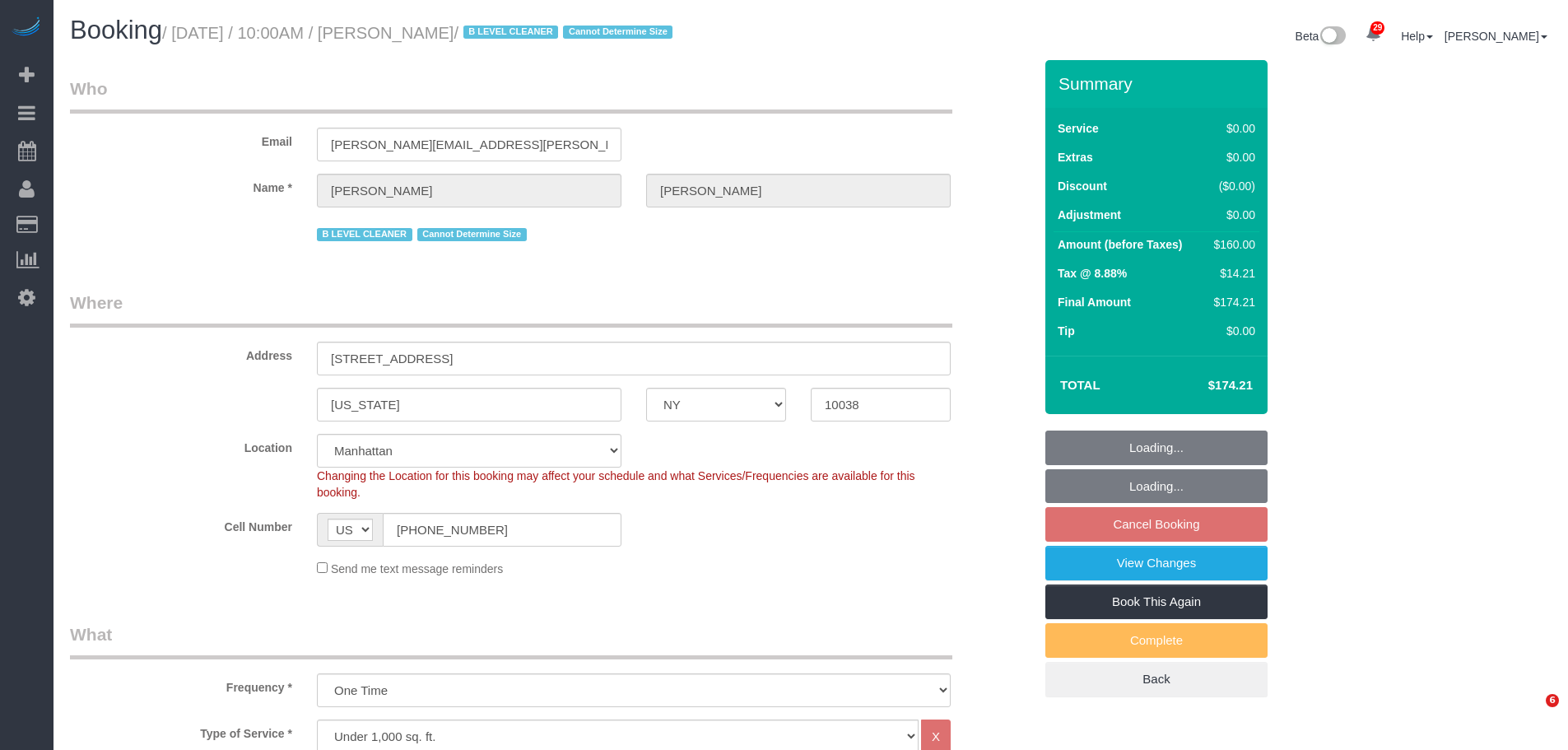
select select "NY"
select select "1"
select select "spot3"
select select "number:89"
select select "number:90"
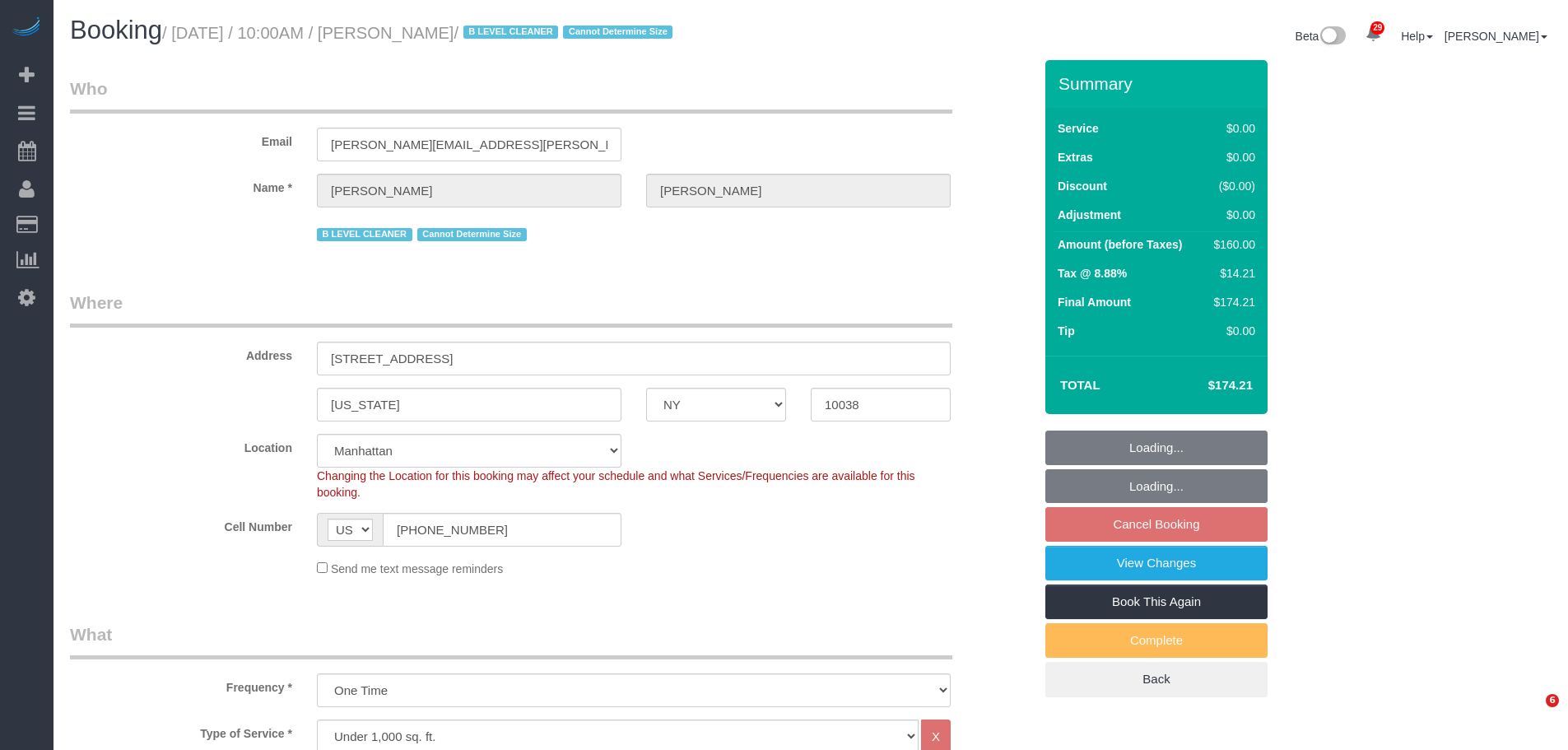
select select "number:15"
select select "number:5"
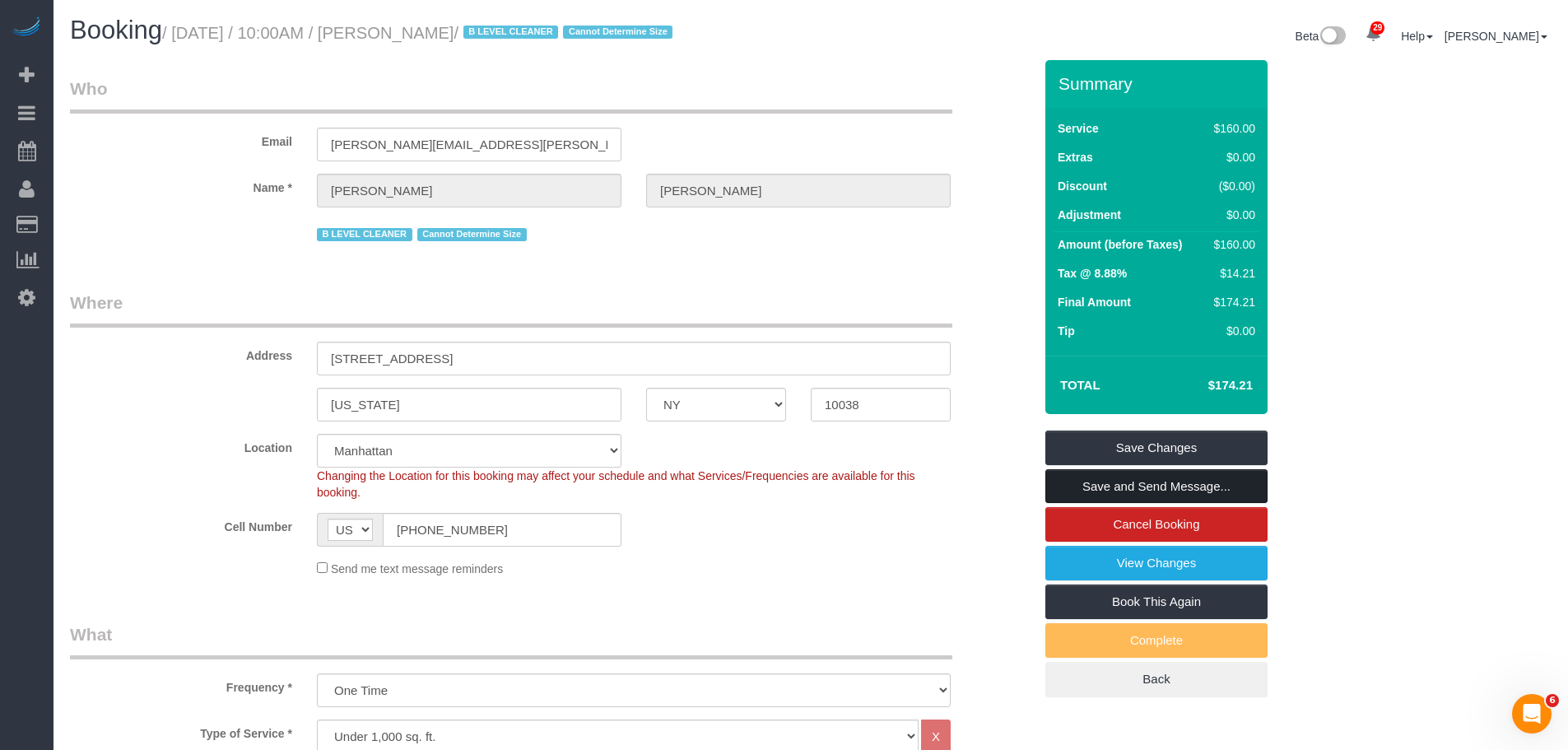
click at [1162, 488] on link "Save and Send Message..." at bounding box center [1156, 486] width 222 height 35
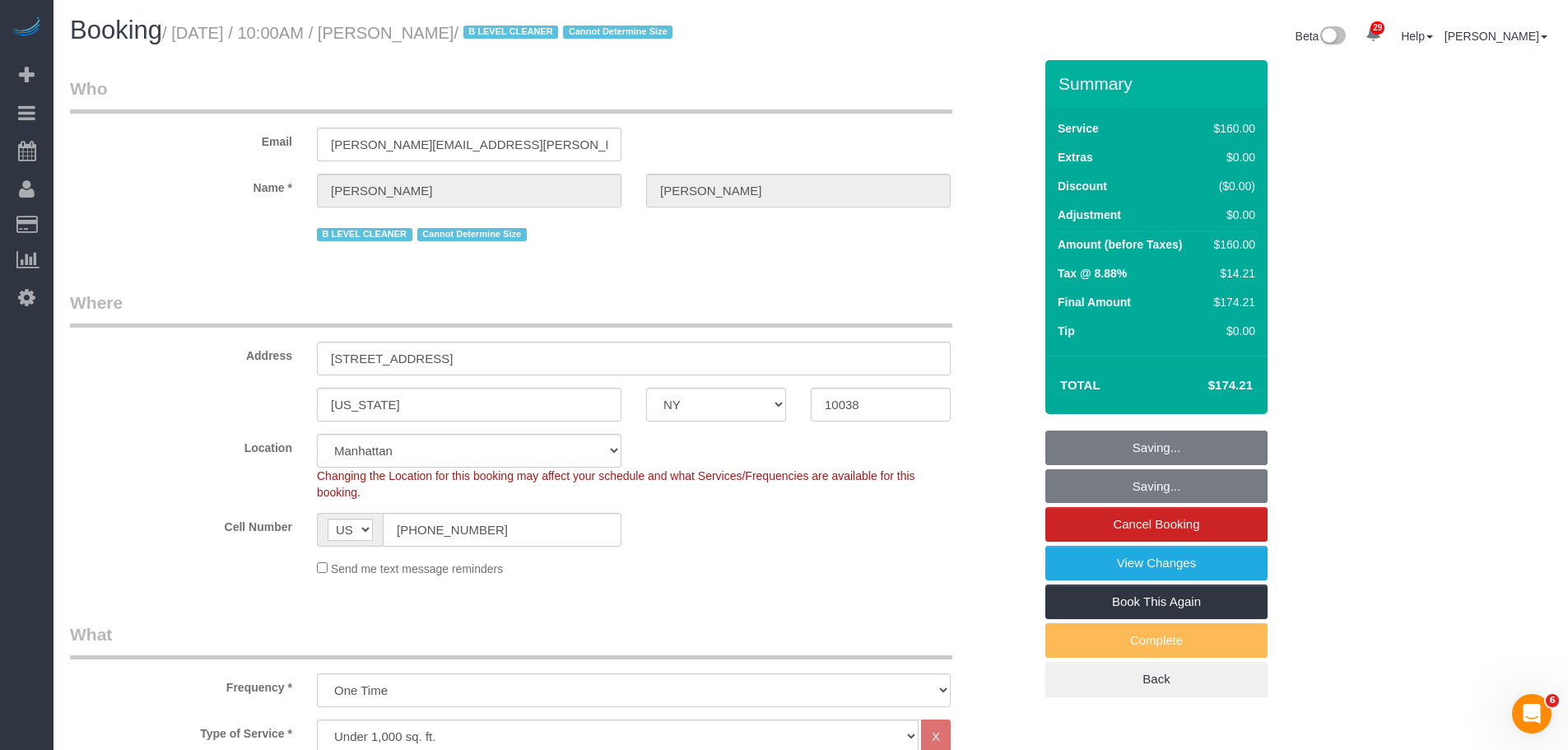
click at [894, 247] on fieldset "Who Email [PERSON_NAME][EMAIL_ADDRESS][PERSON_NAME][DOMAIN_NAME] Name * [PERSON…" at bounding box center [551, 167] width 963 height 181
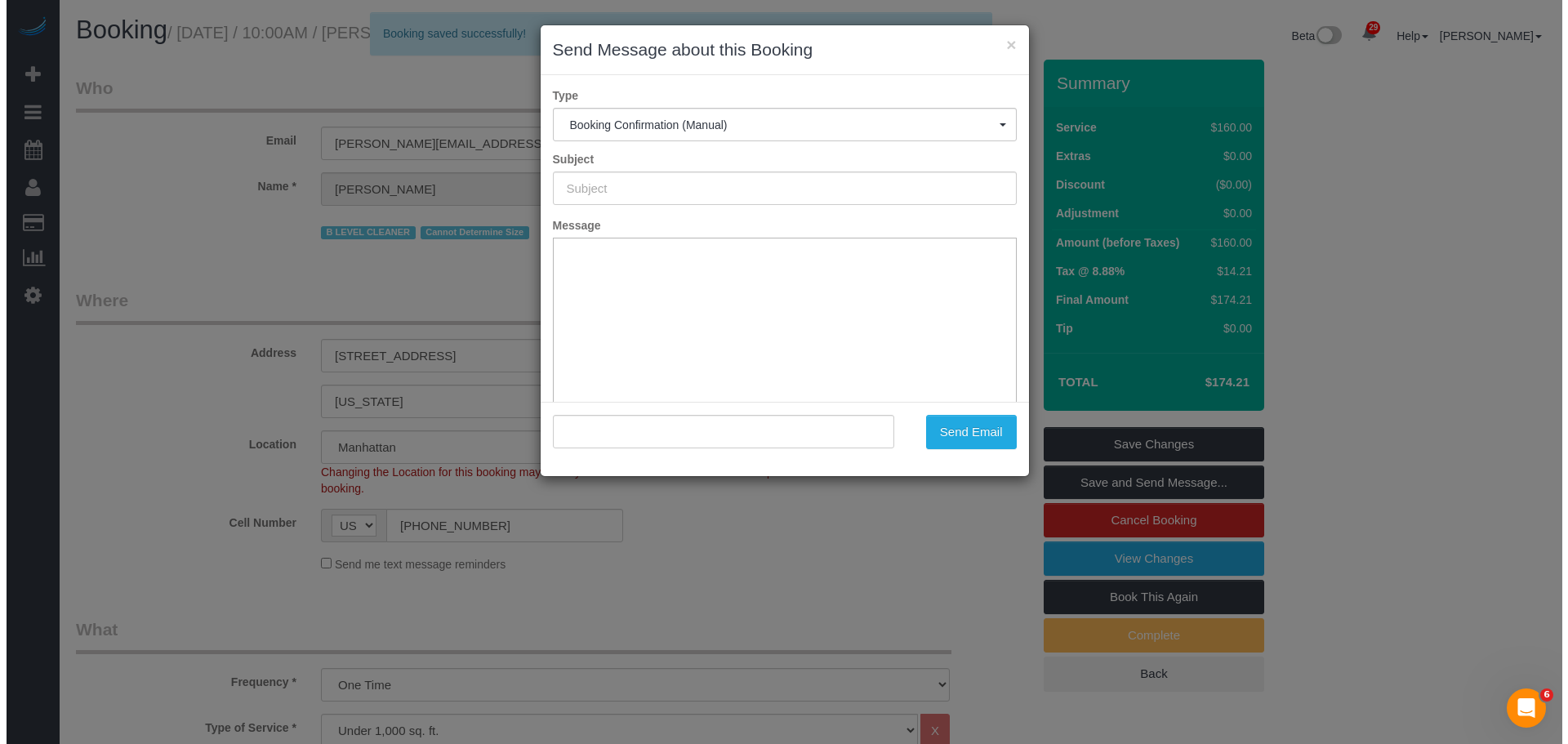
scroll to position [408, 0]
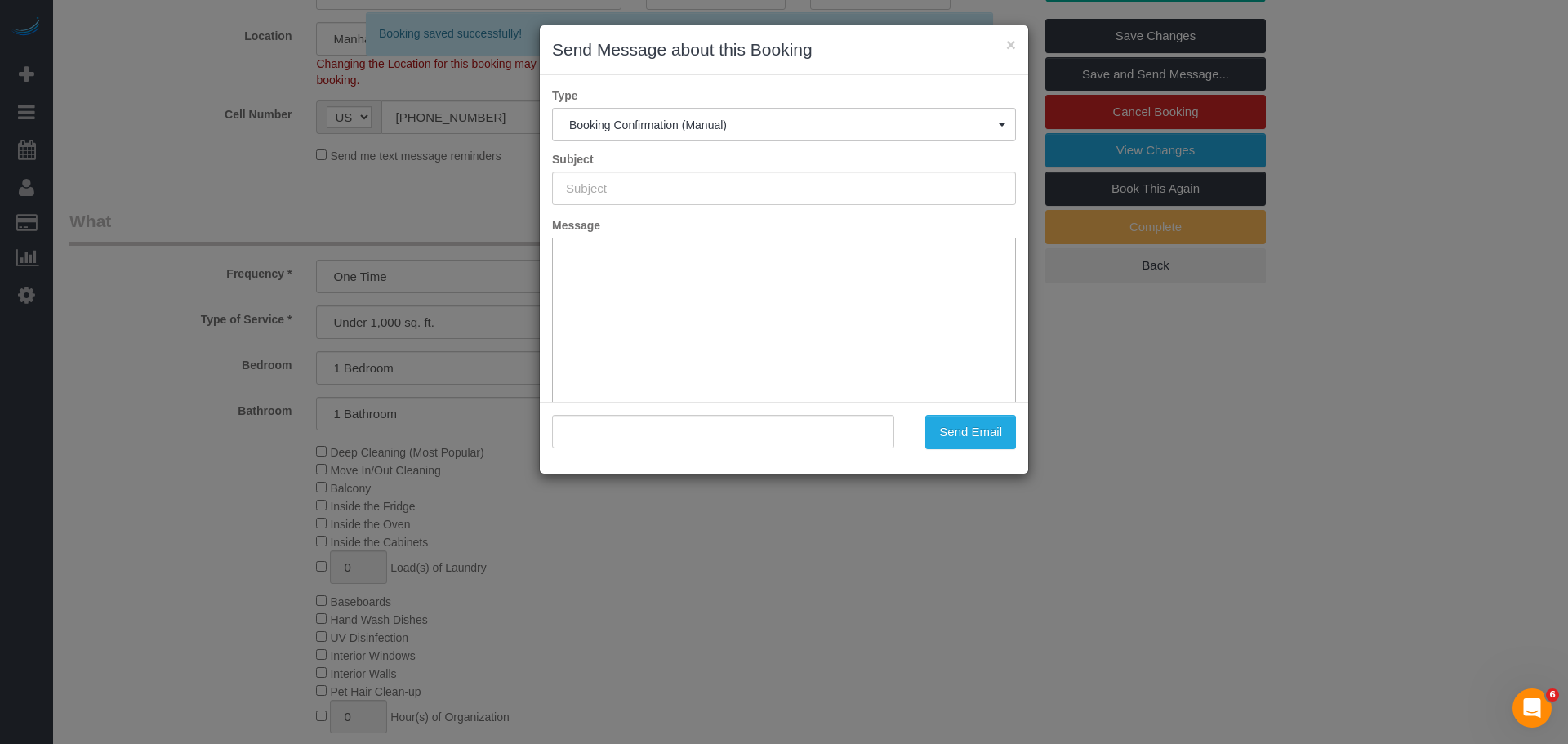
type input "Cleaning Confirmed for [DATE] 10:00am"
type input ""[PERSON_NAME]" <[PERSON_NAME][EMAIL_ADDRESS][PERSON_NAME][DOMAIN_NAME]>"
click at [957, 443] on button "Send Email" at bounding box center [971, 432] width 91 height 34
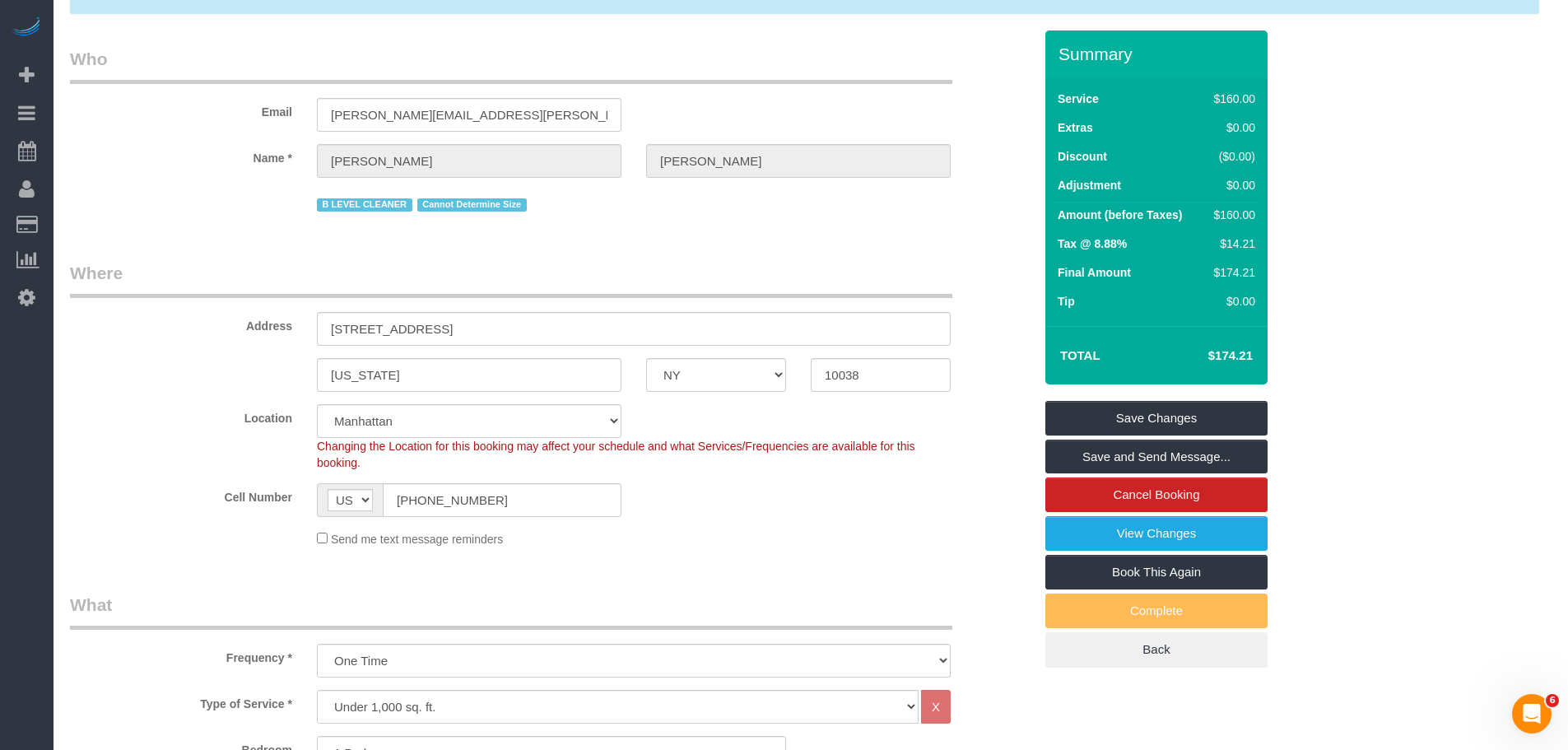
scroll to position [0, 0]
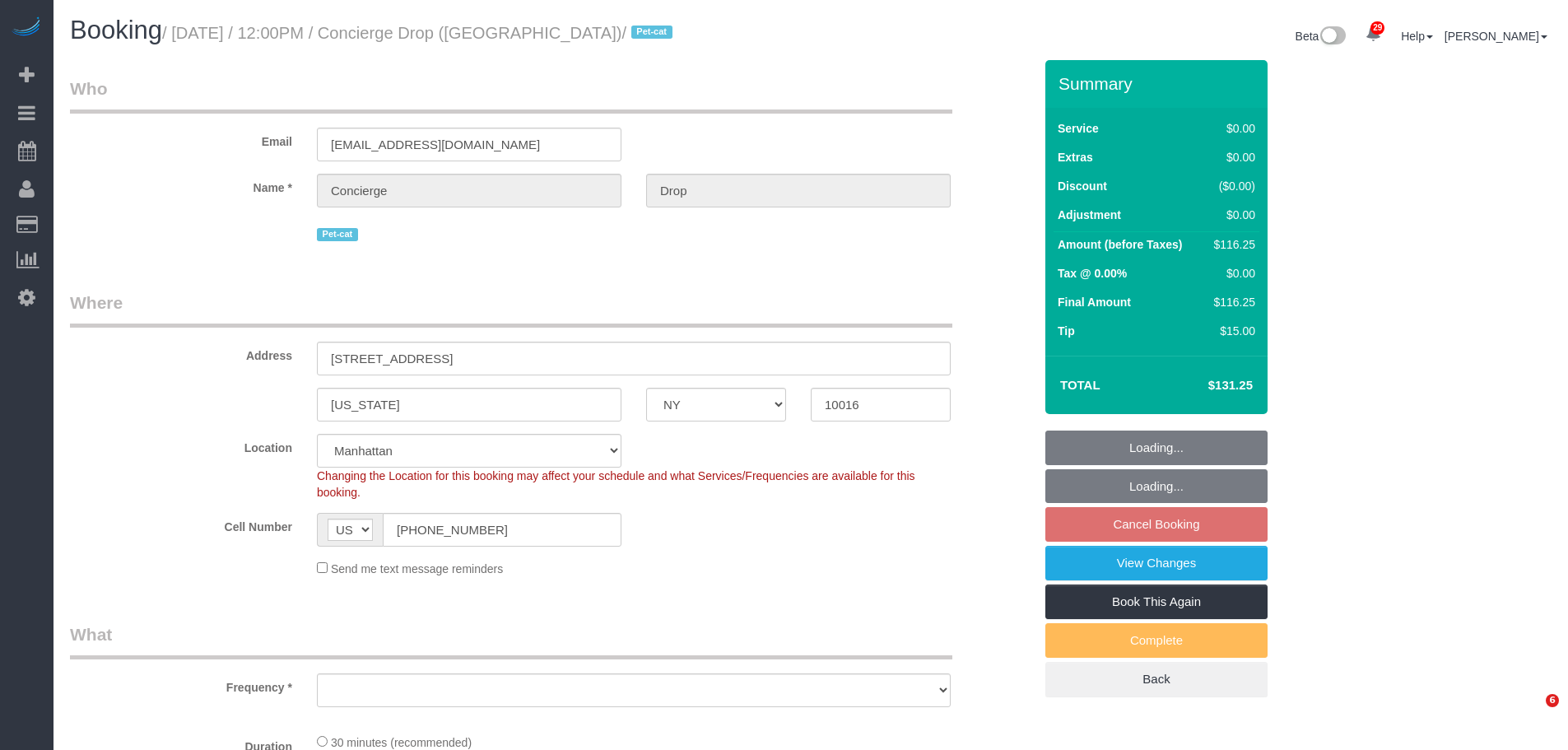
select select "NY"
select select "number:89"
select select "number:90"
select select "number:15"
select select "number:6"
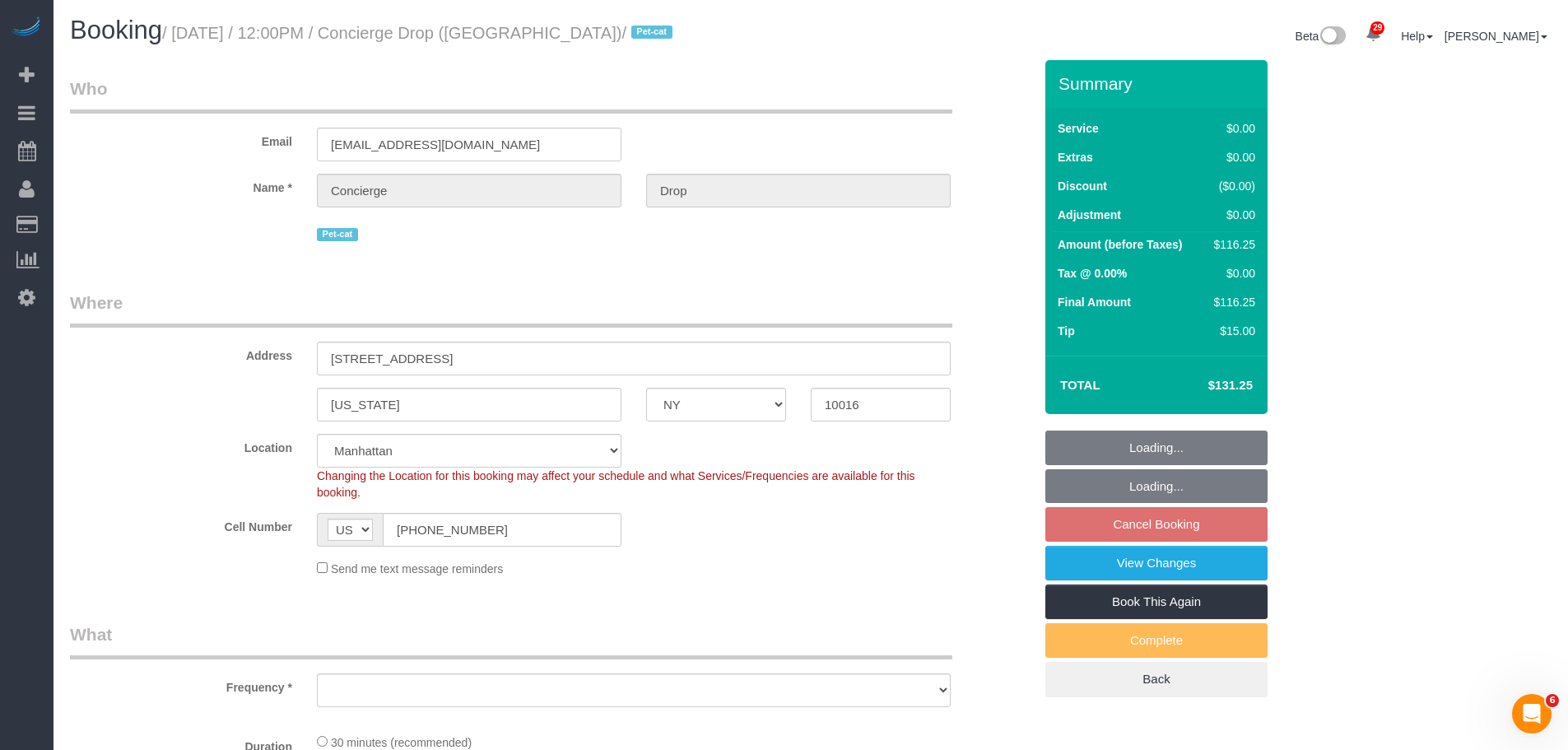
select select "string:stripe-pm_1RaQn24VGloSiKo7zeOF73Wj"
select select "object:962"
select select "spot5"
select select "object:1528"
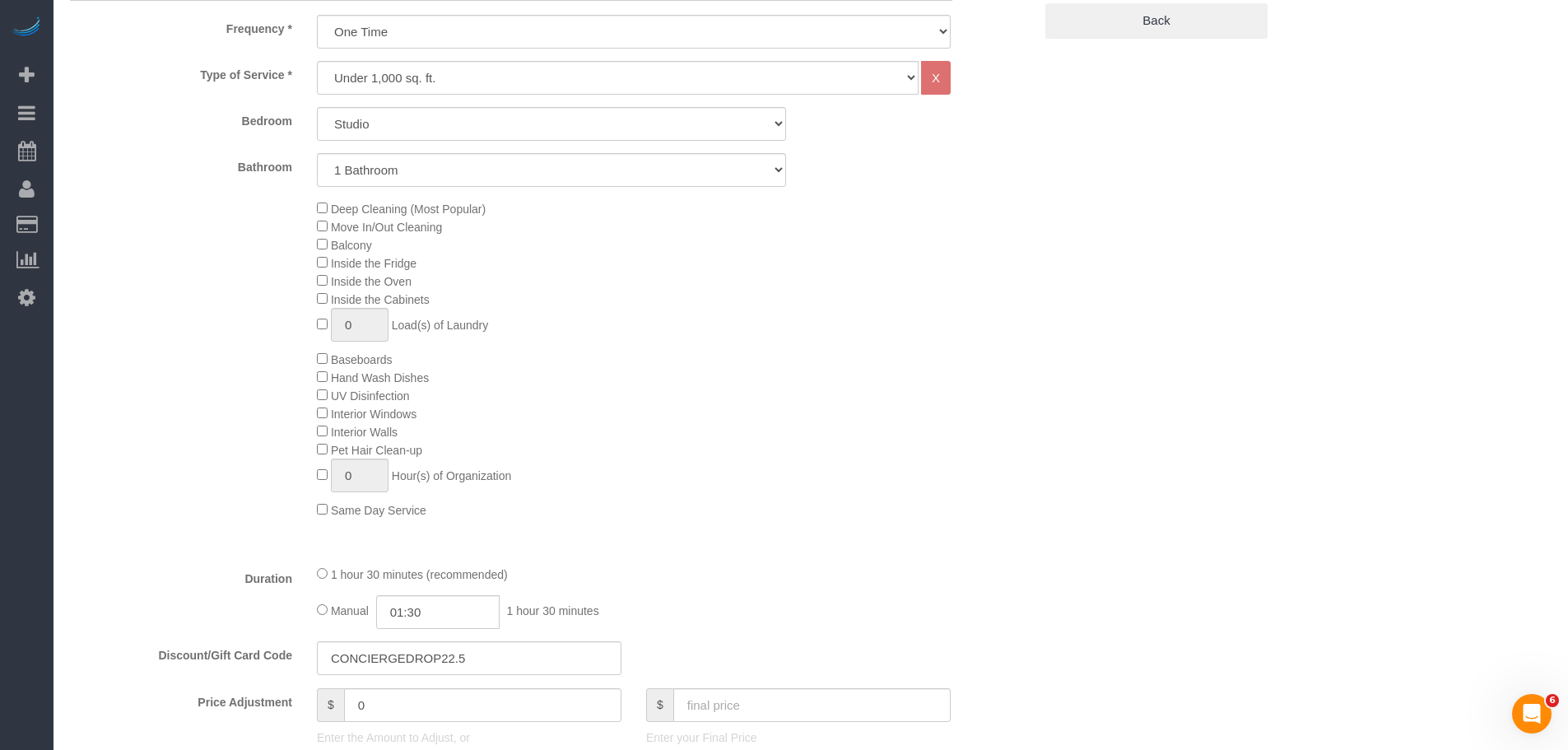
scroll to position [329, 0]
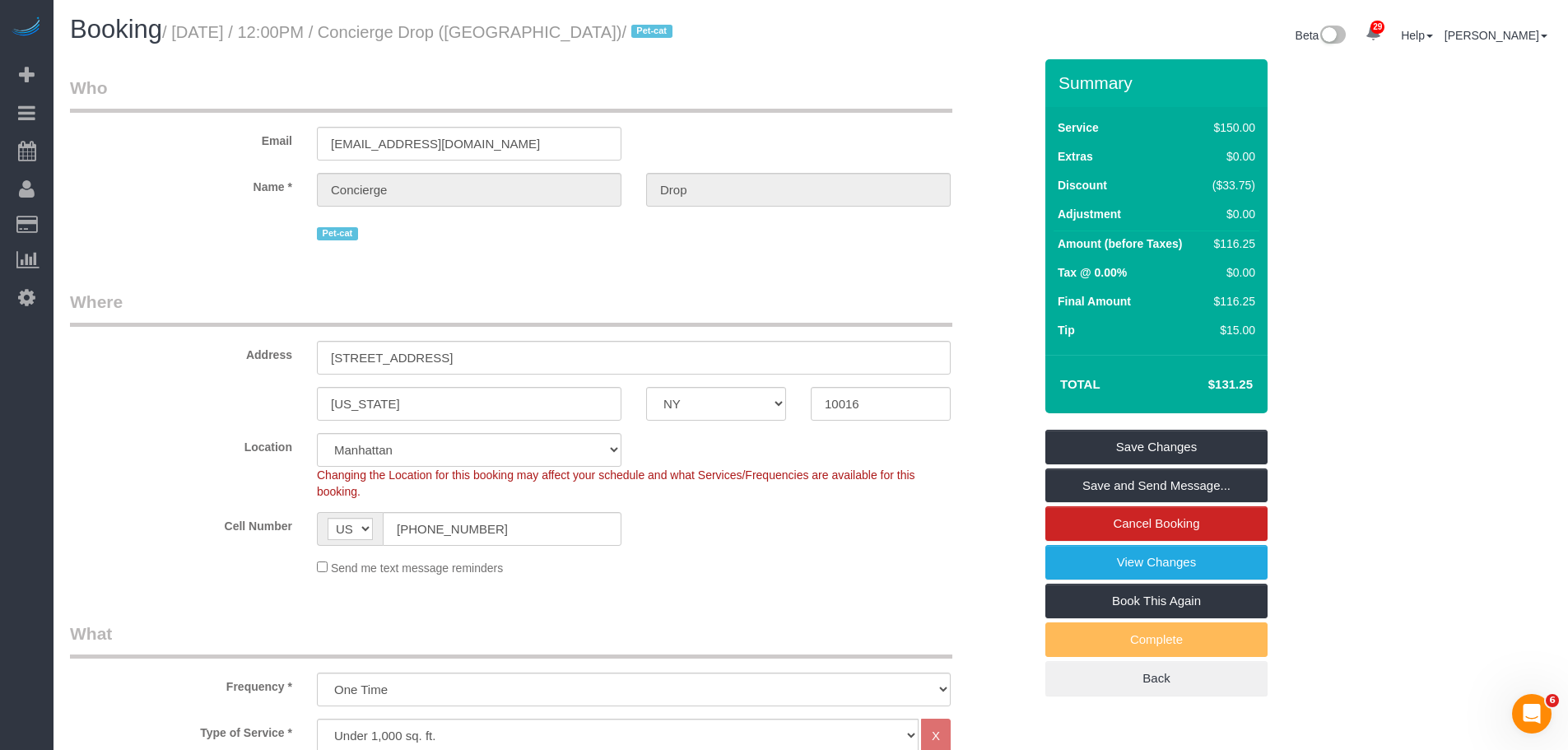
scroll to position [0, 0]
click at [444, 38] on small "/ [DATE] / 12:00PM / Concierge Drop ([GEOGRAPHIC_DATA]) / Pet-cat" at bounding box center [420, 33] width 515 height 18
click at [444, 37] on small "/ [DATE] / 12:00PM / Concierge Drop ([GEOGRAPHIC_DATA]) / Pet-cat" at bounding box center [420, 33] width 515 height 18
drag, startPoint x: 500, startPoint y: 28, endPoint x: 645, endPoint y: 35, distance: 145.2
click at [501, 28] on small "/ [DATE] / 12:00PM / Concierge Drop ([GEOGRAPHIC_DATA]) / Pet-cat" at bounding box center [420, 33] width 515 height 18
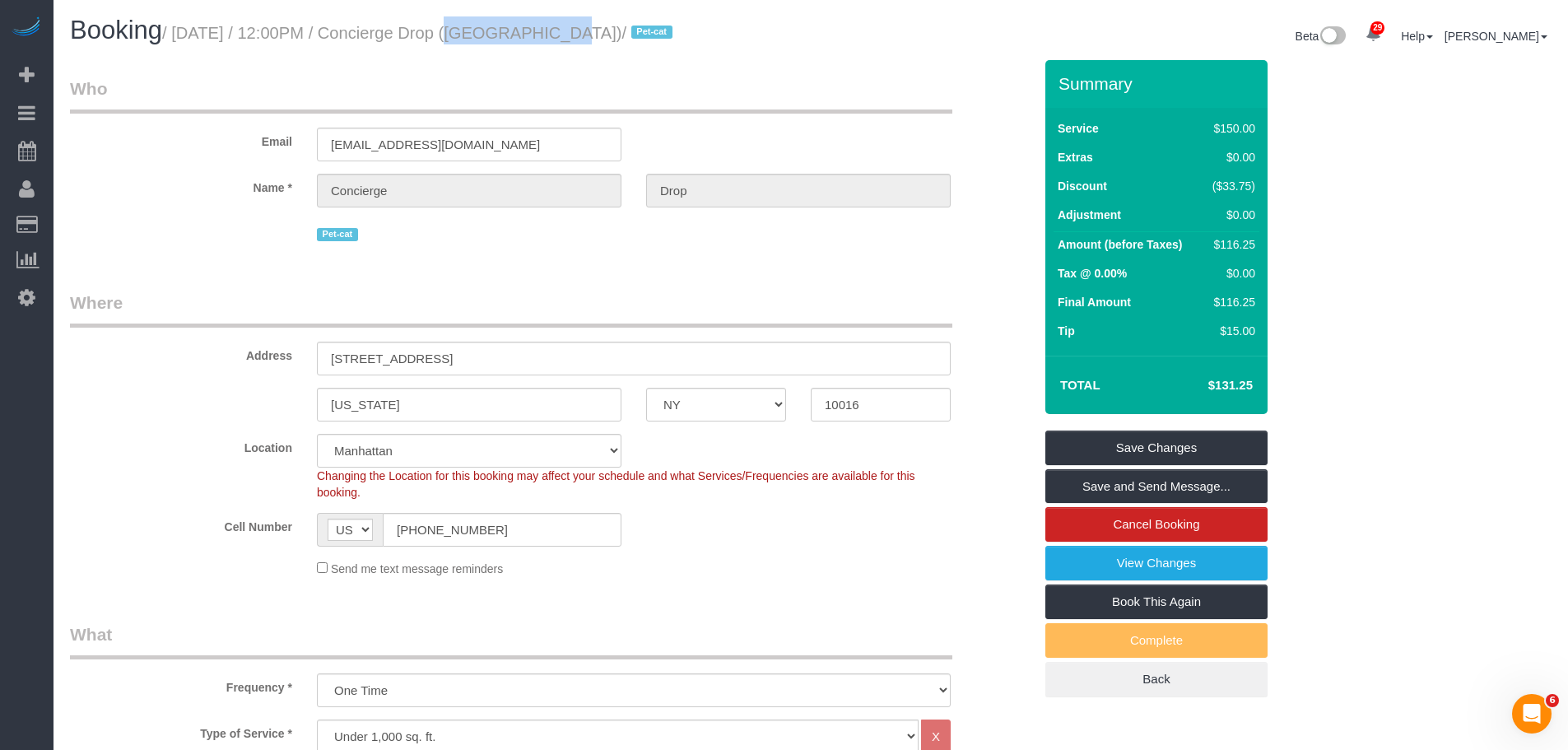
click at [531, 35] on small "/ [DATE] / 12:00PM / Concierge Drop ([GEOGRAPHIC_DATA]) / Pet-cat" at bounding box center [420, 33] width 515 height 18
copy small "Concierge Drop"
click at [460, 48] on div "Booking / [DATE] / 12:00PM / Concierge Drop ([GEOGRAPHIC_DATA]) / Pet-cat" at bounding box center [433, 35] width 753 height 36
click at [444, 33] on small "/ [DATE] / 12:00PM / Concierge Drop ([GEOGRAPHIC_DATA]) / Pet-cat" at bounding box center [420, 33] width 515 height 18
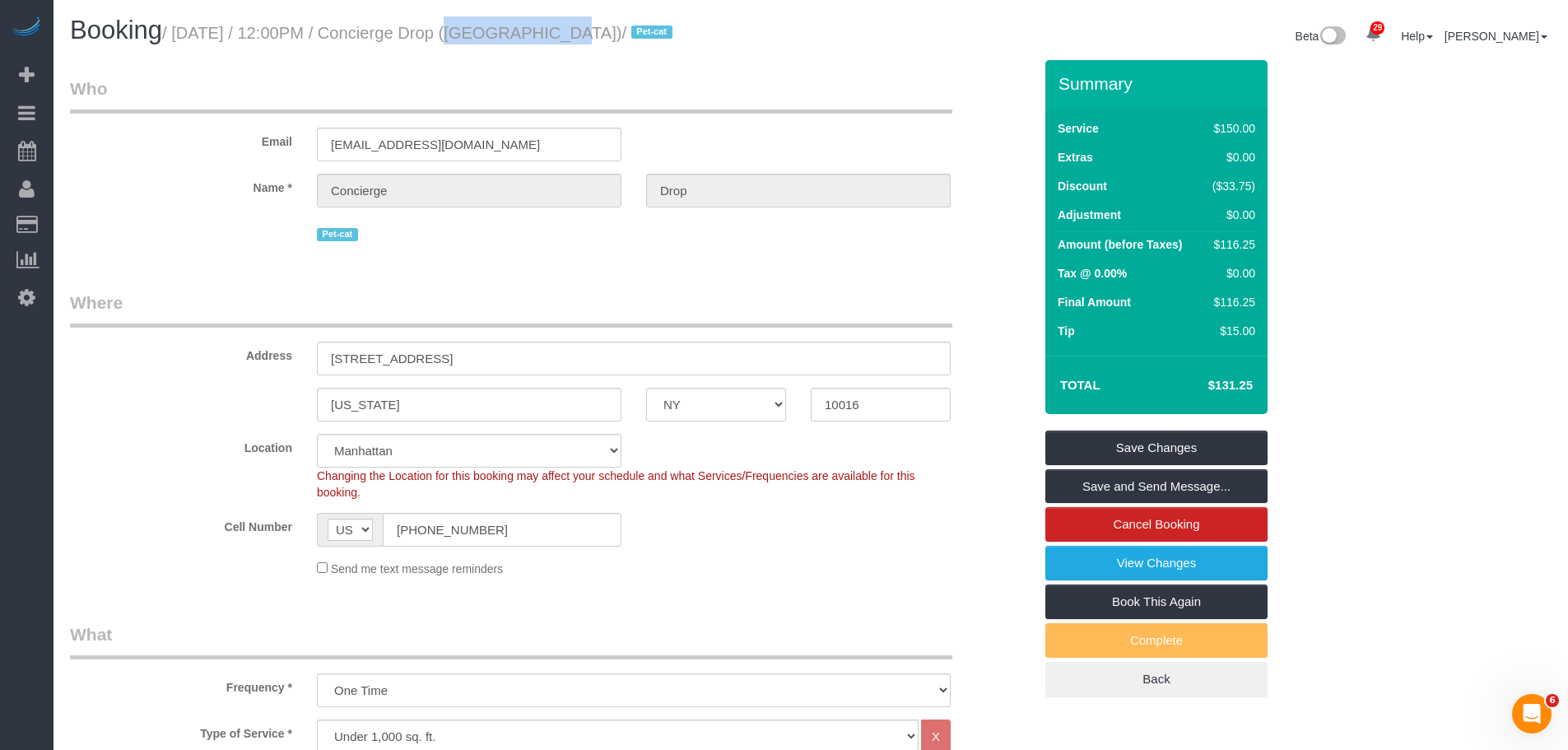
click at [508, 28] on small "/ [DATE] / 12:00PM / Concierge Drop ([GEOGRAPHIC_DATA]) / Pet-cat" at bounding box center [420, 33] width 515 height 18
copy small "Concierge Drop"
drag, startPoint x: 616, startPoint y: 89, endPoint x: 551, endPoint y: 88, distance: 65.0
click at [616, 88] on legend "Who" at bounding box center [511, 96] width 883 height 38
click at [156, 368] on div "Address [STREET_ADDRESS]" at bounding box center [551, 333] width 987 height 85
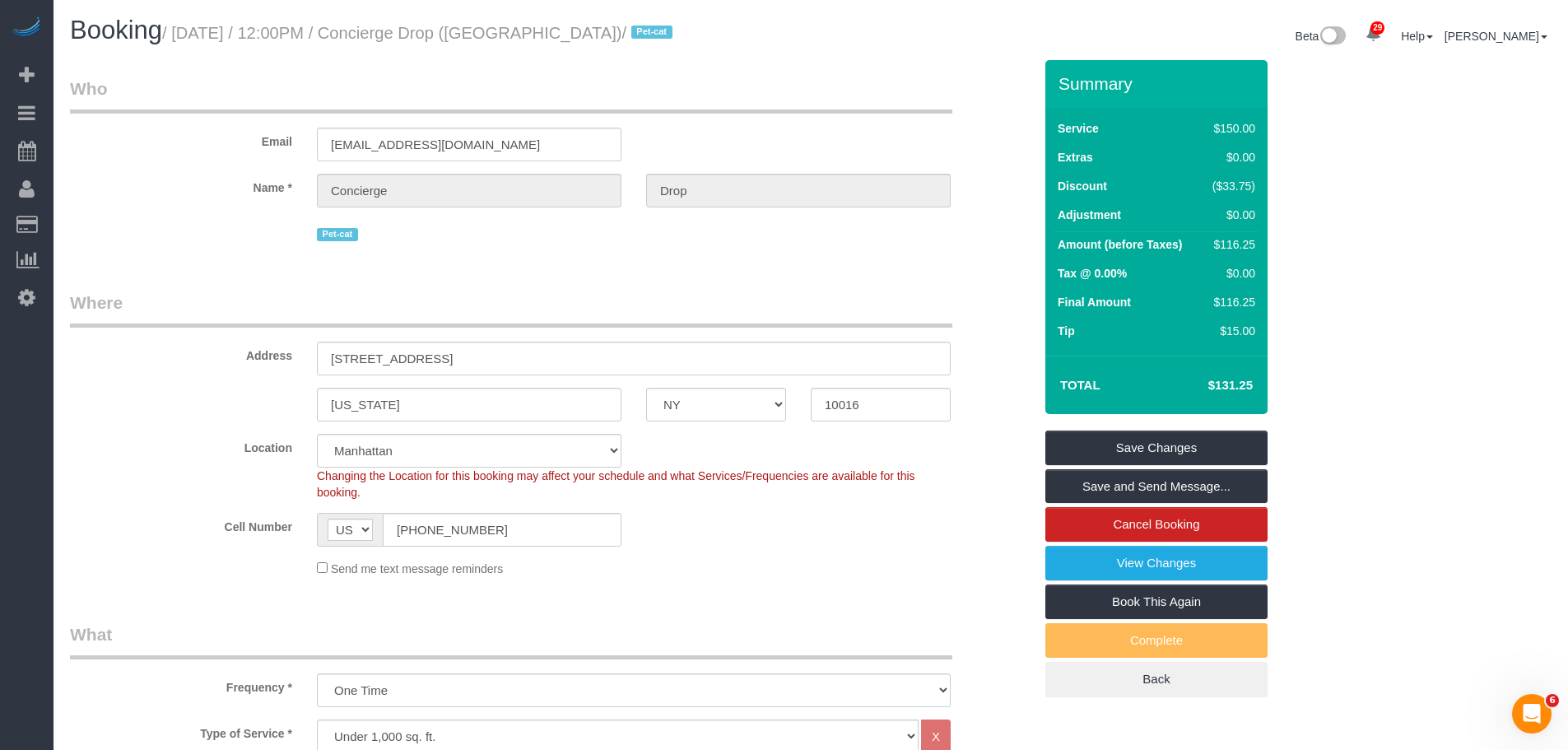
click at [799, 298] on legend "Where" at bounding box center [511, 309] width 883 height 38
